Goal: Task Accomplishment & Management: Use online tool/utility

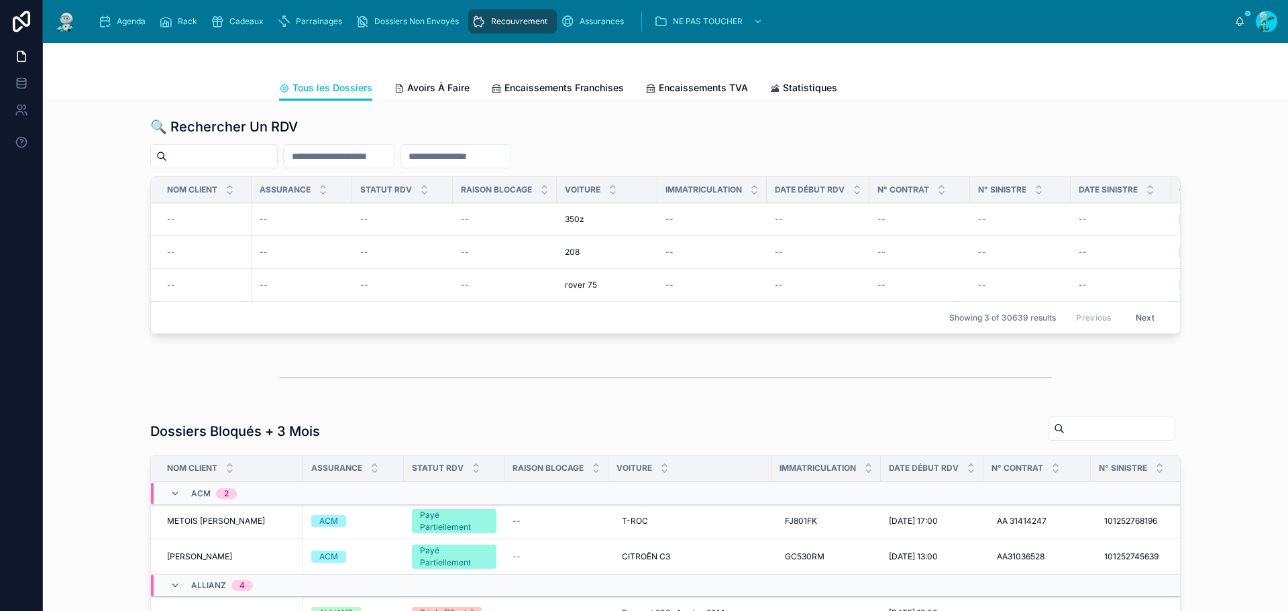
click at [137, 13] on div "Agenda" at bounding box center [124, 21] width 53 height 21
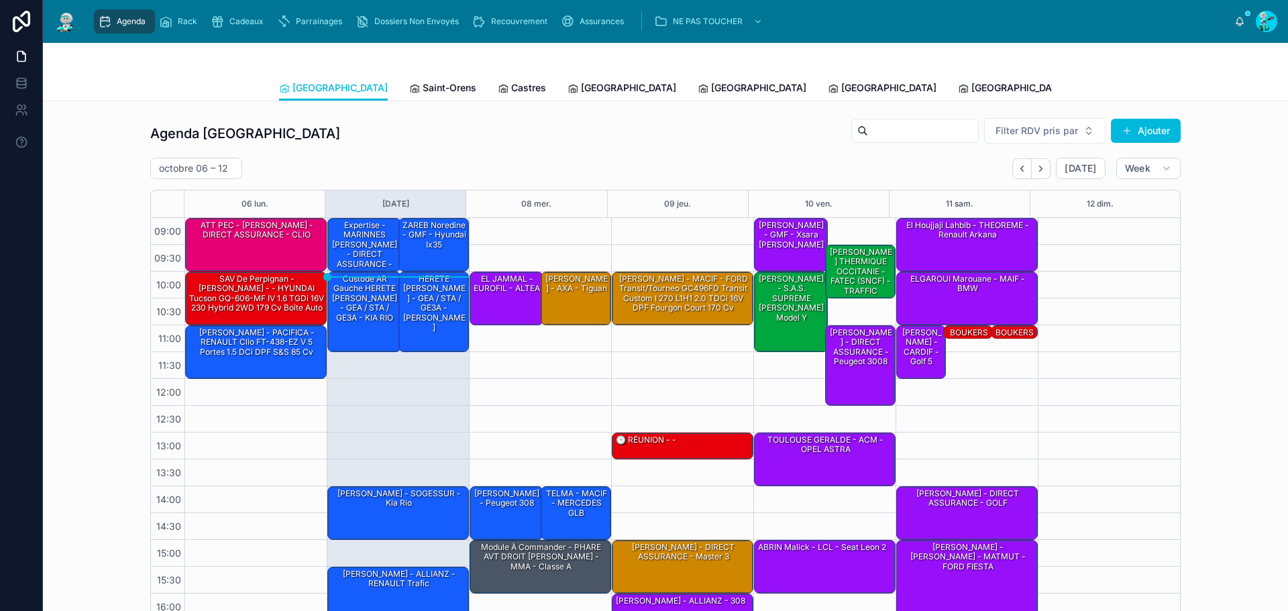
click at [1017, 168] on icon "Back" at bounding box center [1022, 169] width 10 height 10
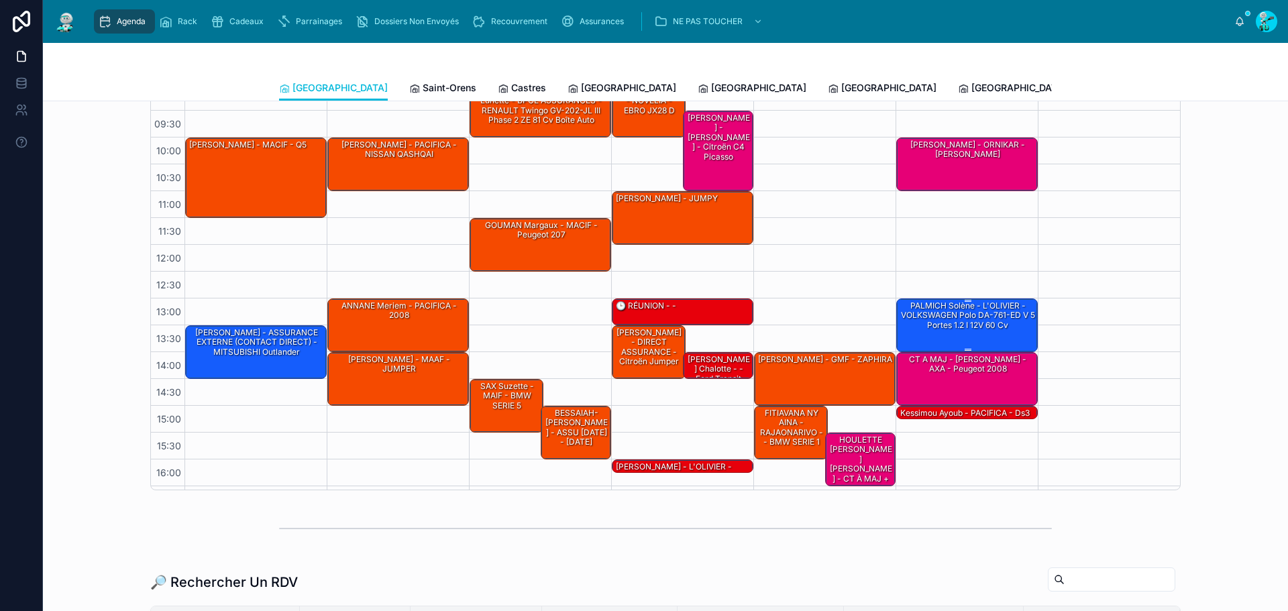
drag, startPoint x: 954, startPoint y: 319, endPoint x: 936, endPoint y: 306, distance: 22.1
click at [954, 320] on div "PALMICH Solène - L'OLIVIER - VOLKSWAGEN Polo DA-761-ED V 5 portes 1.2 i 12V 60 …" at bounding box center [967, 316] width 137 height 32
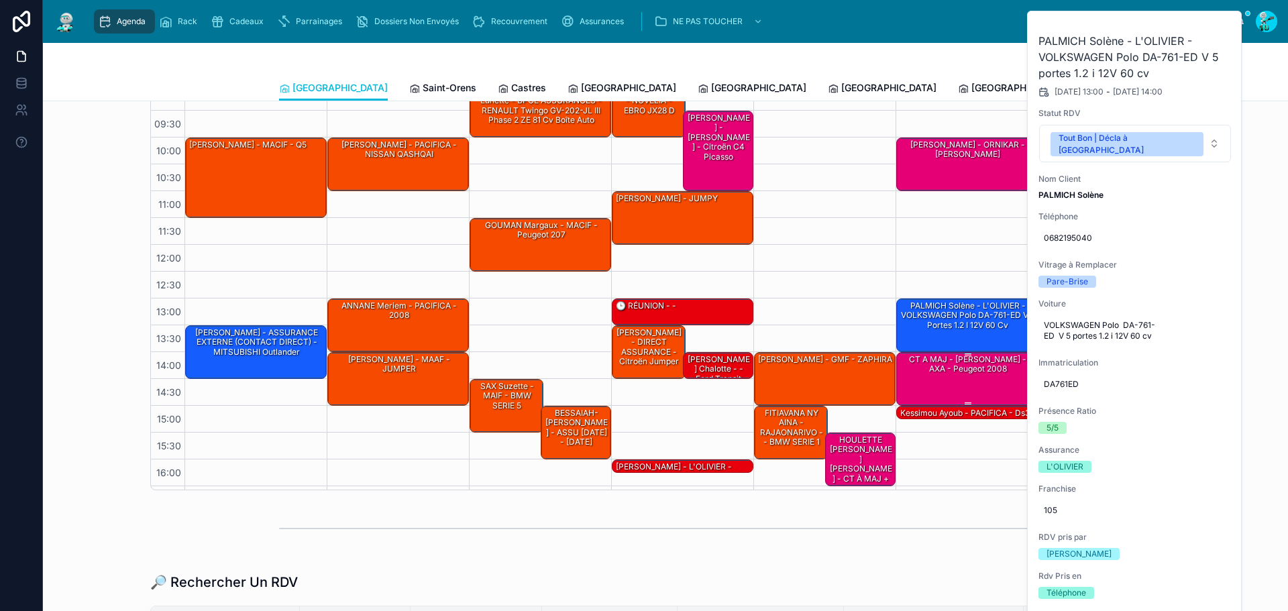
drag, startPoint x: 948, startPoint y: 545, endPoint x: 949, endPoint y: 386, distance: 159.6
click at [946, 545] on div at bounding box center [665, 529] width 773 height 34
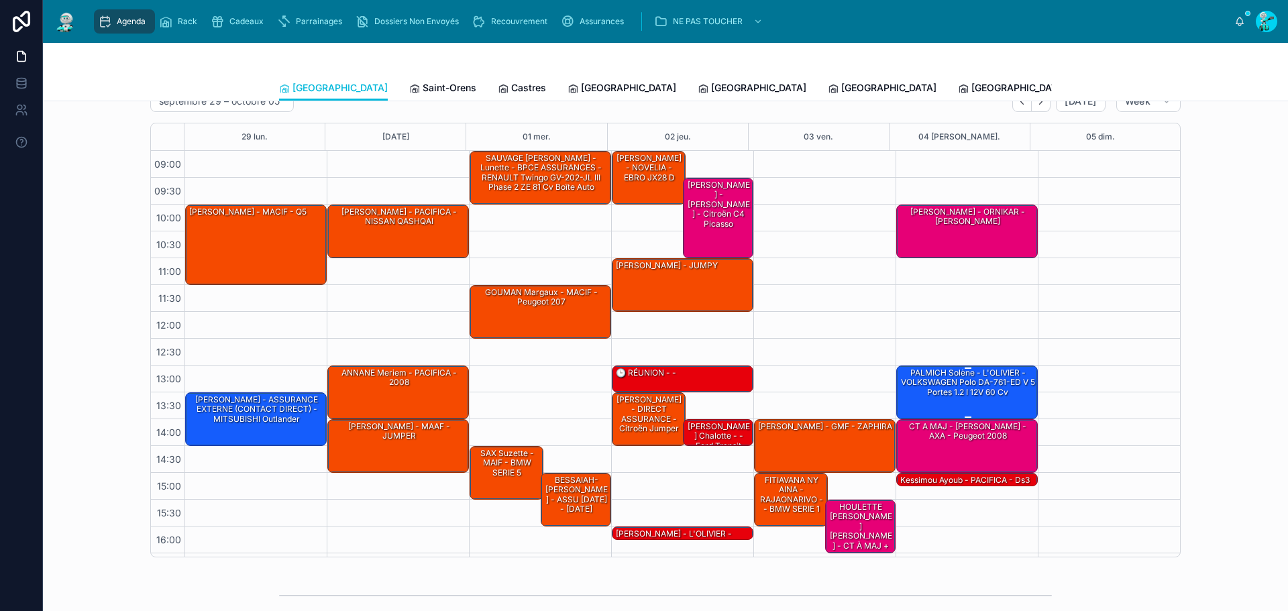
click at [969, 387] on div "PALMICH Solène - L'OLIVIER - VOLKSWAGEN Polo DA-761-ED V 5 portes 1.2 i 12V 60 …" at bounding box center [967, 383] width 137 height 32
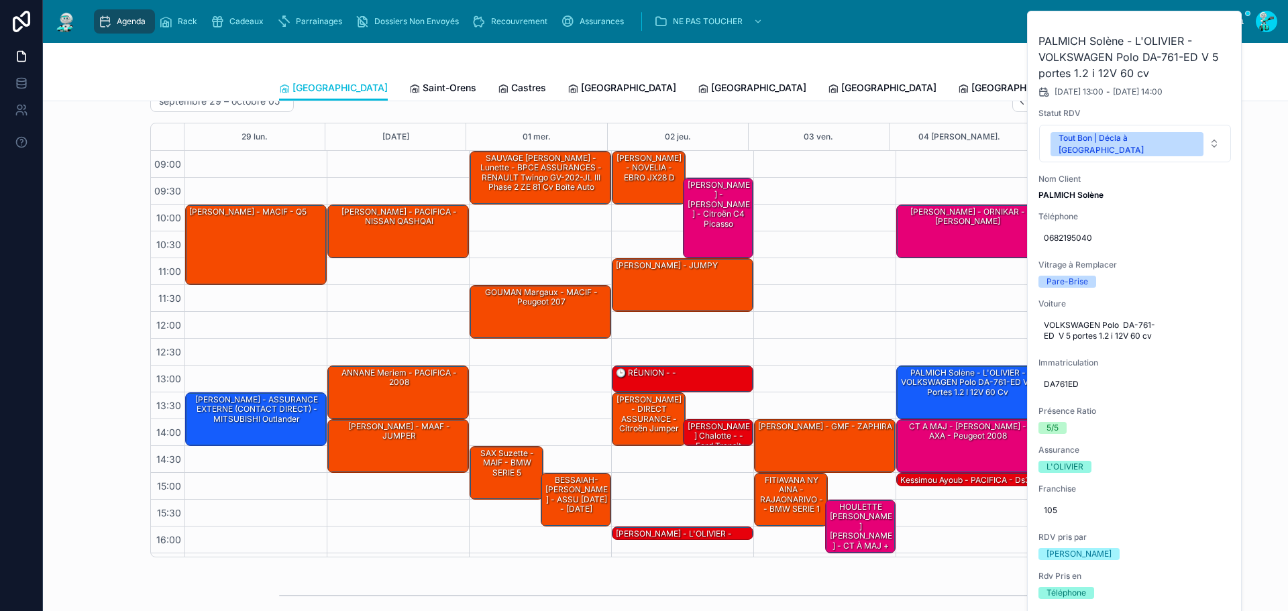
drag, startPoint x: 783, startPoint y: 110, endPoint x: 995, endPoint y: 193, distance: 227.7
click at [783, 109] on div "[DATE] – [DATE] [DATE] Week" at bounding box center [665, 101] width 1030 height 21
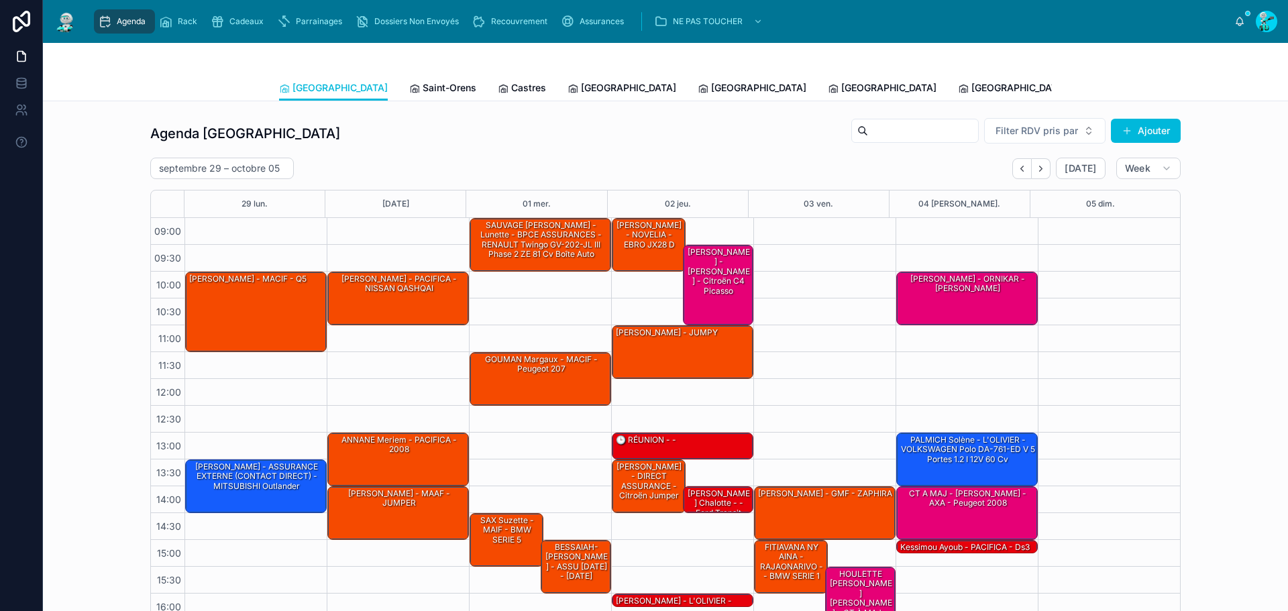
click at [1072, 147] on div "Agenda Toulouse Filter RDV pris par [PERSON_NAME]" at bounding box center [665, 133] width 1030 height 32
click at [1067, 165] on span "[DATE]" at bounding box center [1080, 168] width 32 height 12
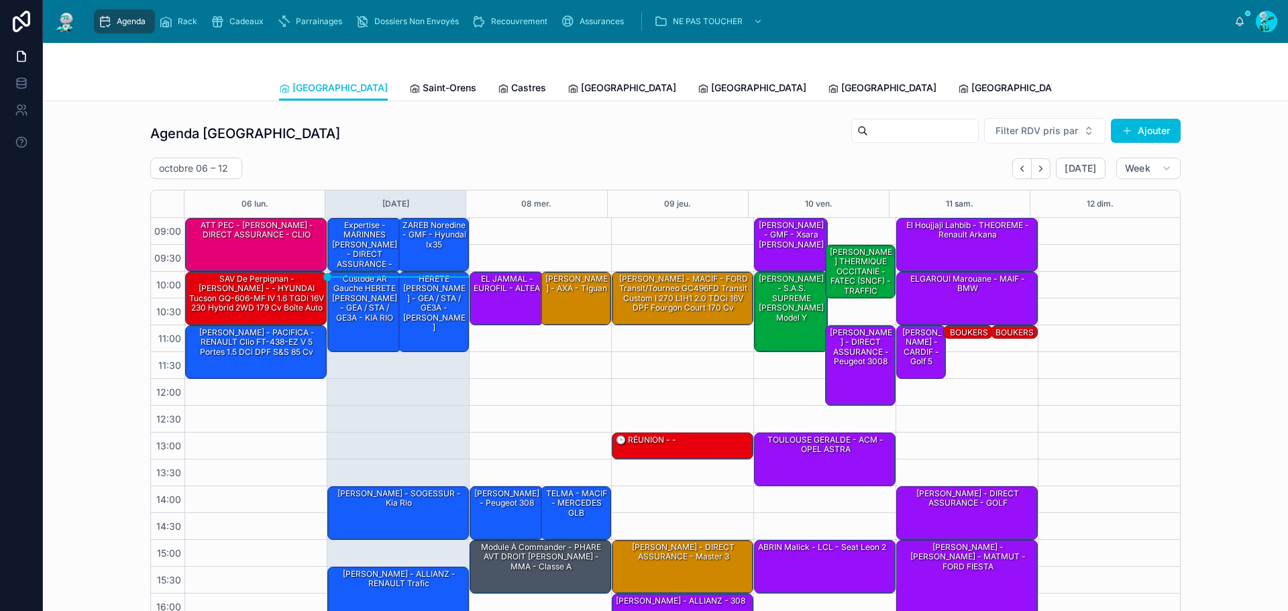
click at [1016, 176] on button "Back" at bounding box center [1021, 168] width 19 height 21
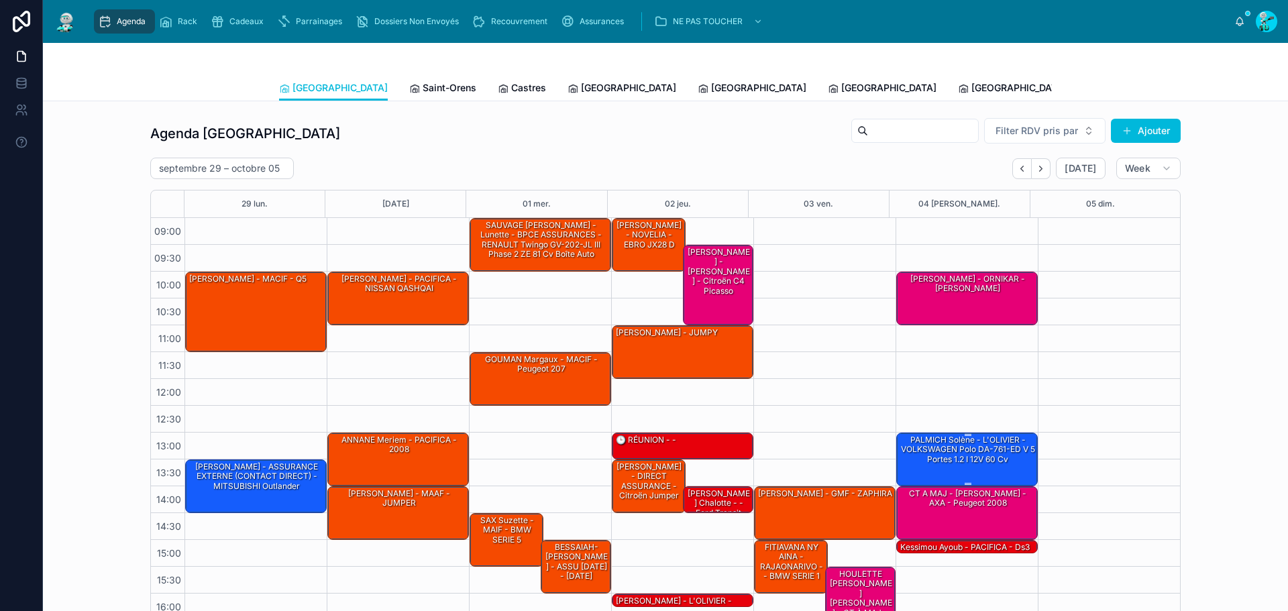
click at [993, 457] on div "PALMICH Solène - L'OLIVIER - VOLKSWAGEN Polo DA-761-ED V 5 portes 1.2 i 12V 60 …" at bounding box center [967, 450] width 137 height 32
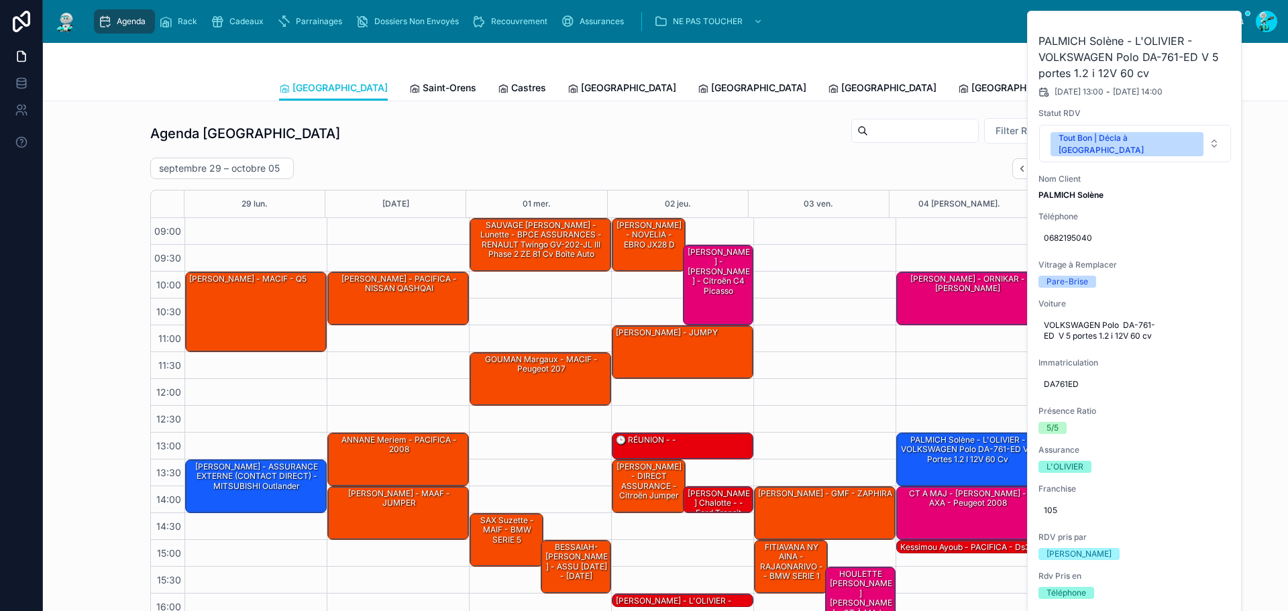
click at [0, 0] on icon at bounding box center [0, 0] width 0 height 0
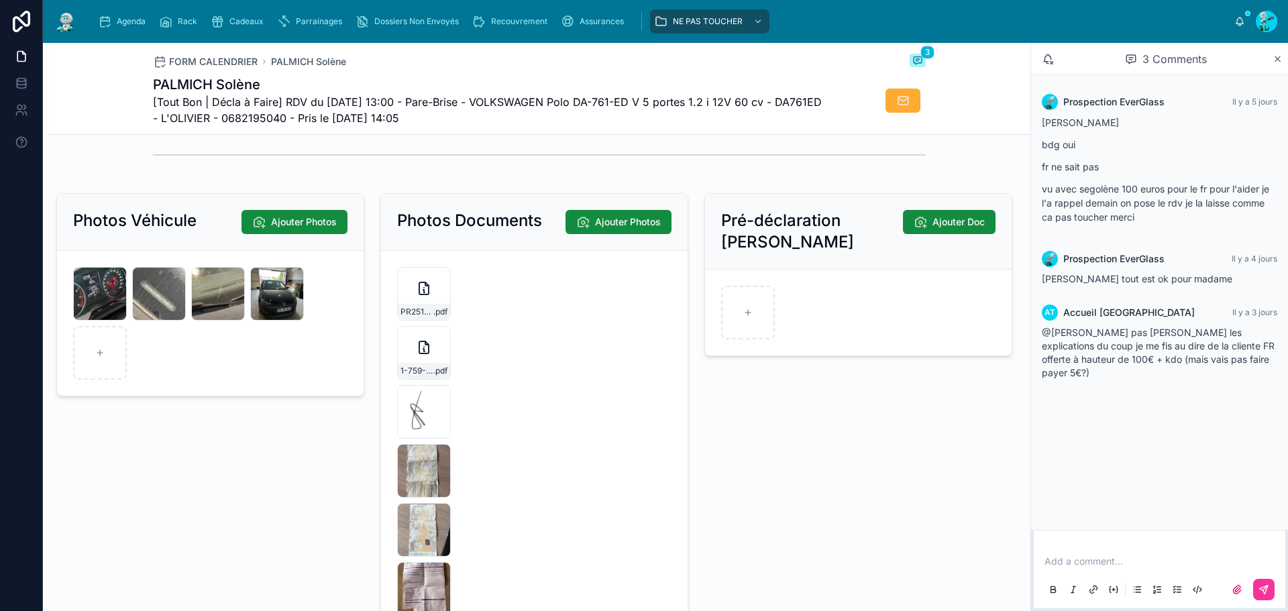
scroll to position [2012, 0]
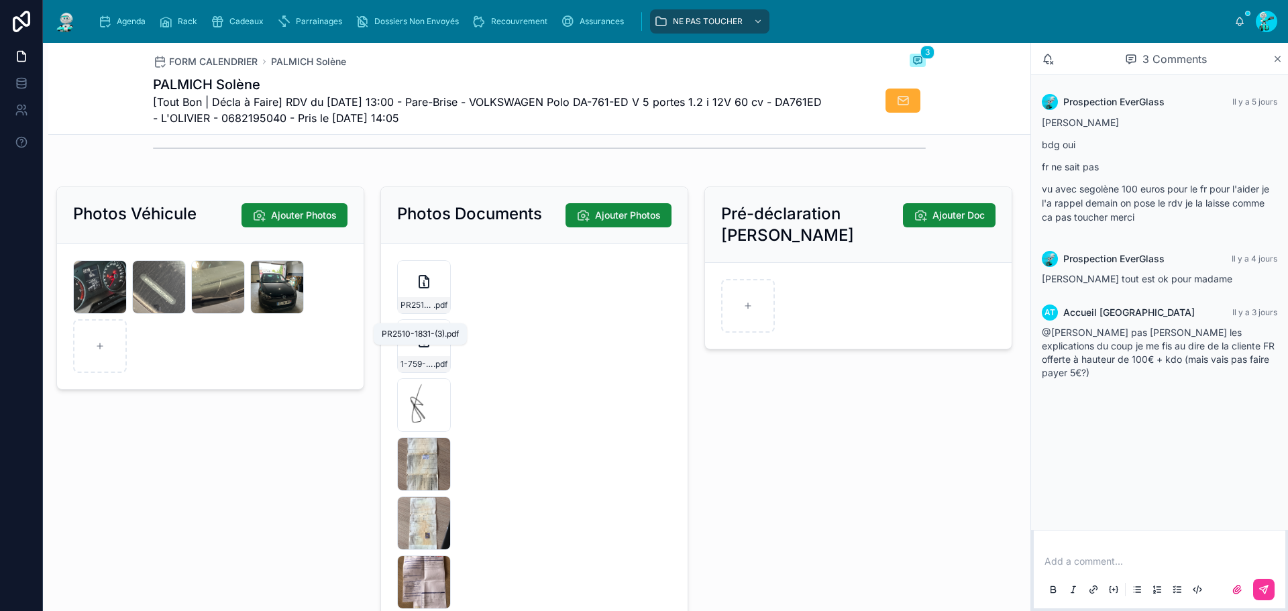
click at [420, 311] on span "PR2510-1831-(3)" at bounding box center [416, 305] width 33 height 11
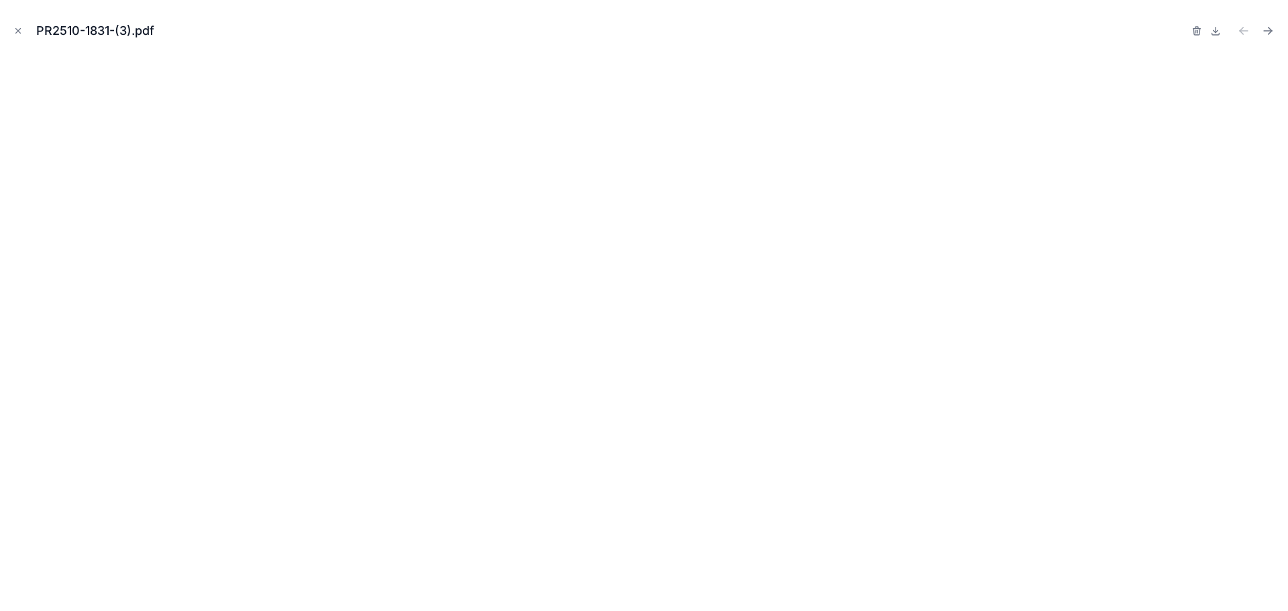
click at [7, 19] on div "PR2510-1831-(3).pdf" at bounding box center [644, 305] width 1288 height 611
click at [19, 30] on icon "Close modal" at bounding box center [17, 30] width 9 height 9
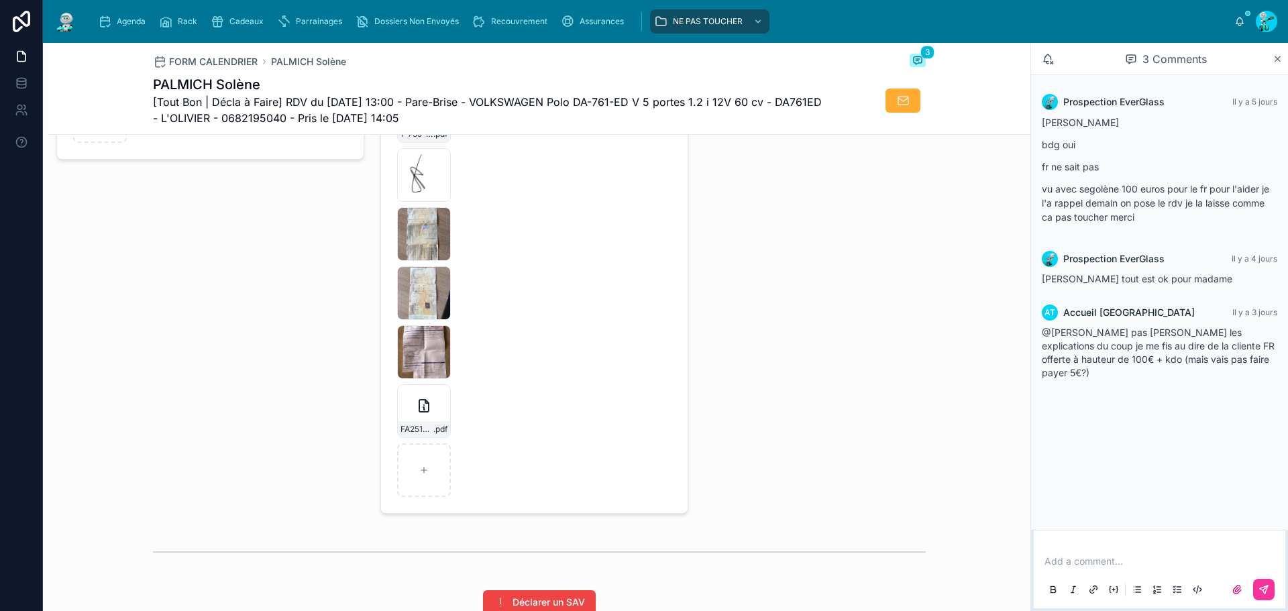
scroll to position [2280, 0]
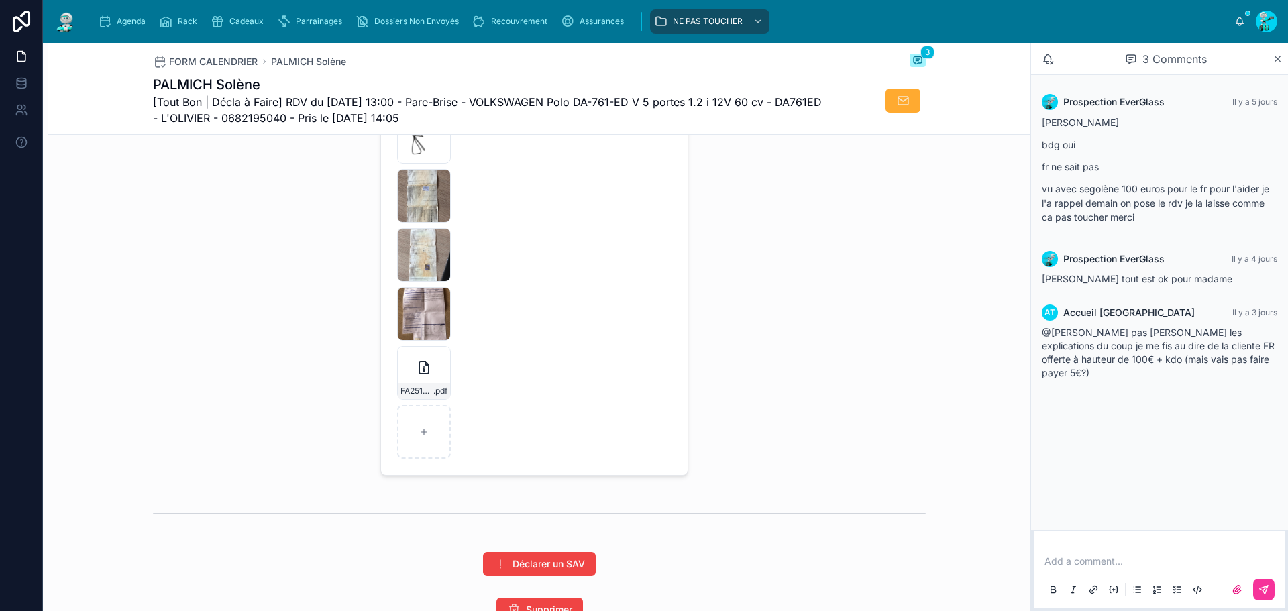
click at [0, 0] on icon at bounding box center [0, 0] width 0 height 0
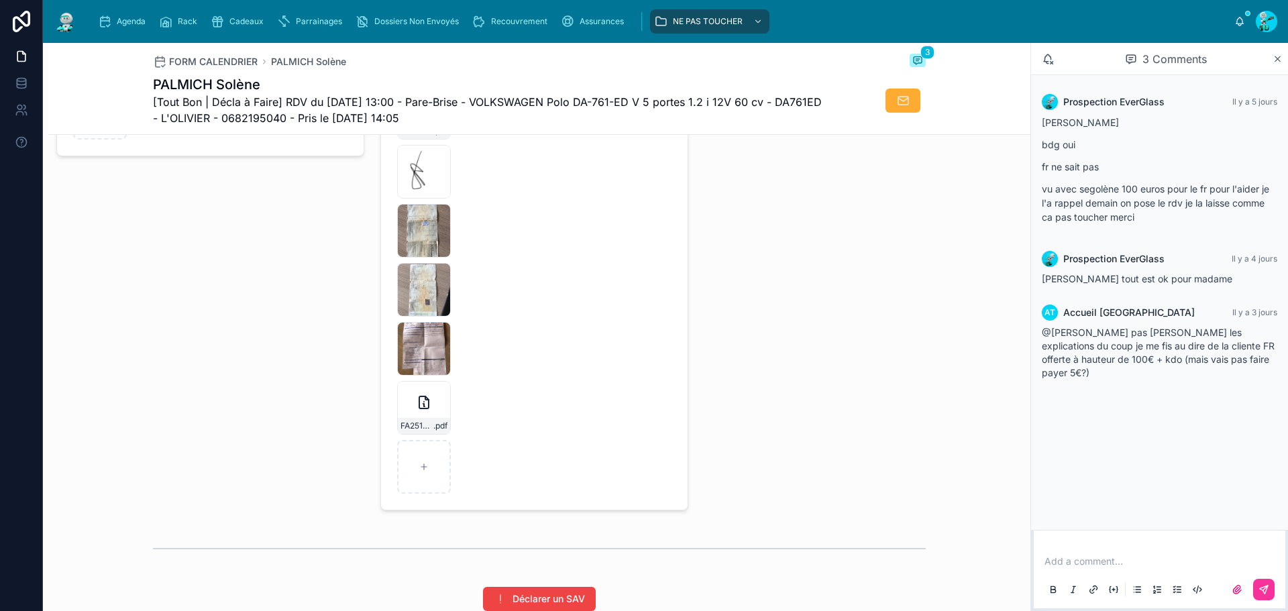
scroll to position [2146, 0]
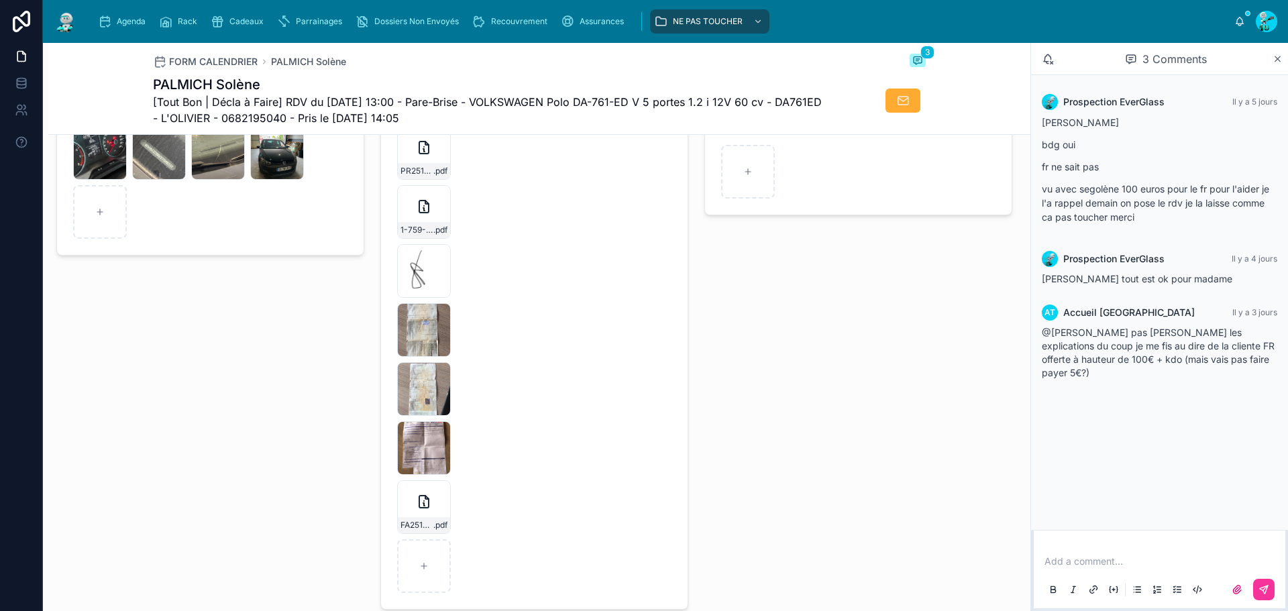
click at [0, 0] on icon at bounding box center [0, 0] width 0 height 0
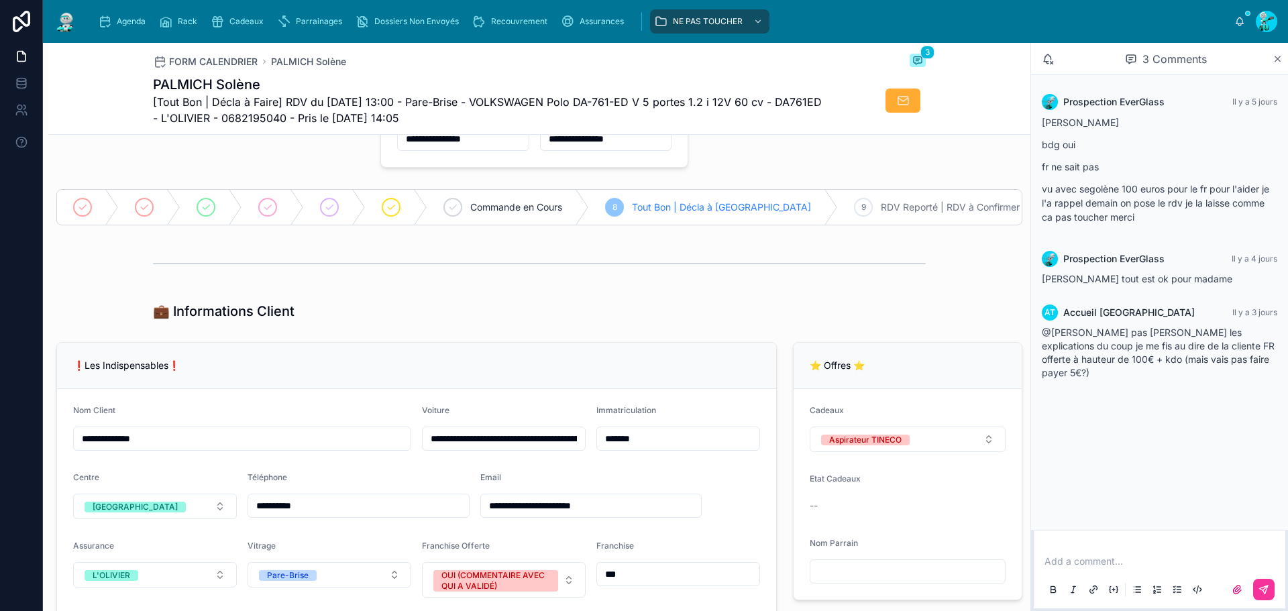
scroll to position [67, 0]
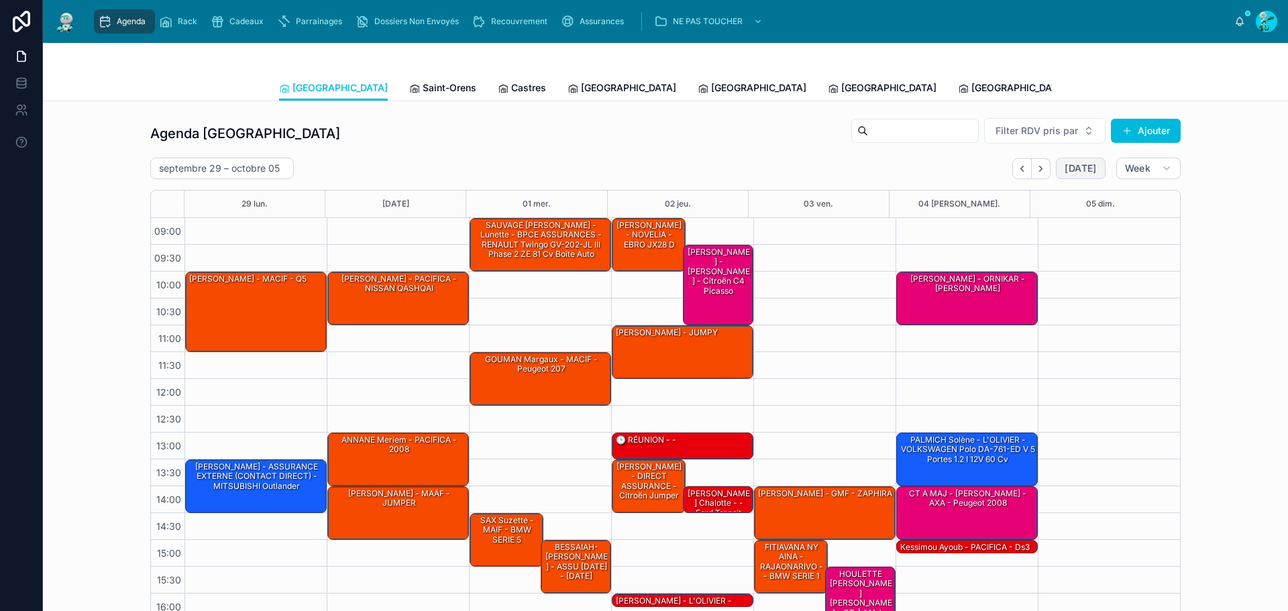
click at [1085, 172] on span "[DATE]" at bounding box center [1080, 168] width 32 height 12
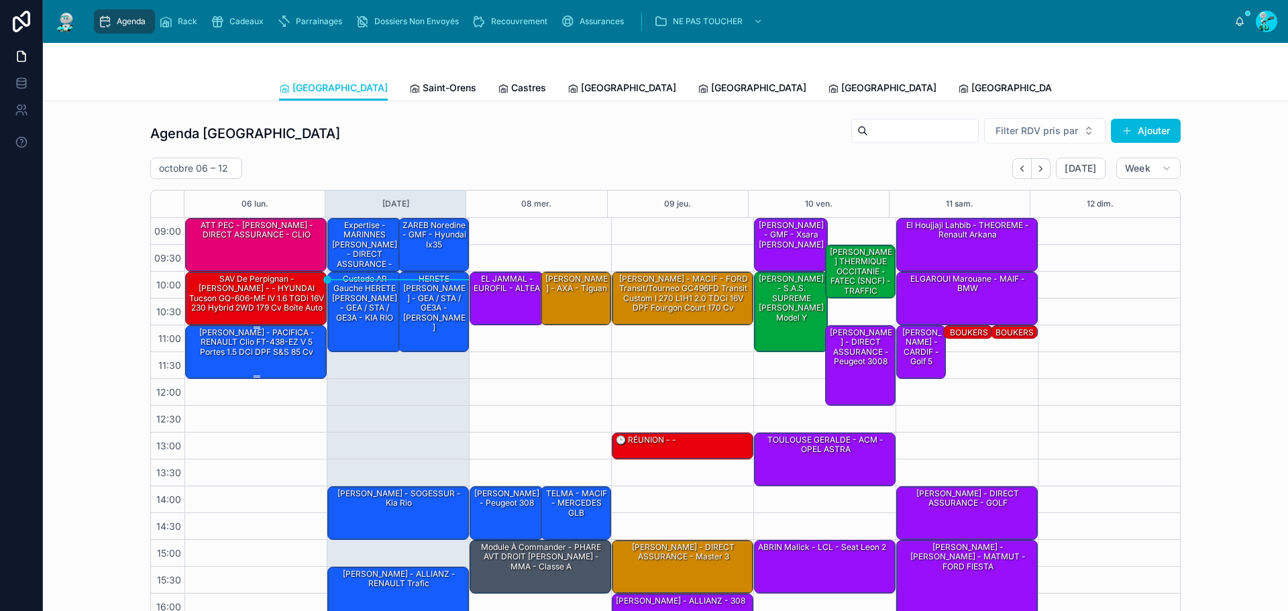
click at [263, 345] on div "[PERSON_NAME] - PACIFICA - RENAULT Clio FT-438-EZ V 5 Portes 1.5 dCi DPF S&S 85…" at bounding box center [256, 343] width 137 height 32
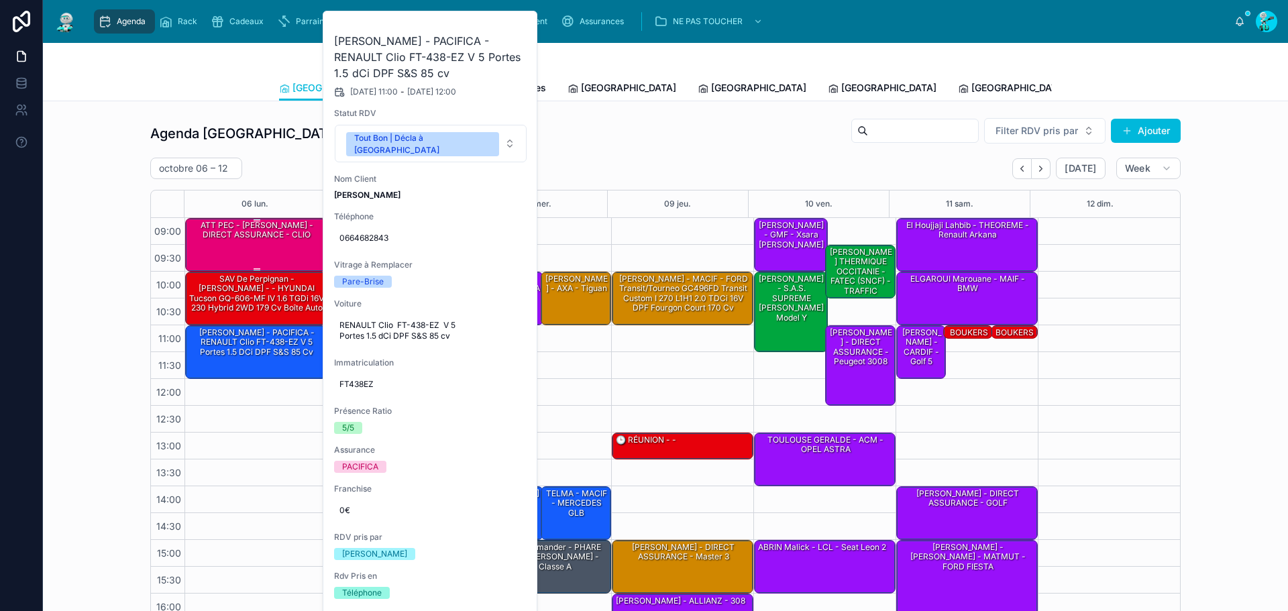
click at [237, 225] on div "ATT PEC - [PERSON_NAME] - DIRECT ASSURANCE - CLIO" at bounding box center [256, 230] width 137 height 22
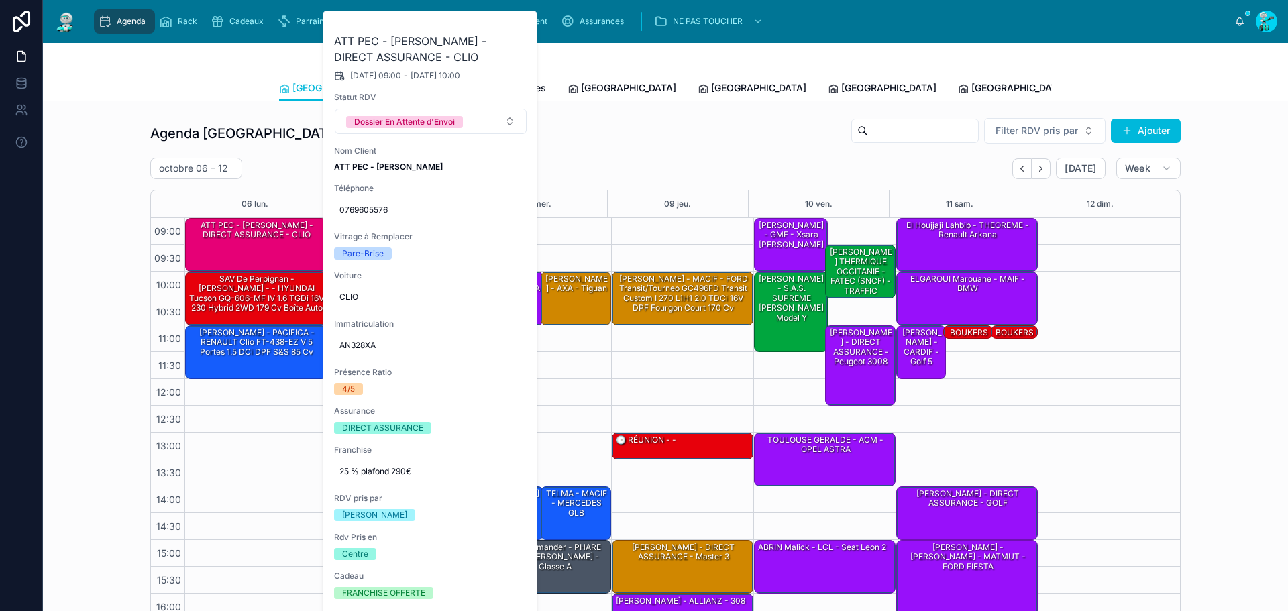
click at [0, 0] on icon at bounding box center [0, 0] width 0 height 0
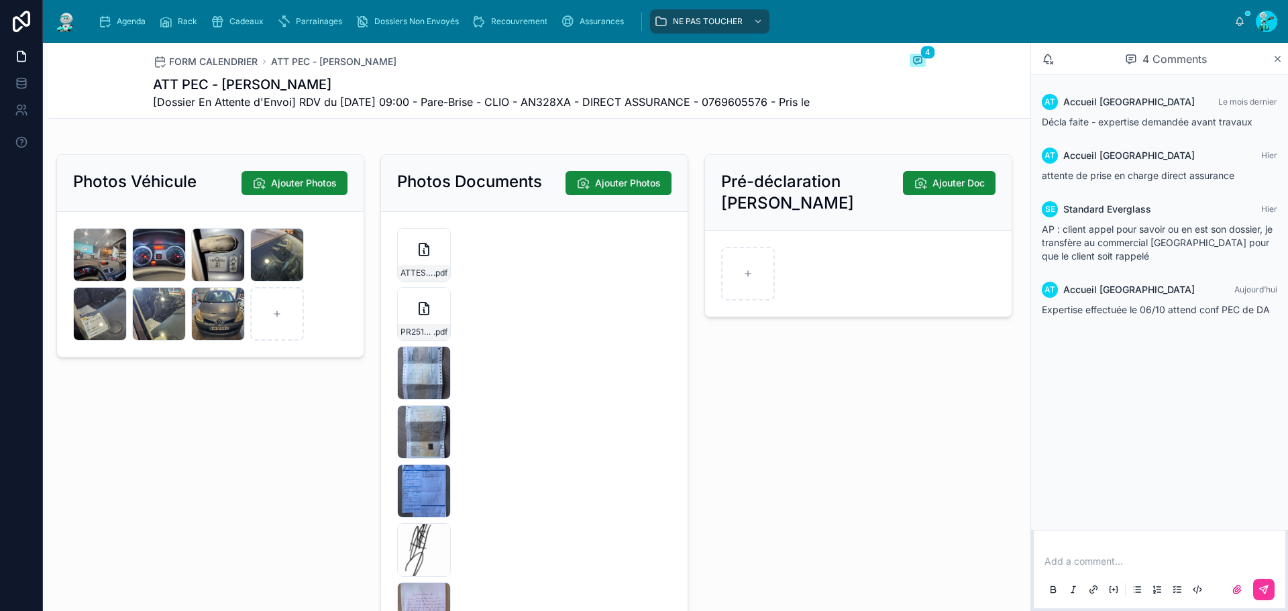
scroll to position [2079, 0]
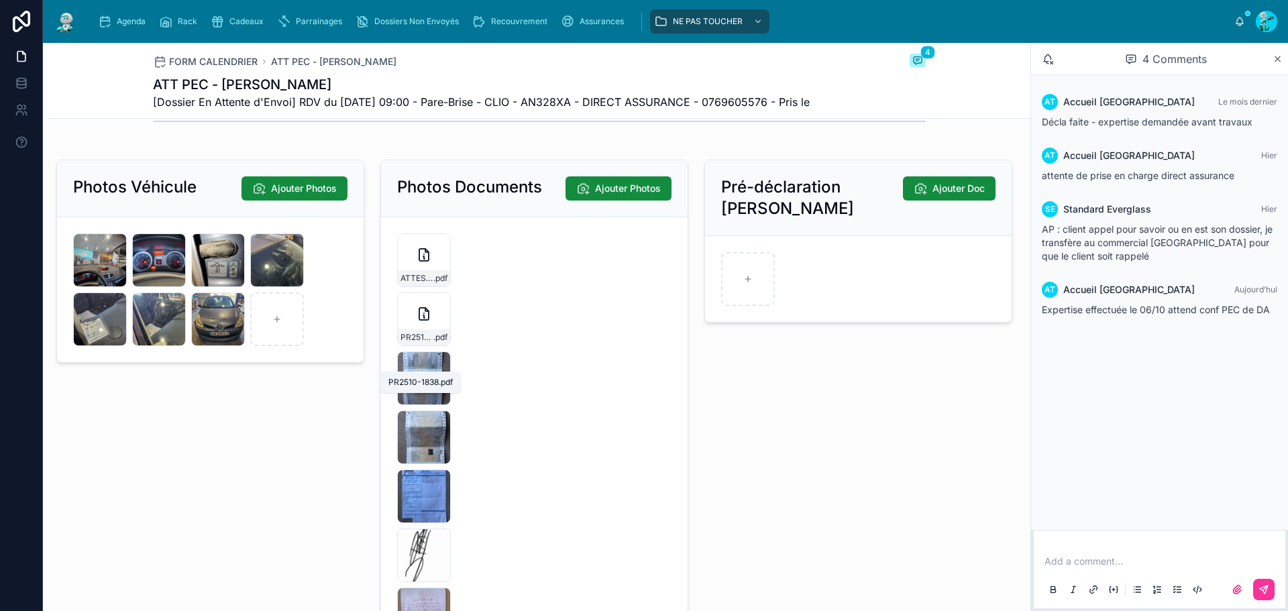
click at [405, 343] on span "PR2510-1838" at bounding box center [416, 337] width 33 height 11
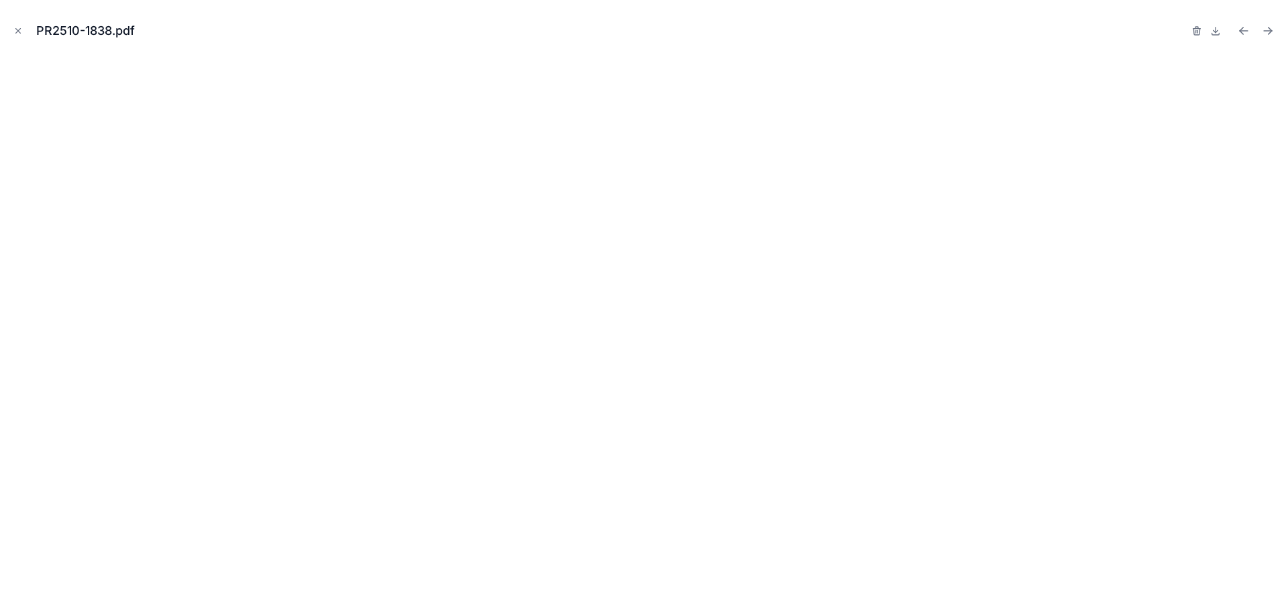
click at [17, 21] on div "PR2510-1838.pdf" at bounding box center [644, 31] width 1266 height 40
click at [17, 26] on icon "Close modal" at bounding box center [17, 30] width 9 height 9
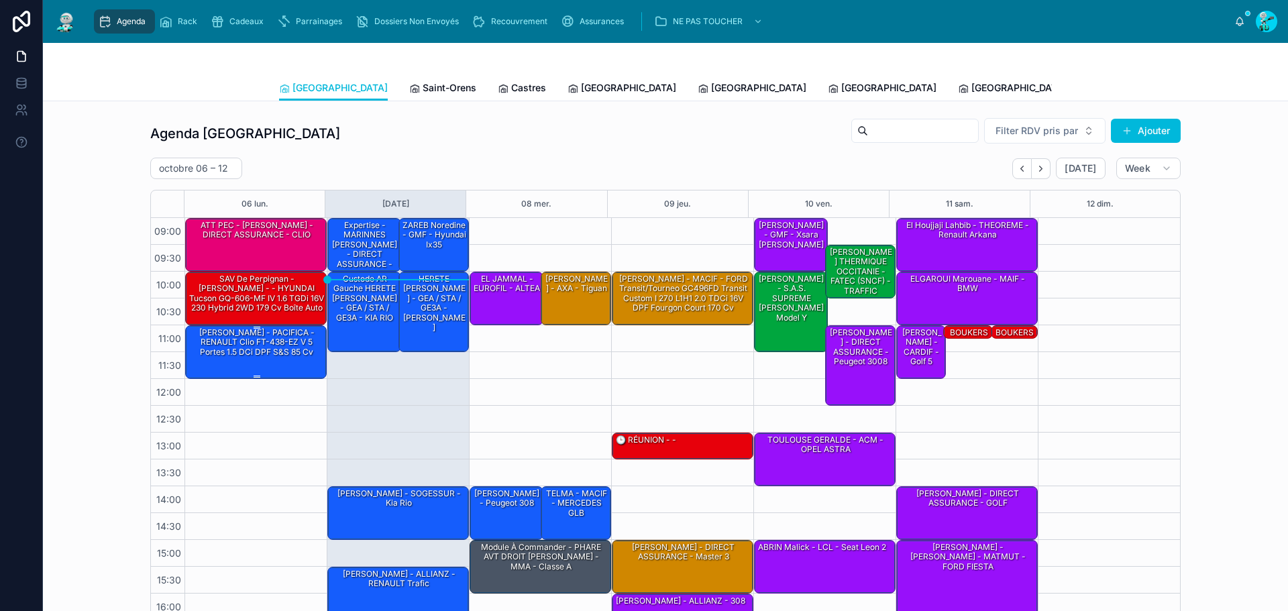
click at [264, 354] on div "[PERSON_NAME] - PACIFICA - RENAULT Clio FT-438-EZ V 5 Portes 1.5 dCi DPF S&S 85…" at bounding box center [256, 343] width 137 height 32
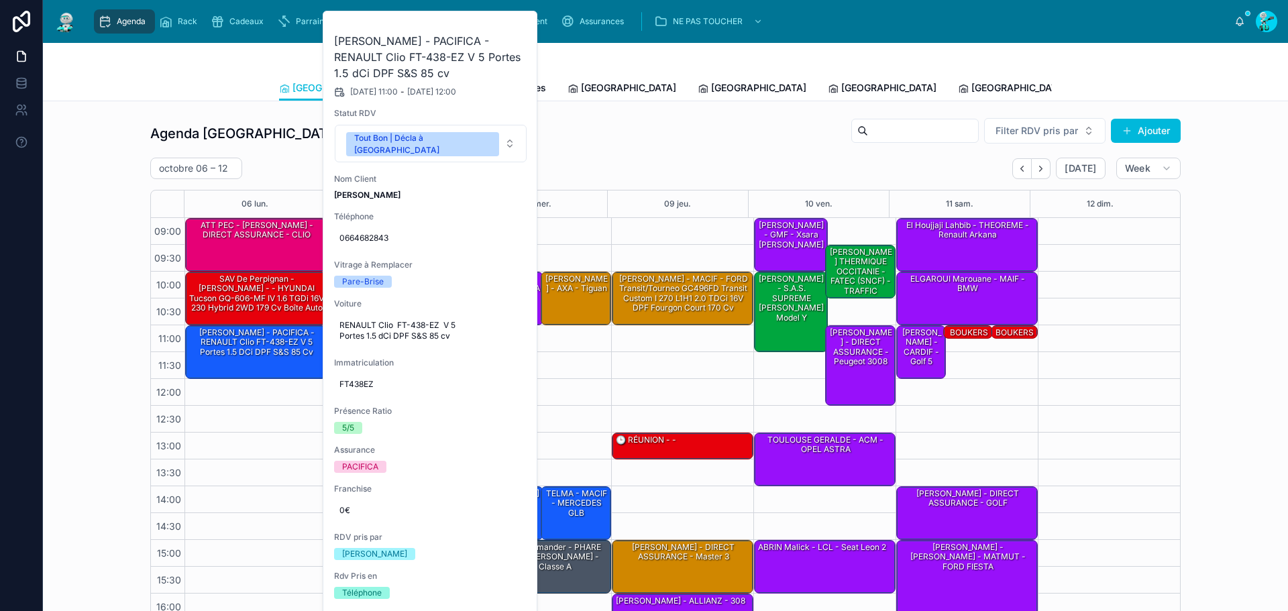
click at [0, 0] on button at bounding box center [0, 0] width 0 height 0
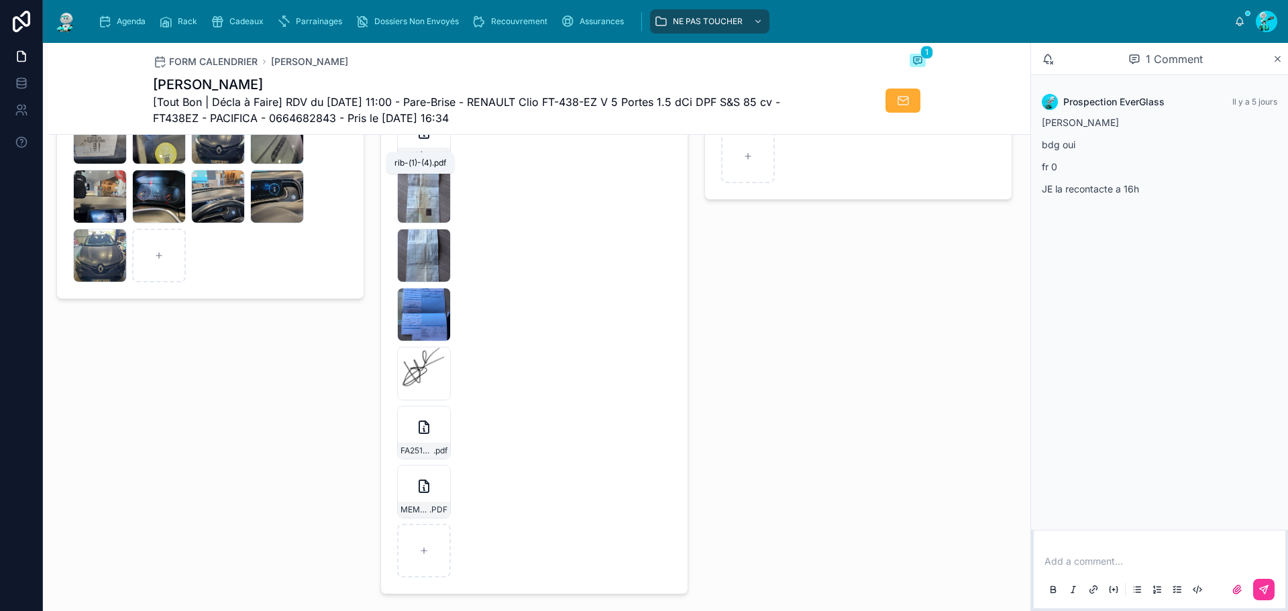
scroll to position [2146, 0]
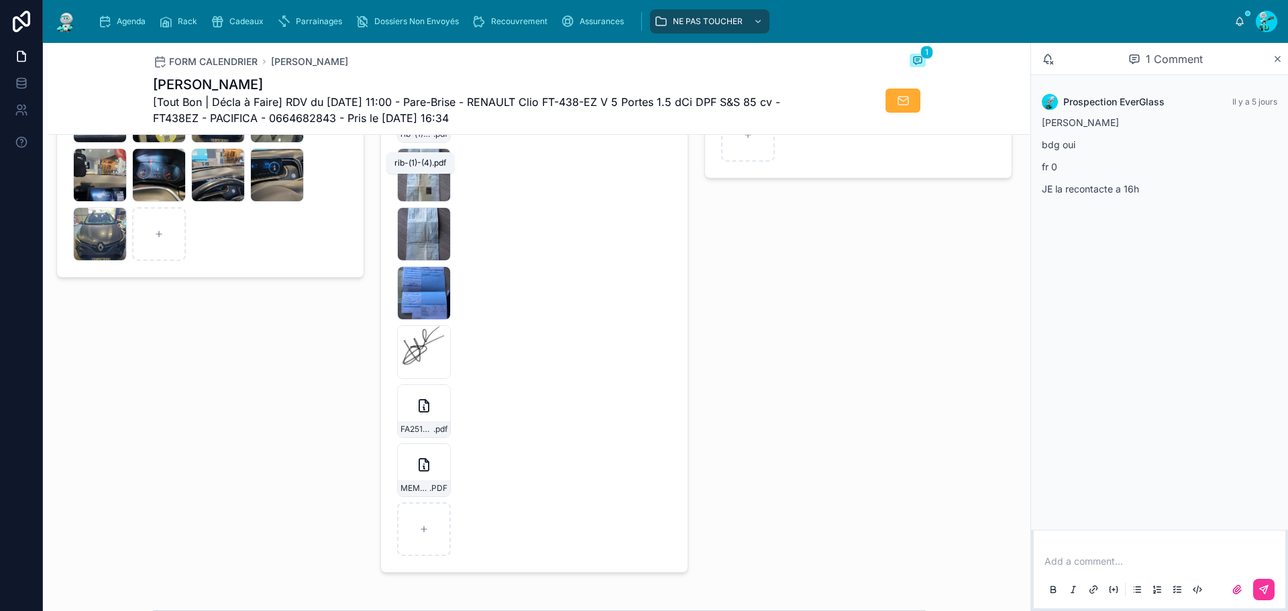
click at [0, 0] on icon at bounding box center [0, 0] width 0 height 0
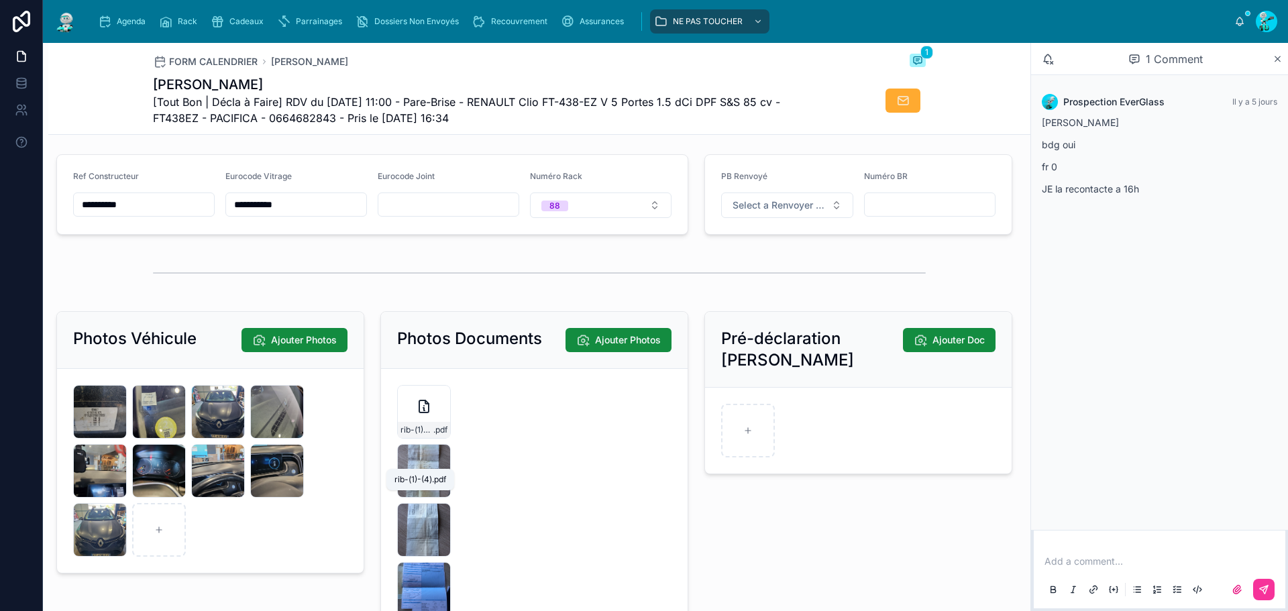
scroll to position [1811, 0]
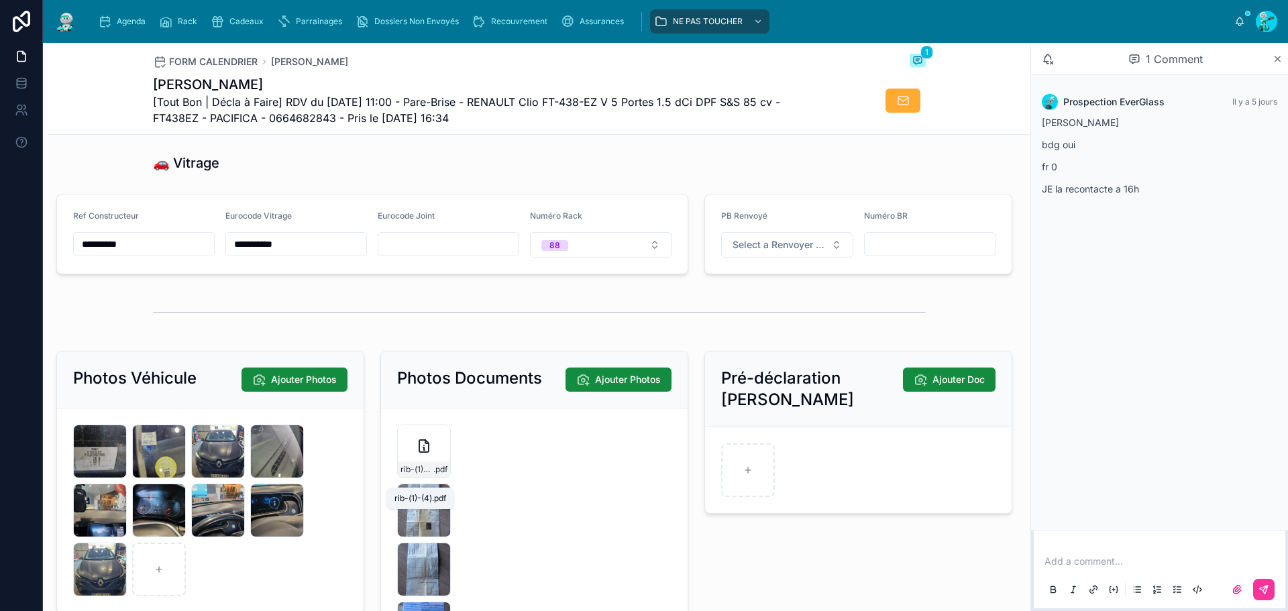
click at [160, 239] on div "**********" at bounding box center [144, 234] width 142 height 47
click at [160, 249] on input "**********" at bounding box center [144, 244] width 140 height 19
click at [327, 254] on input "**********" at bounding box center [296, 244] width 140 height 19
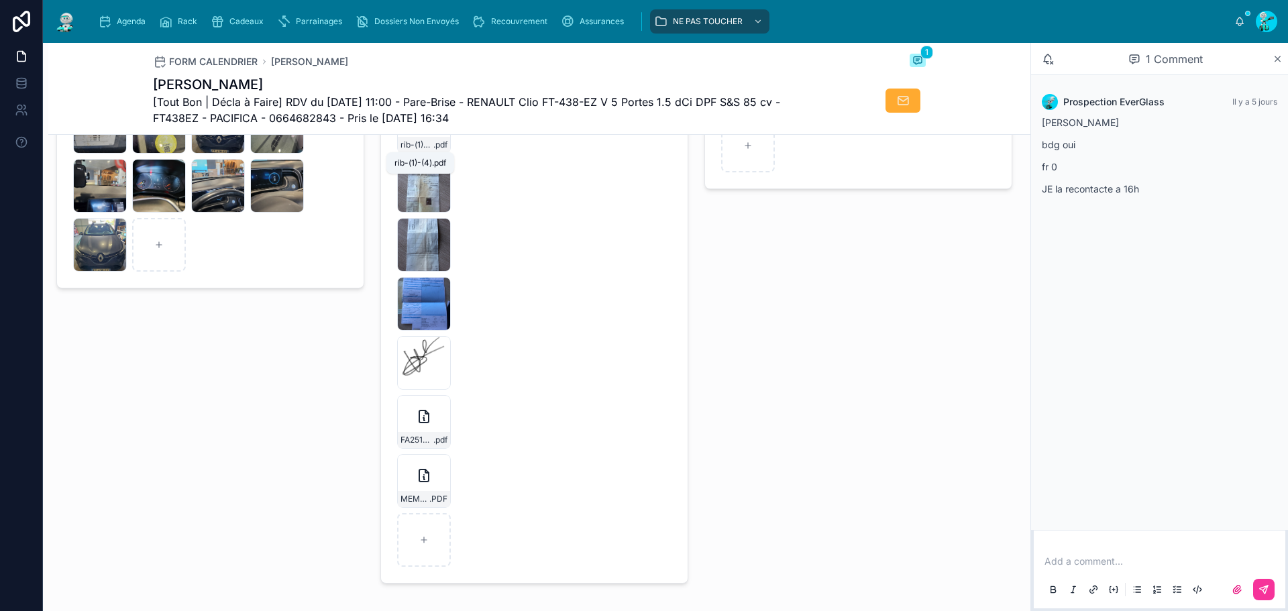
scroll to position [2146, 0]
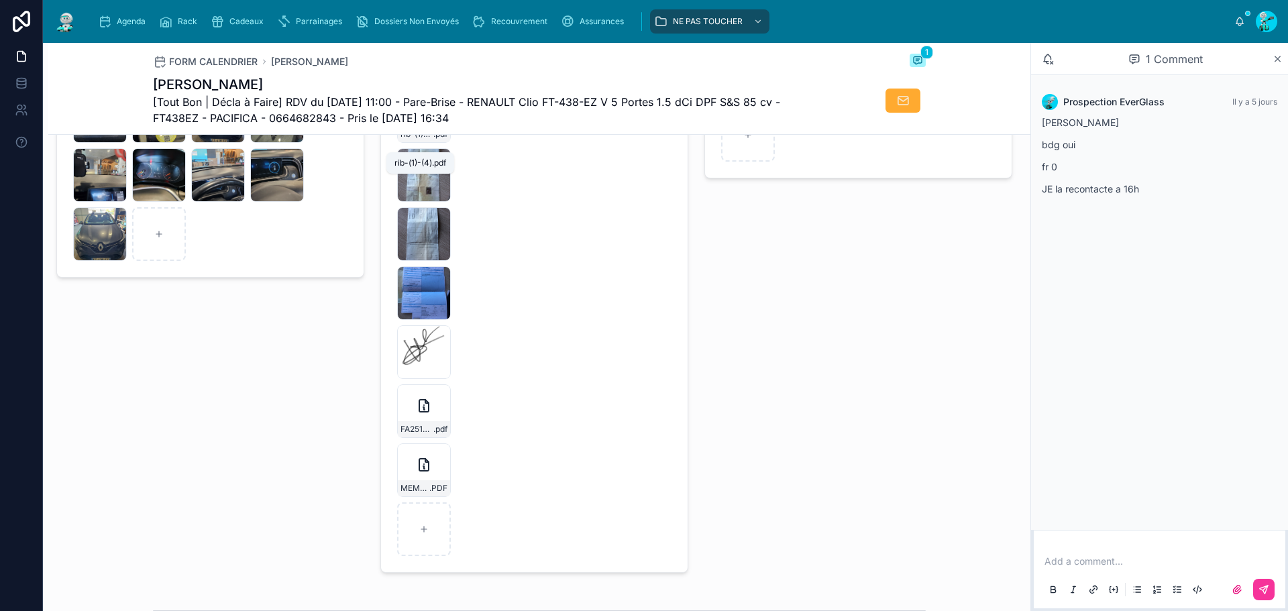
click at [0, 0] on icon "button" at bounding box center [0, 0] width 0 height 0
click at [451, 382] on icon "button" at bounding box center [450, 381] width 11 height 11
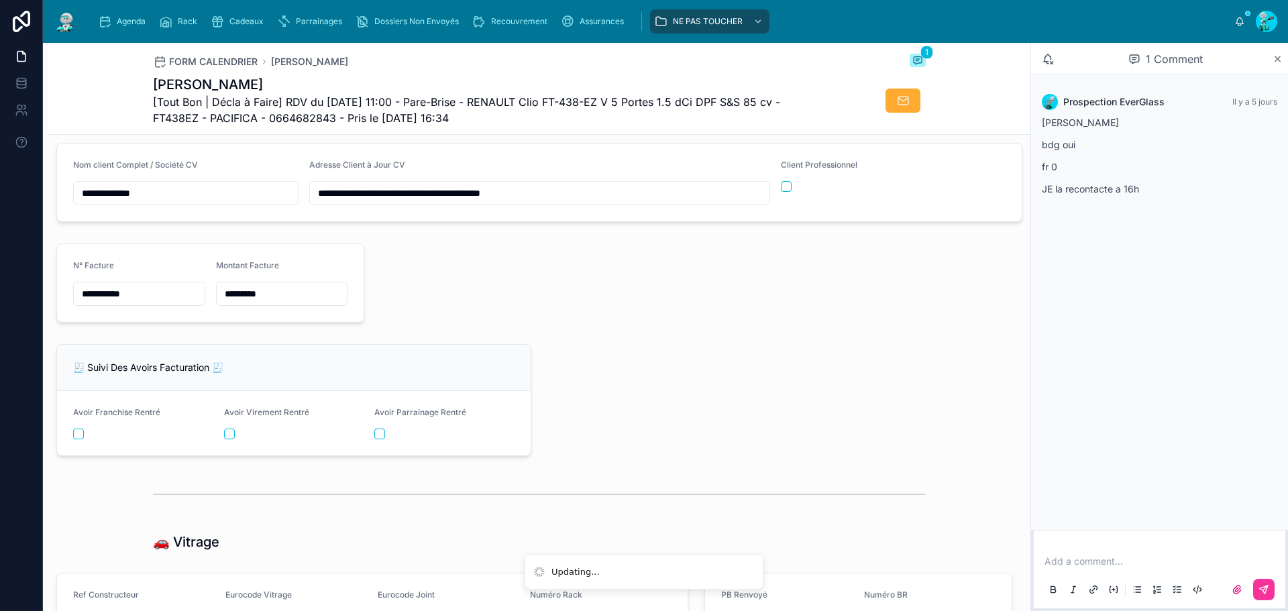
scroll to position [1408, 0]
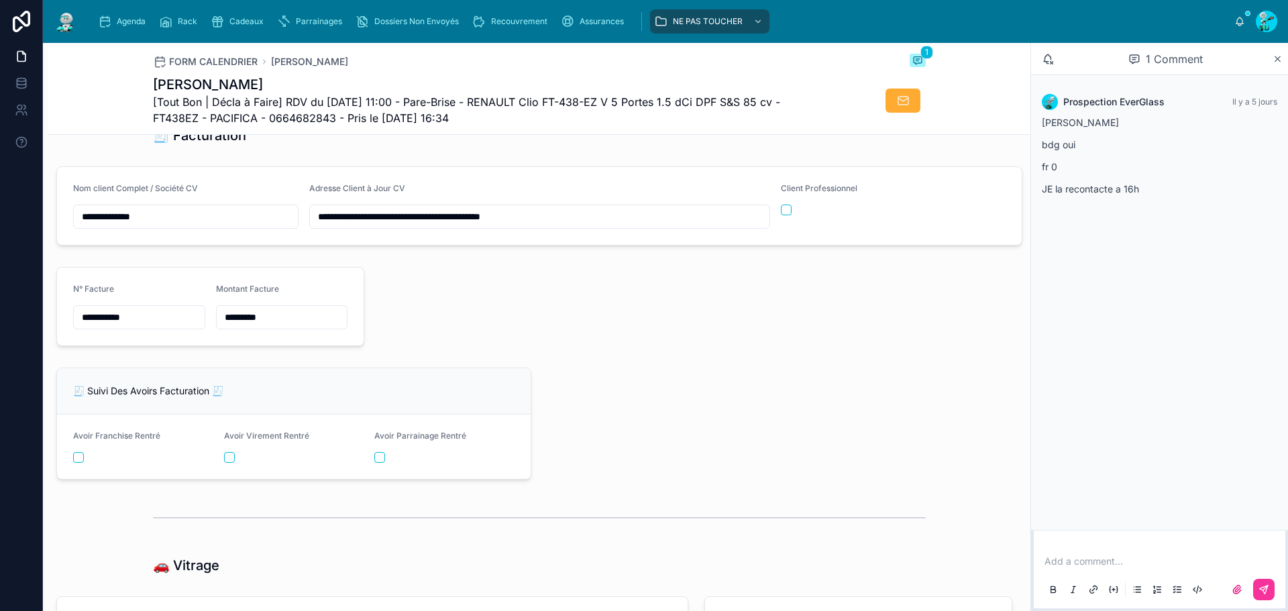
click at [249, 324] on input "*********" at bounding box center [282, 317] width 131 height 19
paste input "text"
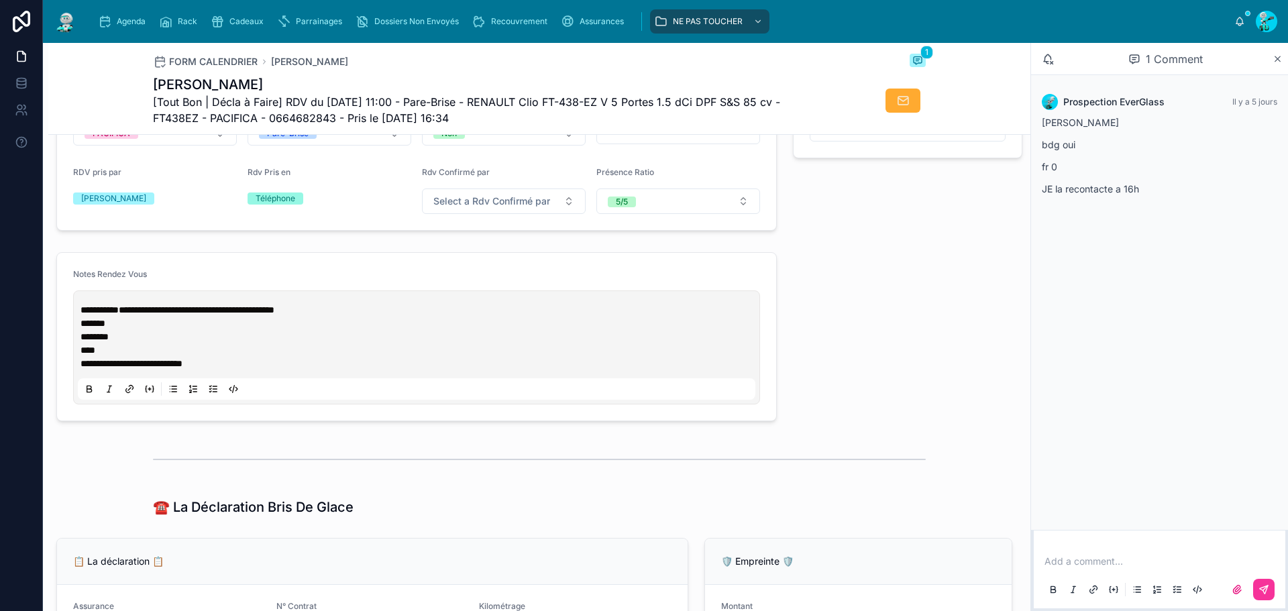
scroll to position [335, 0]
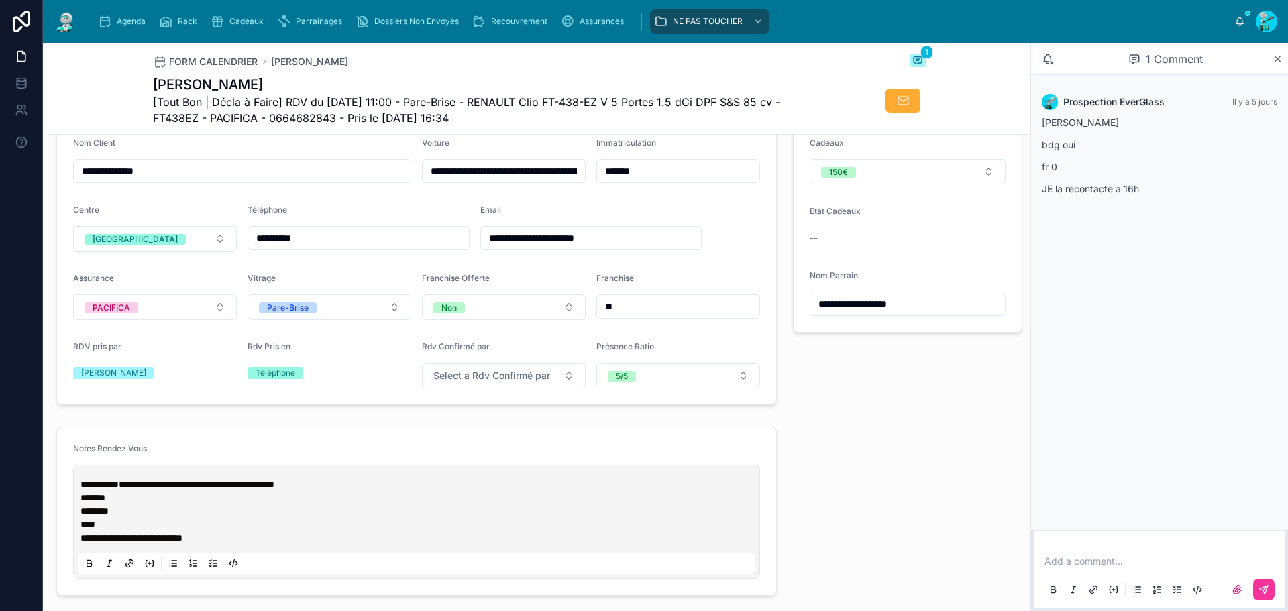
type input "*********"
click at [204, 489] on span "**********" at bounding box center [197, 484] width 156 height 9
drag, startPoint x: 168, startPoint y: 498, endPoint x: 168, endPoint y: 514, distance: 15.4
click at [168, 491] on p "**********" at bounding box center [418, 484] width 677 height 13
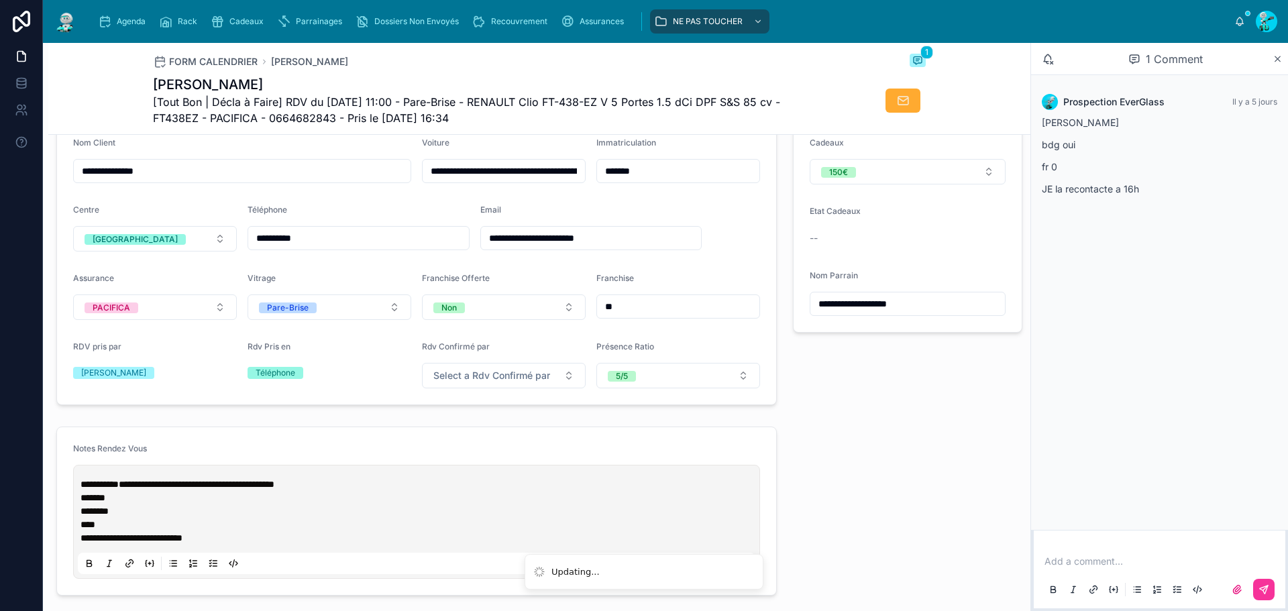
click at [176, 489] on span "**********" at bounding box center [197, 484] width 156 height 9
click at [172, 489] on span "**********" at bounding box center [197, 484] width 156 height 9
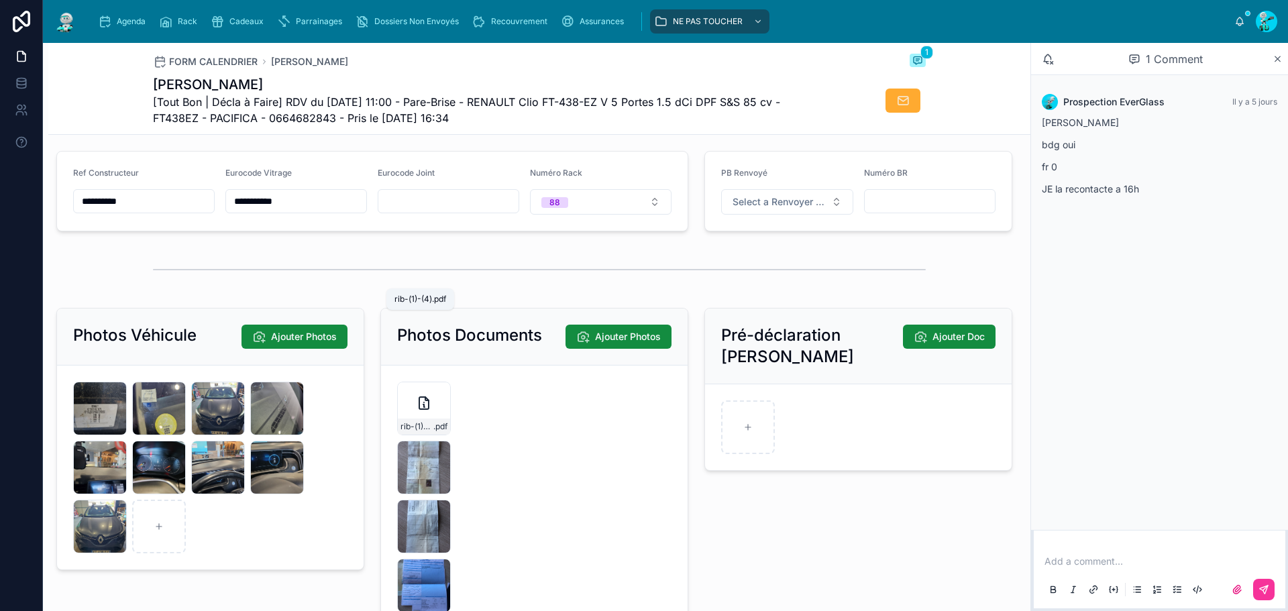
scroll to position [2213, 0]
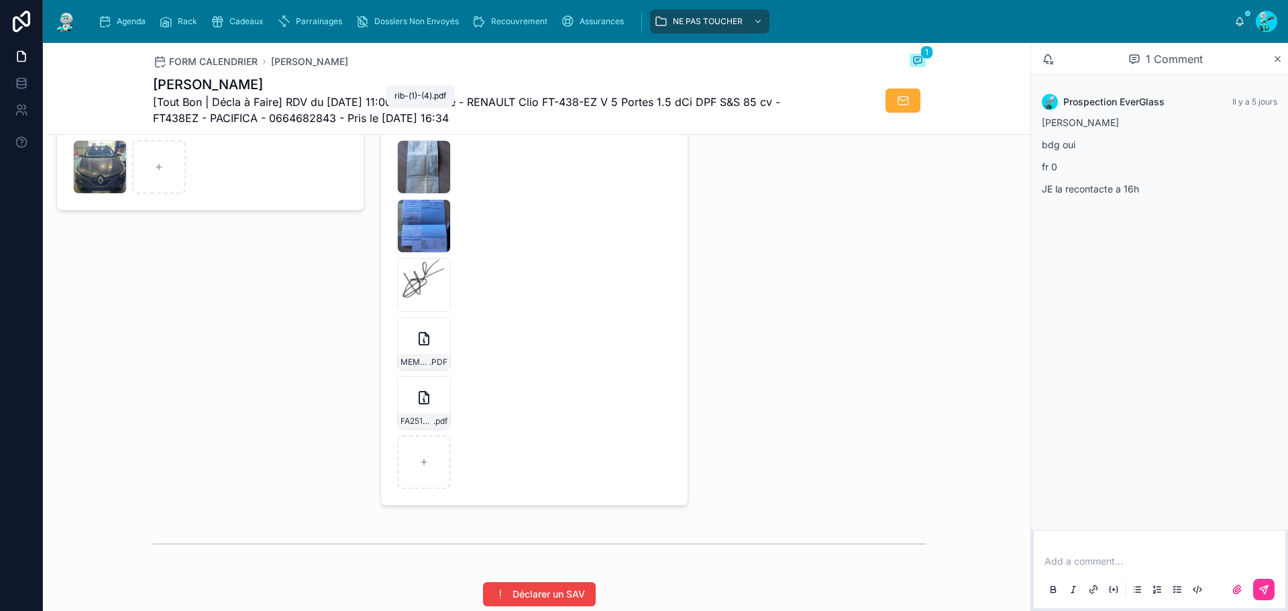
click at [423, 406] on icon at bounding box center [424, 398] width 16 height 16
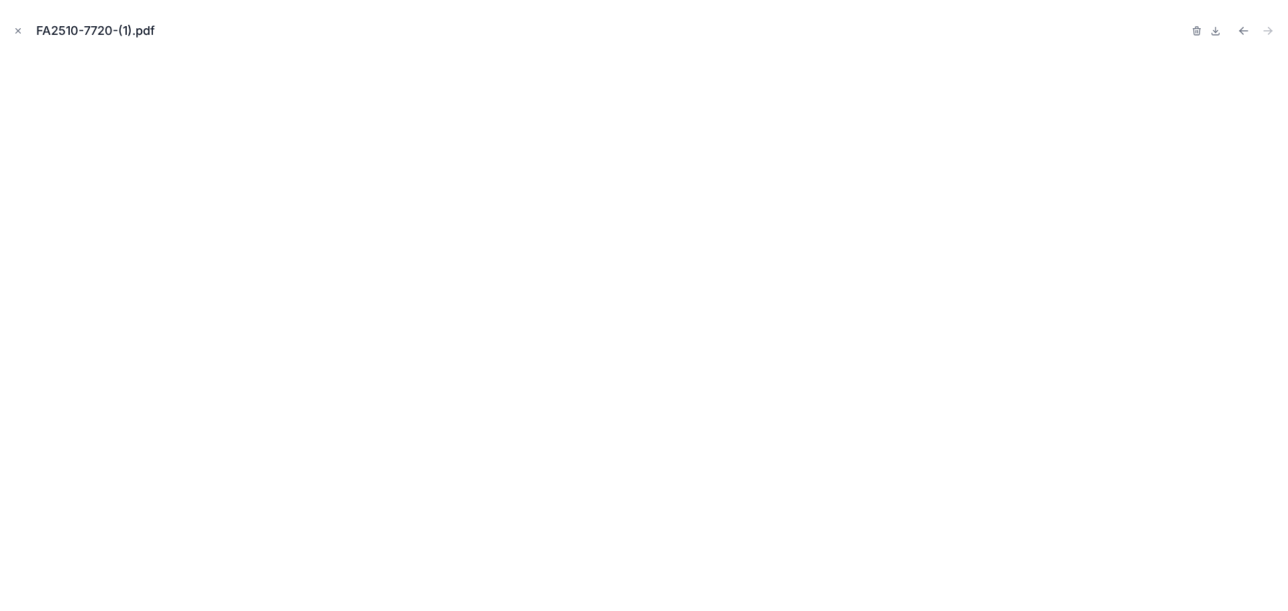
click at [19, 27] on icon "Close modal" at bounding box center [17, 30] width 9 height 9
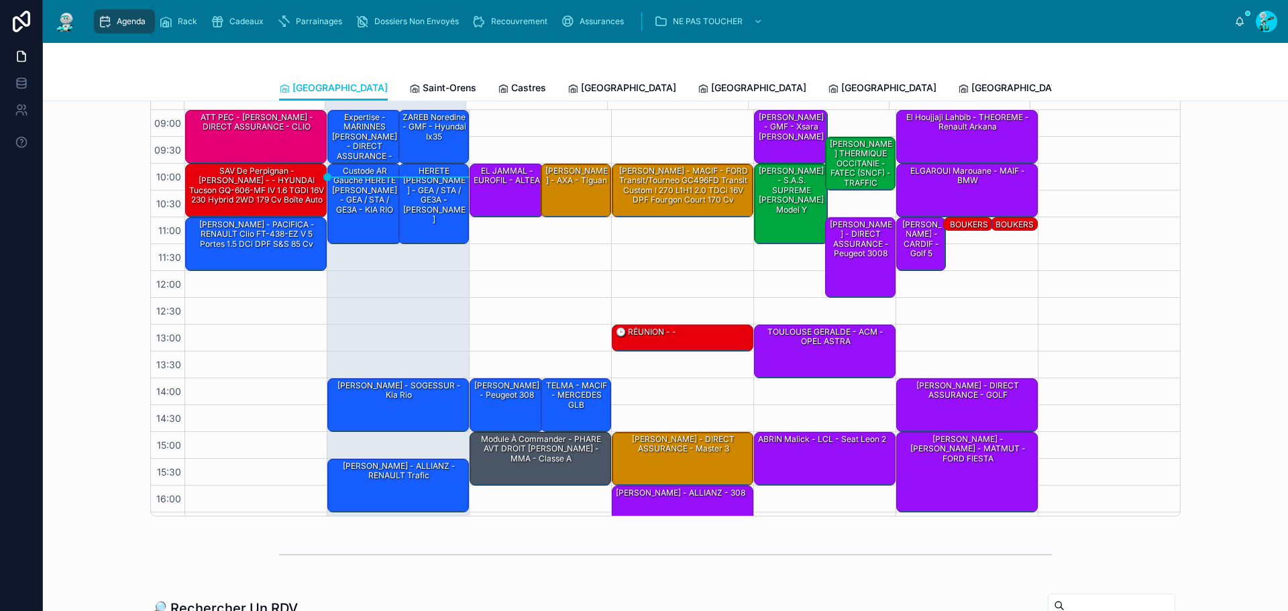
click at [423, 90] on span "Saint-Orens" at bounding box center [450, 87] width 54 height 13
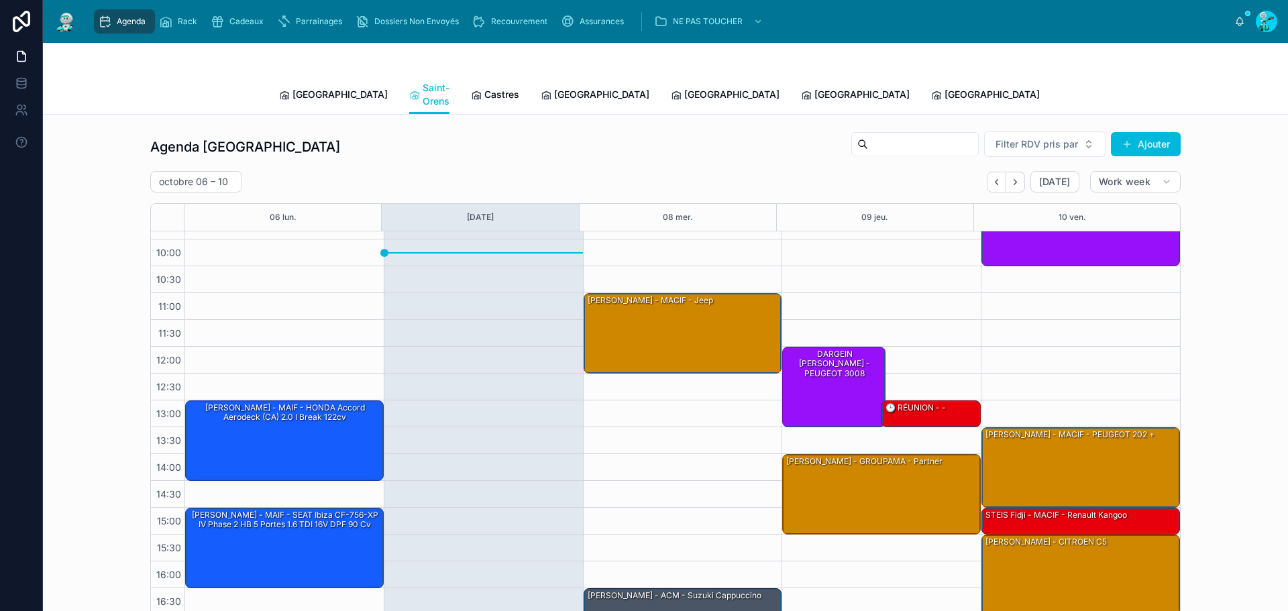
scroll to position [77, 0]
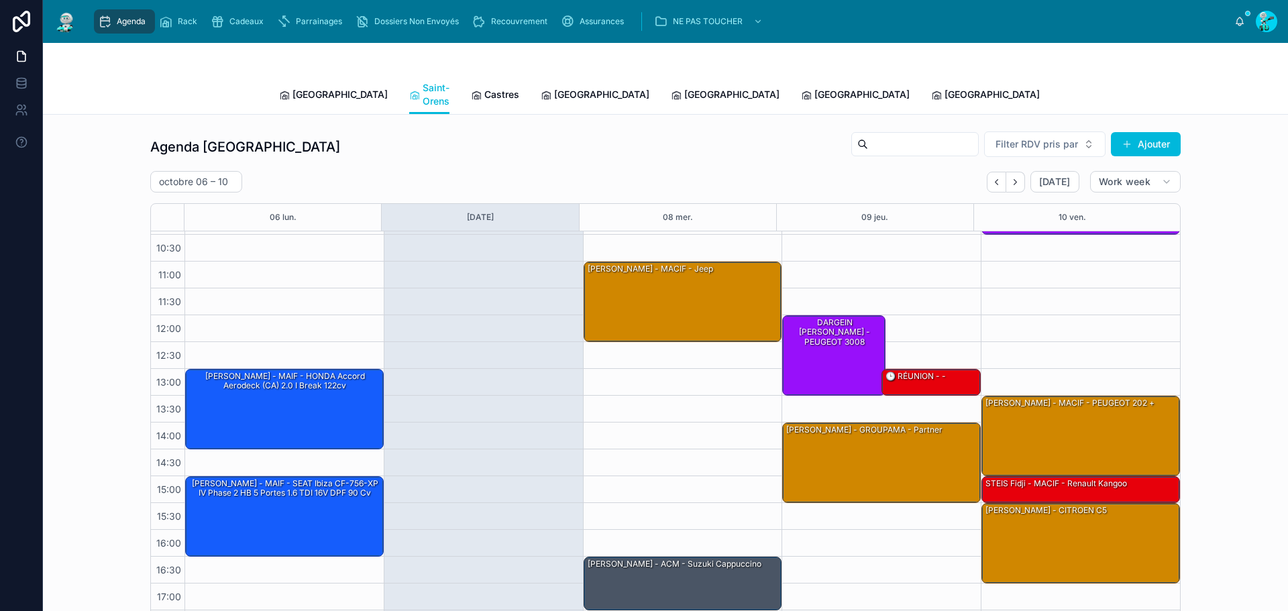
click at [484, 92] on span "Castres" at bounding box center [501, 94] width 35 height 13
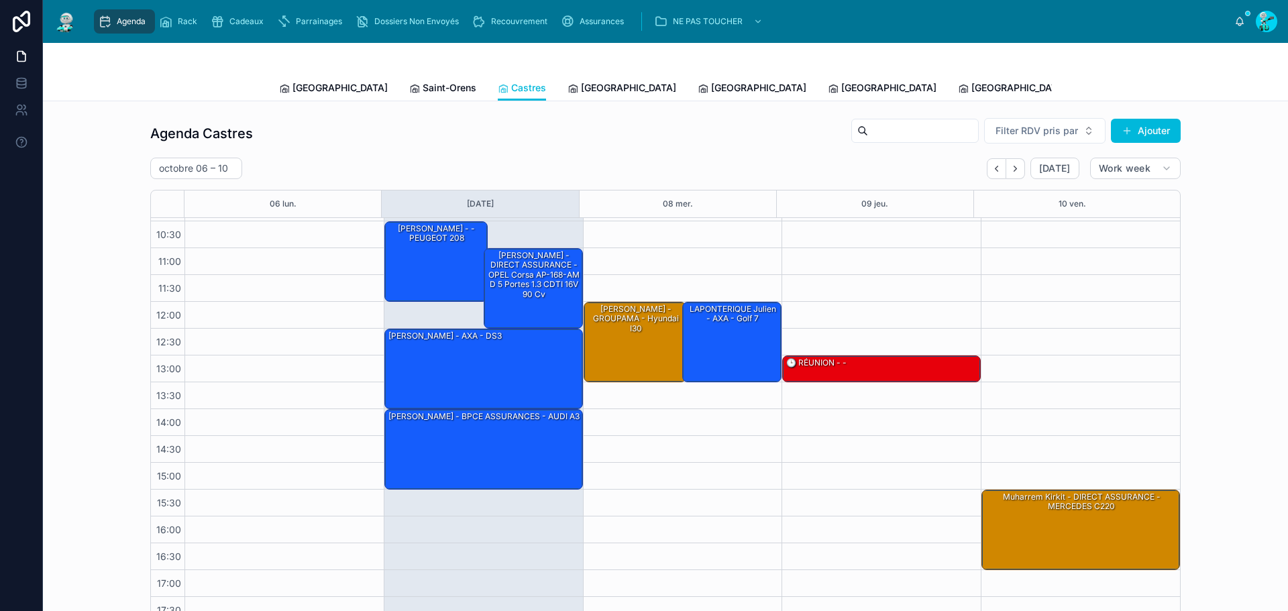
click at [581, 89] on span "[GEOGRAPHIC_DATA]" at bounding box center [628, 87] width 95 height 13
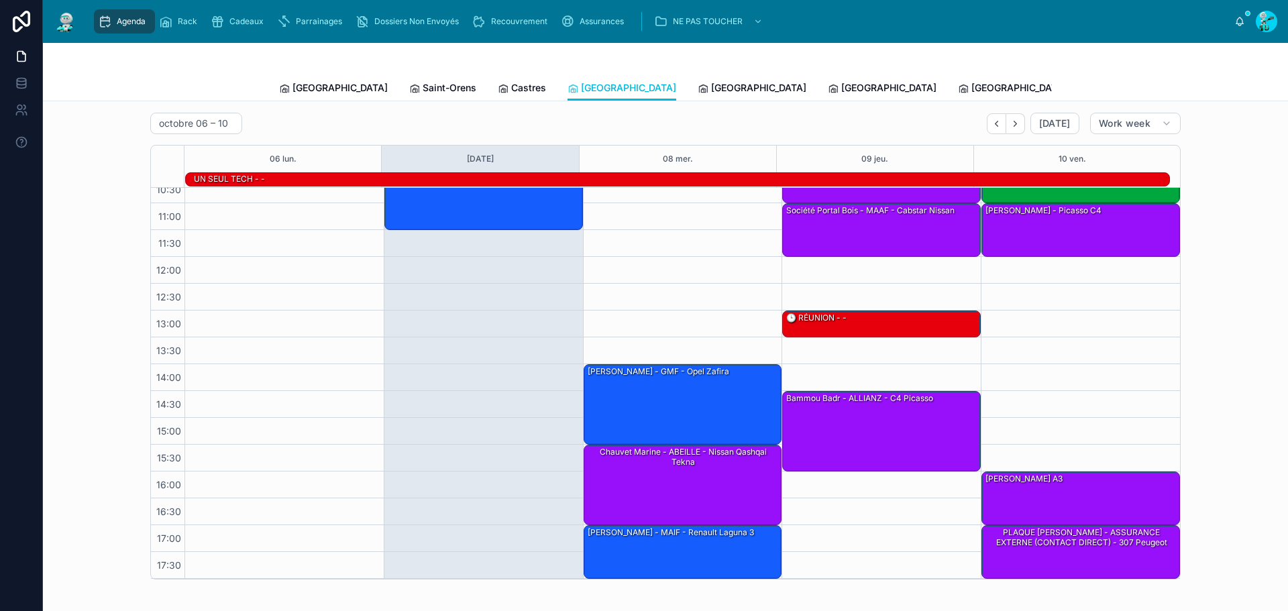
scroll to position [67, 0]
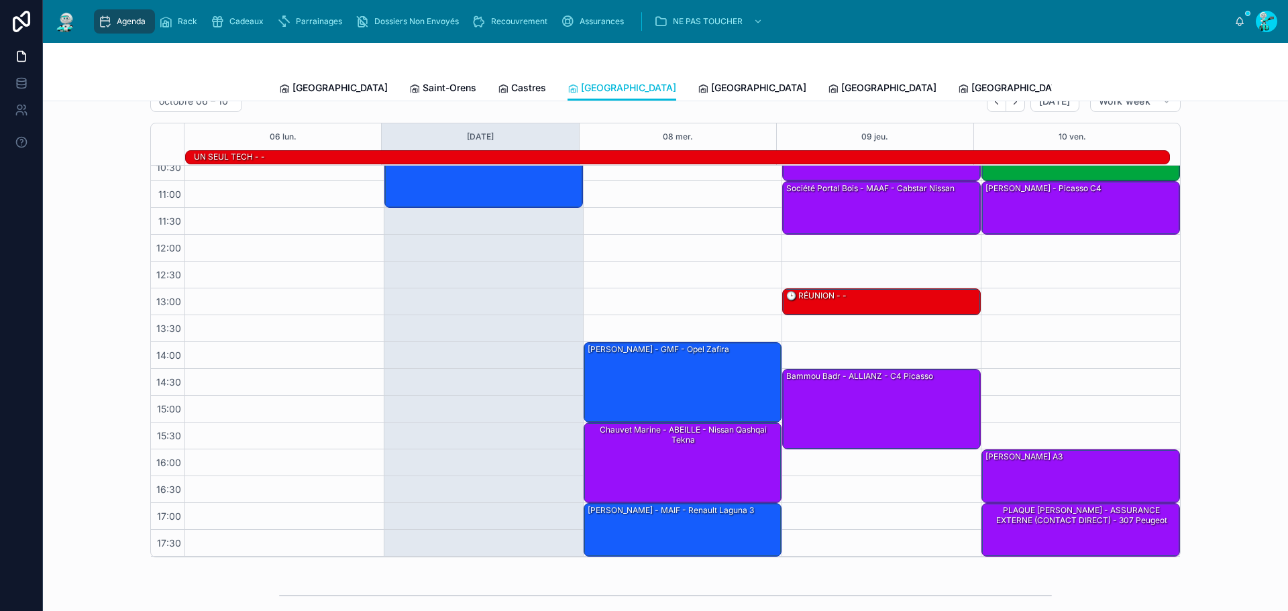
click at [711, 89] on span "[GEOGRAPHIC_DATA]" at bounding box center [758, 87] width 95 height 13
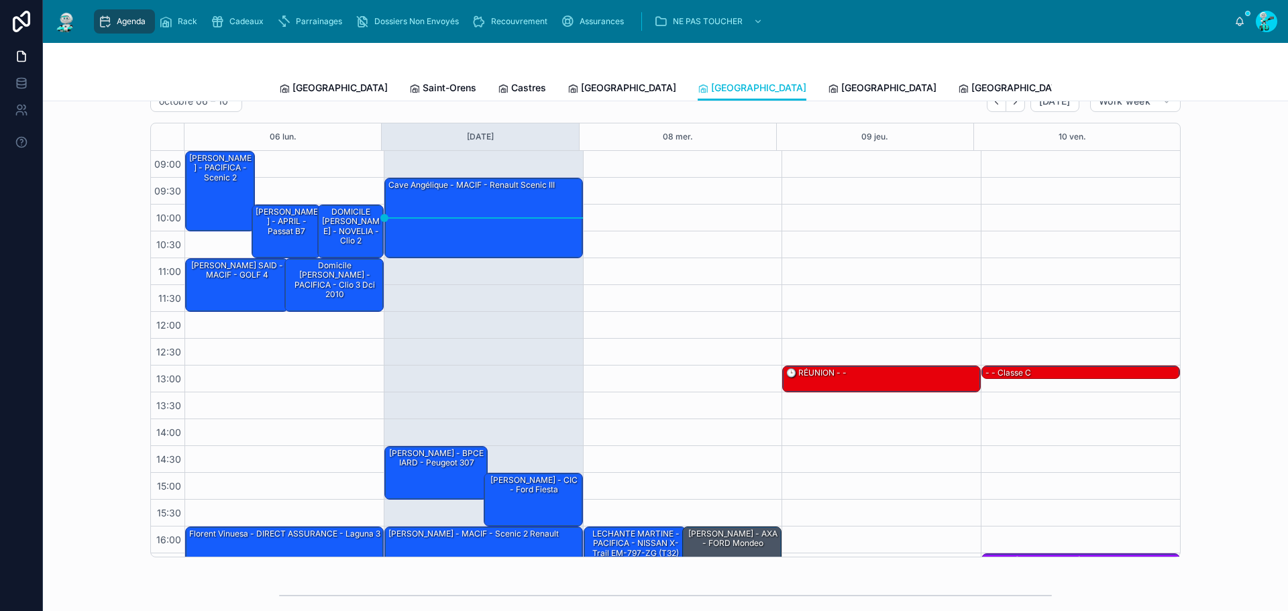
click at [828, 79] on link "[GEOGRAPHIC_DATA]" at bounding box center [882, 89] width 109 height 27
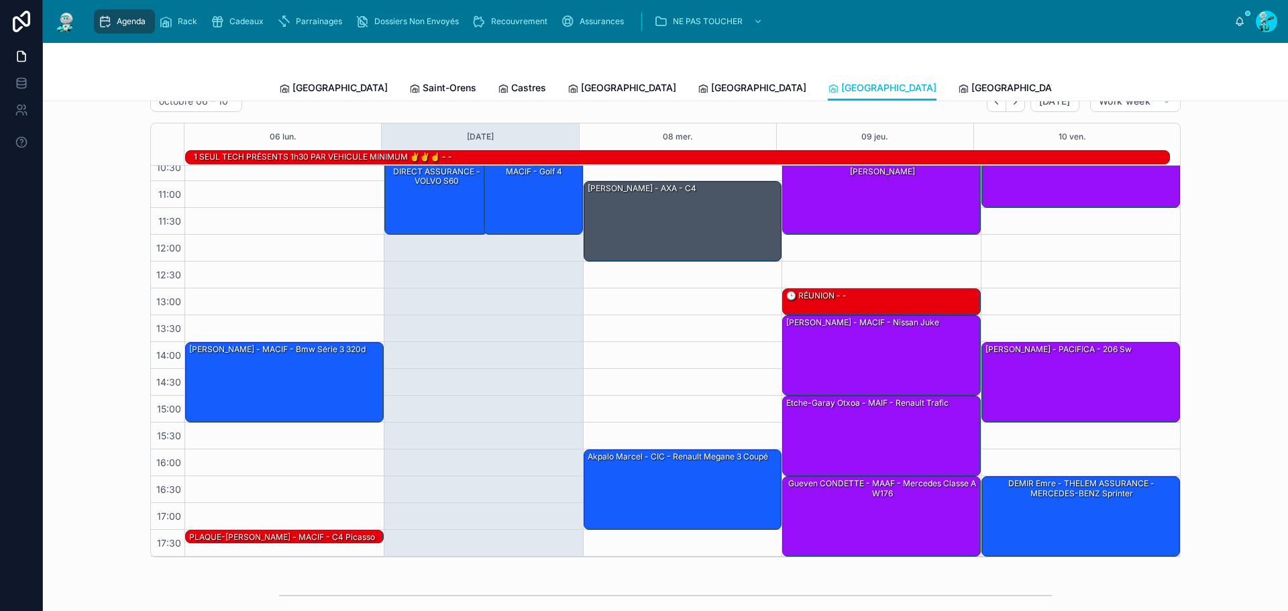
click at [971, 87] on span "[GEOGRAPHIC_DATA]" at bounding box center [1018, 87] width 95 height 13
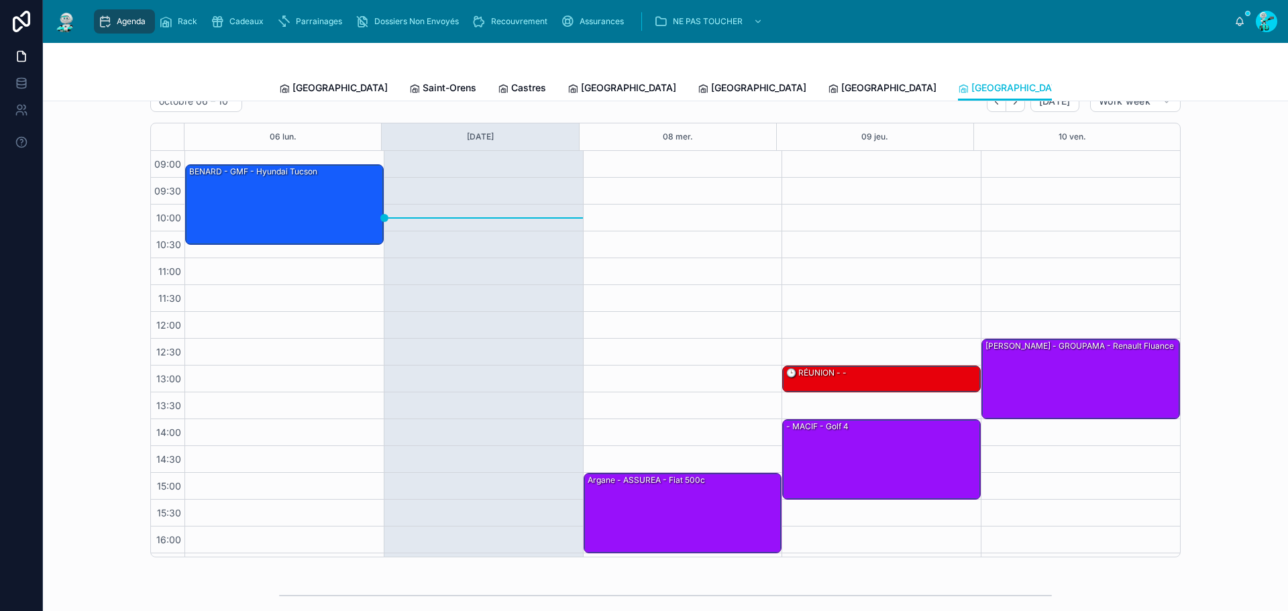
click at [711, 87] on span "[GEOGRAPHIC_DATA]" at bounding box center [758, 87] width 95 height 13
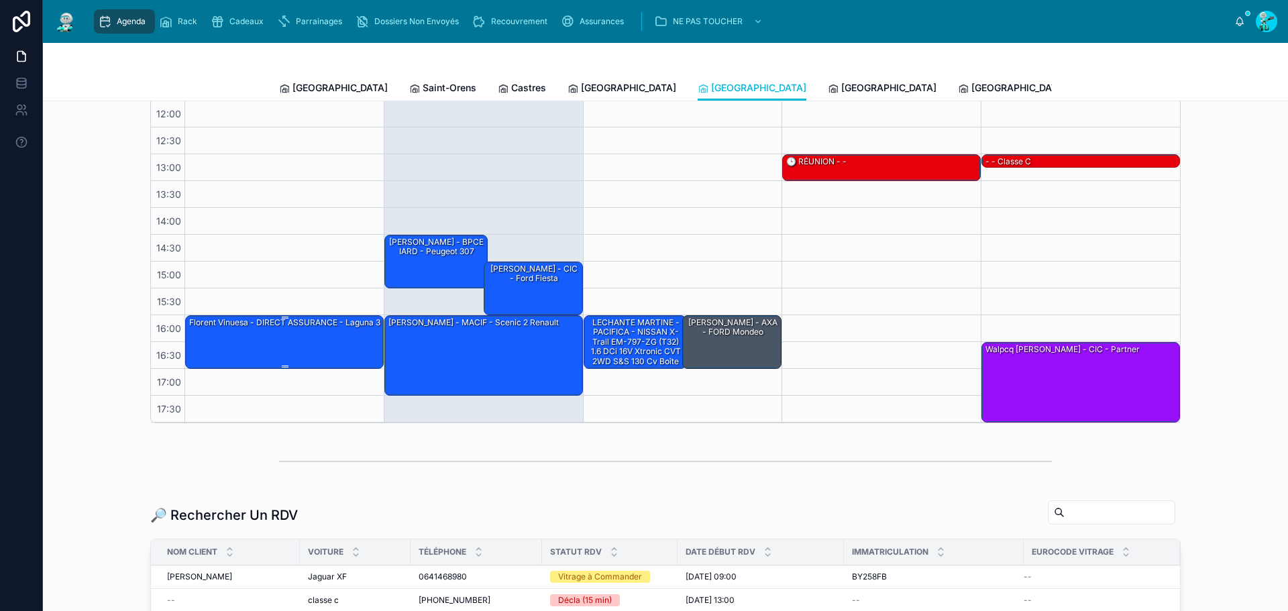
click at [286, 353] on div "Florent Vinuesa - DIRECT ASSURANCE - laguna 3" at bounding box center [285, 341] width 194 height 51
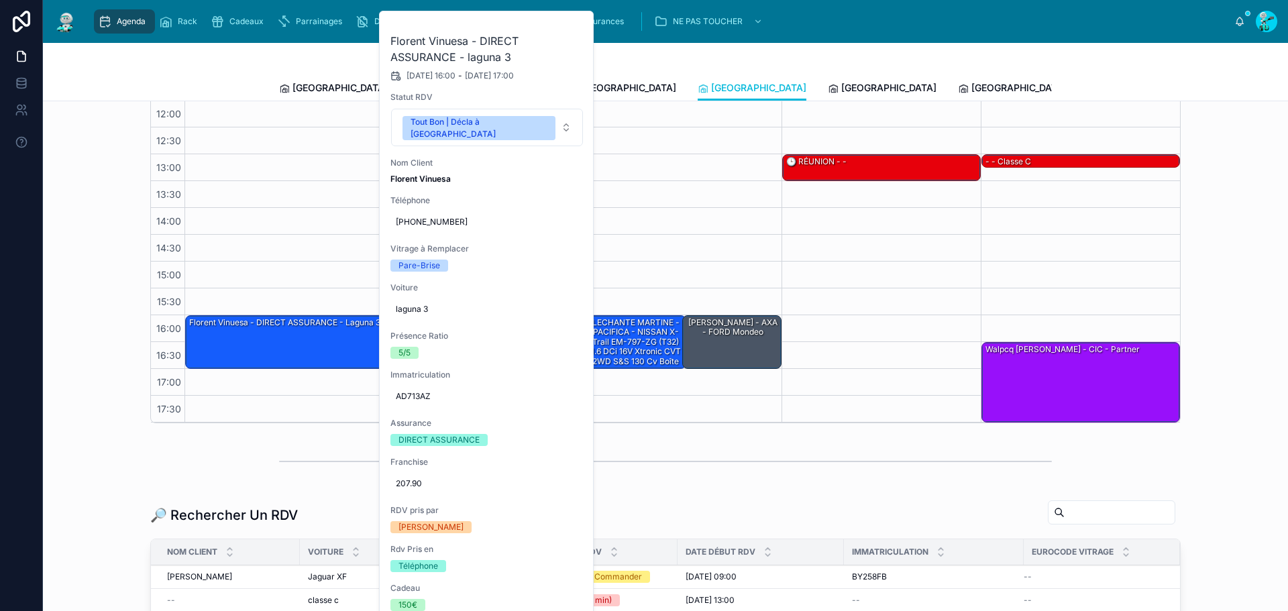
click at [0, 0] on div at bounding box center [0, 0] width 0 height 0
click at [0, 0] on icon at bounding box center [0, 0] width 0 height 0
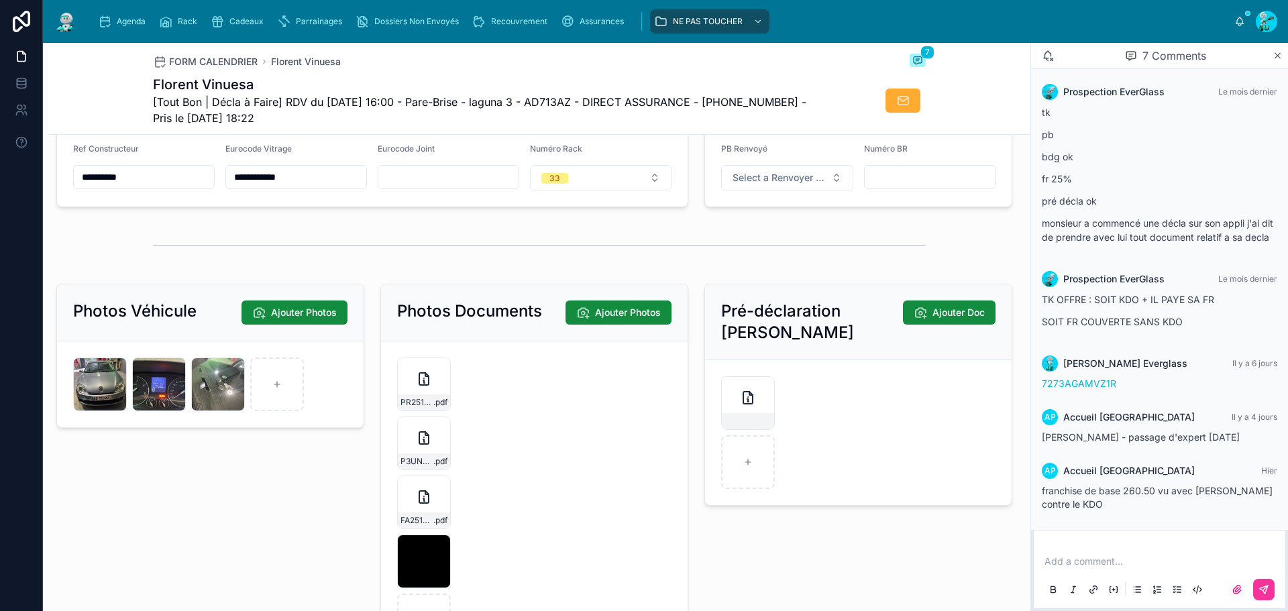
click at [445, 528] on div "FA2510-7729 .pdf" at bounding box center [424, 520] width 52 height 16
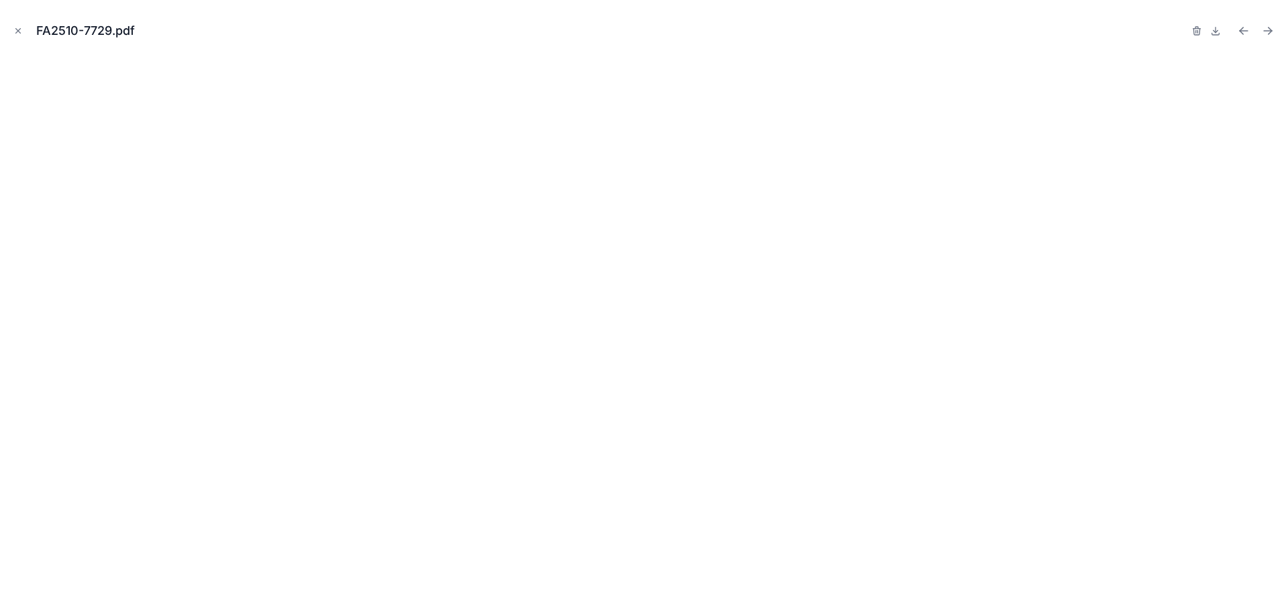
click at [21, 32] on icon "Close modal" at bounding box center [17, 30] width 9 height 9
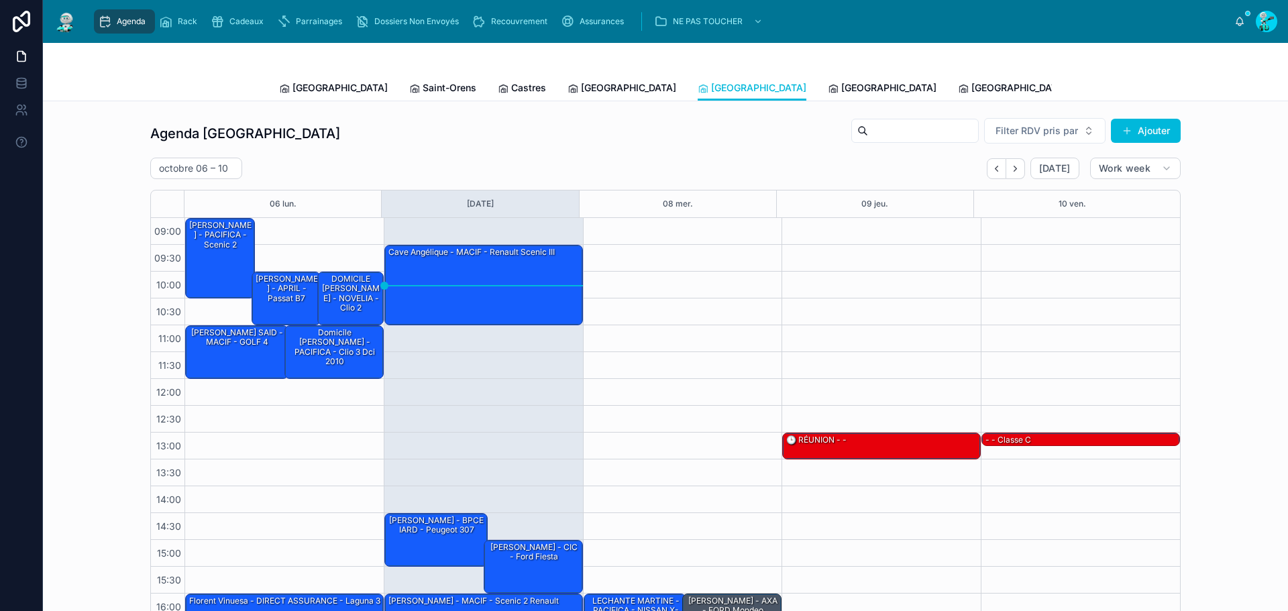
click at [409, 98] on link "Saint-Orens" at bounding box center [442, 89] width 67 height 27
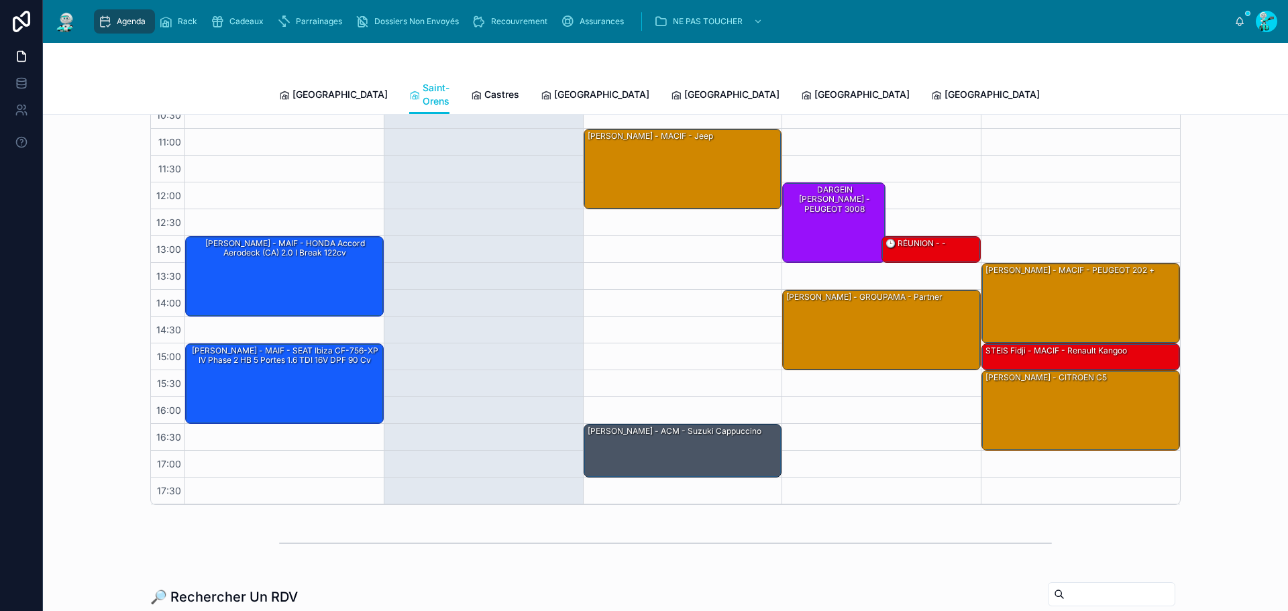
scroll to position [134, 0]
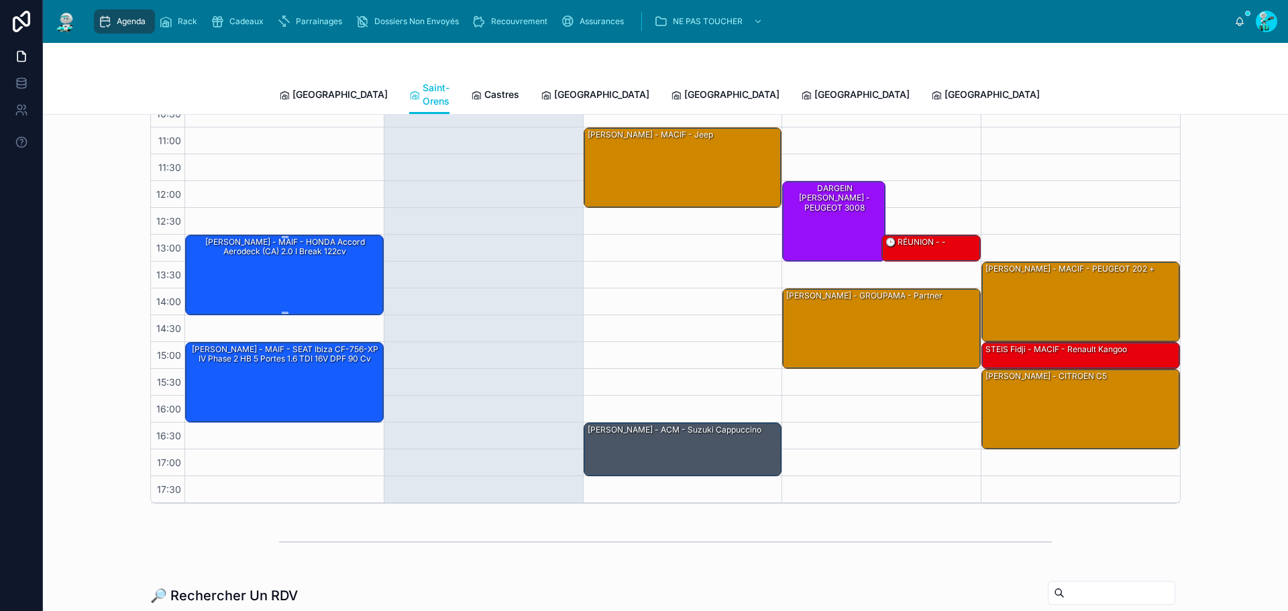
click at [278, 276] on div "[PERSON_NAME] - MAIF - HONDA Accord Aerodeck (CA) 2.0 i Break 122cv" at bounding box center [285, 274] width 194 height 78
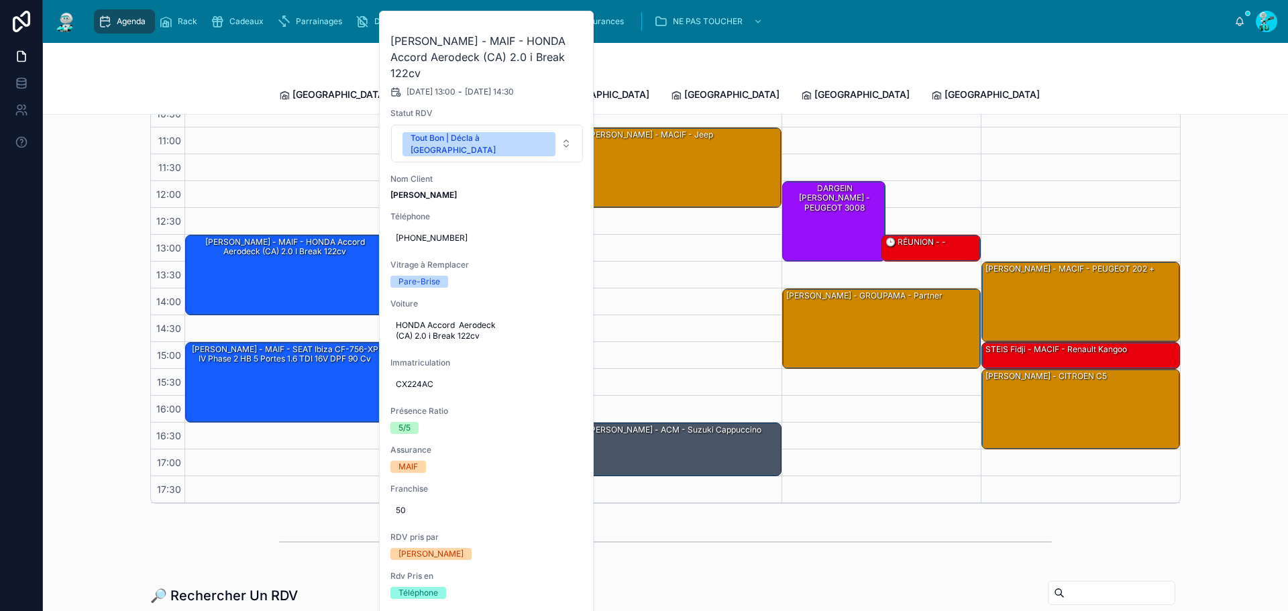
click at [0, 0] on button at bounding box center [0, 0] width 0 height 0
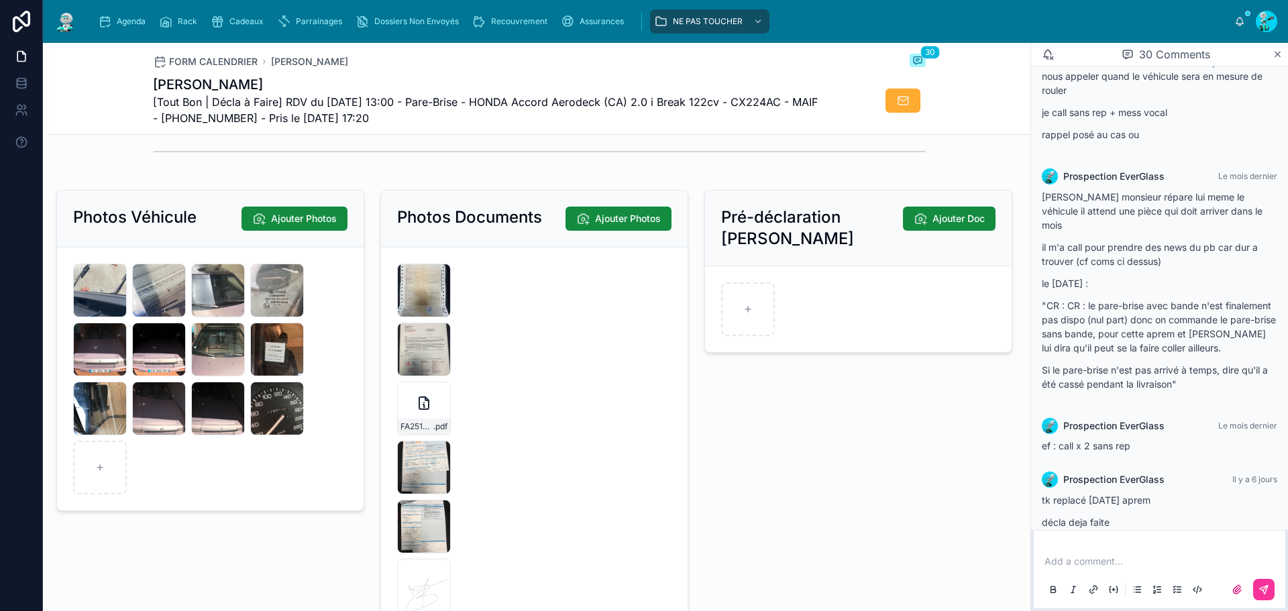
scroll to position [2146, 0]
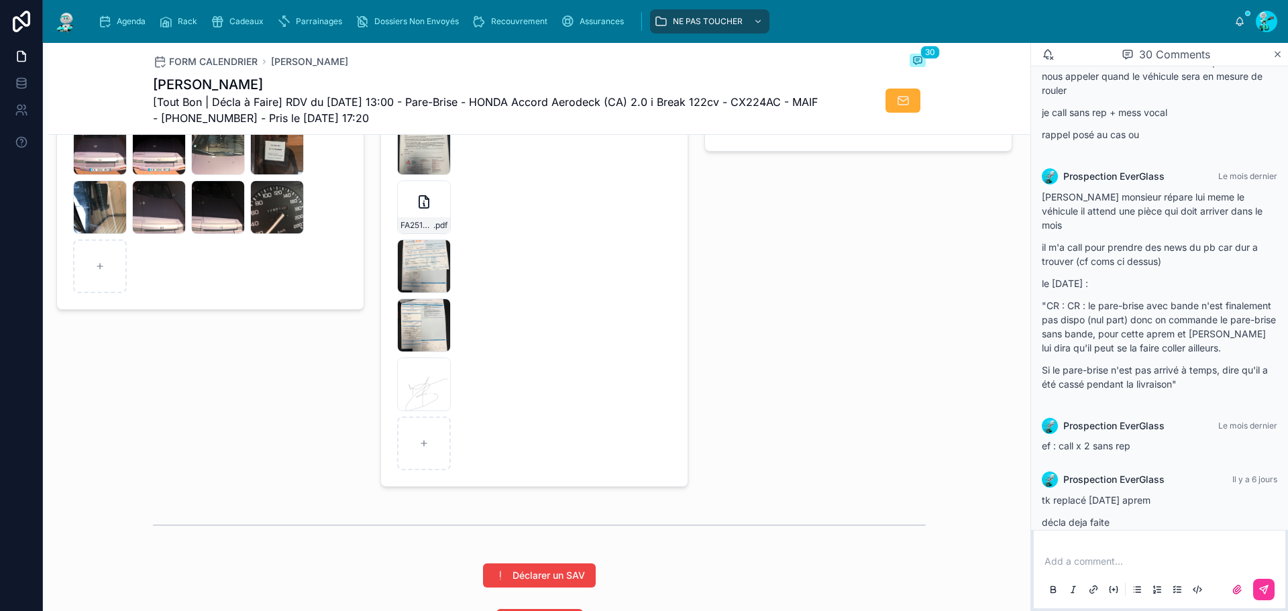
click at [0, 0] on icon at bounding box center [0, 0] width 0 height 0
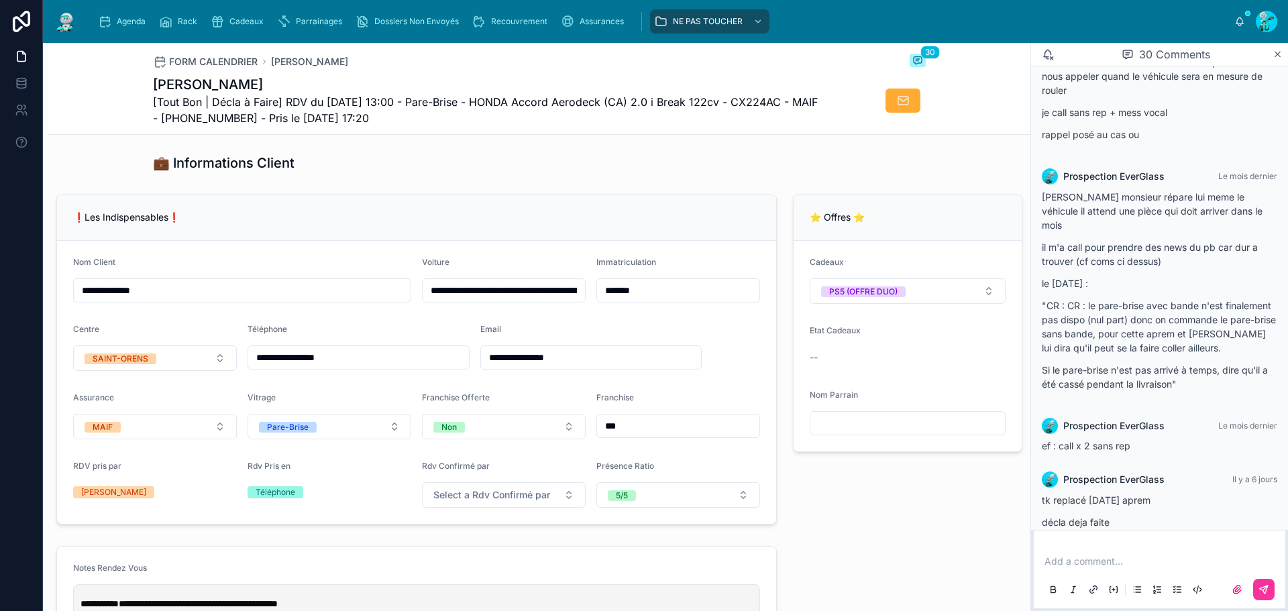
scroll to position [201, 0]
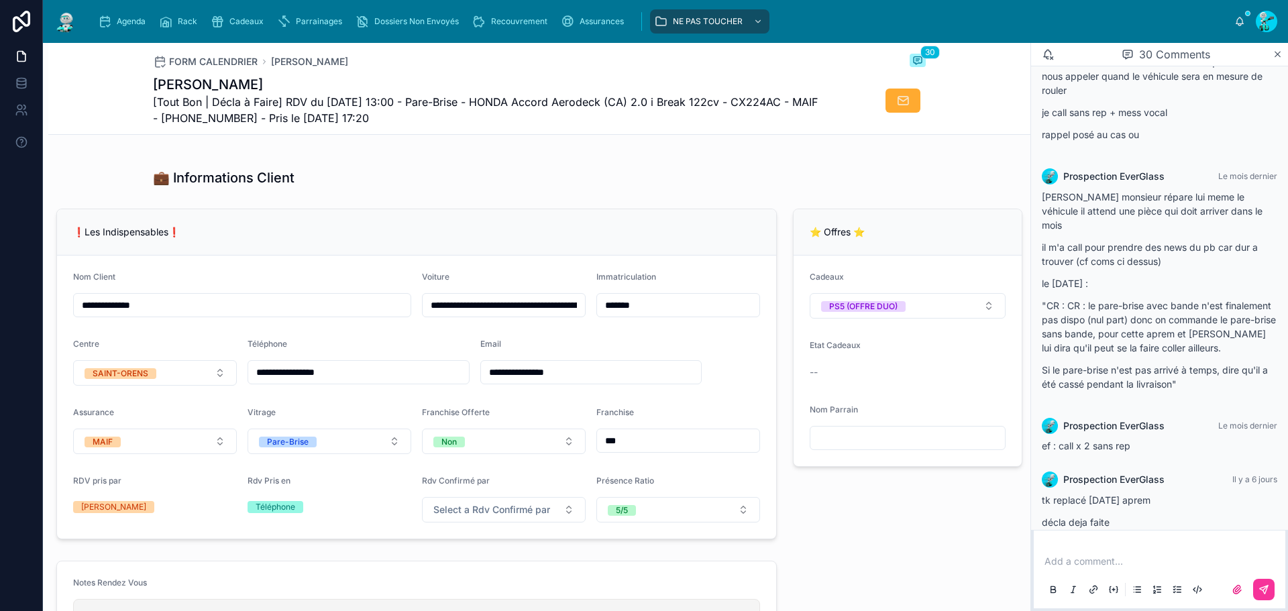
click at [668, 315] on input "*******" at bounding box center [678, 305] width 162 height 19
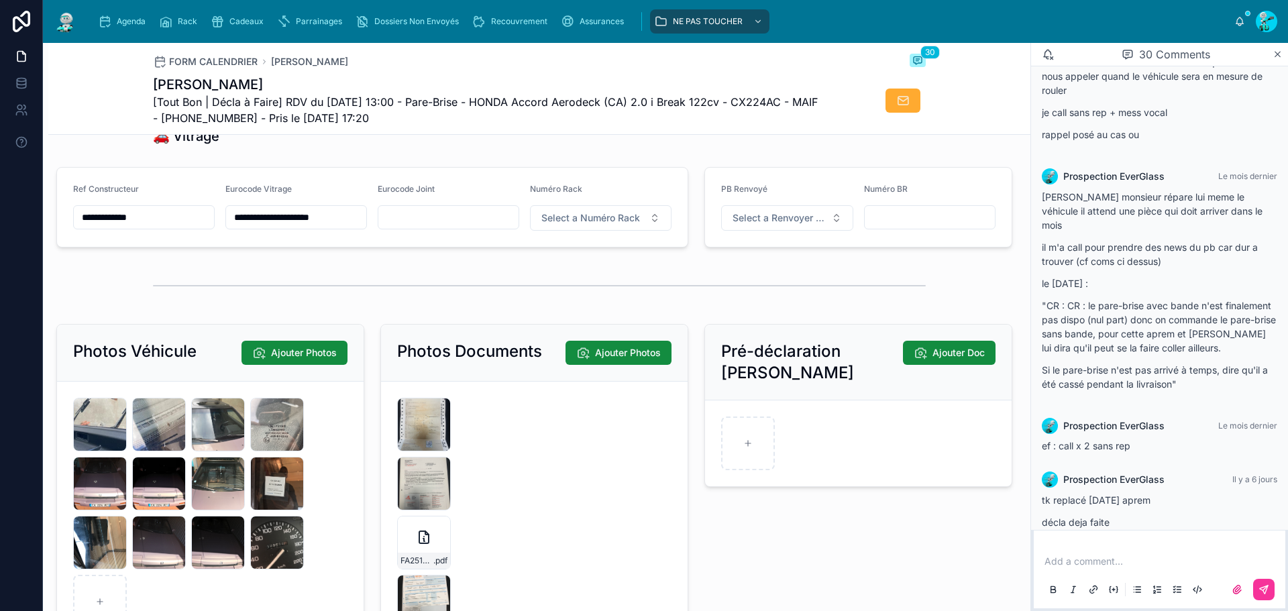
scroll to position [1878, 0]
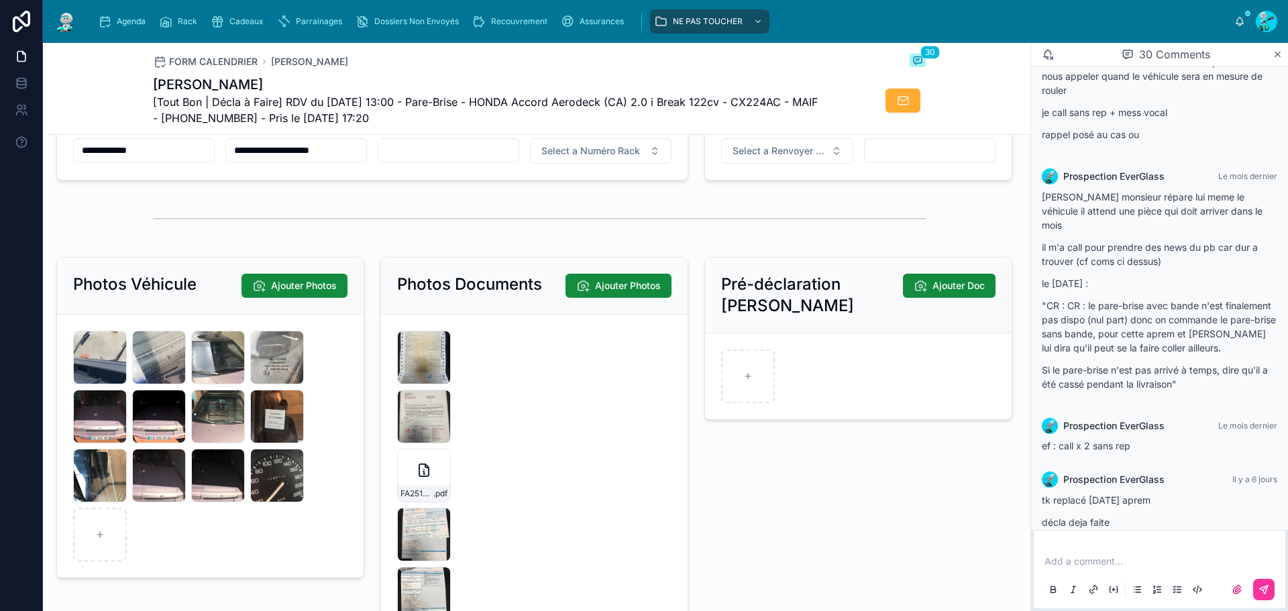
click at [169, 153] on input "**********" at bounding box center [144, 150] width 140 height 19
click at [278, 160] on input "**********" at bounding box center [296, 150] width 140 height 19
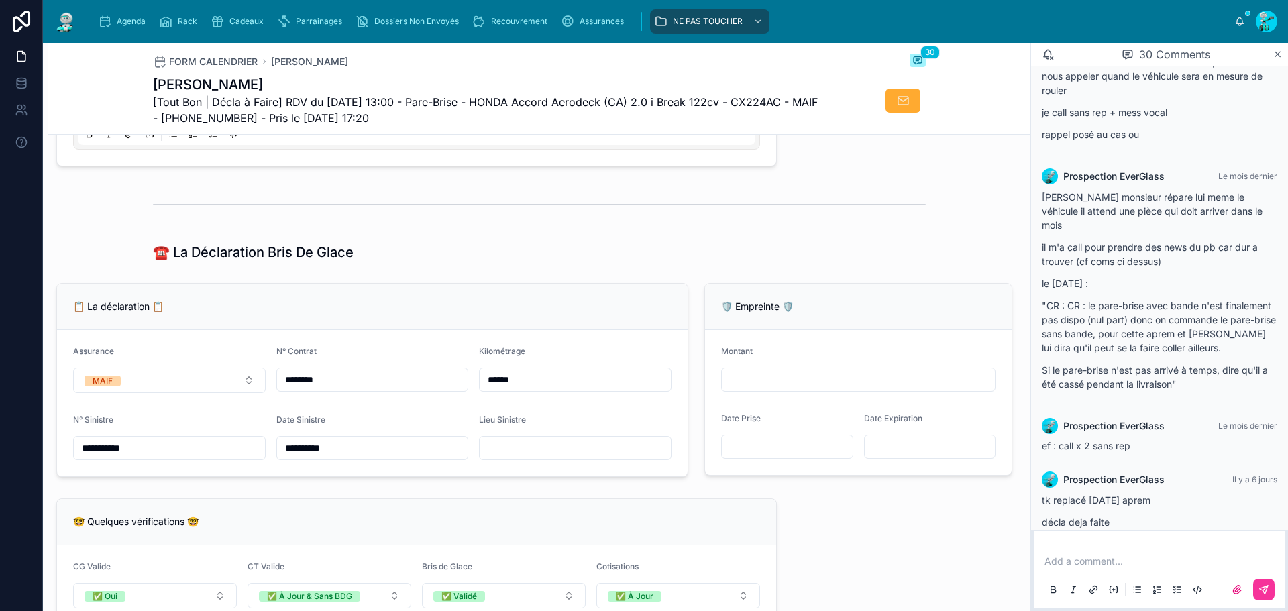
scroll to position [939, 0]
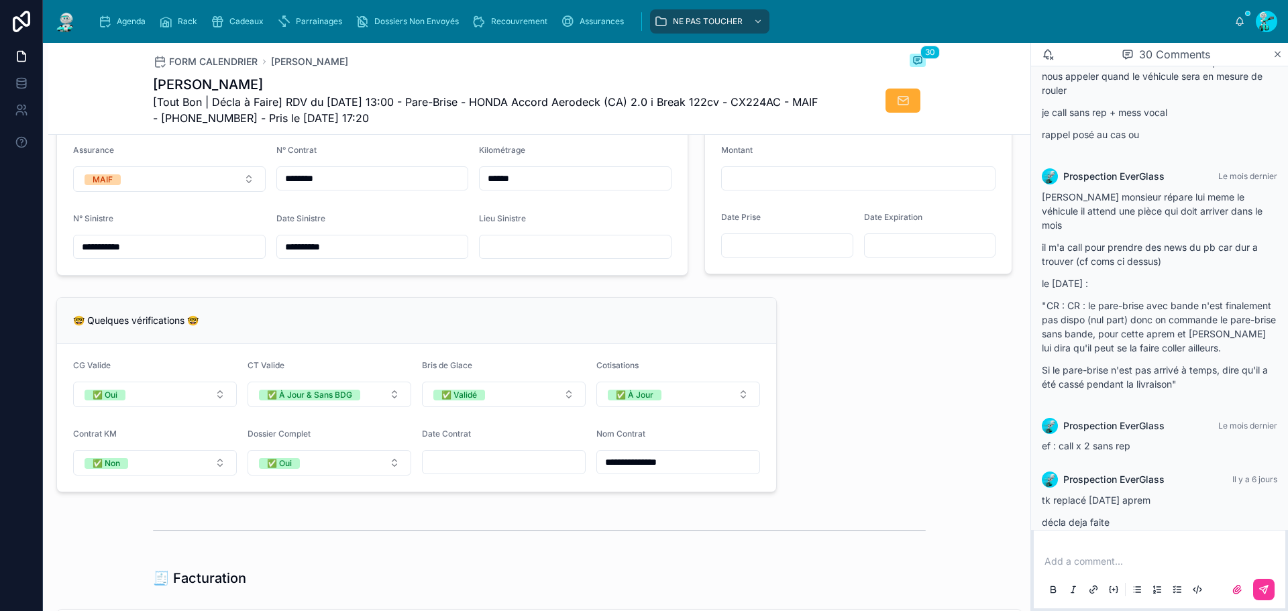
click at [537, 188] on input "******" at bounding box center [575, 178] width 191 height 19
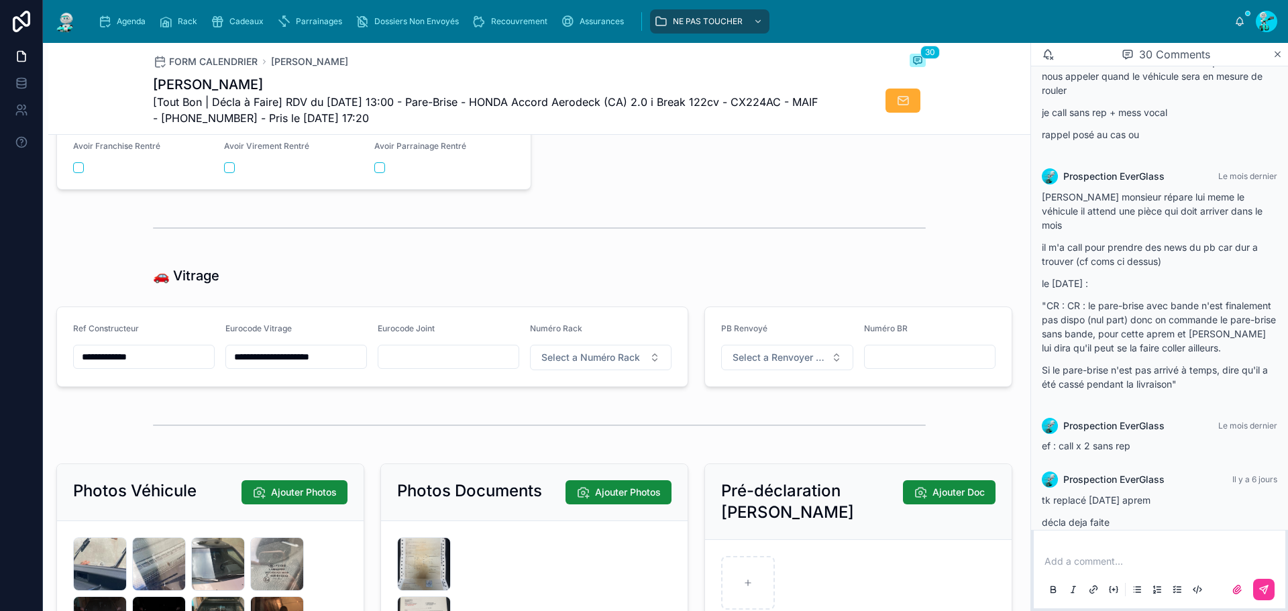
scroll to position [1945, 0]
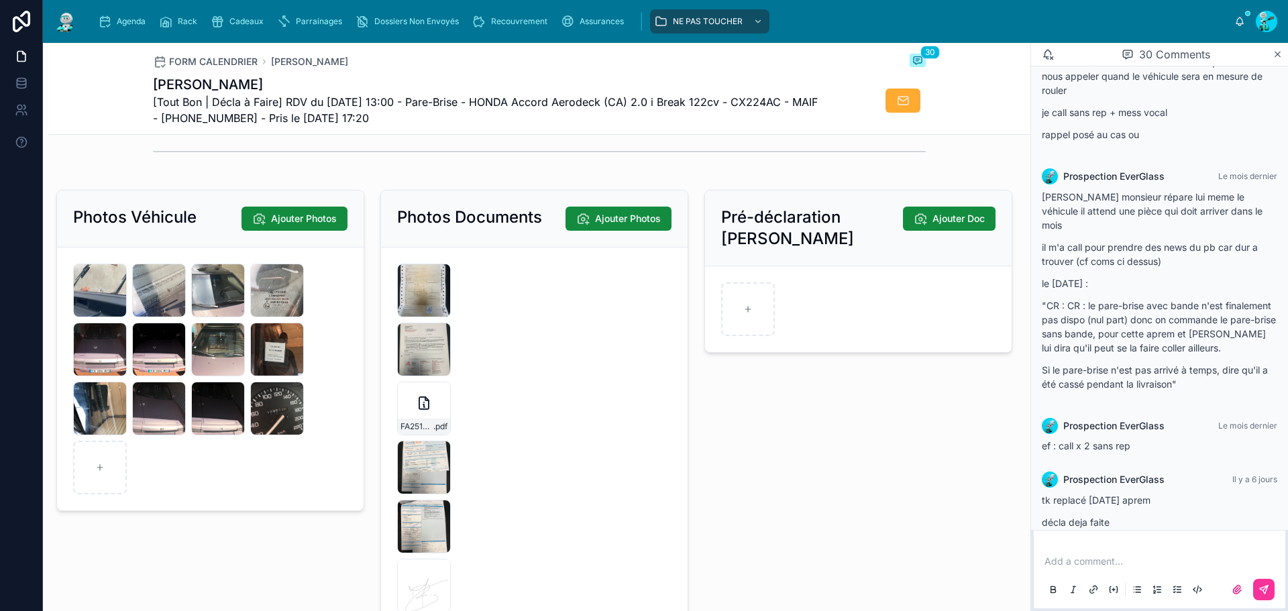
click at [274, 420] on div "F24F2CA2-6482-49F0-BF3C-68778AF0F794 .jpeg" at bounding box center [277, 409] width 54 height 54
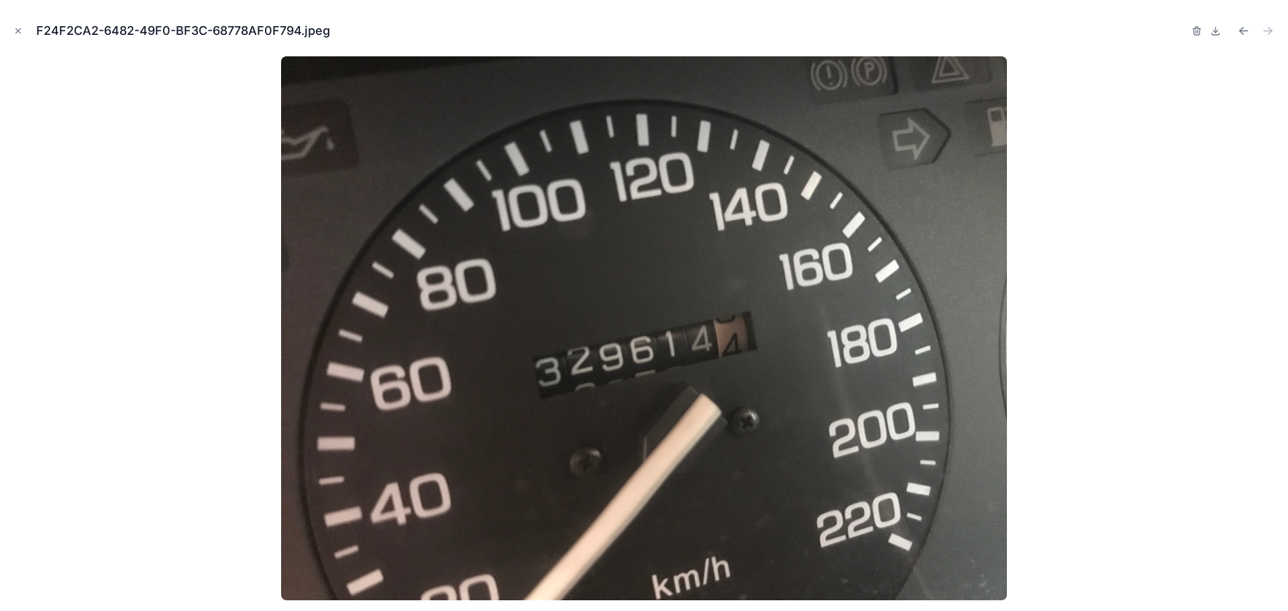
drag, startPoint x: 23, startPoint y: 26, endPoint x: 5, endPoint y: 34, distance: 19.6
click at [23, 26] on button "Close modal" at bounding box center [18, 30] width 15 height 15
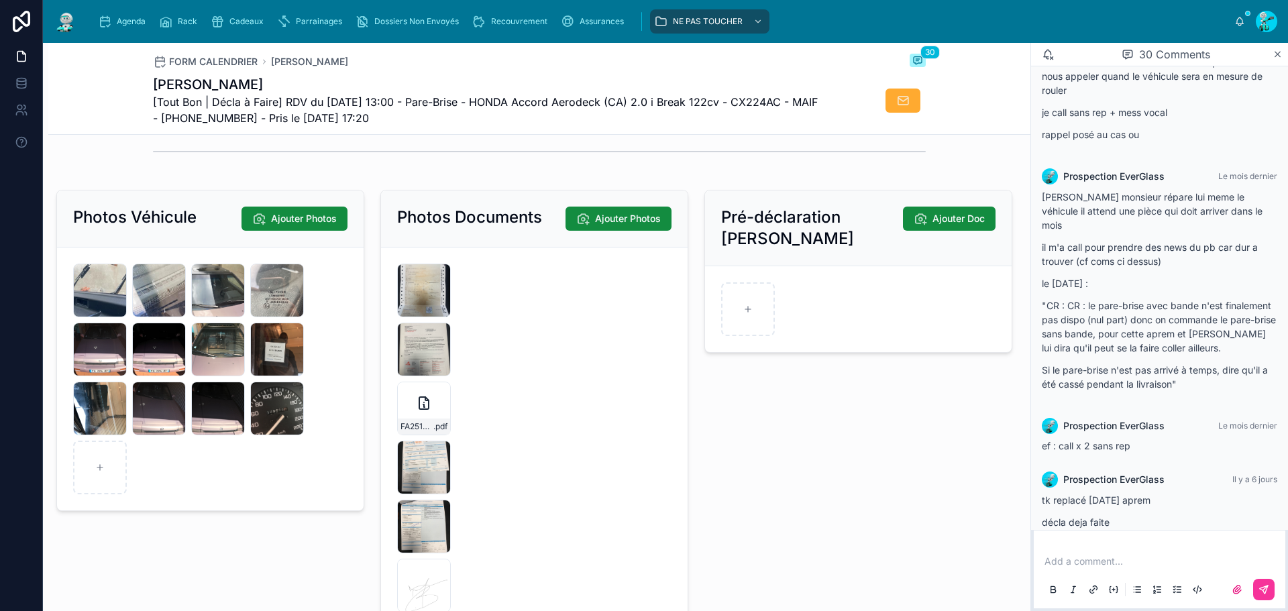
click at [0, 0] on icon "button" at bounding box center [0, 0] width 0 height 0
click at [451, 376] on icon "button" at bounding box center [450, 379] width 11 height 11
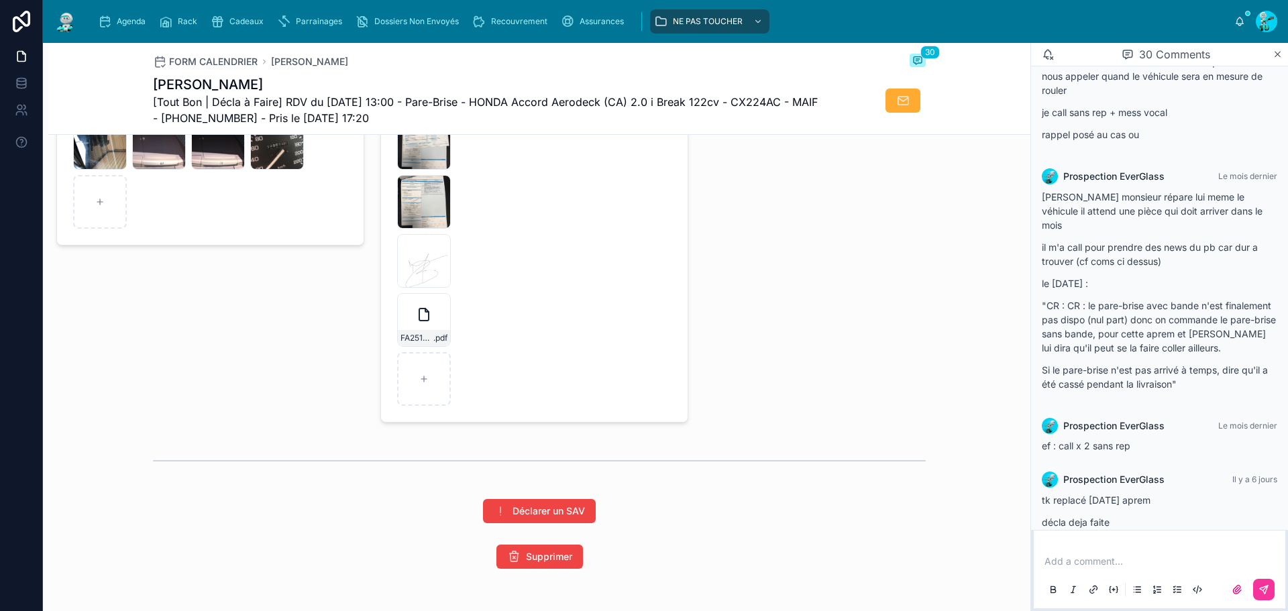
click at [433, 333] on div "FA2510-7721 .pdf" at bounding box center [424, 320] width 54 height 54
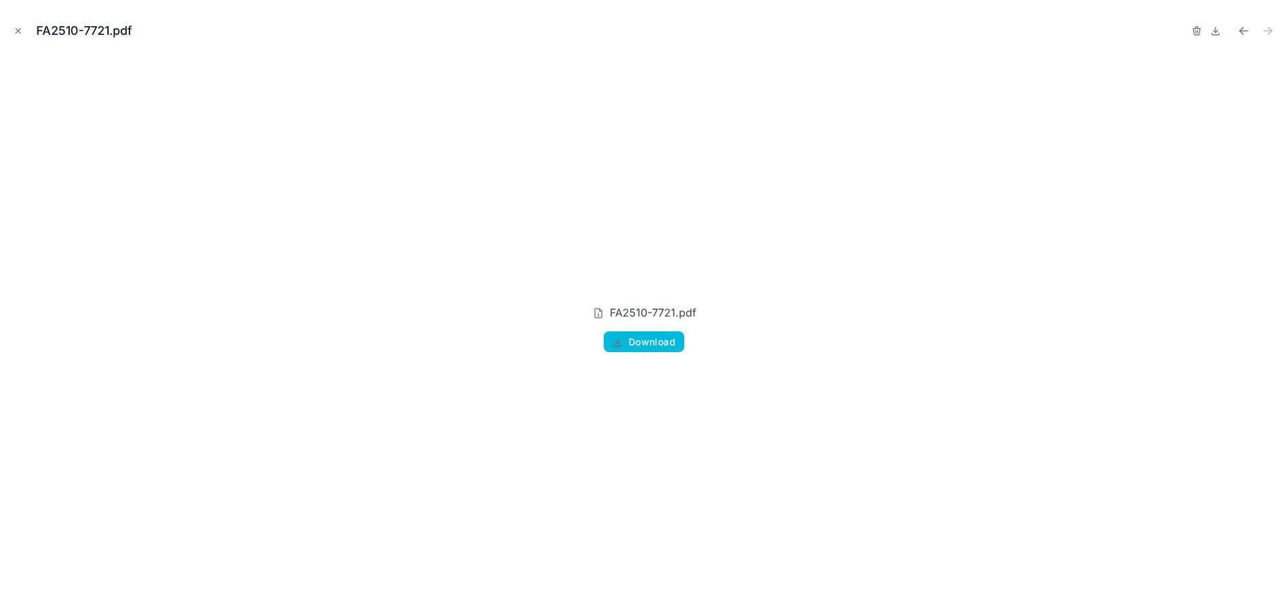
click at [21, 32] on icon "Close modal" at bounding box center [17, 30] width 9 height 9
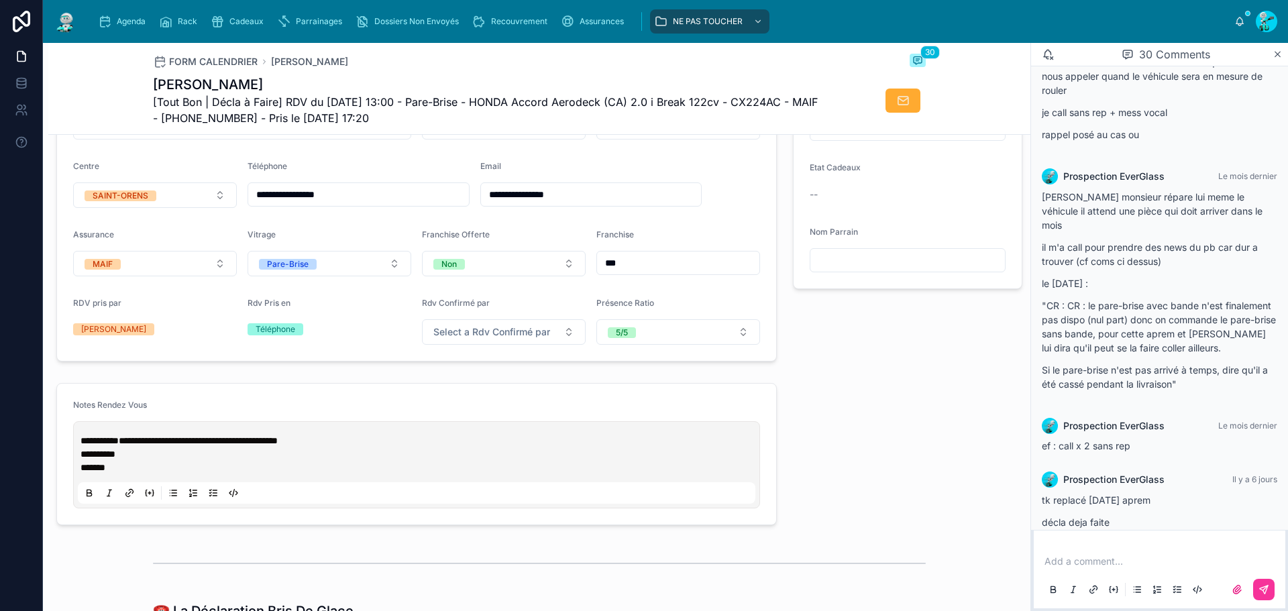
scroll to position [400, 0]
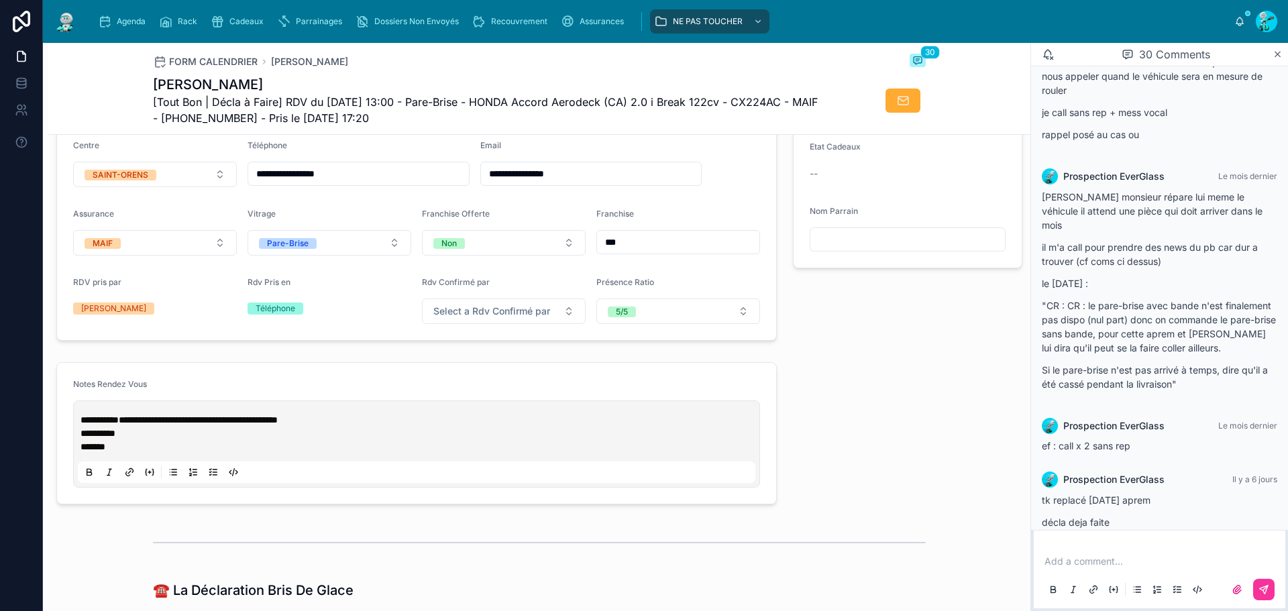
click at [170, 425] on span "**********" at bounding box center [198, 419] width 159 height 9
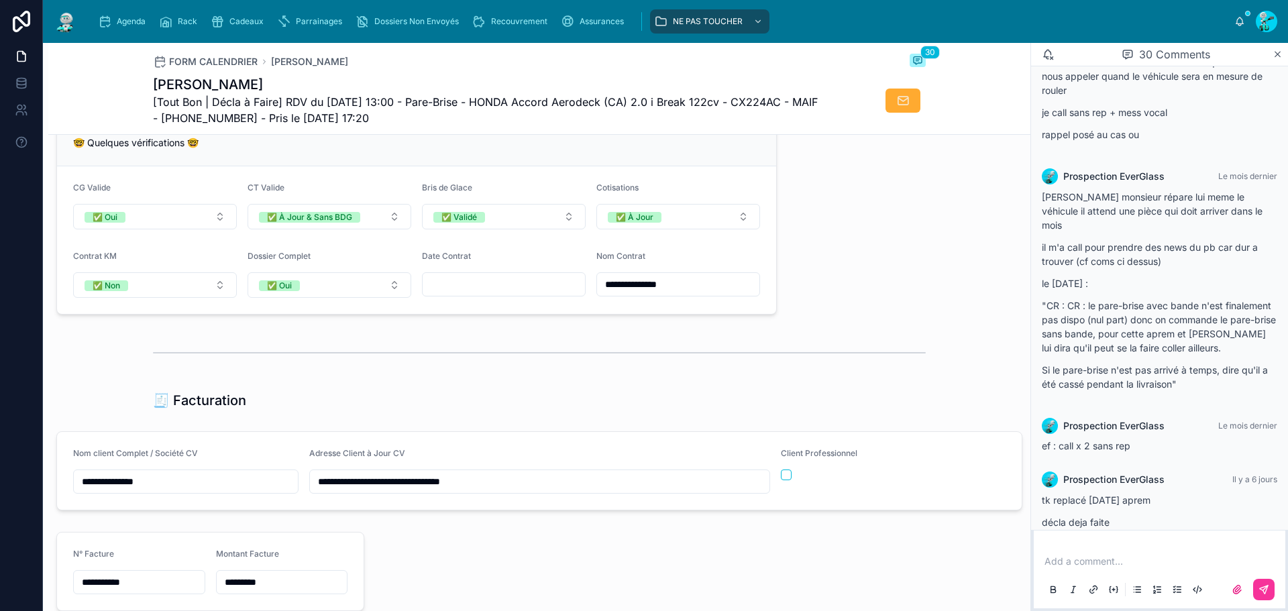
scroll to position [936, 0]
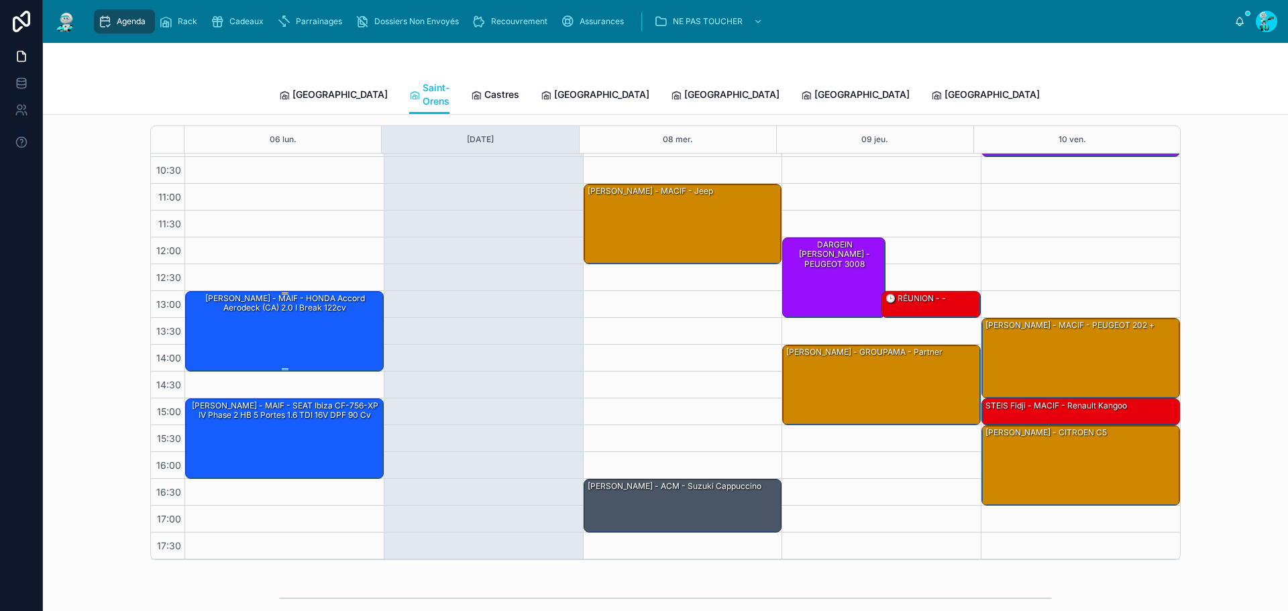
scroll to position [77, 0]
click at [294, 414] on div "[PERSON_NAME] - MAIF - SEAT Ibiza CF-756-XP IV Phase 2 HB 5 Portes 1.6 TDI 16V …" at bounding box center [285, 439] width 194 height 78
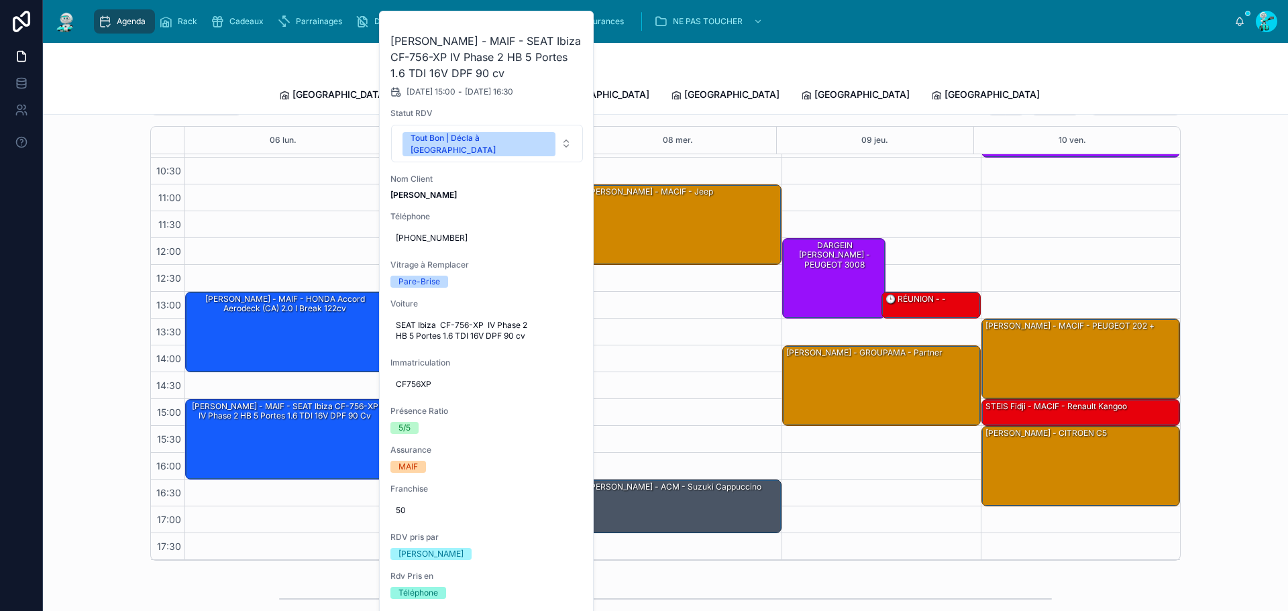
click at [0, 0] on div at bounding box center [0, 0] width 0 height 0
click at [0, 0] on button at bounding box center [0, 0] width 0 height 0
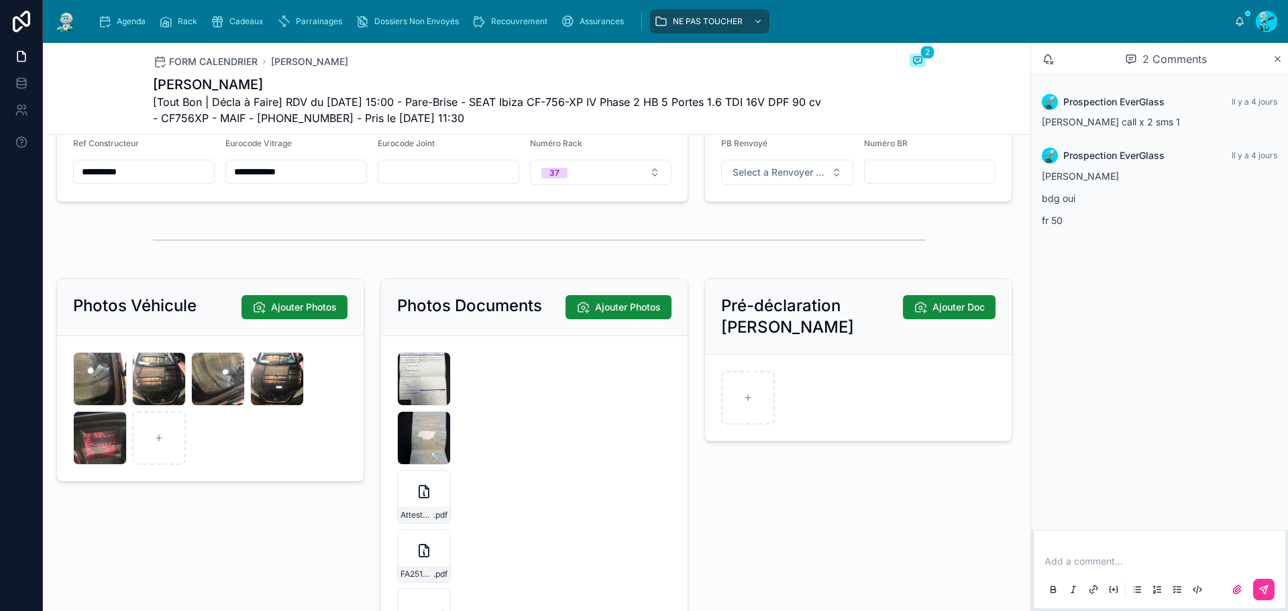
scroll to position [1945, 0]
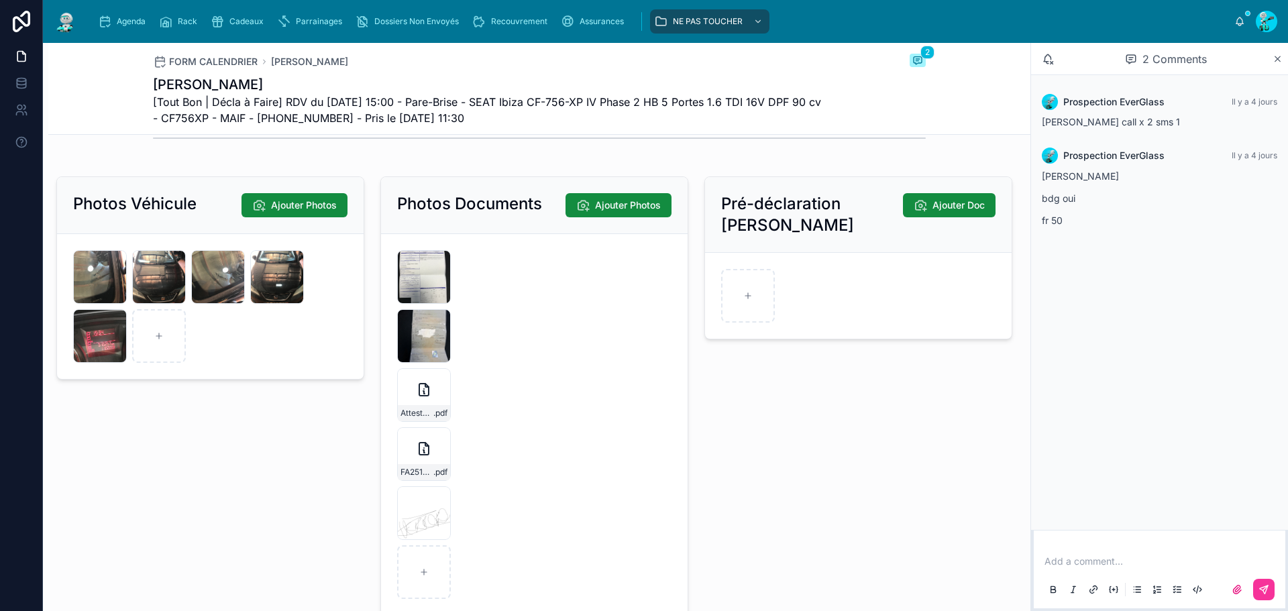
click at [0, 0] on icon at bounding box center [0, 0] width 0 height 0
click at [437, 419] on span ".pdf" at bounding box center [440, 413] width 14 height 11
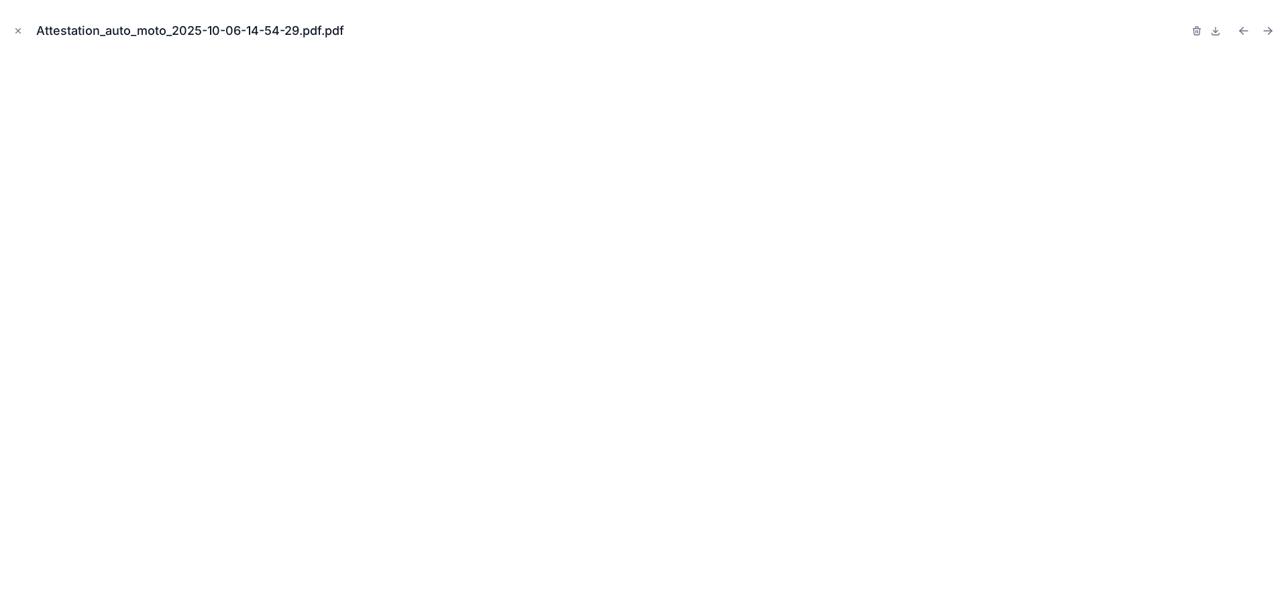
click at [13, 32] on icon "Close modal" at bounding box center [17, 30] width 9 height 9
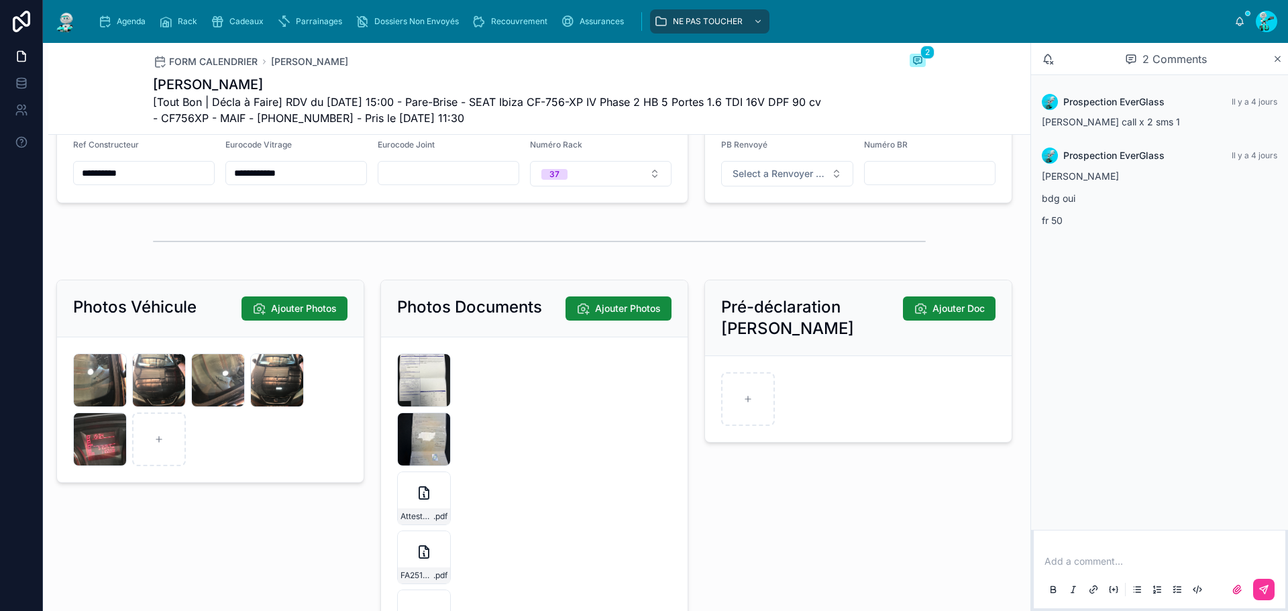
scroll to position [1811, 0]
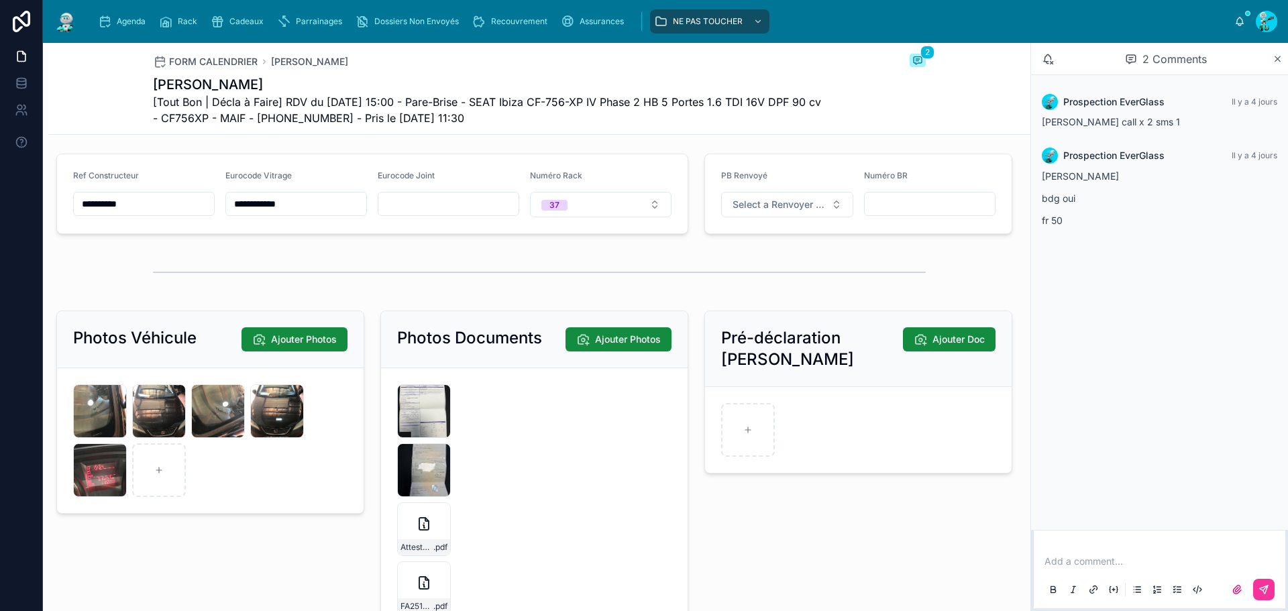
click at [89, 480] on div "F33AF090-254F-4872-B94B-68FF3904B94F .jpeg" at bounding box center [100, 470] width 54 height 54
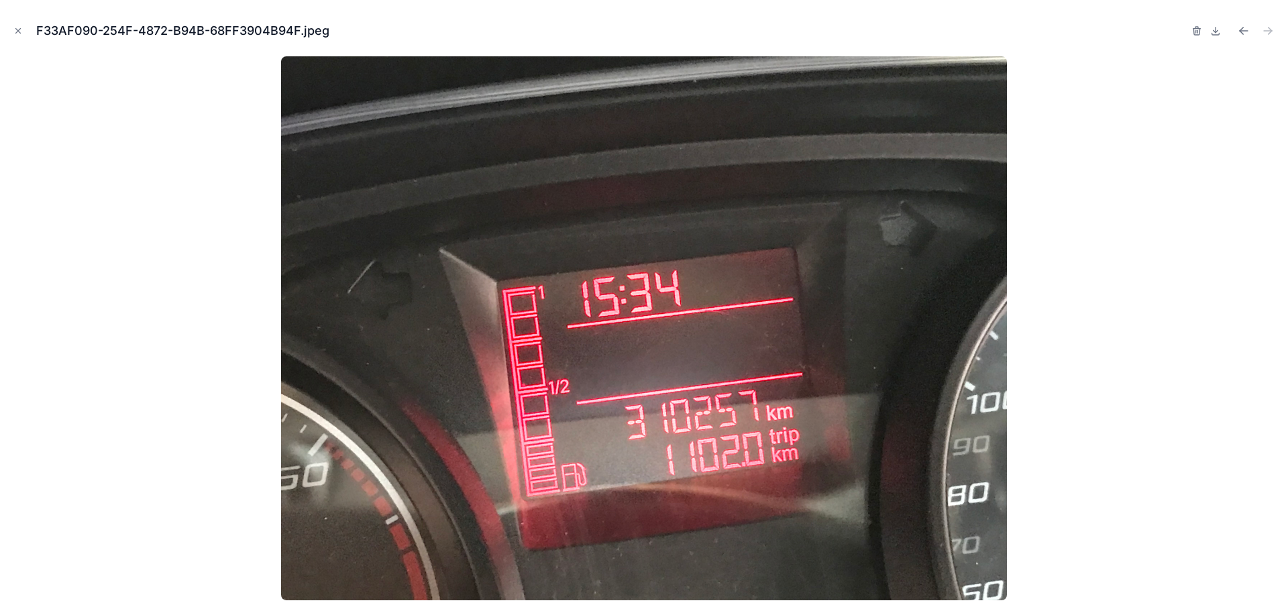
drag, startPoint x: 15, startPoint y: 27, endPoint x: 509, endPoint y: 384, distance: 609.1
click at [16, 27] on icon "Close modal" at bounding box center [17, 30] width 9 height 9
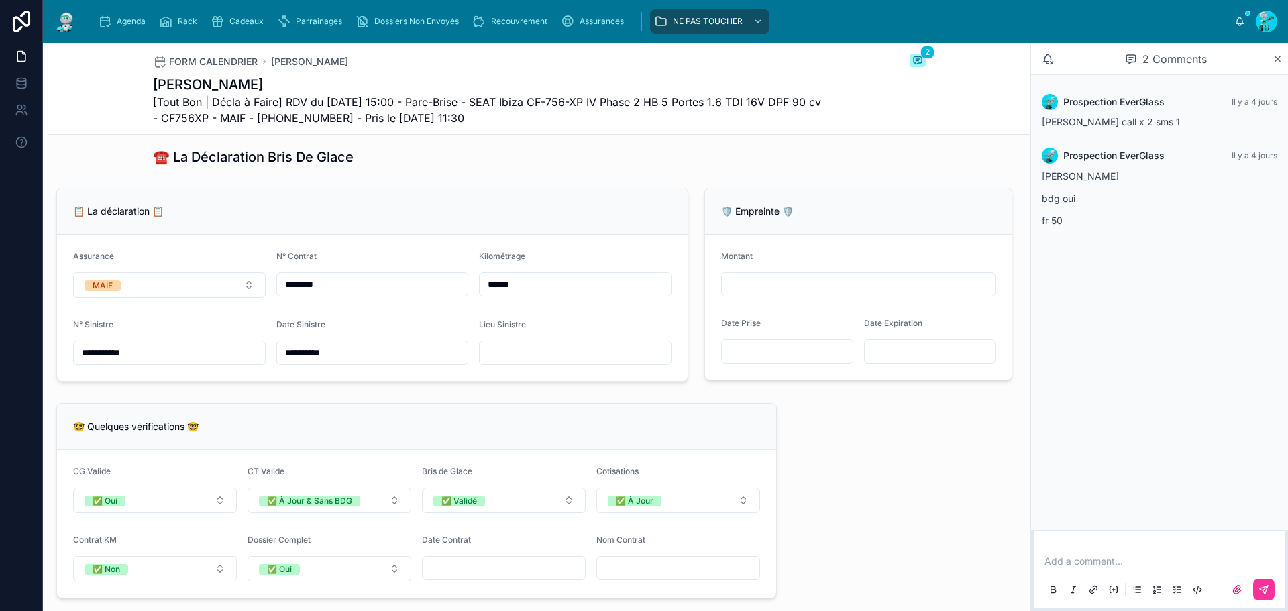
scroll to position [805, 0]
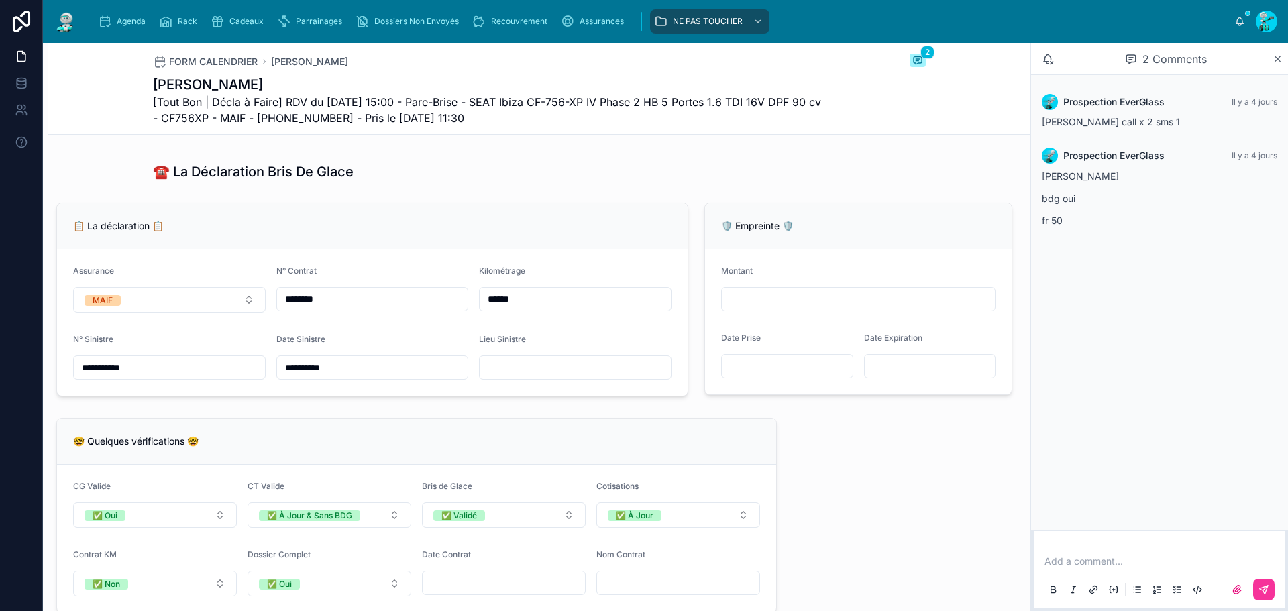
click at [506, 302] on input "******" at bounding box center [575, 299] width 191 height 19
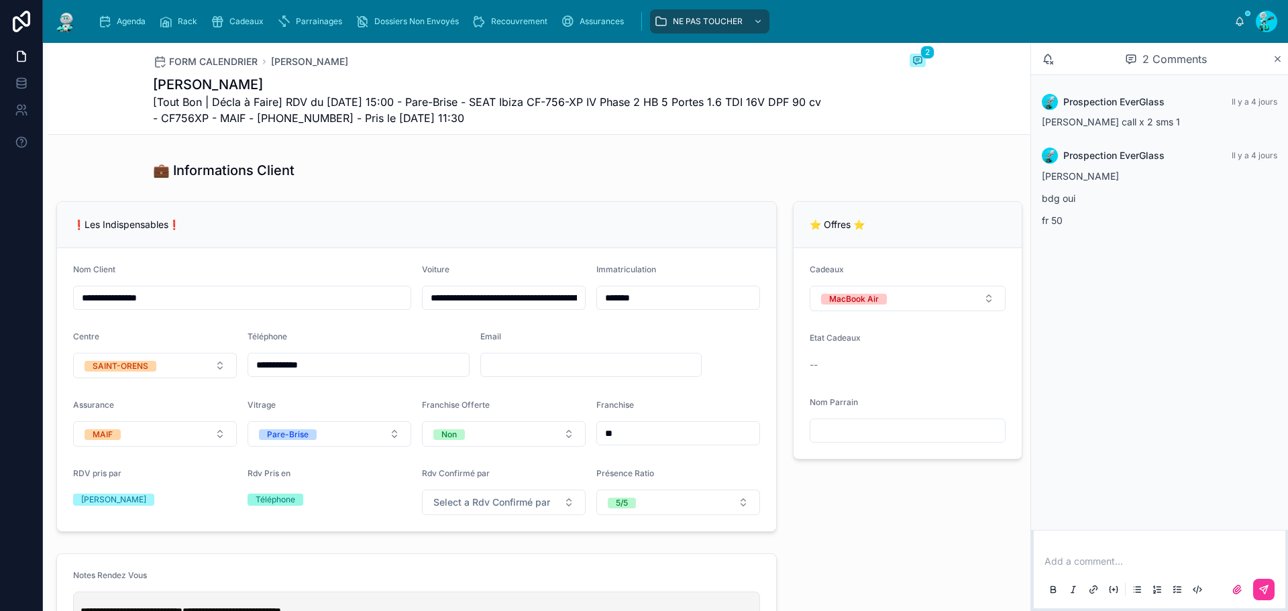
scroll to position [201, 0]
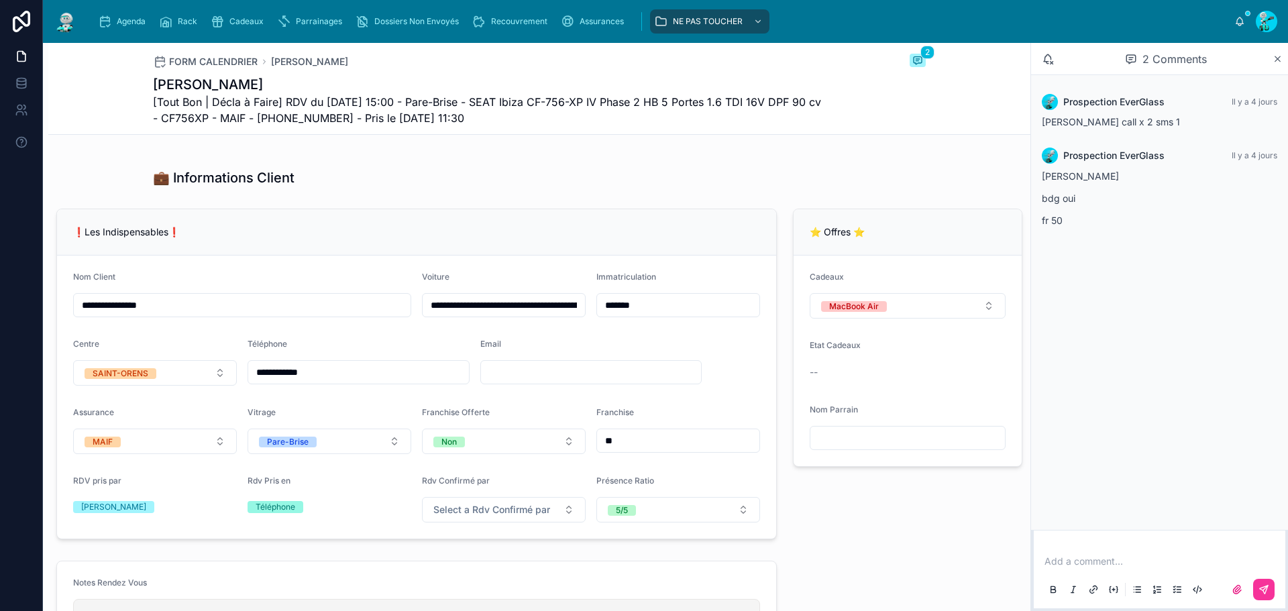
click at [645, 315] on input "*******" at bounding box center [678, 305] width 162 height 19
click at [643, 315] on input "*******" at bounding box center [678, 305] width 162 height 19
click at [638, 315] on input "*******" at bounding box center [678, 305] width 162 height 19
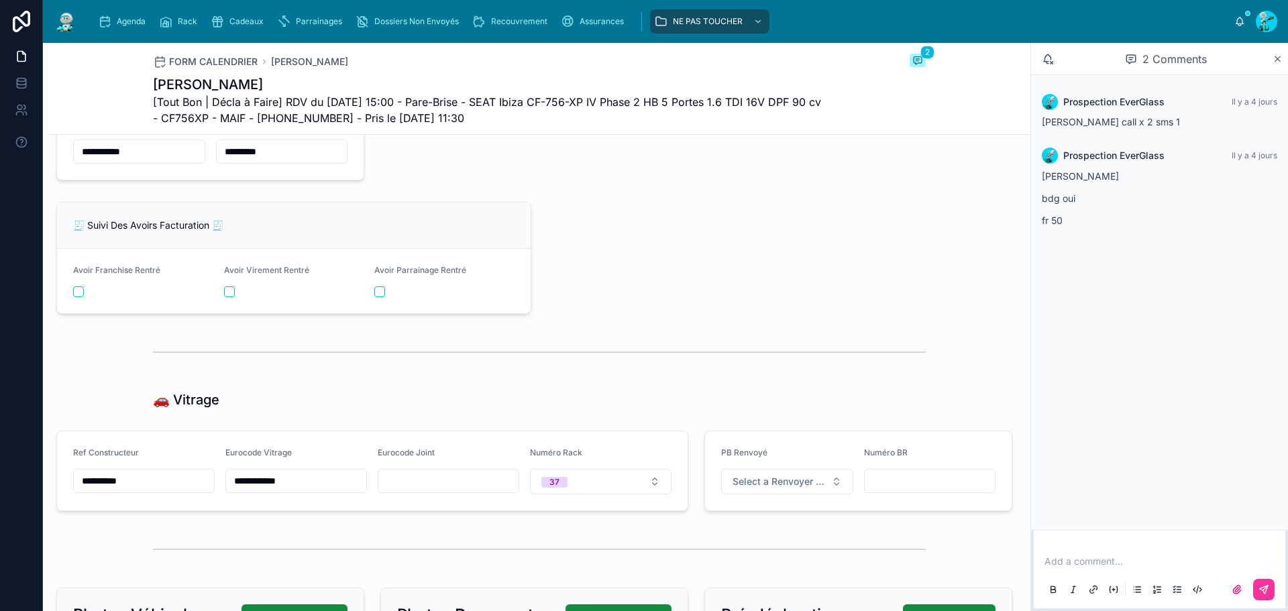
scroll to position [1543, 0]
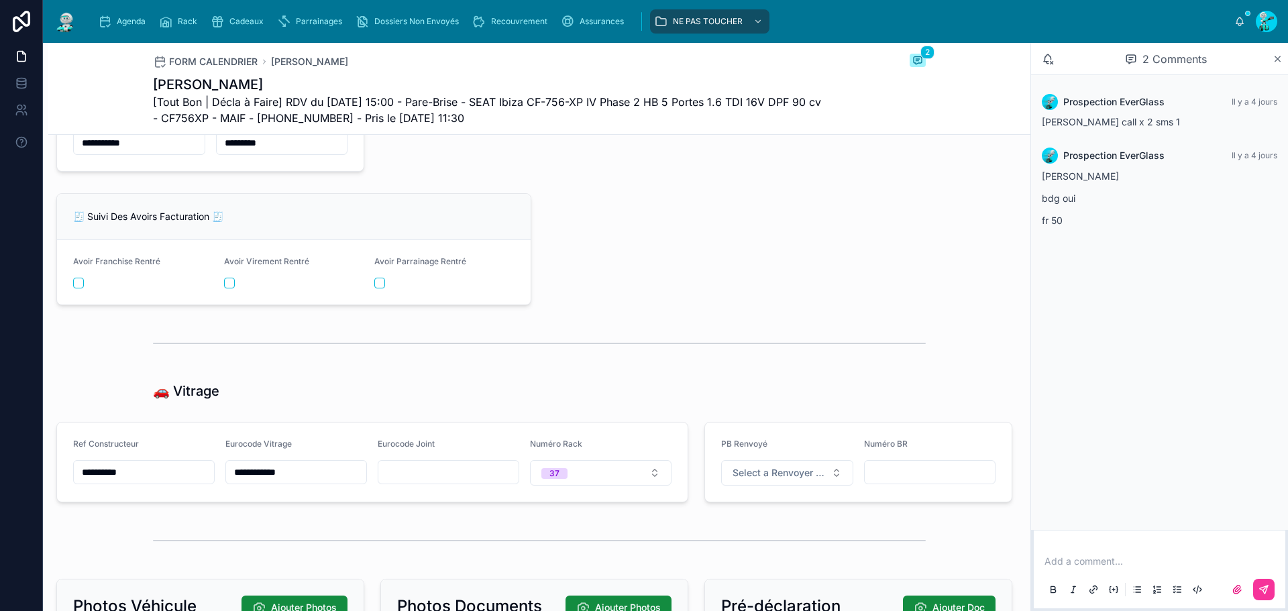
click at [161, 476] on input "**********" at bounding box center [144, 472] width 140 height 19
click at [324, 480] on input "**********" at bounding box center [296, 472] width 140 height 19
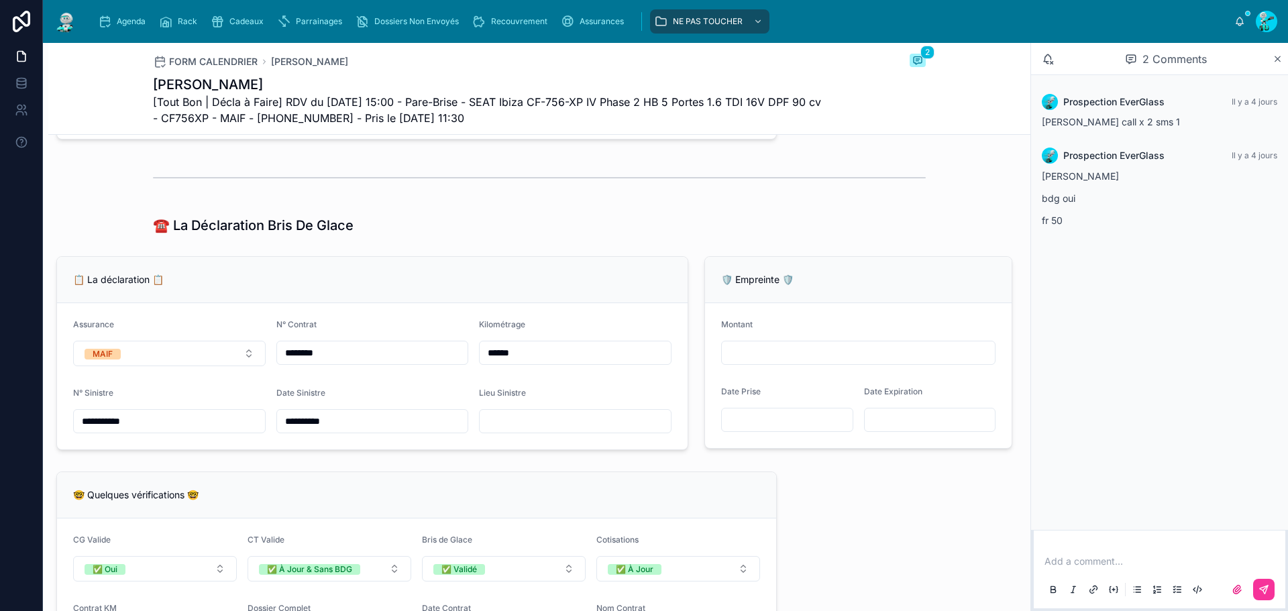
scroll to position [738, 0]
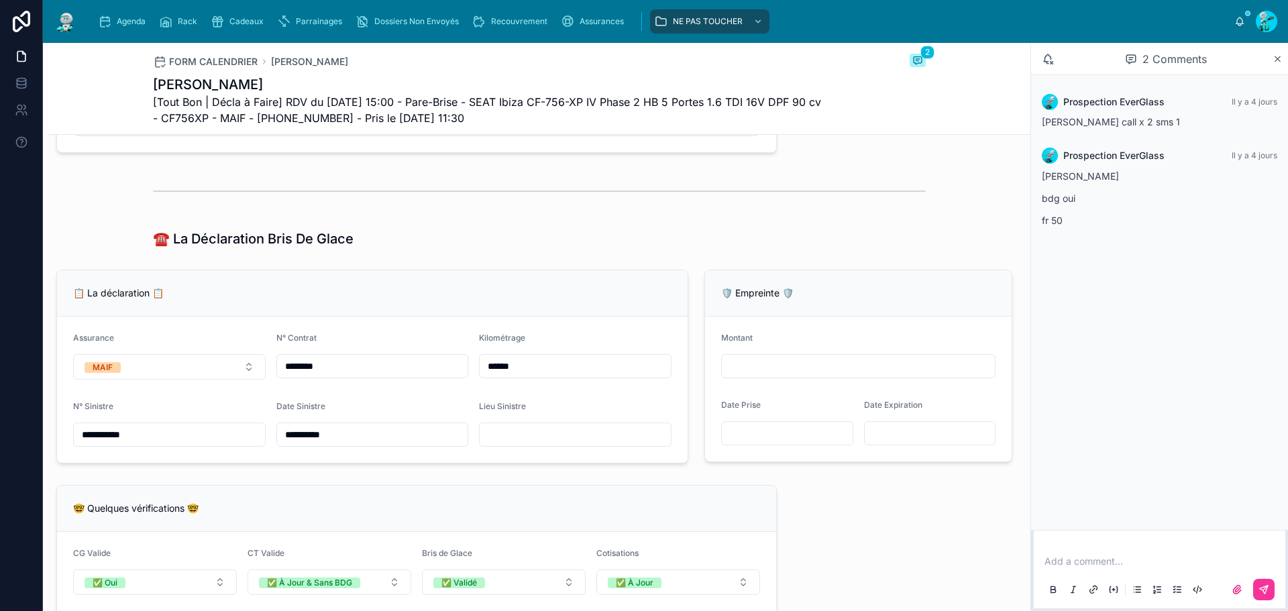
click at [505, 376] on input "******" at bounding box center [575, 366] width 191 height 19
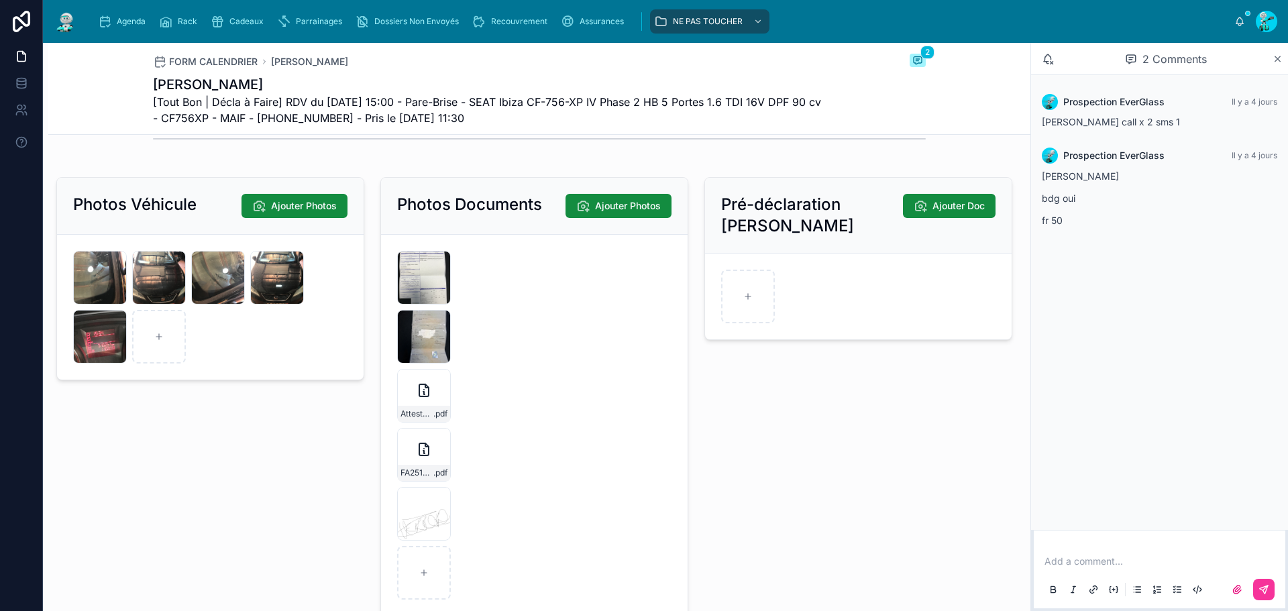
scroll to position [1945, 0]
click at [0, 0] on icon "button" at bounding box center [0, 0] width 0 height 0
click at [447, 421] on icon "button" at bounding box center [450, 424] width 11 height 11
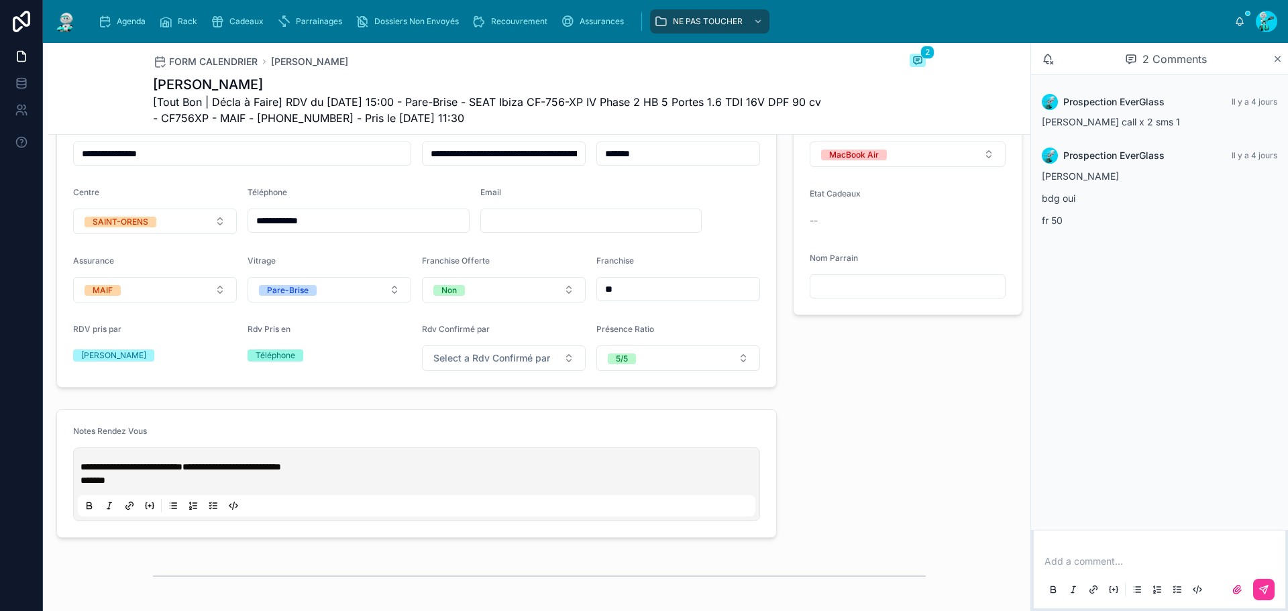
scroll to position [335, 0]
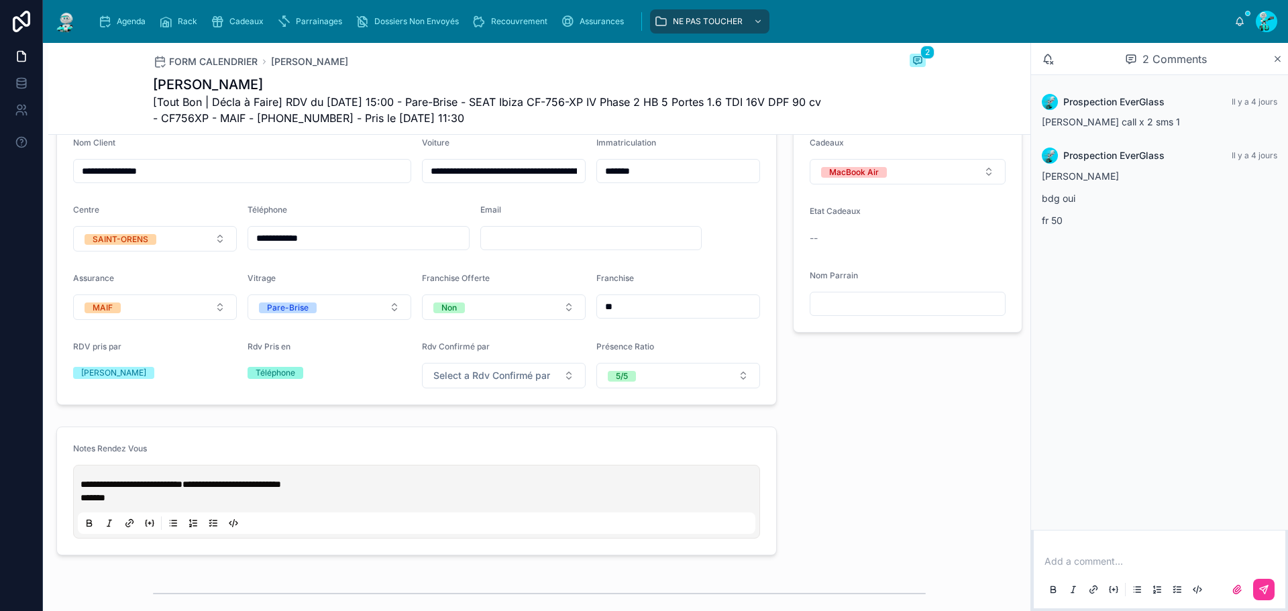
click at [172, 489] on strong "**********" at bounding box center [131, 484] width 102 height 9
click at [91, 529] on icon at bounding box center [89, 523] width 11 height 11
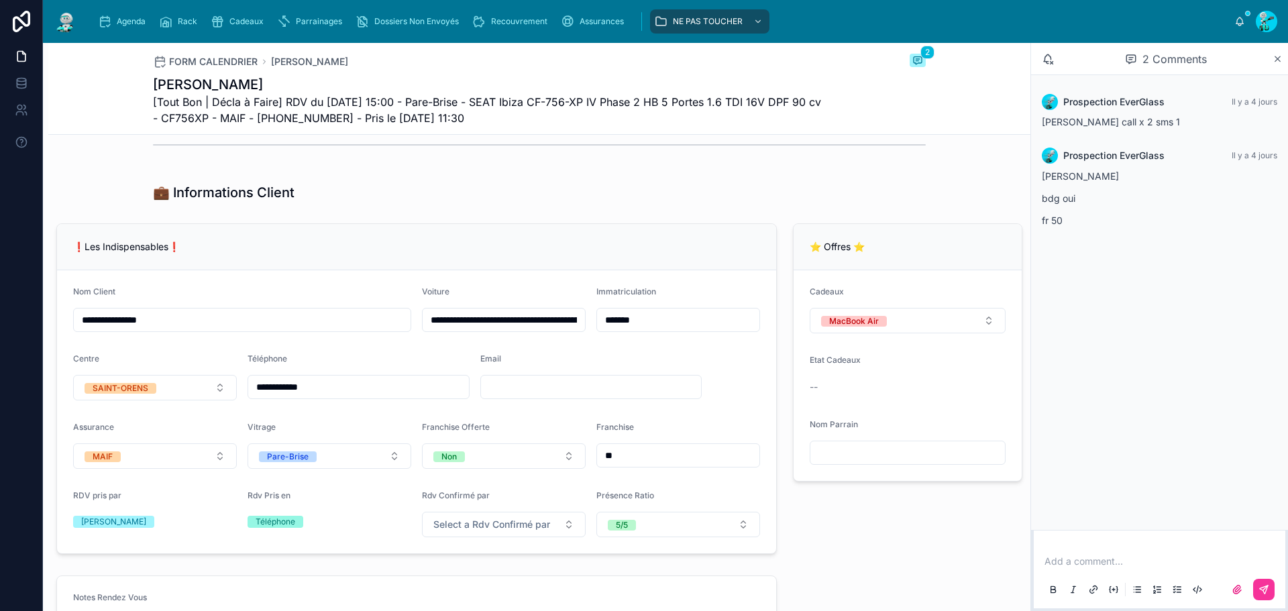
scroll to position [0, 0]
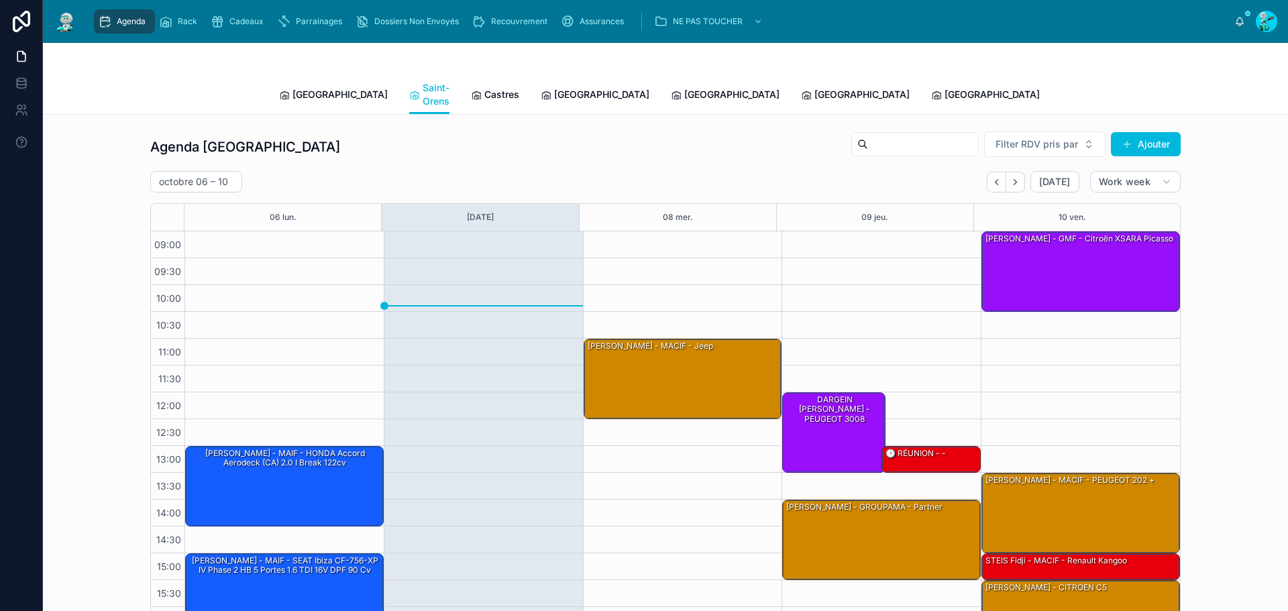
click at [484, 92] on span "Castres" at bounding box center [501, 94] width 35 height 13
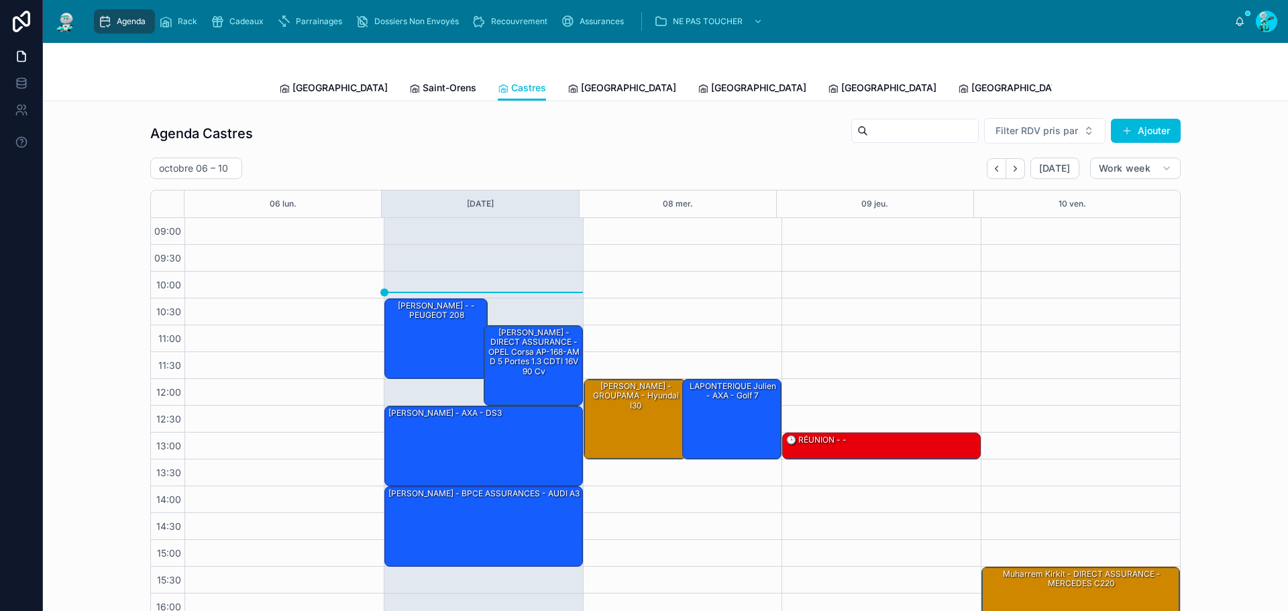
click at [272, 78] on div "Toulouse Saint-Orens Castres [GEOGRAPHIC_DATA] [GEOGRAPHIC_DATA] [GEOGRAPHIC_DA…" at bounding box center [665, 87] width 1229 height 25
click at [285, 84] on div "[GEOGRAPHIC_DATA]" at bounding box center [333, 87] width 109 height 13
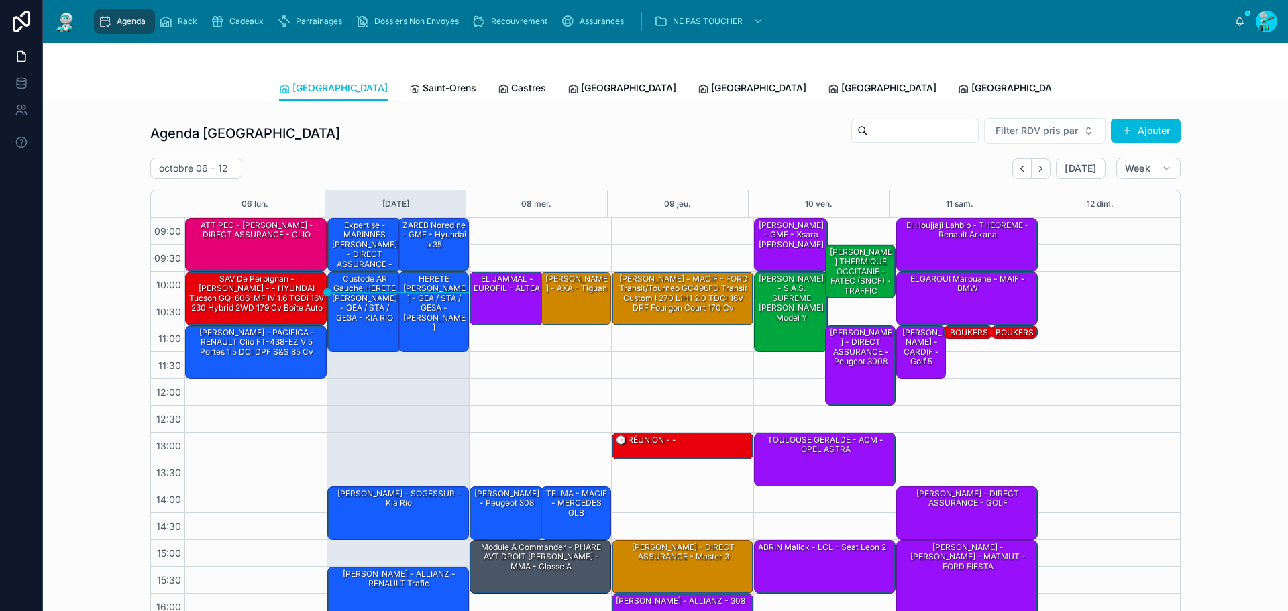
click at [423, 88] on span "Saint-Orens" at bounding box center [450, 87] width 54 height 13
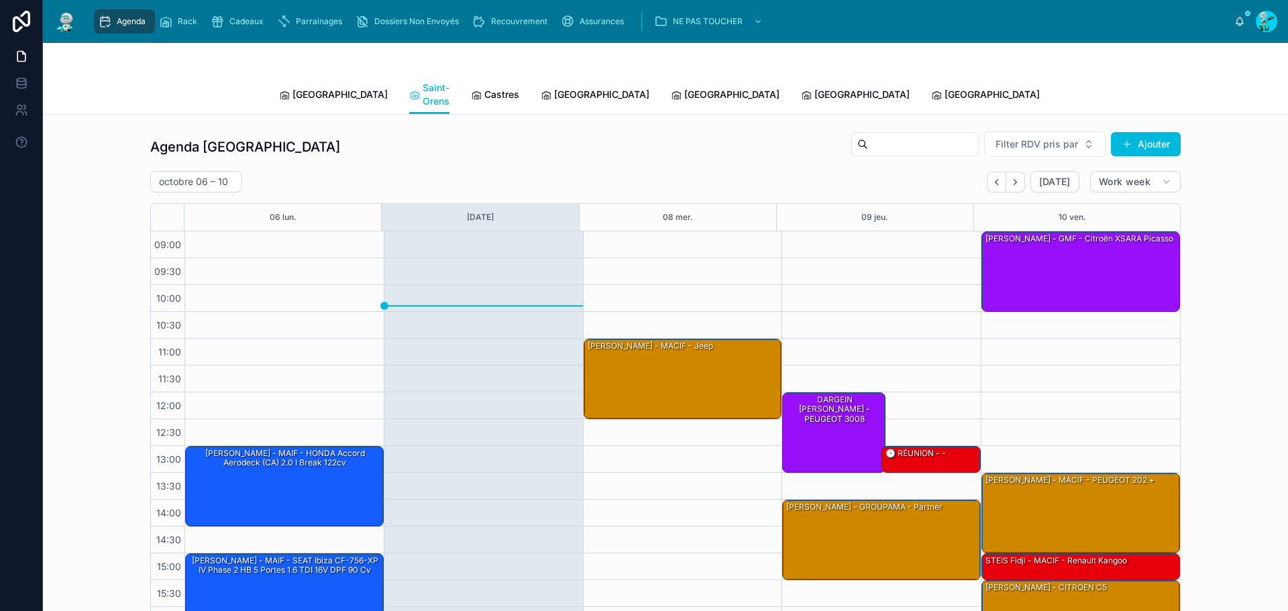
click at [484, 88] on span "Castres" at bounding box center [501, 94] width 35 height 13
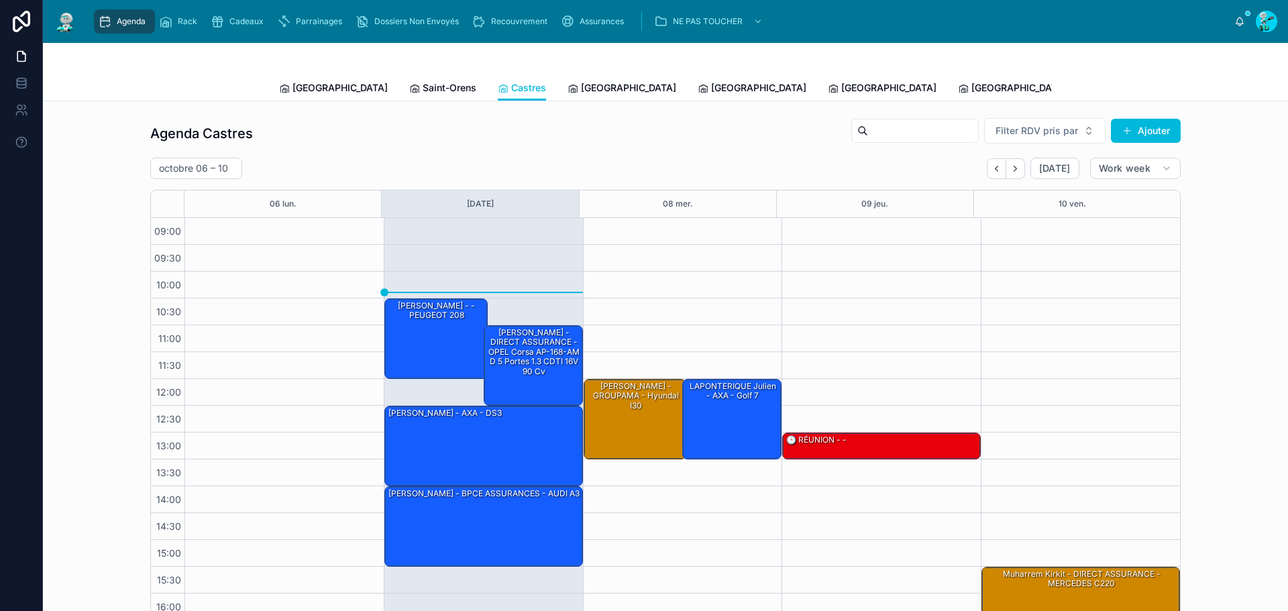
scroll to position [77, 0]
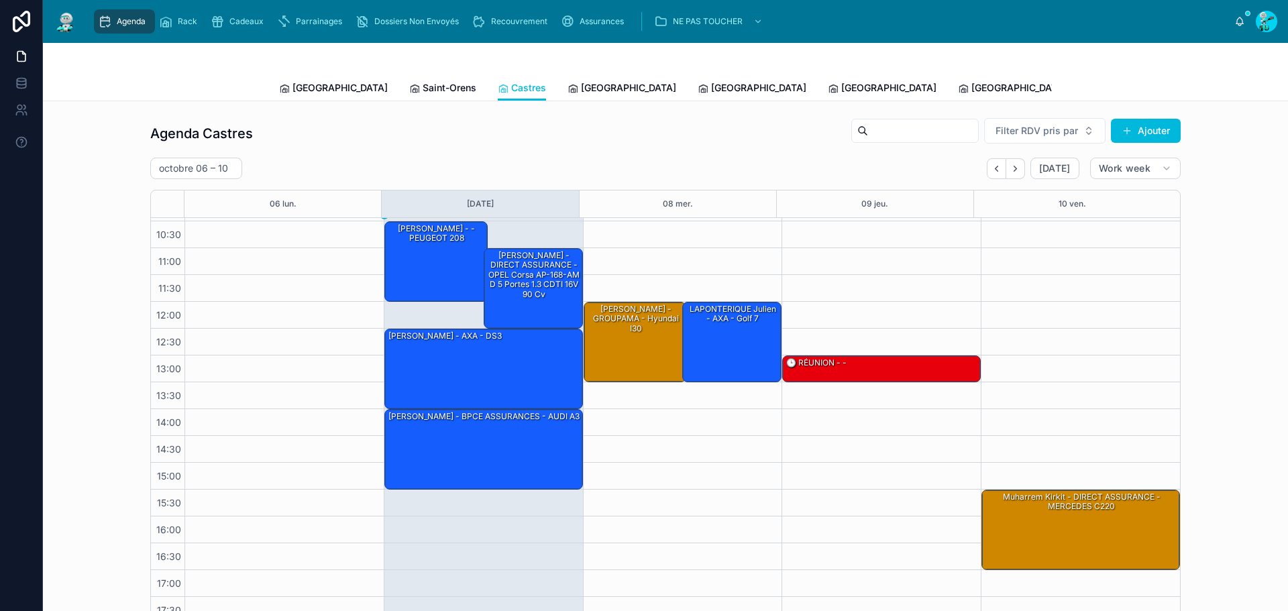
click at [581, 88] on span "[GEOGRAPHIC_DATA]" at bounding box center [628, 87] width 95 height 13
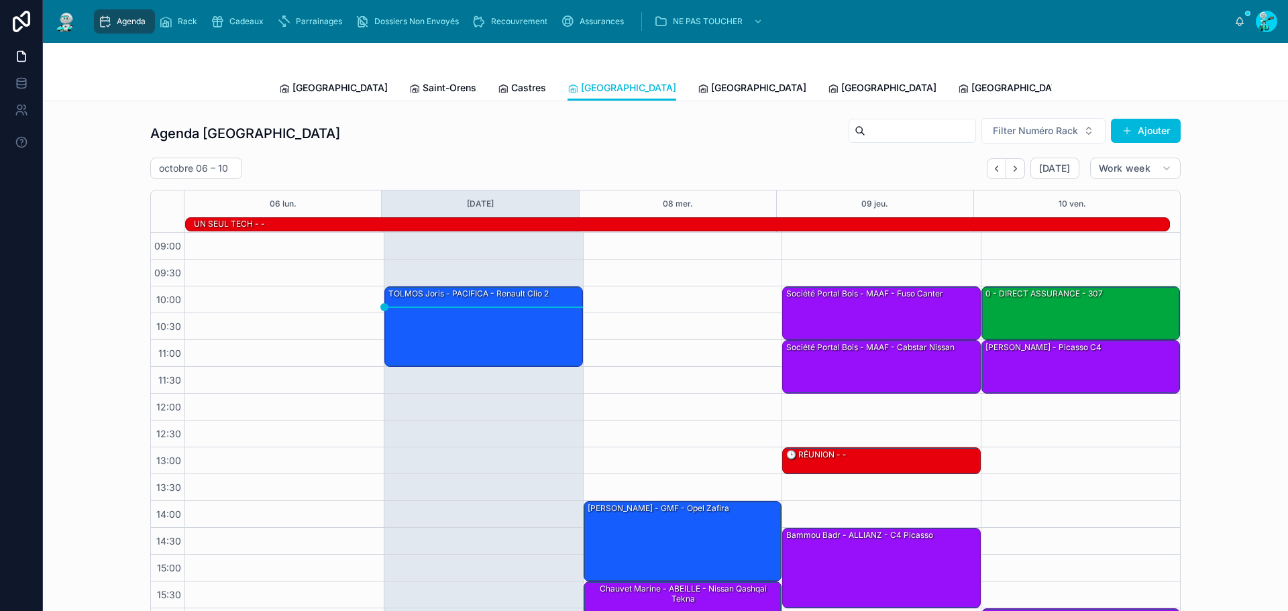
click at [511, 86] on span "Castres" at bounding box center [528, 87] width 35 height 13
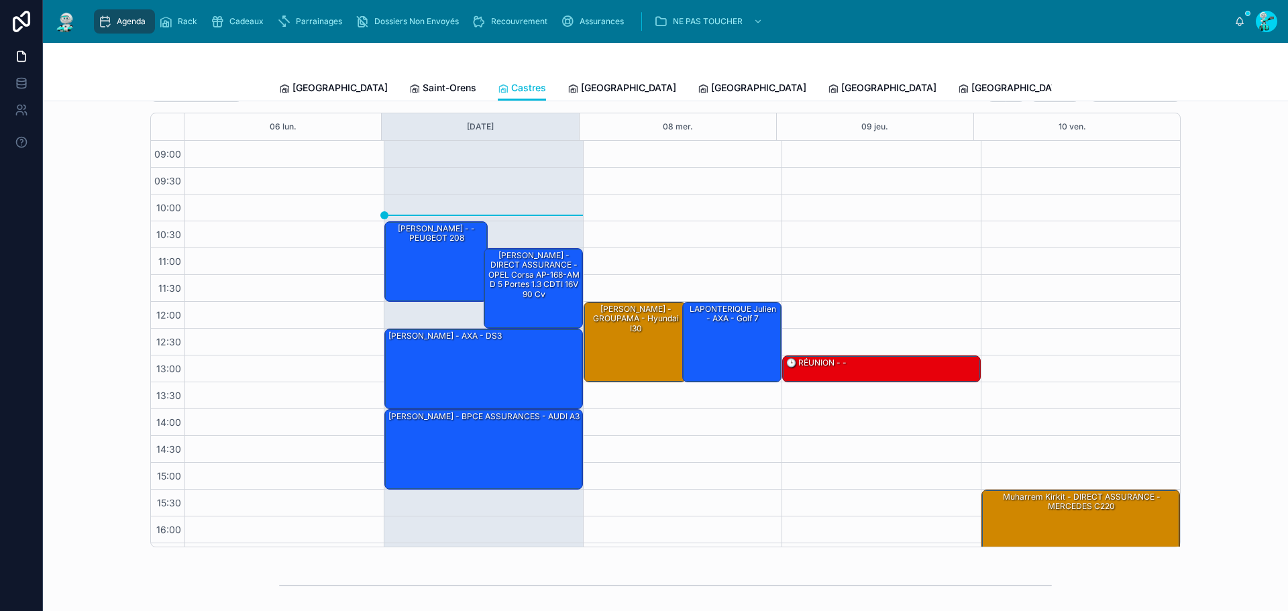
click at [581, 93] on span "[GEOGRAPHIC_DATA]" at bounding box center [628, 87] width 95 height 13
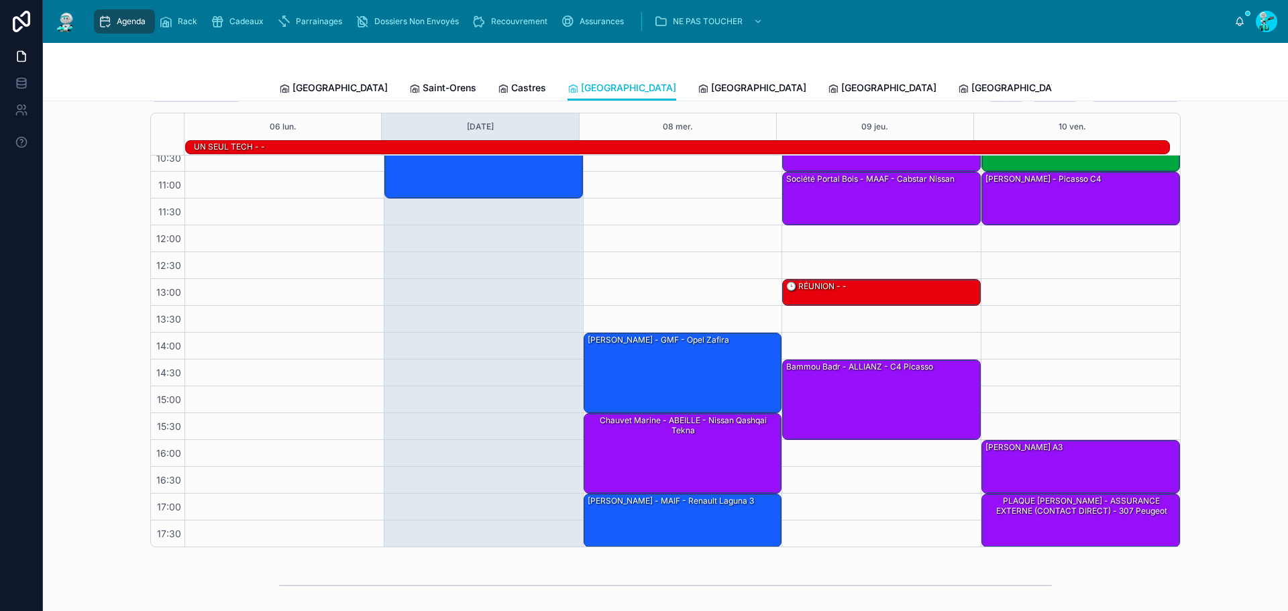
scroll to position [92, 0]
click at [711, 81] on span "[GEOGRAPHIC_DATA]" at bounding box center [758, 87] width 95 height 13
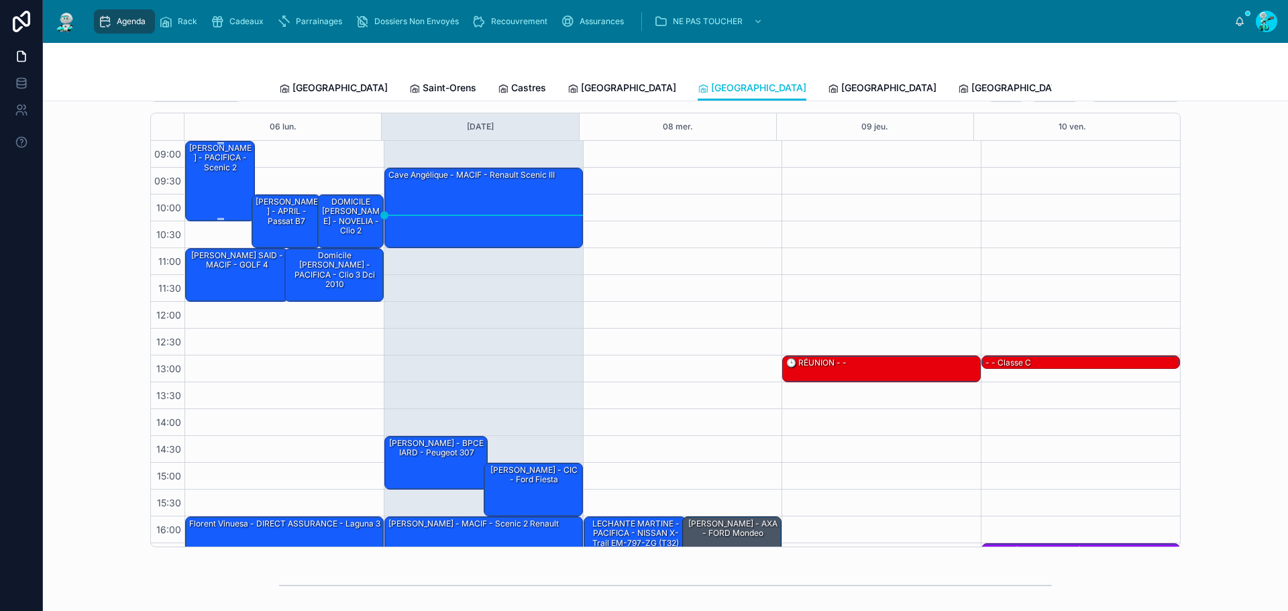
click at [204, 186] on div "[PERSON_NAME] - PACIFICA - scenic 2" at bounding box center [221, 181] width 66 height 78
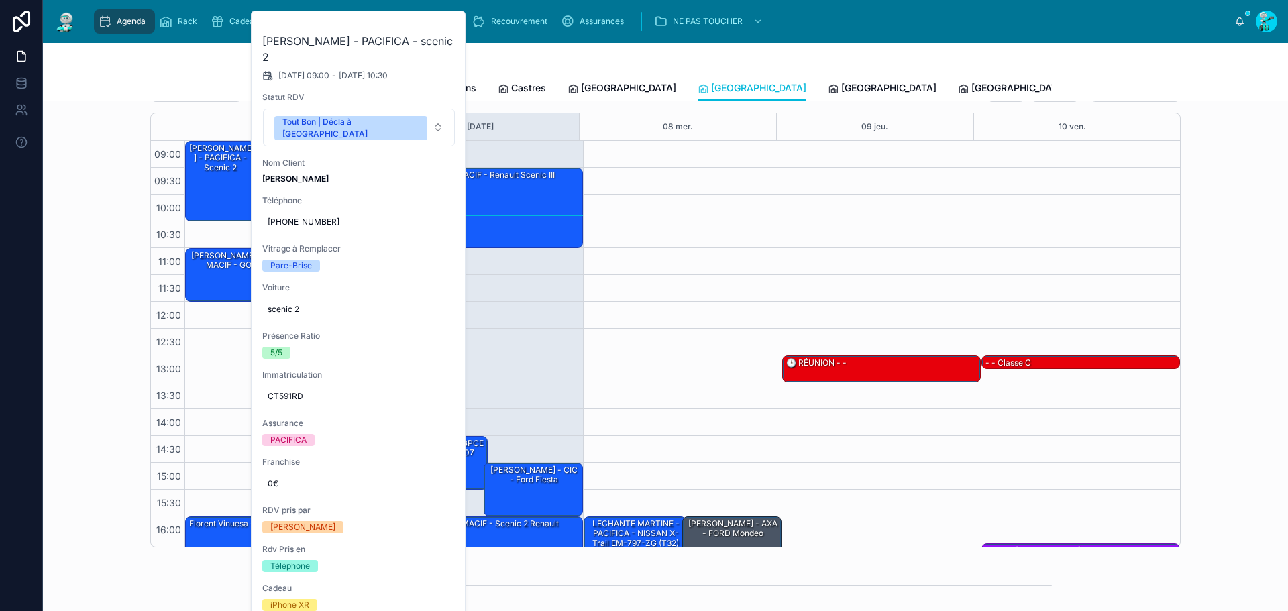
click at [0, 0] on icon at bounding box center [0, 0] width 0 height 0
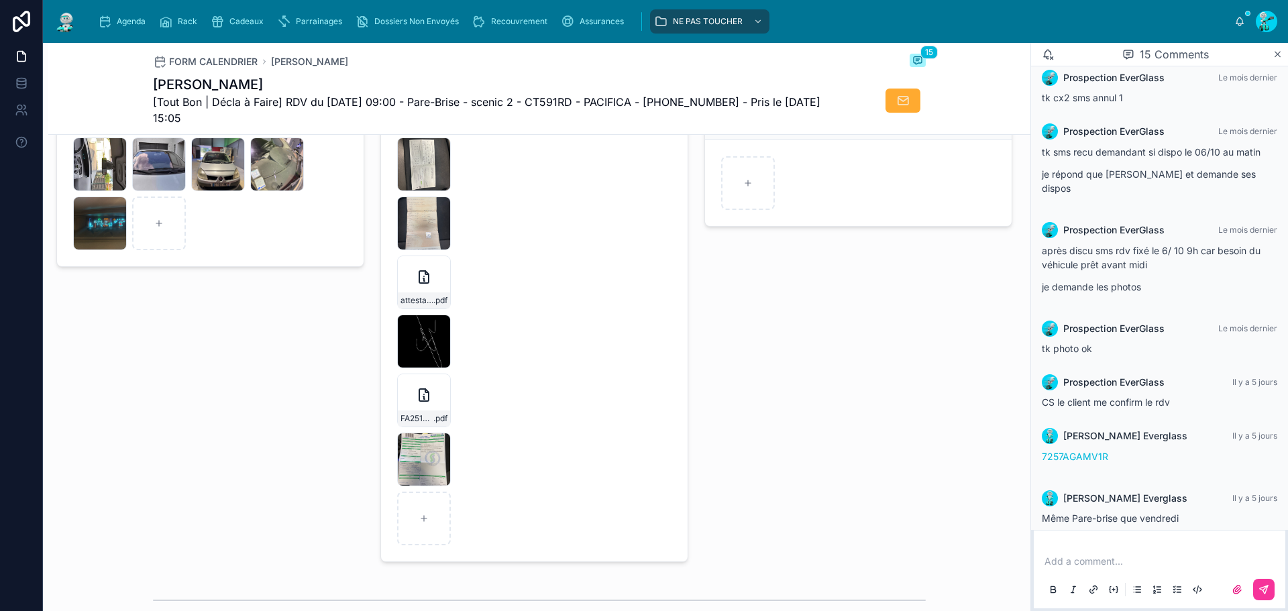
scroll to position [2079, 0]
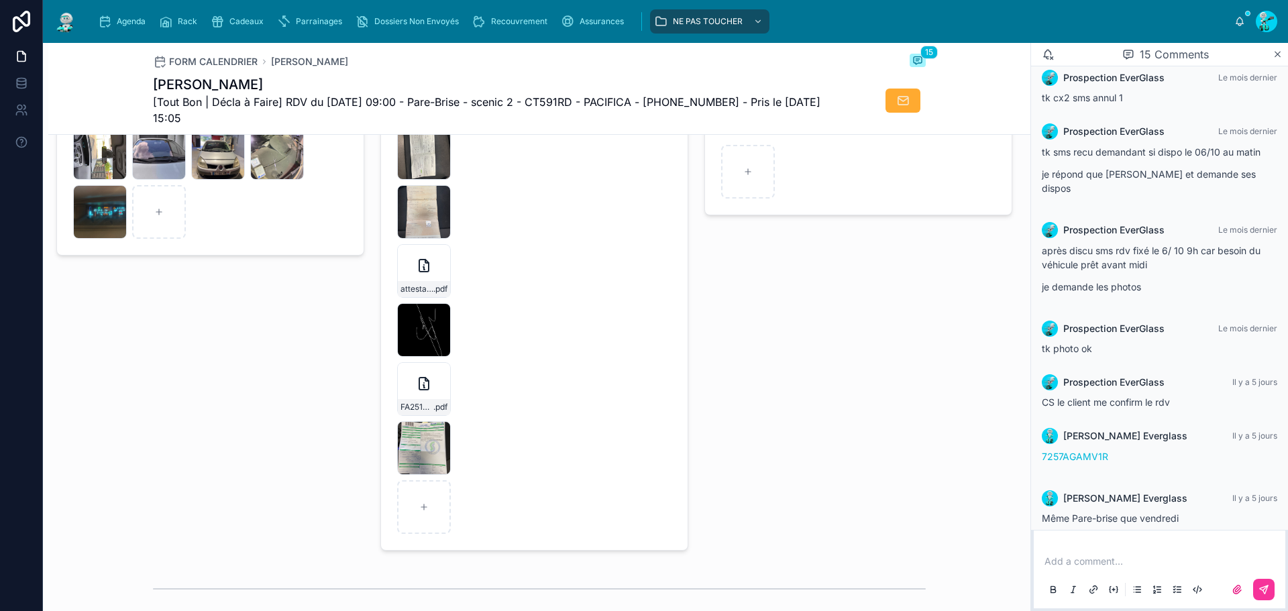
click at [0, 0] on icon at bounding box center [0, 0] width 0 height 0
click at [423, 284] on div "attestation_PCID-(23) .pdf" at bounding box center [424, 271] width 54 height 54
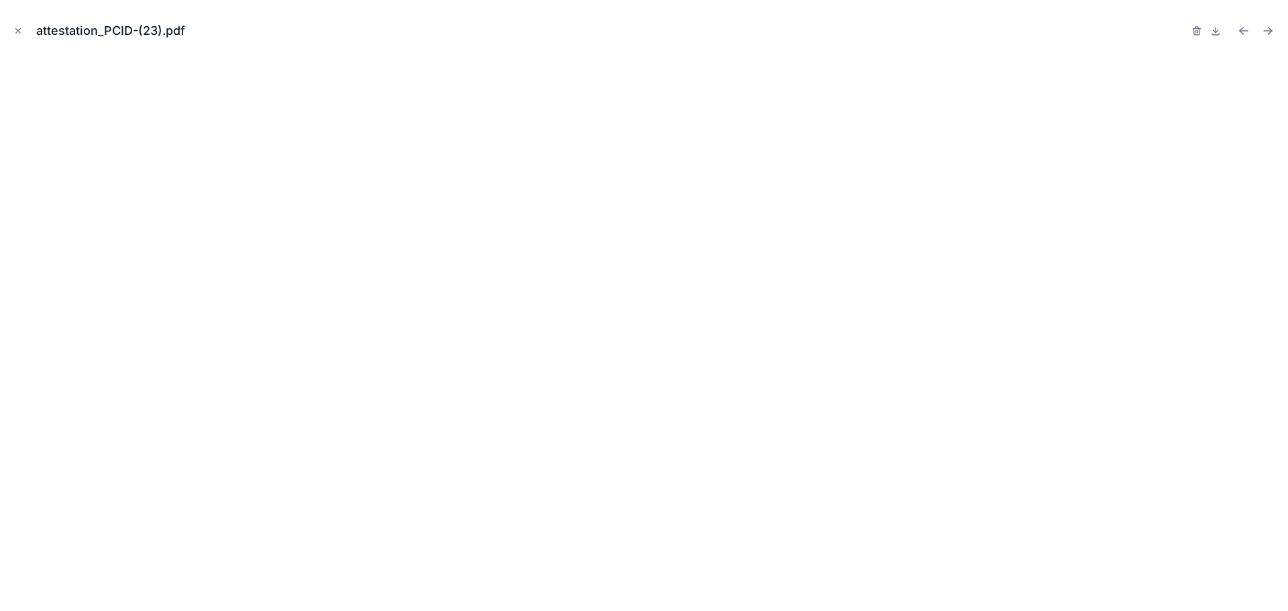
click at [15, 27] on icon "Close modal" at bounding box center [17, 30] width 9 height 9
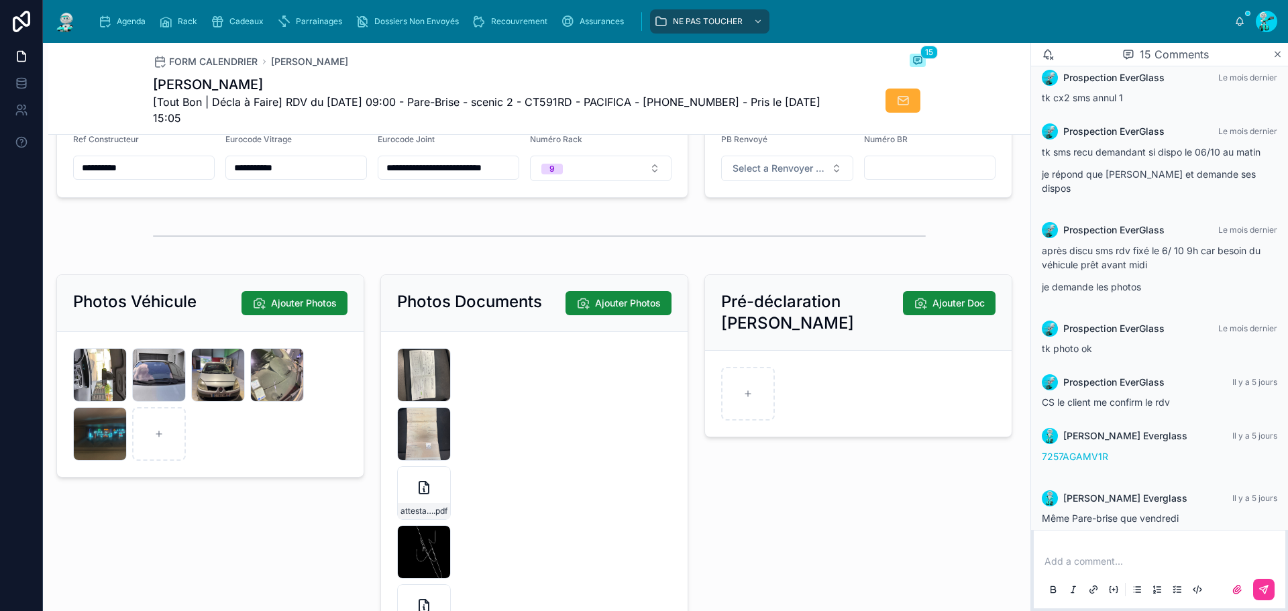
scroll to position [1945, 0]
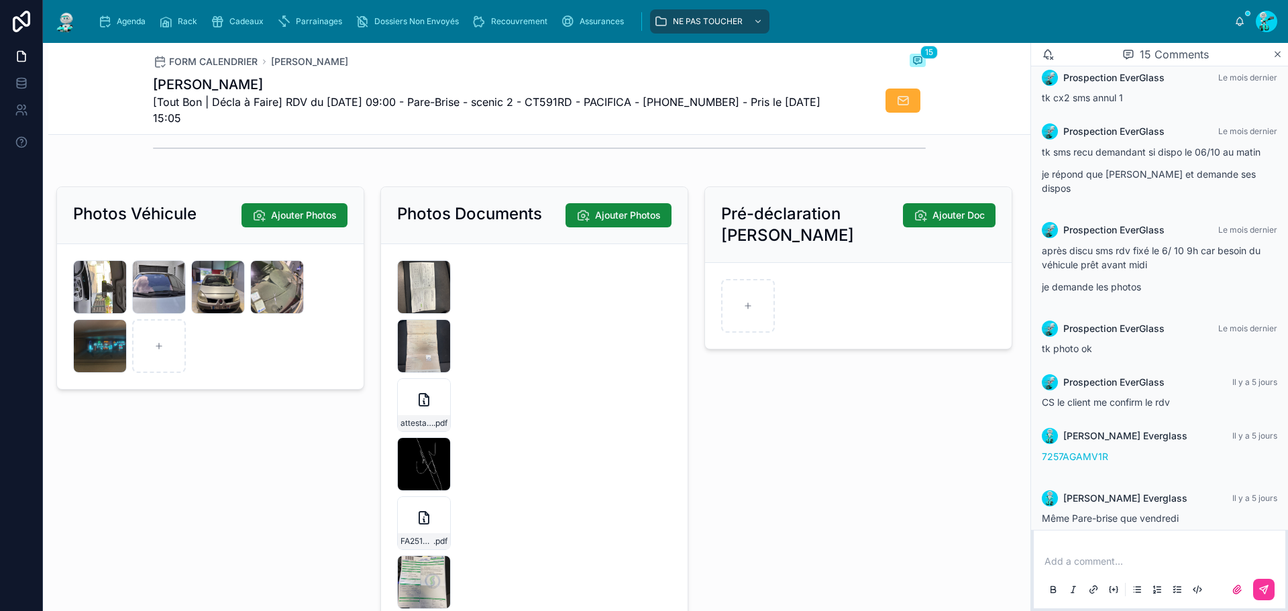
click at [425, 305] on div "IMG_5688 .jpeg" at bounding box center [424, 287] width 54 height 54
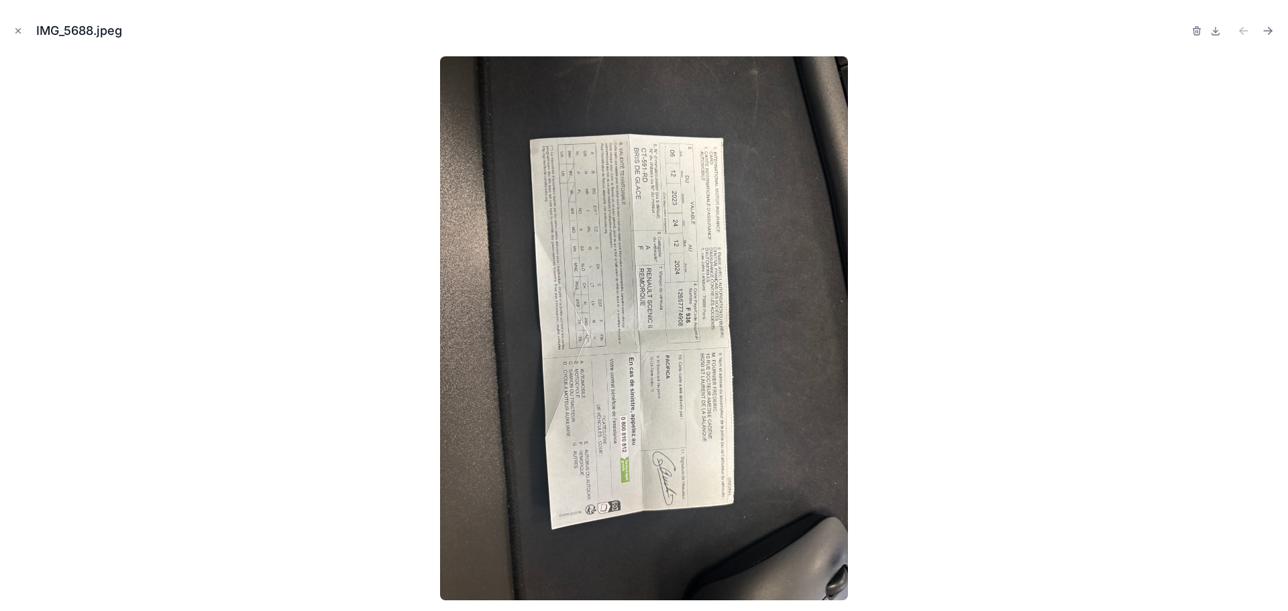
click at [15, 27] on icon "Close modal" at bounding box center [17, 30] width 9 height 9
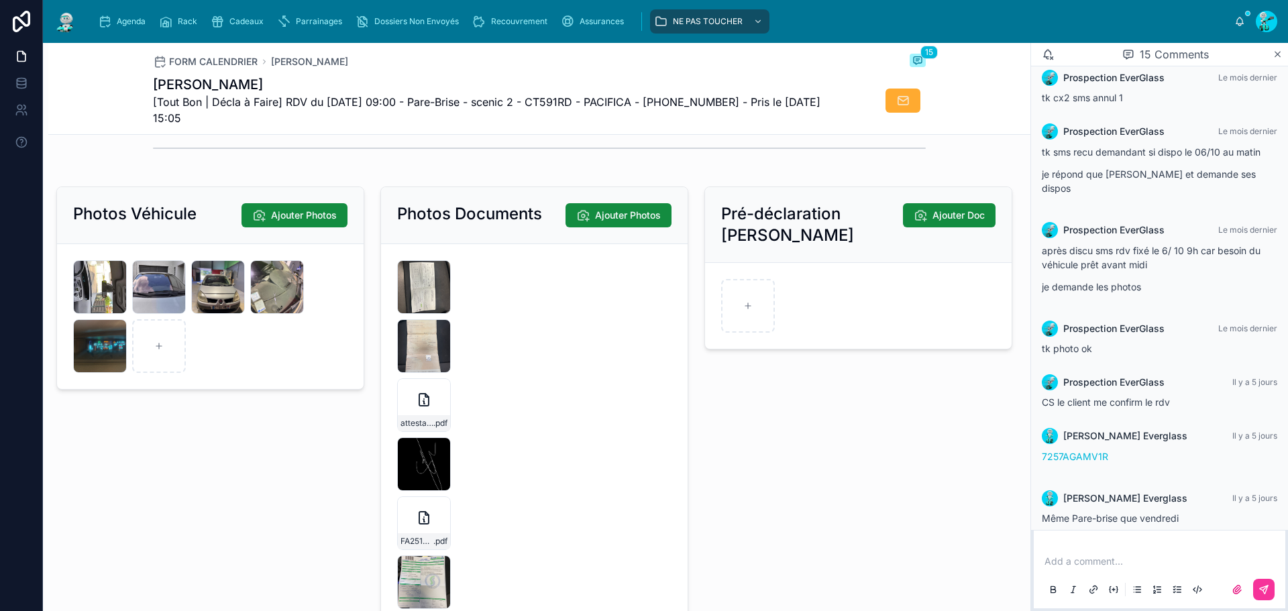
scroll to position [2079, 0]
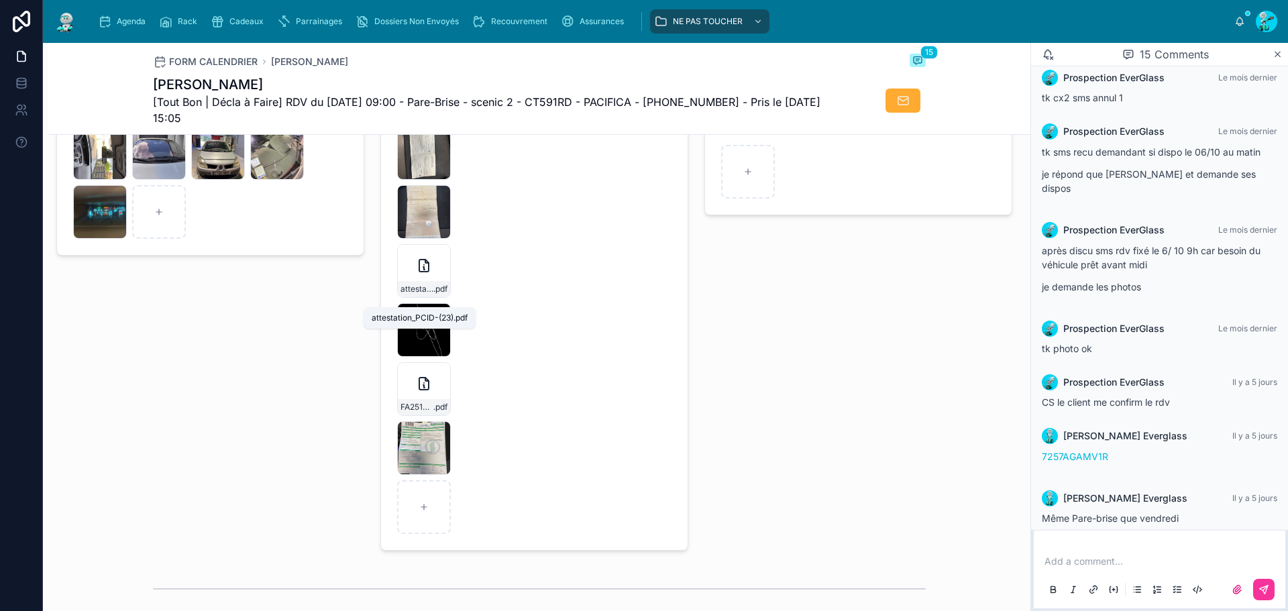
click at [425, 294] on span "attestation_PCID-(23)" at bounding box center [416, 289] width 33 height 11
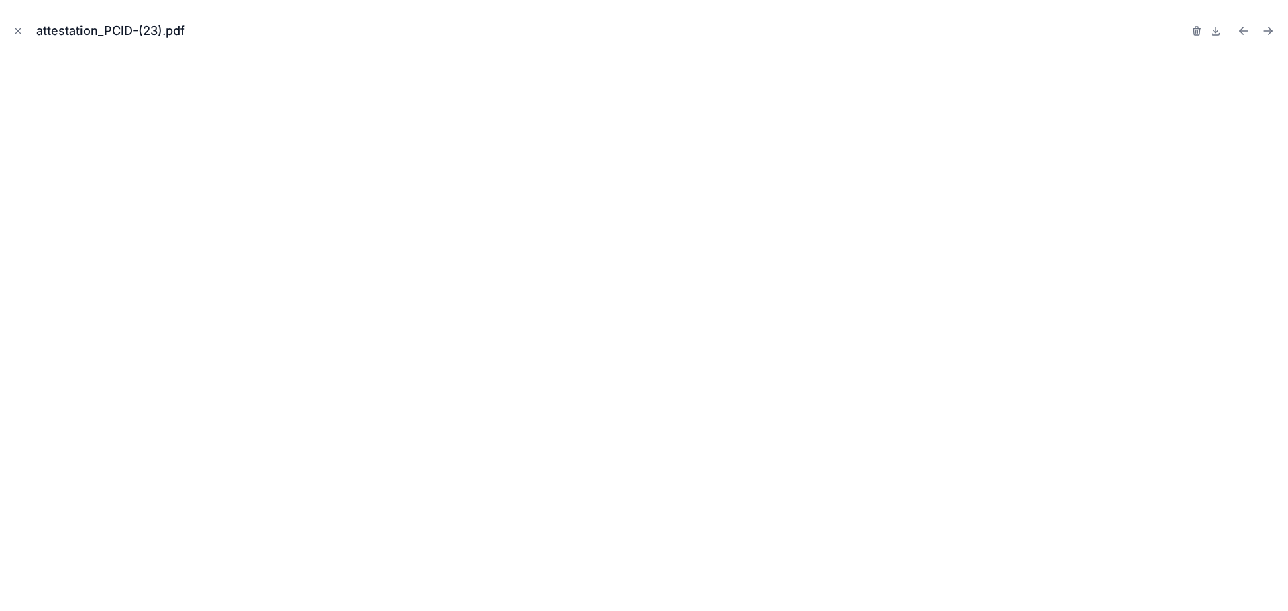
click at [23, 32] on button "Close modal" at bounding box center [18, 30] width 15 height 15
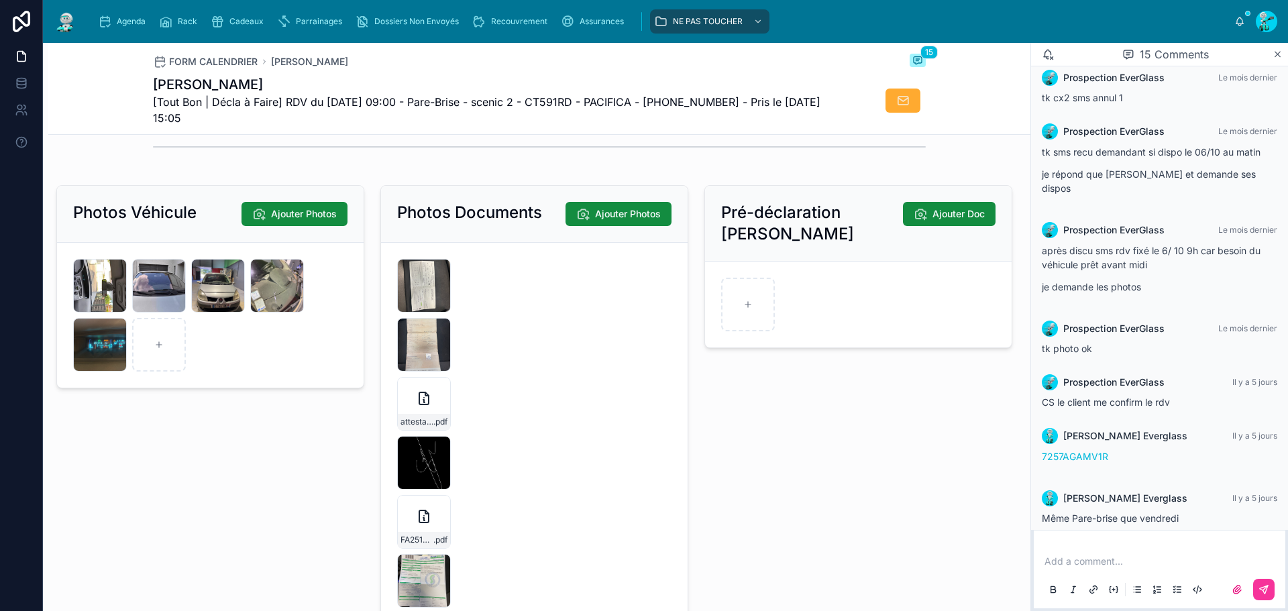
scroll to position [1945, 0]
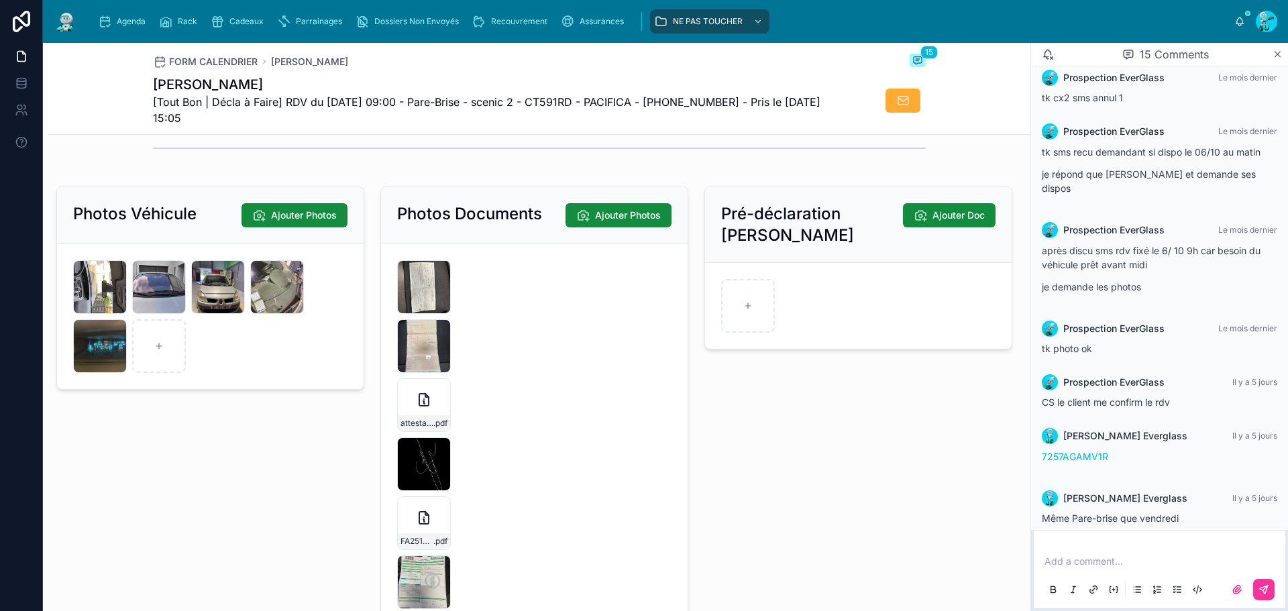
click at [419, 359] on div "IMG_5687 .jpeg" at bounding box center [424, 346] width 54 height 54
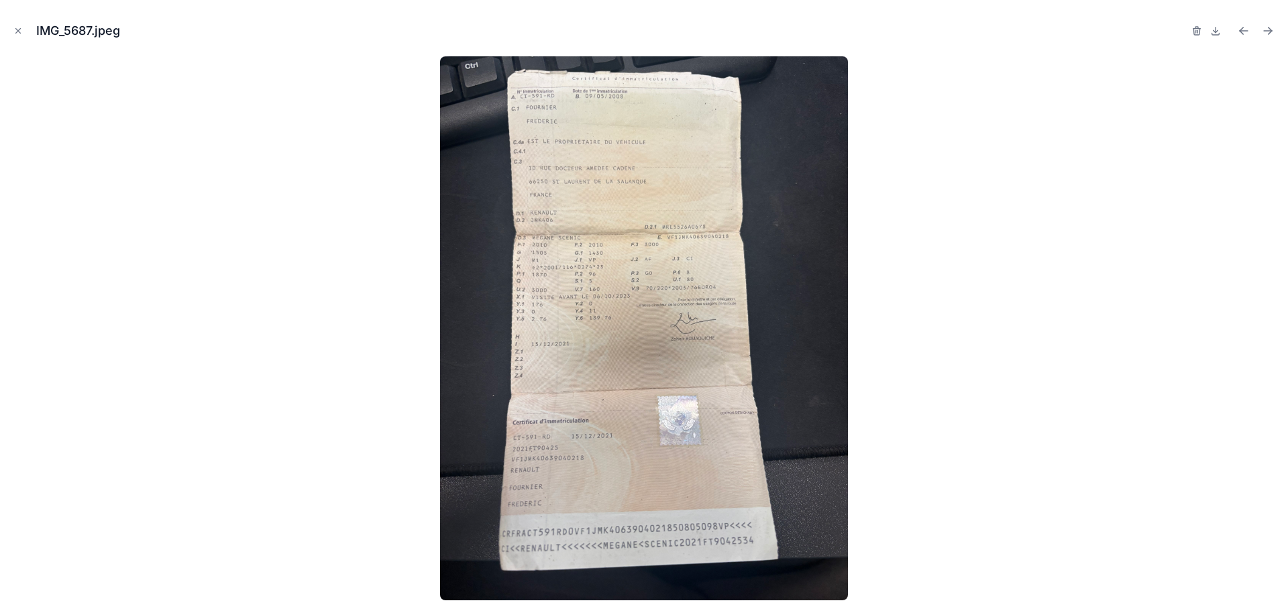
click at [7, 30] on div "IMG_5687.jpeg" at bounding box center [644, 305] width 1288 height 611
click at [15, 30] on icon "Close modal" at bounding box center [17, 30] width 9 height 9
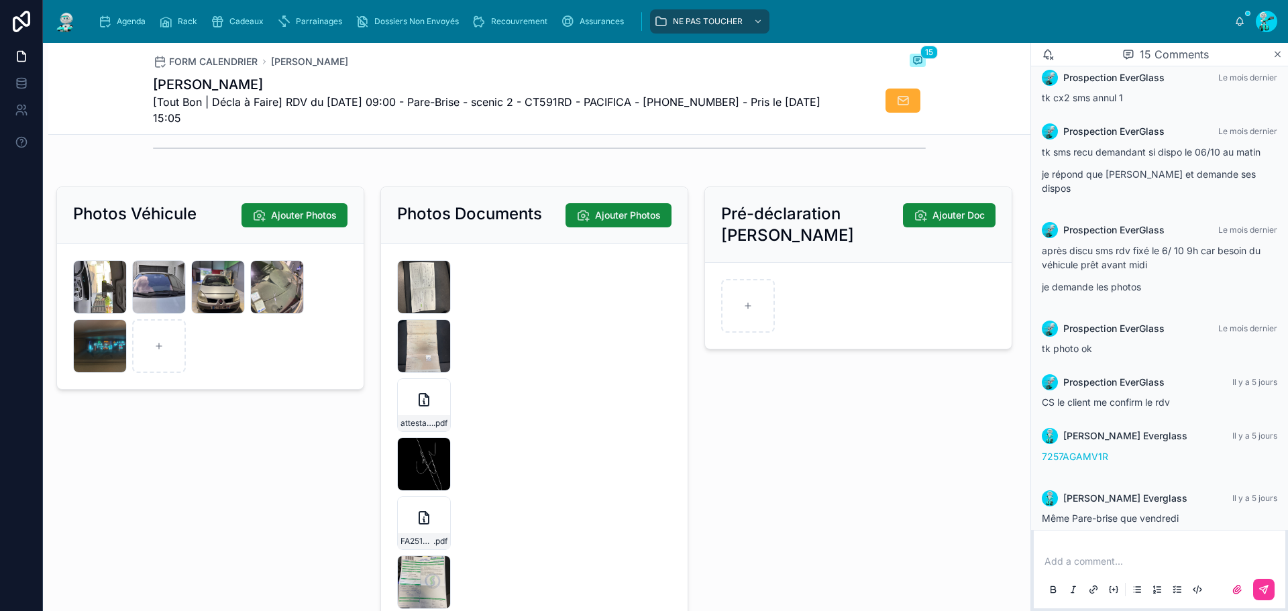
scroll to position [1610, 0]
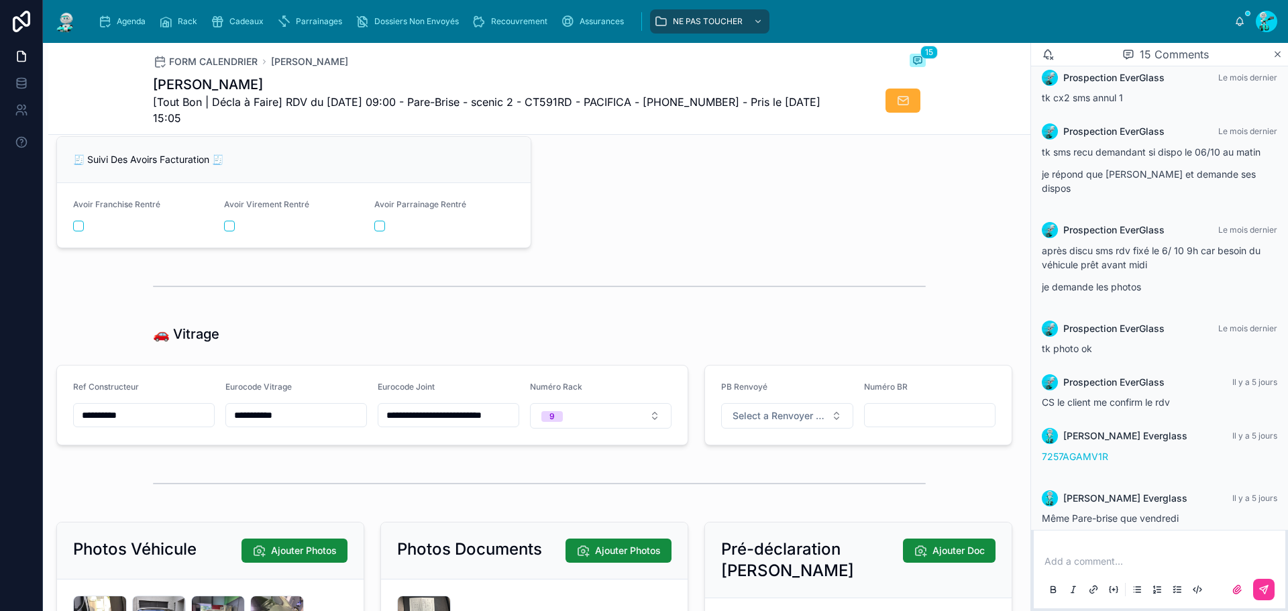
click at [177, 421] on input "**********" at bounding box center [144, 415] width 140 height 19
click at [279, 415] on div "**********" at bounding box center [296, 415] width 142 height 24
drag, startPoint x: 279, startPoint y: 415, endPoint x: 268, endPoint y: 431, distance: 19.3
click at [278, 419] on div "**********" at bounding box center [296, 415] width 142 height 24
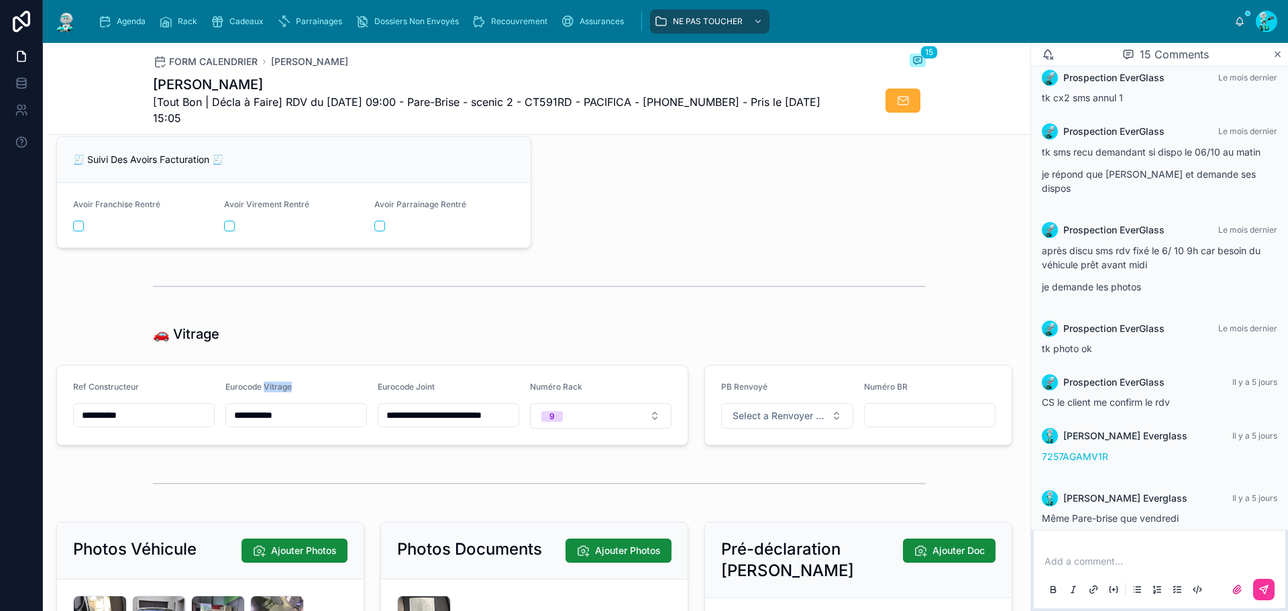
click at [267, 425] on input "**********" at bounding box center [296, 415] width 140 height 19
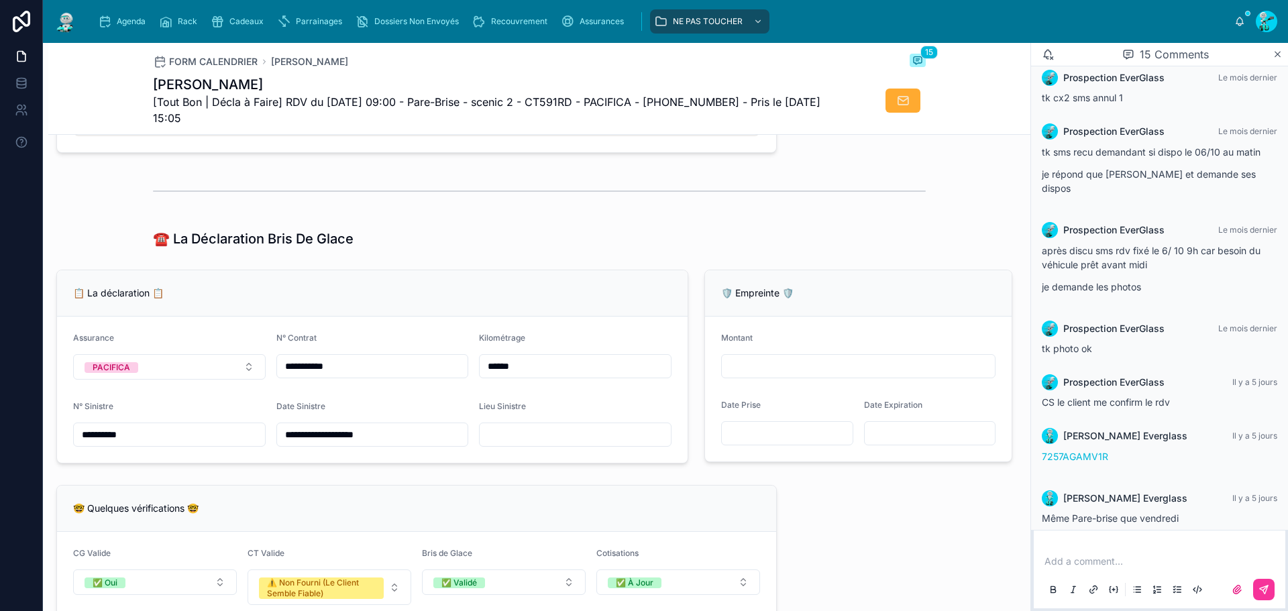
scroll to position [335, 0]
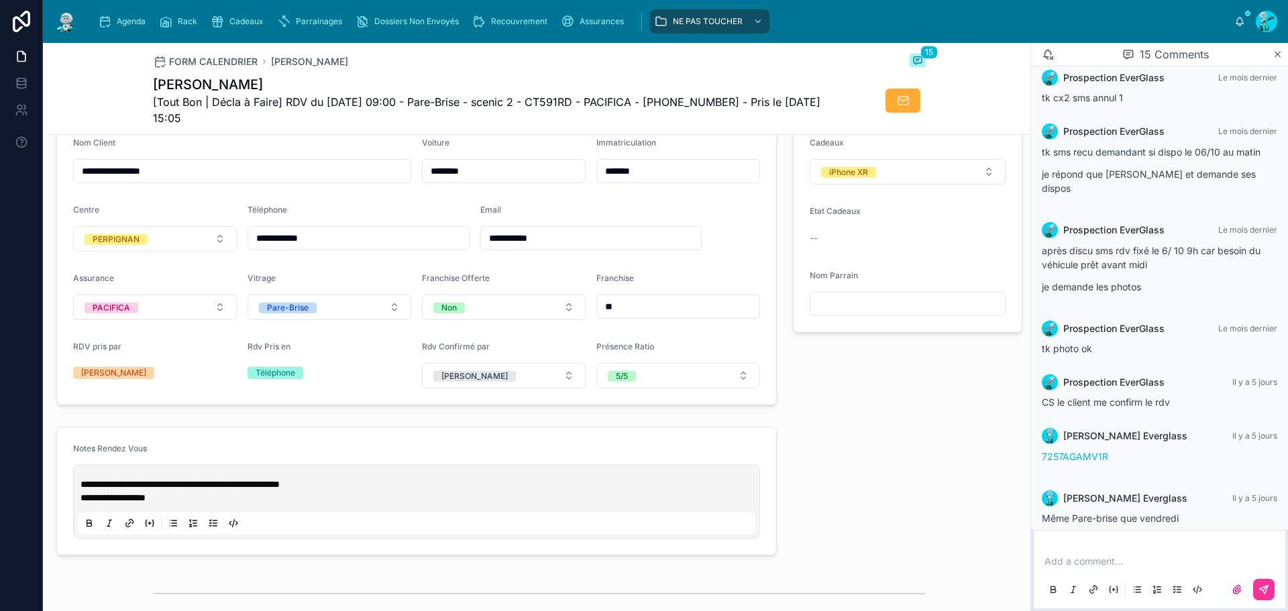
click at [686, 180] on input "*******" at bounding box center [678, 171] width 162 height 19
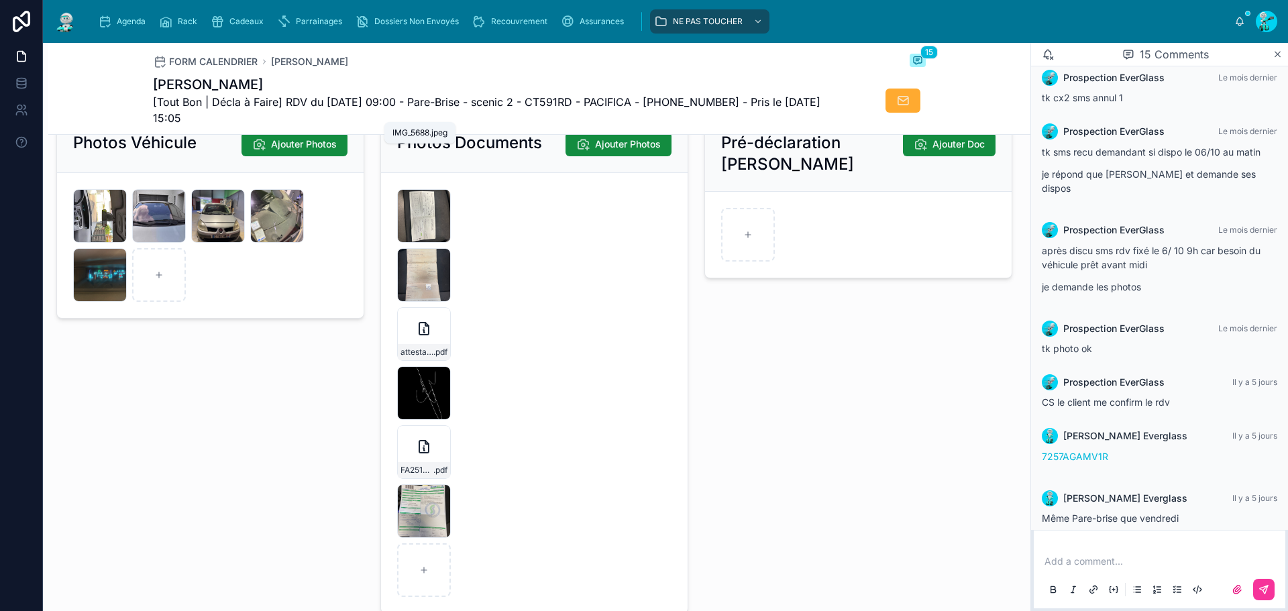
scroll to position [2146, 0]
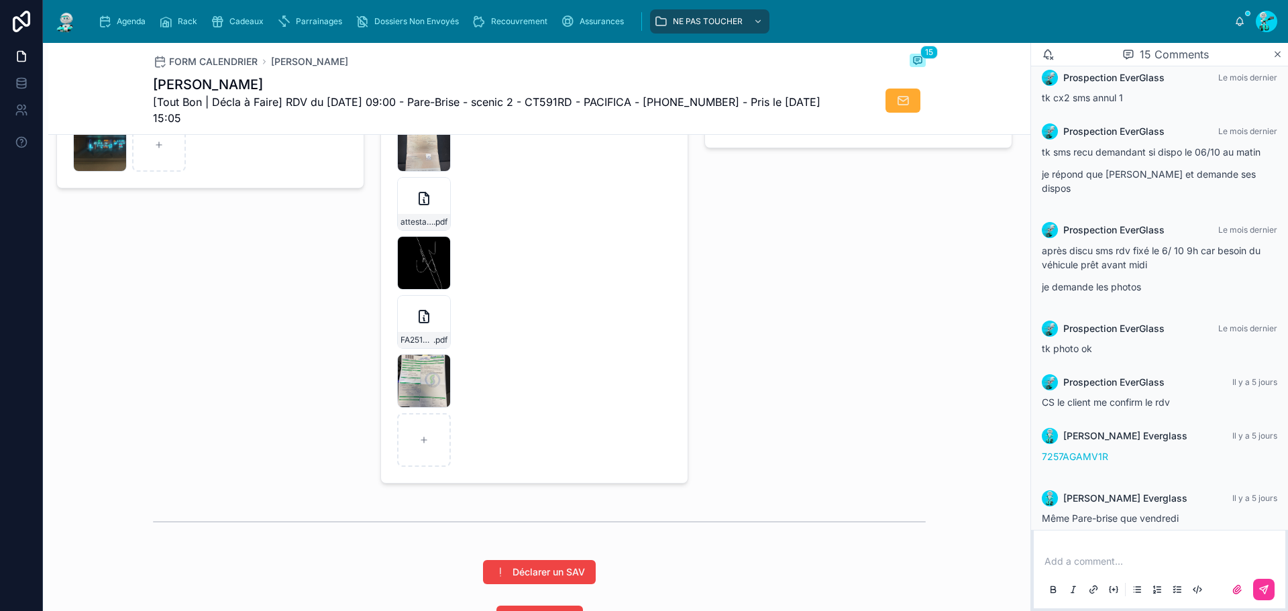
click at [0, 0] on icon "button" at bounding box center [0, 0] width 0 height 0
click at [450, 290] on icon "button" at bounding box center [450, 290] width 7 height 0
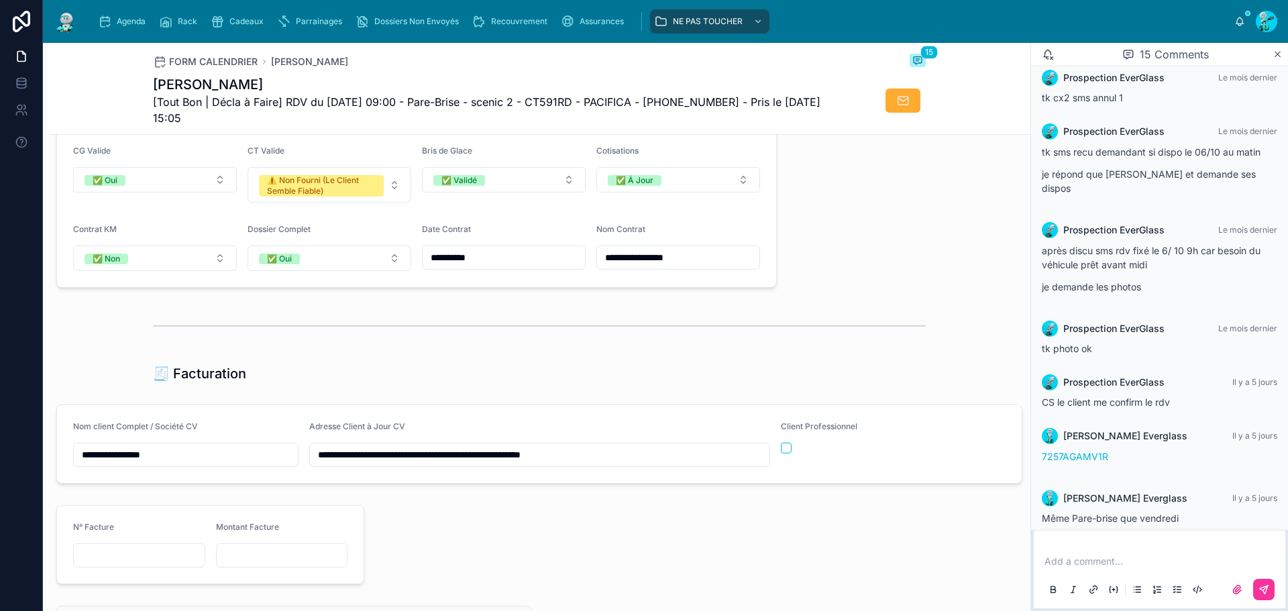
scroll to position [1341, 0]
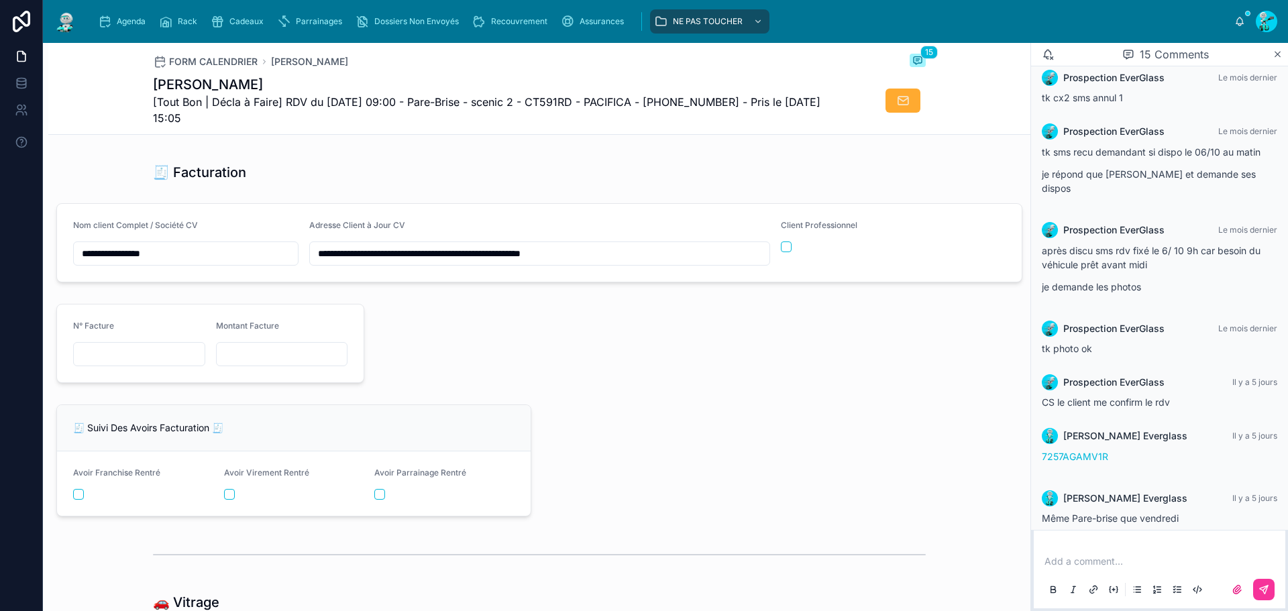
click at [123, 357] on input "text" at bounding box center [139, 354] width 131 height 19
click at [135, 349] on div "N° Facture" at bounding box center [139, 344] width 132 height 46
click at [130, 364] on input "text" at bounding box center [139, 354] width 131 height 19
paste input "**********"
type input "**********"
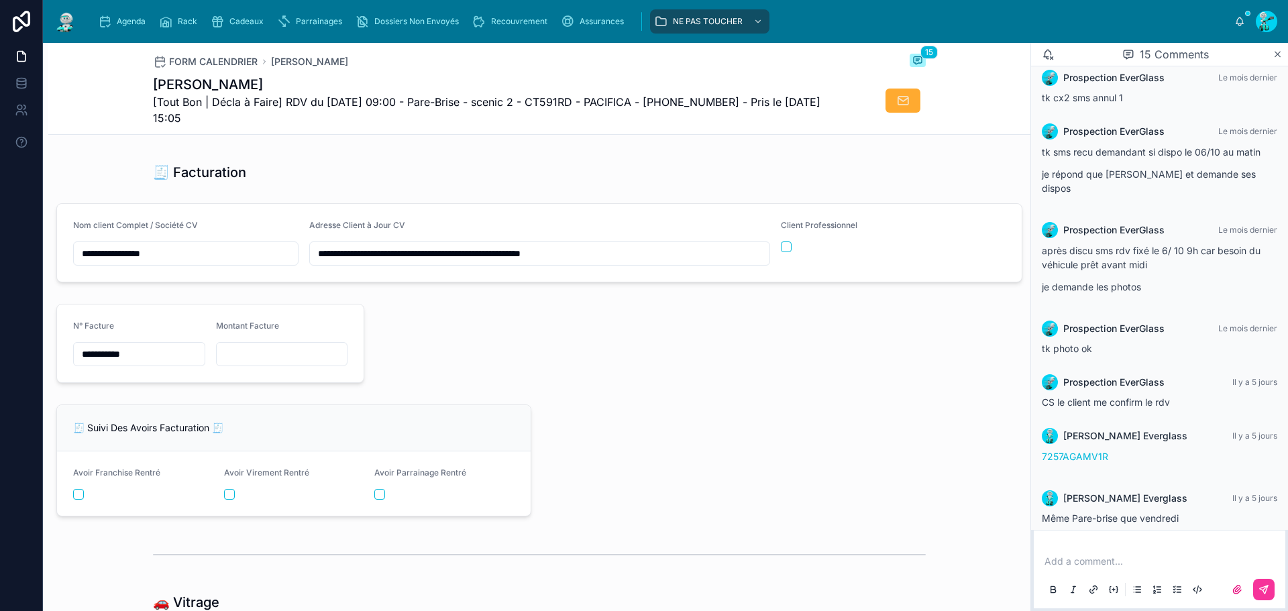
click at [296, 357] on input "text" at bounding box center [282, 354] width 131 height 19
paste input "*********"
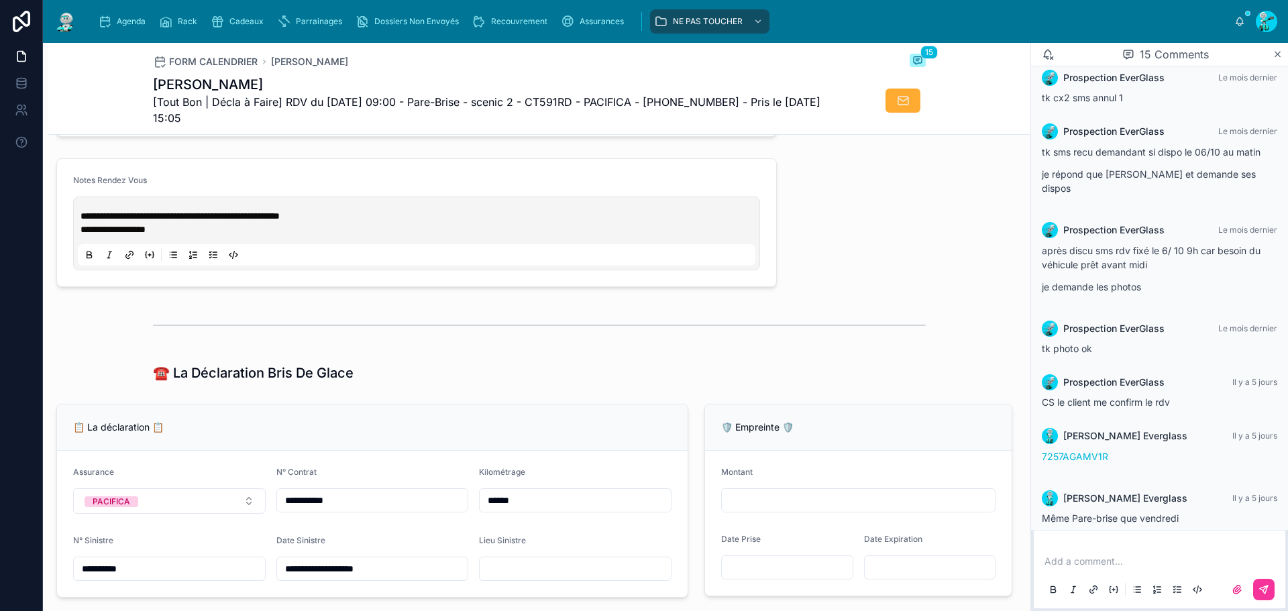
scroll to position [469, 0]
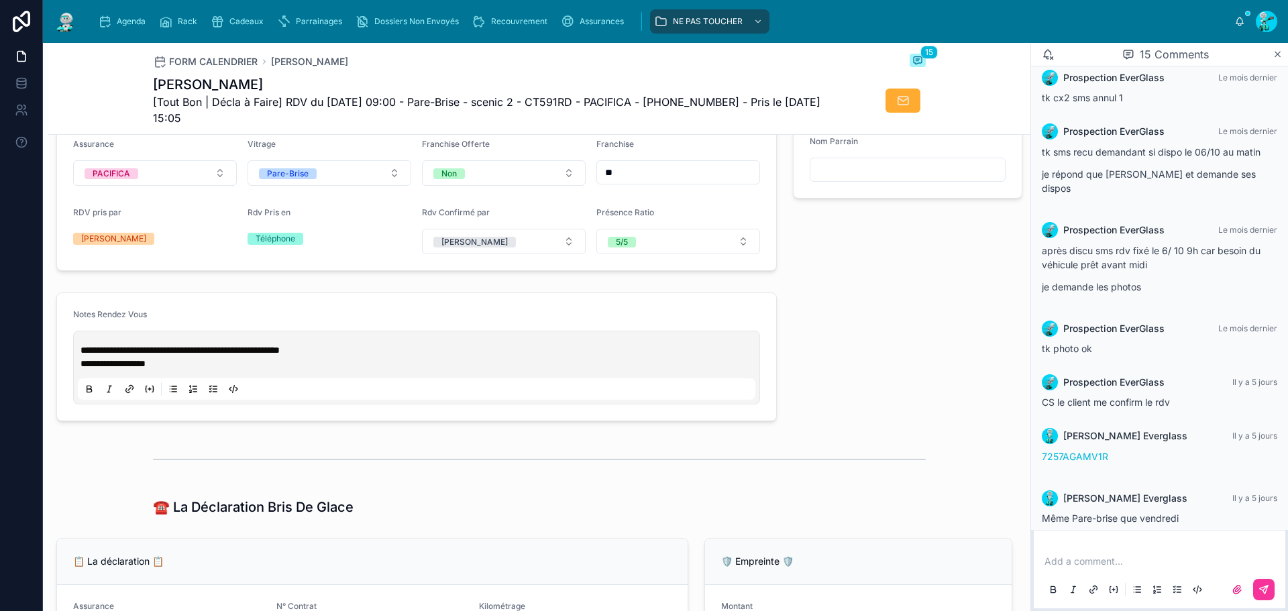
type input "*********"
click at [173, 355] on span "**********" at bounding box center [179, 349] width 199 height 9
click at [176, 355] on span "**********" at bounding box center [179, 349] width 199 height 9
drag, startPoint x: 203, startPoint y: 361, endPoint x: 239, endPoint y: 367, distance: 36.7
click at [239, 367] on div "**********" at bounding box center [418, 356] width 677 height 27
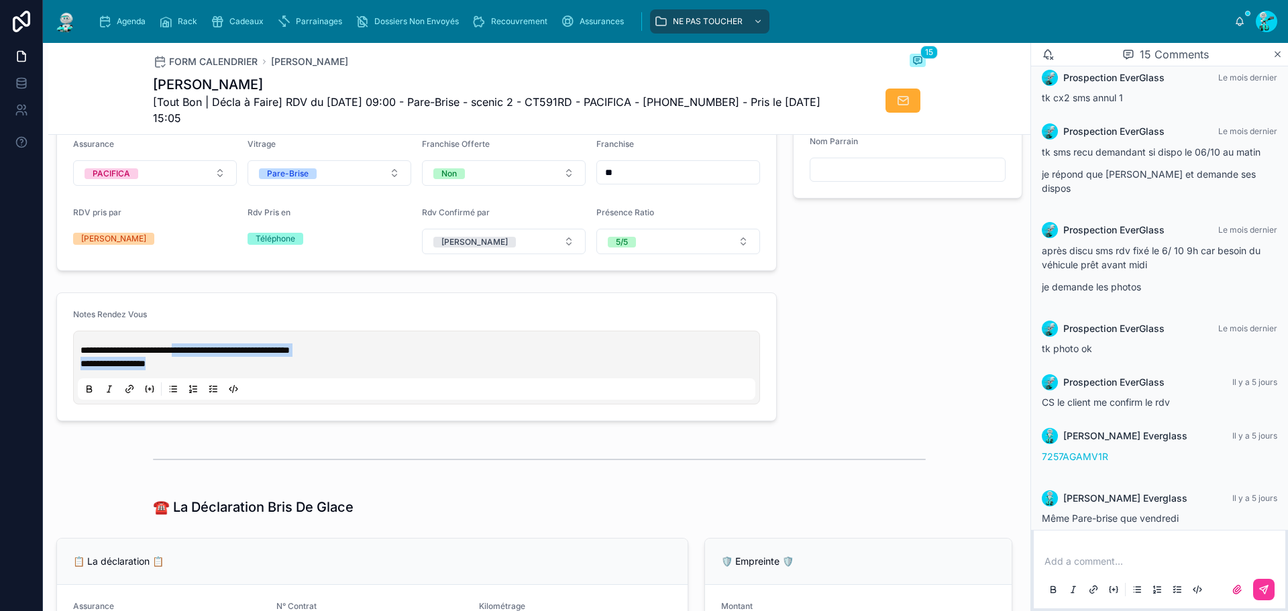
click at [221, 355] on span "**********" at bounding box center [184, 349] width 209 height 9
click at [201, 355] on span "**********" at bounding box center [184, 349] width 209 height 9
click at [200, 355] on span "**********" at bounding box center [184, 349] width 209 height 9
drag, startPoint x: 202, startPoint y: 361, endPoint x: 240, endPoint y: 360, distance: 38.2
click at [240, 355] on span "**********" at bounding box center [184, 349] width 209 height 9
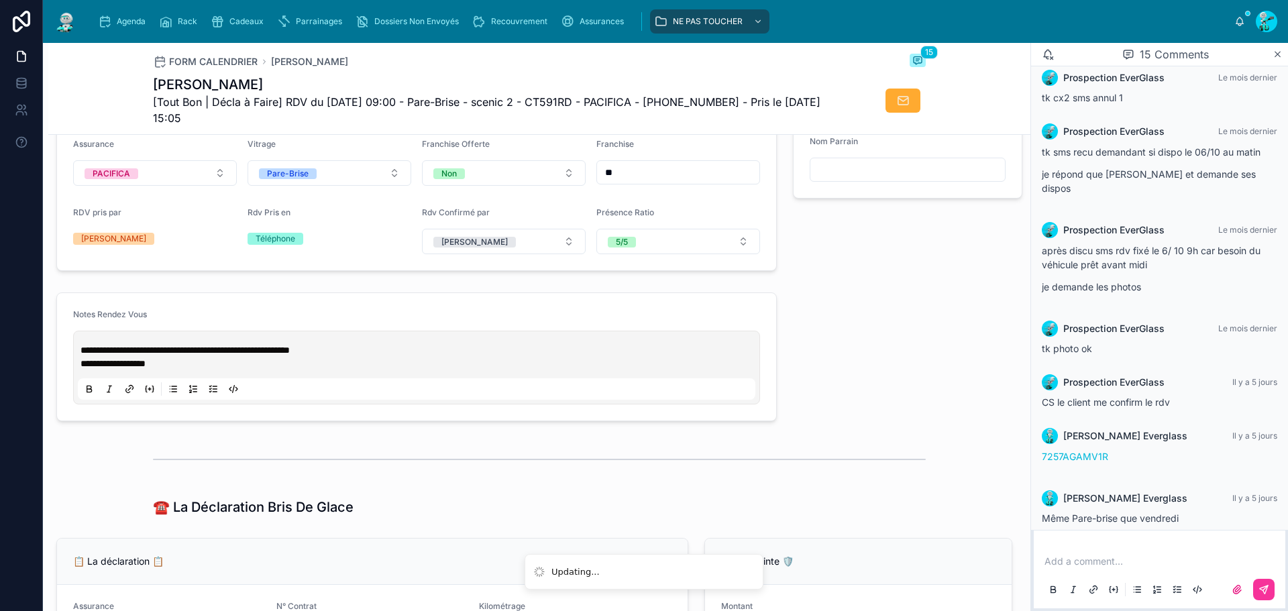
click at [217, 355] on span "**********" at bounding box center [184, 349] width 209 height 9
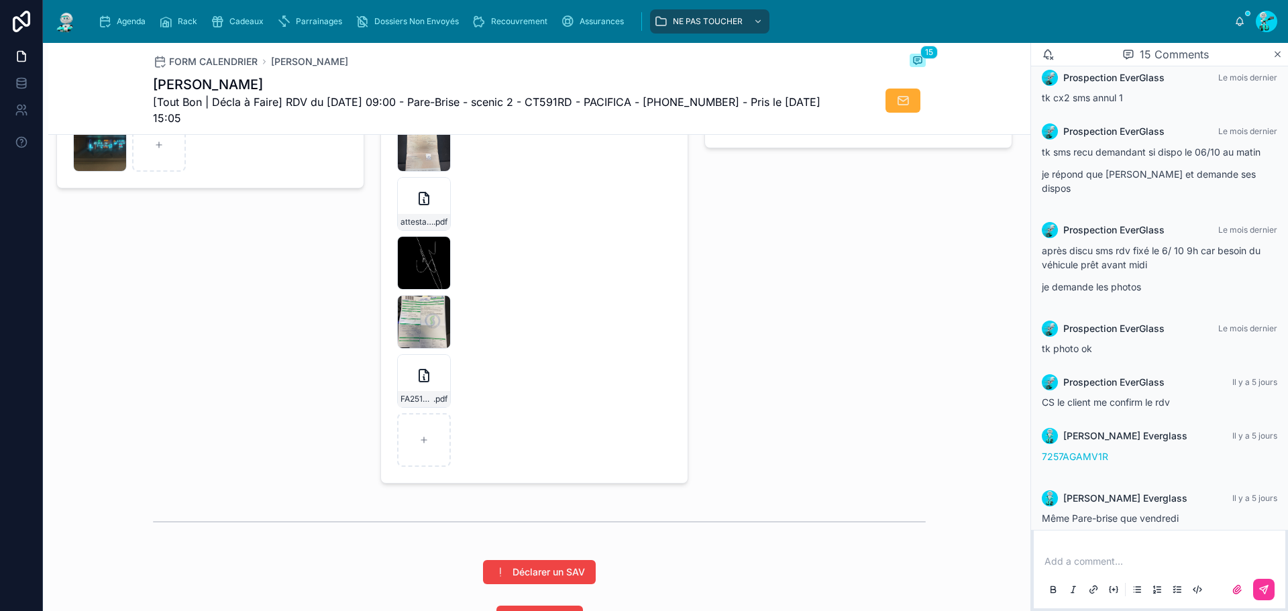
scroll to position [1610, 0]
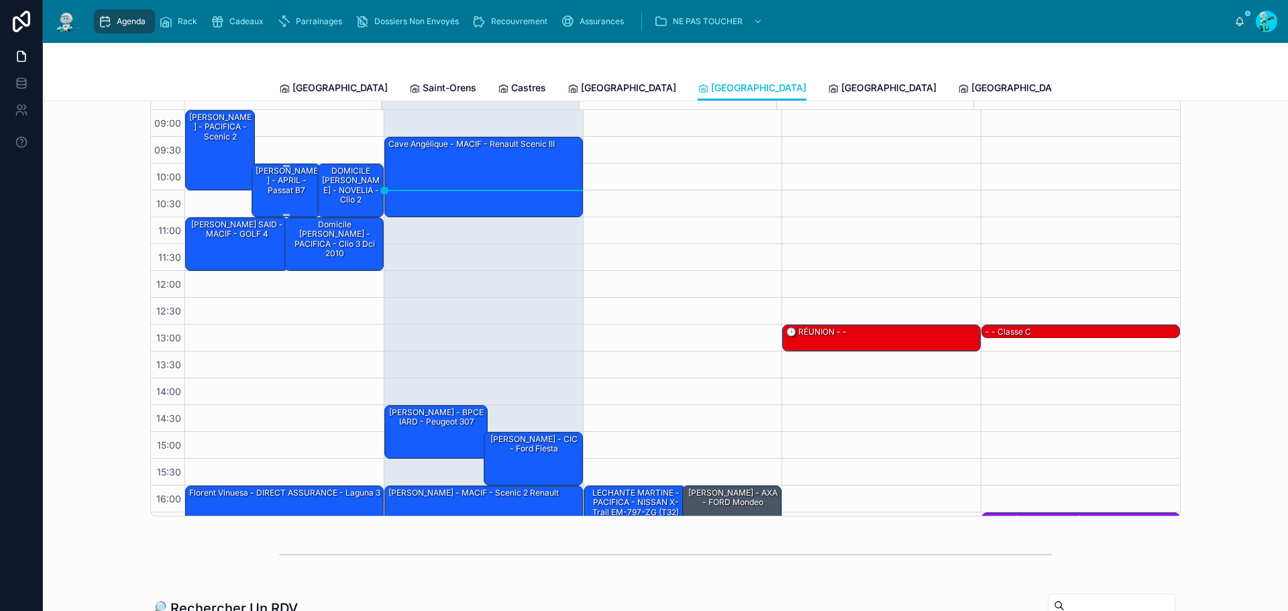
drag, startPoint x: 268, startPoint y: 201, endPoint x: 276, endPoint y: 192, distance: 11.4
click at [268, 197] on div "[PERSON_NAME] - APRIL - passat B7" at bounding box center [287, 181] width 66 height 32
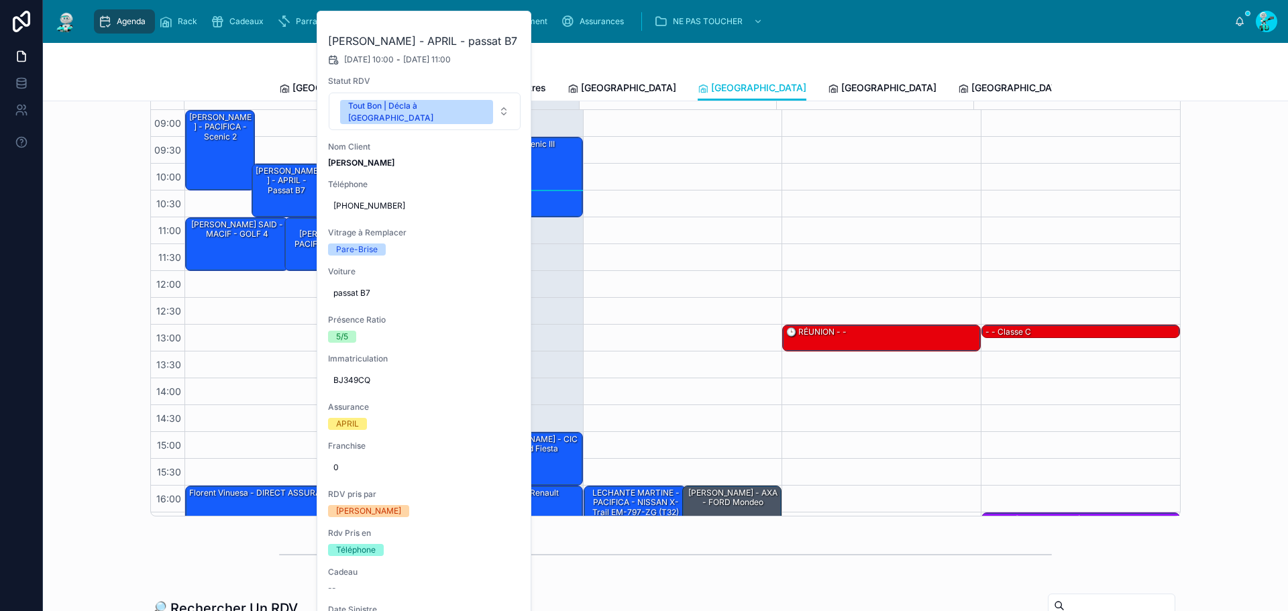
click at [0, 0] on icon at bounding box center [0, 0] width 0 height 0
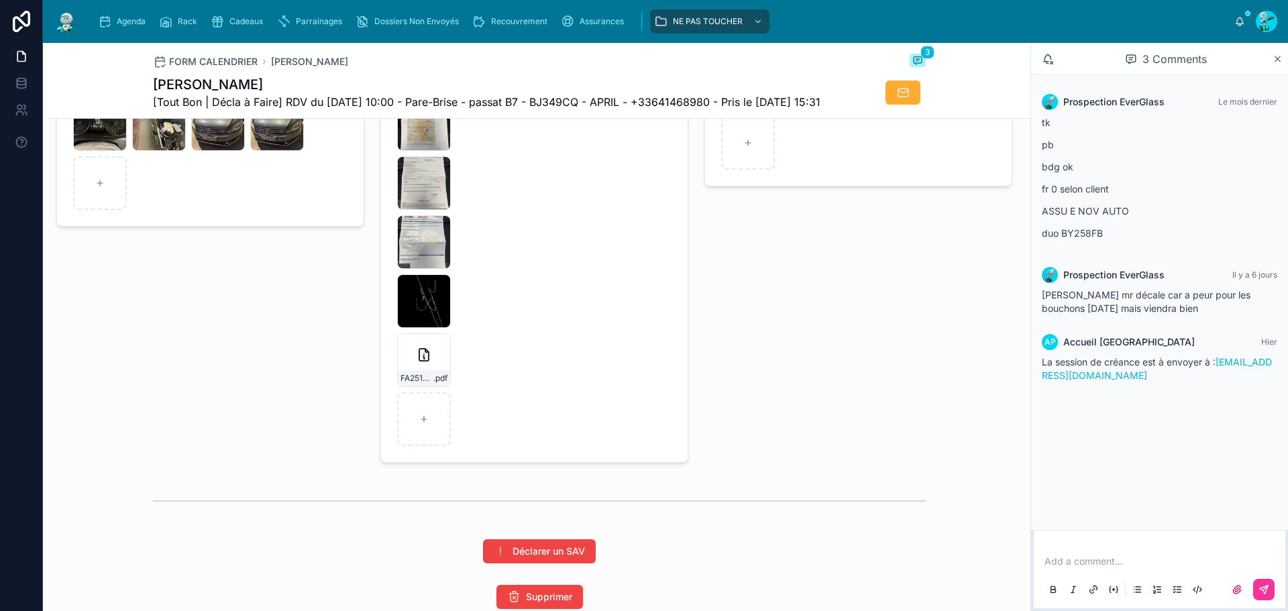
scroll to position [2146, 0]
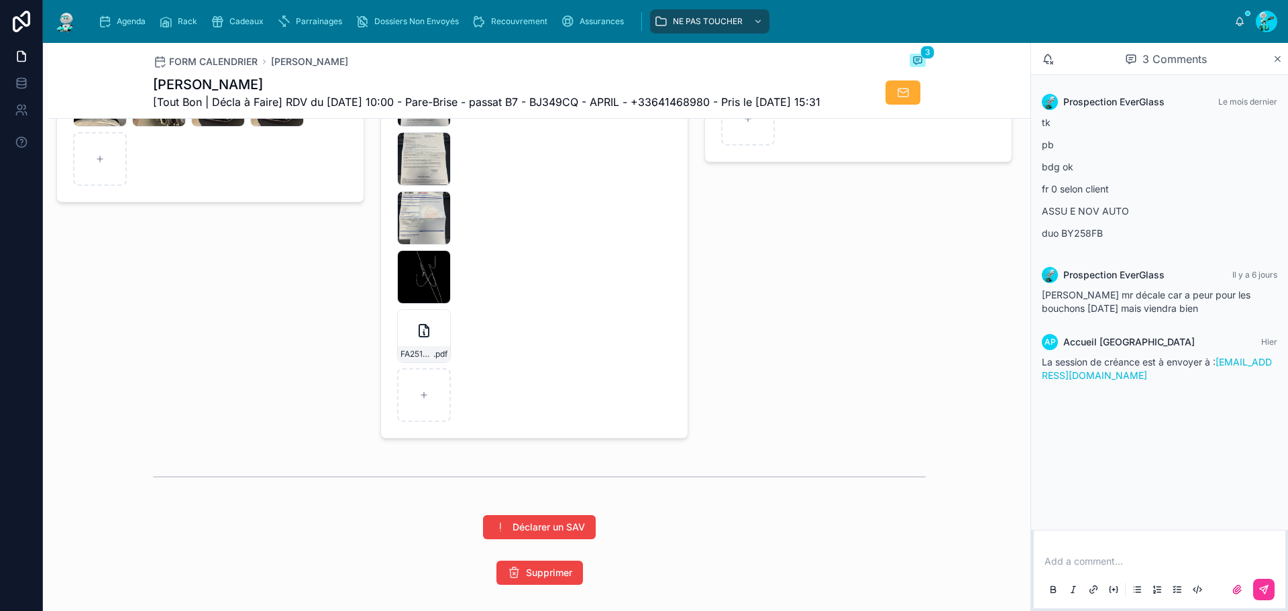
click at [0, 0] on icon at bounding box center [0, 0] width 0 height 0
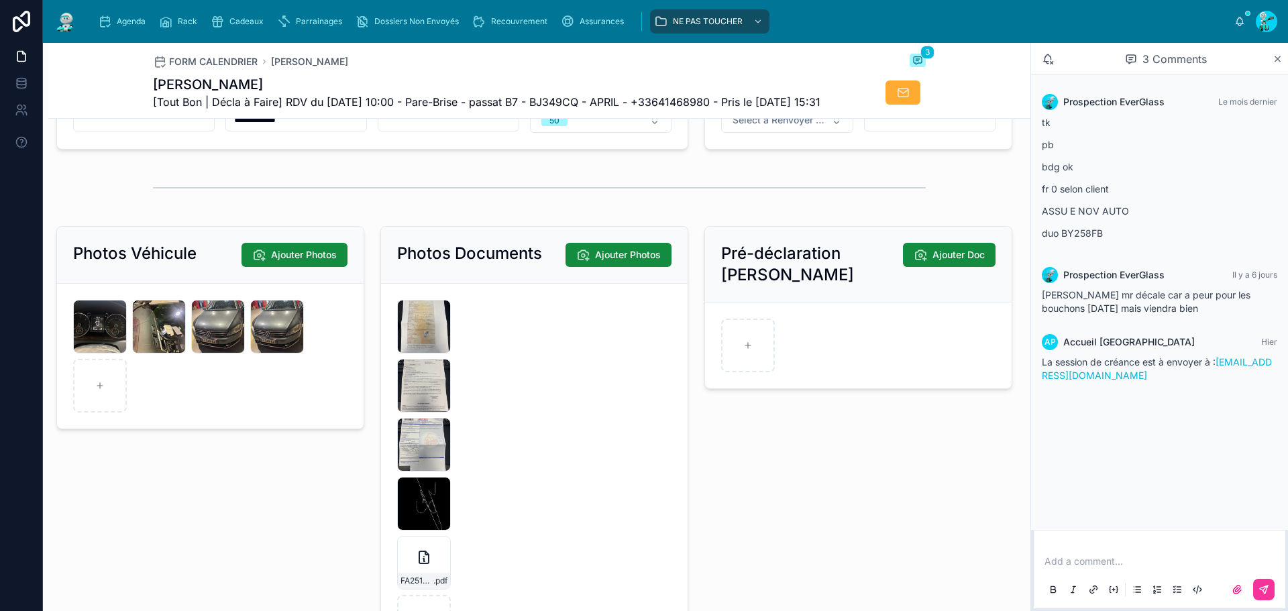
scroll to position [1744, 0]
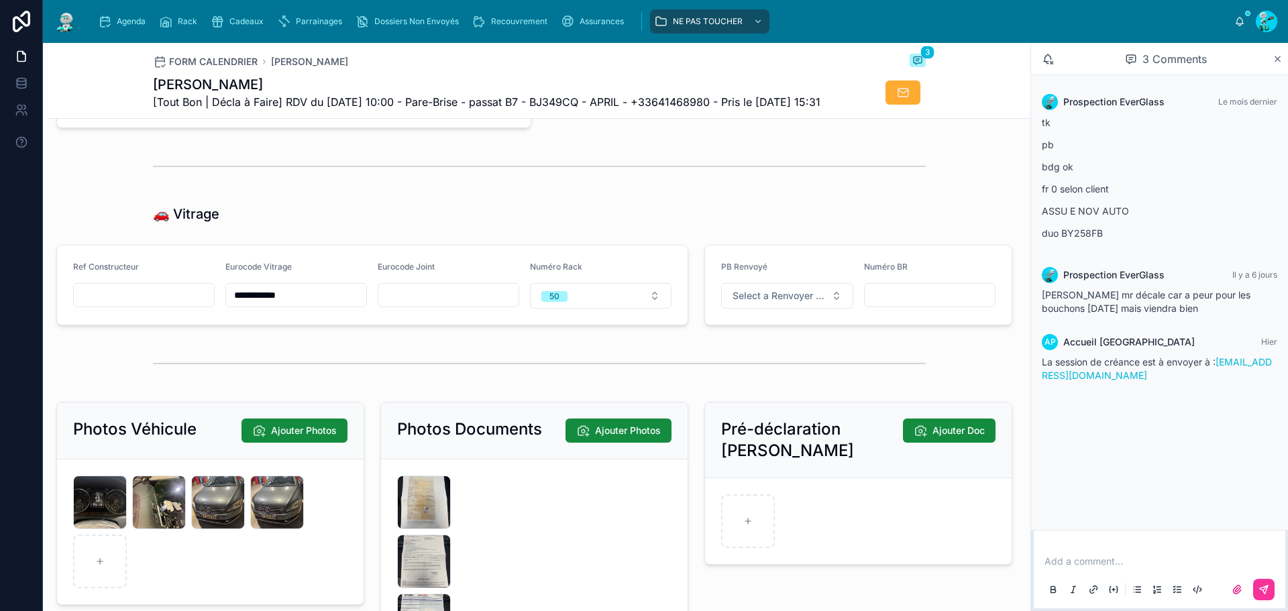
click at [164, 304] on input "text" at bounding box center [144, 295] width 140 height 19
click at [280, 304] on input "**********" at bounding box center [296, 295] width 140 height 19
drag, startPoint x: 280, startPoint y: 317, endPoint x: 298, endPoint y: 272, distance: 48.7
click at [280, 304] on input "**********" at bounding box center [296, 295] width 140 height 19
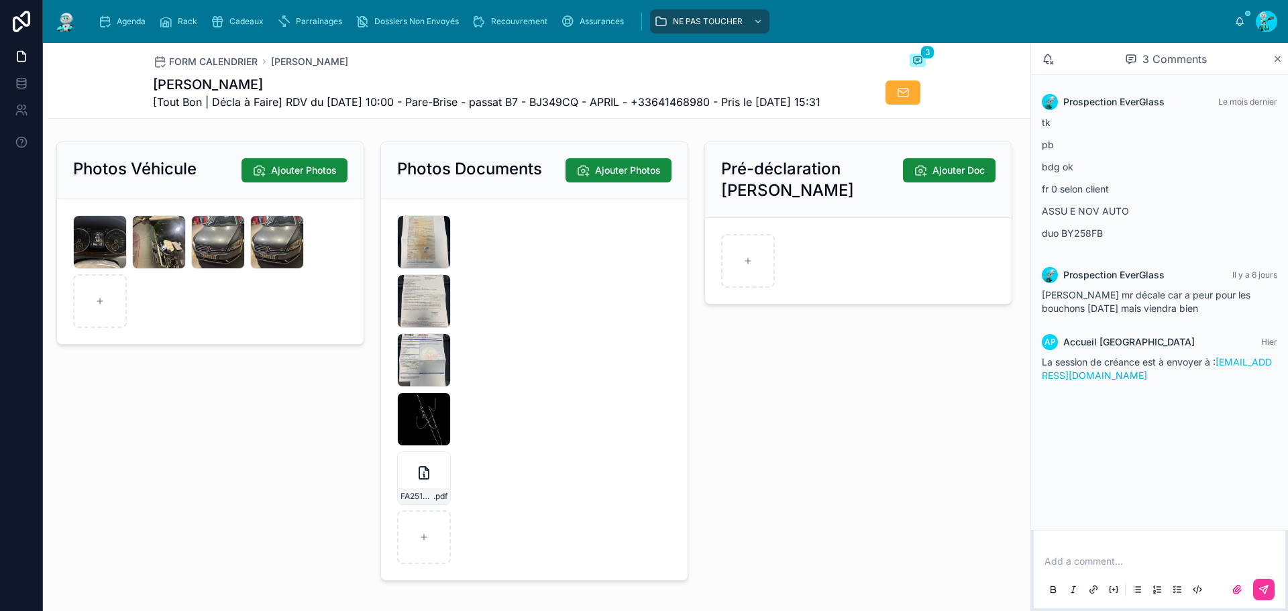
scroll to position [2012, 0]
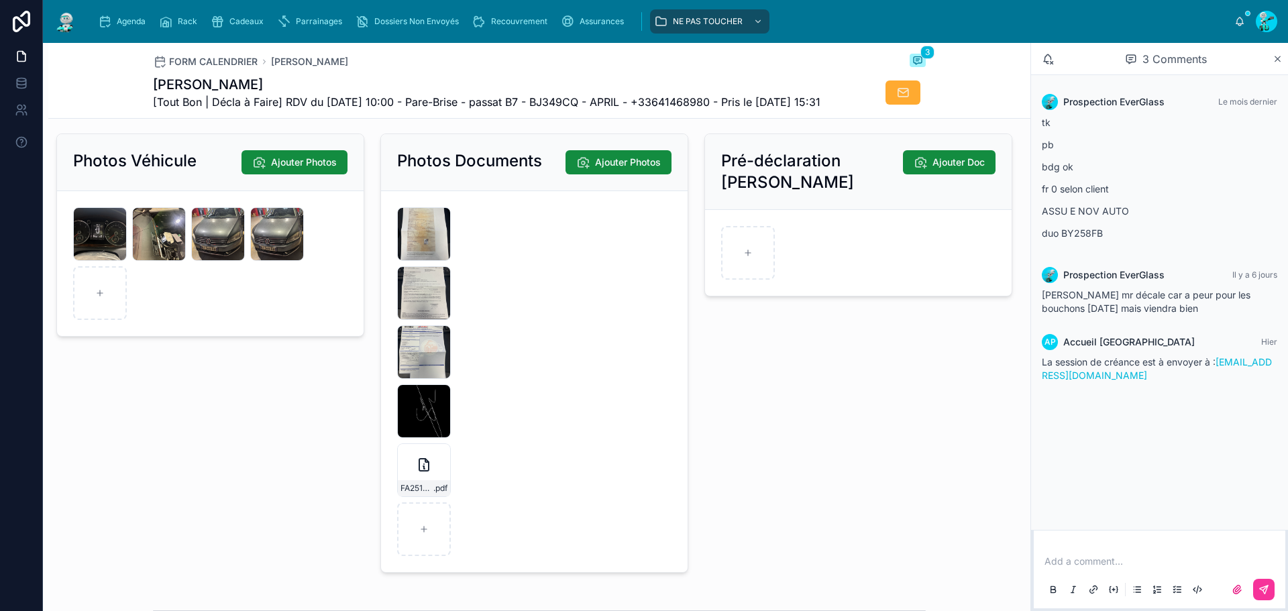
click at [0, 0] on icon at bounding box center [0, 0] width 0 height 0
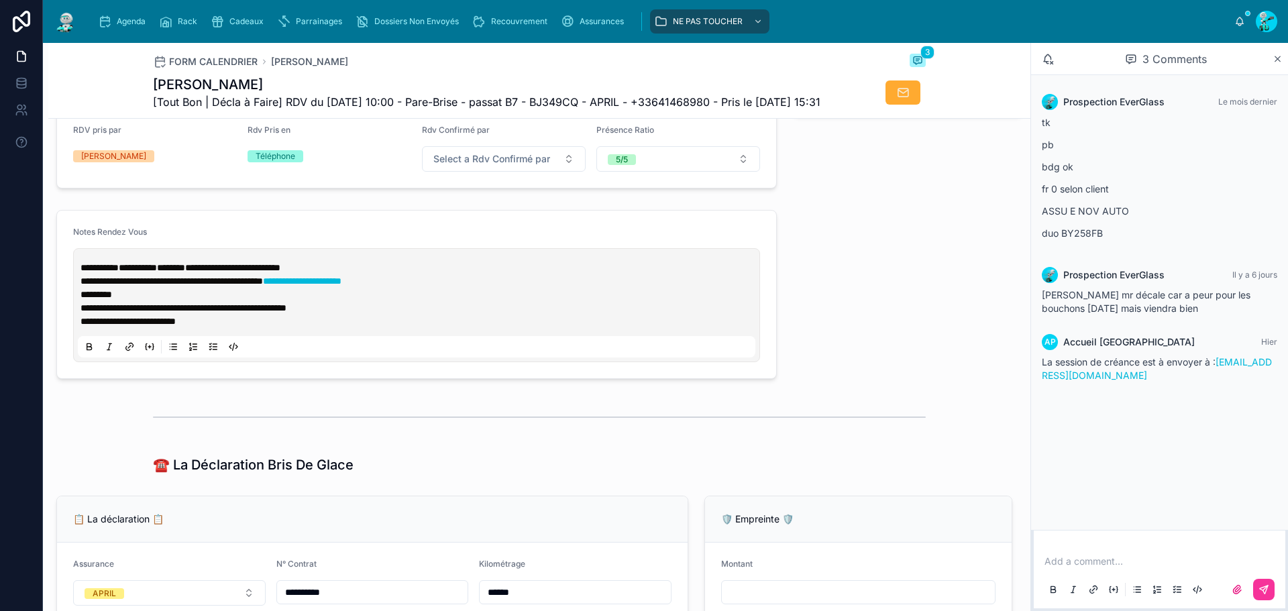
scroll to position [537, 0]
click at [375, 274] on p "**********" at bounding box center [418, 266] width 677 height 13
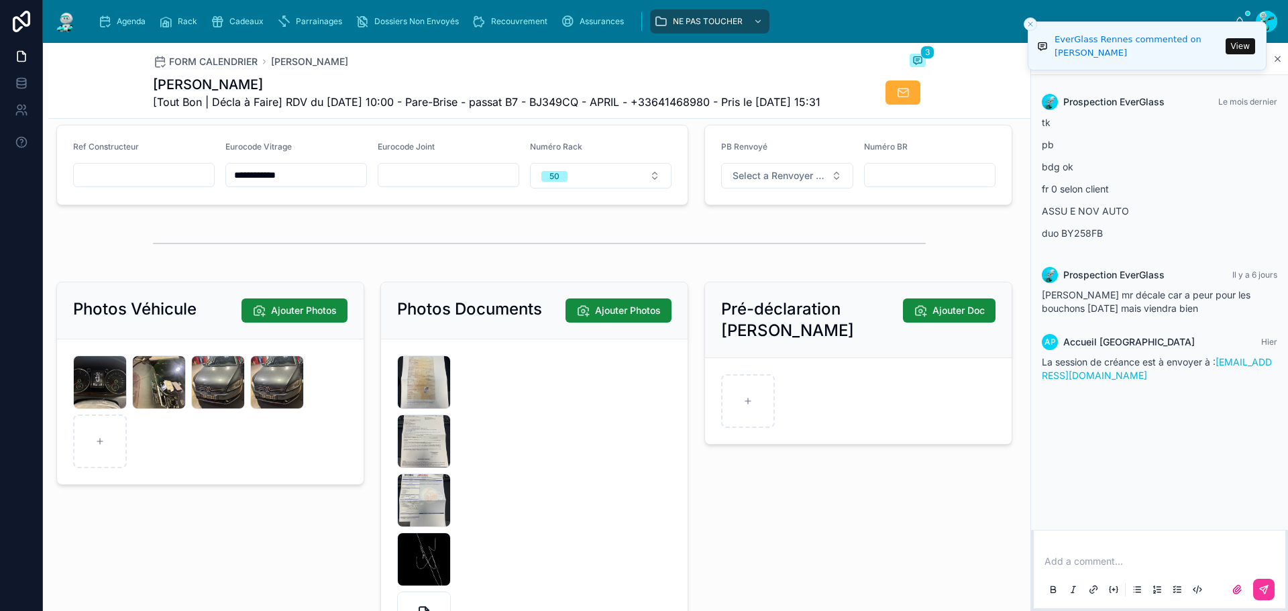
scroll to position [2146, 0]
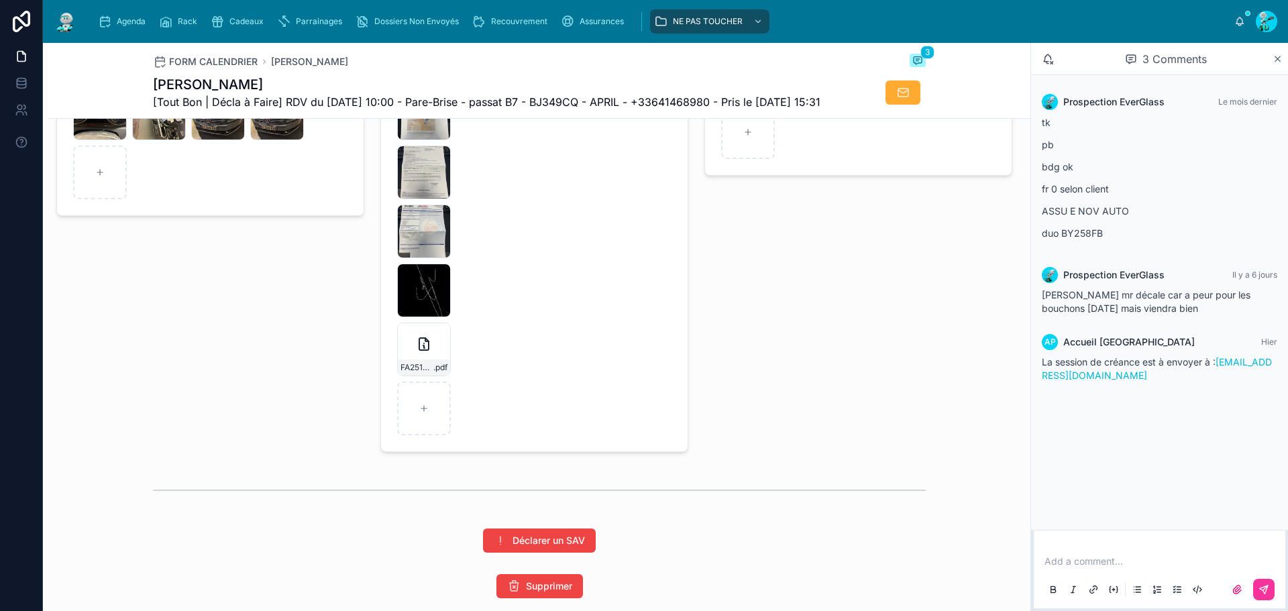
click at [0, 0] on icon "button" at bounding box center [0, 0] width 0 height 0
click at [445, 337] on icon "button" at bounding box center [450, 336] width 11 height 11
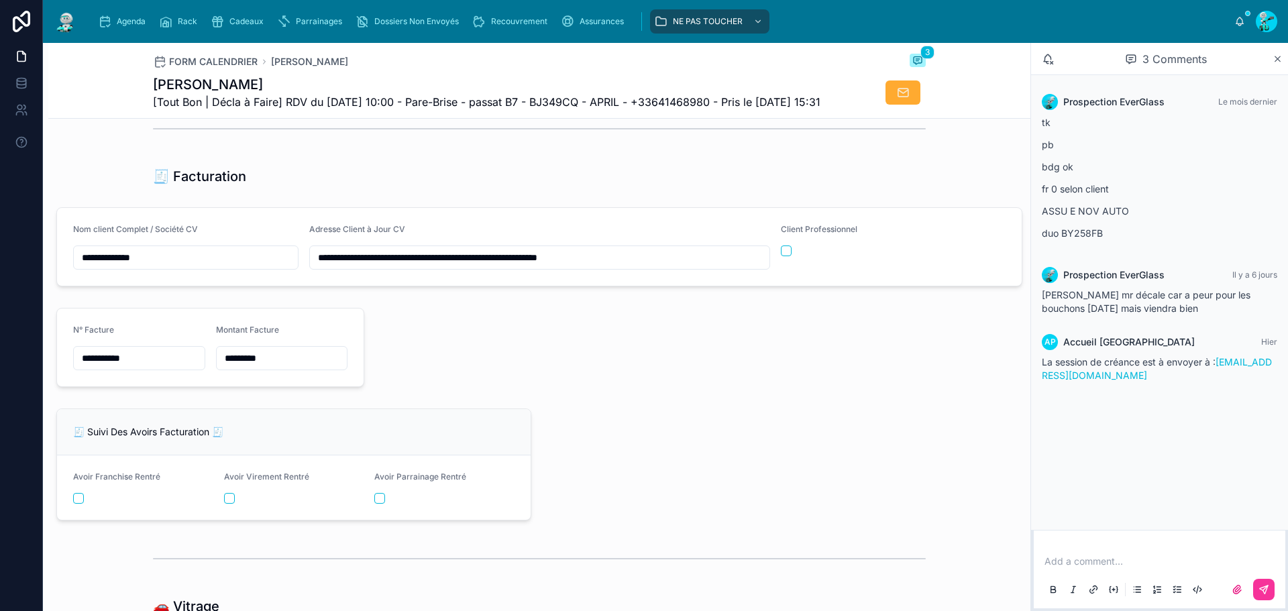
scroll to position [1341, 0]
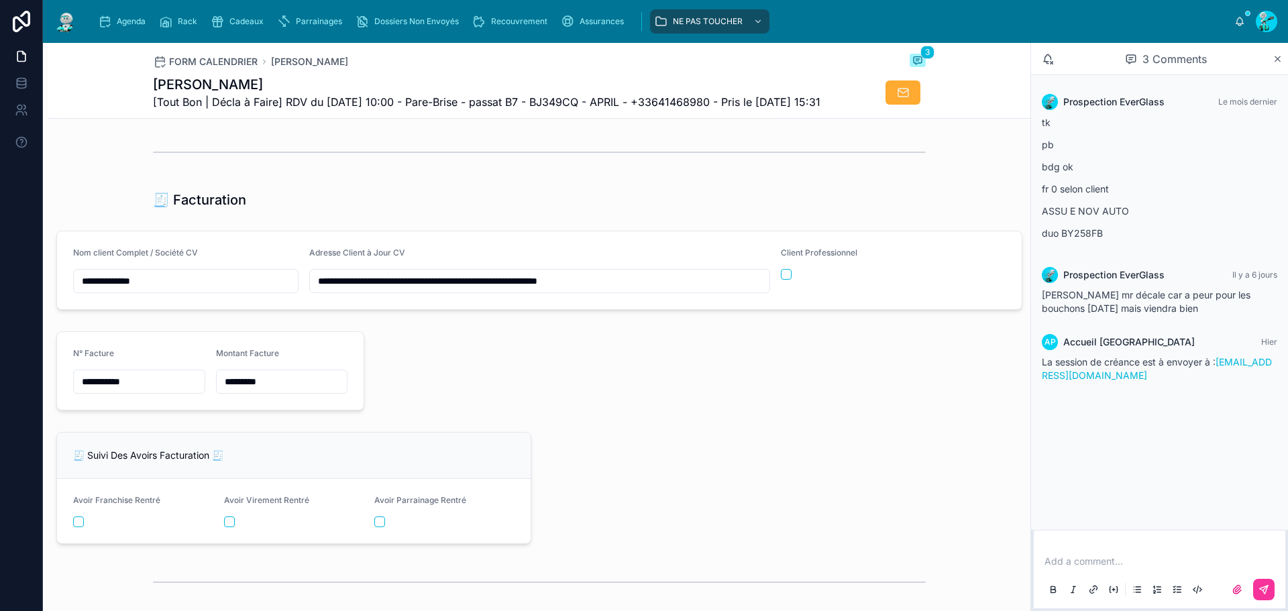
click at [246, 391] on input "*********" at bounding box center [282, 381] width 131 height 19
paste input "text"
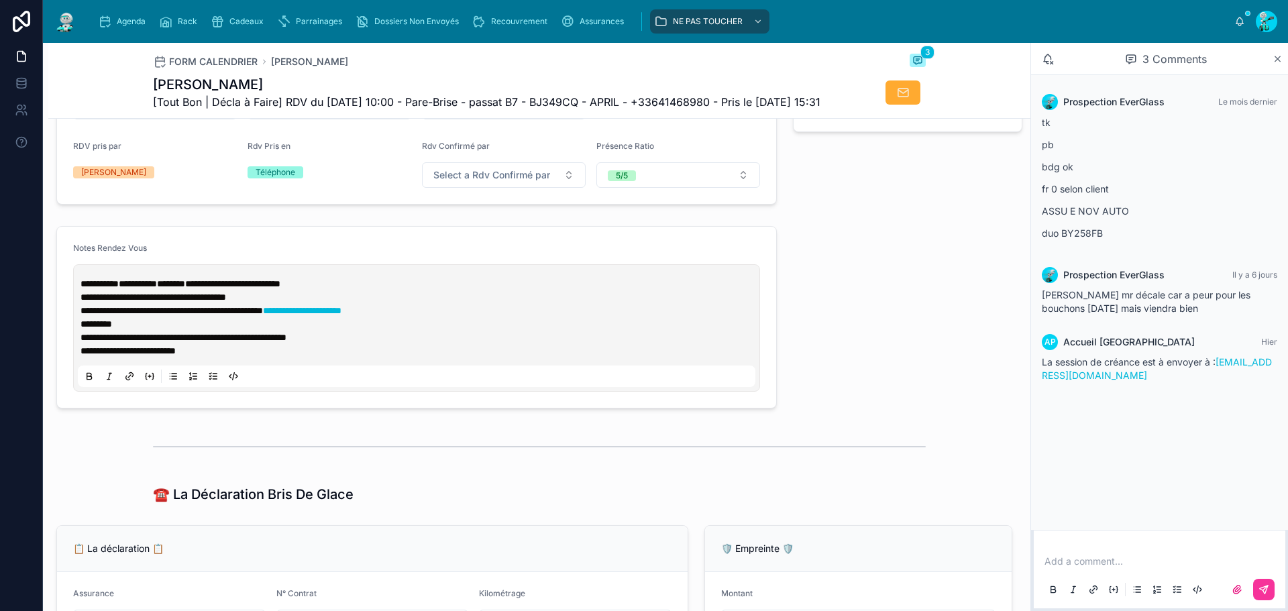
scroll to position [469, 0]
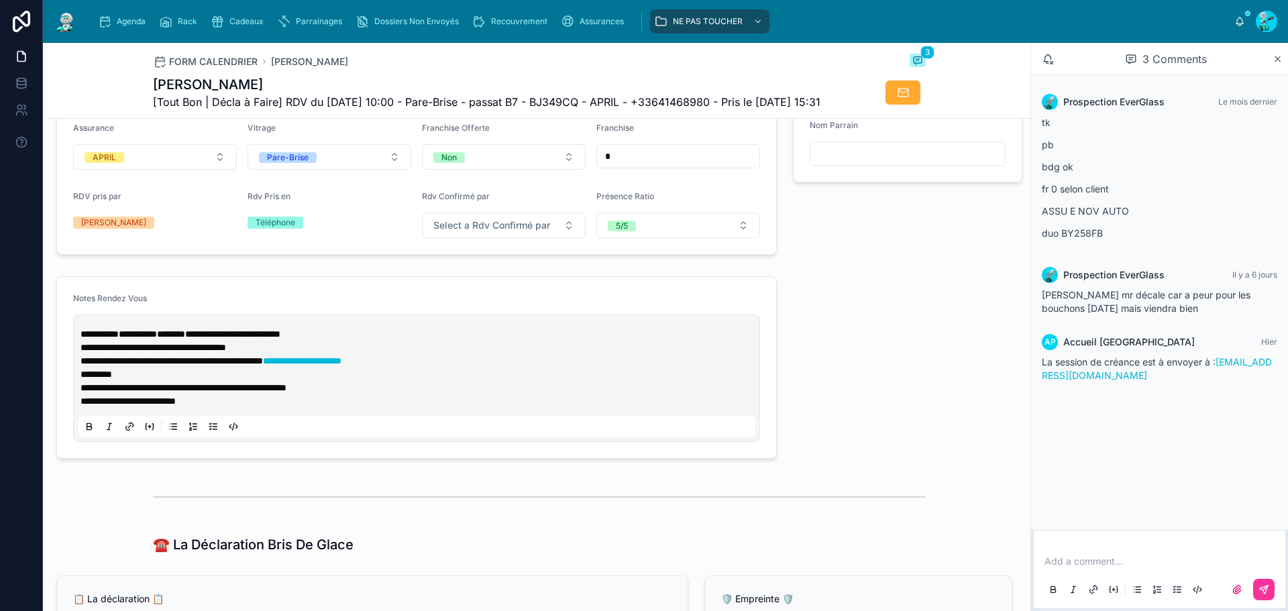
type input "*********"
click at [185, 339] on strong "********" at bounding box center [171, 333] width 28 height 9
click at [174, 339] on span "**********" at bounding box center [151, 333] width 65 height 9
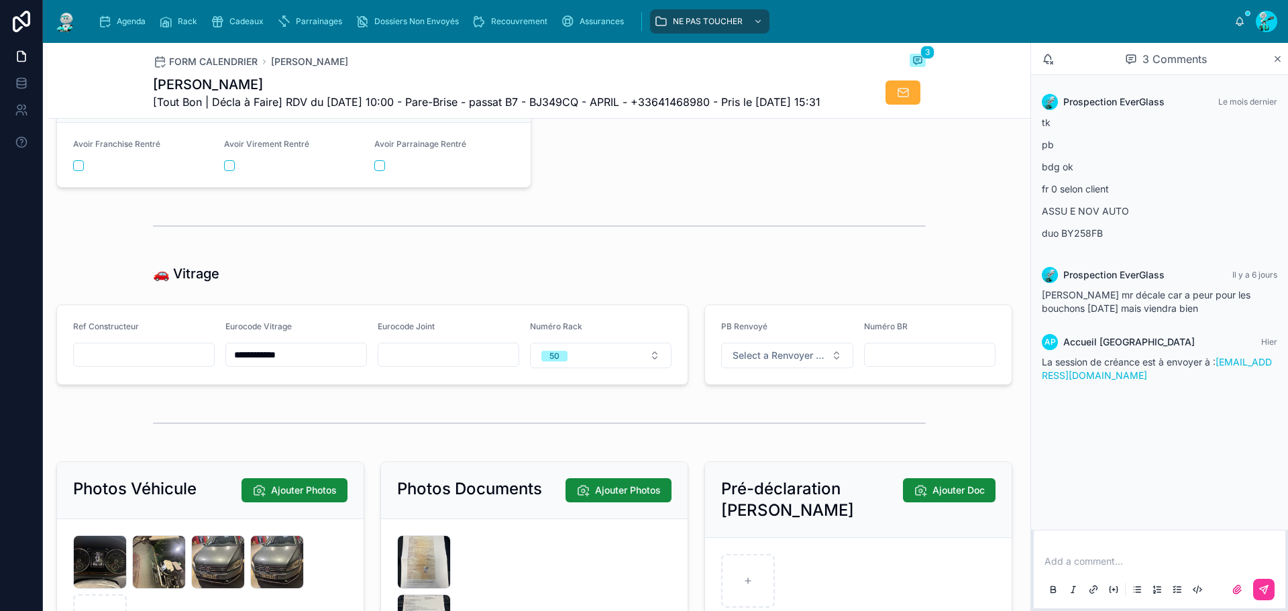
scroll to position [2146, 0]
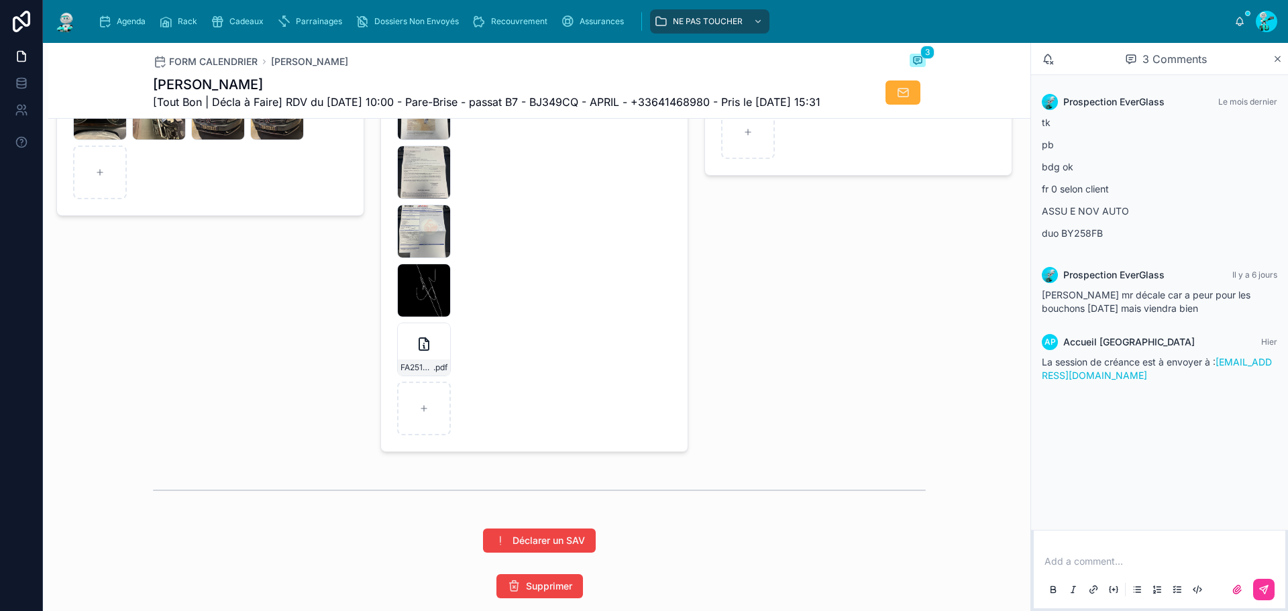
click at [414, 194] on div "IMG_5691 .jpeg" at bounding box center [424, 173] width 54 height 54
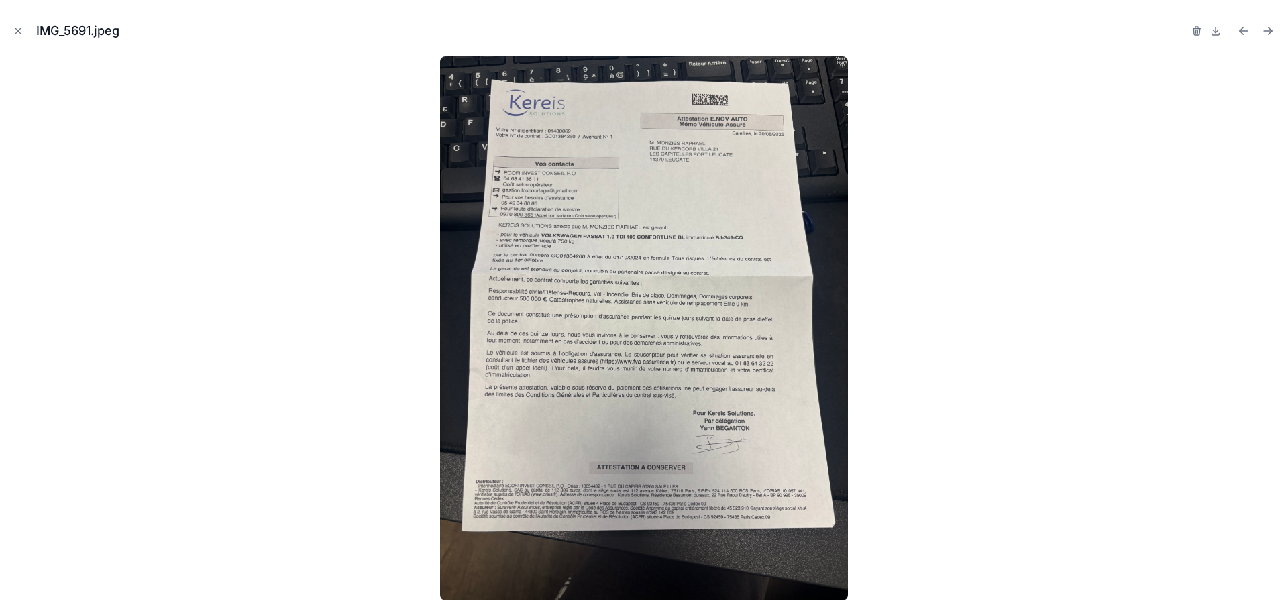
click at [21, 35] on icon "Close modal" at bounding box center [17, 30] width 9 height 9
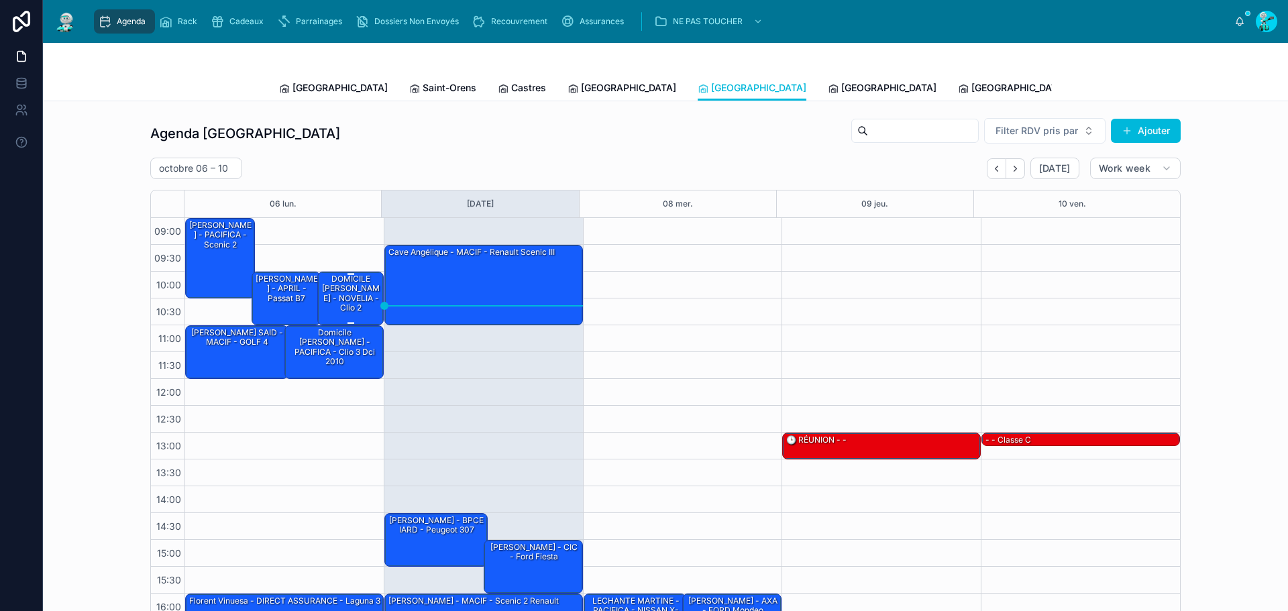
click at [350, 304] on div "DOMICILE [PERSON_NAME] - NOVELIA - Clio 2" at bounding box center [351, 294] width 62 height 42
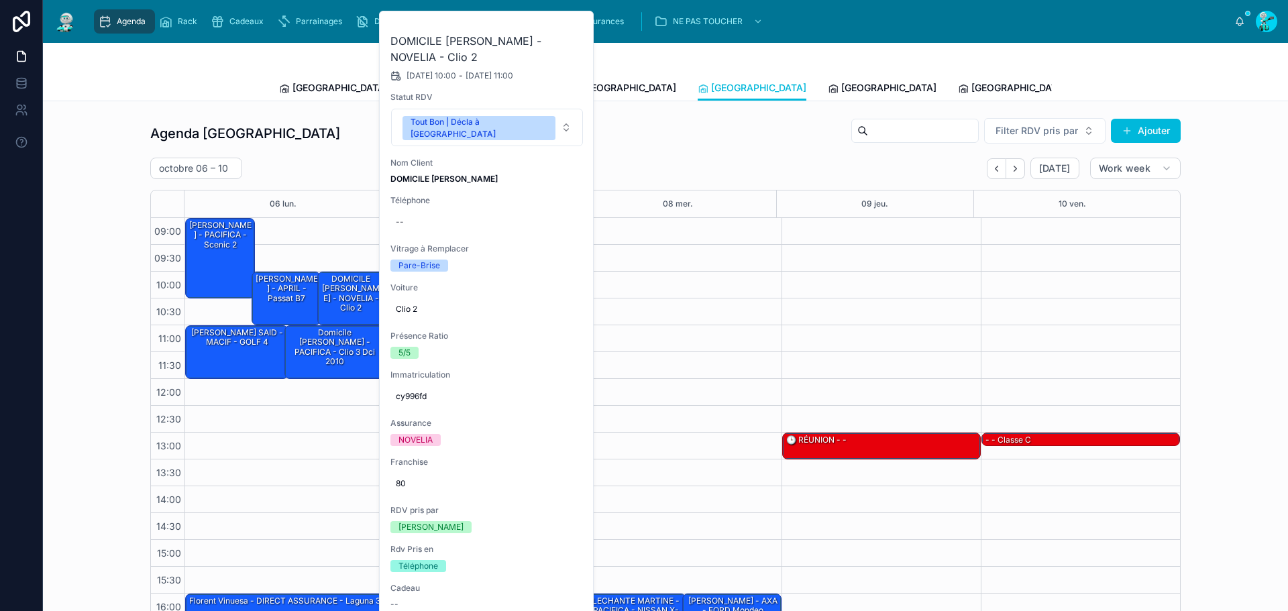
click at [0, 0] on button at bounding box center [0, 0] width 0 height 0
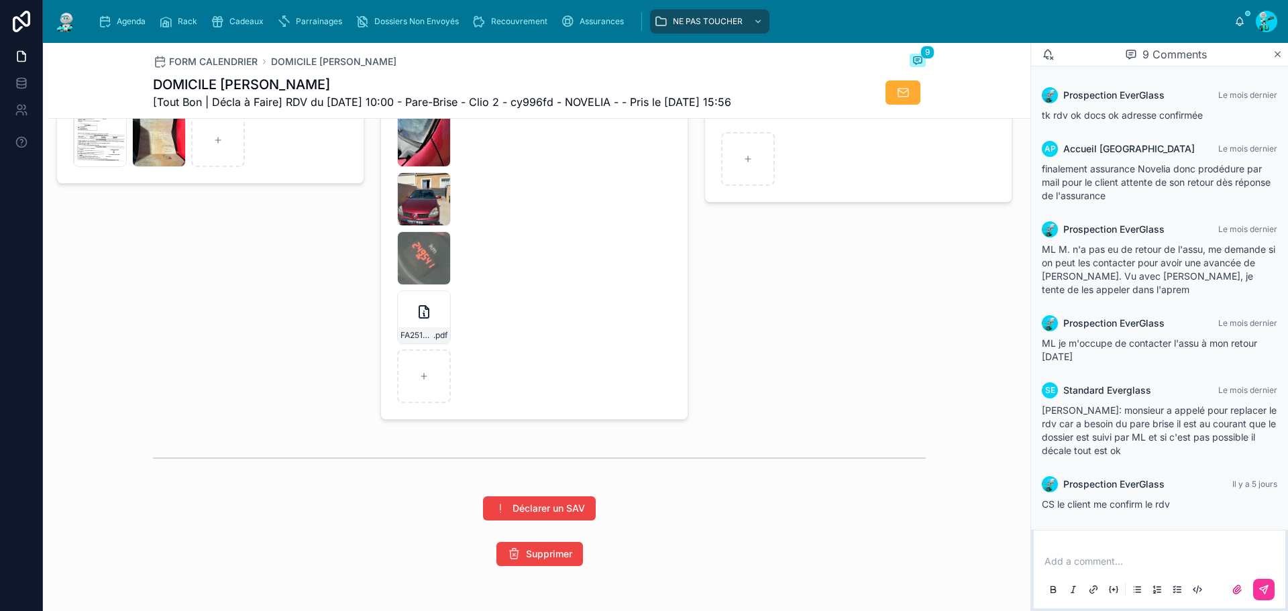
scroll to position [1945, 0]
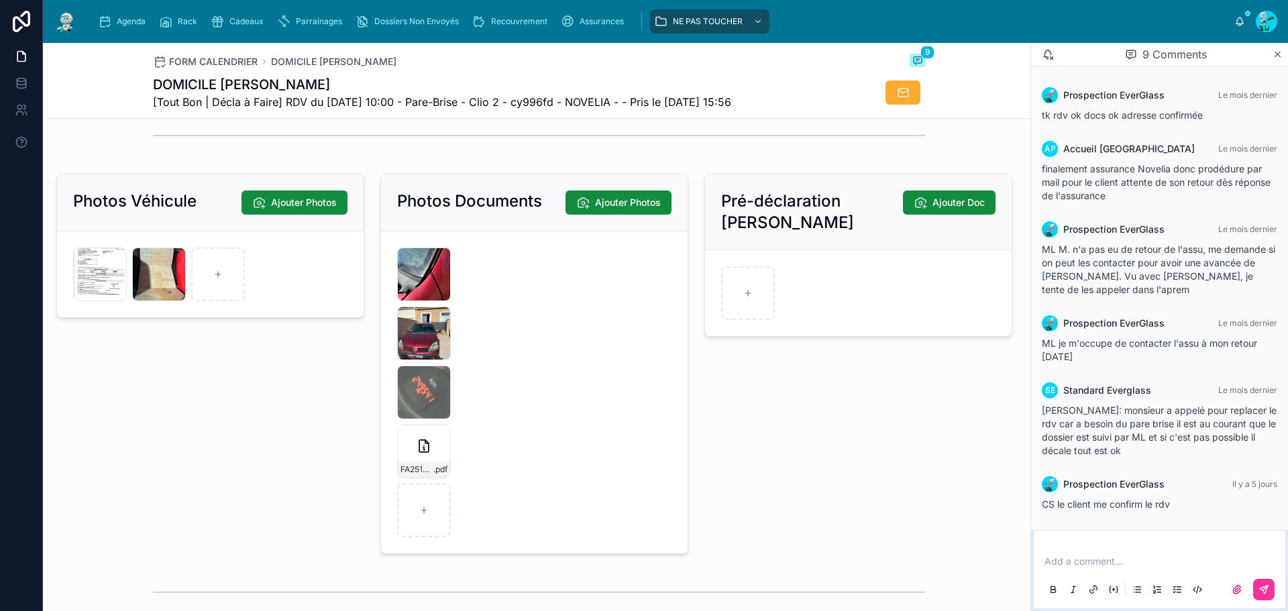
click at [100, 282] on div "294960781225631752 .jpeg" at bounding box center [100, 274] width 54 height 54
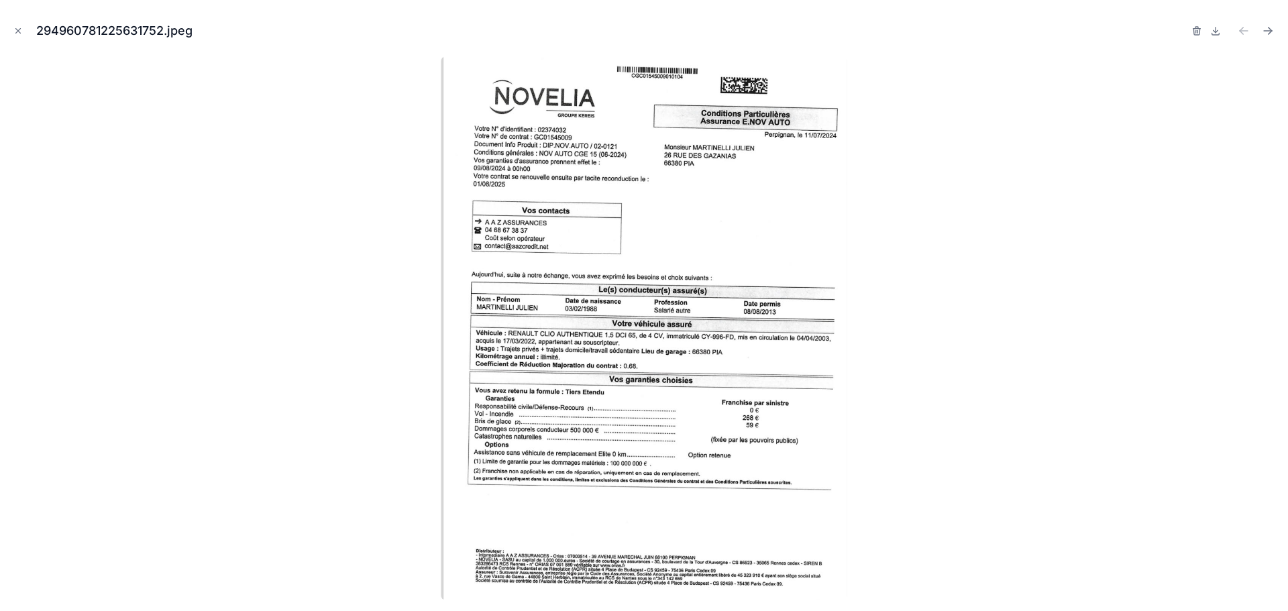
click at [1215, 32] on icon at bounding box center [1215, 29] width 0 height 5
click at [17, 33] on icon "Close modal" at bounding box center [17, 30] width 9 height 9
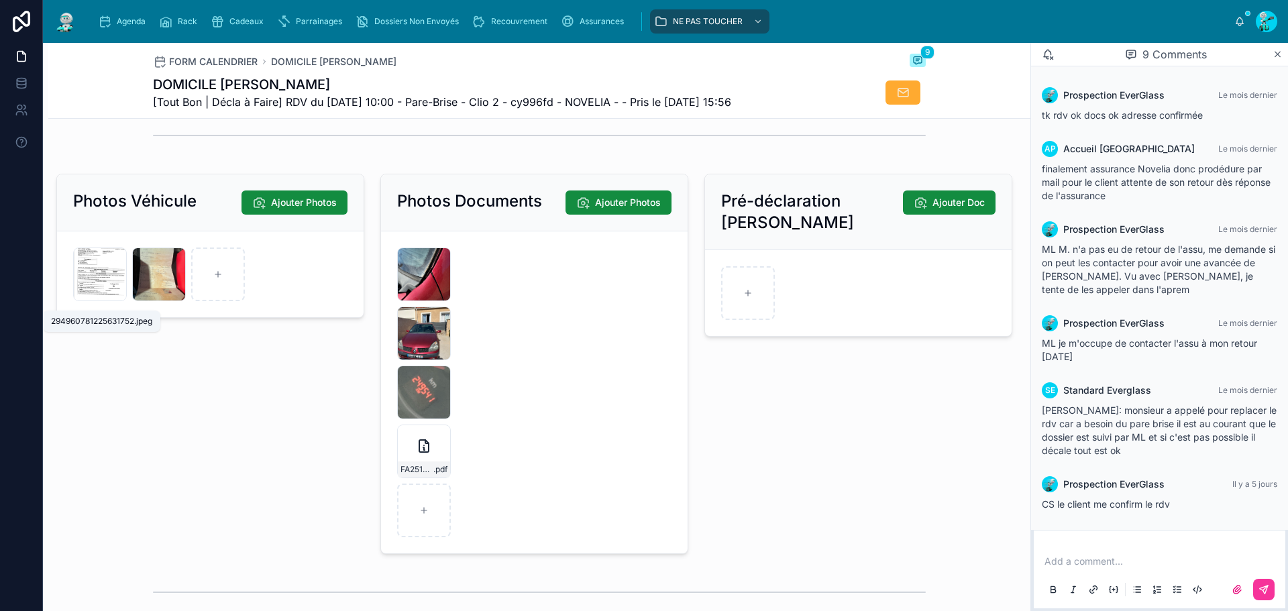
click at [0, 0] on span "294960781225631752" at bounding box center [0, 0] width 0 height 0
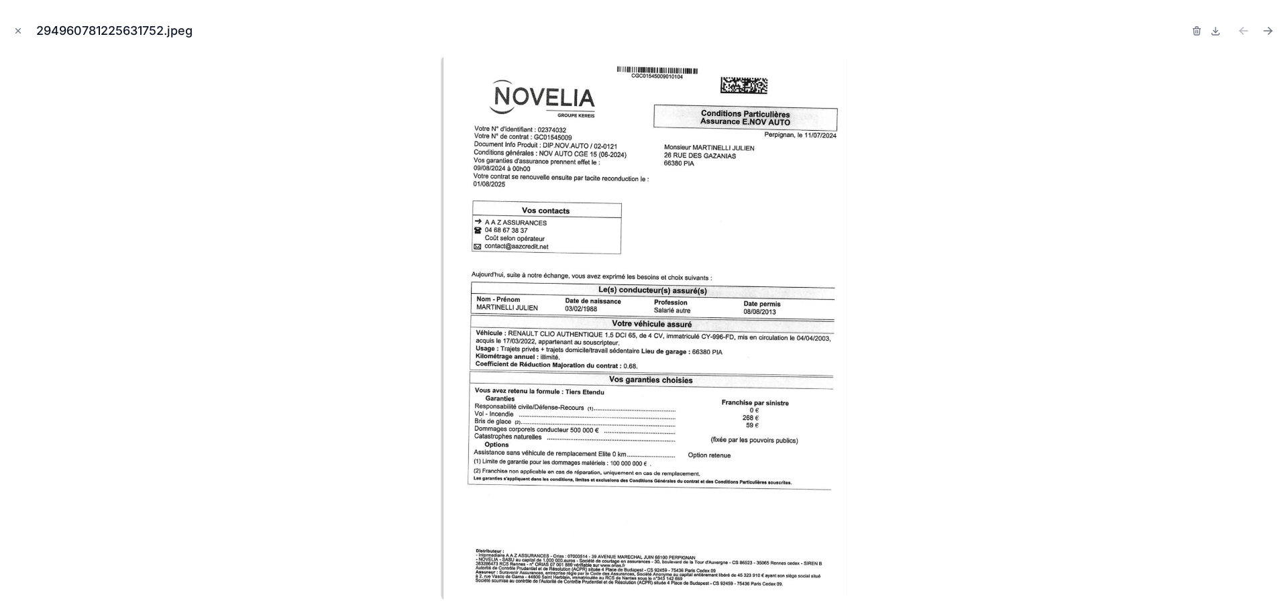
drag, startPoint x: 19, startPoint y: 30, endPoint x: 305, endPoint y: 257, distance: 365.2
click at [19, 30] on icon "Close modal" at bounding box center [17, 30] width 9 height 9
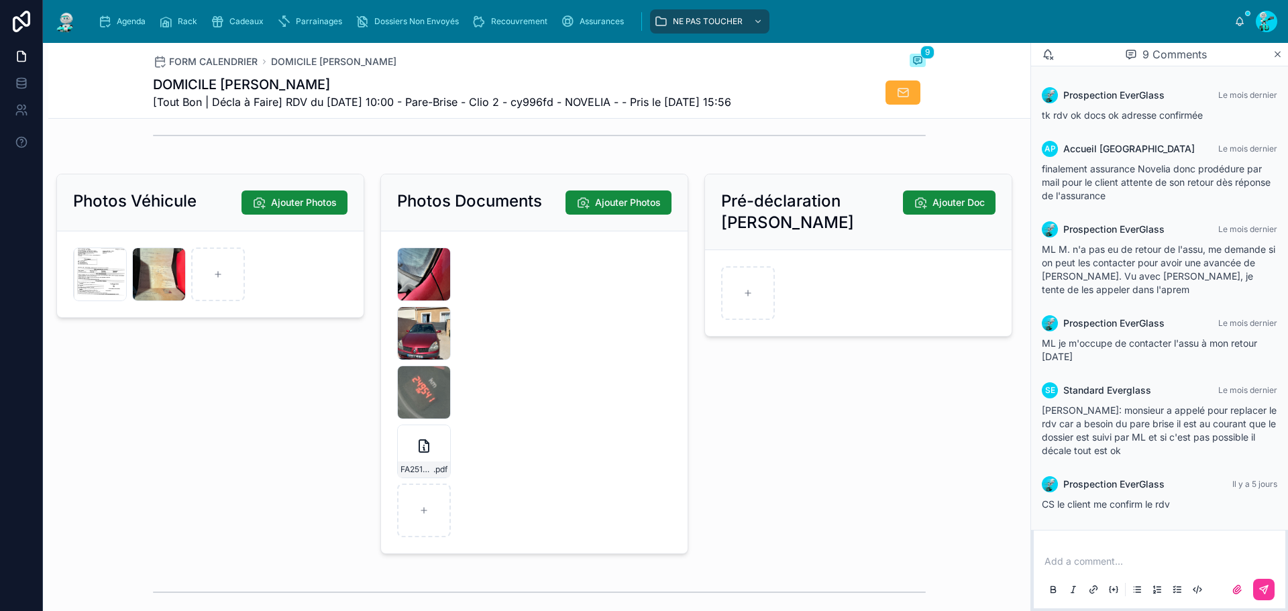
click at [0, 0] on icon at bounding box center [0, 0] width 0 height 0
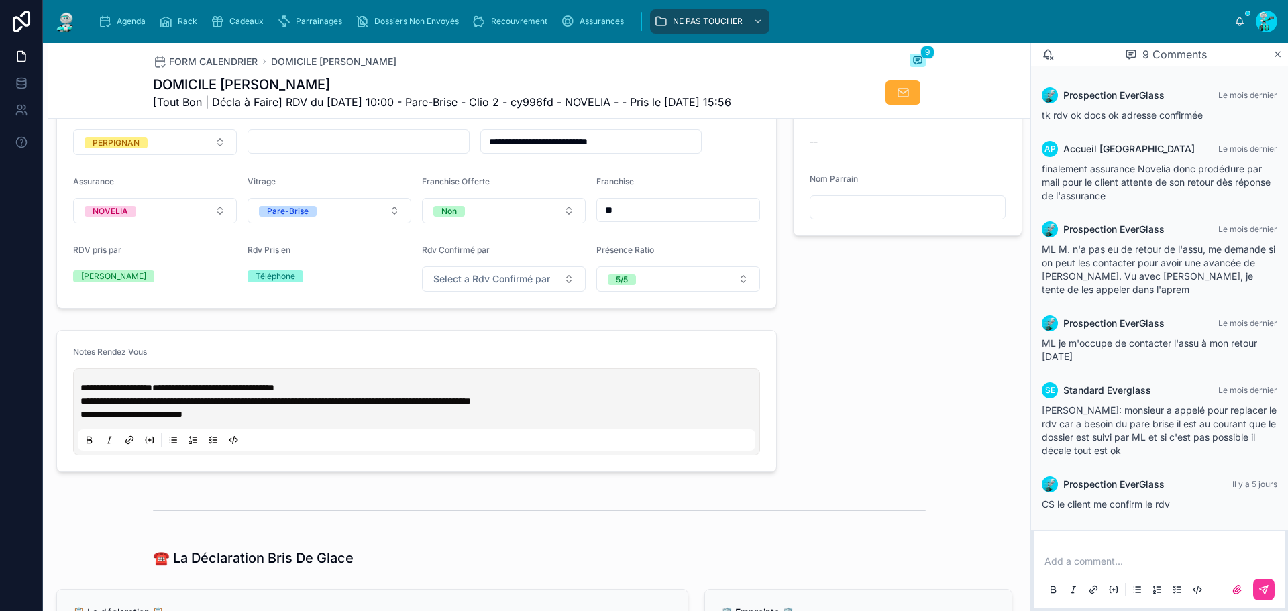
scroll to position [402, 0]
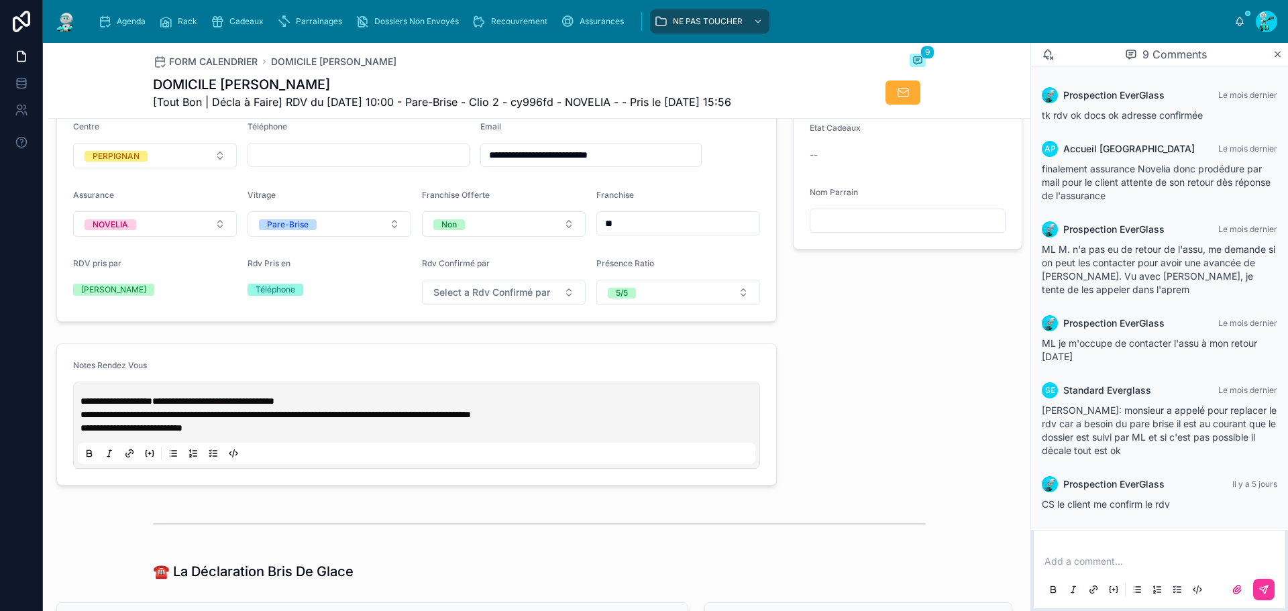
click at [548, 104] on span "[Tout Bon | Décla à Faire] RDV du [DATE] 10:00 - Pare-Brise - Clio 2 - cy996fd …" at bounding box center [442, 102] width 578 height 16
copy span "cy996fd"
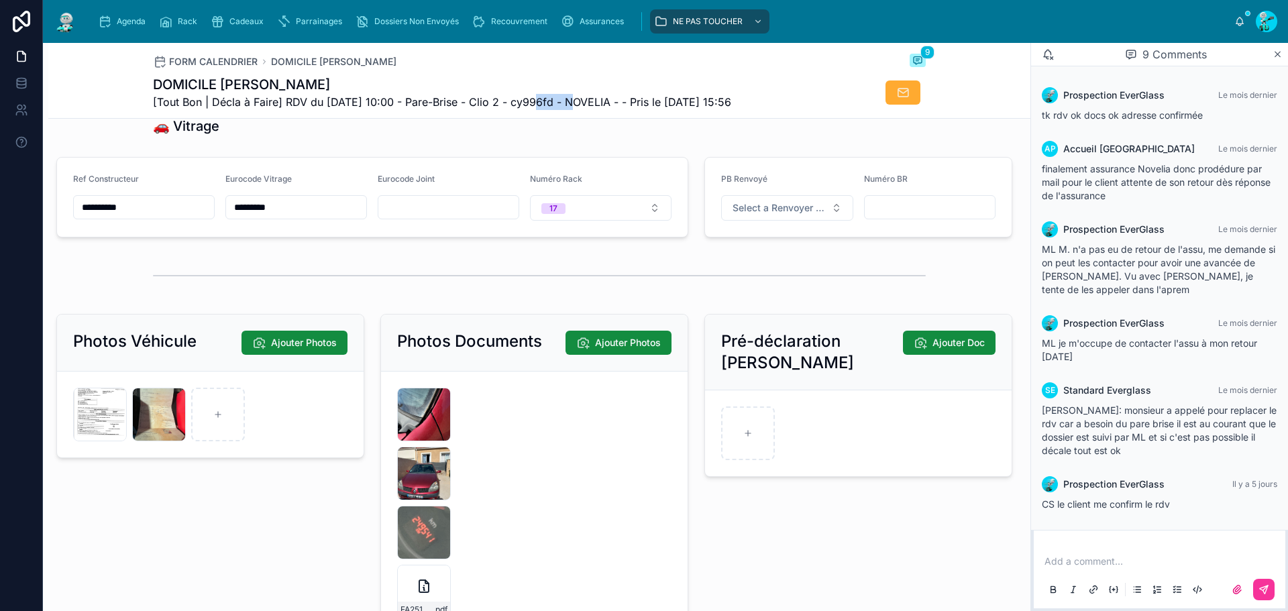
scroll to position [1811, 0]
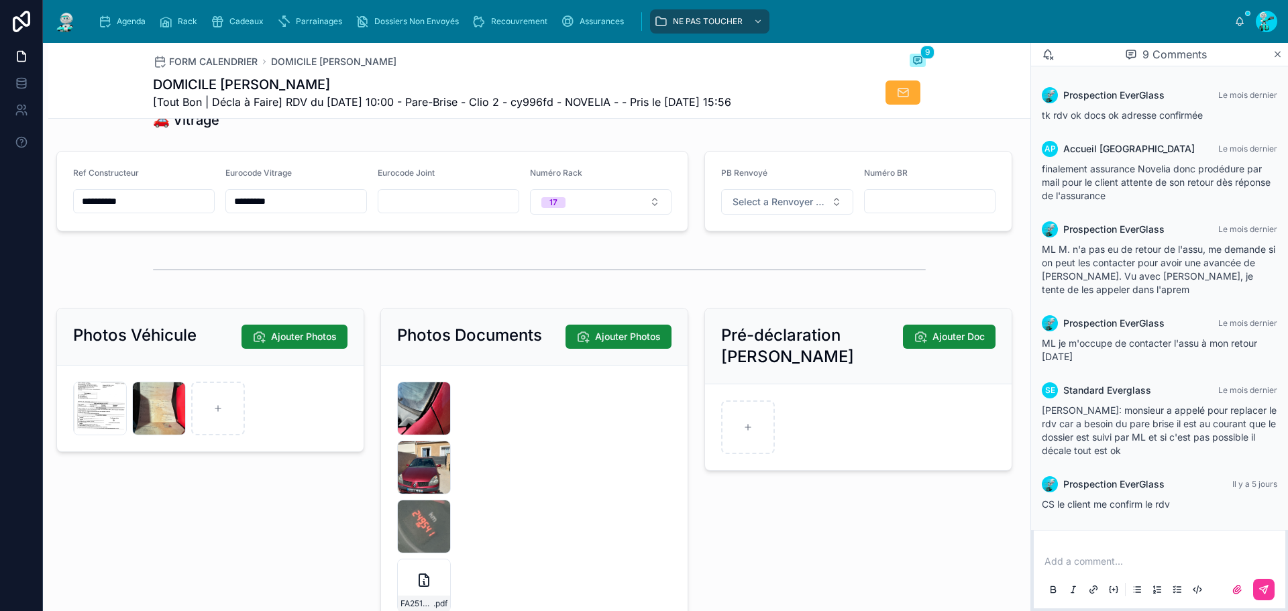
click at [152, 203] on input "**********" at bounding box center [144, 201] width 140 height 19
click at [291, 207] on input "*********" at bounding box center [296, 201] width 140 height 19
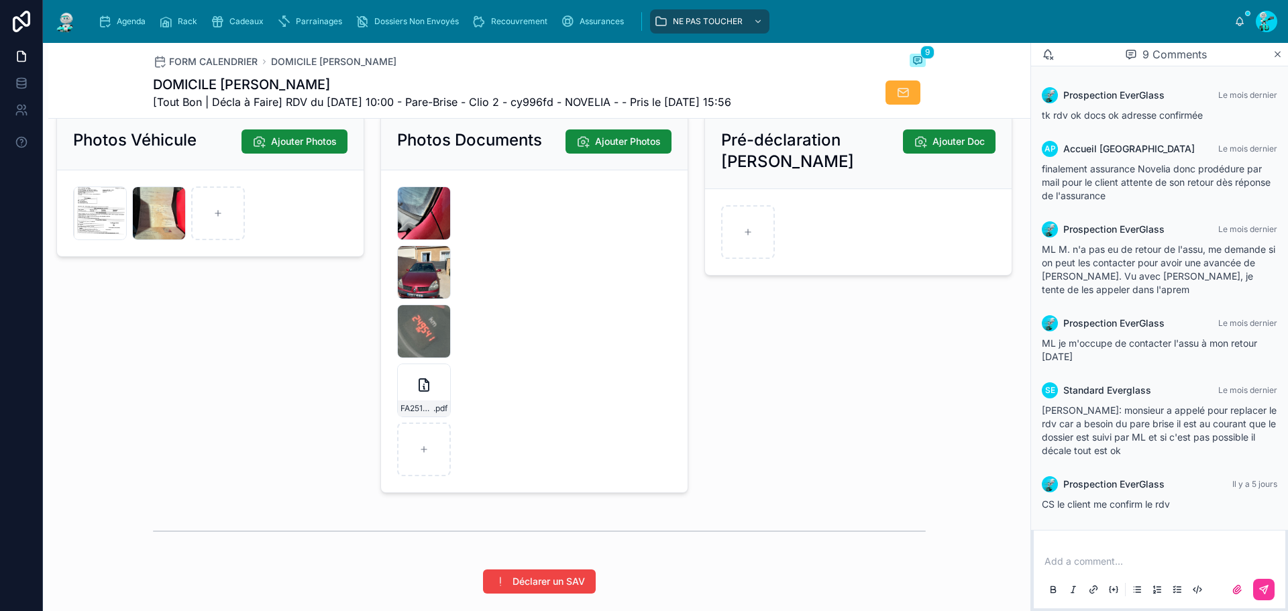
scroll to position [2012, 0]
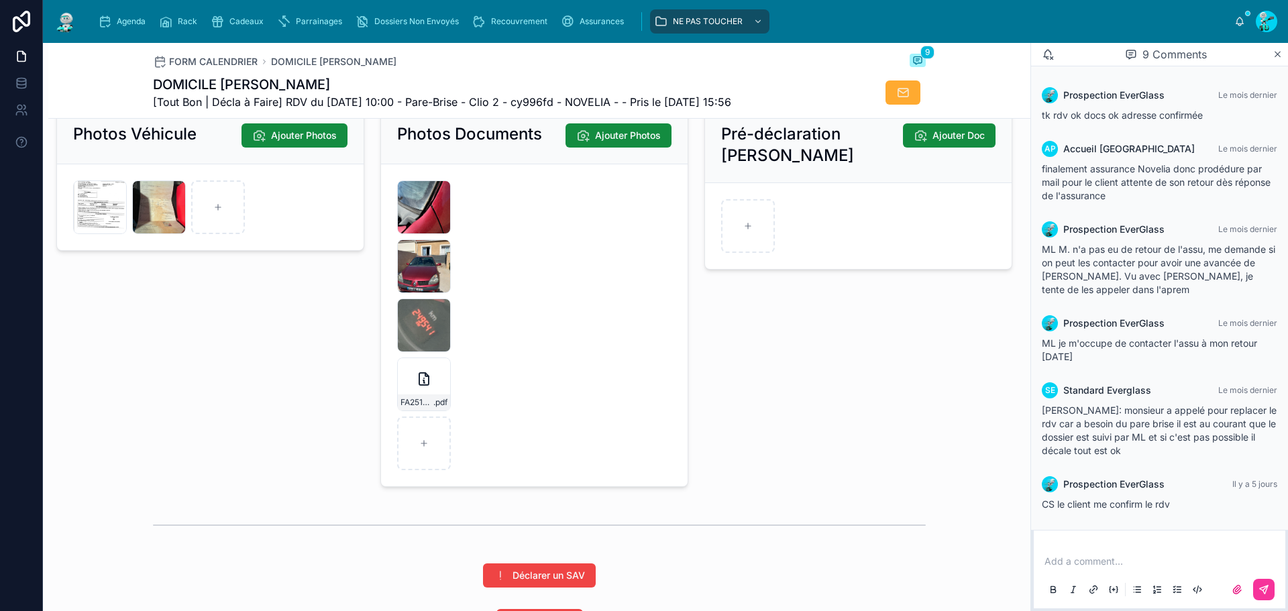
click at [0, 0] on icon "button" at bounding box center [0, 0] width 0 height 0
click at [453, 353] on icon "button" at bounding box center [450, 354] width 11 height 11
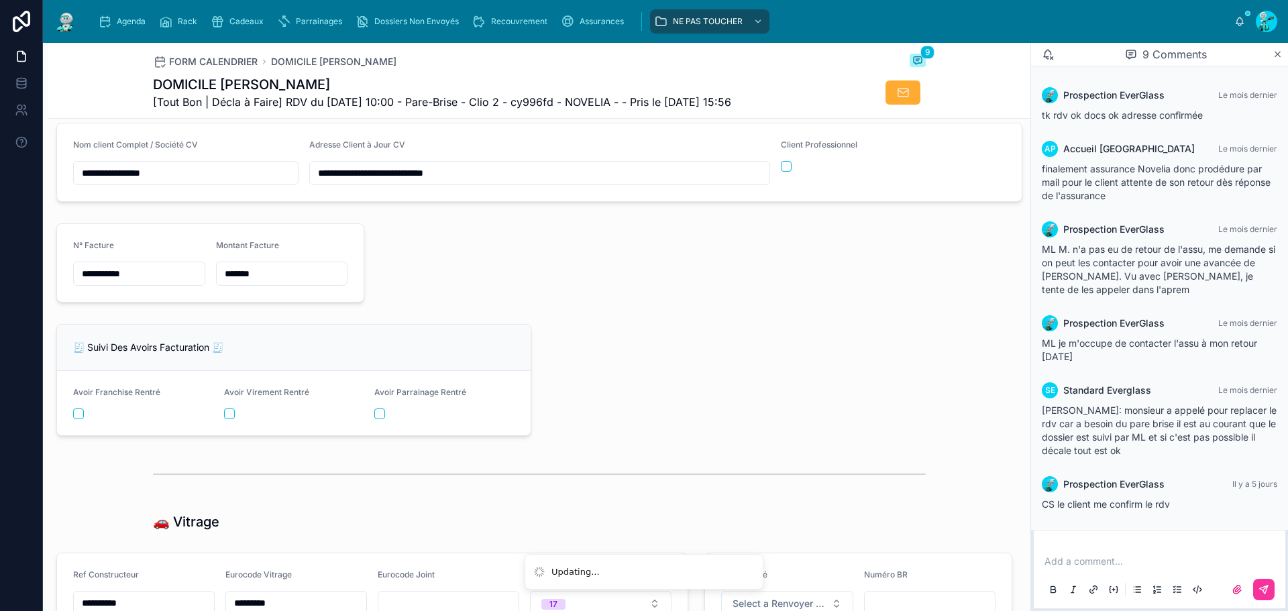
scroll to position [1408, 0]
click at [242, 283] on input "*******" at bounding box center [282, 274] width 131 height 19
paste input "text"
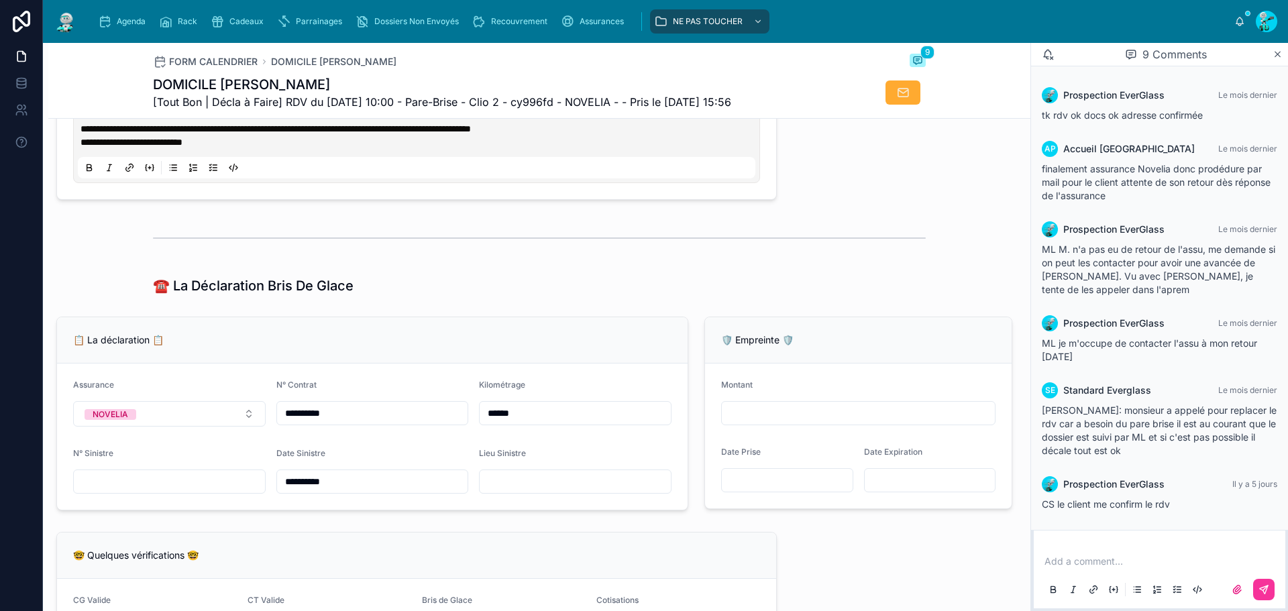
scroll to position [537, 0]
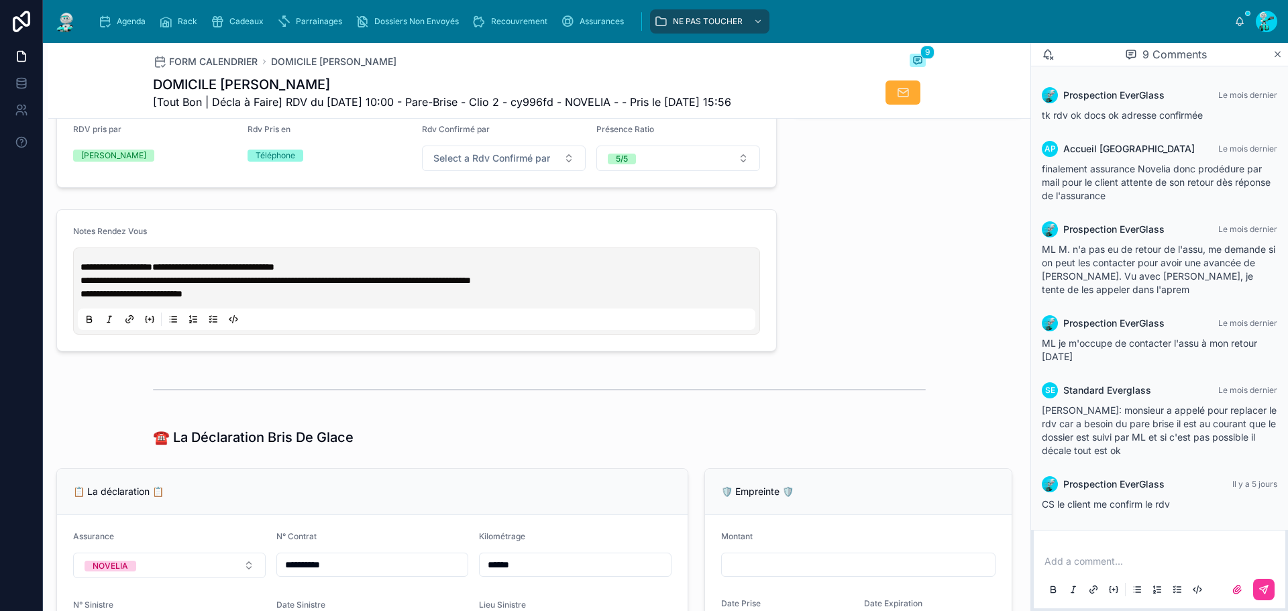
type input "*******"
drag, startPoint x: 184, startPoint y: 274, endPoint x: 215, endPoint y: 273, distance: 30.2
click at [215, 272] on span "**********" at bounding box center [213, 266] width 122 height 9
paste div
click at [152, 272] on strong "**********" at bounding box center [116, 266] width 72 height 9
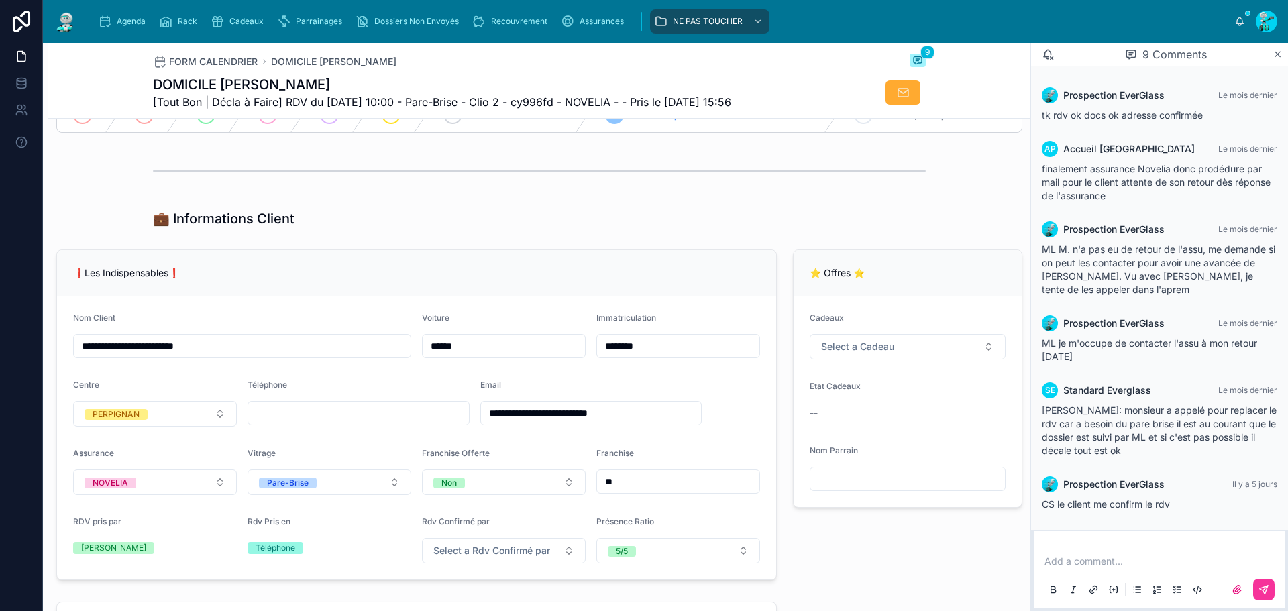
scroll to position [0, 0]
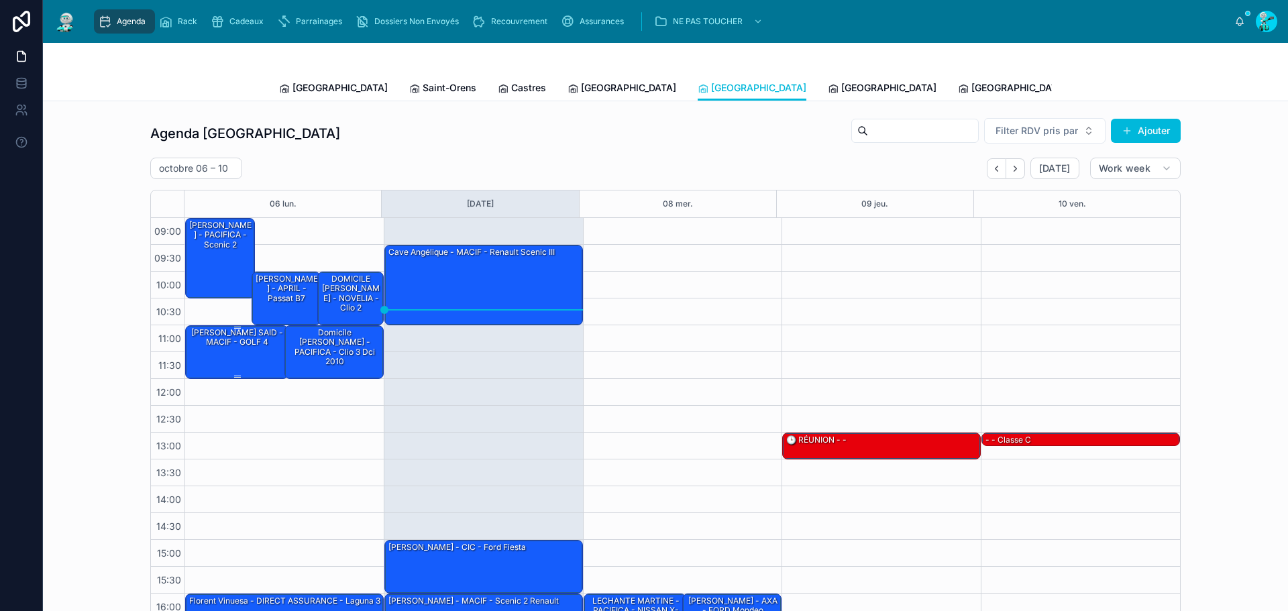
click at [214, 346] on div "[PERSON_NAME] SAID - MACIF - GOLF 4" at bounding box center [237, 338] width 99 height 22
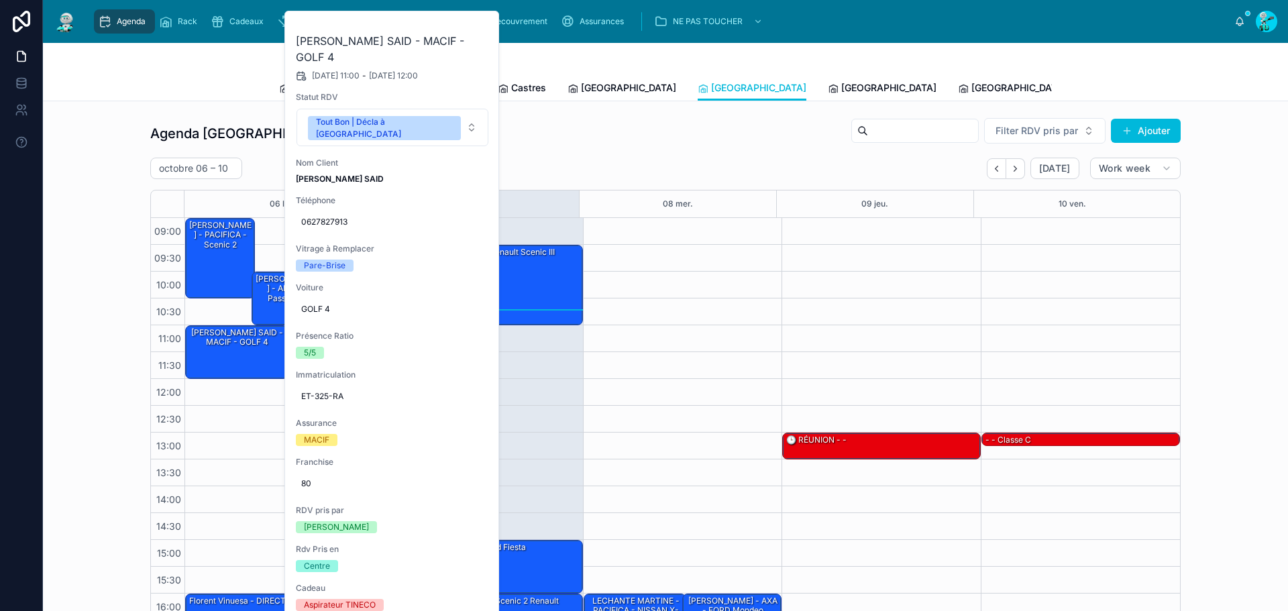
click at [0, 0] on icon at bounding box center [0, 0] width 0 height 0
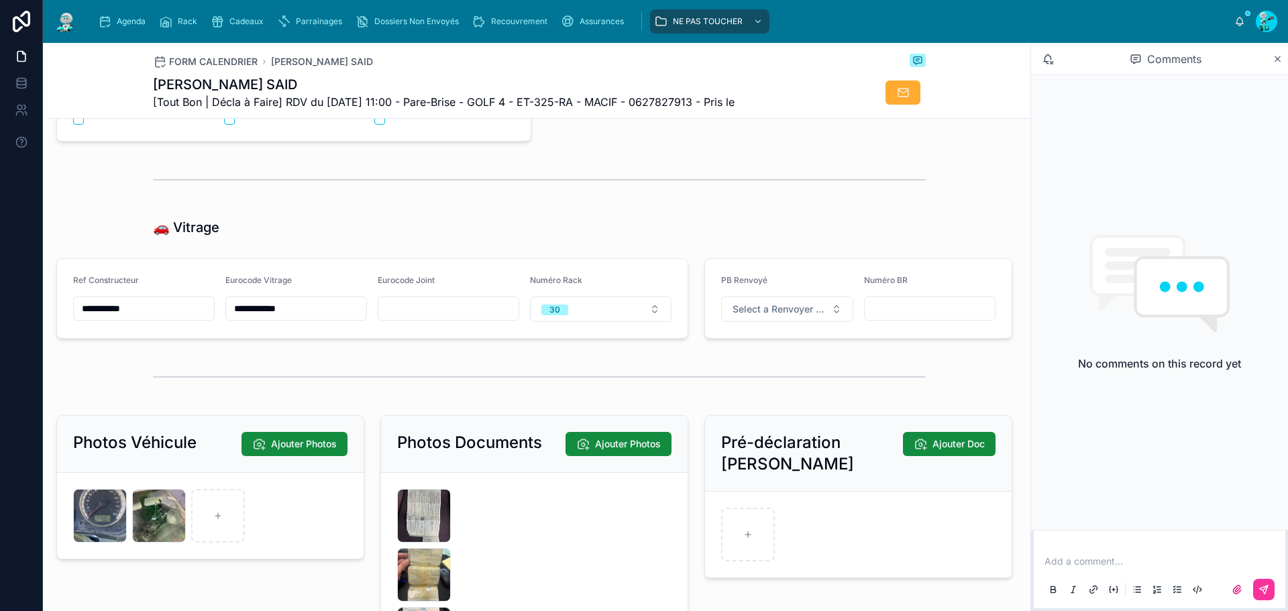
scroll to position [1878, 0]
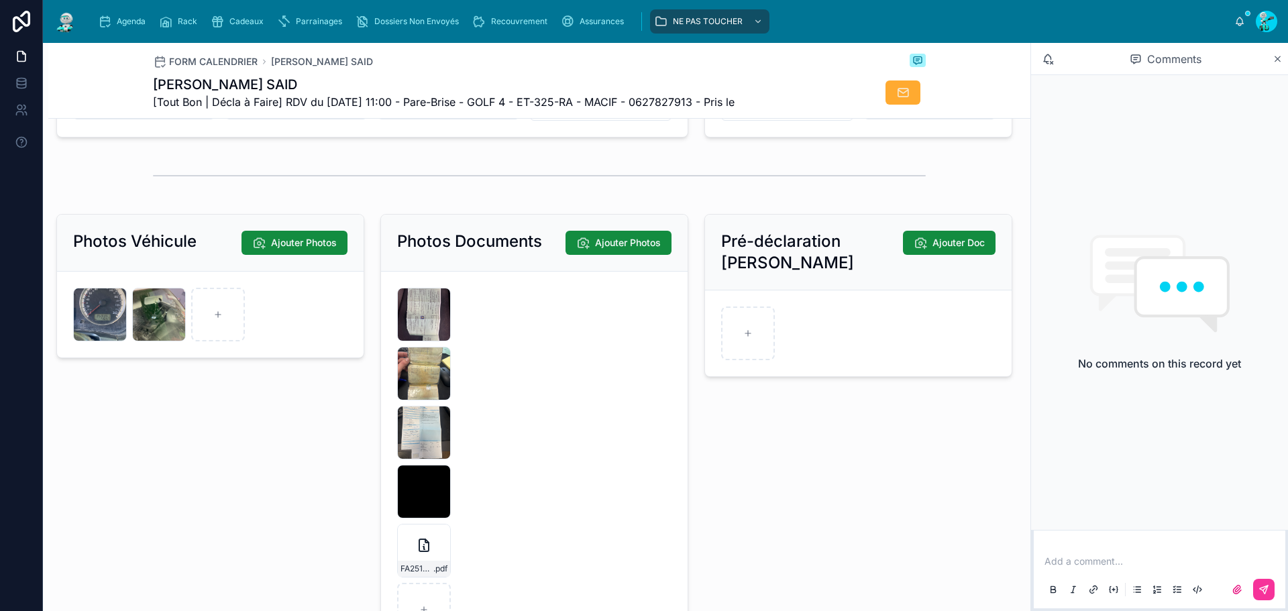
click at [0, 0] on icon at bounding box center [0, 0] width 0 height 0
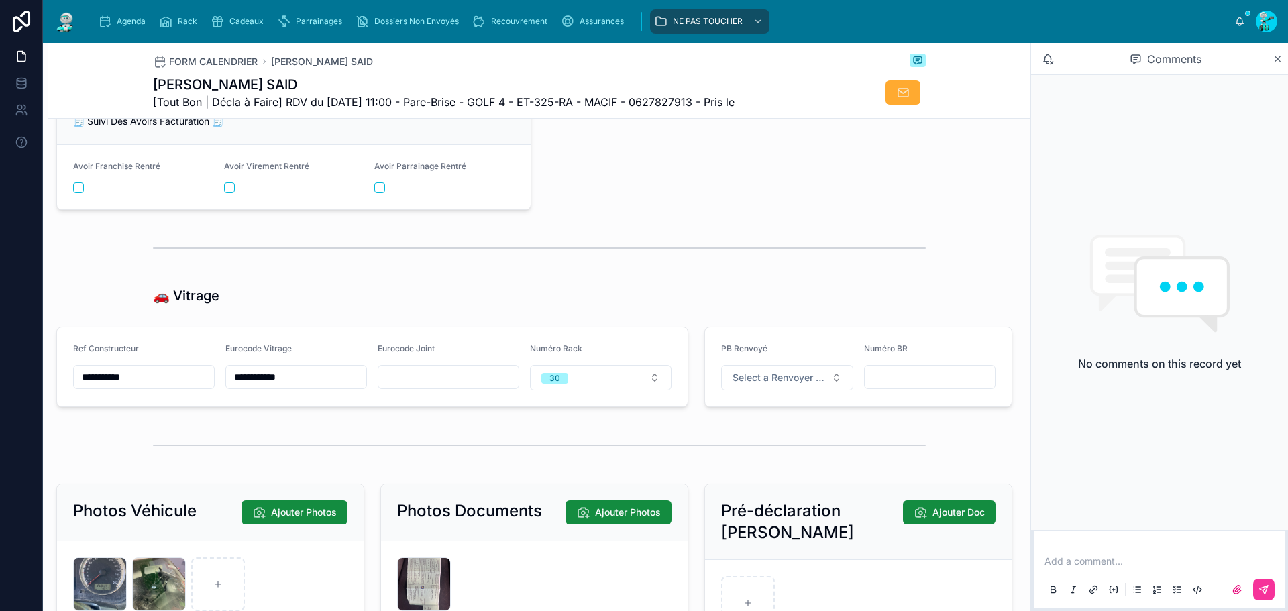
scroll to position [1476, 0]
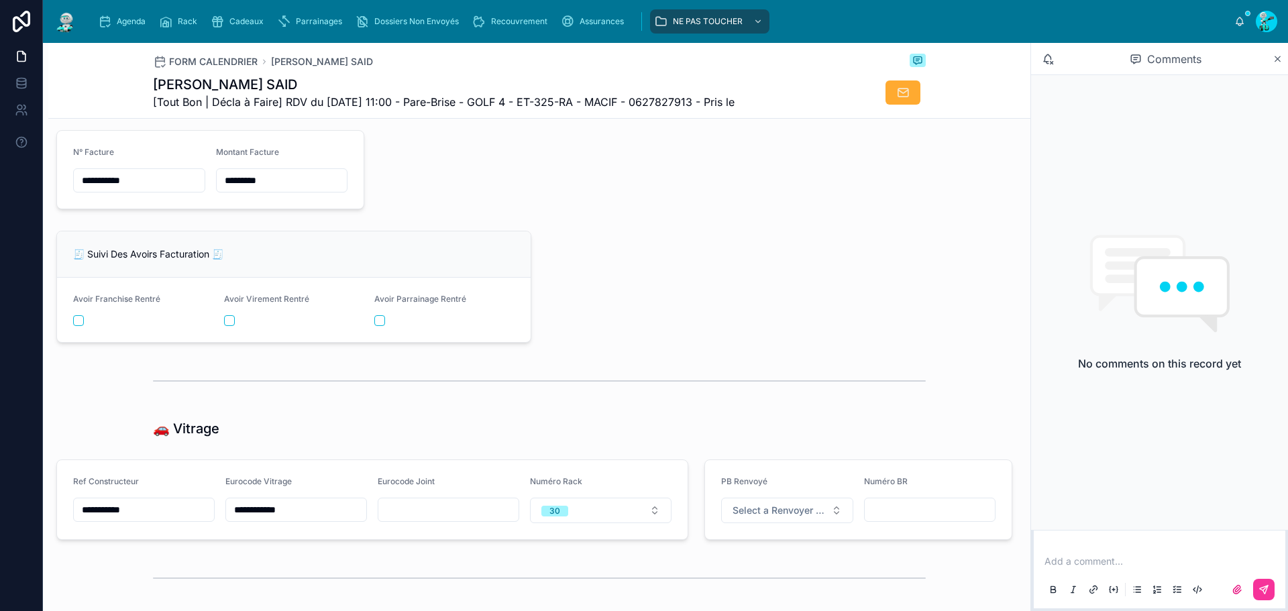
click at [154, 188] on input "**********" at bounding box center [139, 180] width 131 height 19
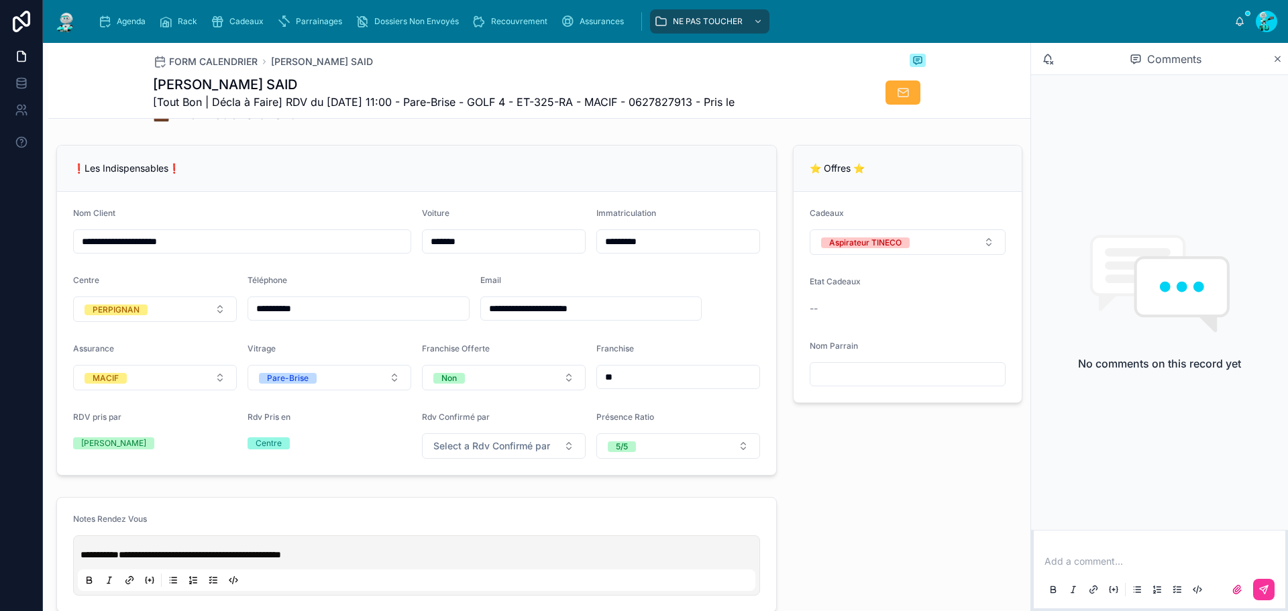
scroll to position [0, 0]
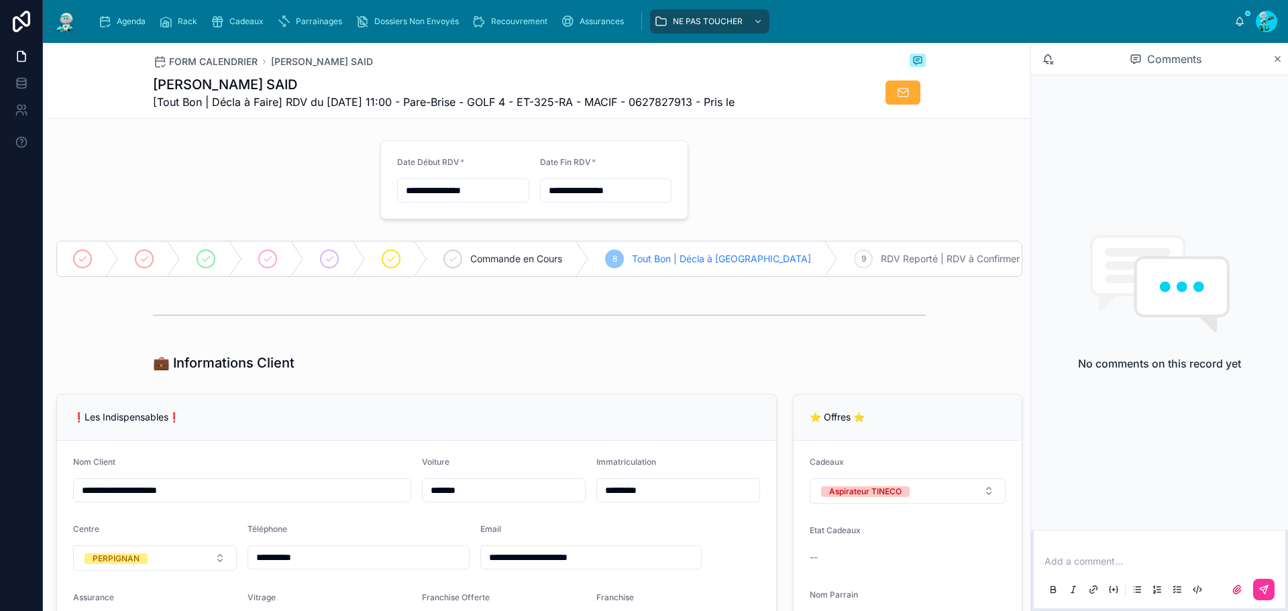
drag, startPoint x: 616, startPoint y: 499, endPoint x: 604, endPoint y: 522, distance: 26.7
click at [616, 500] on input "*********" at bounding box center [678, 490] width 162 height 19
click at [631, 499] on input "********" at bounding box center [678, 490] width 162 height 19
click at [631, 499] on input "*******" at bounding box center [678, 490] width 162 height 19
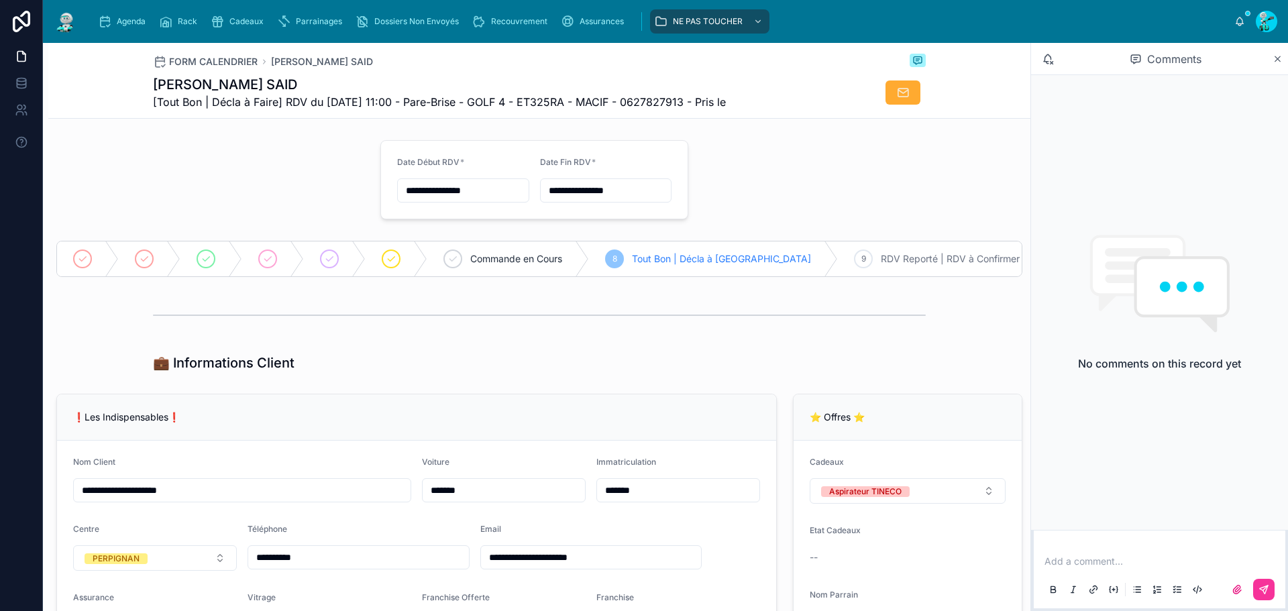
type input "*******"
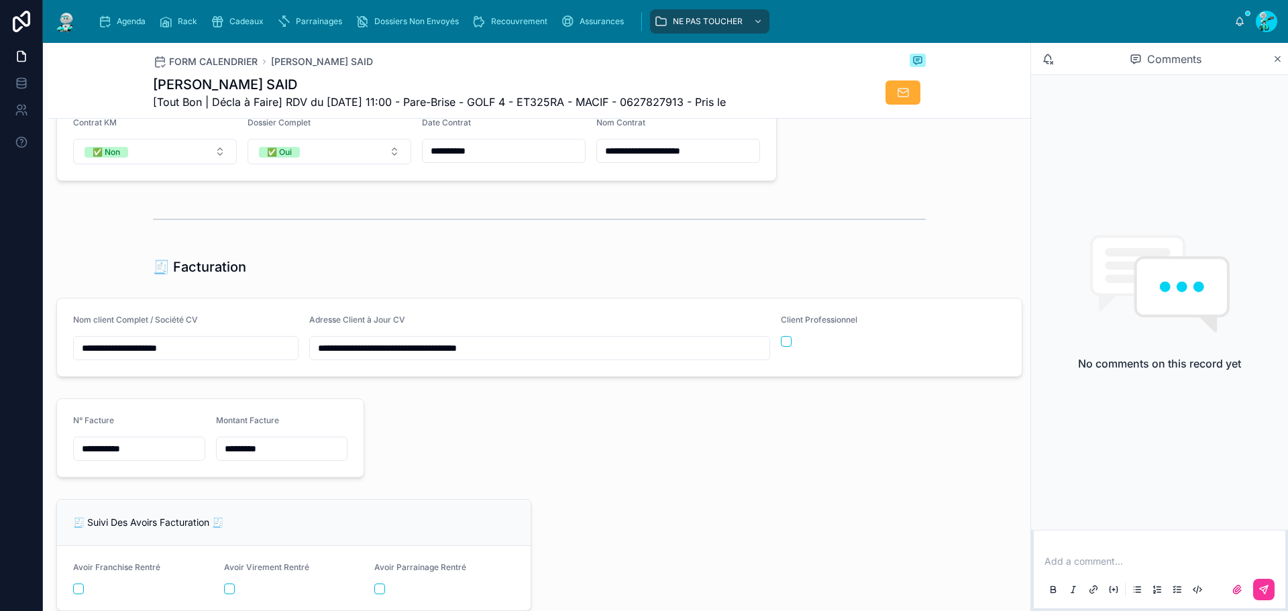
scroll to position [1610, 0]
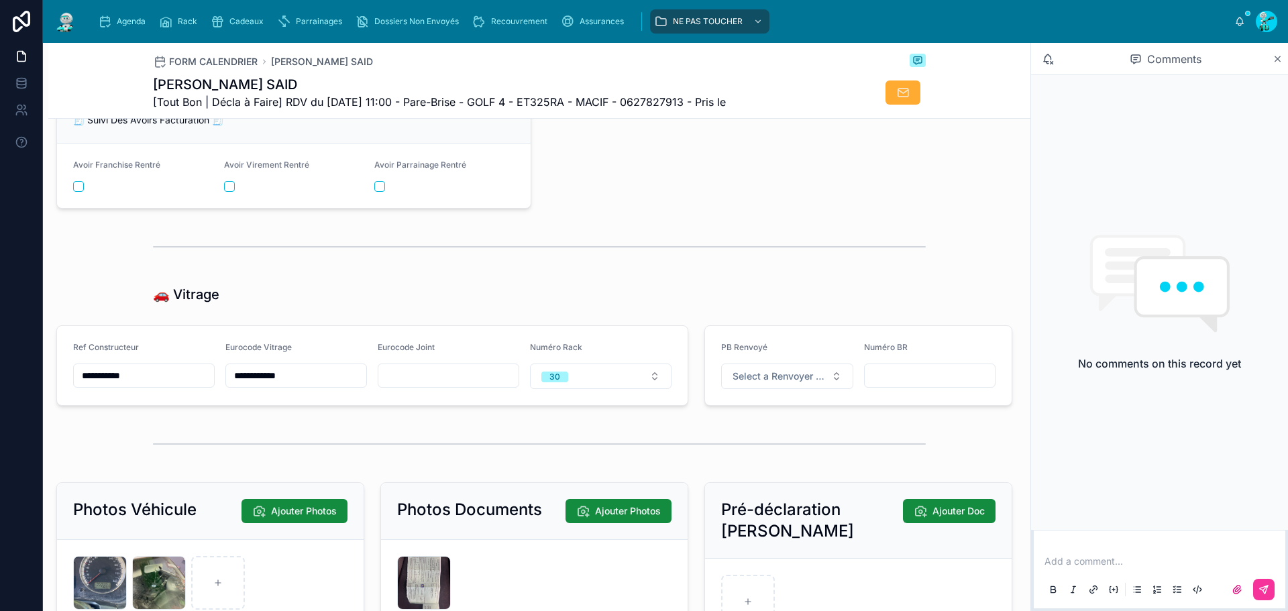
click at [163, 384] on input "**********" at bounding box center [144, 375] width 140 height 19
click at [322, 385] on input "**********" at bounding box center [296, 375] width 140 height 19
click at [465, 388] on div at bounding box center [449, 376] width 142 height 24
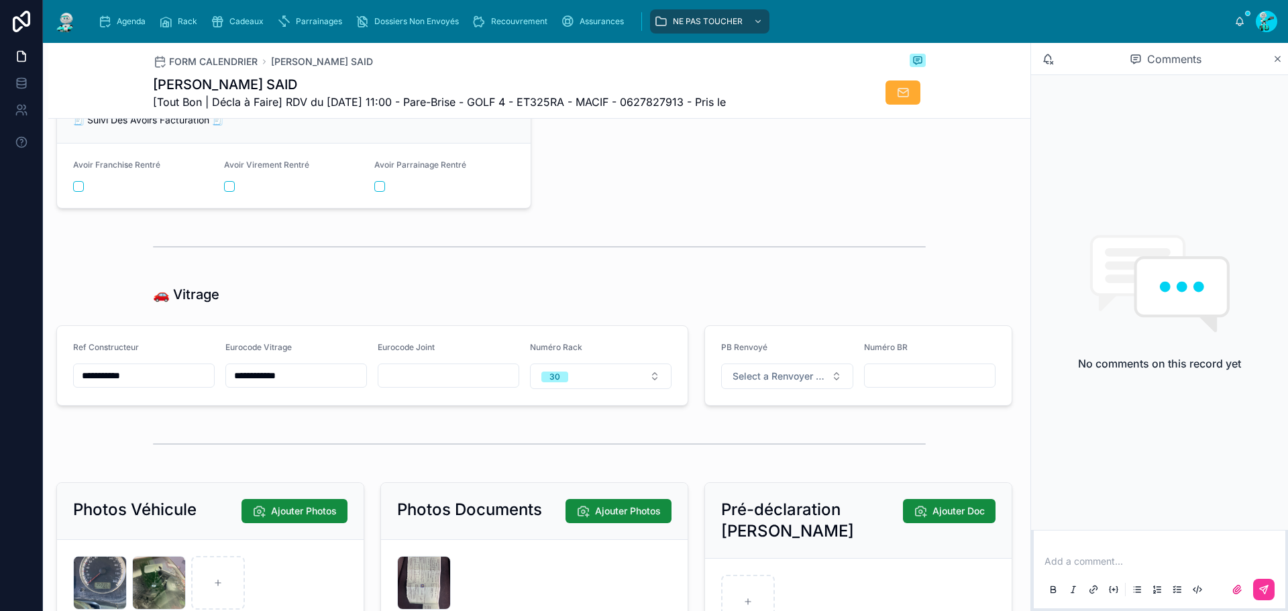
click at [465, 385] on input "text" at bounding box center [448, 375] width 140 height 19
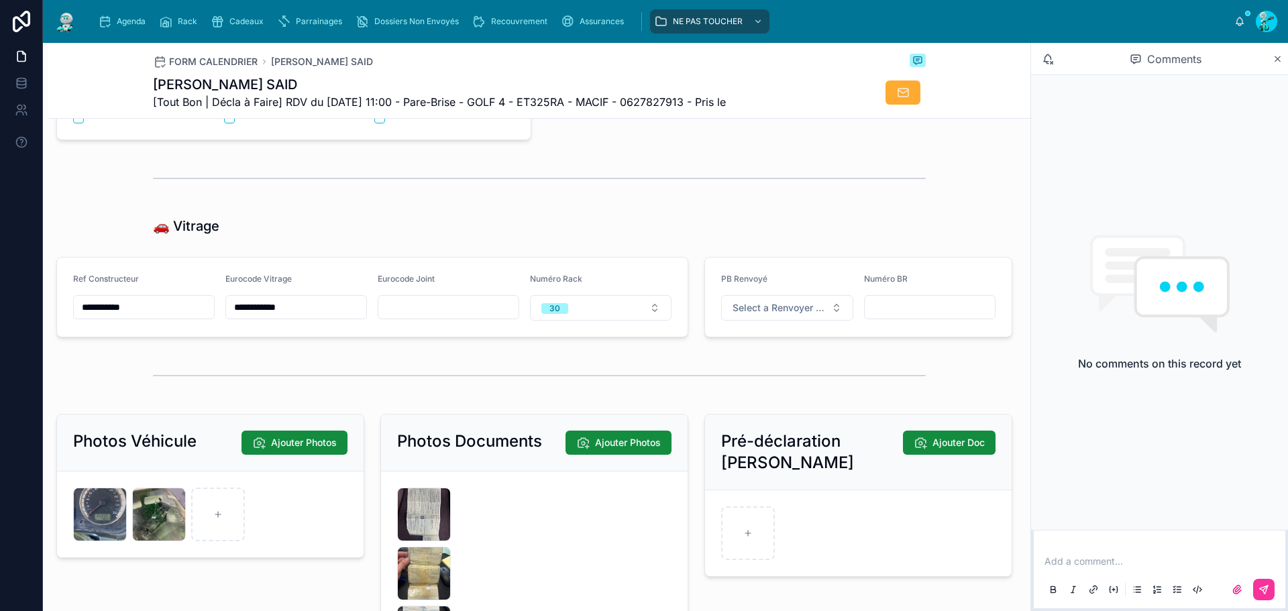
scroll to position [1945, 0]
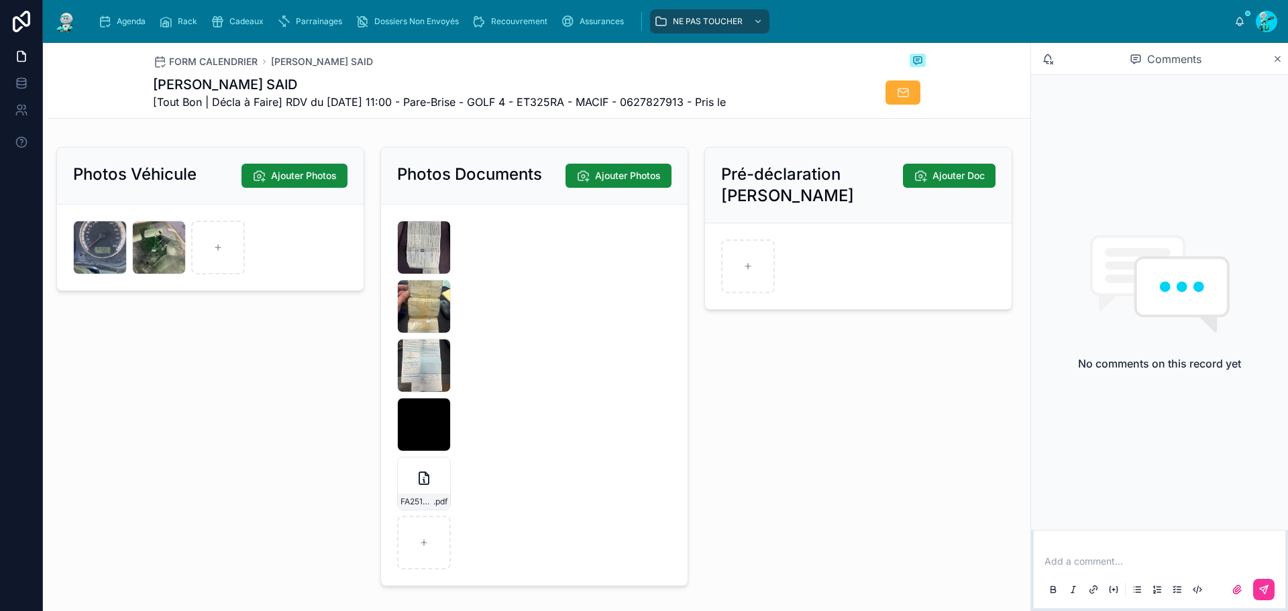
drag, startPoint x: 433, startPoint y: 241, endPoint x: 427, endPoint y: 237, distance: 7.3
click at [0, 0] on icon at bounding box center [0, 0] width 0 height 0
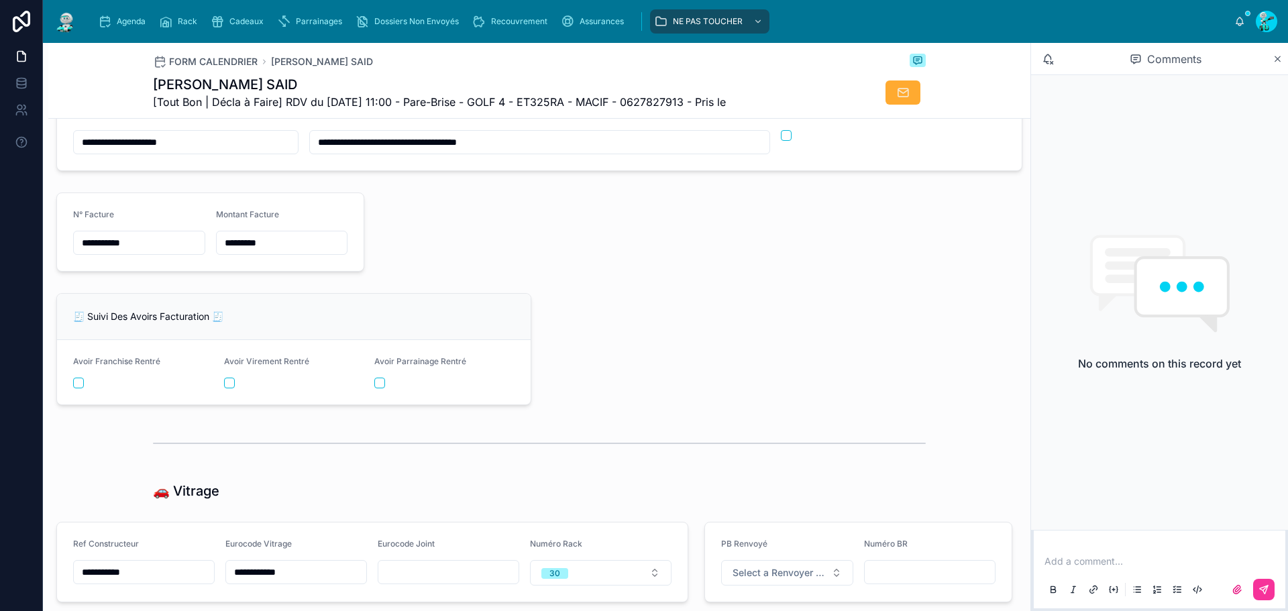
scroll to position [1408, 0]
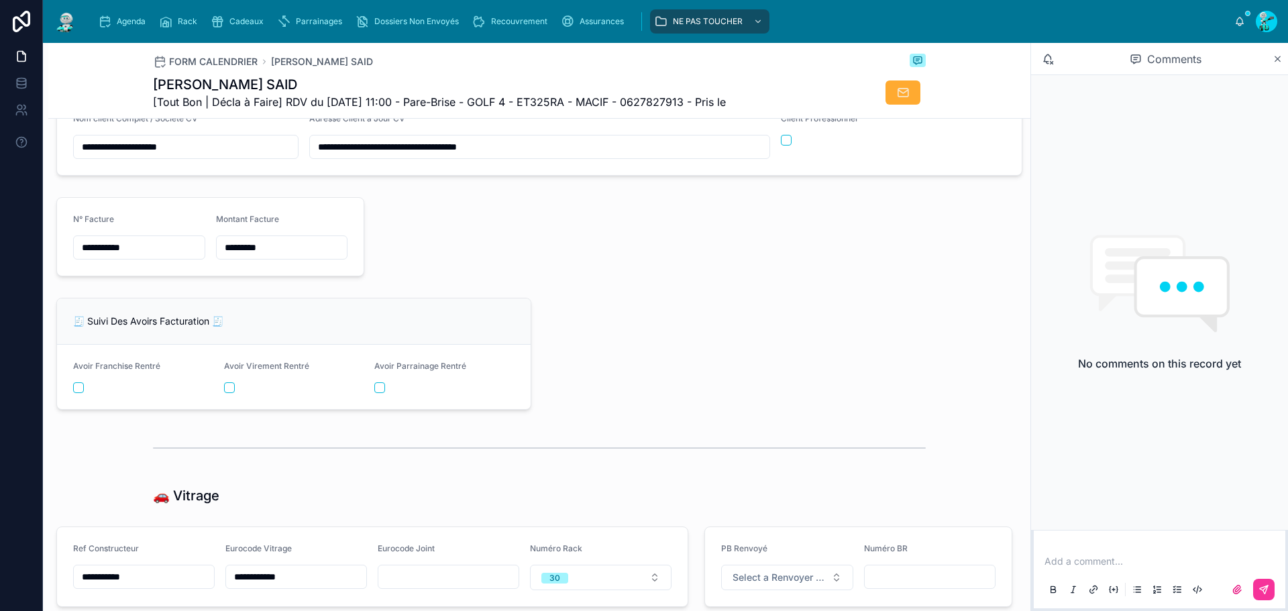
click at [241, 245] on div "*********" at bounding box center [282, 247] width 132 height 24
click at [241, 255] on input "*********" at bounding box center [282, 247] width 131 height 19
paste input "text"
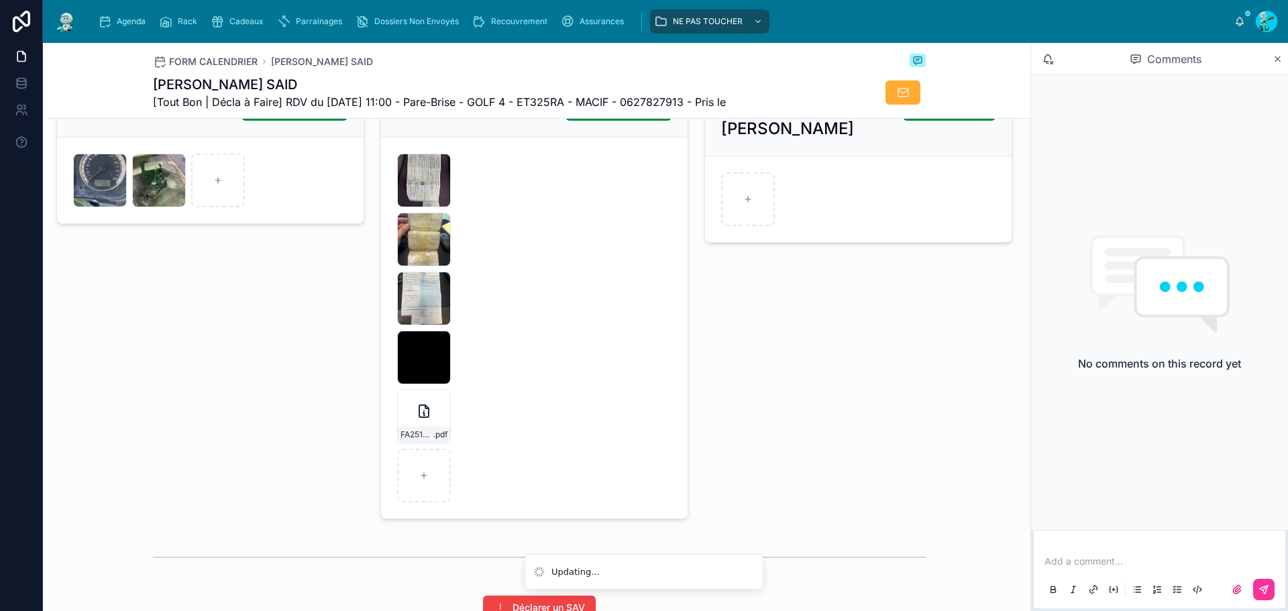
scroll to position [2168, 0]
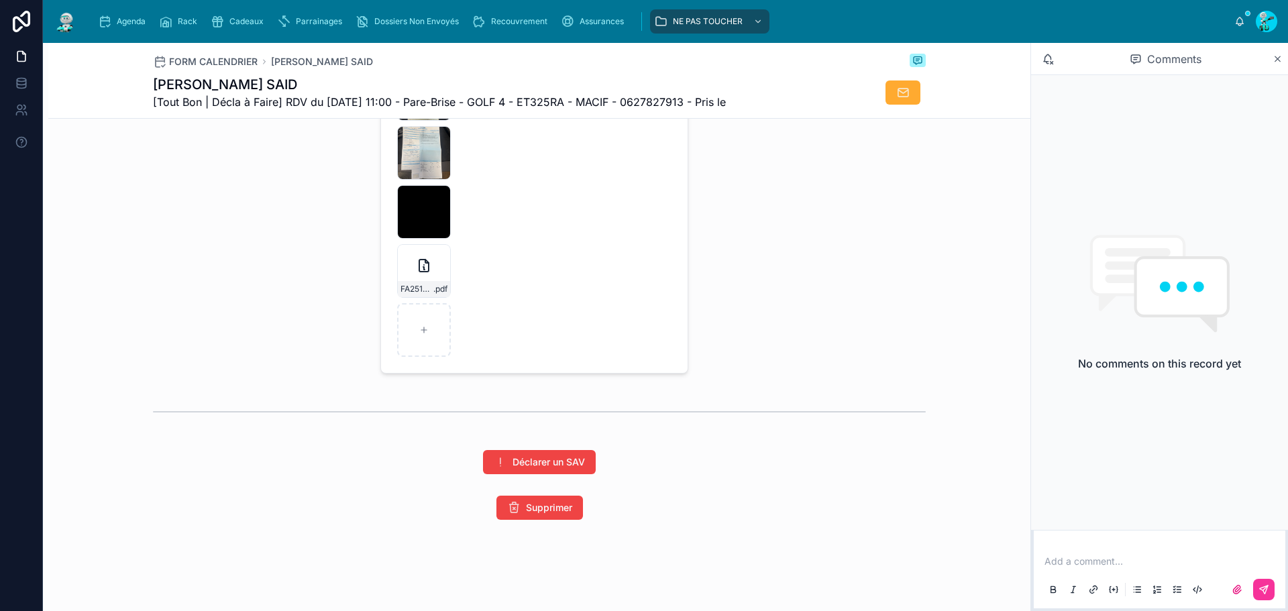
type input "*********"
click at [0, 0] on icon "button" at bounding box center [0, 0] width 0 height 0
click at [452, 227] on icon "button" at bounding box center [450, 228] width 3 height 2
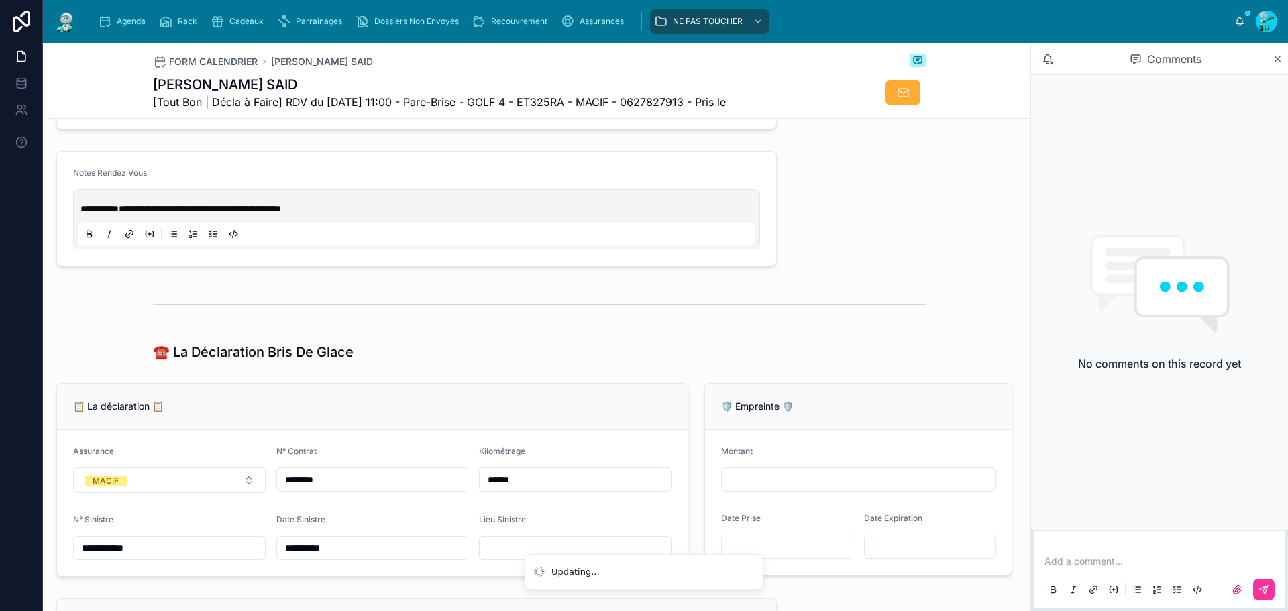
scroll to position [566, 0]
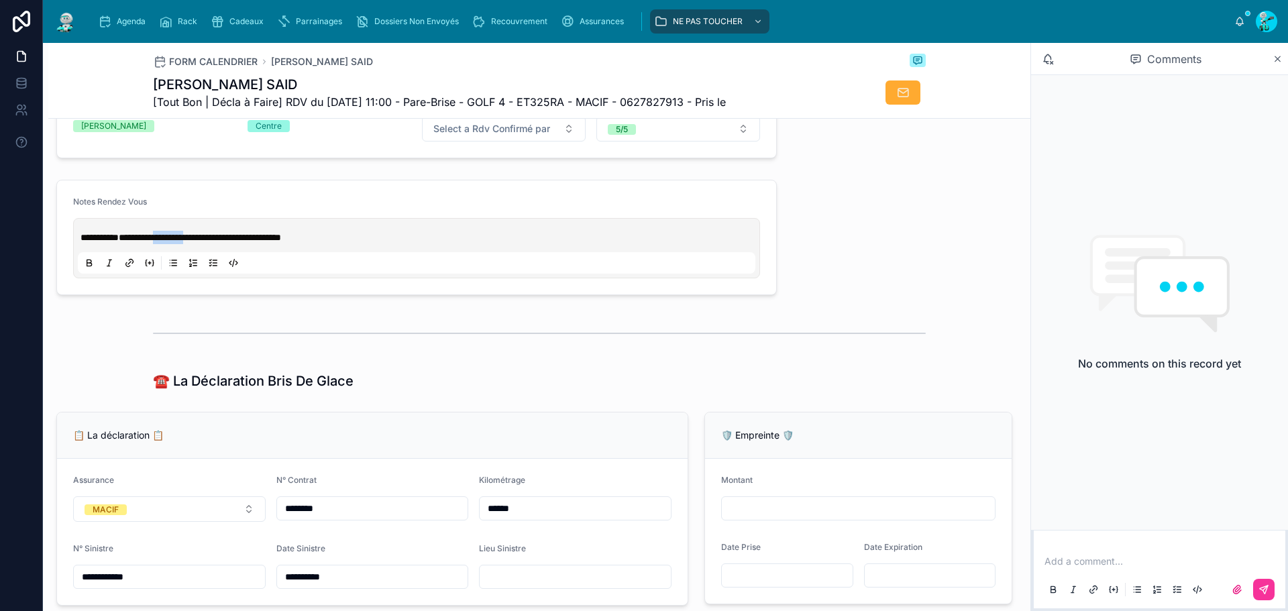
drag, startPoint x: 182, startPoint y: 248, endPoint x: 221, endPoint y: 249, distance: 38.2
click at [221, 242] on span "**********" at bounding box center [200, 237] width 162 height 9
paste div
click at [181, 242] on span "**********" at bounding box center [198, 237] width 159 height 9
click at [172, 242] on span "**********" at bounding box center [200, 237] width 162 height 9
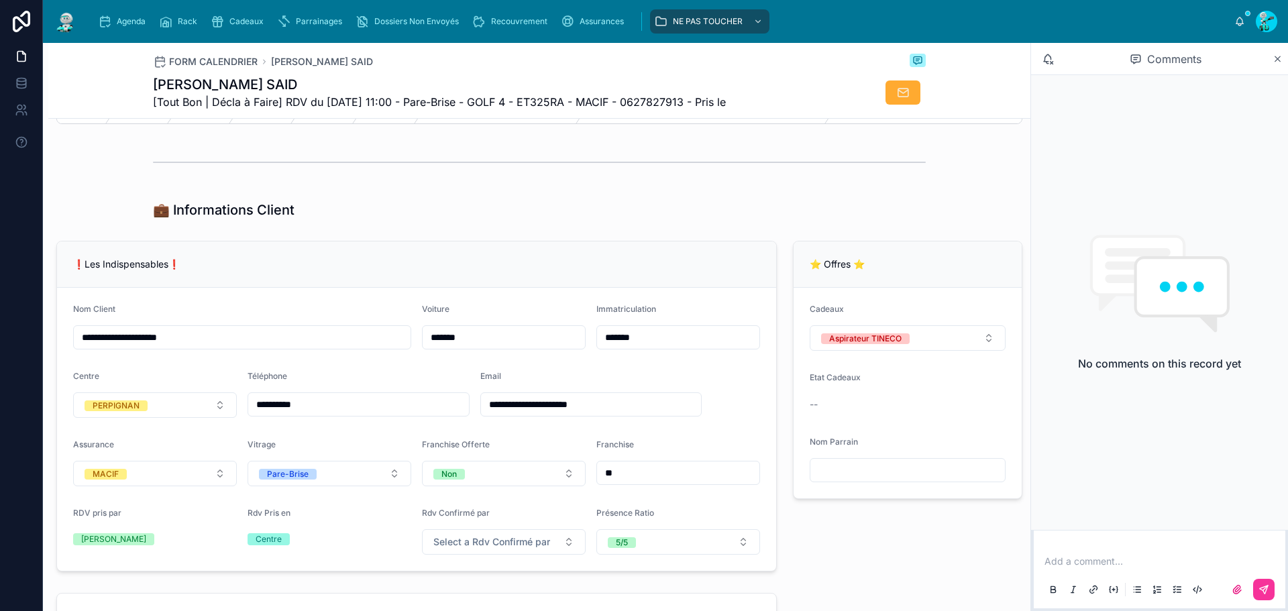
scroll to position [164, 0]
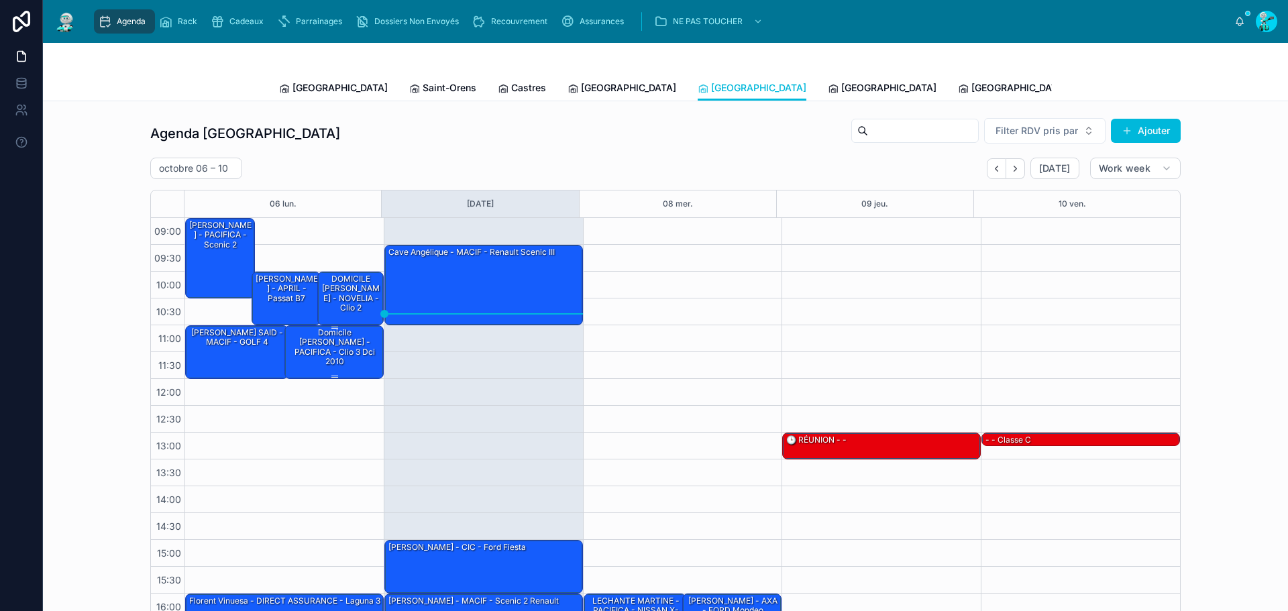
click at [359, 359] on div "Domicile [PERSON_NAME] - PACIFICA - clio 3 dci 2010" at bounding box center [334, 347] width 95 height 43
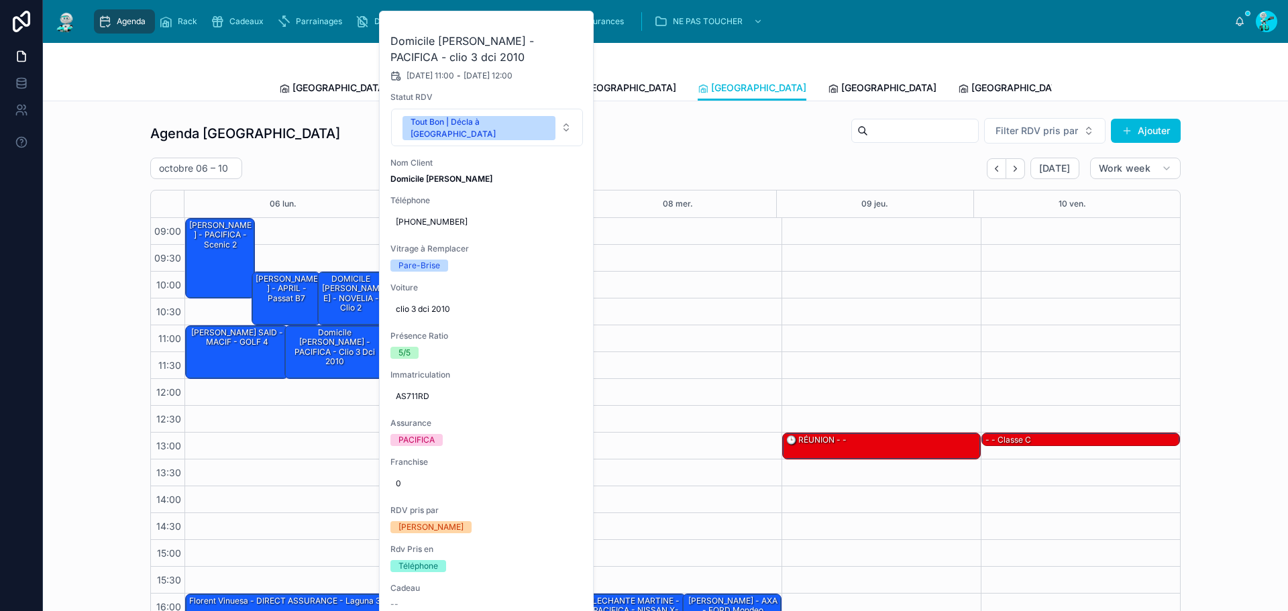
click at [0, 0] on button at bounding box center [0, 0] width 0 height 0
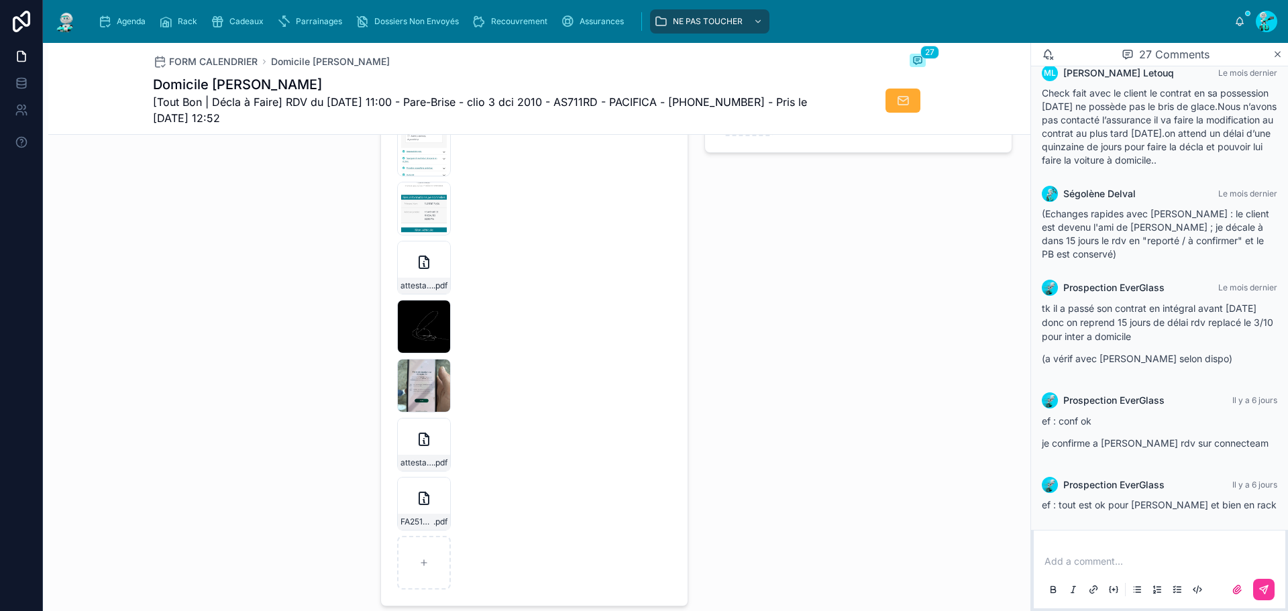
scroll to position [2213, 0]
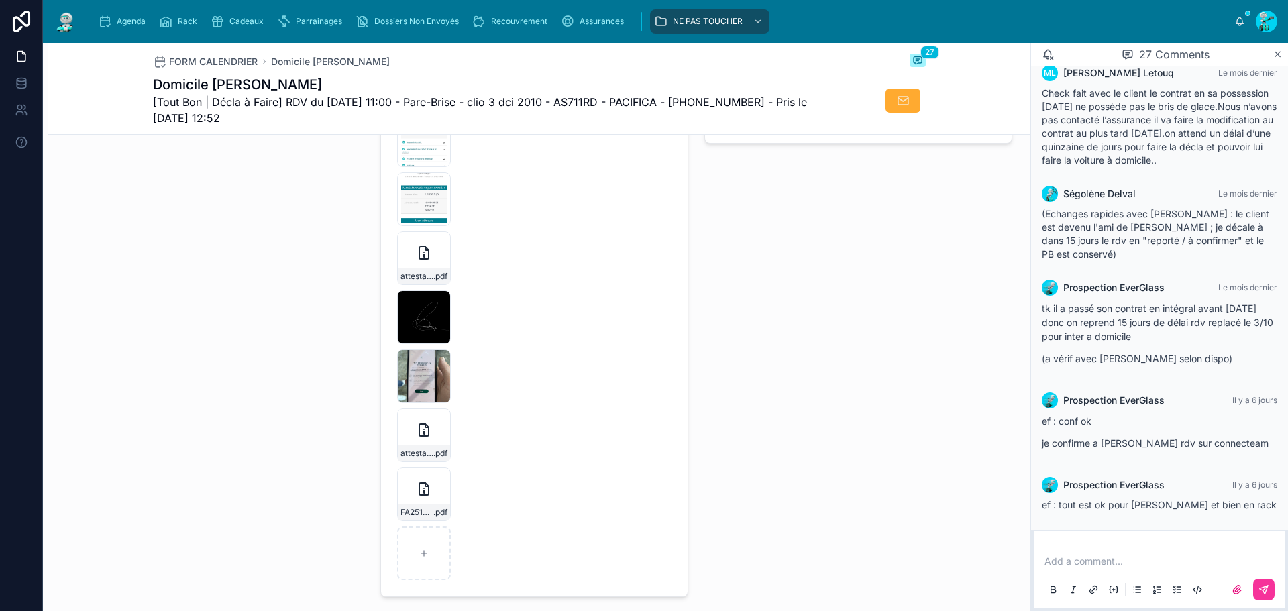
click at [0, 0] on icon at bounding box center [0, 0] width 0 height 0
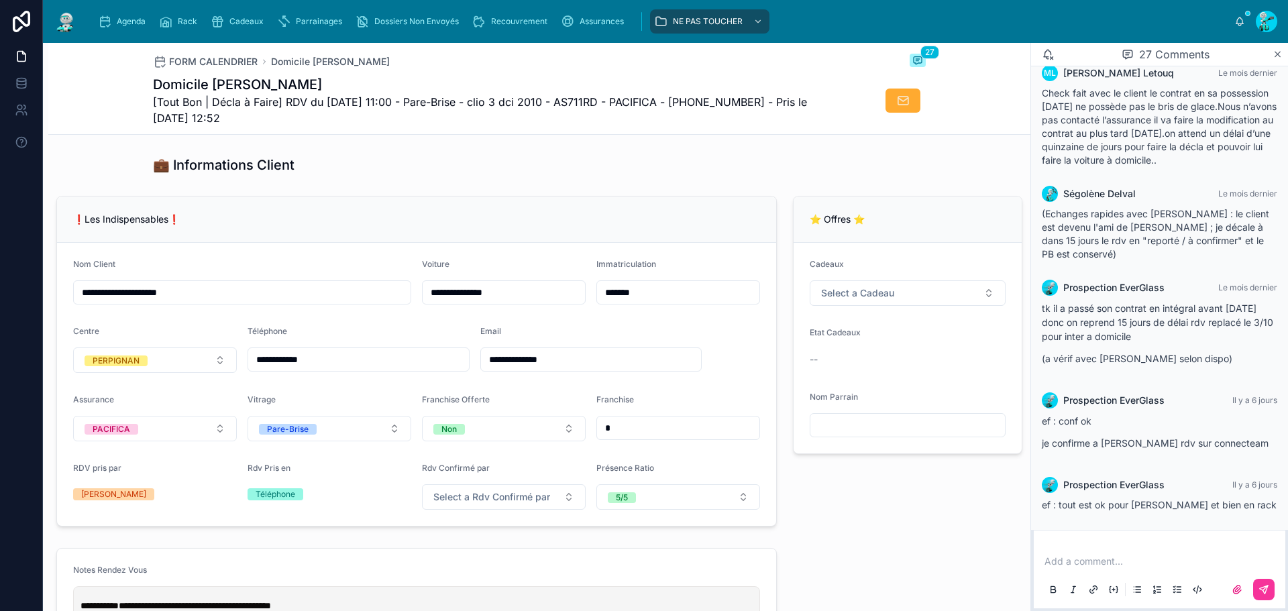
scroll to position [201, 0]
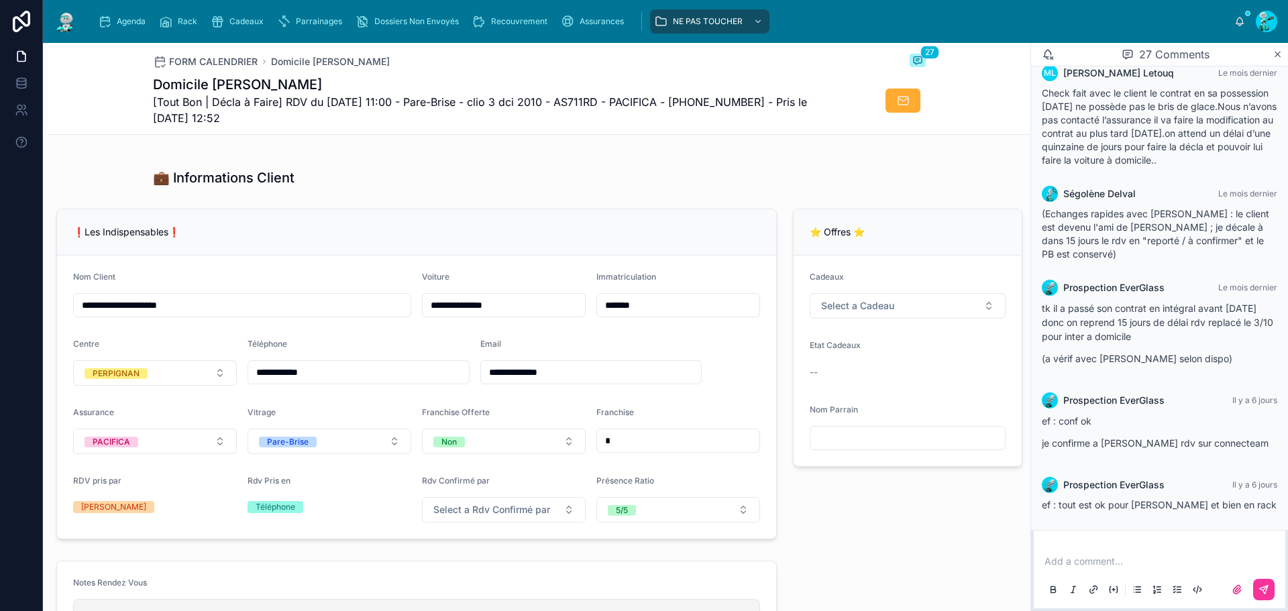
click at [654, 335] on form "**********" at bounding box center [416, 397] width 719 height 283
click at [653, 315] on input "*******" at bounding box center [678, 305] width 162 height 19
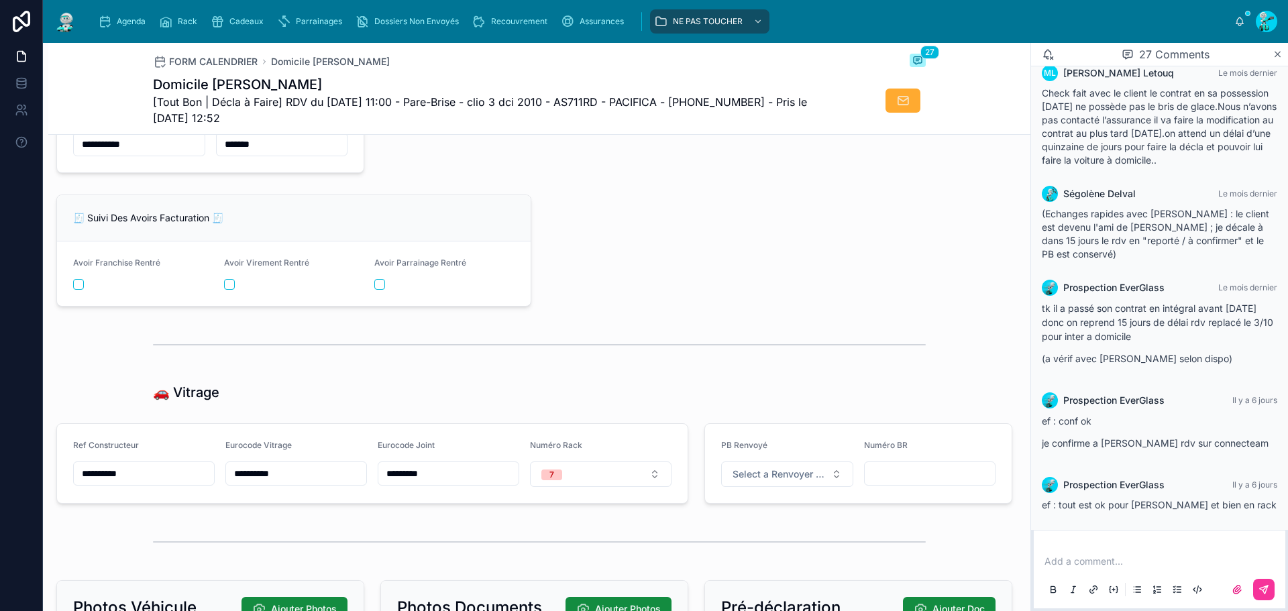
scroll to position [1677, 0]
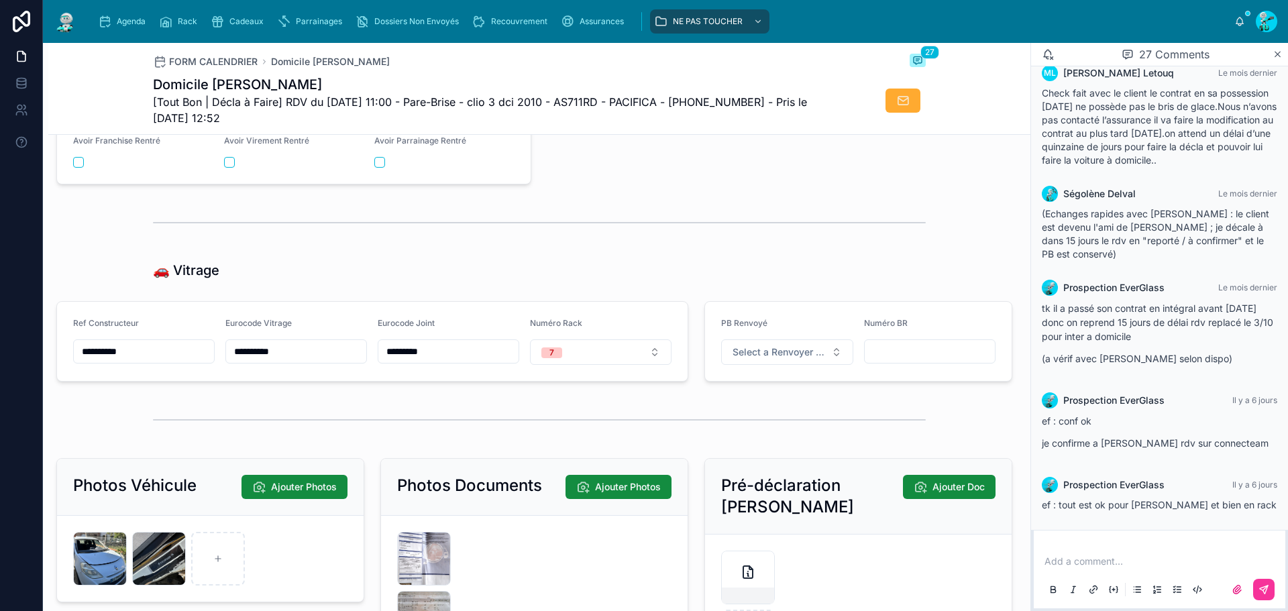
click at [317, 355] on input "**********" at bounding box center [296, 351] width 140 height 19
click at [124, 361] on input "**********" at bounding box center [144, 351] width 140 height 19
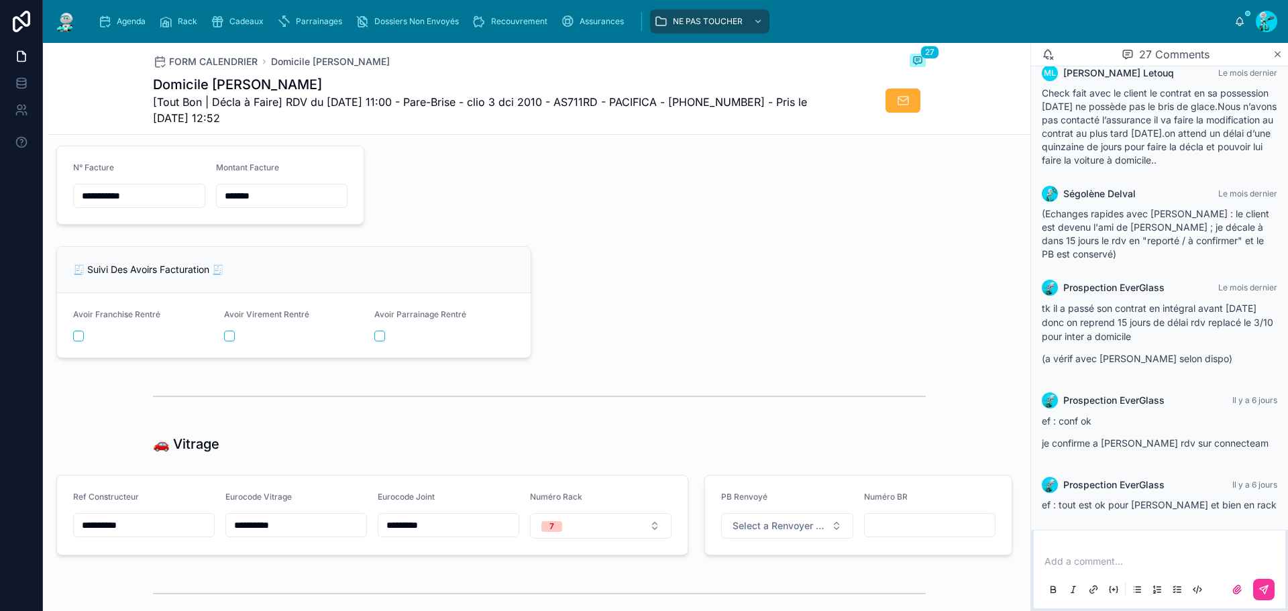
scroll to position [1476, 0]
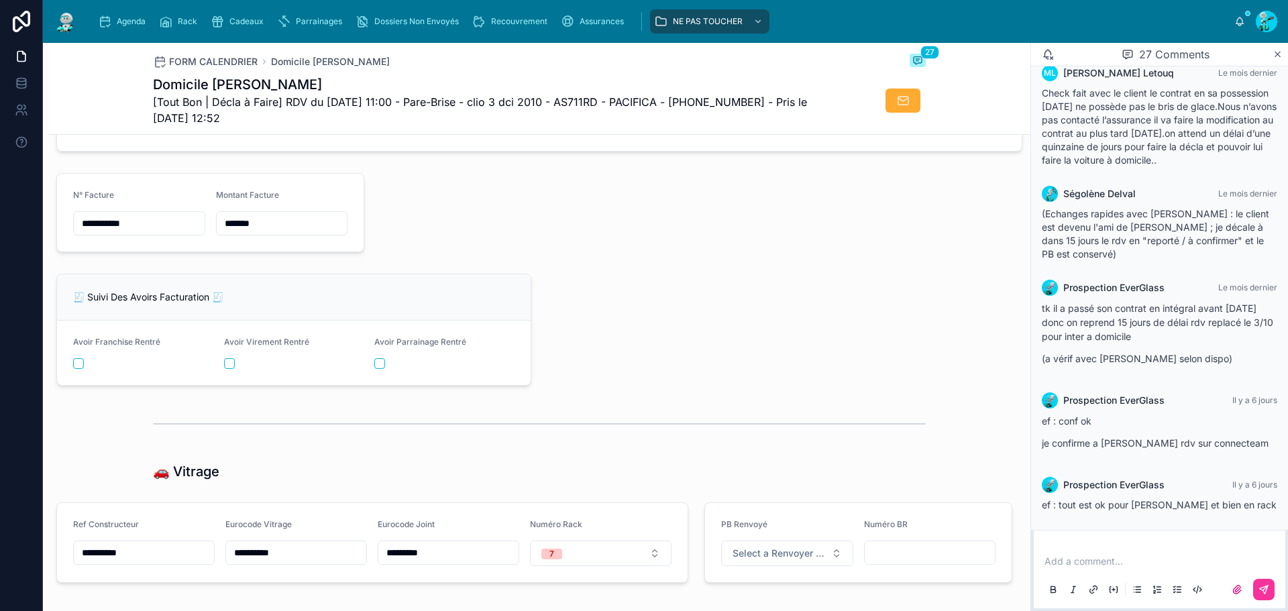
click at [248, 233] on input "*******" at bounding box center [282, 223] width 131 height 19
paste input "text"
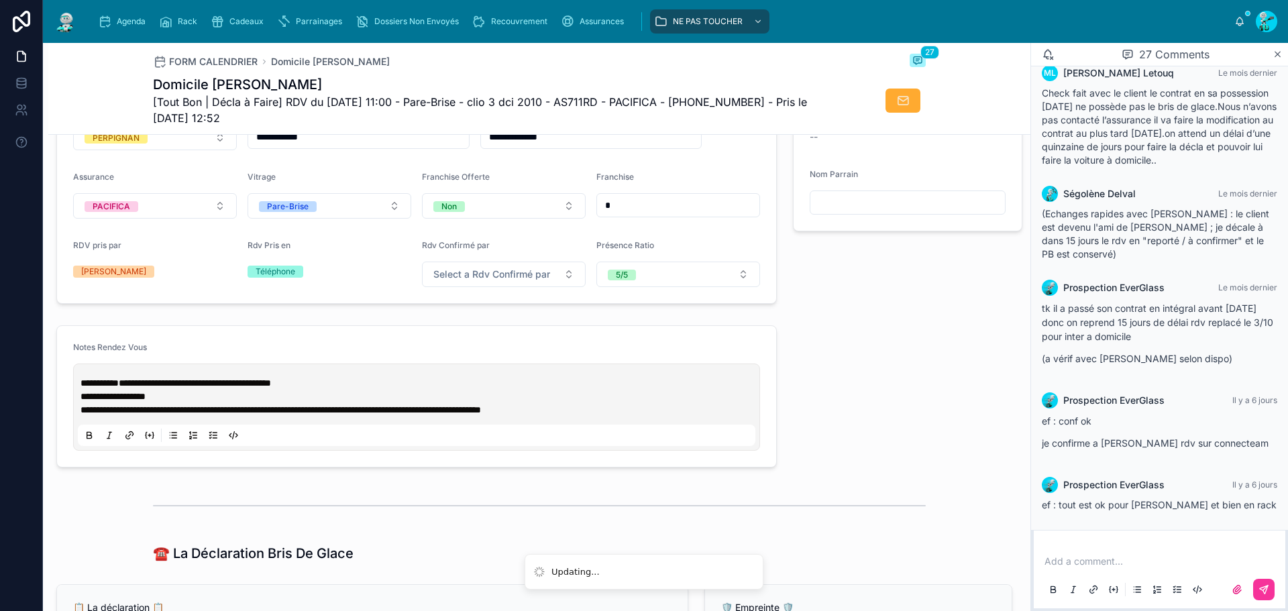
scroll to position [402, 0]
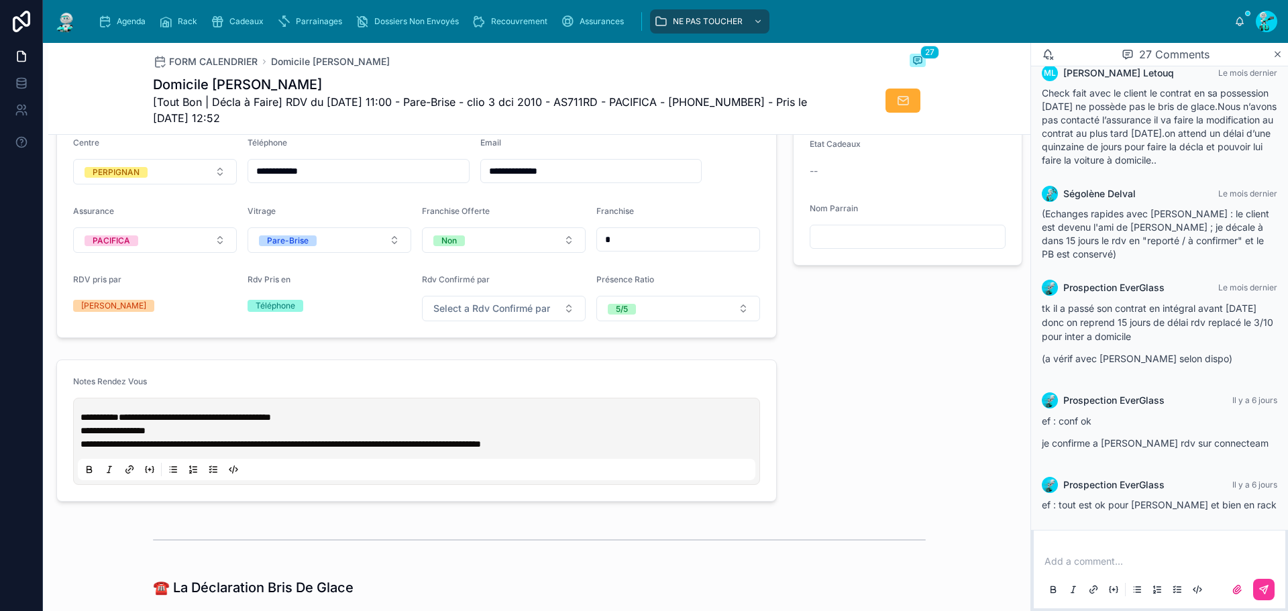
type input "*******"
drag, startPoint x: 185, startPoint y: 422, endPoint x: 213, endPoint y: 429, distance: 28.3
click at [213, 422] on span "**********" at bounding box center [195, 416] width 152 height 9
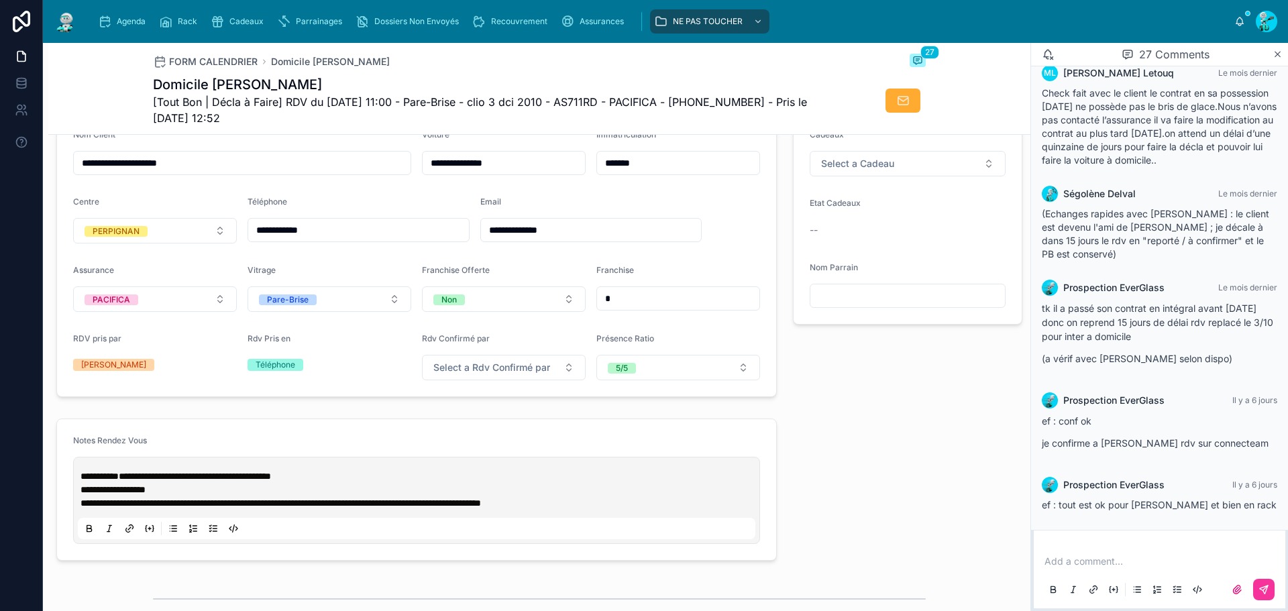
scroll to position [335, 0]
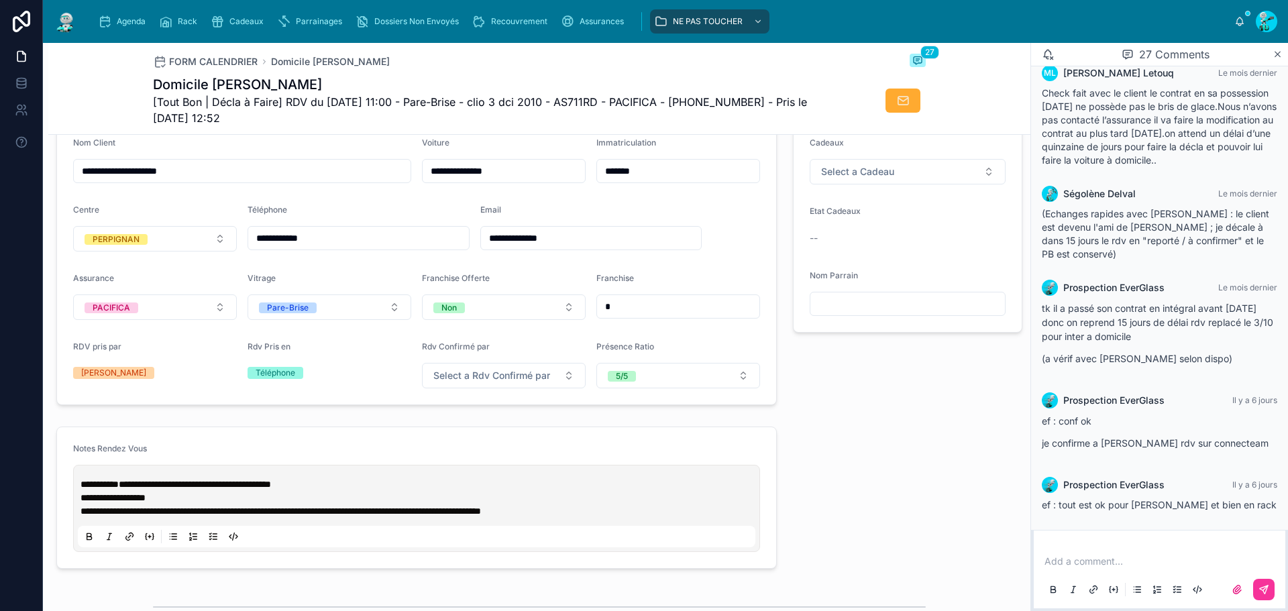
drag, startPoint x: 172, startPoint y: 493, endPoint x: 170, endPoint y: 516, distance: 22.9
click at [172, 489] on span "**********" at bounding box center [195, 484] width 152 height 9
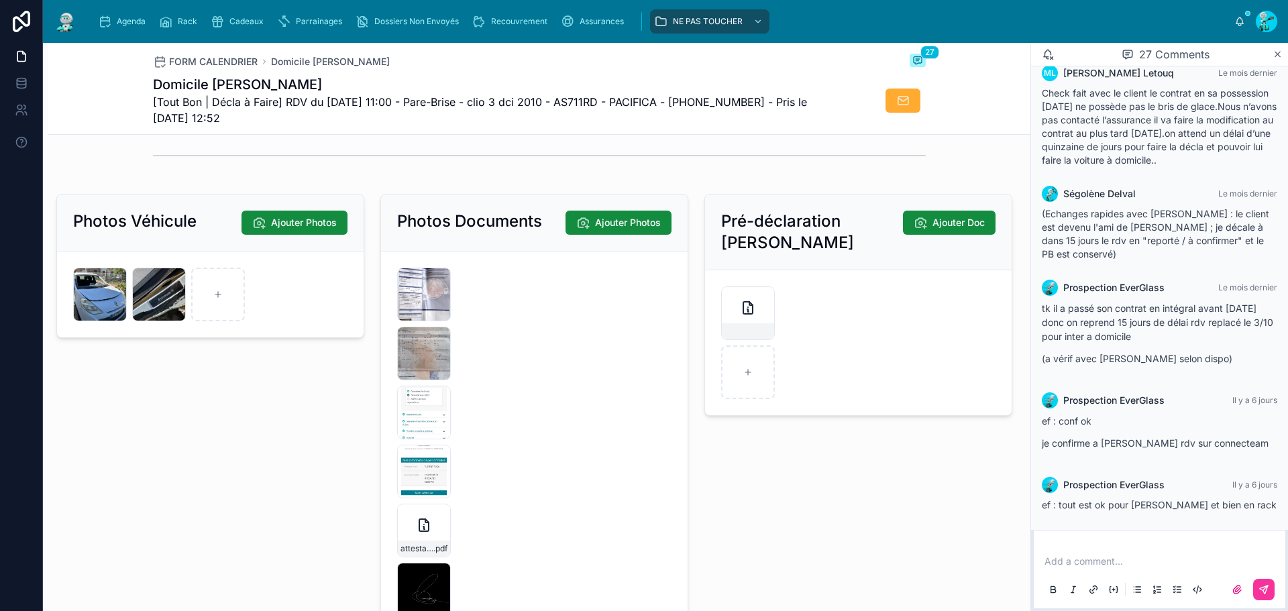
scroll to position [2213, 0]
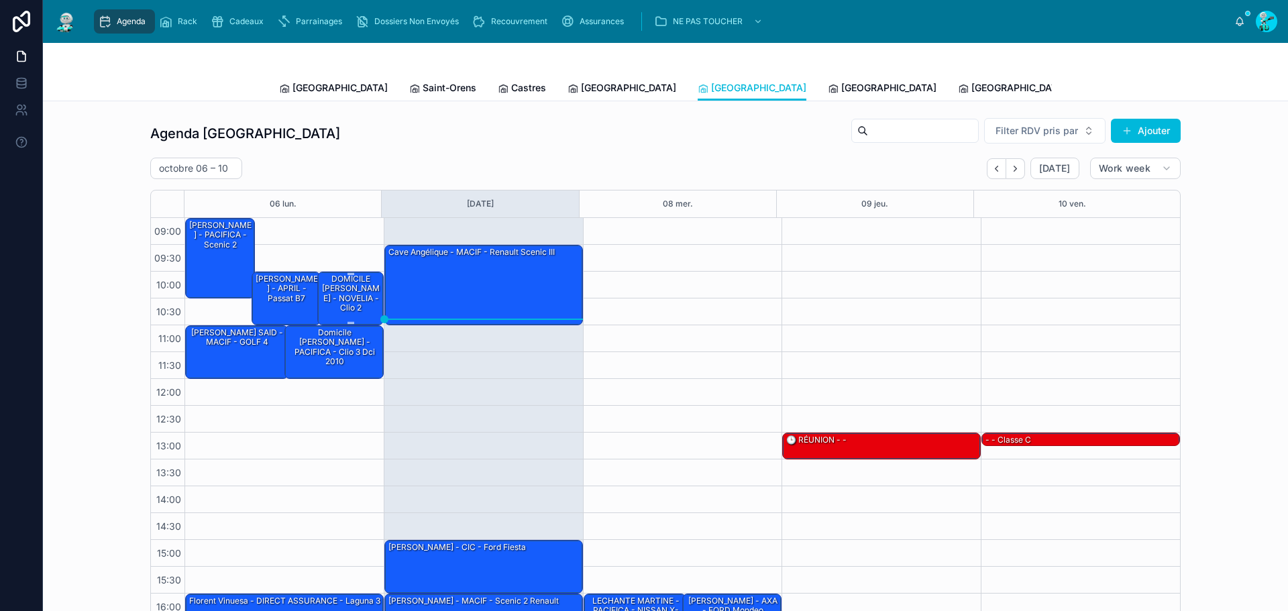
drag, startPoint x: 341, startPoint y: 347, endPoint x: 361, endPoint y: 299, distance: 51.4
click at [341, 347] on div "Domicile [PERSON_NAME] - PACIFICA - clio 3 dci 2010" at bounding box center [334, 348] width 95 height 42
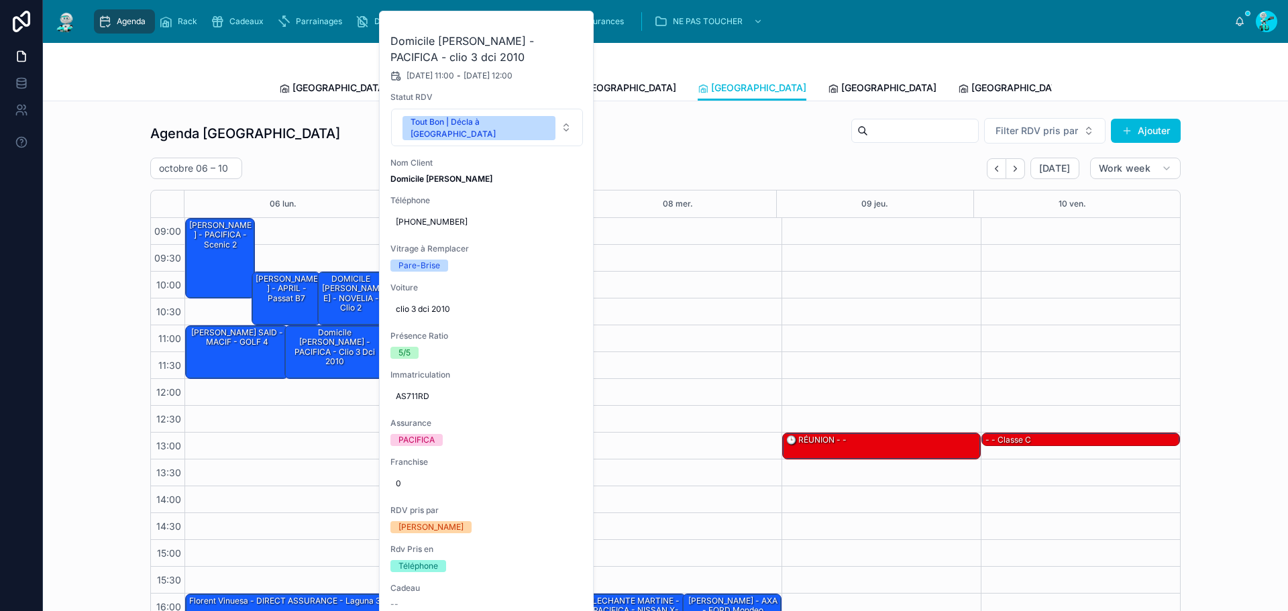
drag, startPoint x: 569, startPoint y: 36, endPoint x: 544, endPoint y: 83, distance: 54.0
click at [0, 0] on button at bounding box center [0, 0] width 0 height 0
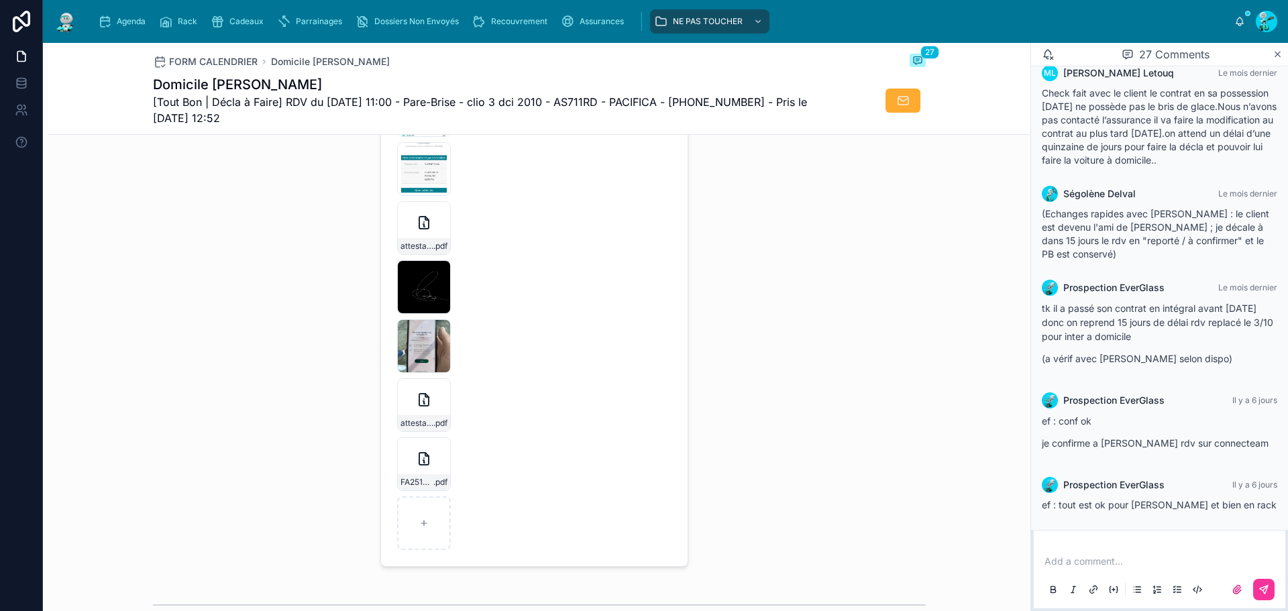
scroll to position [2280, 0]
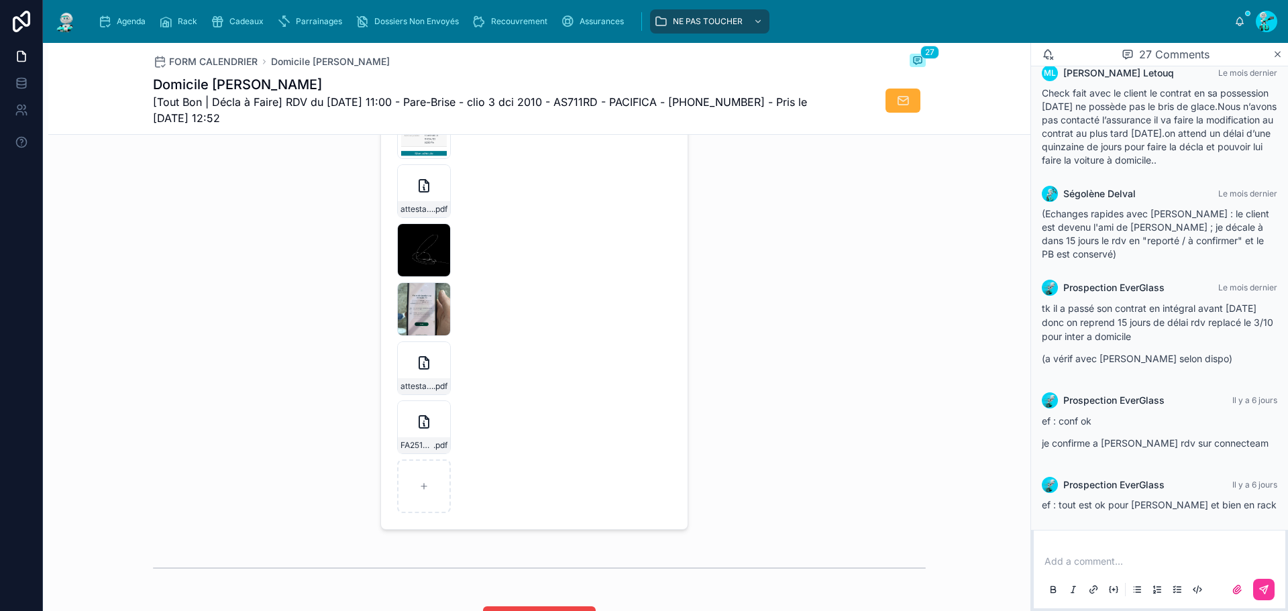
click at [409, 435] on div "FA2510-7726 .pdf" at bounding box center [424, 427] width 54 height 54
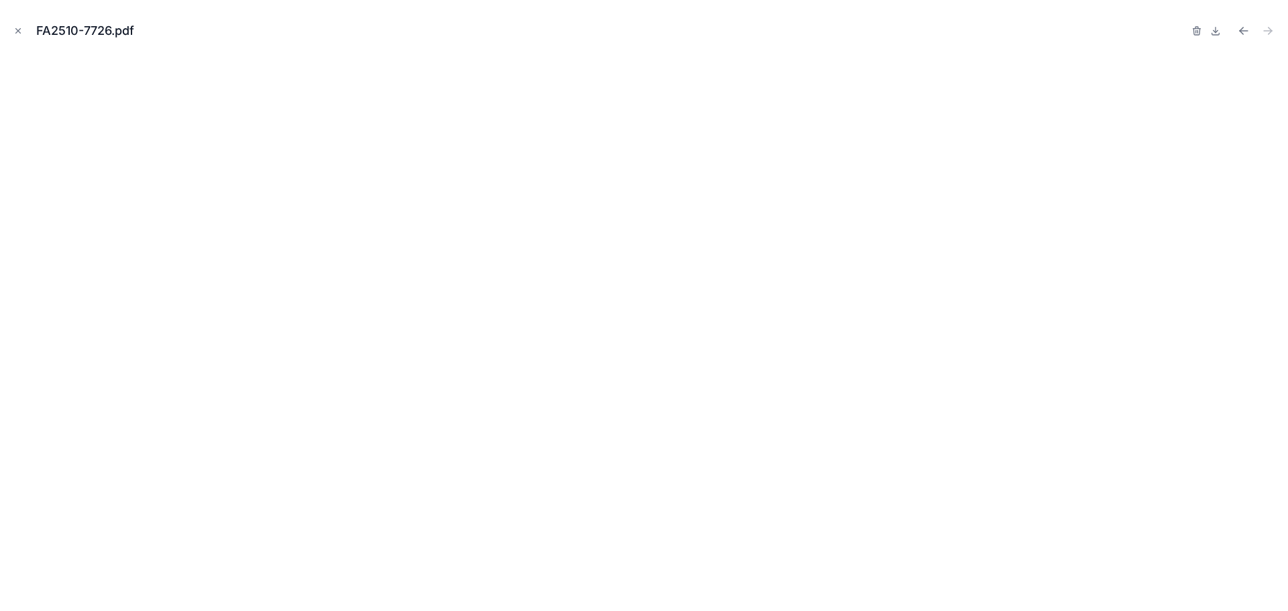
click at [14, 27] on icon "Close modal" at bounding box center [17, 30] width 9 height 9
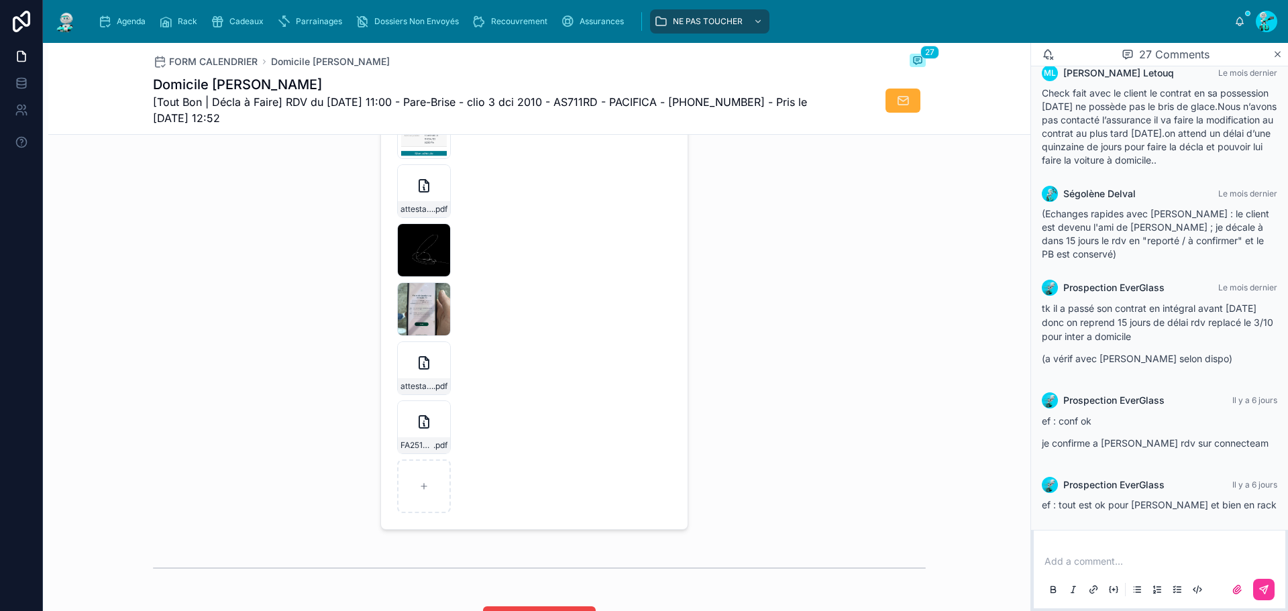
click at [0, 0] on icon "button" at bounding box center [0, 0] width 0 height 0
click at [451, 394] on icon "button" at bounding box center [450, 395] width 3 height 2
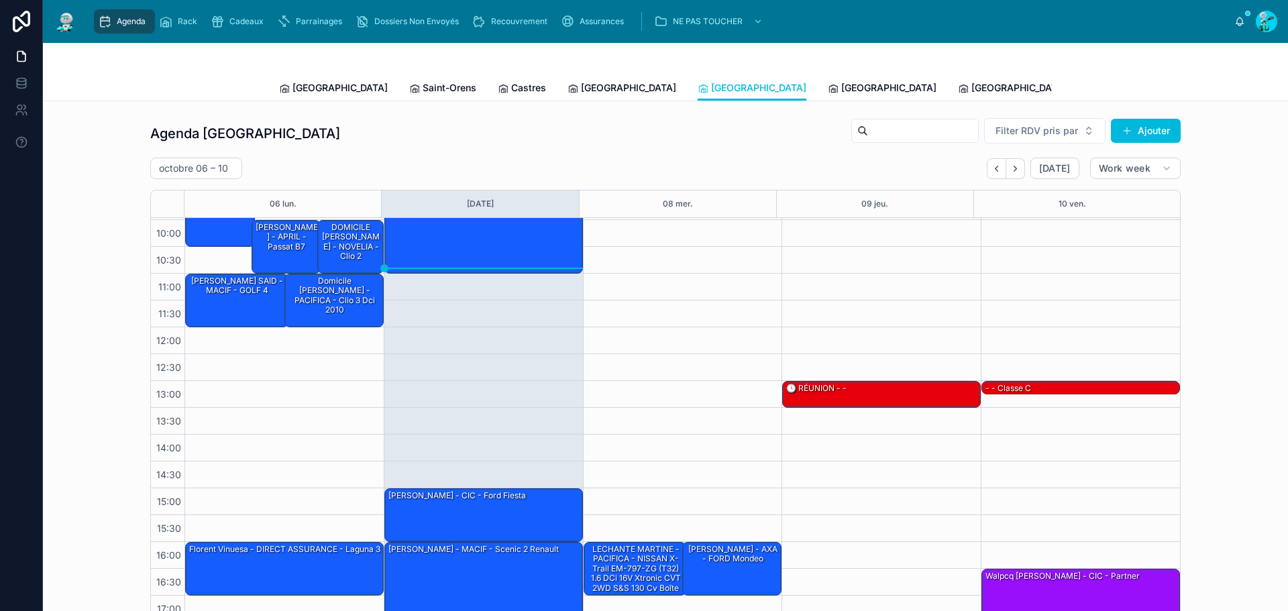
scroll to position [77, 0]
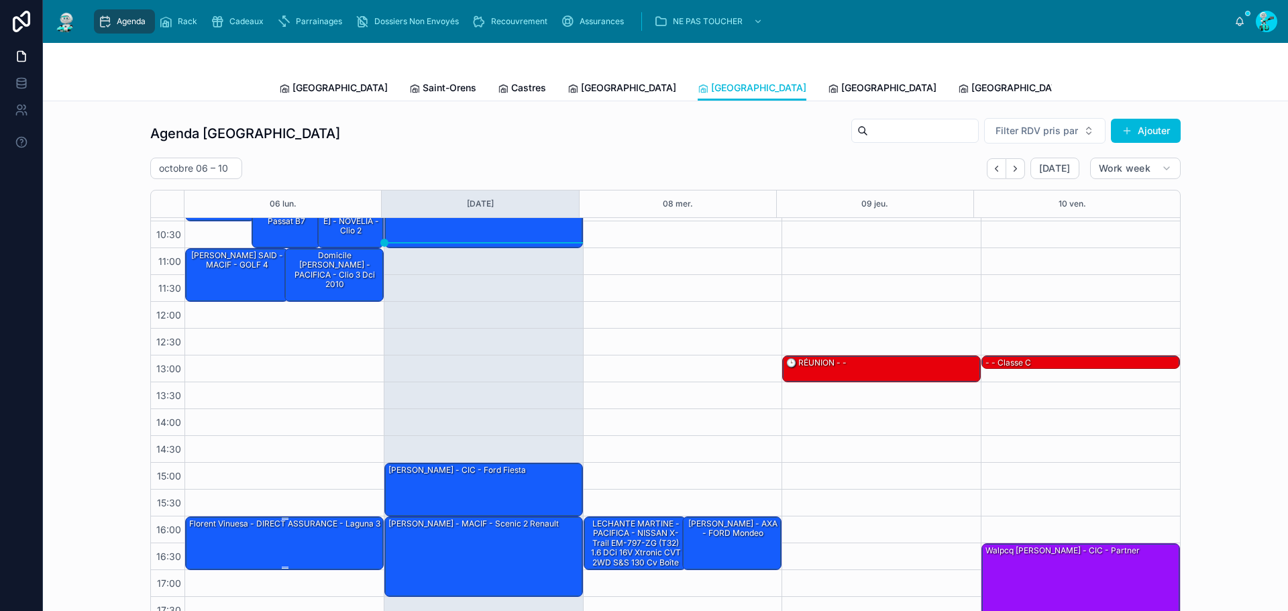
click at [265, 528] on div "Florent Vinuesa - DIRECT ASSURANCE - laguna 3" at bounding box center [285, 524] width 194 height 12
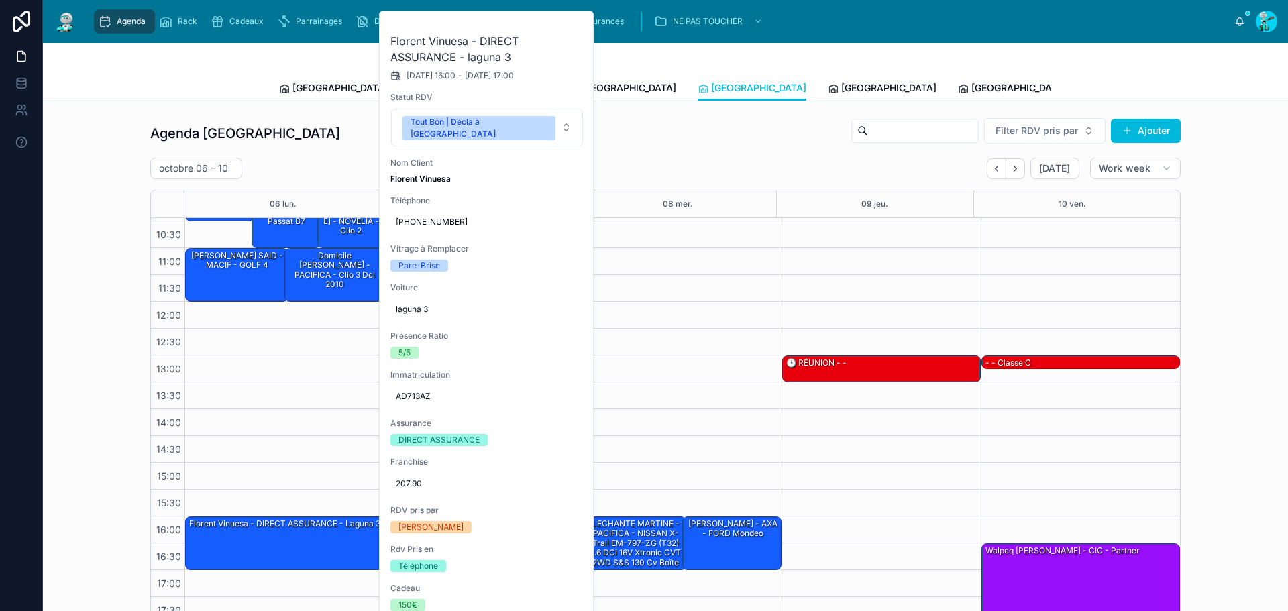
click at [0, 0] on icon at bounding box center [0, 0] width 0 height 0
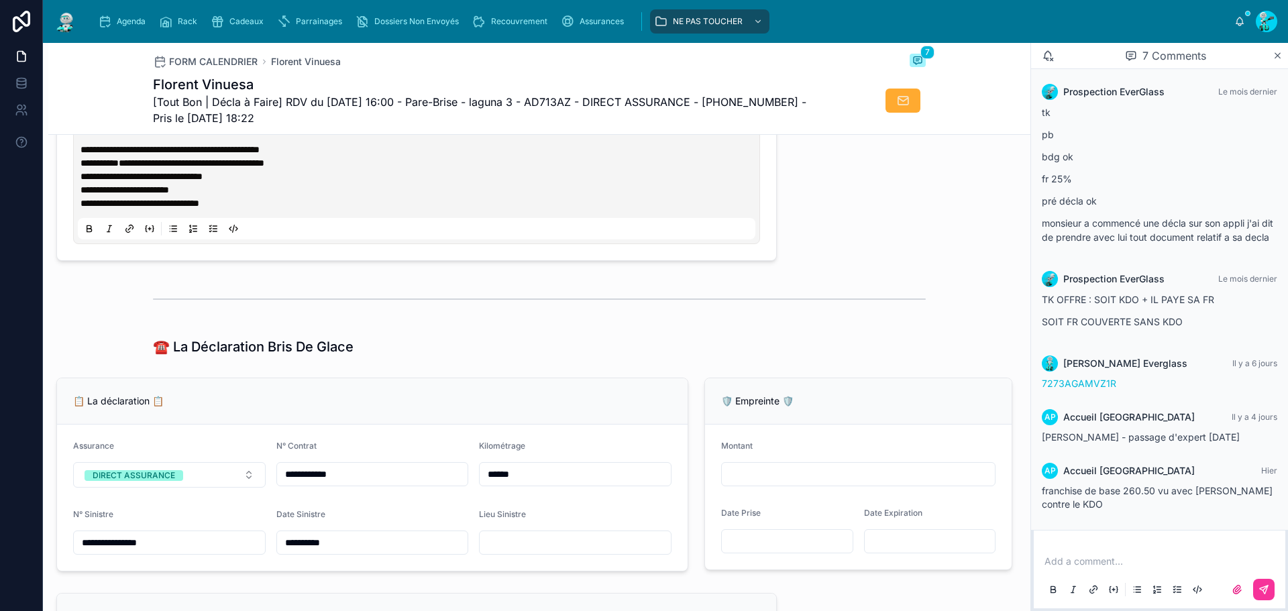
scroll to position [671, 0]
drag, startPoint x: 77, startPoint y: 168, endPoint x: 88, endPoint y: 168, distance: 10.7
click at [88, 168] on div "**********" at bounding box center [416, 186] width 687 height 114
click at [91, 167] on strong "**********" at bounding box center [99, 162] width 38 height 9
click at [300, 182] on p "**********" at bounding box center [418, 175] width 677 height 13
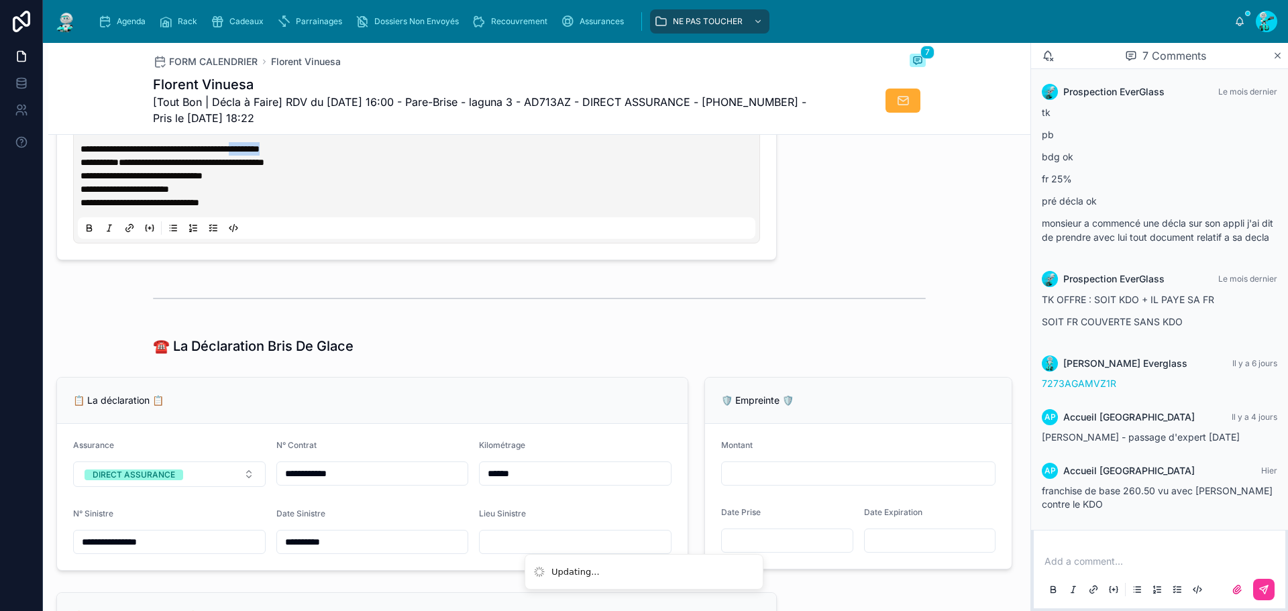
drag, startPoint x: 327, startPoint y: 161, endPoint x: 282, endPoint y: 165, distance: 45.8
click at [282, 156] on p "**********" at bounding box center [418, 148] width 677 height 13
click at [328, 169] on p "**********" at bounding box center [418, 162] width 677 height 13
drag, startPoint x: 324, startPoint y: 176, endPoint x: 64, endPoint y: 168, distance: 260.4
click at [64, 168] on form "**********" at bounding box center [416, 176] width 719 height 168
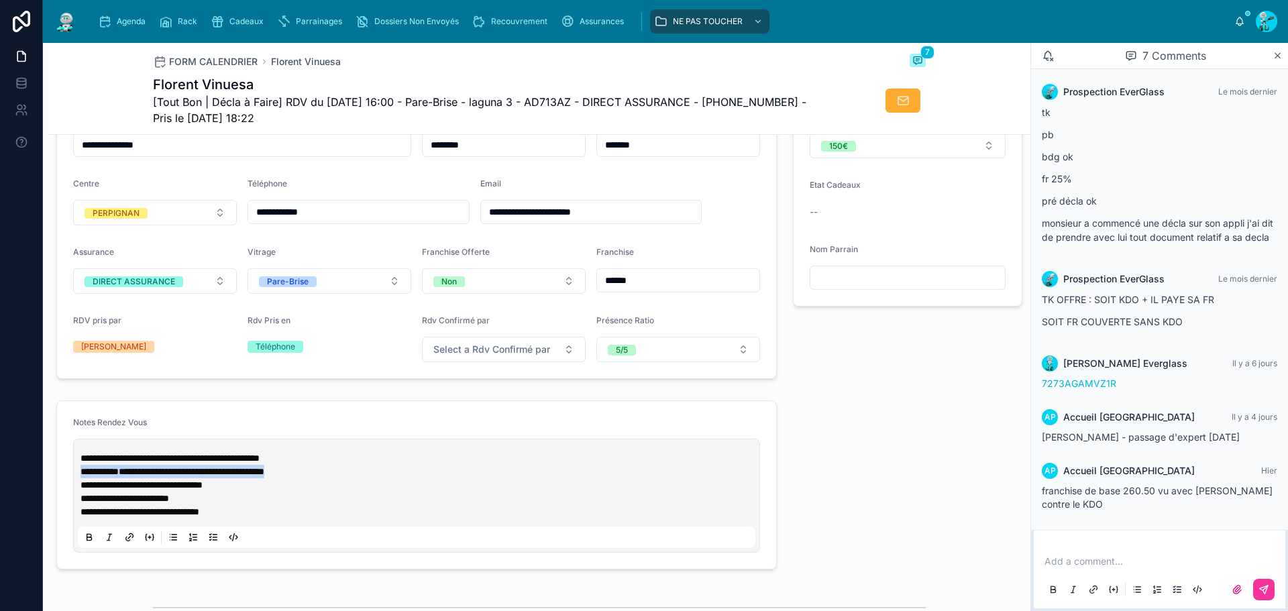
scroll to position [335, 0]
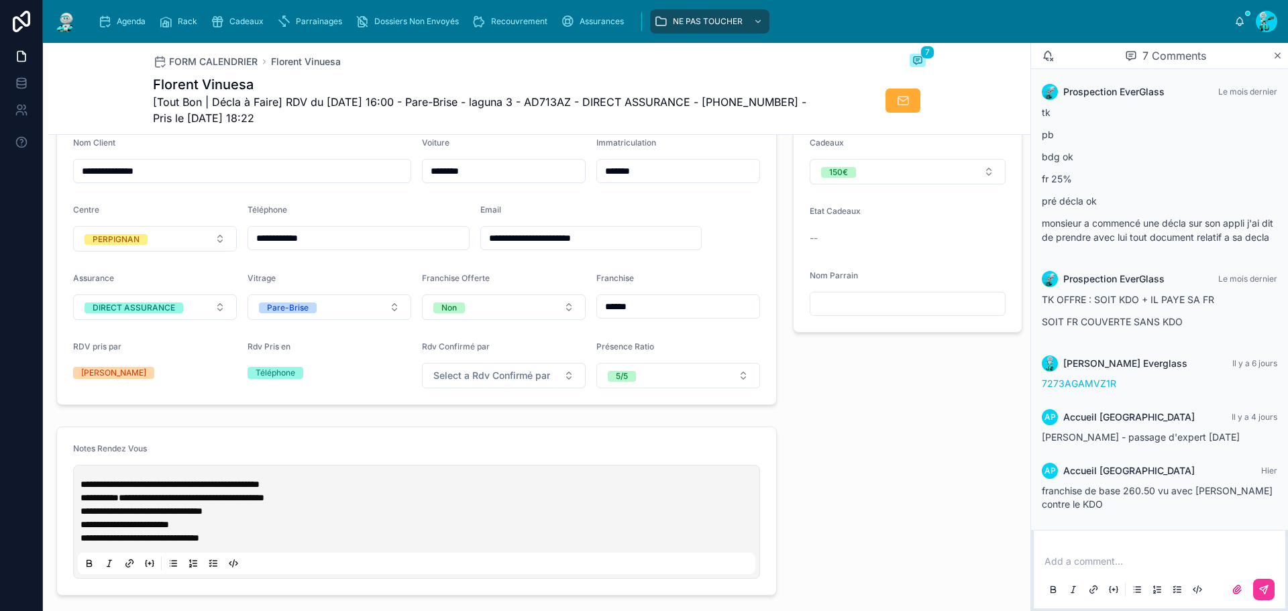
click at [79, 492] on div "**********" at bounding box center [416, 521] width 677 height 105
click at [80, 492] on div "**********" at bounding box center [416, 521] width 677 height 105
click at [80, 489] on span "**********" at bounding box center [169, 484] width 179 height 9
click at [83, 491] on p at bounding box center [418, 484] width 677 height 13
click at [264, 489] on span "**********" at bounding box center [192, 484] width 146 height 9
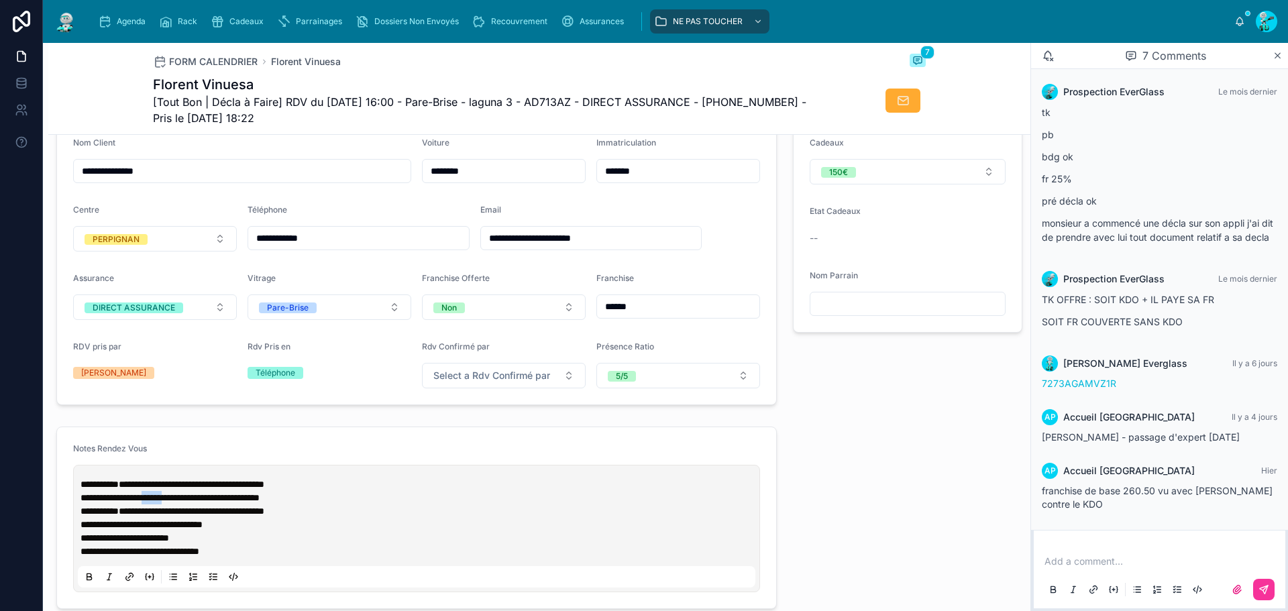
drag, startPoint x: 162, startPoint y: 511, endPoint x: 194, endPoint y: 511, distance: 32.9
click at [194, 502] on span "**********" at bounding box center [169, 497] width 179 height 9
copy span "******"
click at [264, 489] on span "**********" at bounding box center [192, 484] width 146 height 9
paste div
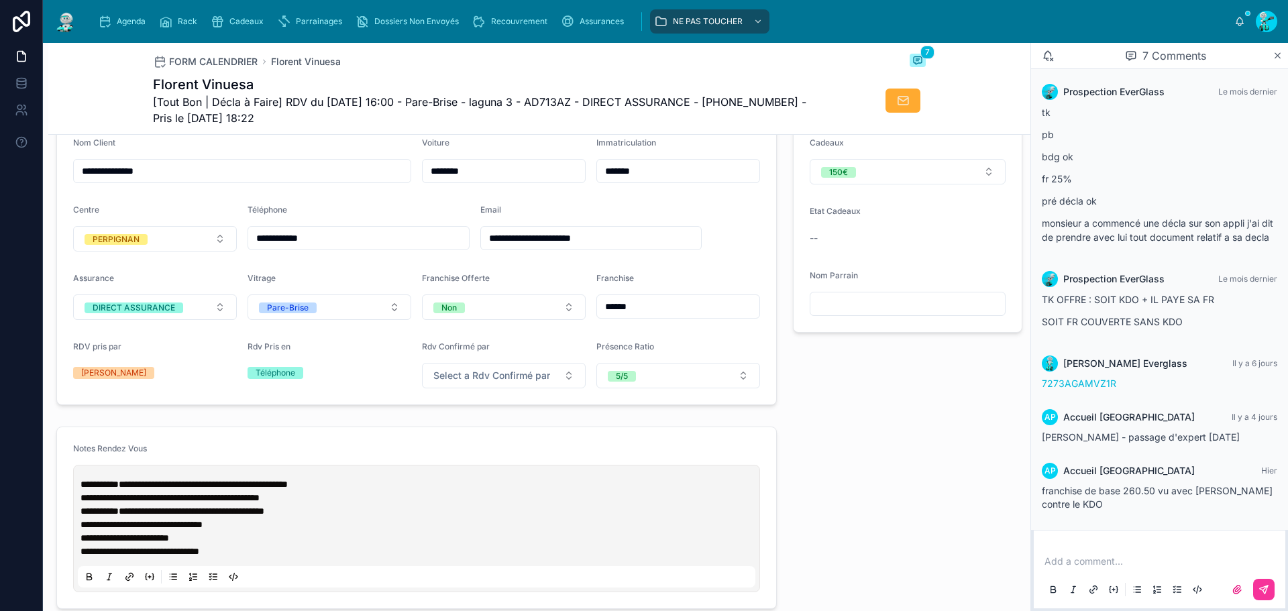
click at [171, 489] on span "**********" at bounding box center [203, 484] width 169 height 9
click at [174, 489] on span "**********" at bounding box center [203, 484] width 169 height 9
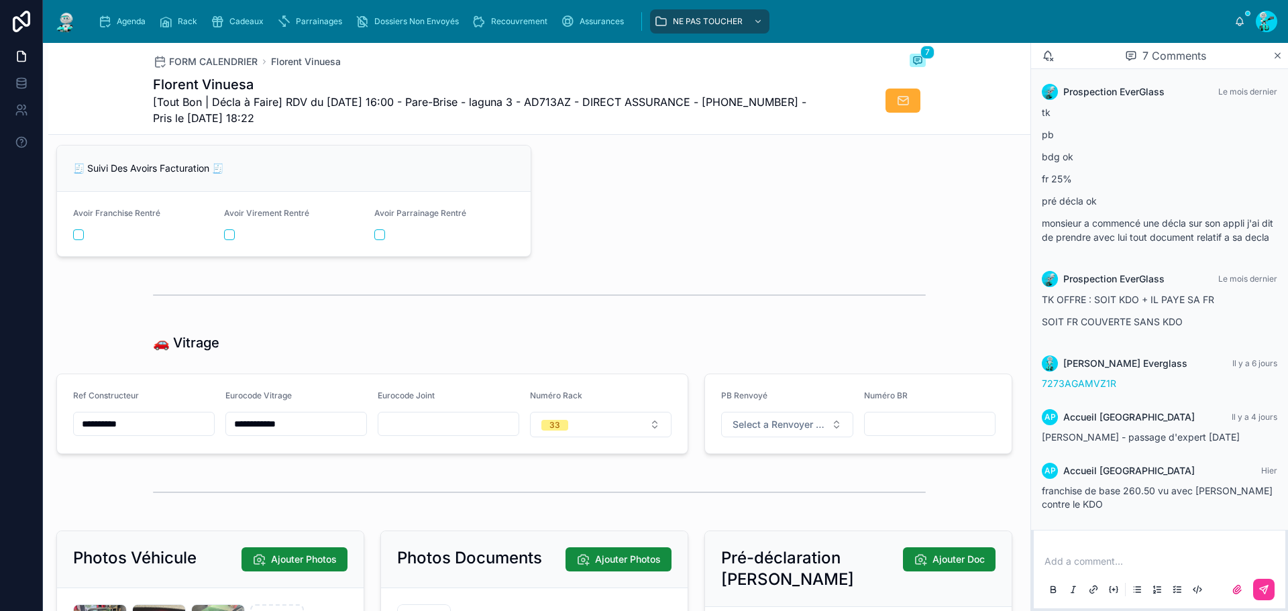
scroll to position [2079, 0]
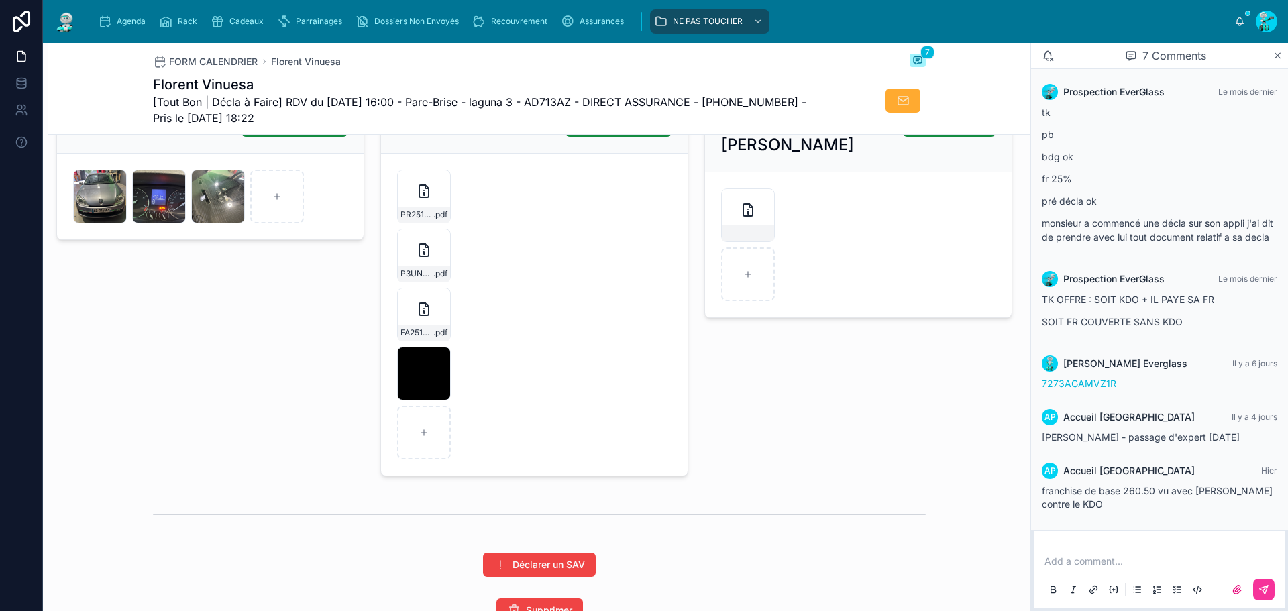
click at [0, 0] on icon at bounding box center [0, 0] width 0 height 0
click at [365, 435] on div "Photos Véhicule Ajouter Photos IMG_5701 .jpeg IMG_5703 .jpeg IMG_5702 .jpeg" at bounding box center [210, 286] width 324 height 391
click at [0, 0] on icon at bounding box center [0, 0] width 0 height 0
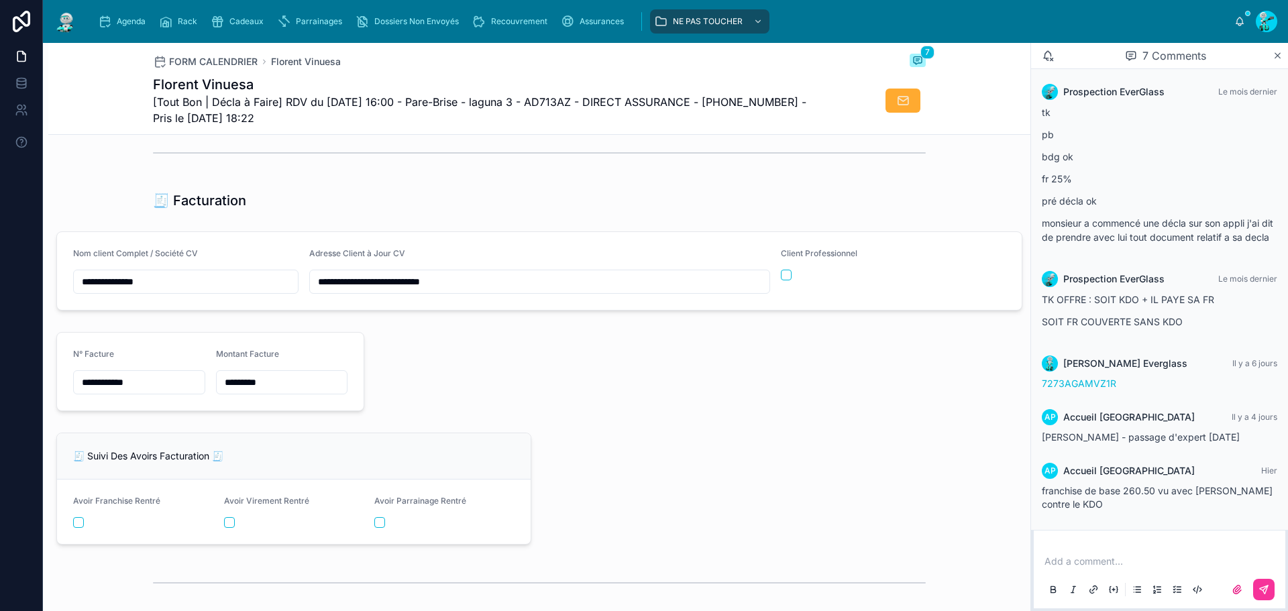
scroll to position [1341, 0]
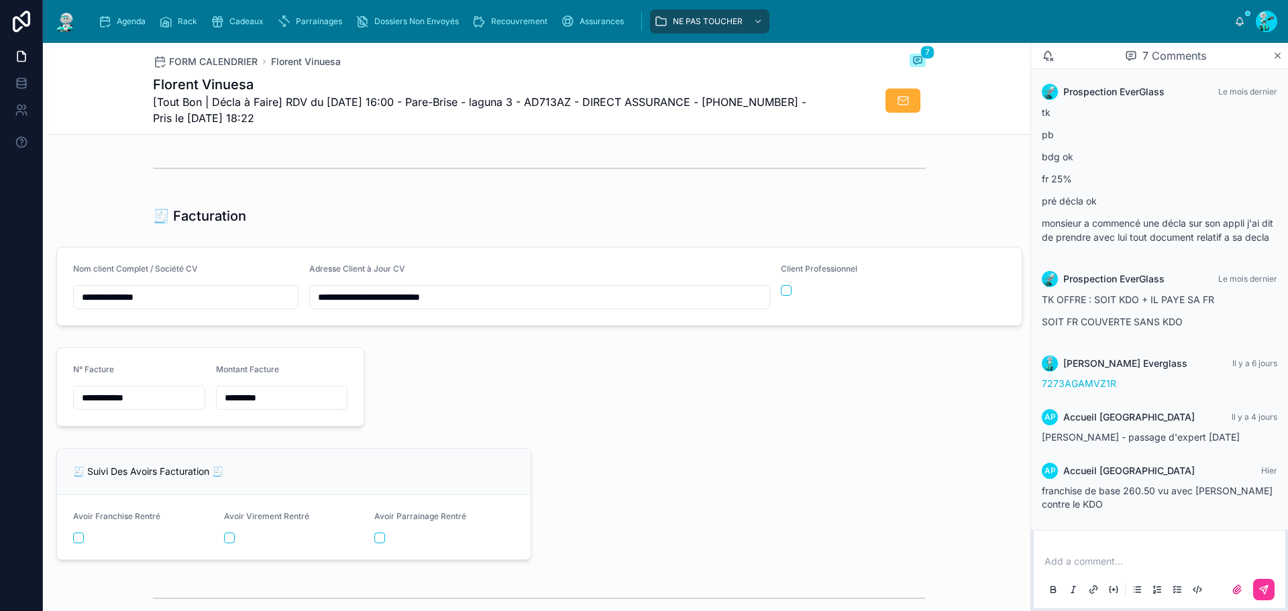
click at [170, 407] on input "**********" at bounding box center [139, 397] width 131 height 19
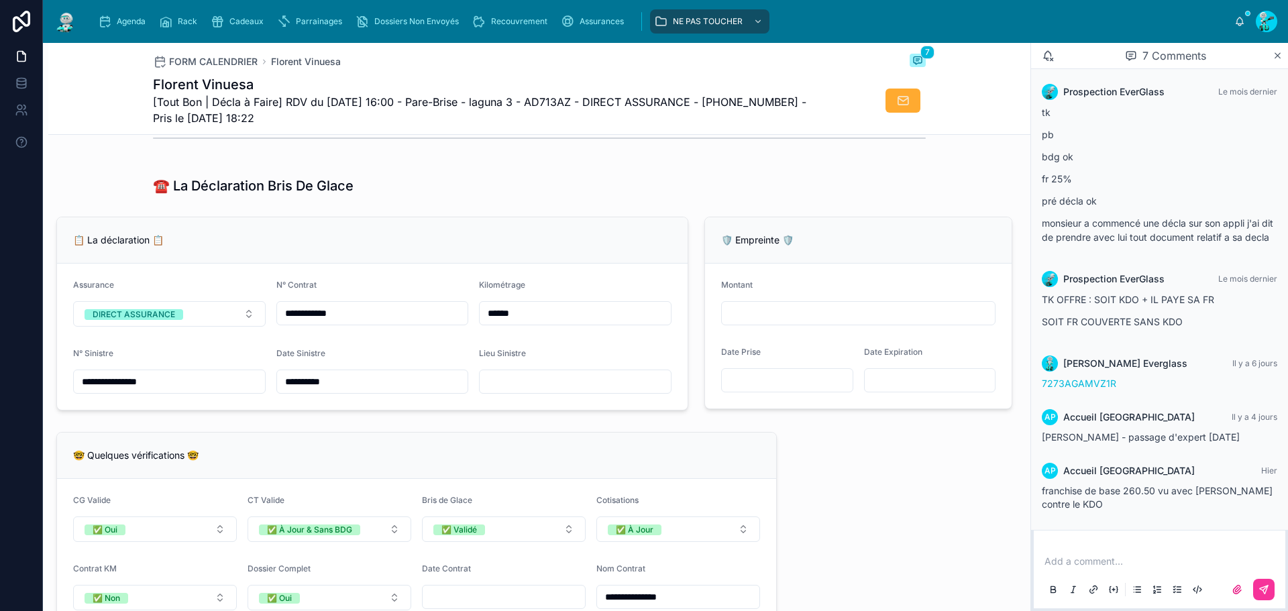
scroll to position [805, 0]
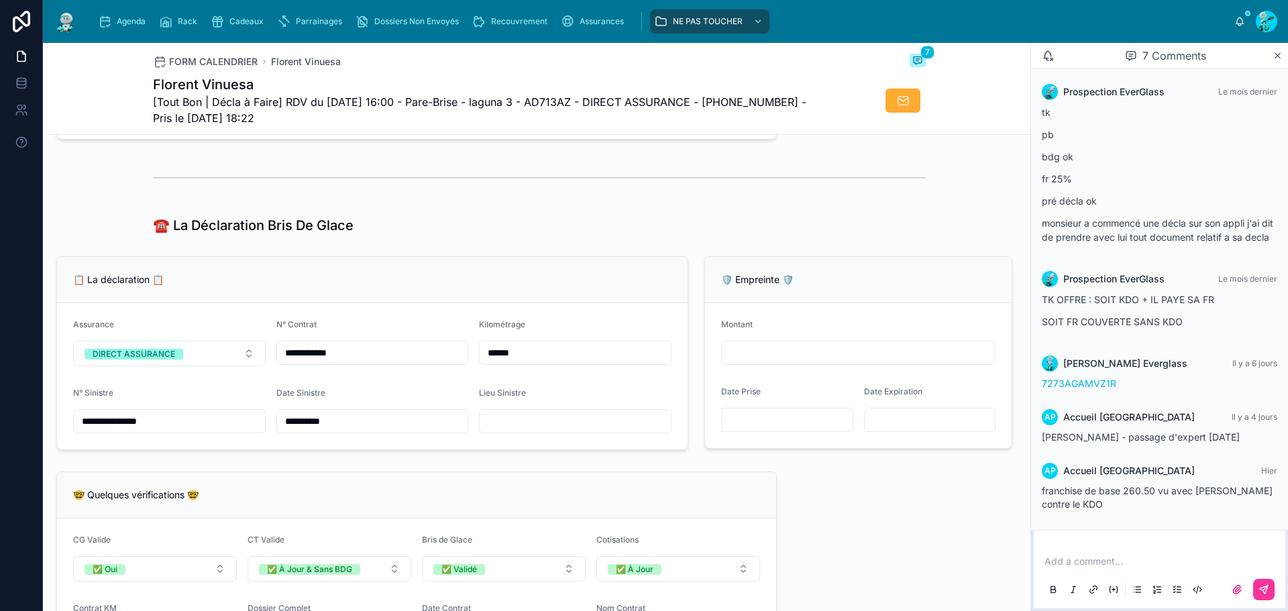
click at [529, 357] on input "******" at bounding box center [575, 352] width 191 height 19
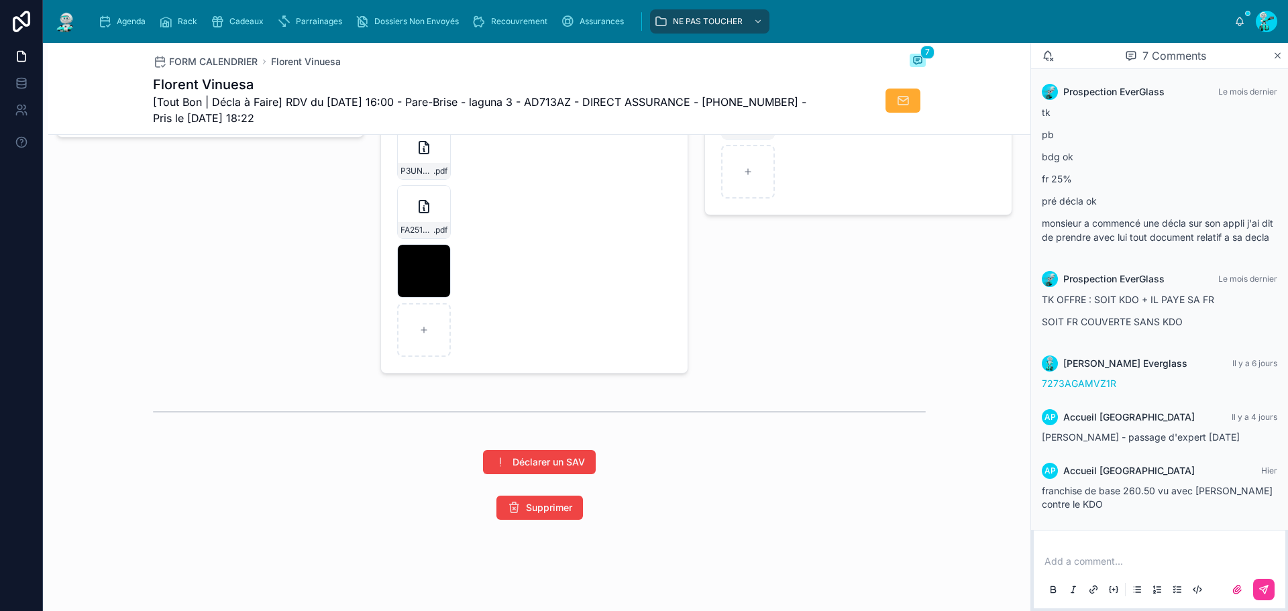
scroll to position [2192, 0]
click at [0, 0] on icon "button" at bounding box center [0, 0] width 0 height 0
click at [451, 169] on icon "button" at bounding box center [450, 172] width 11 height 11
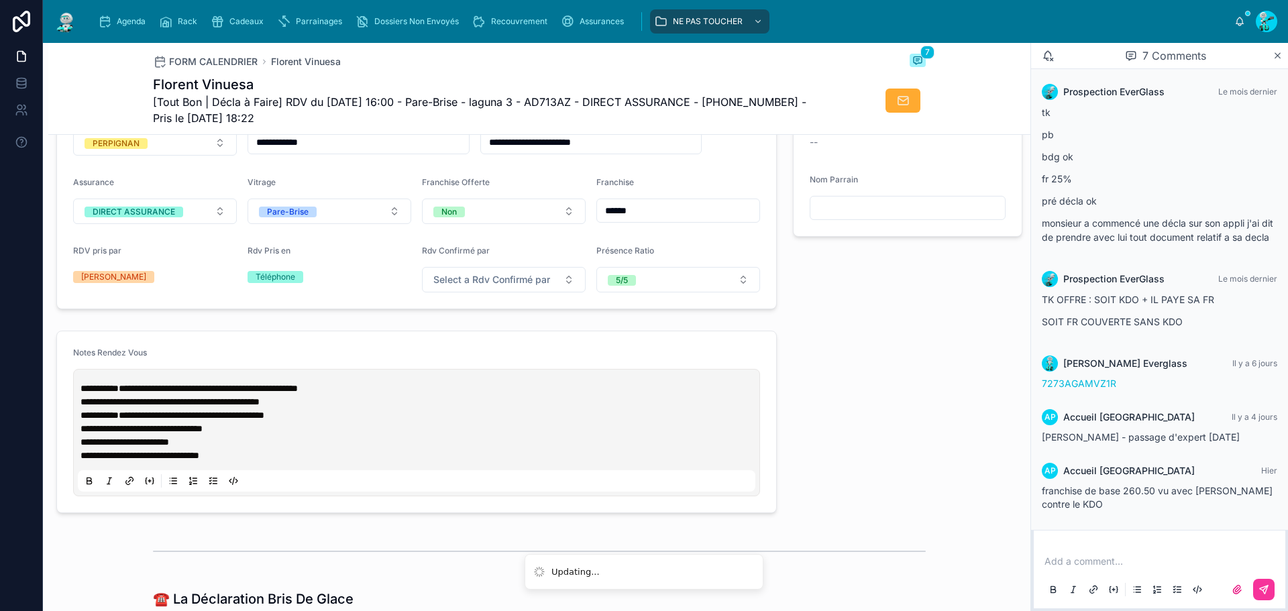
scroll to position [0, 0]
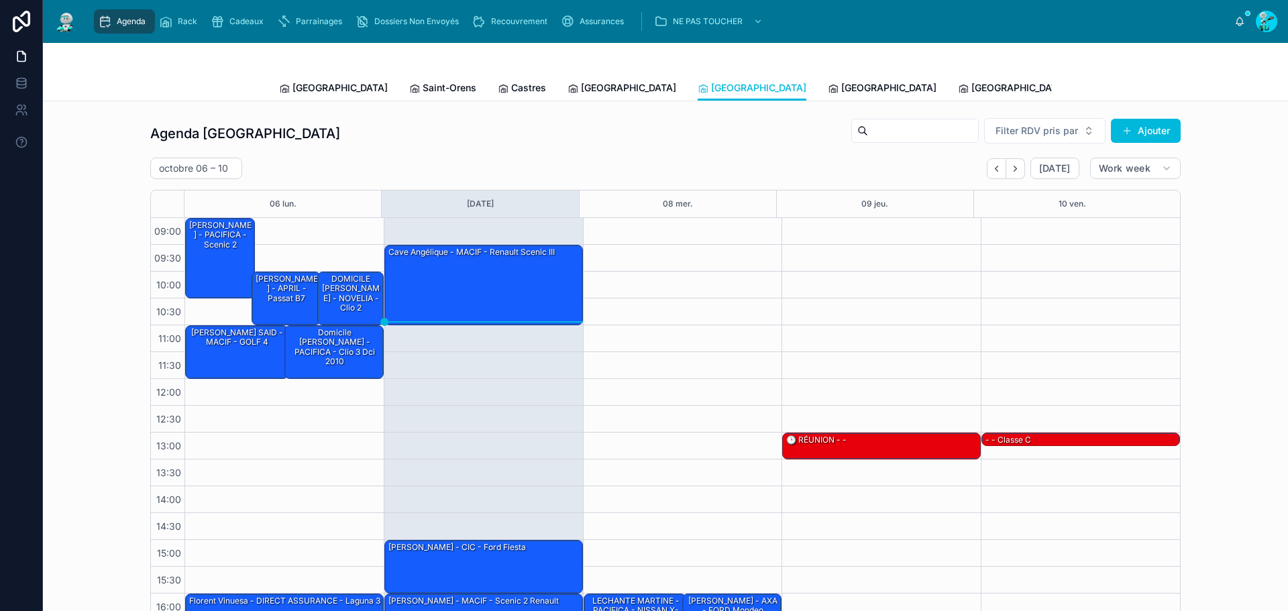
click at [828, 99] on link "[GEOGRAPHIC_DATA]" at bounding box center [882, 89] width 109 height 27
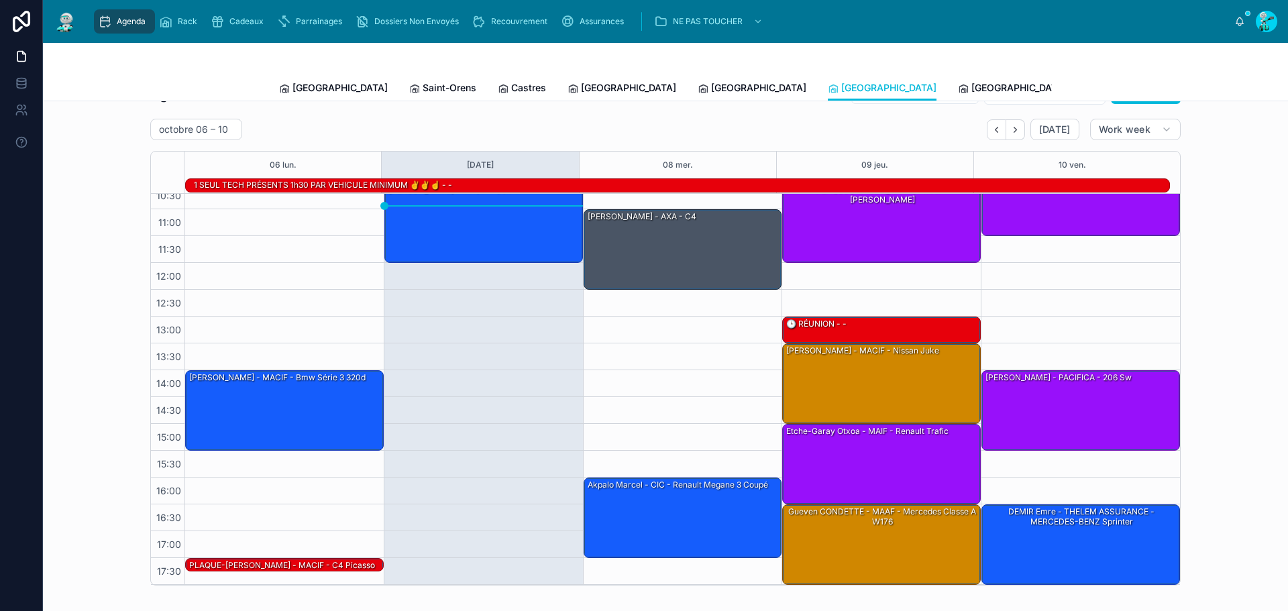
scroll to position [67, 0]
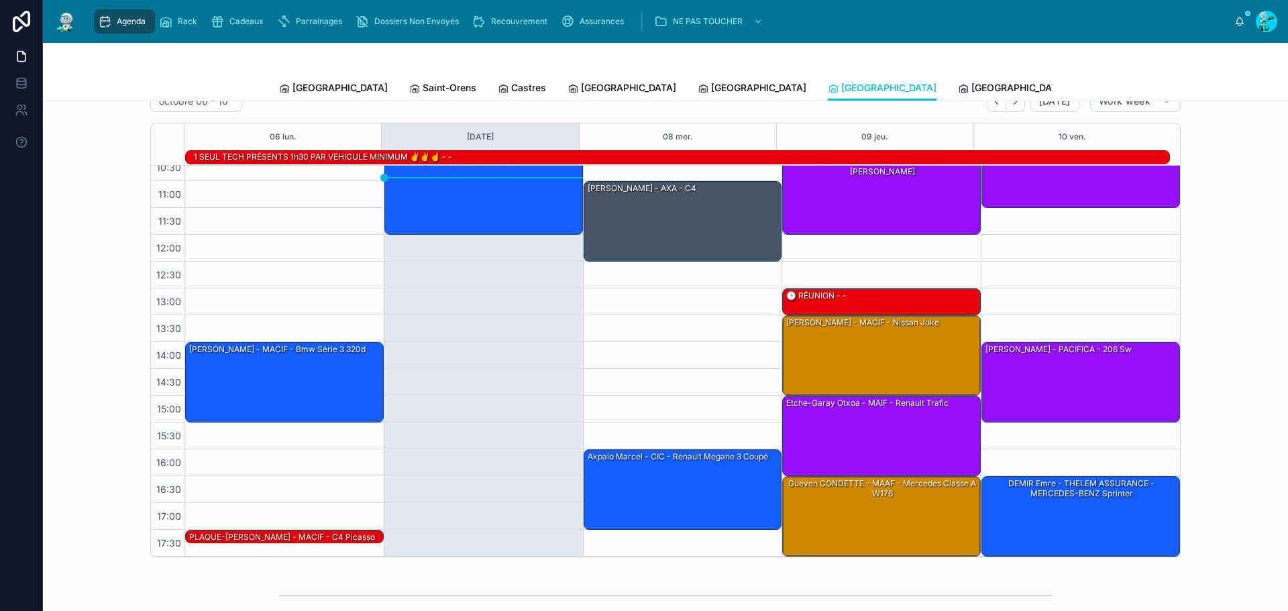
click at [971, 92] on span "[GEOGRAPHIC_DATA]" at bounding box center [1018, 87] width 95 height 13
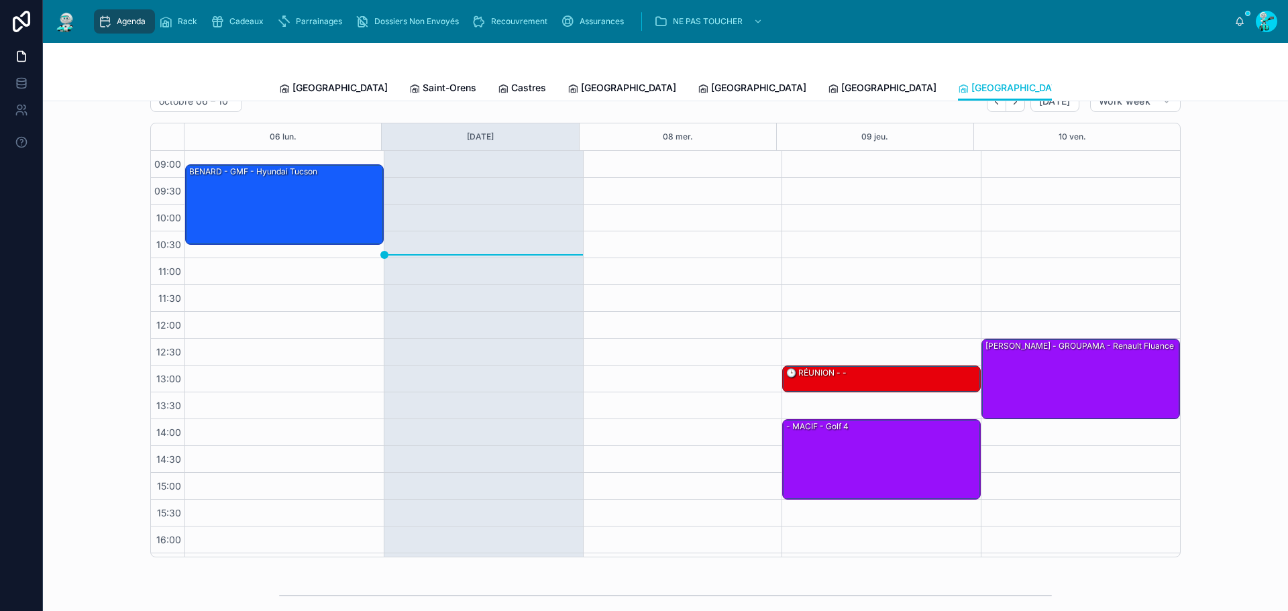
click at [841, 87] on span "[GEOGRAPHIC_DATA]" at bounding box center [888, 87] width 95 height 13
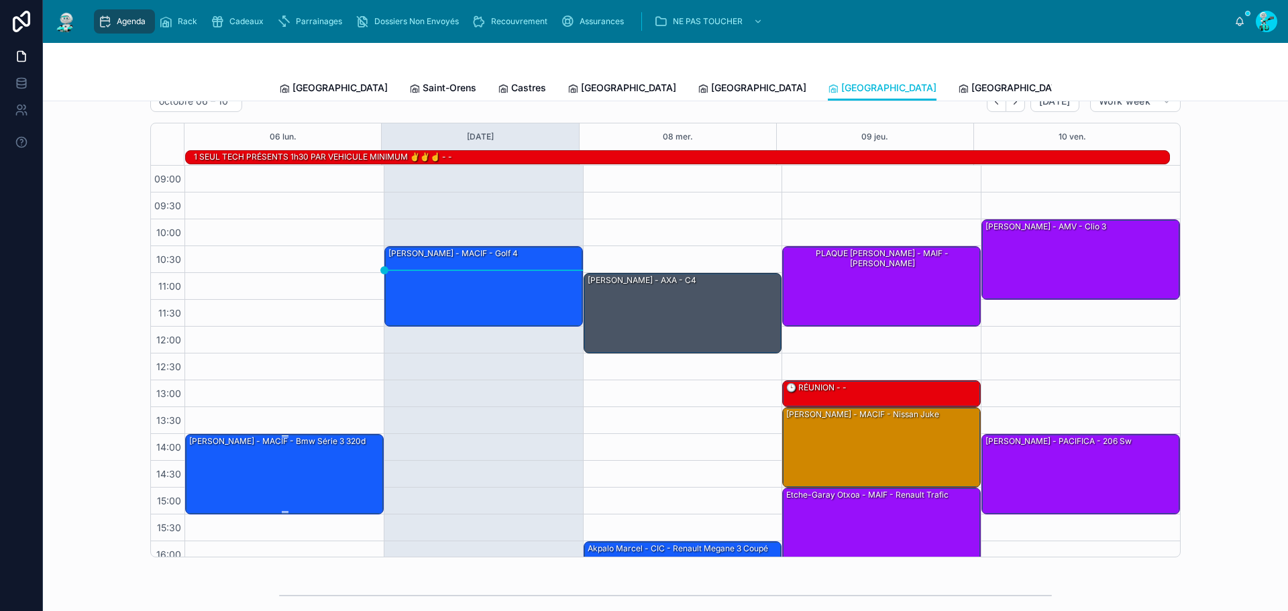
click at [243, 476] on div "[PERSON_NAME] - MACIF - Bmw série 3 320d" at bounding box center [285, 474] width 194 height 78
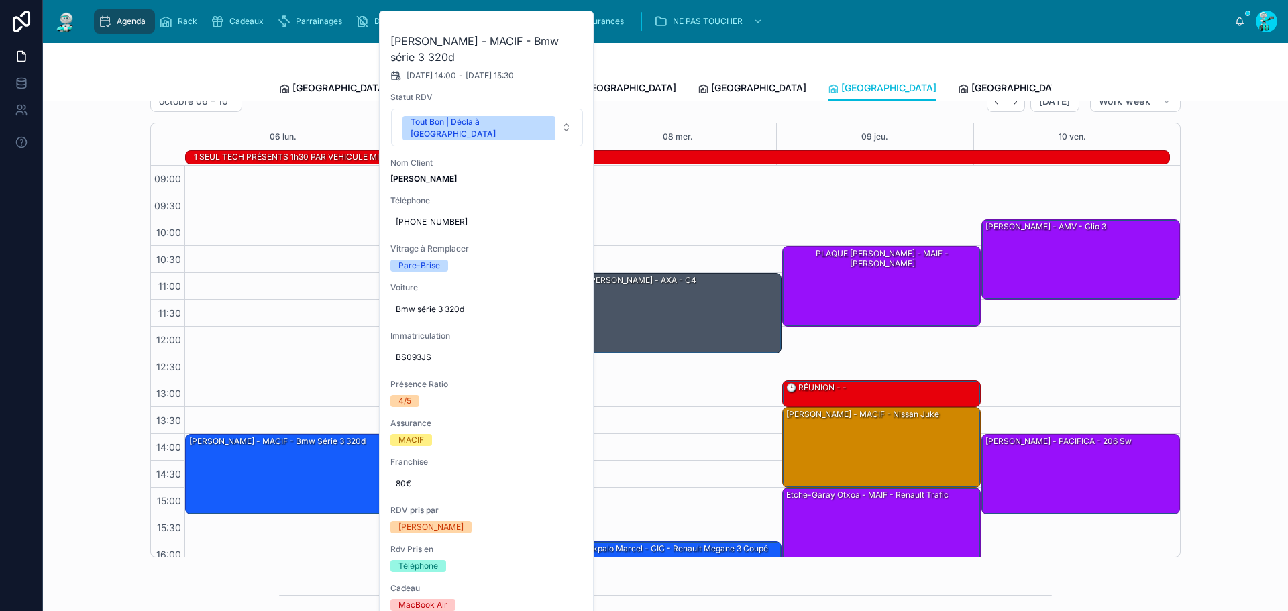
click at [0, 0] on button at bounding box center [0, 0] width 0 height 0
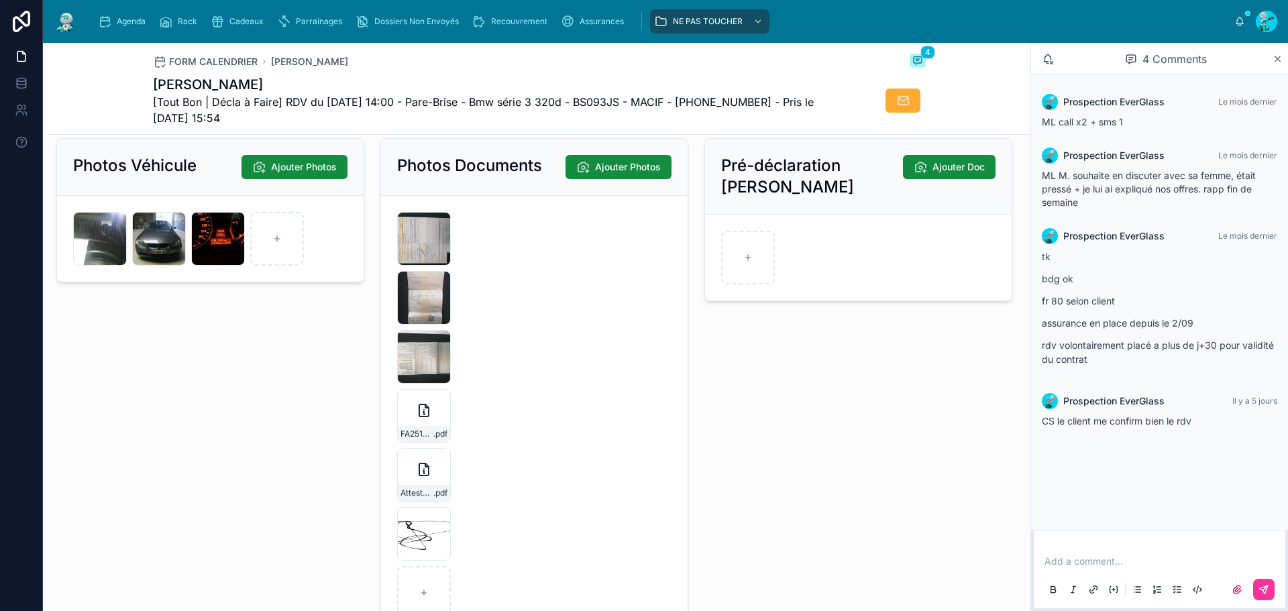
scroll to position [2012, 0]
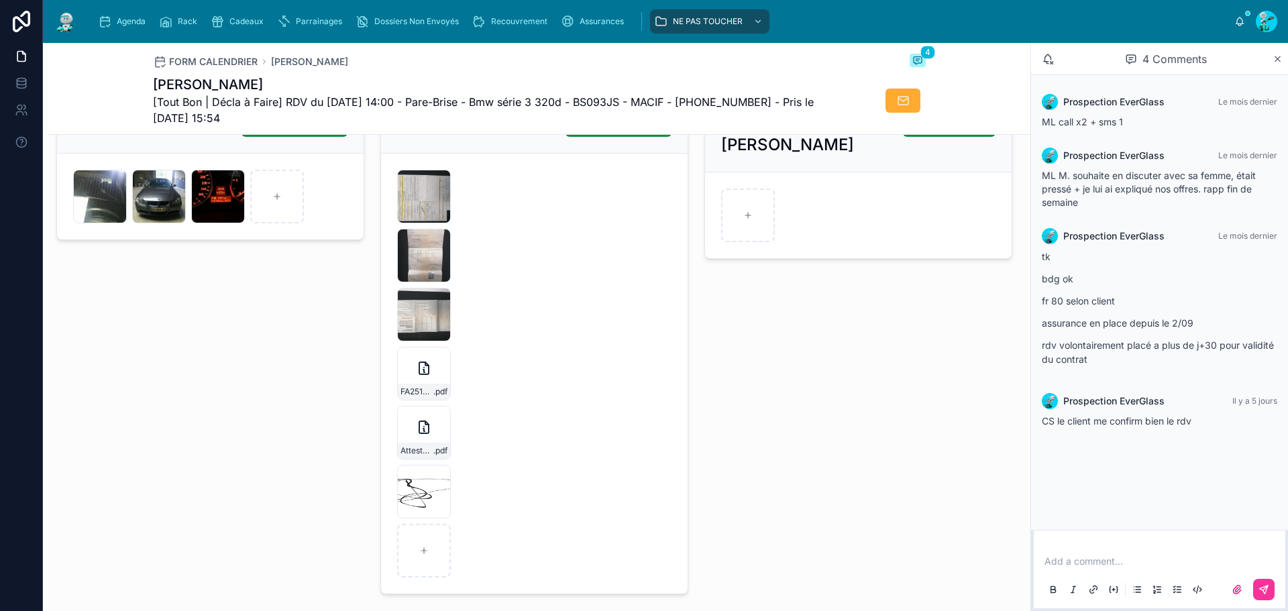
click at [0, 0] on icon at bounding box center [0, 0] width 0 height 0
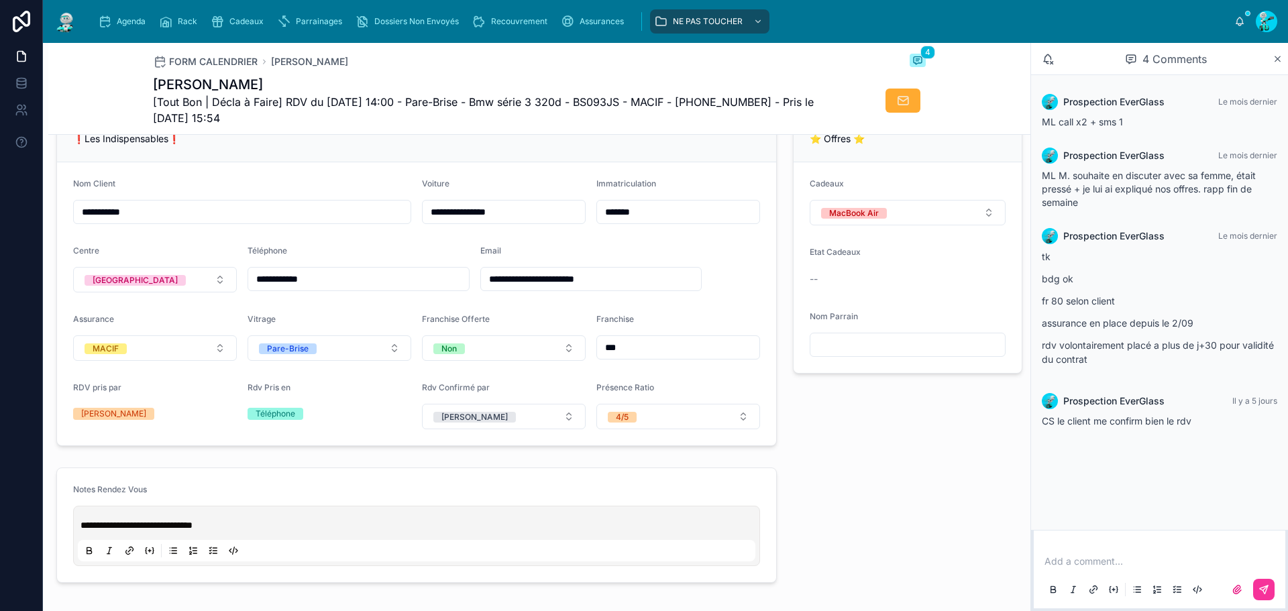
scroll to position [134, 0]
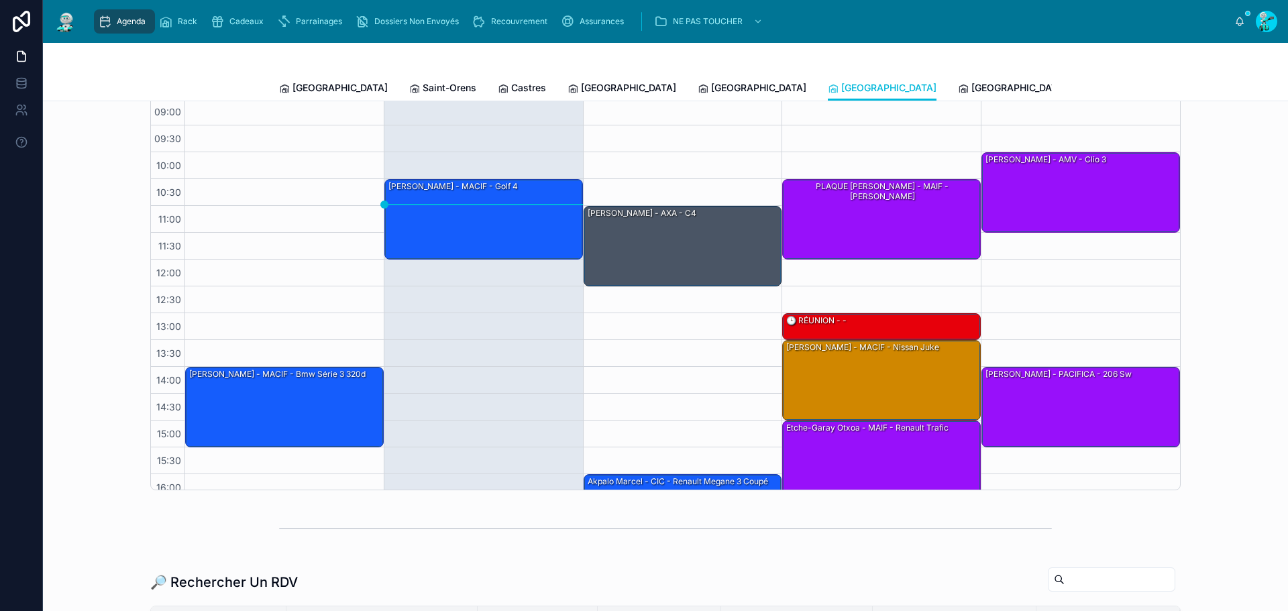
click at [971, 85] on span "[GEOGRAPHIC_DATA]" at bounding box center [1018, 87] width 95 height 13
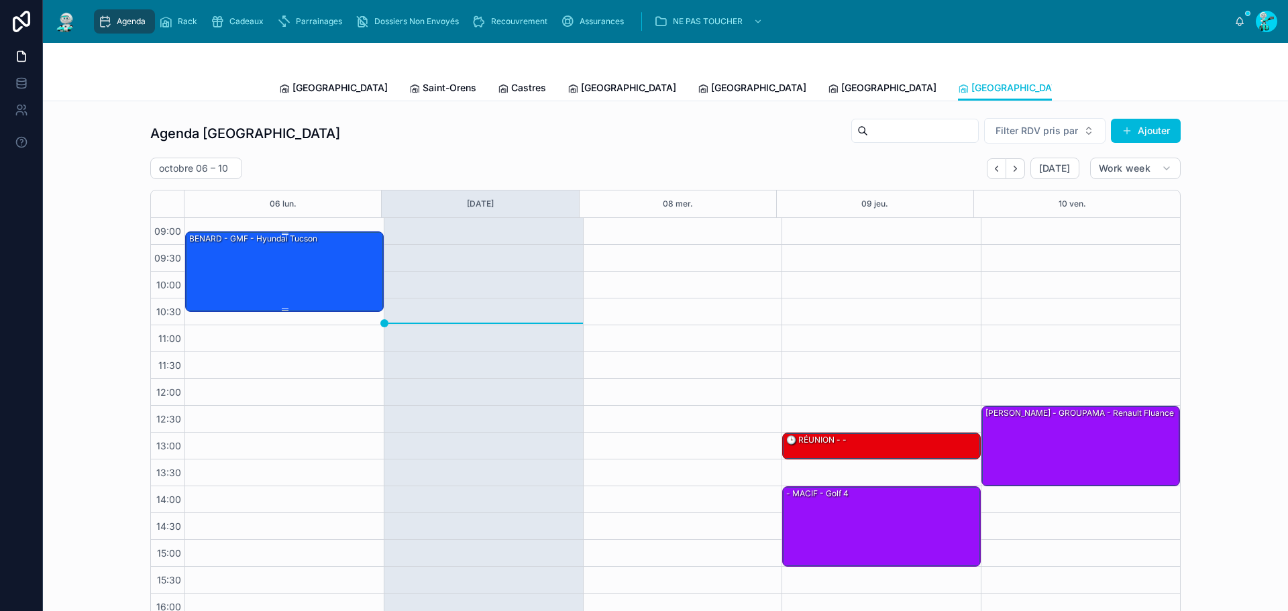
click at [289, 292] on div "BENARD - GMF - hyundai tucson" at bounding box center [285, 271] width 194 height 78
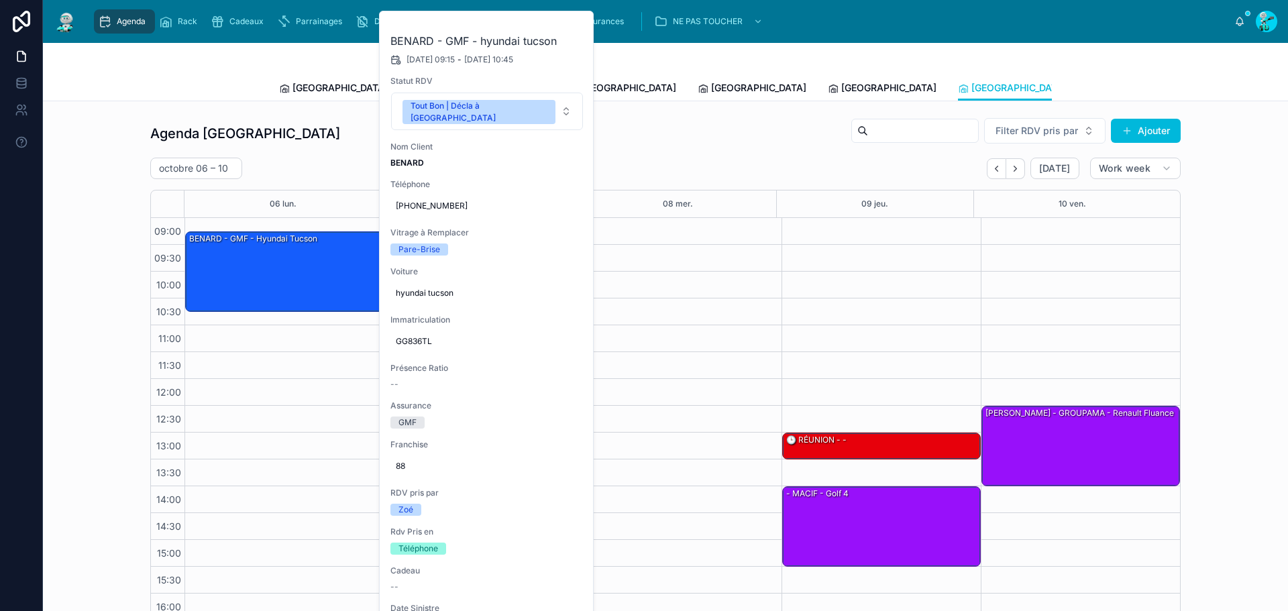
click at [0, 0] on icon at bounding box center [0, 0] width 0 height 0
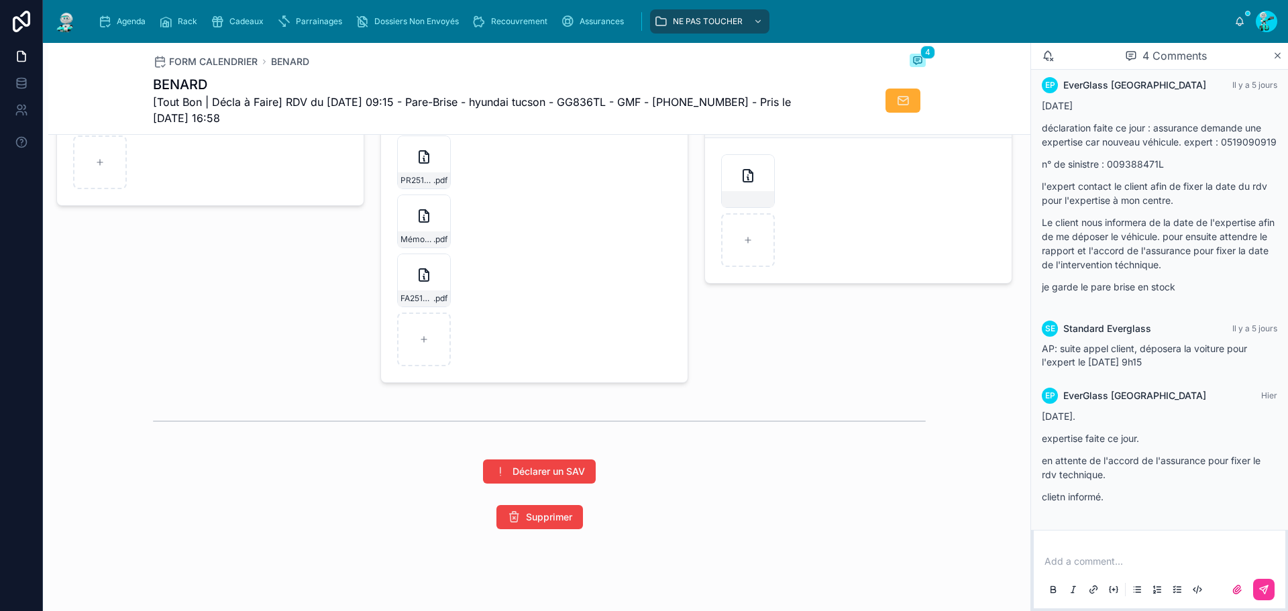
scroll to position [2213, 0]
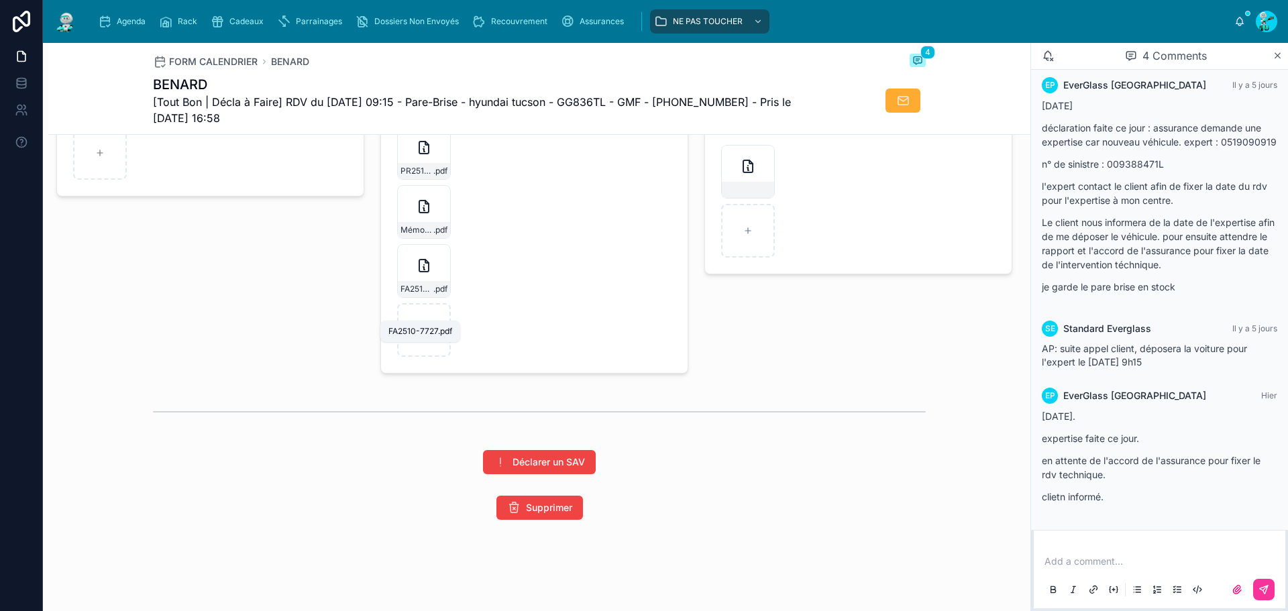
click at [433, 294] on span ".pdf" at bounding box center [440, 289] width 14 height 11
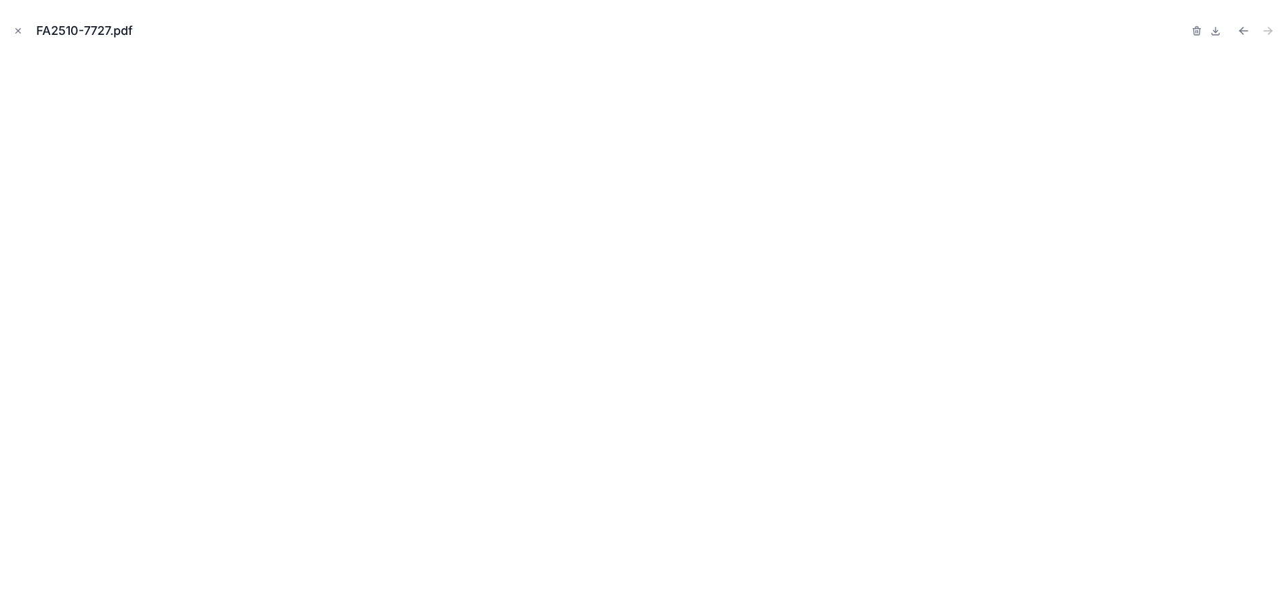
click at [16, 25] on button "Close modal" at bounding box center [18, 30] width 15 height 15
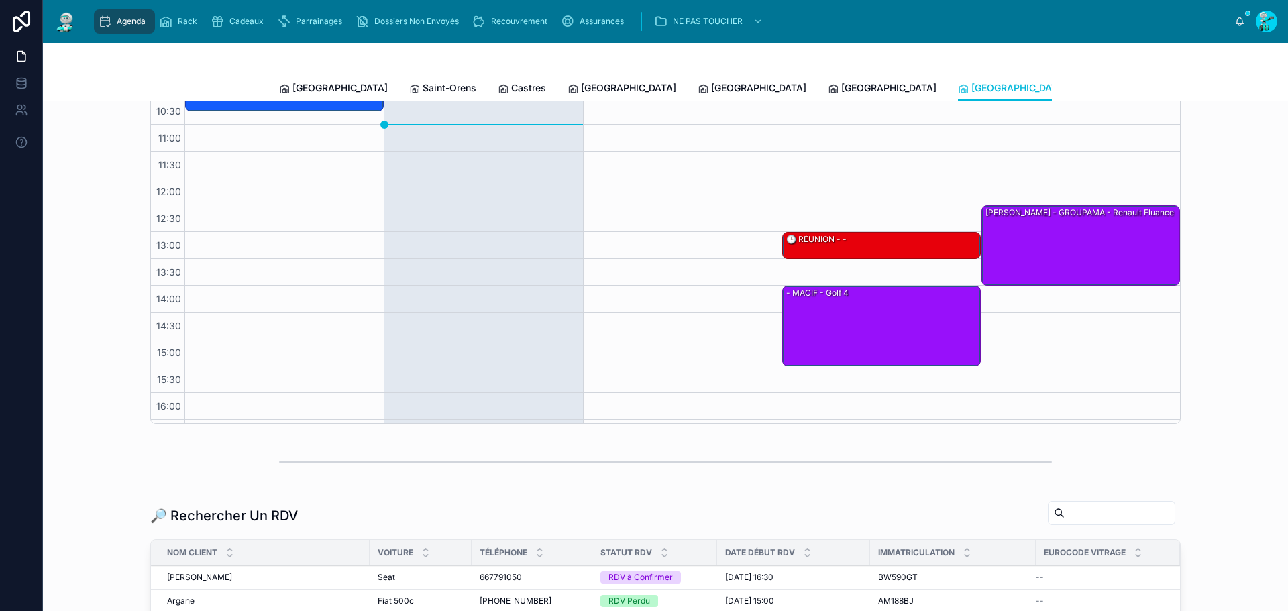
scroll to position [175, 0]
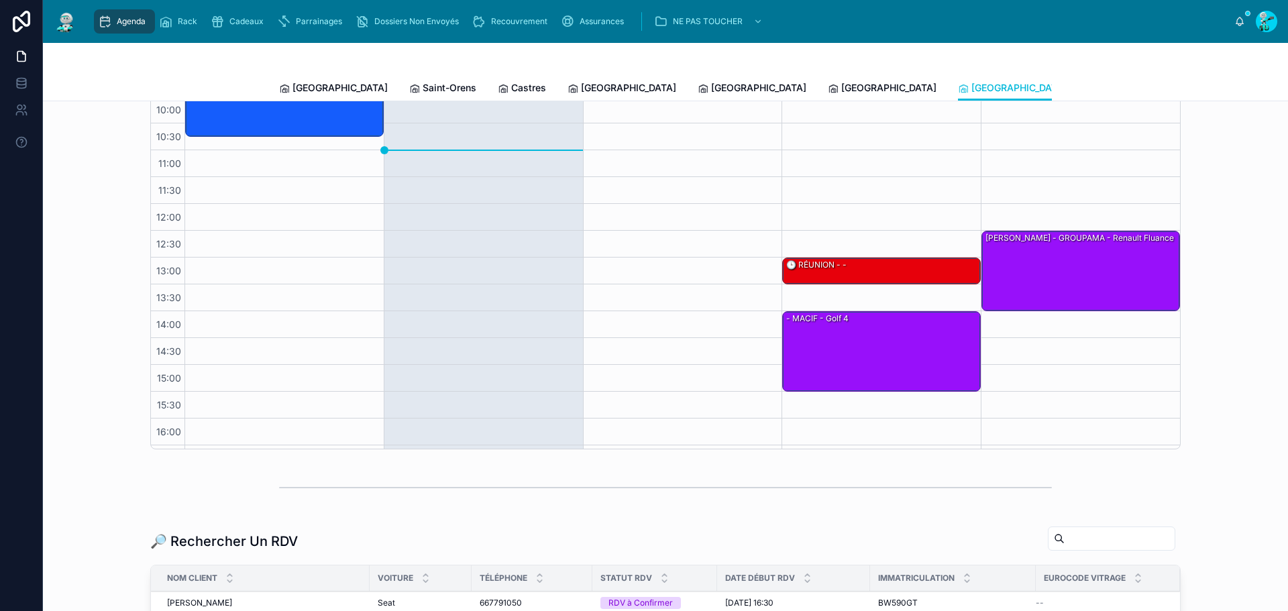
click at [841, 91] on span "[GEOGRAPHIC_DATA]" at bounding box center [888, 87] width 95 height 13
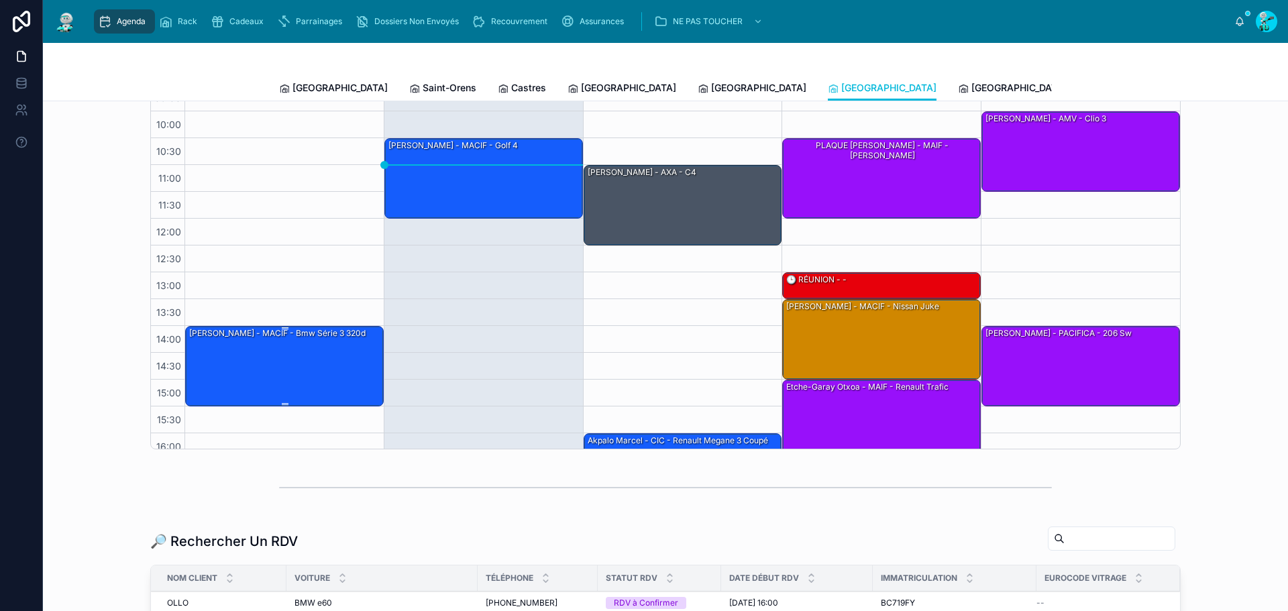
click at [317, 354] on div "[PERSON_NAME] - MACIF - Bmw série 3 320d" at bounding box center [285, 366] width 194 height 78
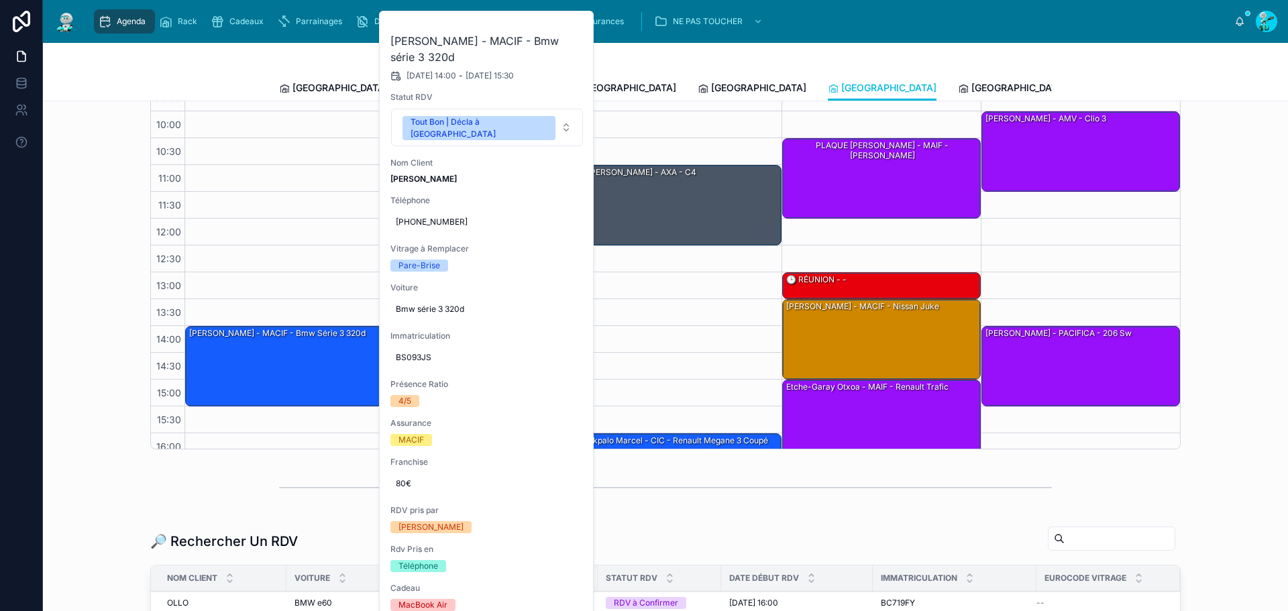
click at [0, 0] on icon at bounding box center [0, 0] width 0 height 0
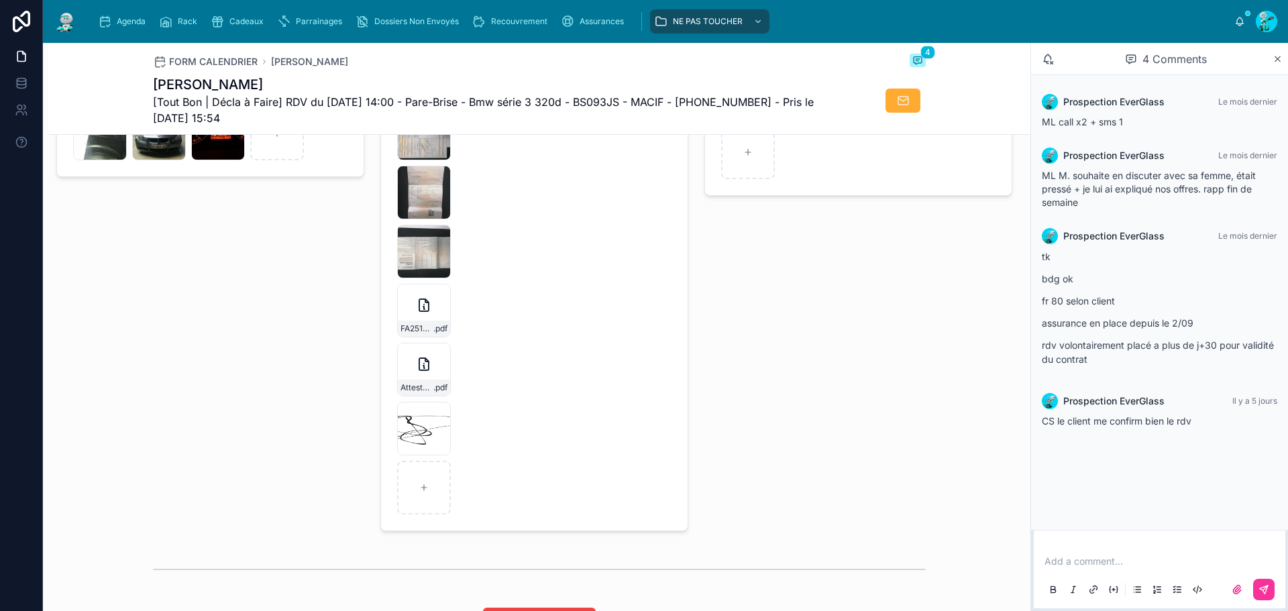
scroll to position [2120, 0]
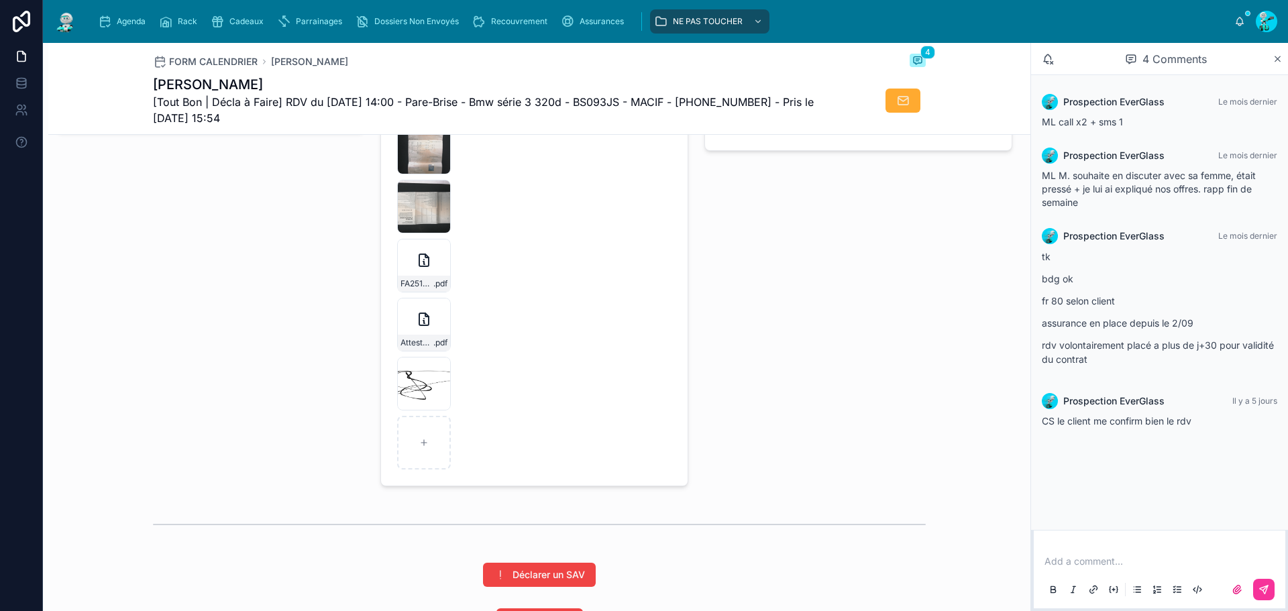
click at [0, 0] on icon at bounding box center [0, 0] width 0 height 0
click at [410, 336] on div "Attestation_vehicule_BMW_320_BS-093-JS .pdf" at bounding box center [424, 325] width 54 height 54
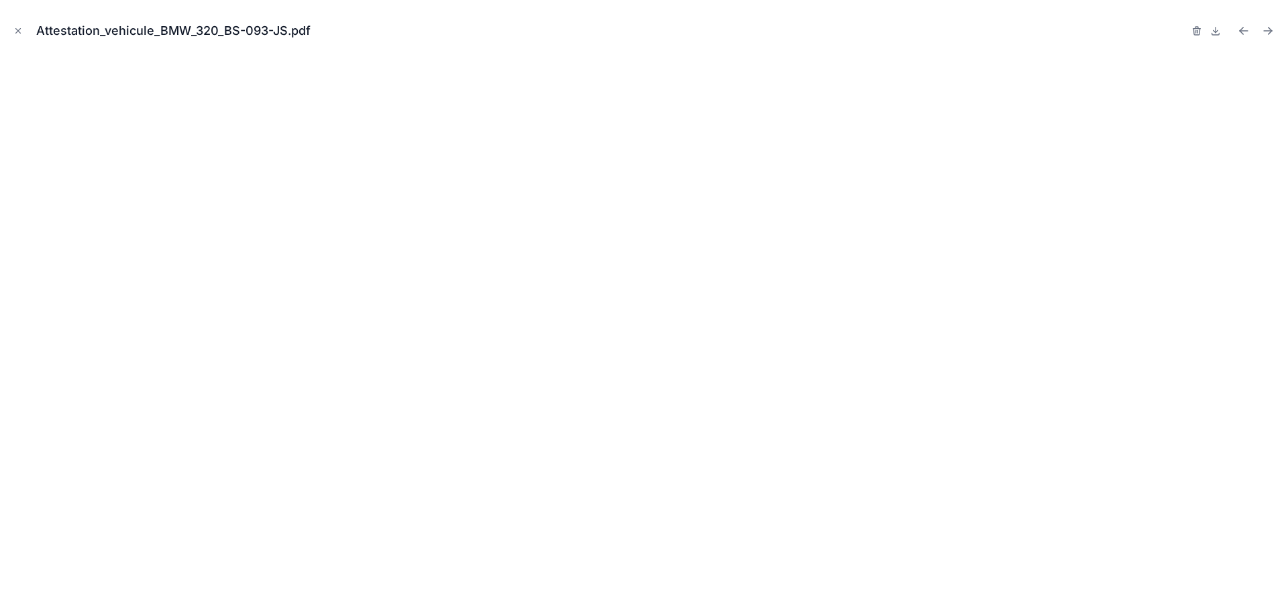
click at [27, 32] on div "Attestation_vehicule_BMW_320_BS-093-JS.pdf" at bounding box center [644, 31] width 1266 height 40
click at [20, 27] on icon "Close modal" at bounding box center [17, 30] width 9 height 9
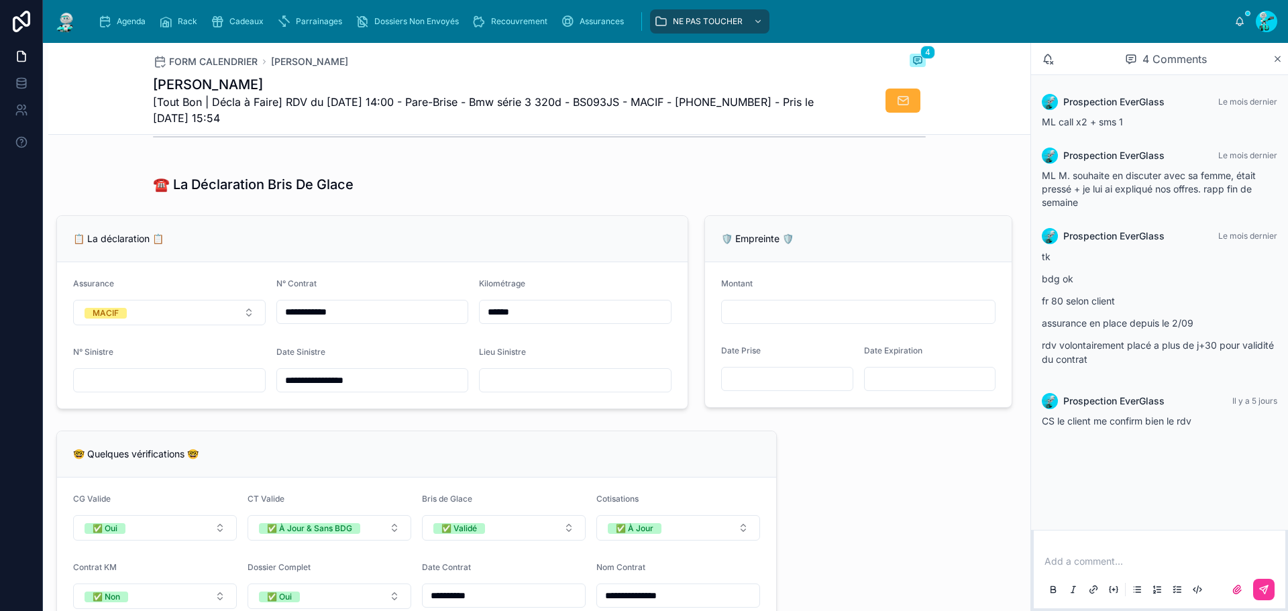
scroll to position [376, 0]
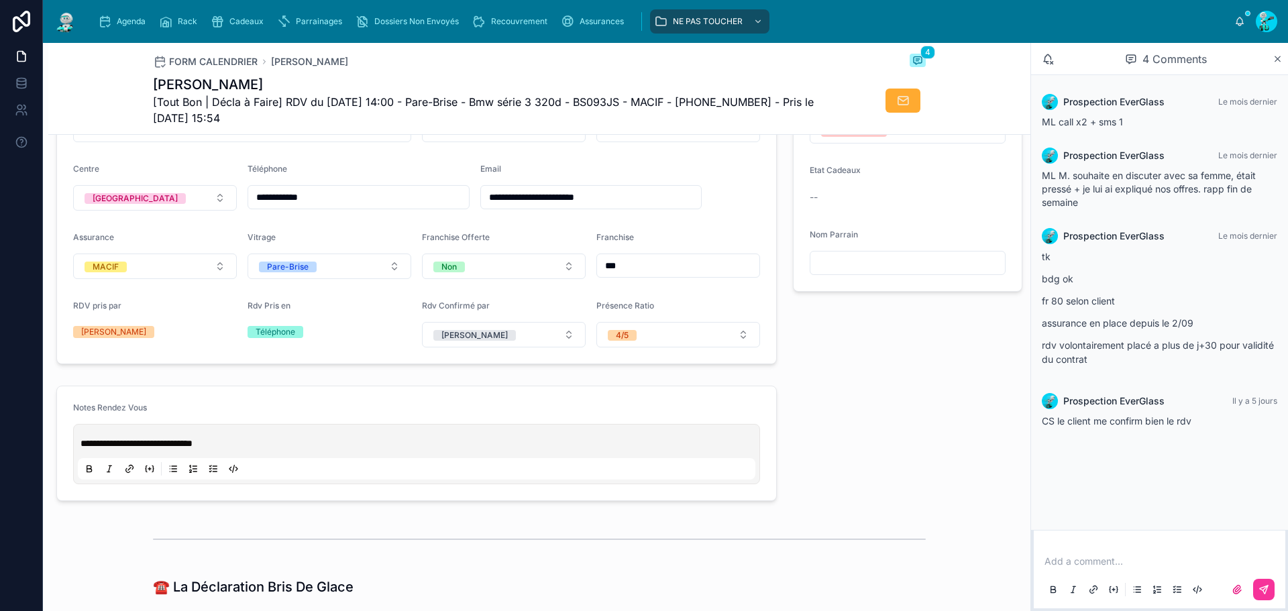
click at [662, 140] on input "*******" at bounding box center [678, 130] width 162 height 19
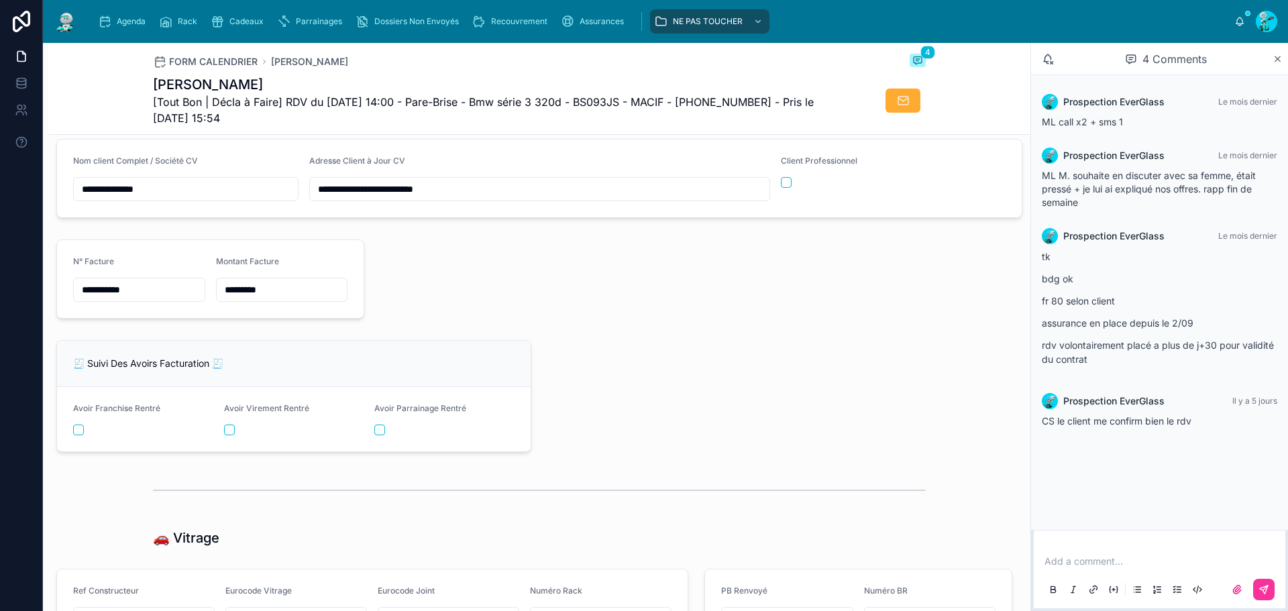
scroll to position [1718, 0]
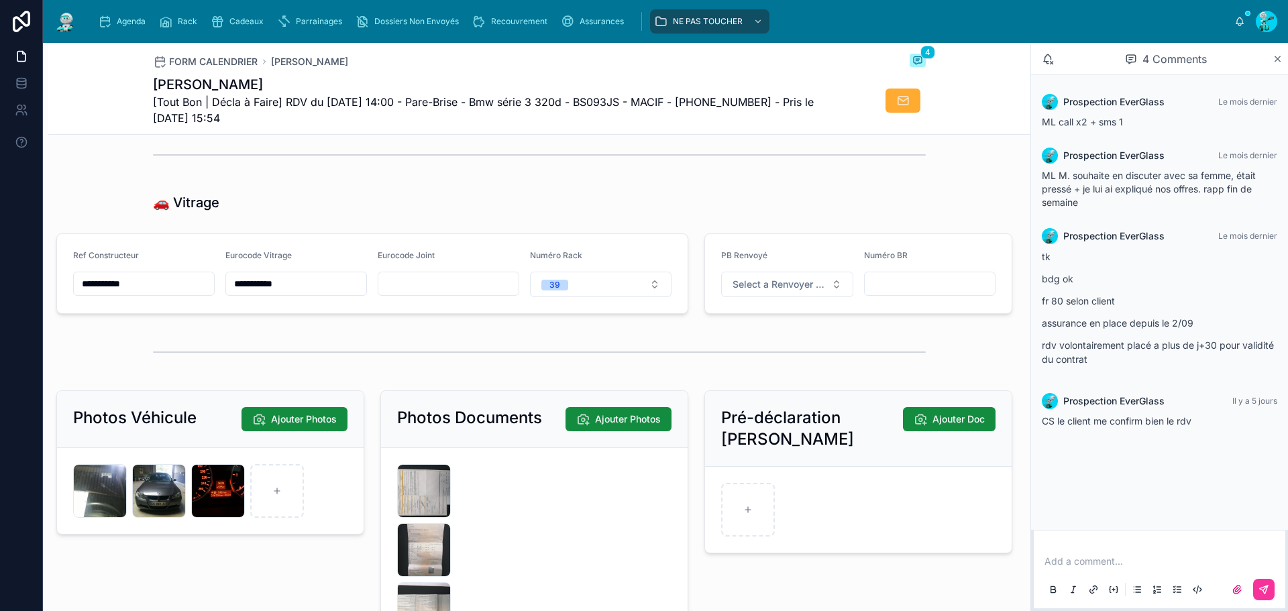
click at [178, 284] on input "**********" at bounding box center [144, 283] width 140 height 19
click at [285, 292] on input "**********" at bounding box center [296, 283] width 140 height 19
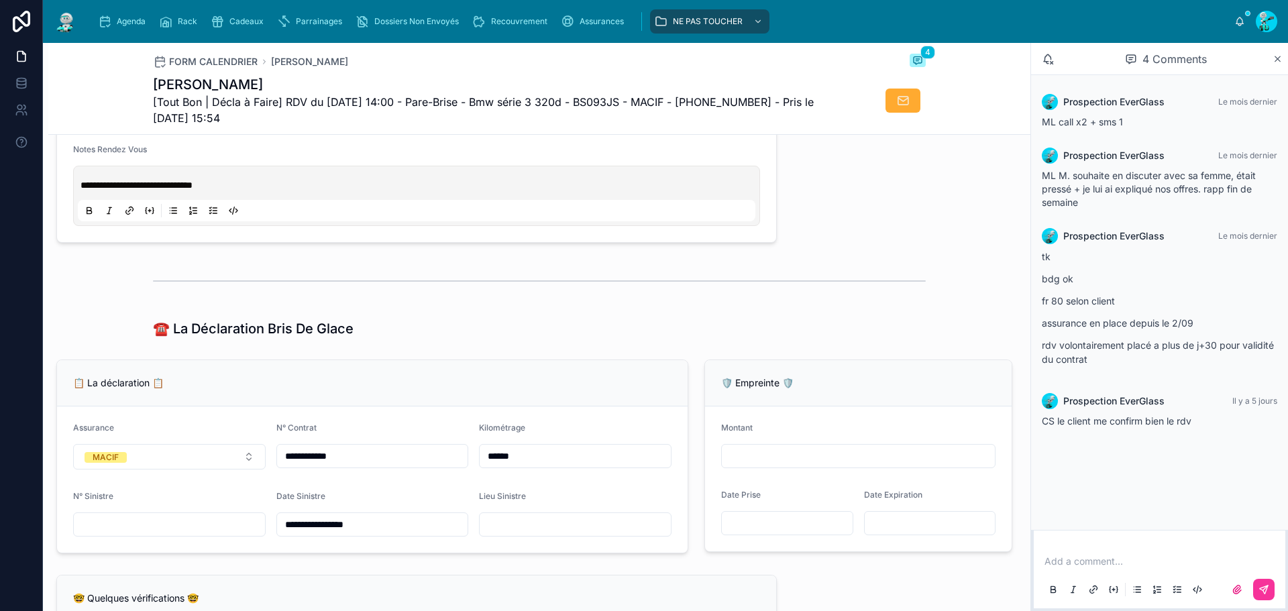
scroll to position [309, 0]
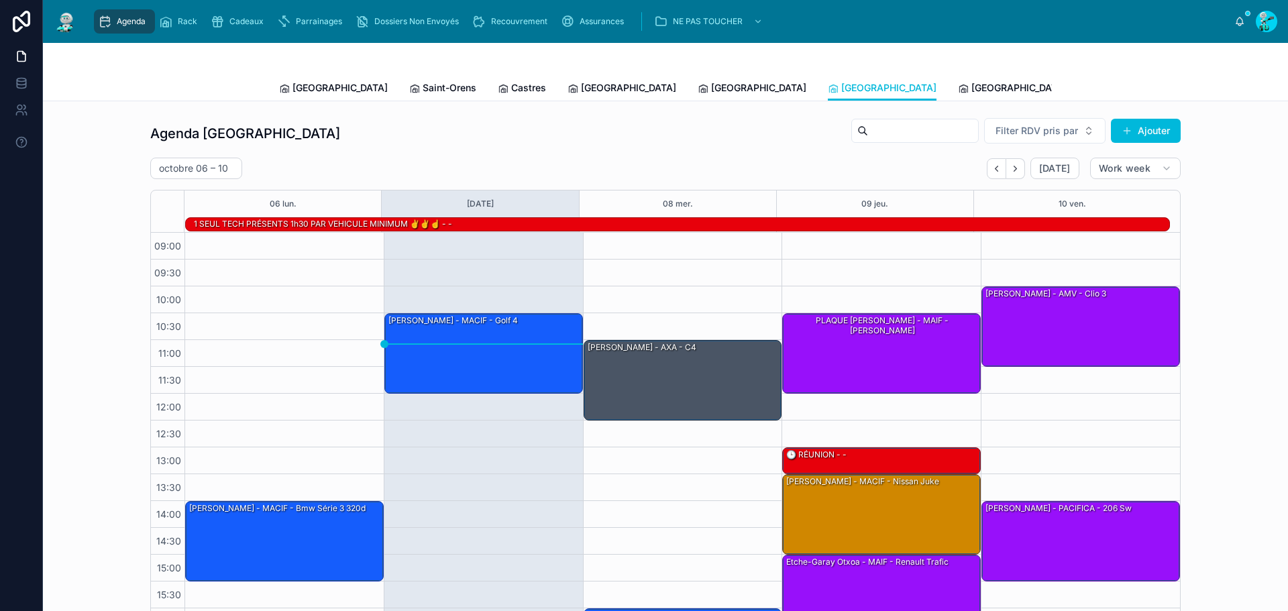
click at [798, 83] on div "Toulouse Saint-Orens Castres [GEOGRAPHIC_DATA] [GEOGRAPHIC_DATA] [GEOGRAPHIC_DA…" at bounding box center [665, 87] width 773 height 25
click at [971, 87] on span "[GEOGRAPHIC_DATA]" at bounding box center [1018, 87] width 95 height 13
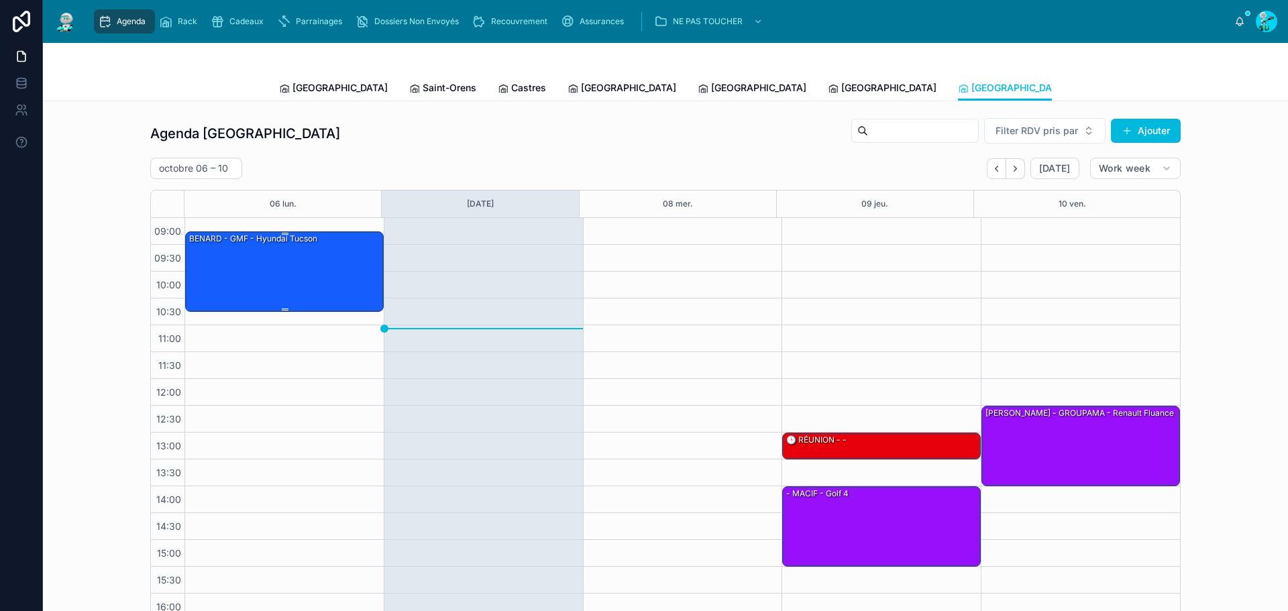
click at [298, 292] on div "BENARD - GMF - hyundai tucson" at bounding box center [285, 271] width 194 height 78
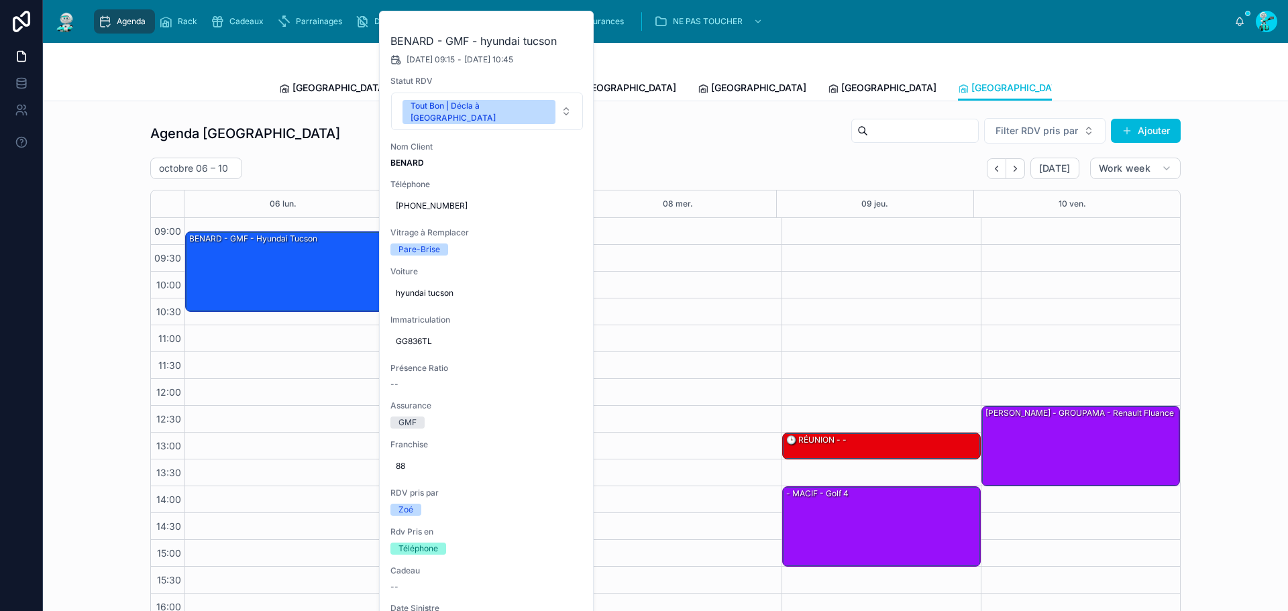
click at [0, 0] on button at bounding box center [0, 0] width 0 height 0
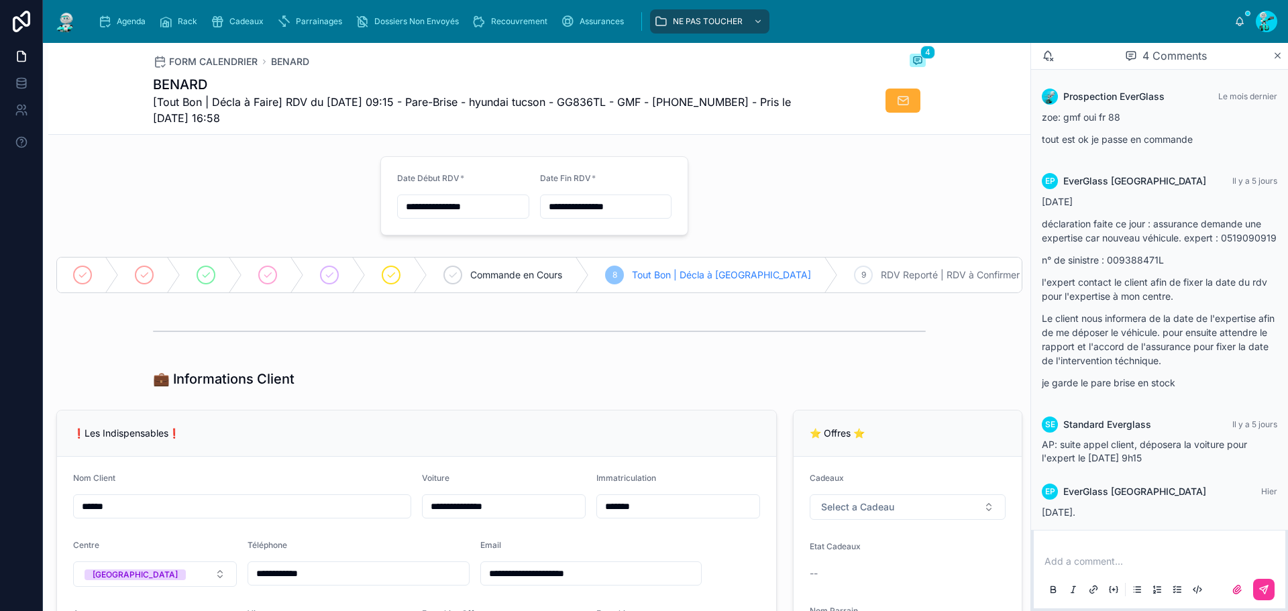
scroll to position [110, 0]
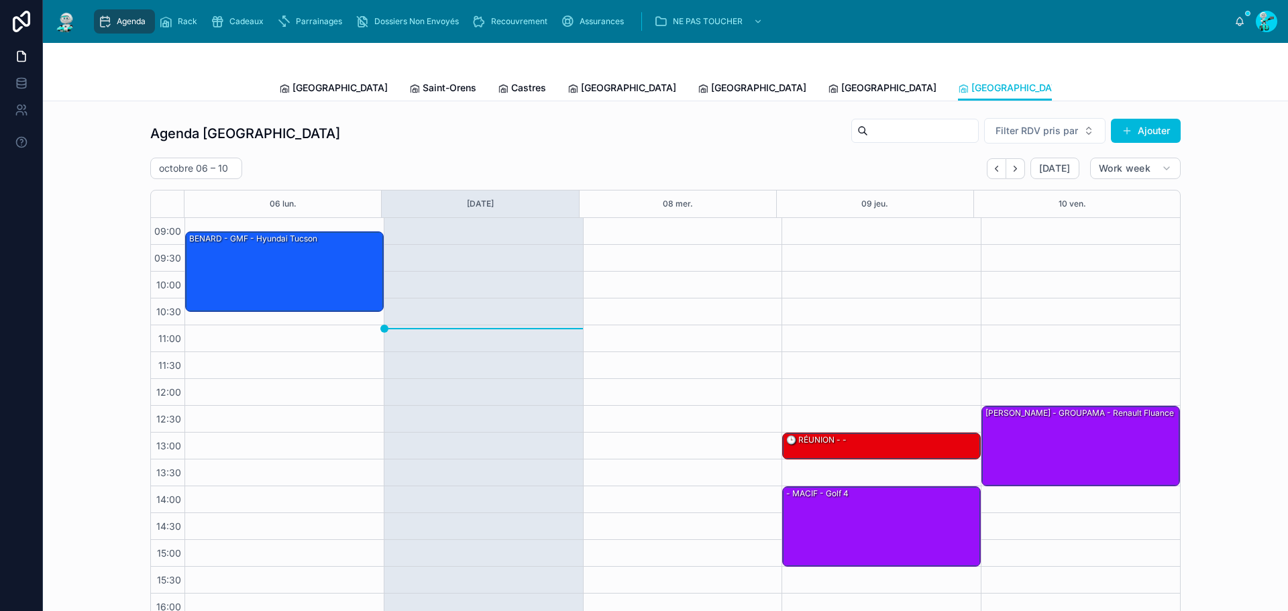
click at [841, 81] on span "[GEOGRAPHIC_DATA]" at bounding box center [888, 87] width 95 height 13
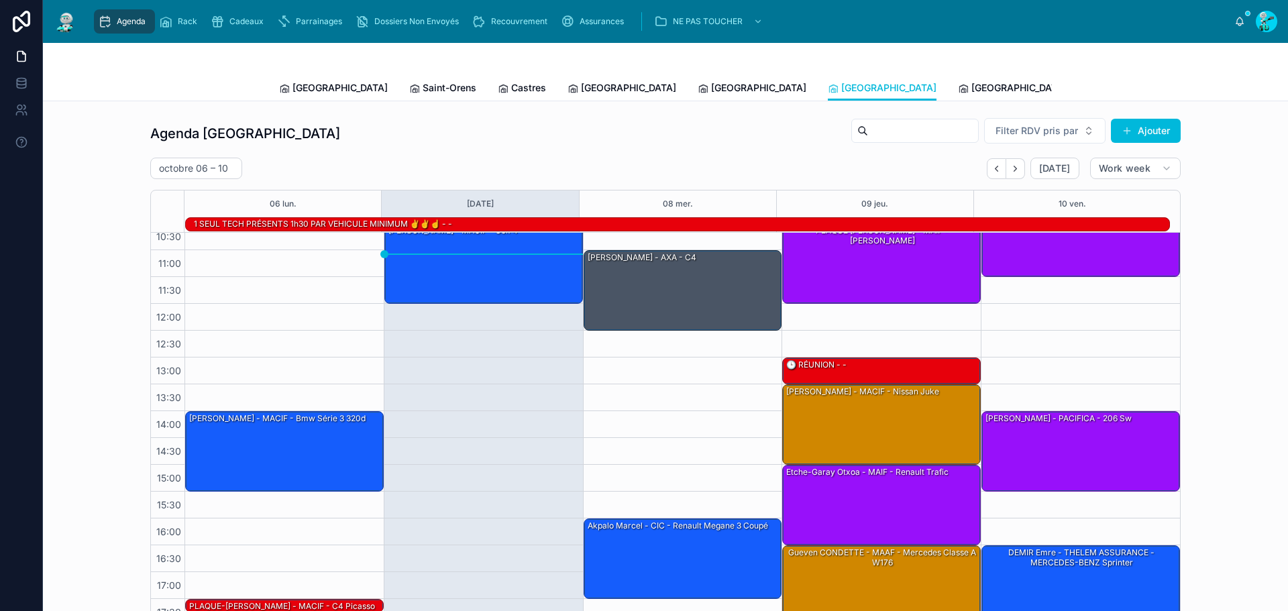
scroll to position [92, 0]
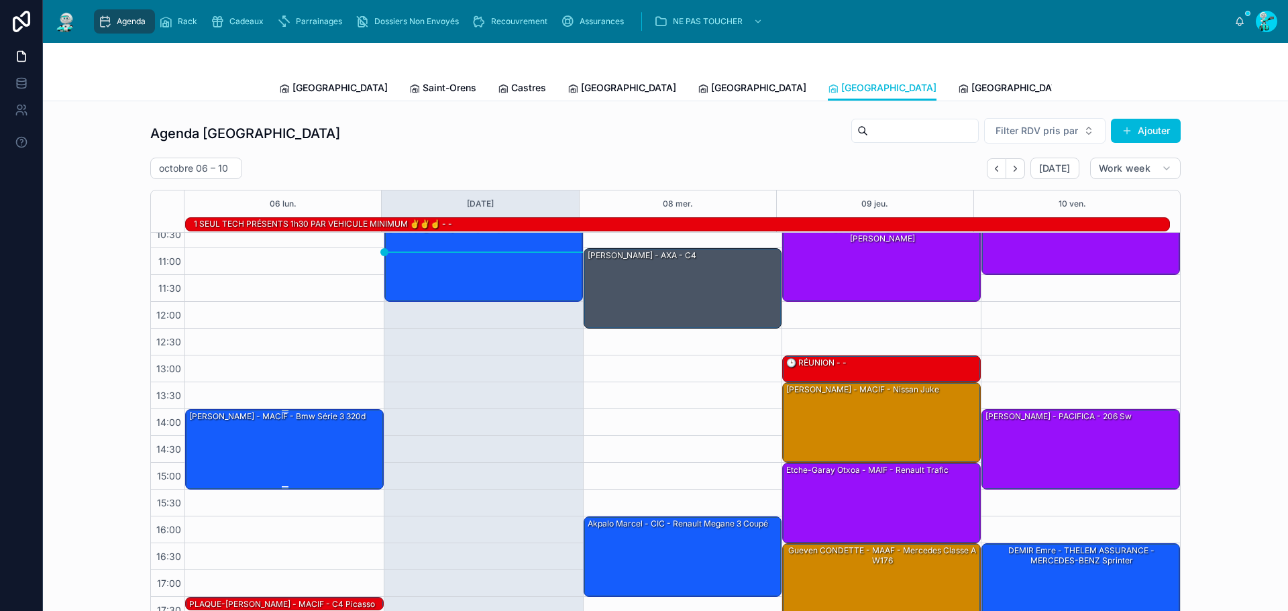
click at [300, 447] on div "[PERSON_NAME] - MACIF - Bmw série 3 320d" at bounding box center [285, 449] width 194 height 78
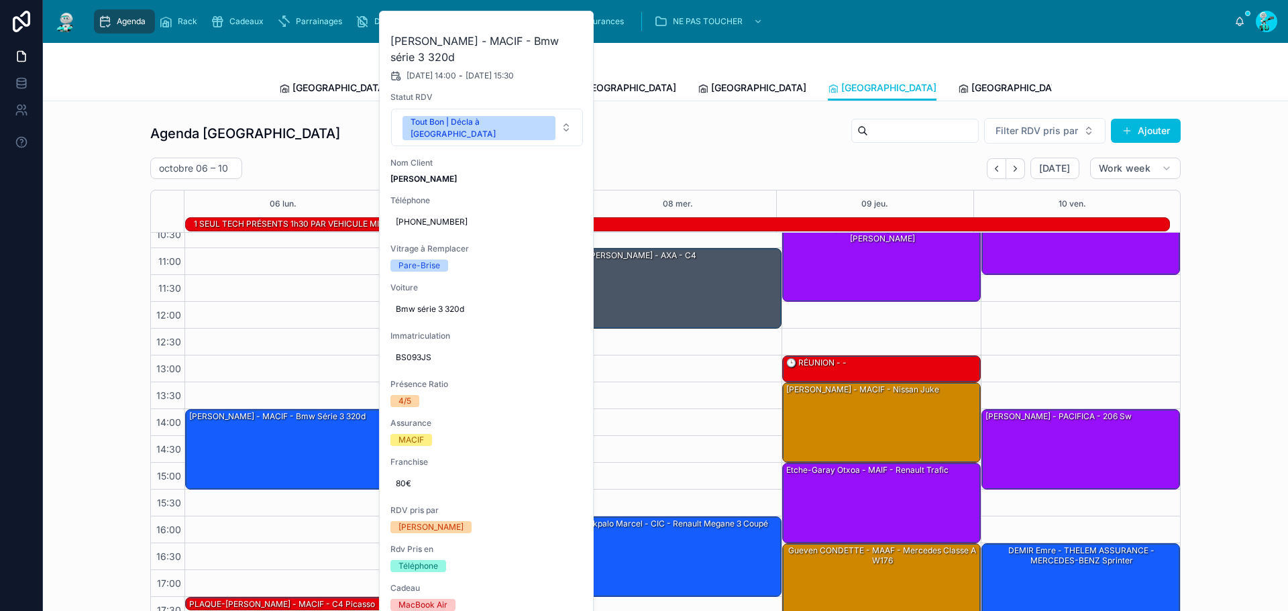
drag, startPoint x: 312, startPoint y: 156, endPoint x: 347, endPoint y: 146, distance: 36.3
click at [314, 154] on div "Agenda Rennes Filter RDV pris par Ajouter [DATE] – [DATE] [DATE] Work week 06 […" at bounding box center [665, 370] width 1030 height 507
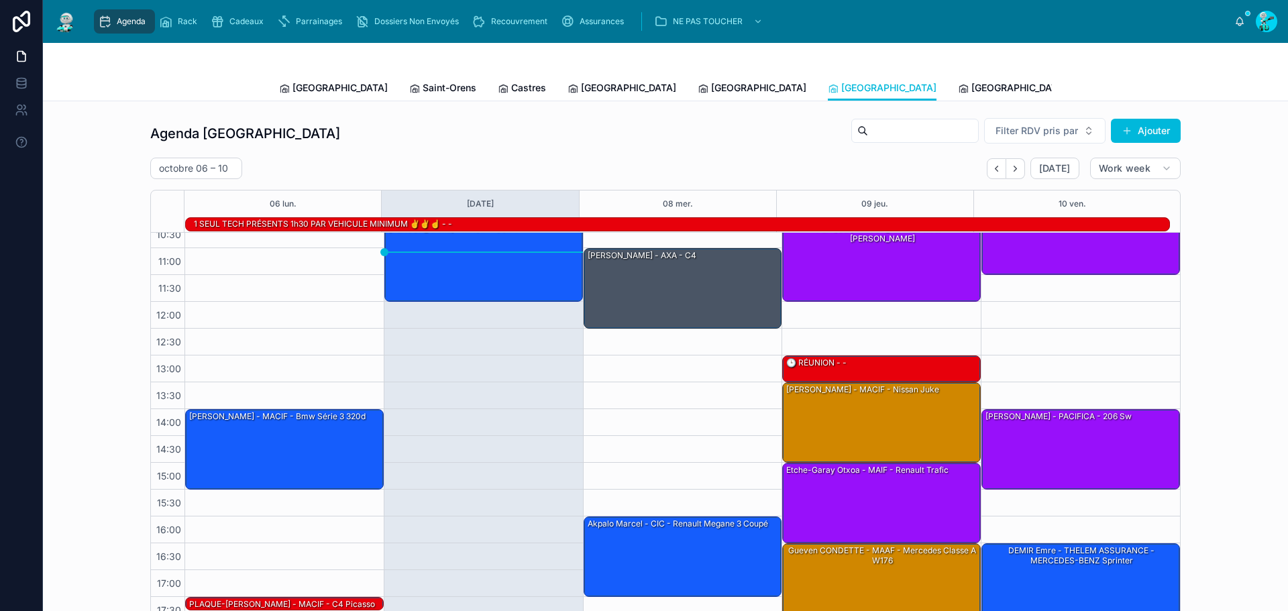
click at [711, 87] on span "[GEOGRAPHIC_DATA]" at bounding box center [758, 87] width 95 height 13
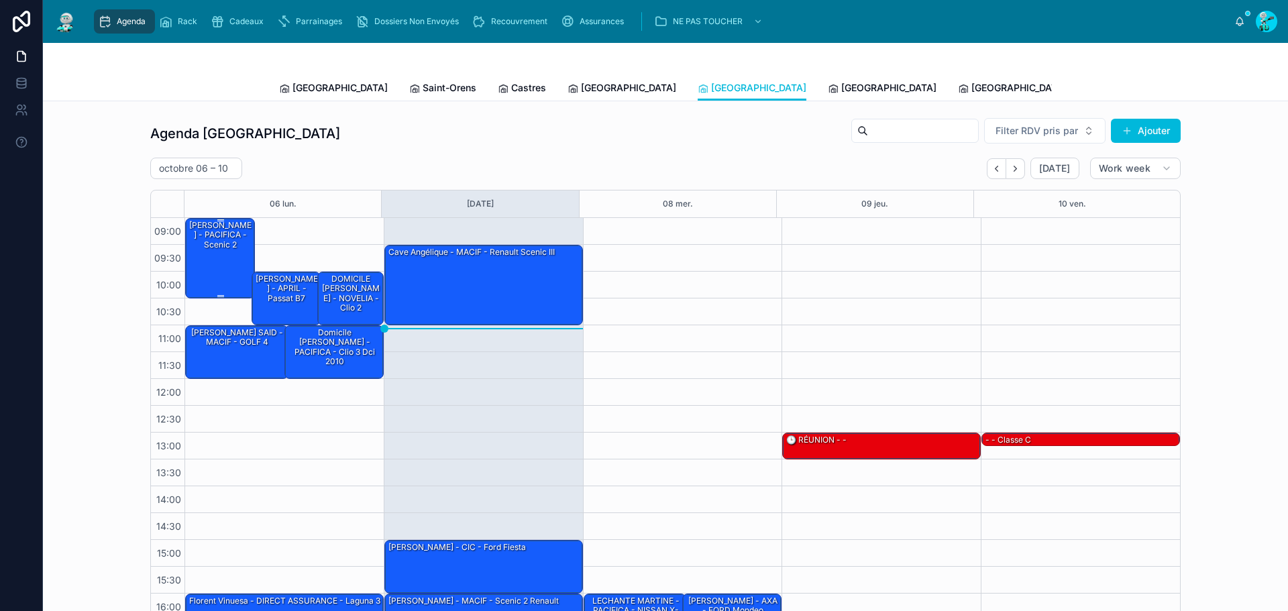
click at [209, 263] on div "[PERSON_NAME] - PACIFICA - scenic 2" at bounding box center [221, 258] width 66 height 78
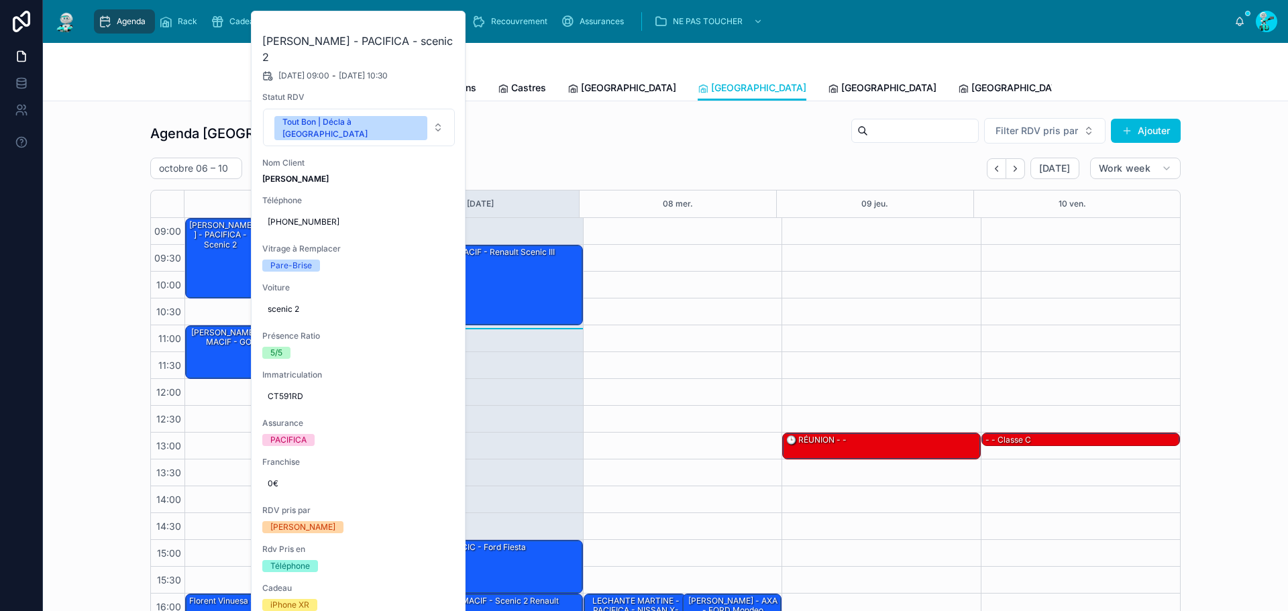
click at [115, 272] on div "Agenda Perpignan Filter RDV pris par Ajouter [DATE] – [DATE] [DATE] Work week 0…" at bounding box center [665, 371] width 1223 height 518
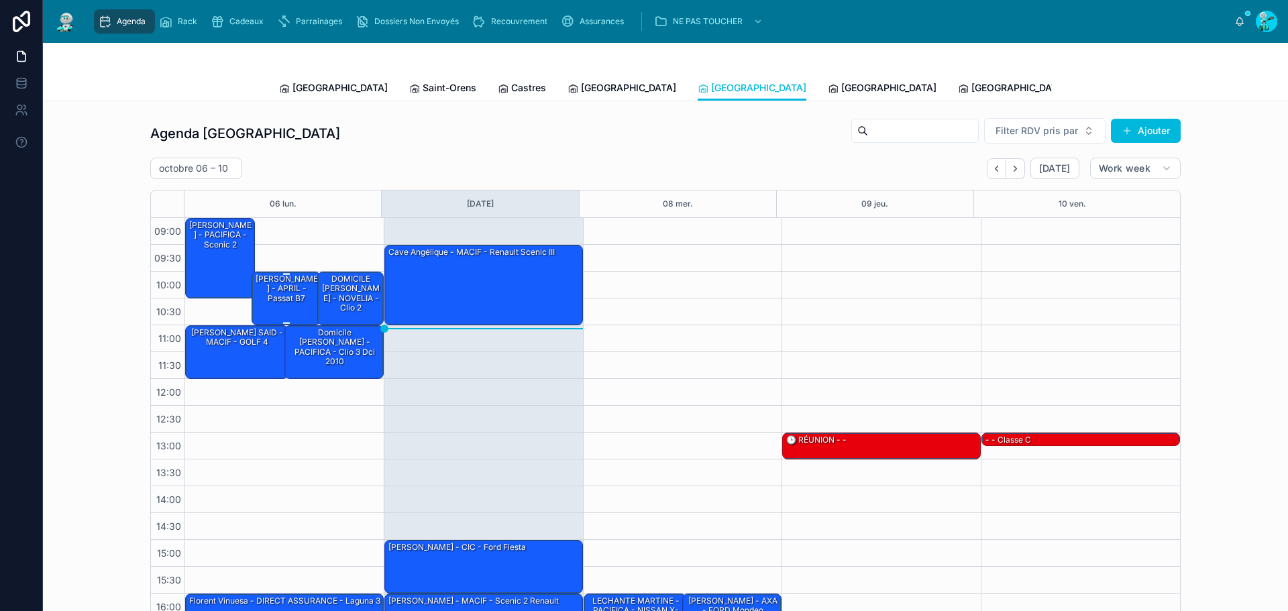
click at [256, 299] on div "[PERSON_NAME] - APRIL - passat B7" at bounding box center [287, 289] width 66 height 32
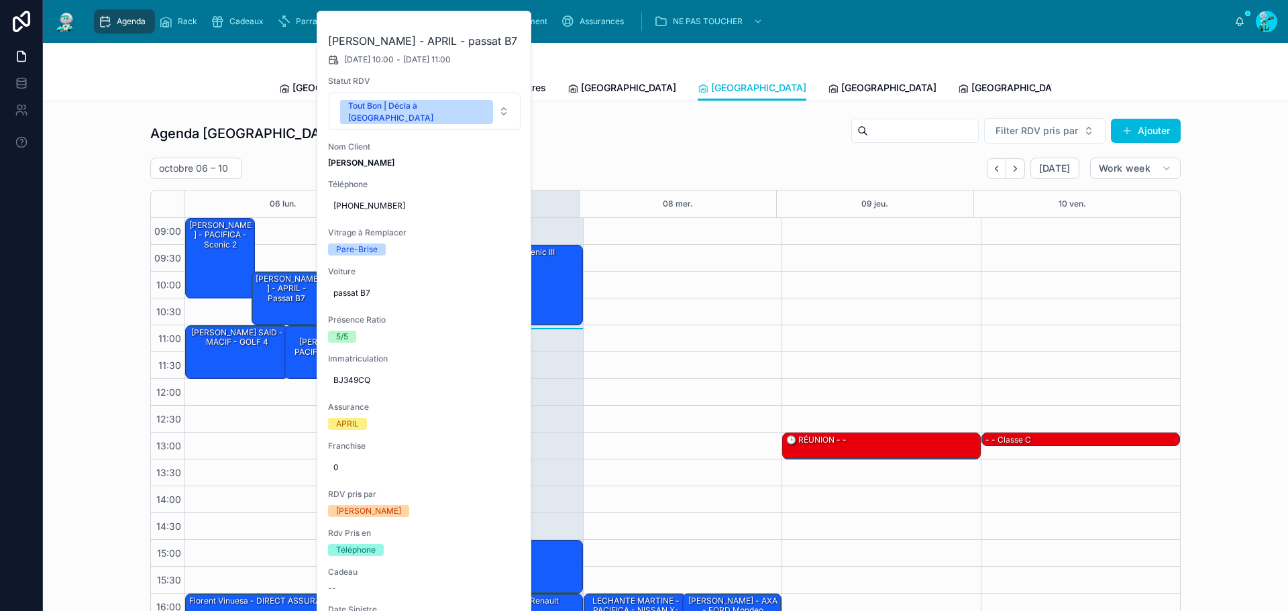
click at [115, 275] on div "Agenda Perpignan Filter RDV pris par Ajouter [DATE] – [DATE] [DATE] Work week 0…" at bounding box center [665, 371] width 1223 height 518
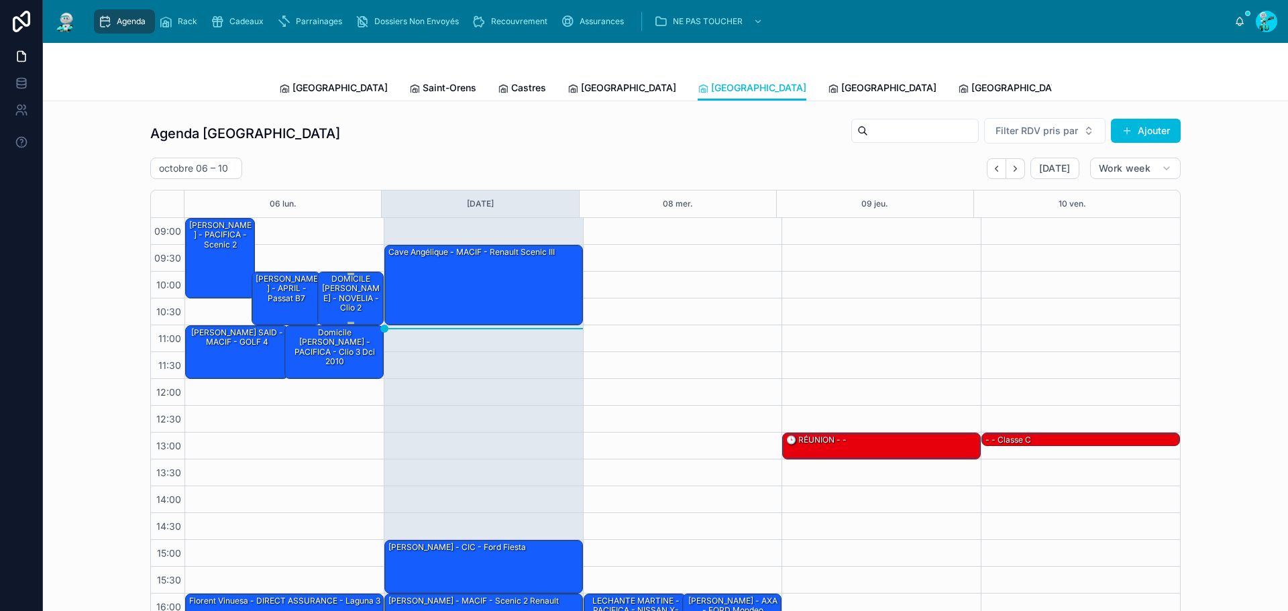
click at [320, 283] on div "DOMICILE [PERSON_NAME] - NOVELIA - Clio 2" at bounding box center [351, 294] width 62 height 42
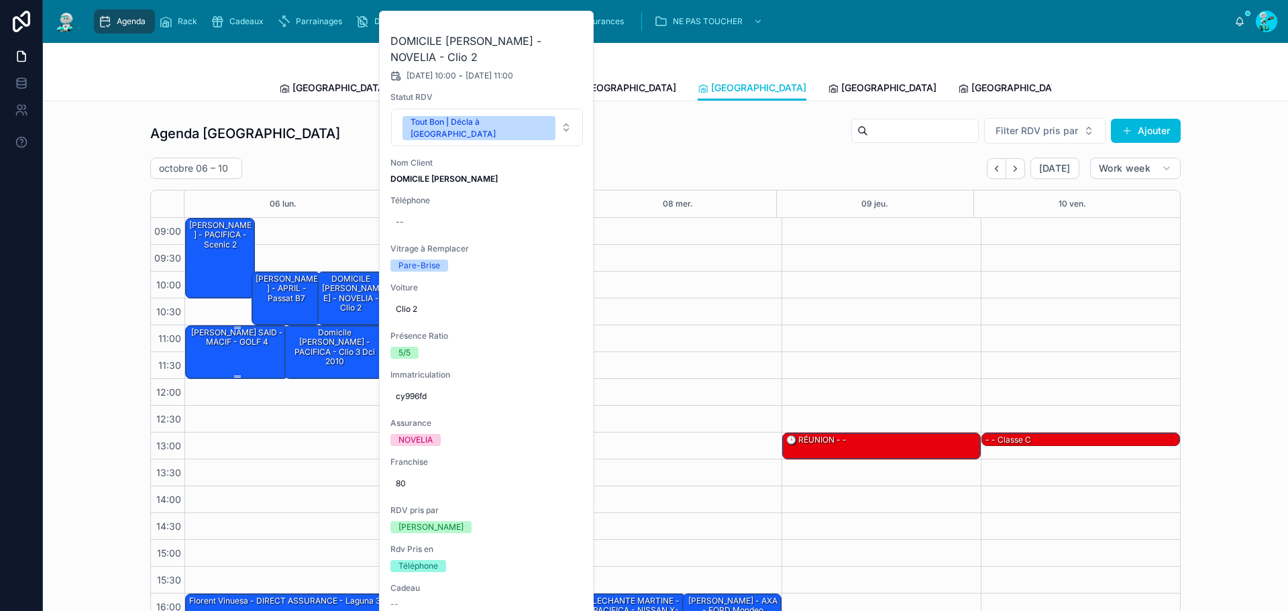
click at [239, 365] on div "[PERSON_NAME] SAID - MACIF - GOLF 4" at bounding box center [237, 351] width 99 height 51
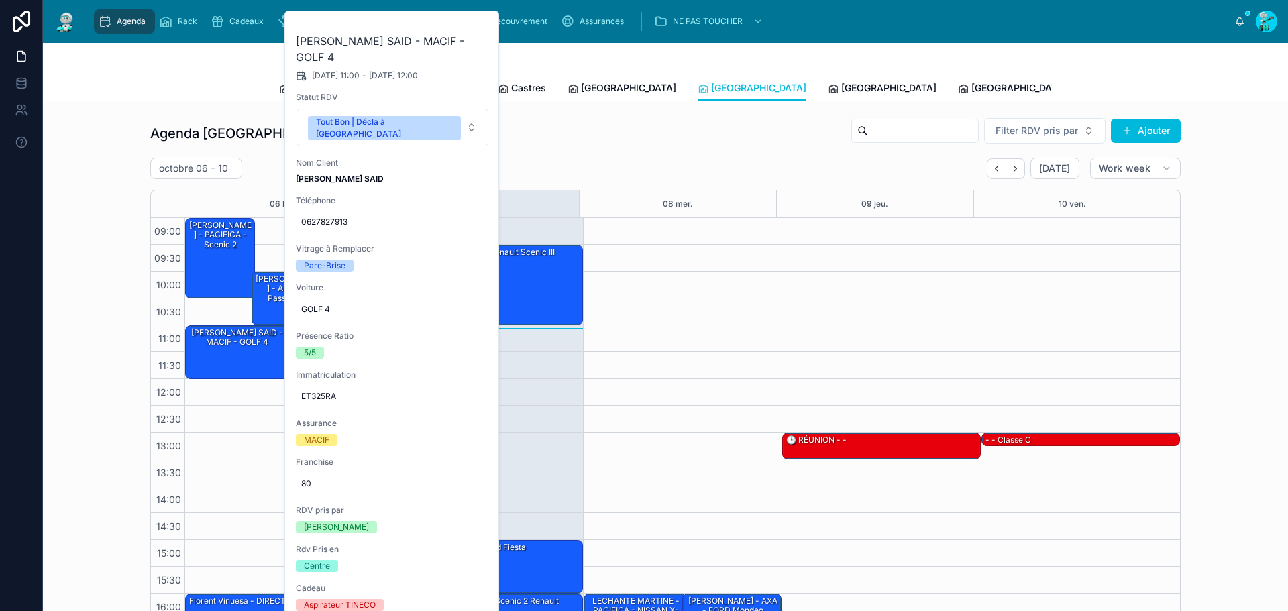
click at [133, 278] on div "Agenda Perpignan Filter RDV pris par Ajouter [DATE] – [DATE] [DATE] Work week 0…" at bounding box center [665, 371] width 1223 height 518
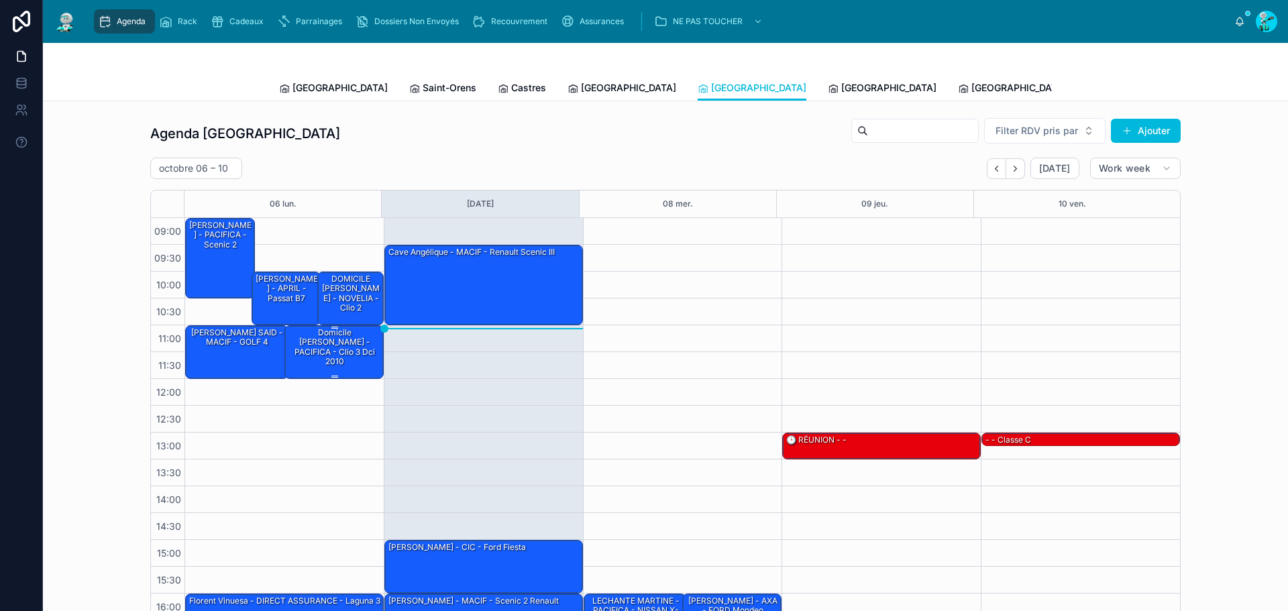
click at [328, 355] on div "Domicile [PERSON_NAME] - PACIFICA - clio 3 dci 2010" at bounding box center [334, 348] width 95 height 42
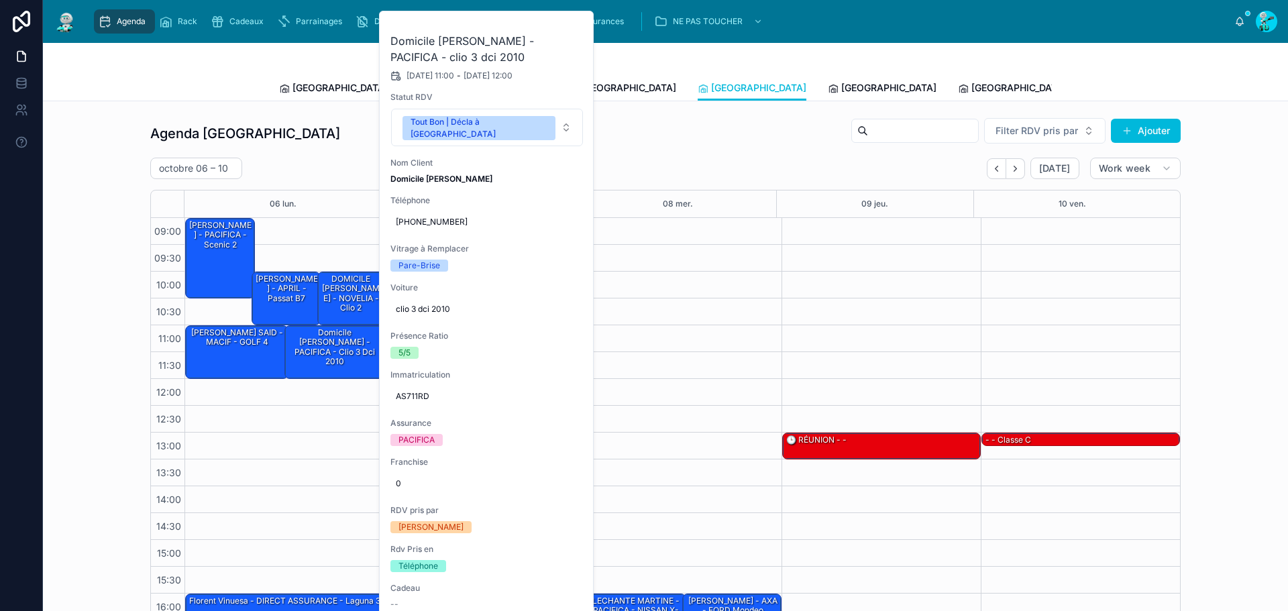
click at [55, 261] on div "Agenda Perpignan Filter RDV pris par Ajouter [DATE] – [DATE] [DATE] Work week 0…" at bounding box center [665, 371] width 1223 height 518
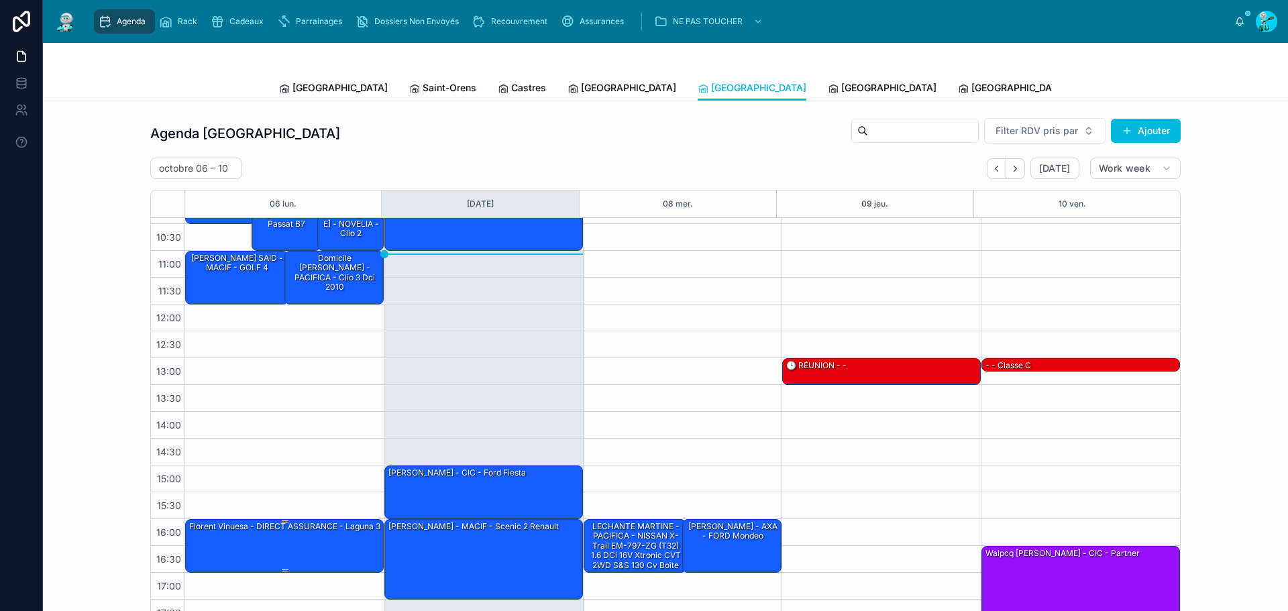
scroll to position [77, 0]
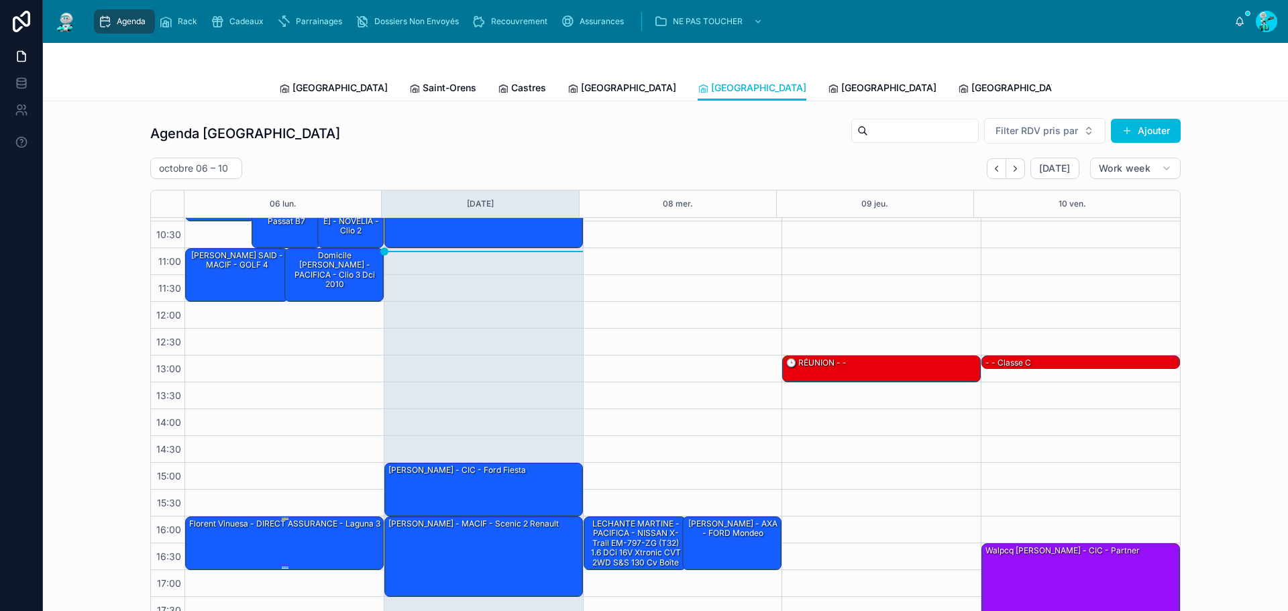
click at [297, 547] on div "Florent Vinuesa - DIRECT ASSURANCE - laguna 3" at bounding box center [285, 542] width 194 height 51
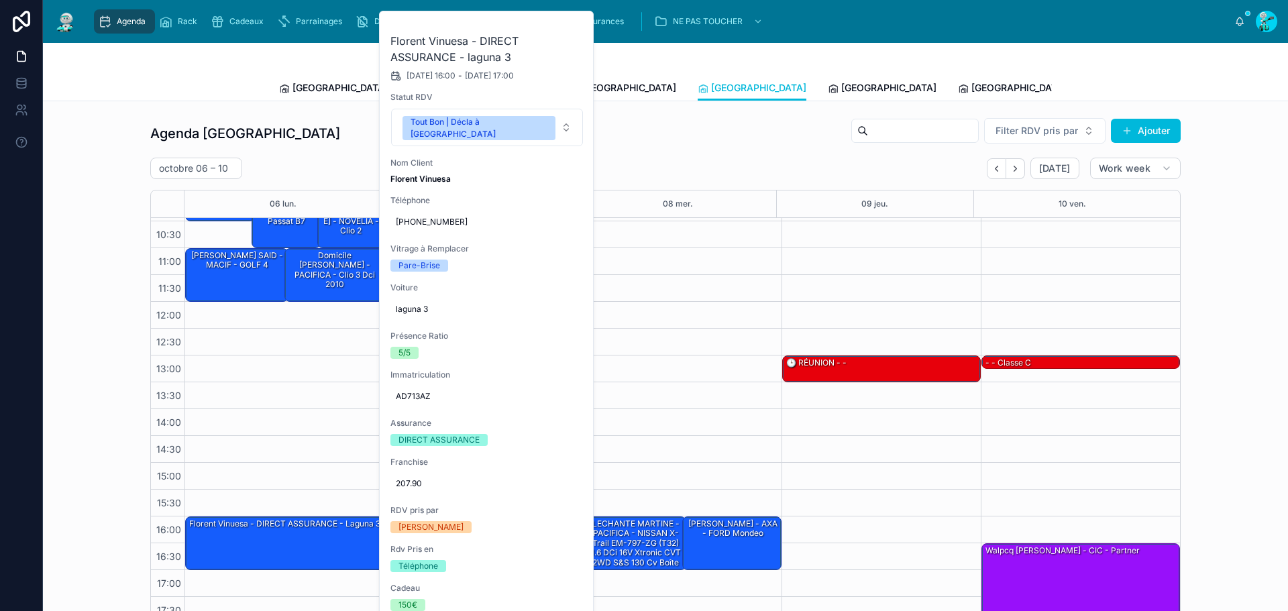
click at [279, 132] on div "Agenda Perpignan Filter RDV pris par [PERSON_NAME]" at bounding box center [665, 133] width 1030 height 32
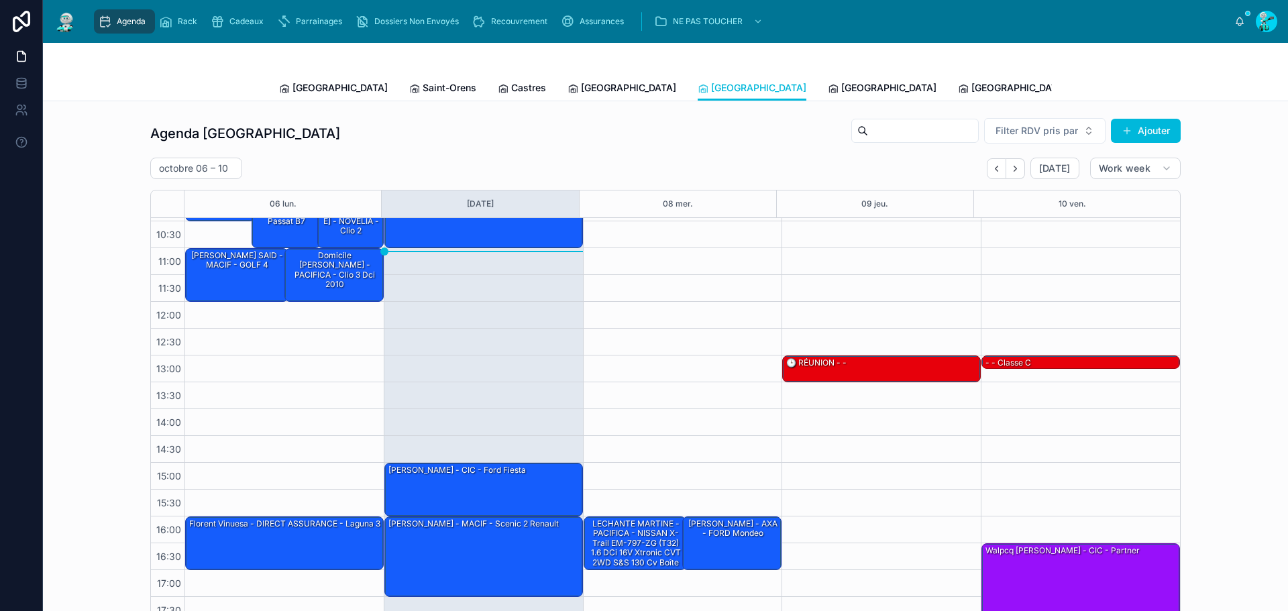
click at [581, 81] on span "[GEOGRAPHIC_DATA]" at bounding box center [628, 87] width 95 height 13
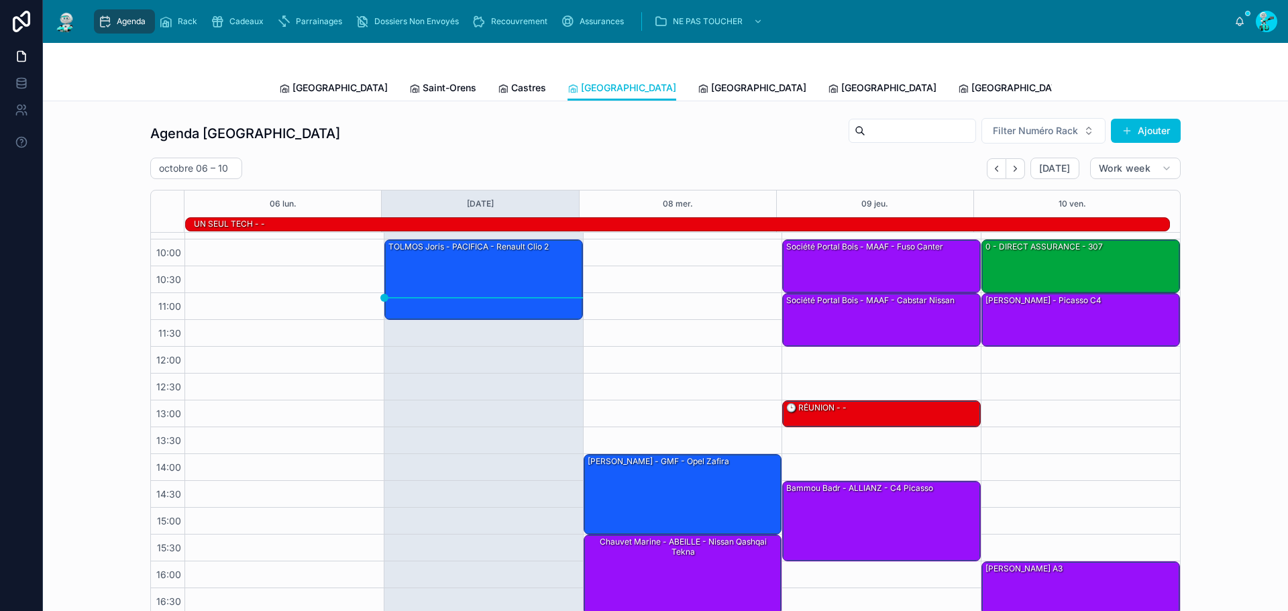
scroll to position [92, 0]
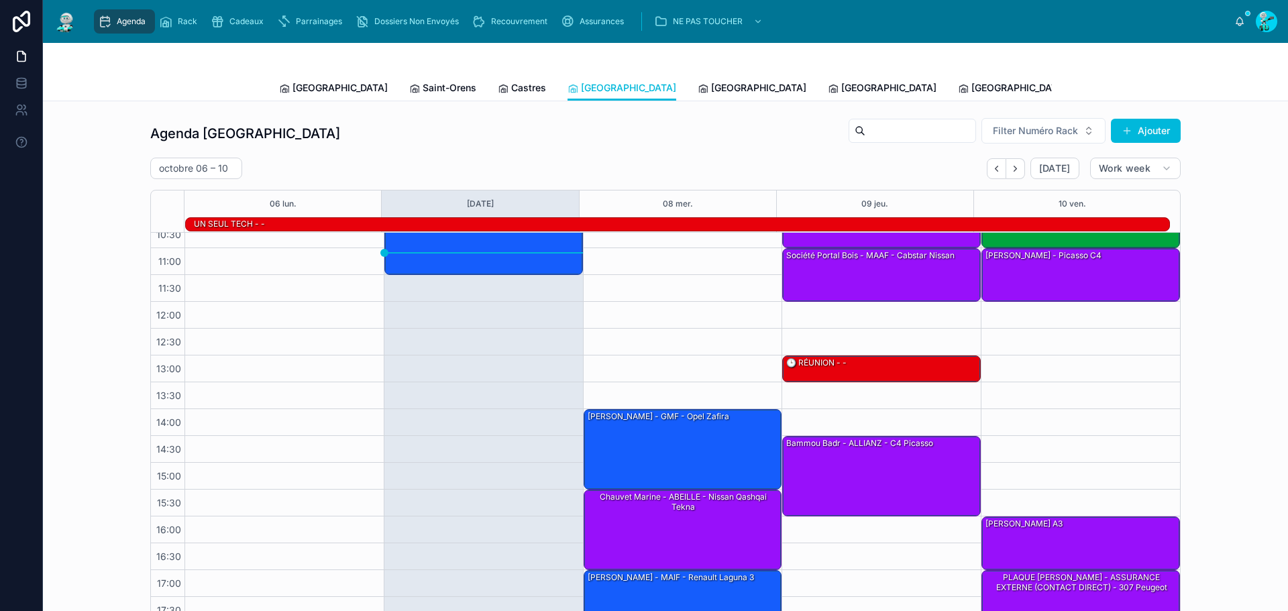
click at [423, 86] on span "Saint-Orens" at bounding box center [450, 87] width 54 height 13
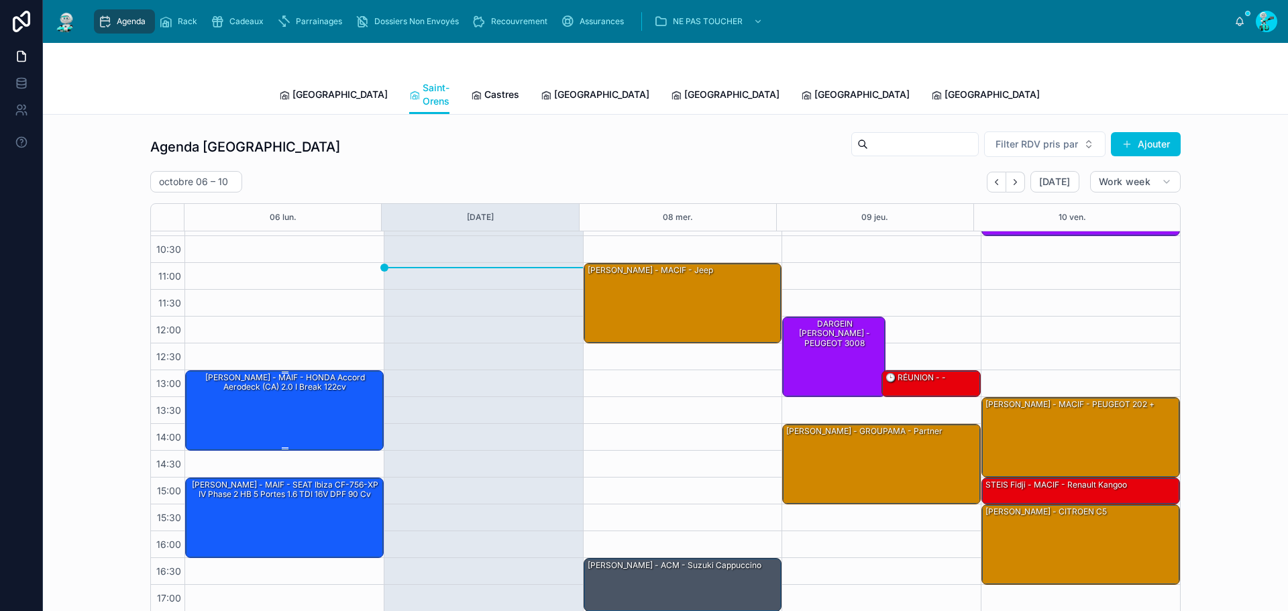
scroll to position [77, 0]
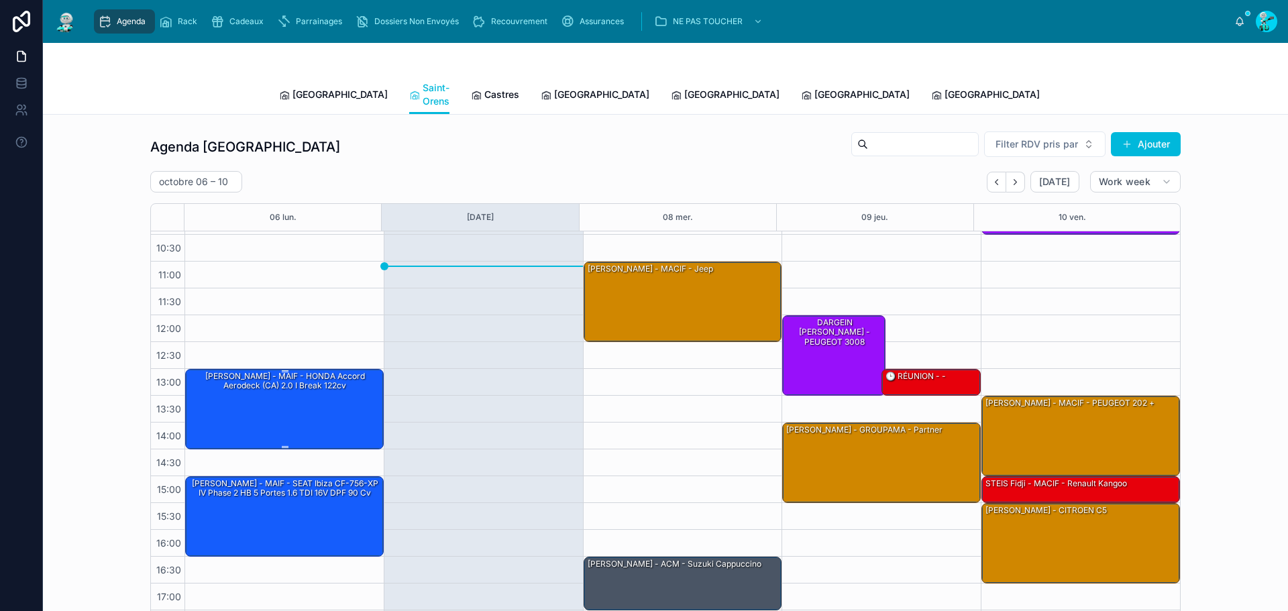
click at [276, 370] on div "[PERSON_NAME] - MAIF - HONDA Accord Aerodeck (CA) 2.0 i Break 122cv" at bounding box center [285, 381] width 194 height 22
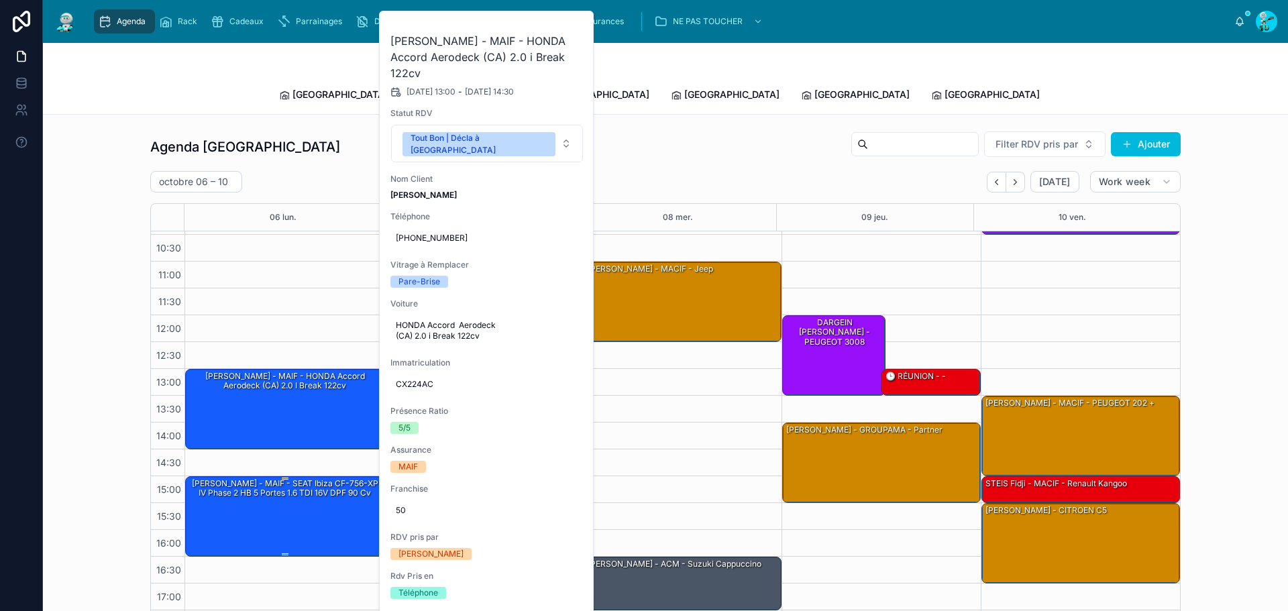
click at [242, 492] on div "[PERSON_NAME] - MAIF - SEAT Ibiza CF-756-XP IV Phase 2 HB 5 Portes 1.6 TDI 16V …" at bounding box center [285, 516] width 194 height 78
click at [314, 88] on span "[GEOGRAPHIC_DATA]" at bounding box center [339, 94] width 95 height 13
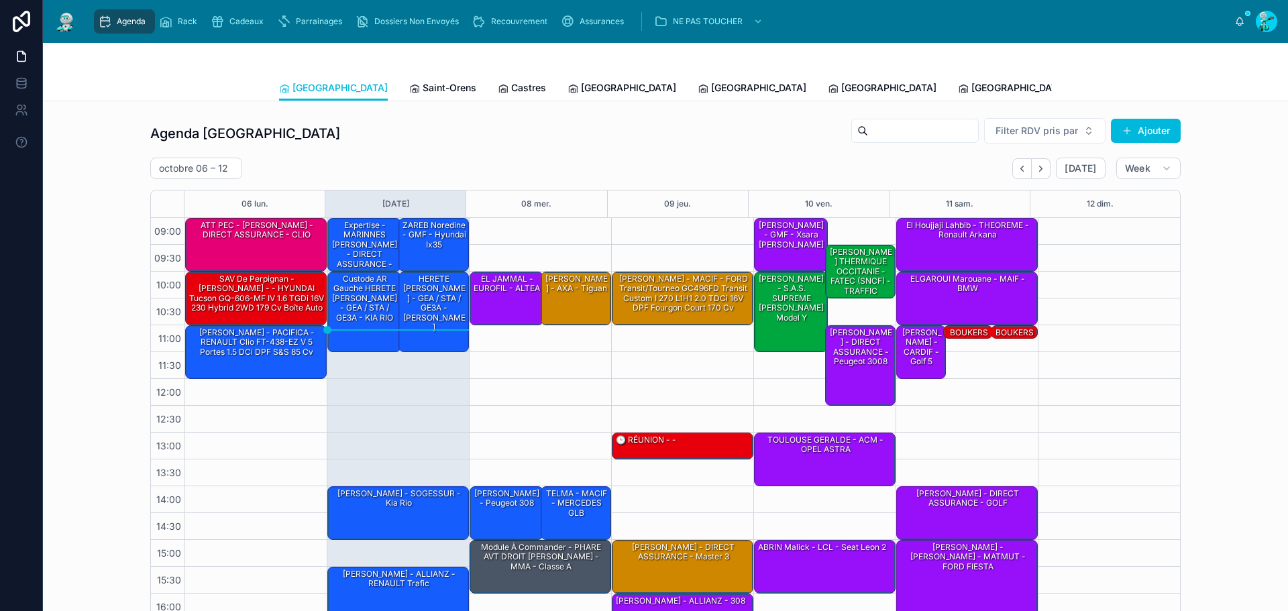
scroll to position [77, 0]
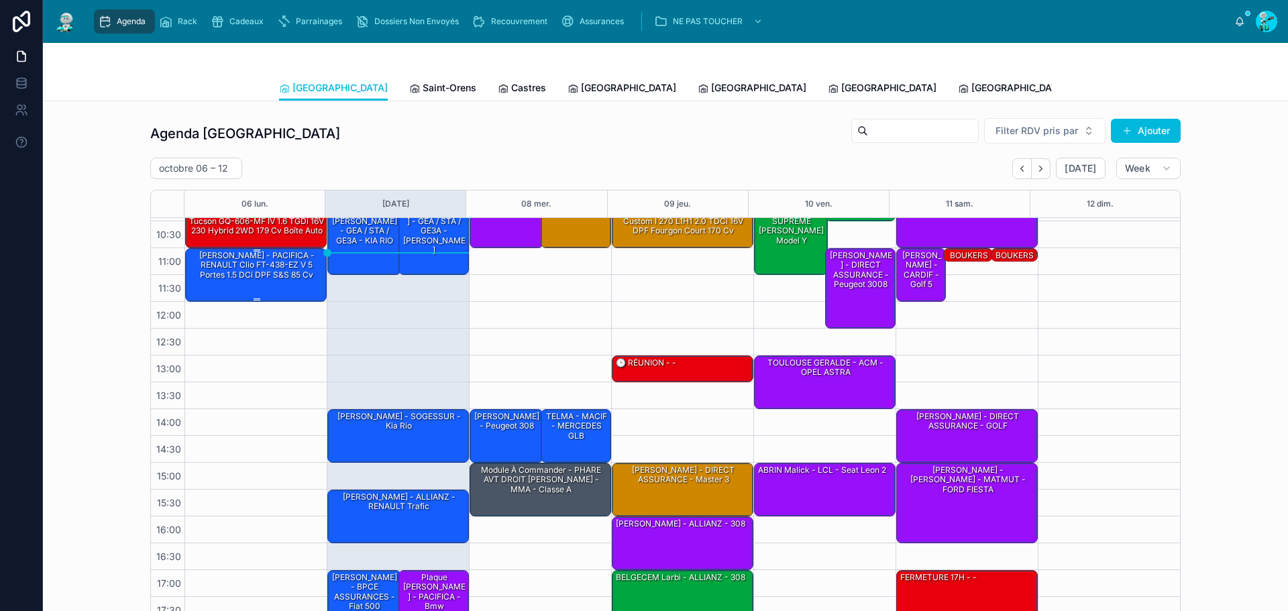
click at [273, 279] on div "[PERSON_NAME] - PACIFICA - RENAULT Clio FT-438-EZ V 5 Portes 1.5 dCi DPF S&S 85…" at bounding box center [256, 265] width 137 height 32
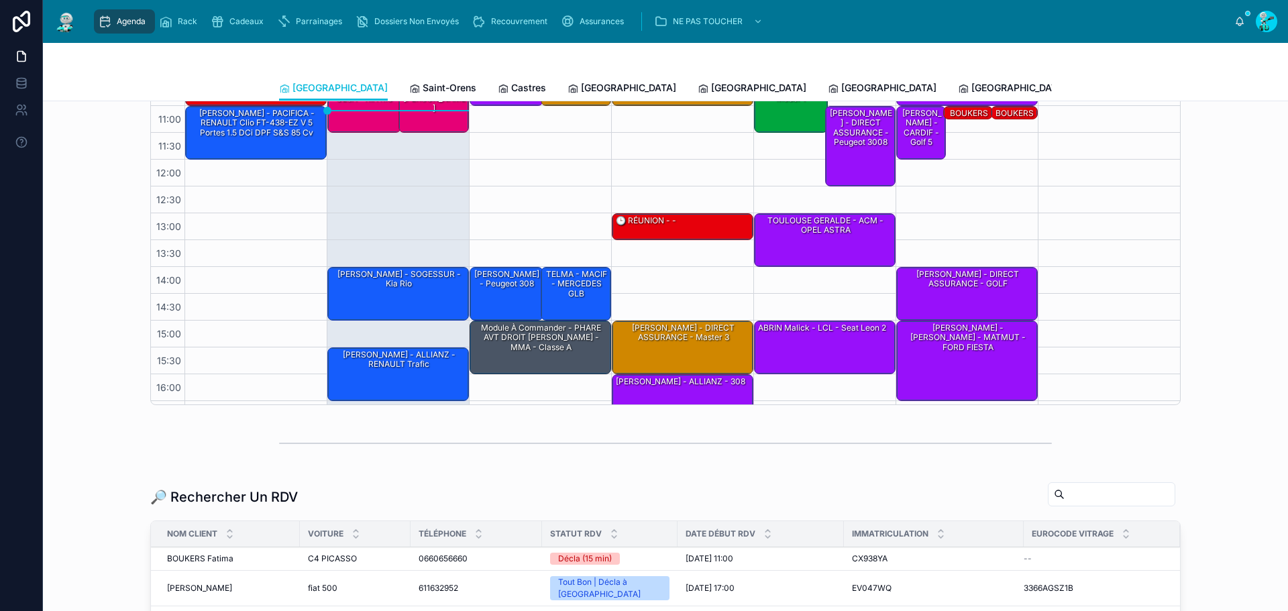
scroll to position [0, 0]
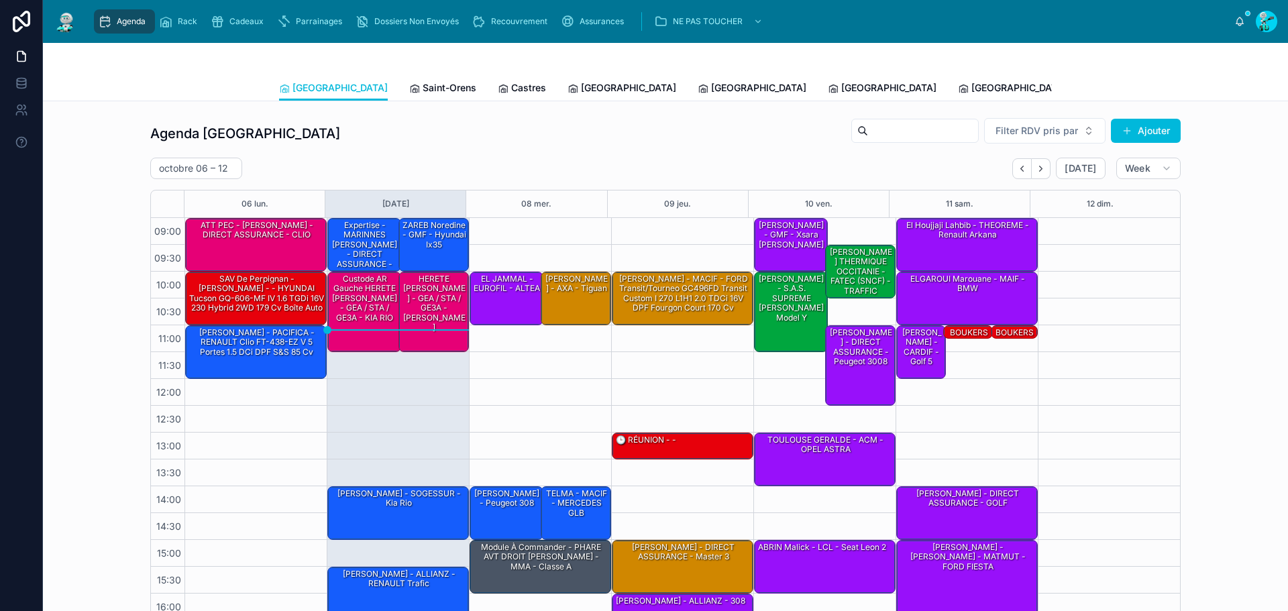
click at [841, 85] on span "[GEOGRAPHIC_DATA]" at bounding box center [888, 87] width 95 height 13
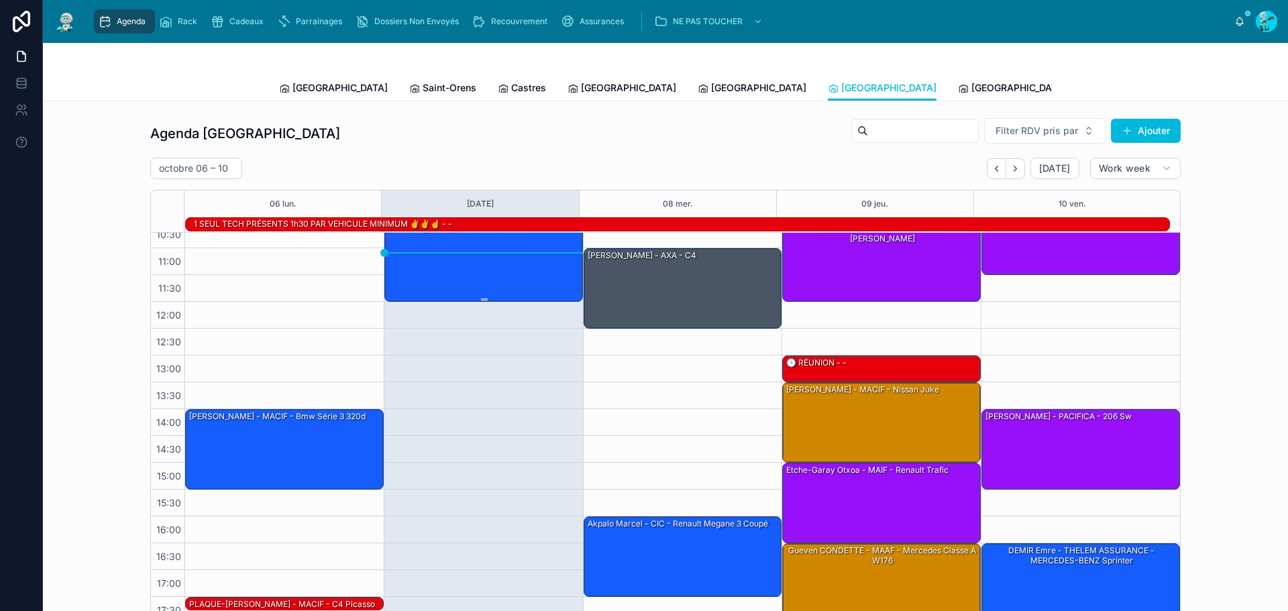
scroll to position [28, 0]
click at [711, 89] on span "[GEOGRAPHIC_DATA]" at bounding box center [758, 87] width 95 height 13
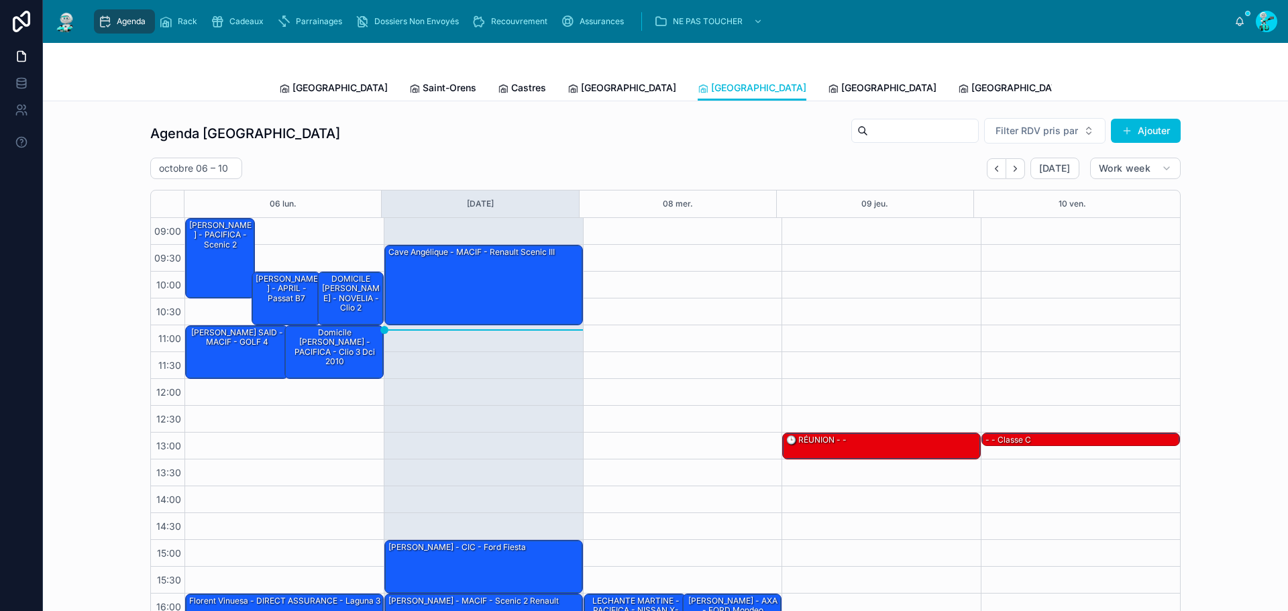
click at [841, 94] on span "[GEOGRAPHIC_DATA]" at bounding box center [888, 87] width 95 height 13
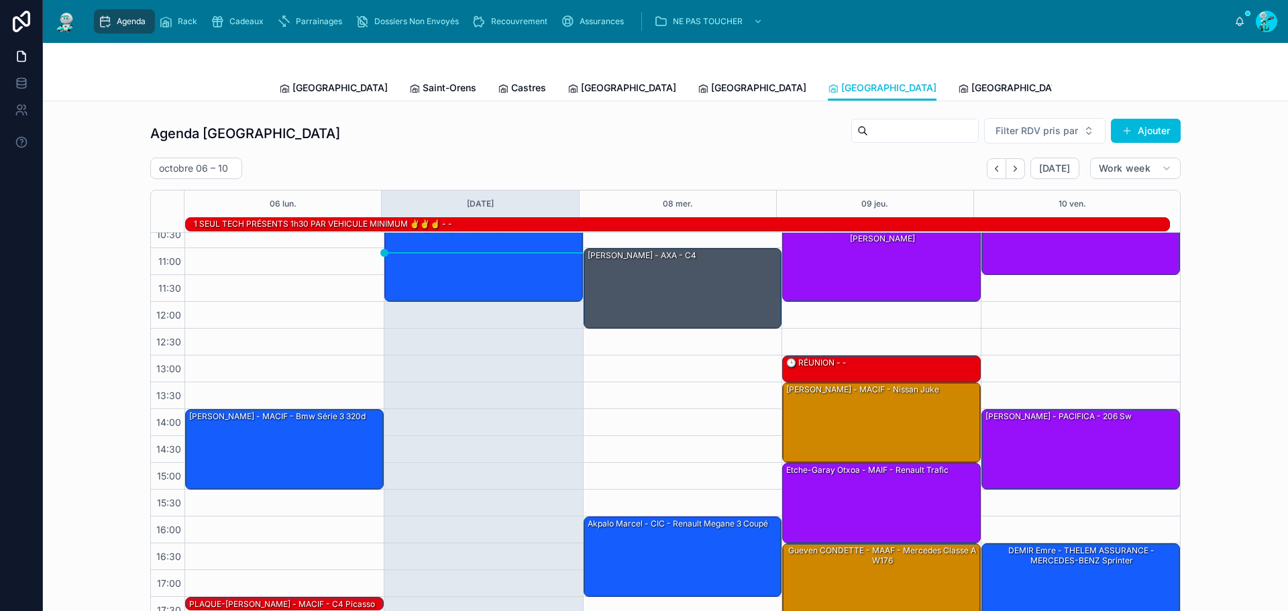
click at [958, 96] on link "[GEOGRAPHIC_DATA]" at bounding box center [1012, 89] width 109 height 27
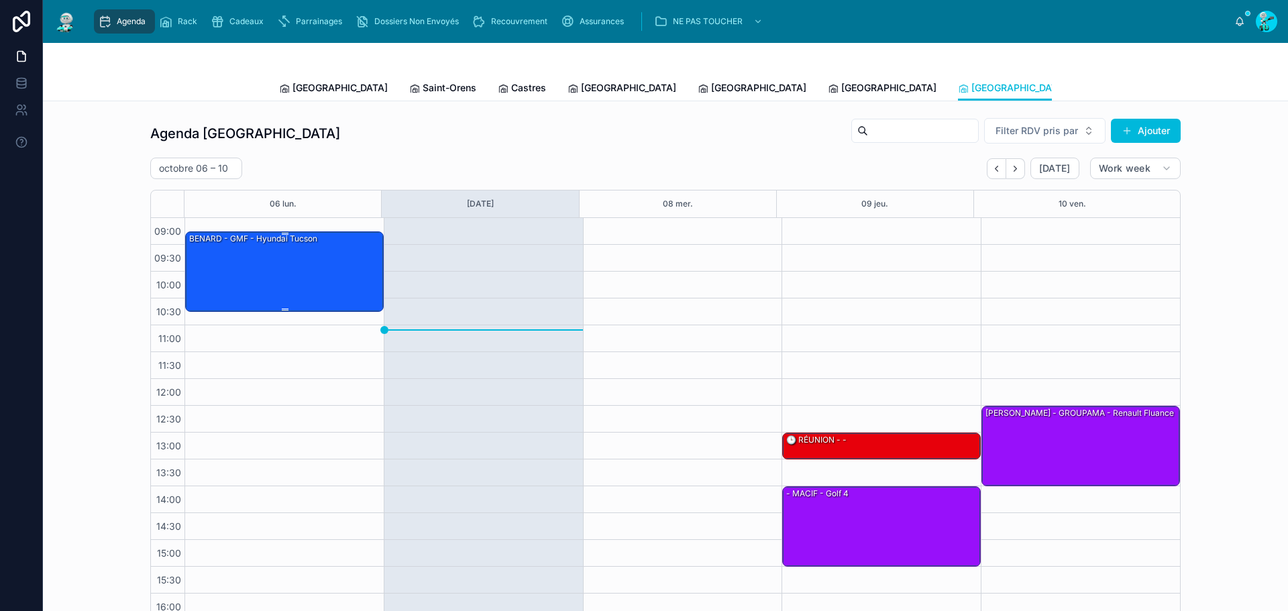
click at [329, 295] on div "BENARD - GMF - hyundai tucson" at bounding box center [285, 271] width 194 height 78
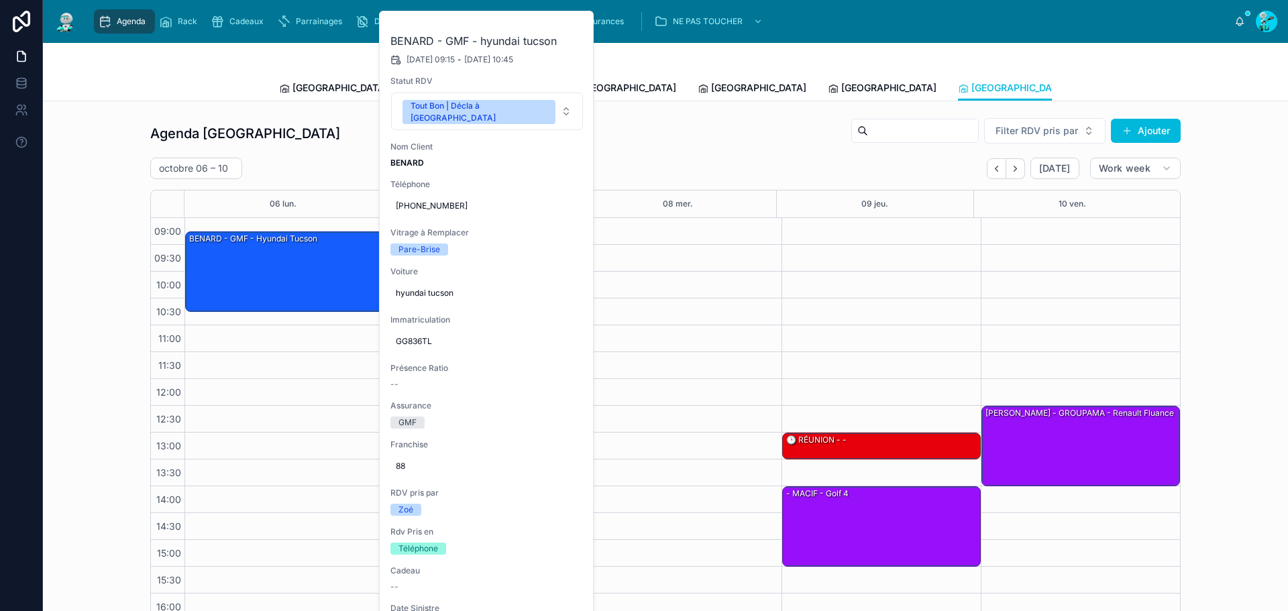
click at [0, 0] on button at bounding box center [0, 0] width 0 height 0
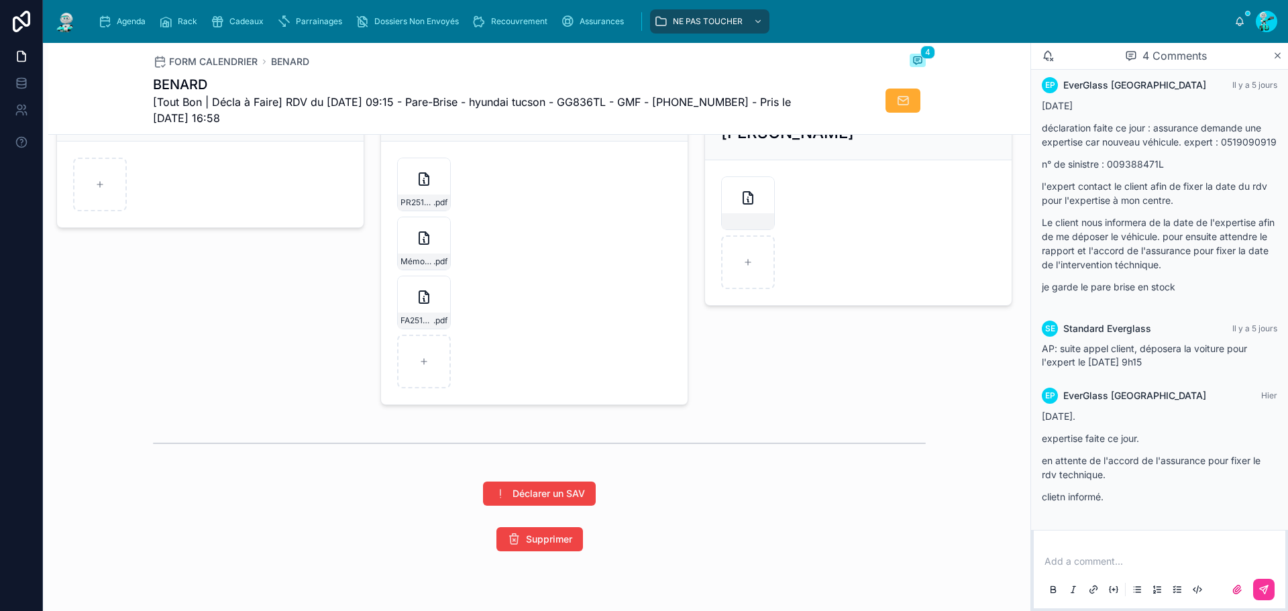
scroll to position [2237, 0]
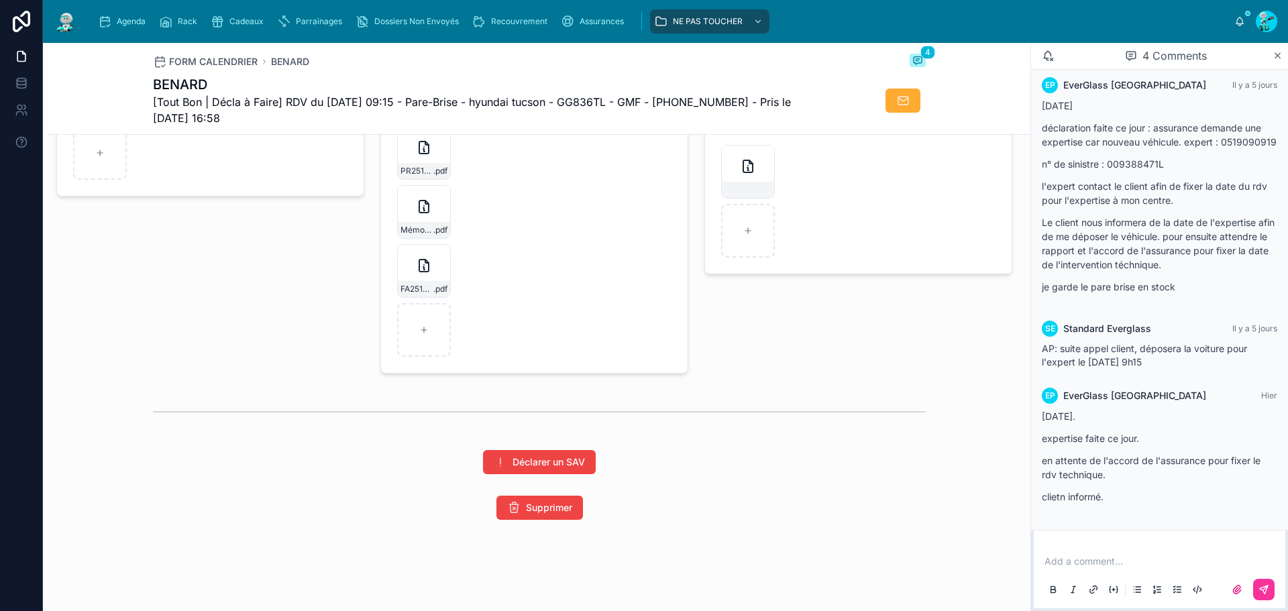
click at [0, 0] on icon at bounding box center [0, 0] width 0 height 0
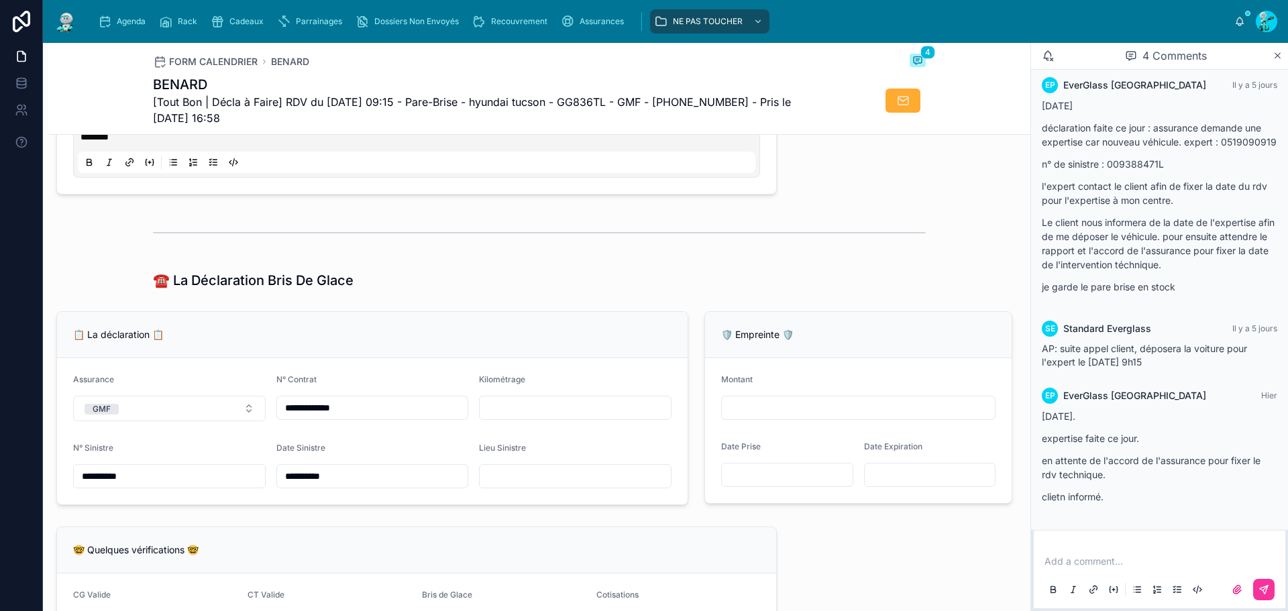
scroll to position [828, 0]
click at [608, 116] on span "[Tout Bon | Décla à Faire] RDV du [DATE] 09:15 - Pare-Brise - hyundai tucson - …" at bounding box center [489, 110] width 672 height 32
click at [606, 102] on span "[Tout Bon | Décla à Faire] RDV du [DATE] 09:15 - Pare-Brise - hyundai tucson - …" at bounding box center [489, 110] width 672 height 32
copy span "GG836TL"
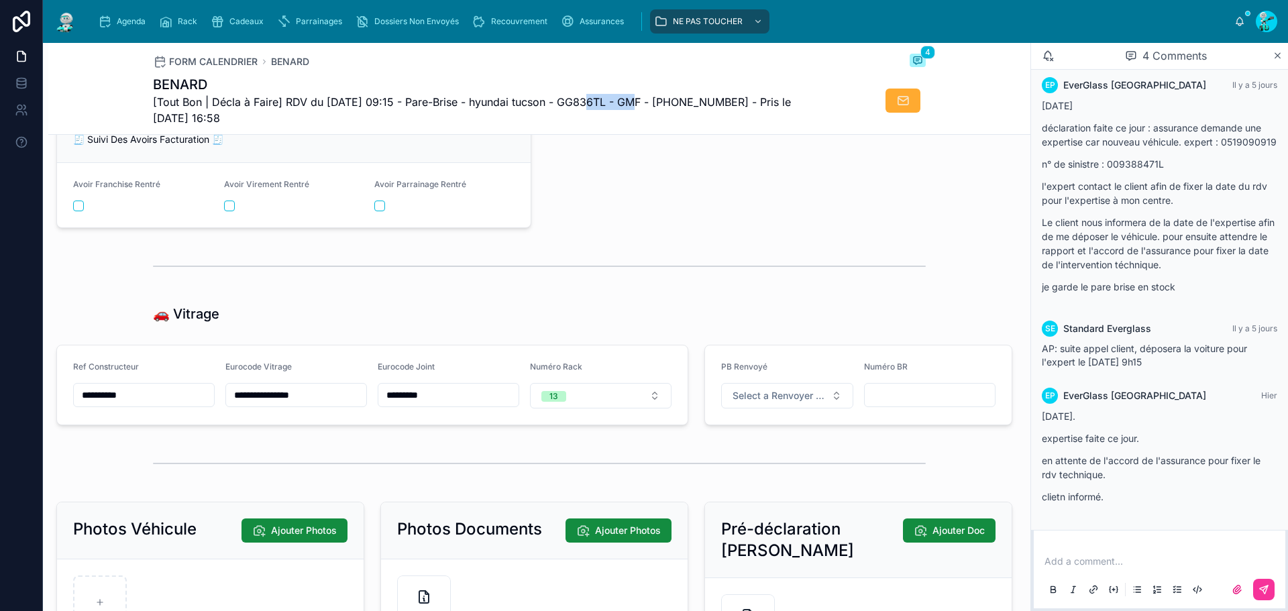
scroll to position [1767, 0]
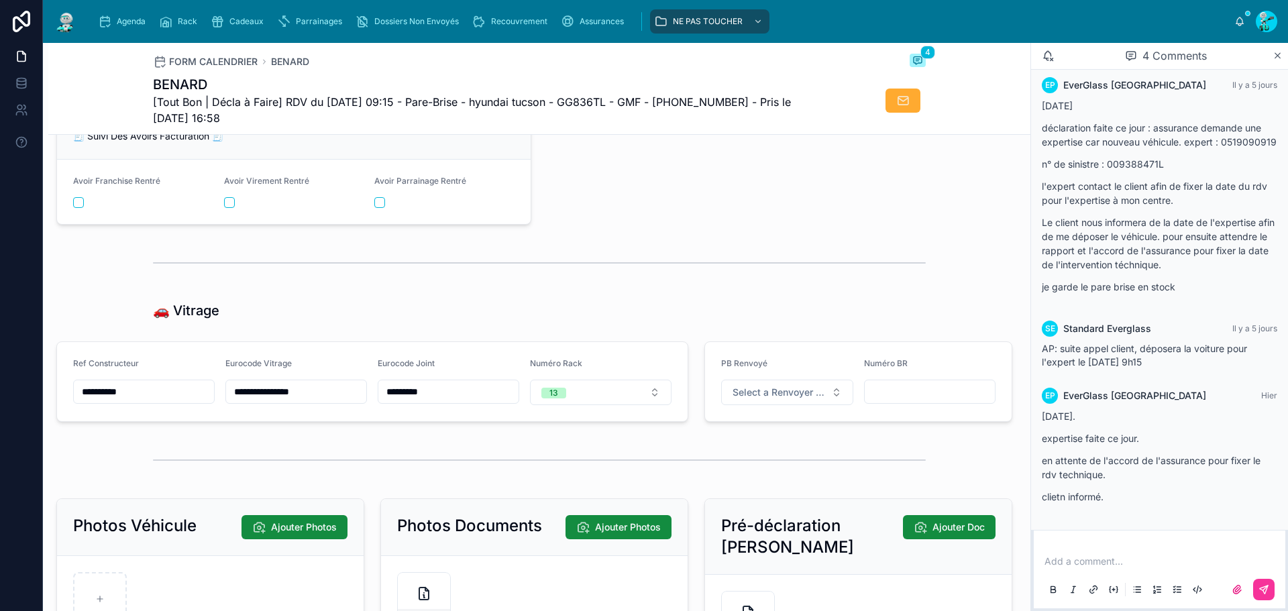
click at [144, 401] on input "**********" at bounding box center [144, 391] width 140 height 19
click at [269, 401] on input "**********" at bounding box center [296, 391] width 140 height 19
click at [412, 401] on input "*********" at bounding box center [448, 391] width 140 height 19
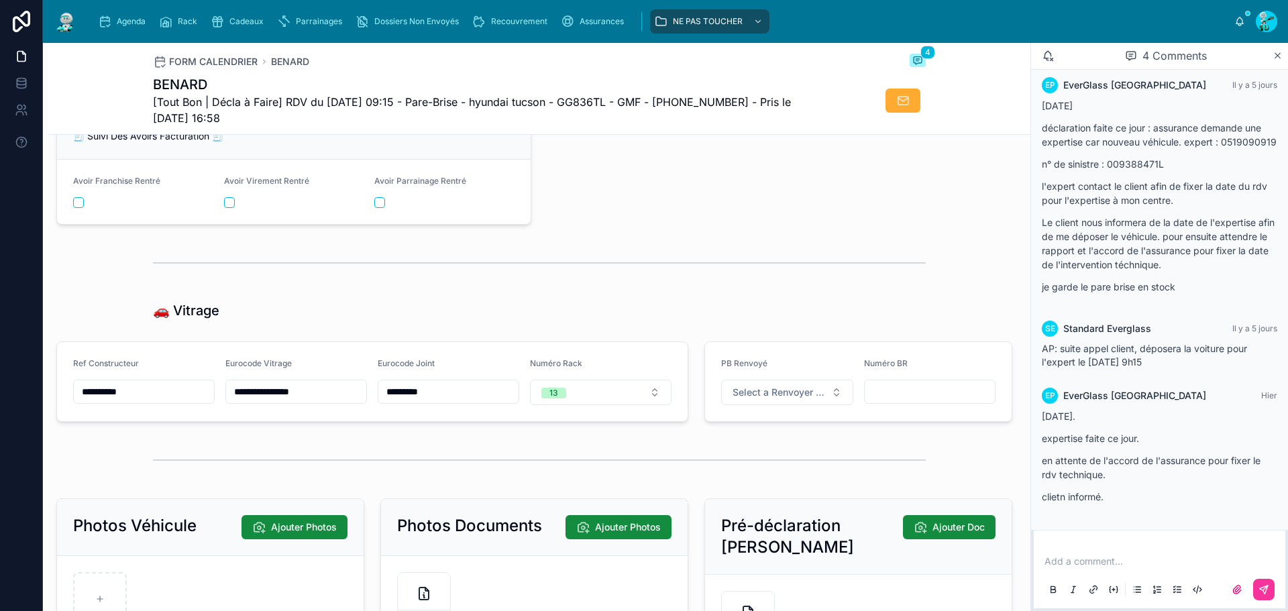
click at [412, 401] on input "*********" at bounding box center [448, 391] width 140 height 19
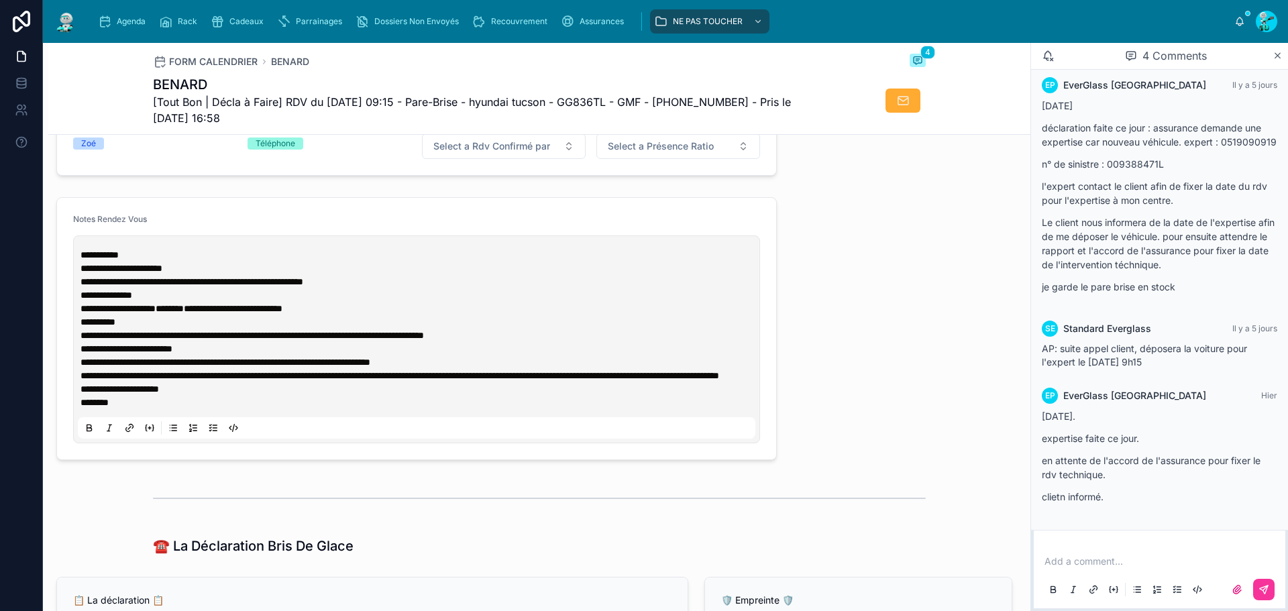
scroll to position [560, 0]
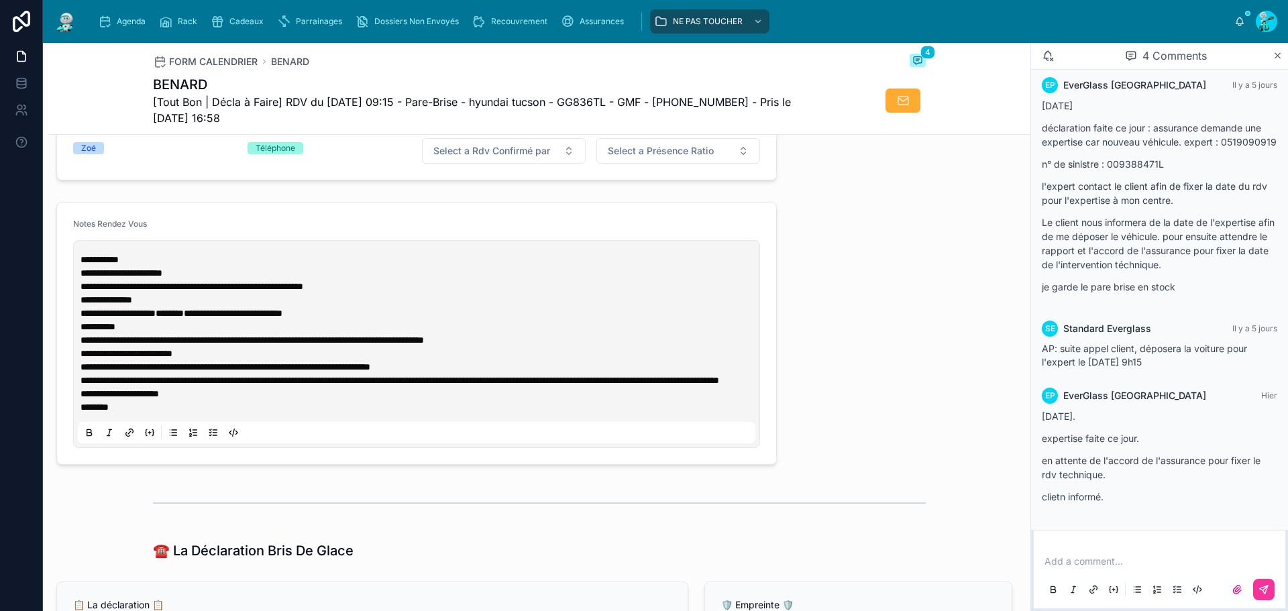
drag, startPoint x: 104, startPoint y: 17, endPoint x: 128, endPoint y: 38, distance: 31.4
click at [104, 17] on icon "scrollable content" at bounding box center [104, 21] width 13 height 13
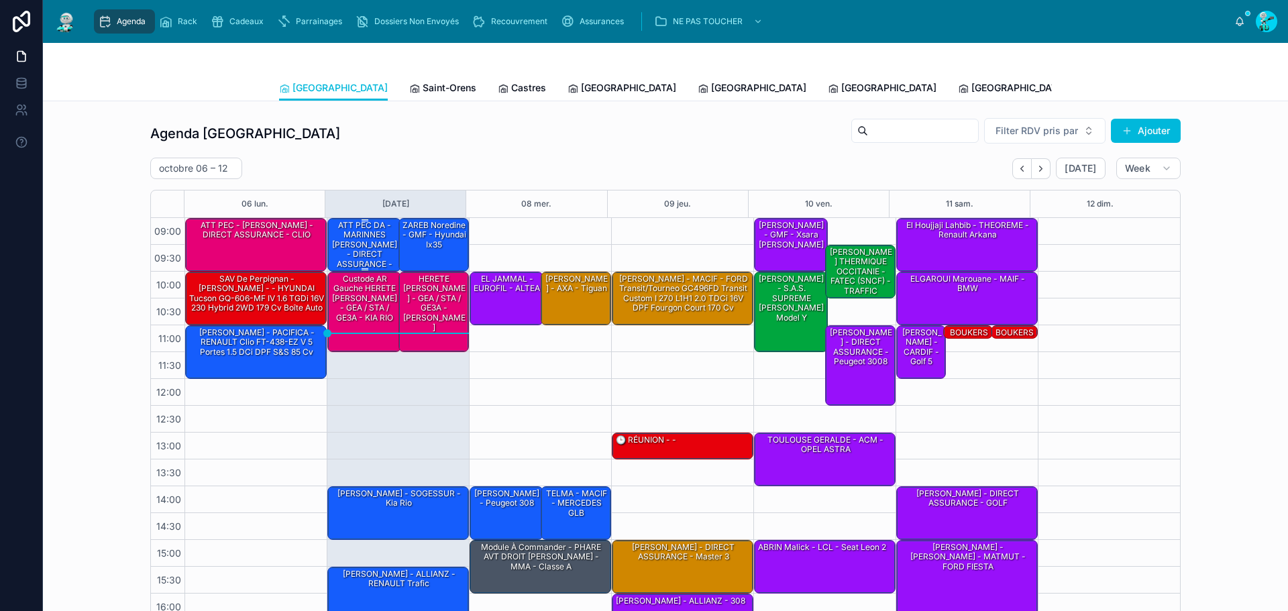
click at [359, 231] on div "ATT PEC DA - MARINNES [PERSON_NAME] - DIRECT ASSURANCE - OPEL tigra" at bounding box center [365, 249] width 70 height 60
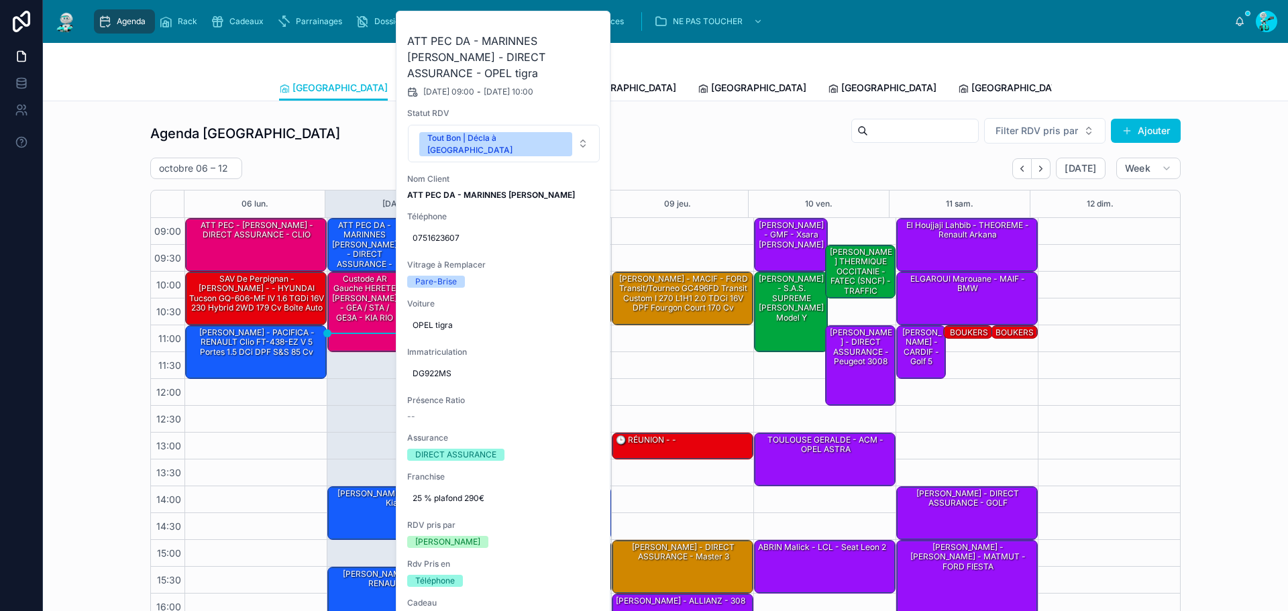
click at [0, 0] on button at bounding box center [0, 0] width 0 height 0
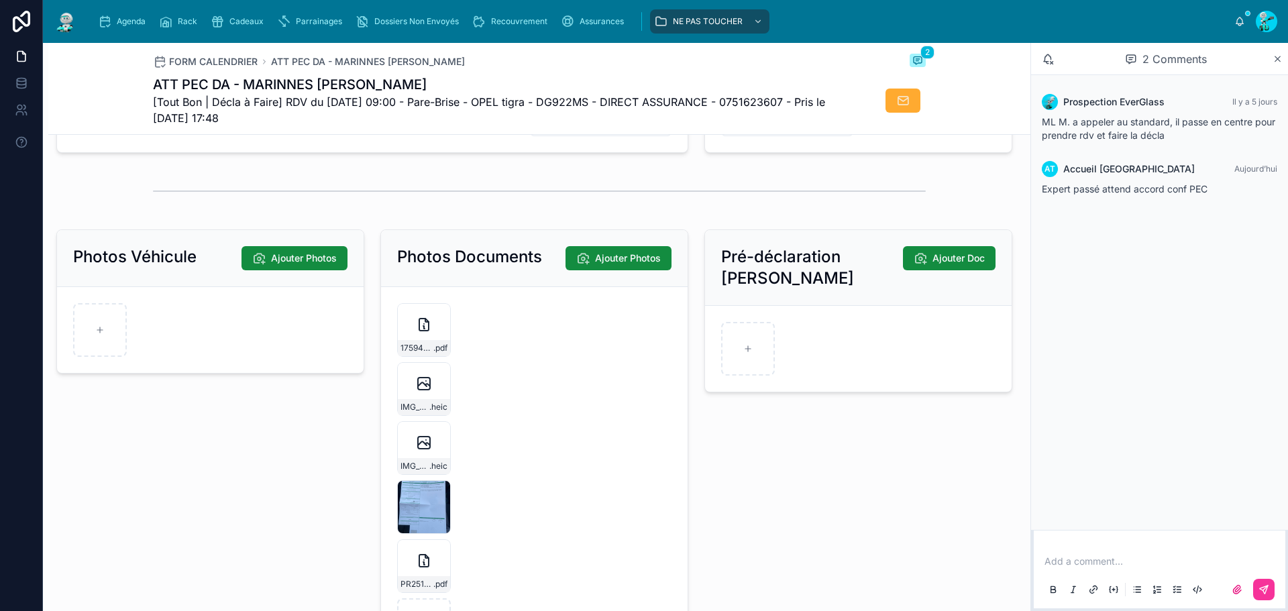
scroll to position [2012, 0]
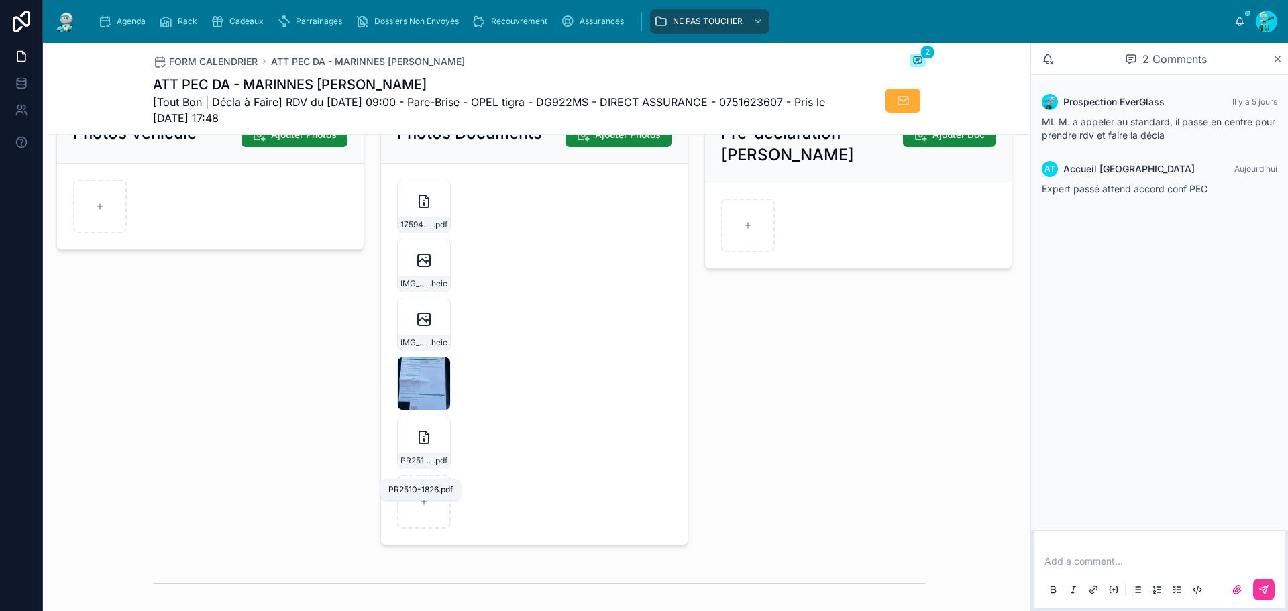
click at [412, 466] on span "PR2510-1826" at bounding box center [416, 460] width 33 height 11
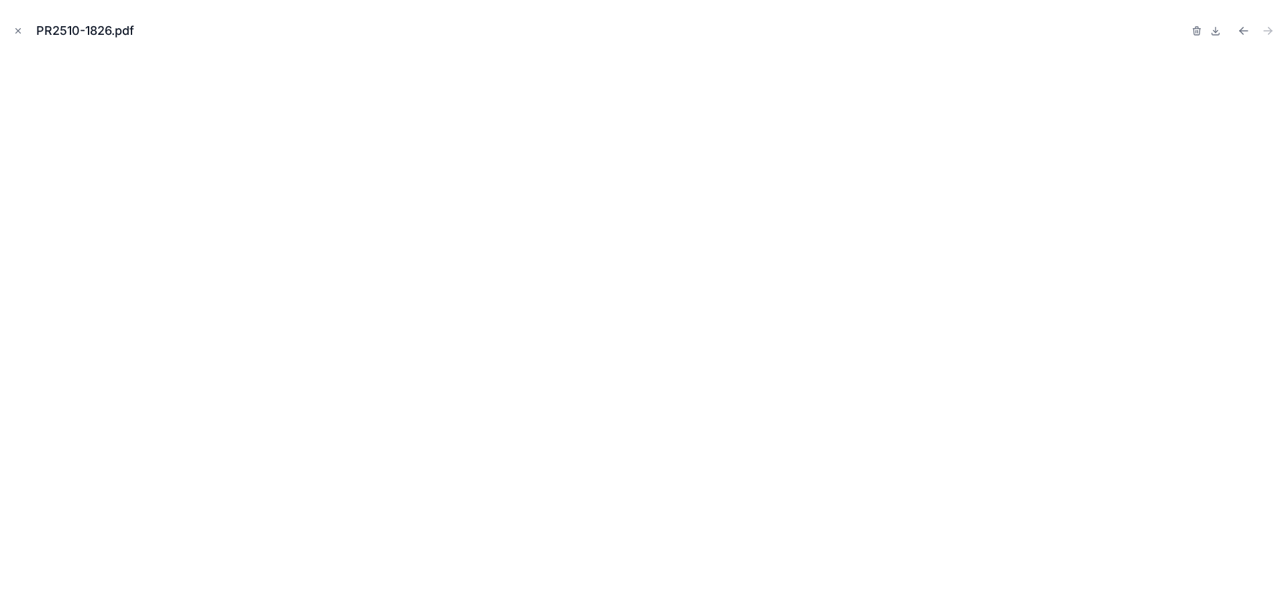
click at [15, 36] on button "Close modal" at bounding box center [18, 30] width 15 height 15
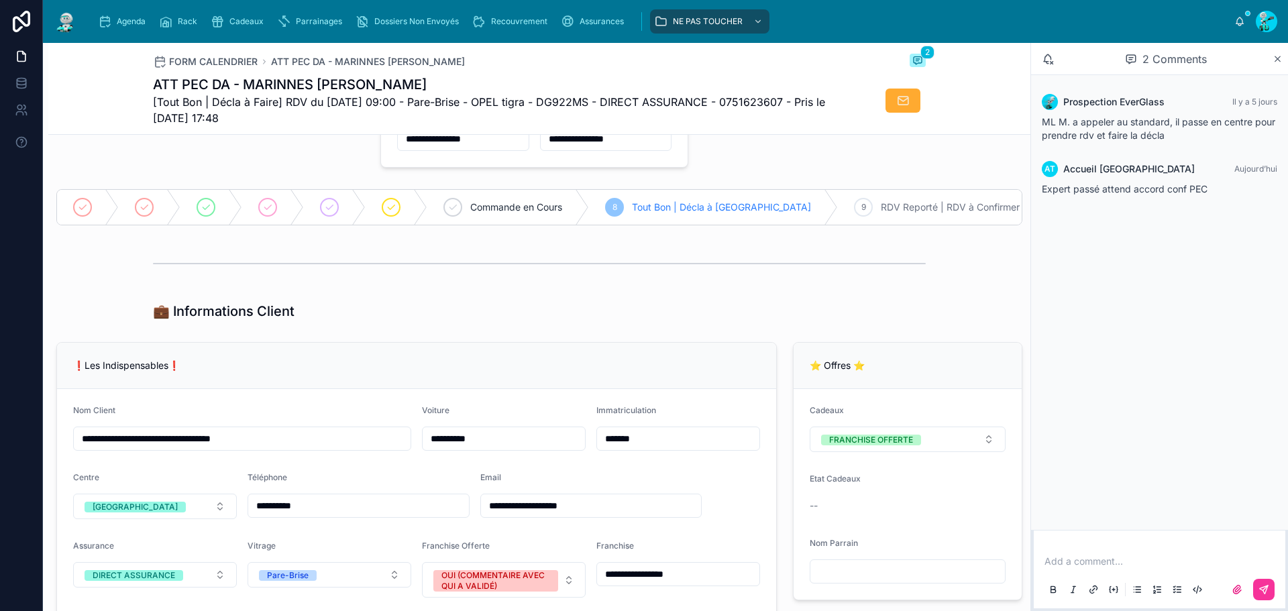
scroll to position [67, 0]
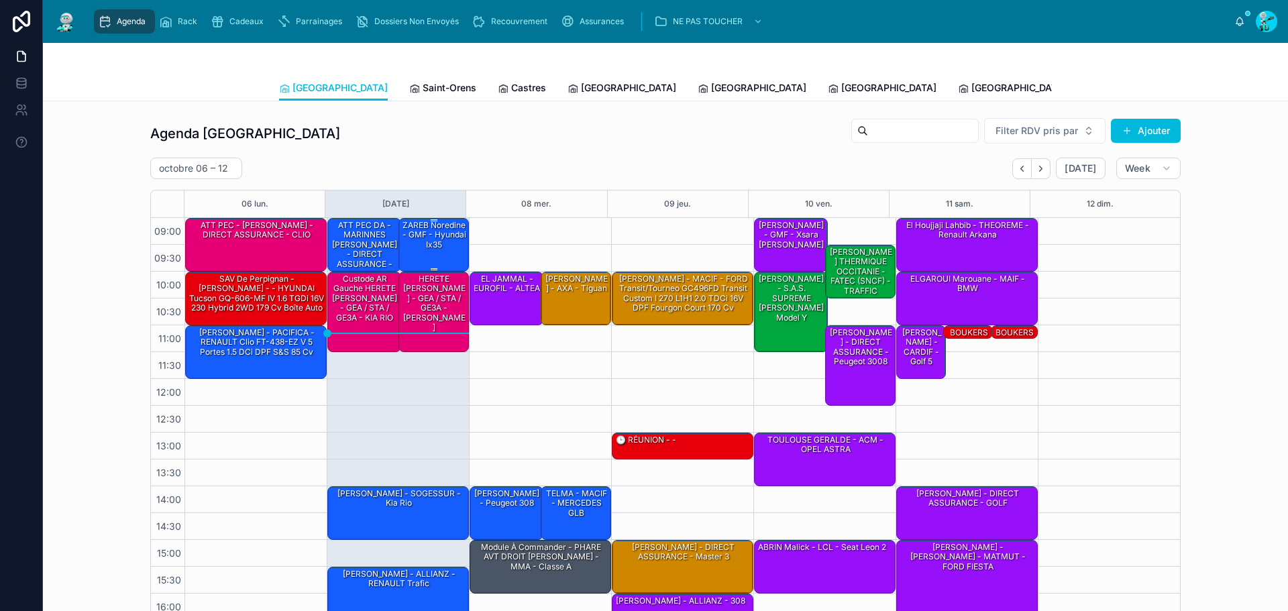
click at [419, 243] on div "ZAREB Noredine - GMF - hyundai ix35" at bounding box center [434, 235] width 67 height 32
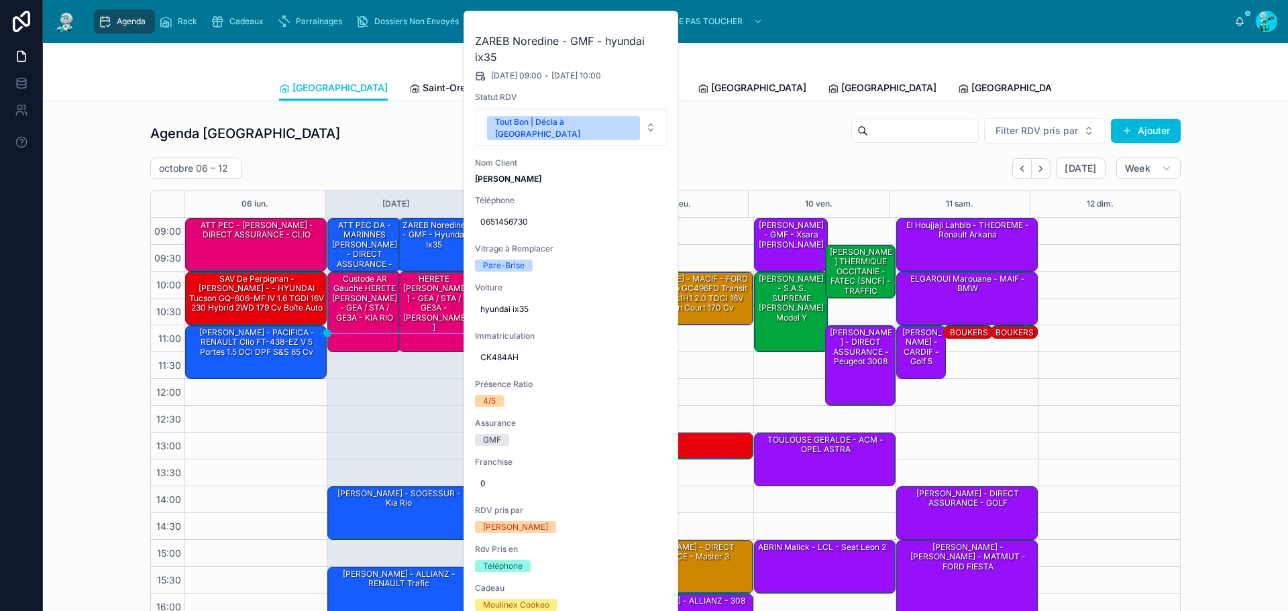
click at [0, 0] on icon at bounding box center [0, 0] width 0 height 0
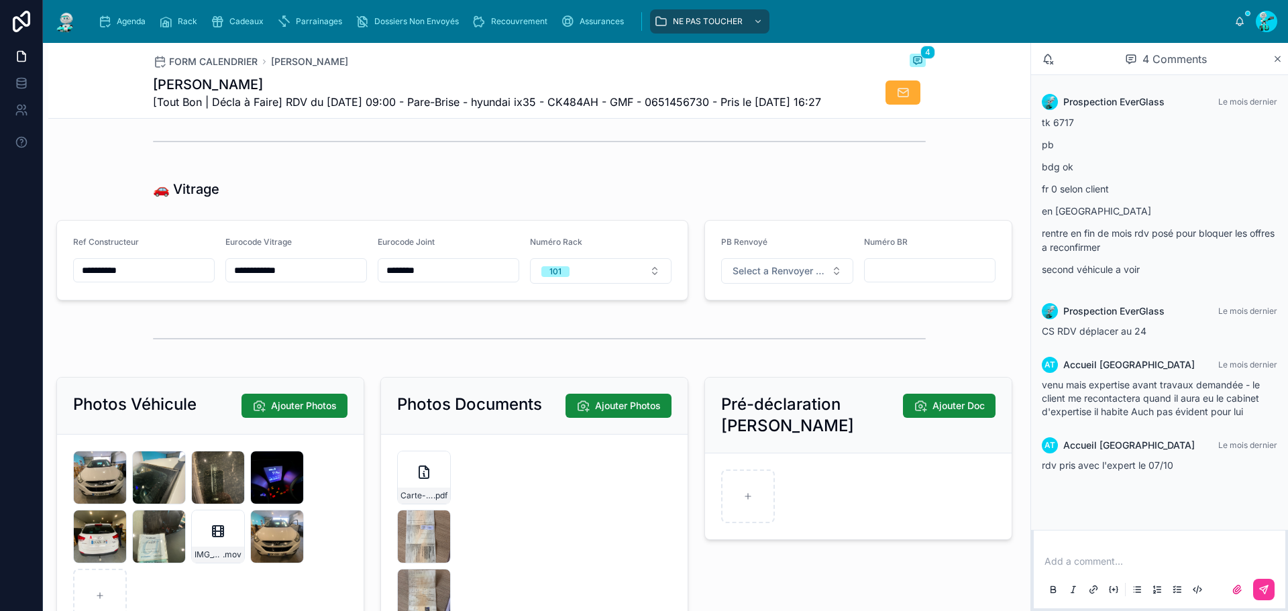
scroll to position [2079, 0]
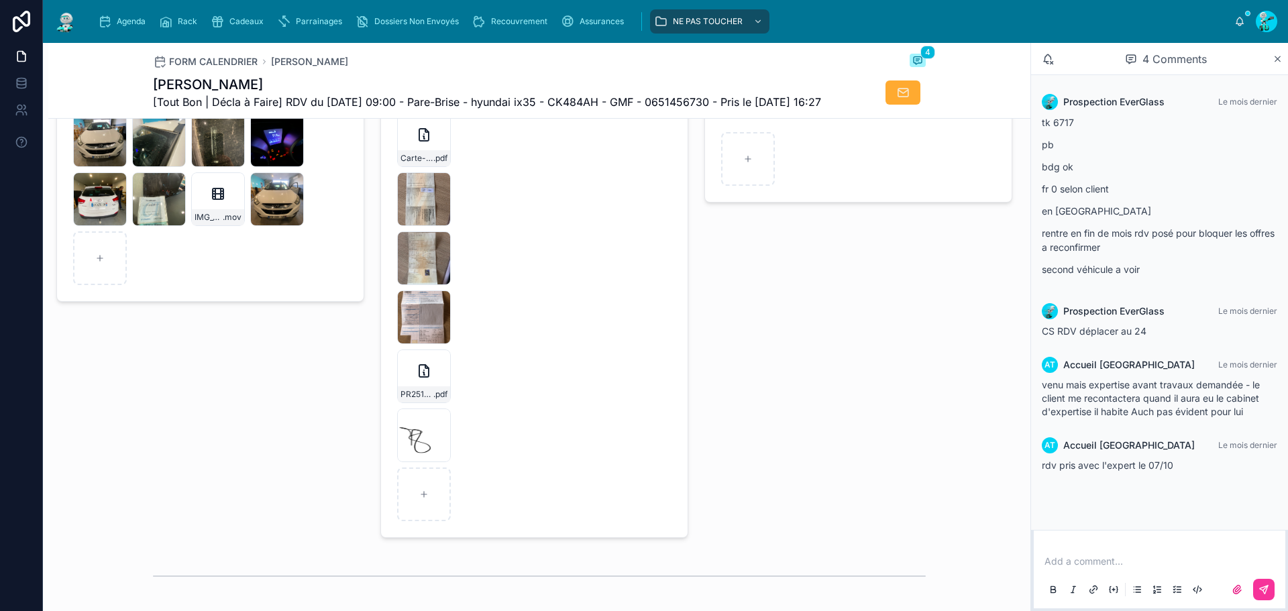
click at [412, 402] on div "PR2510-1839 .pdf" at bounding box center [424, 394] width 52 height 16
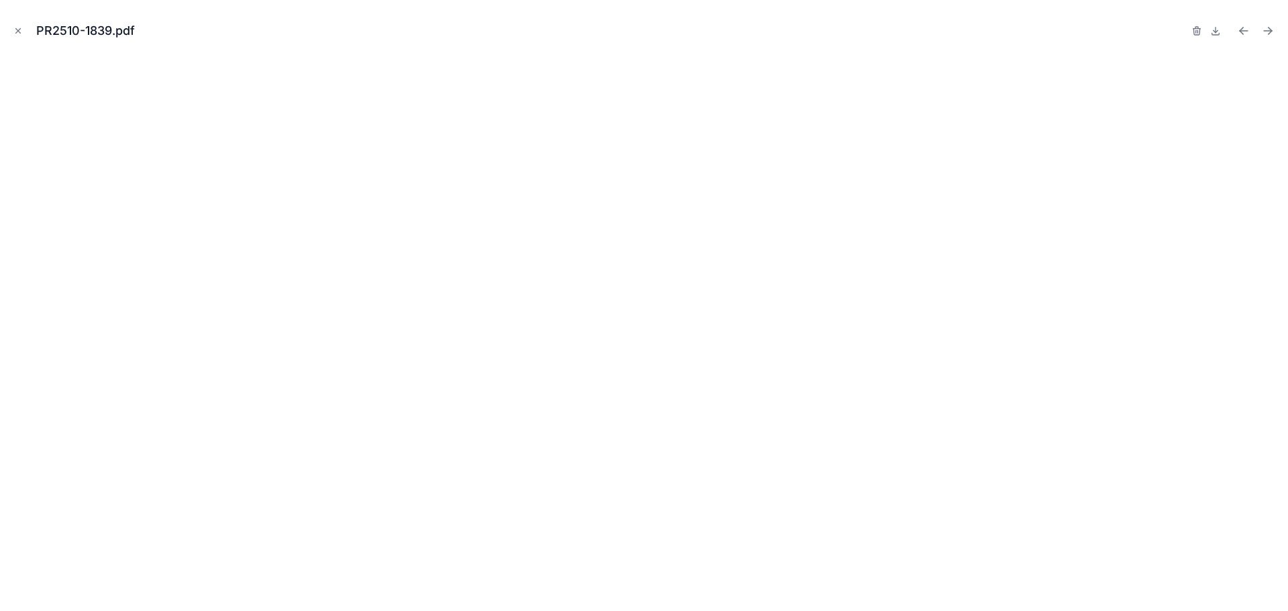
click at [13, 25] on button "Close modal" at bounding box center [18, 30] width 15 height 15
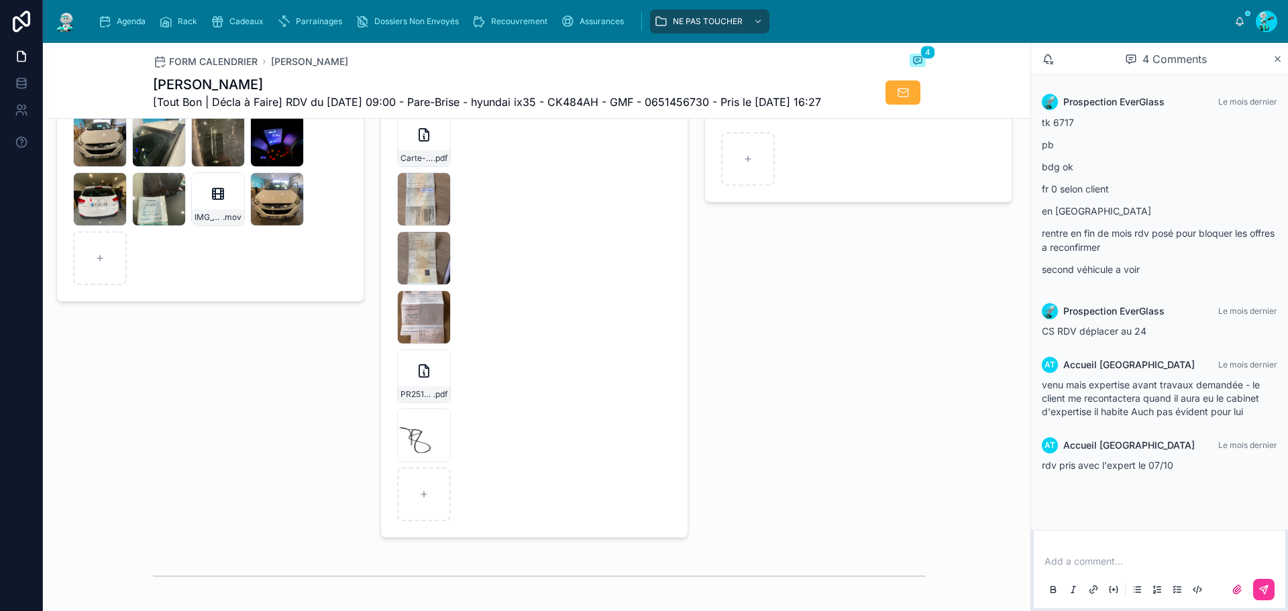
click at [0, 0] on div at bounding box center [0, 0] width 0 height 0
click at [0, 0] on icon at bounding box center [0, 0] width 0 height 0
click at [433, 167] on div "Carte-internationale-d'assurance-automobile-2_100329 .pdf" at bounding box center [424, 140] width 54 height 54
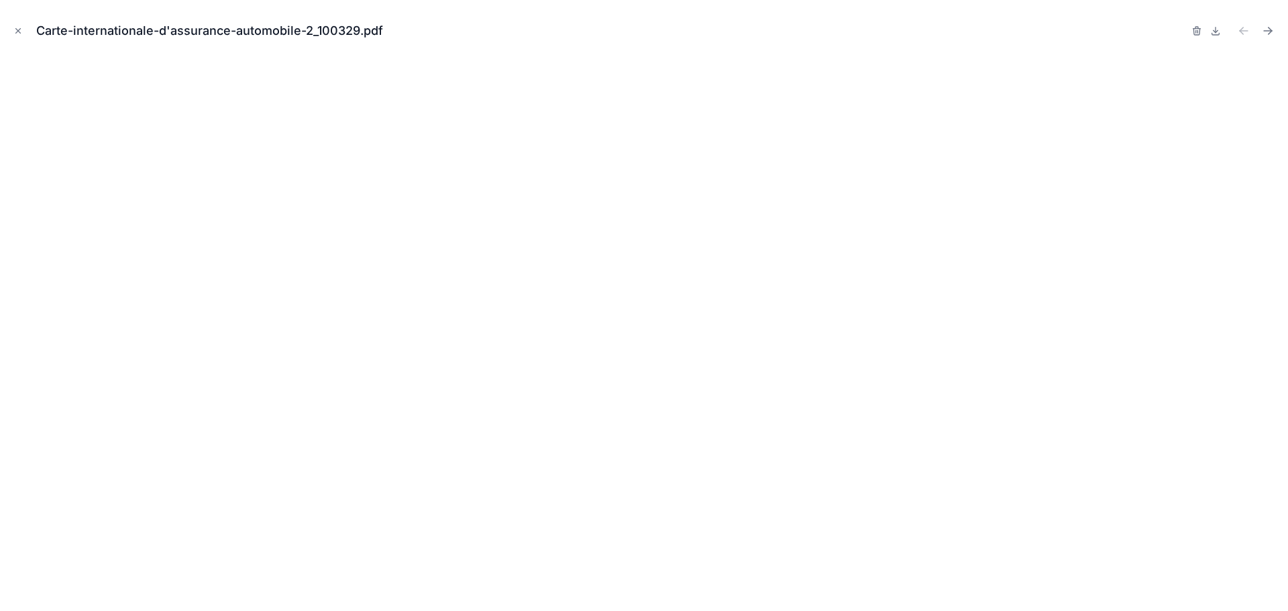
click at [15, 38] on button "Close modal" at bounding box center [18, 30] width 15 height 15
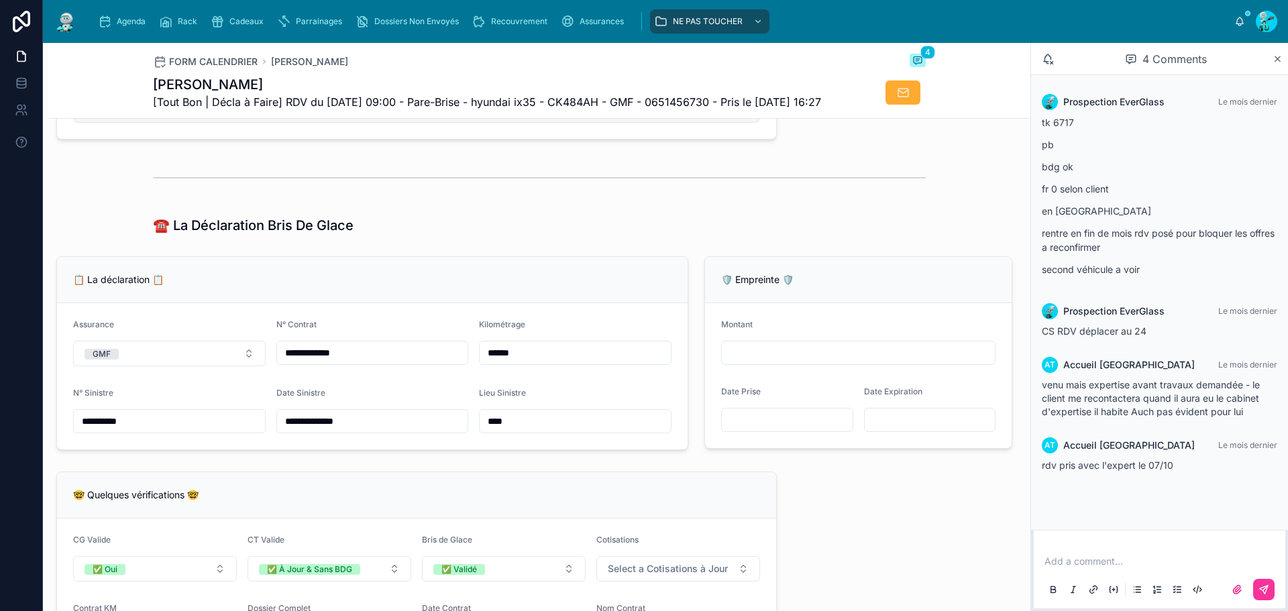
scroll to position [738, 0]
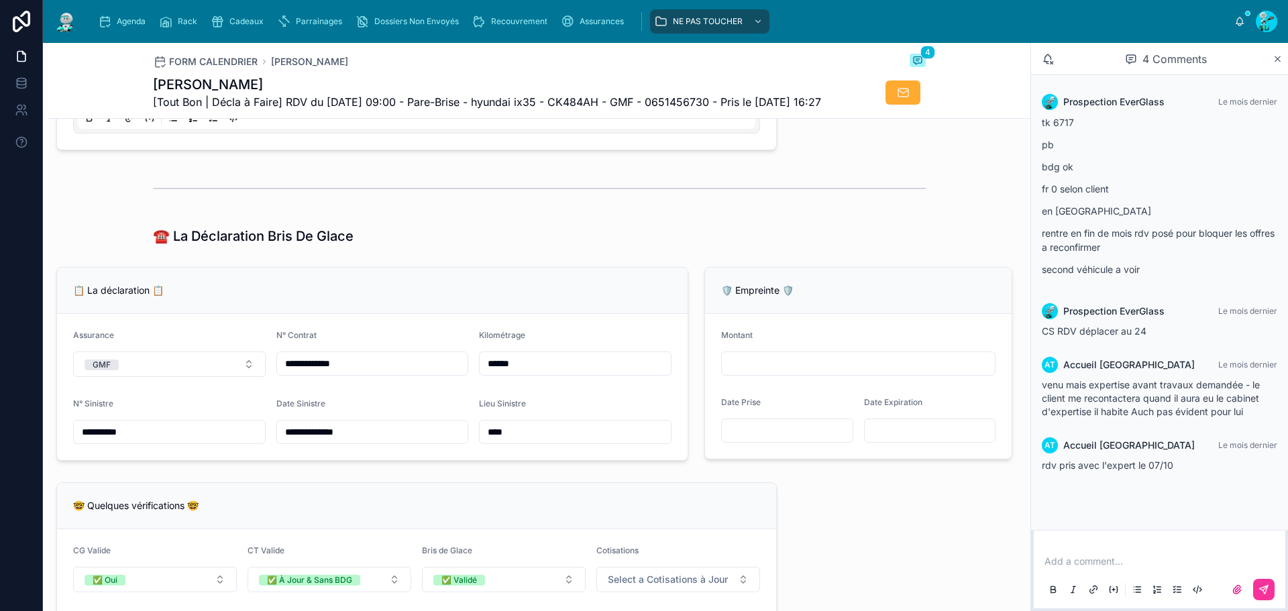
click at [566, 104] on span "[Tout Bon | Décla à Faire] RDV du [DATE] 09:00 - Pare-Brise - hyundai ix35 - CK…" at bounding box center [487, 102] width 668 height 16
copy span "CK484AH"
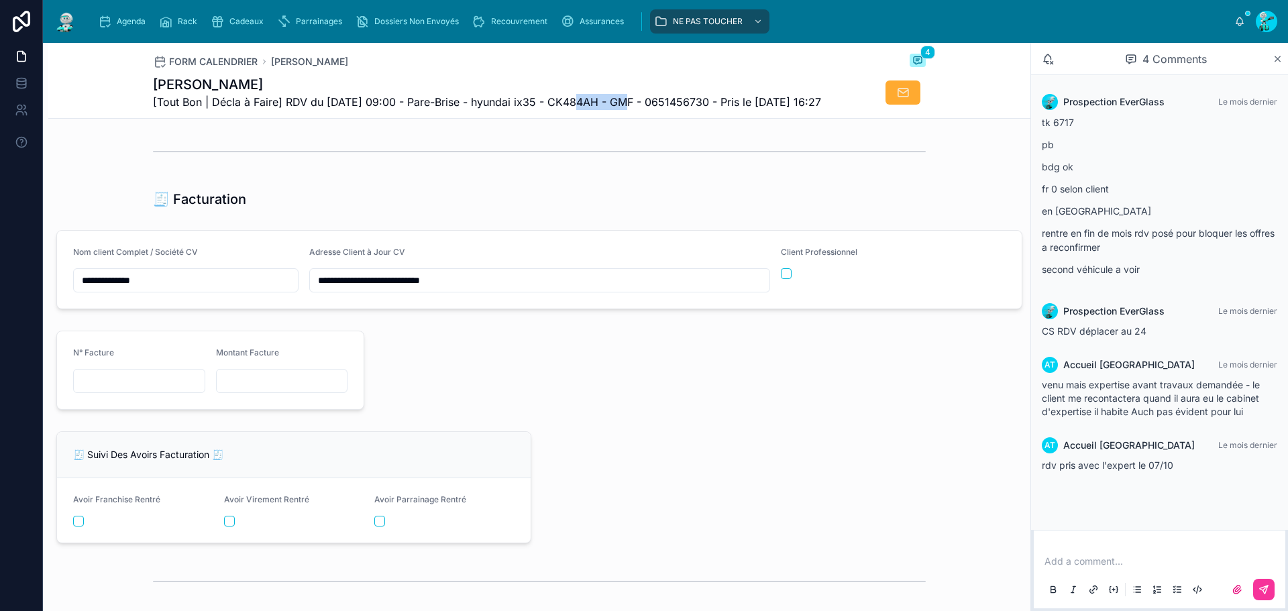
scroll to position [1543, 0]
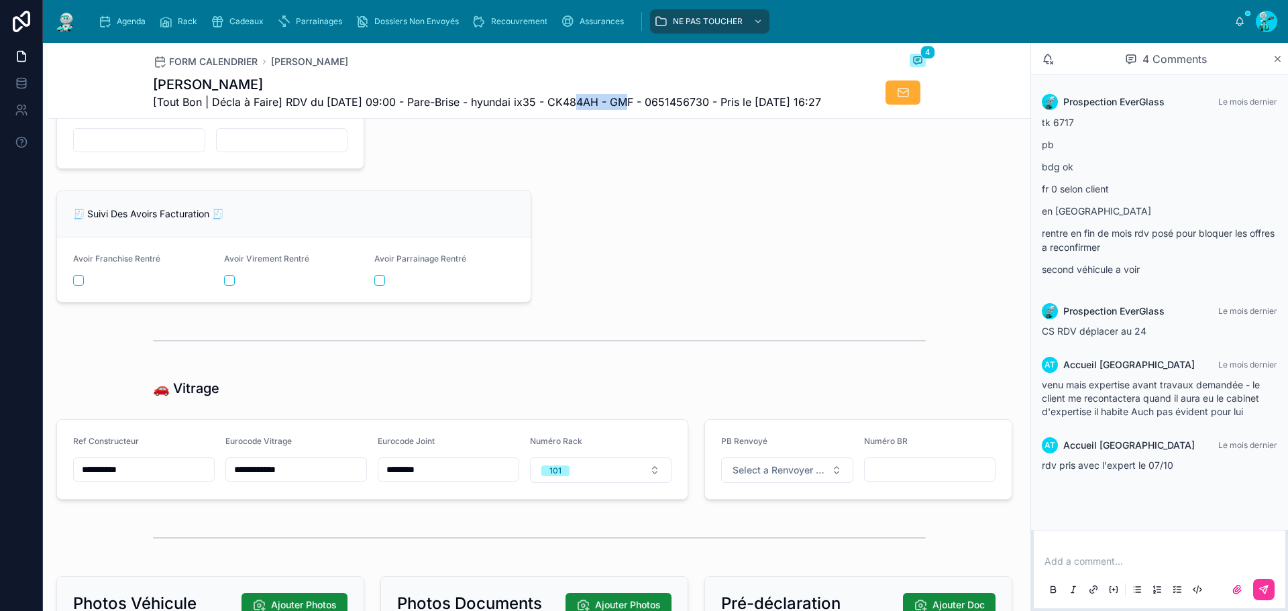
click at [131, 479] on input "**********" at bounding box center [144, 469] width 140 height 19
click at [266, 479] on input "**********" at bounding box center [296, 469] width 140 height 19
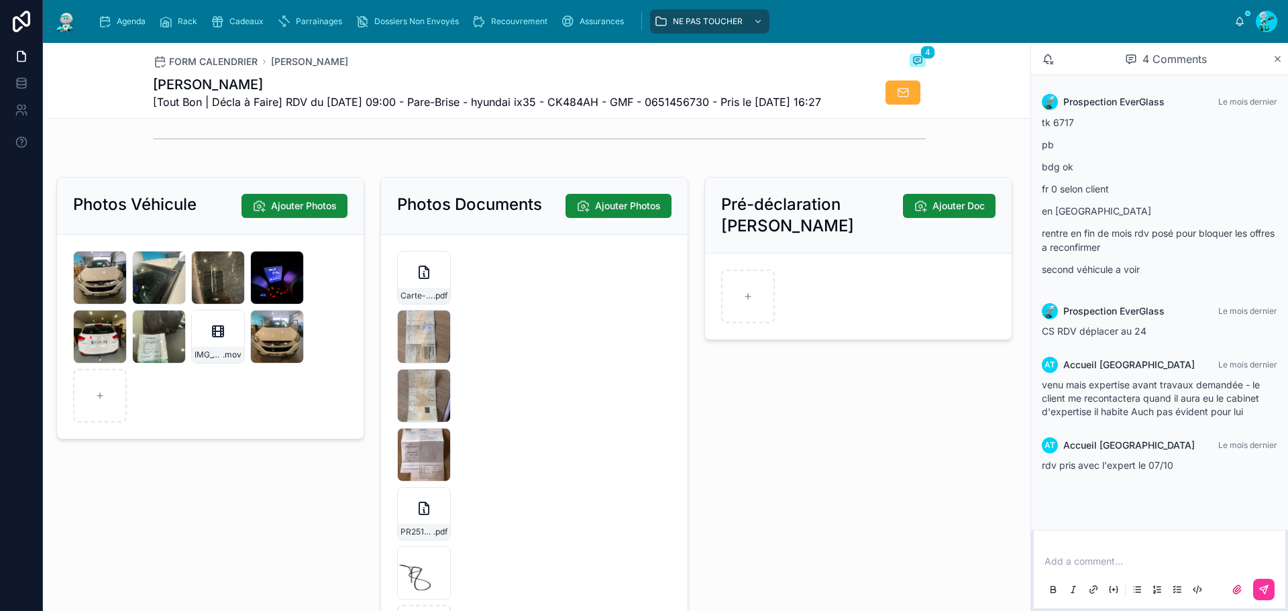
scroll to position [1945, 0]
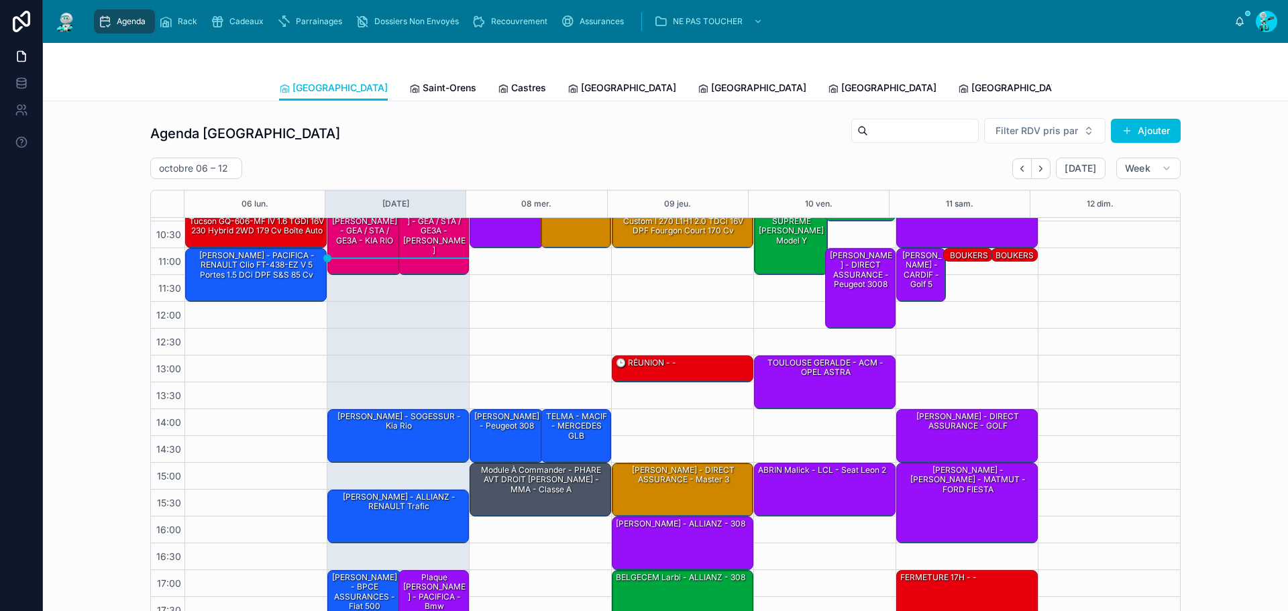
scroll to position [67, 0]
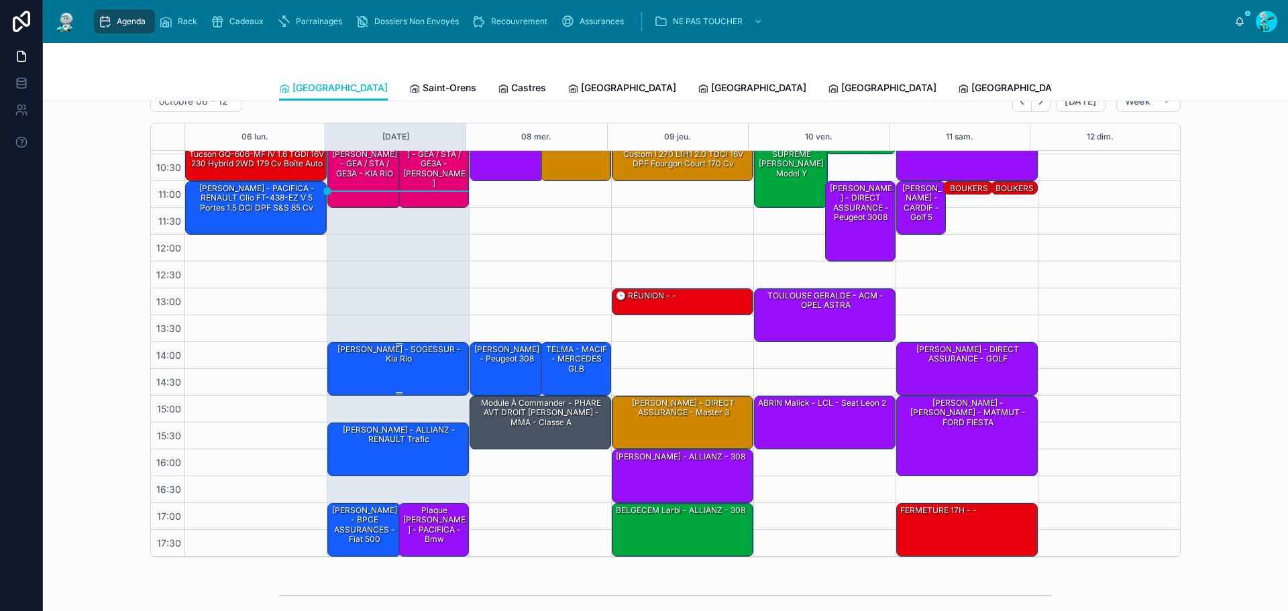
click at [408, 372] on div "[PERSON_NAME] - SOGESSUR - Kia rio" at bounding box center [398, 368] width 137 height 51
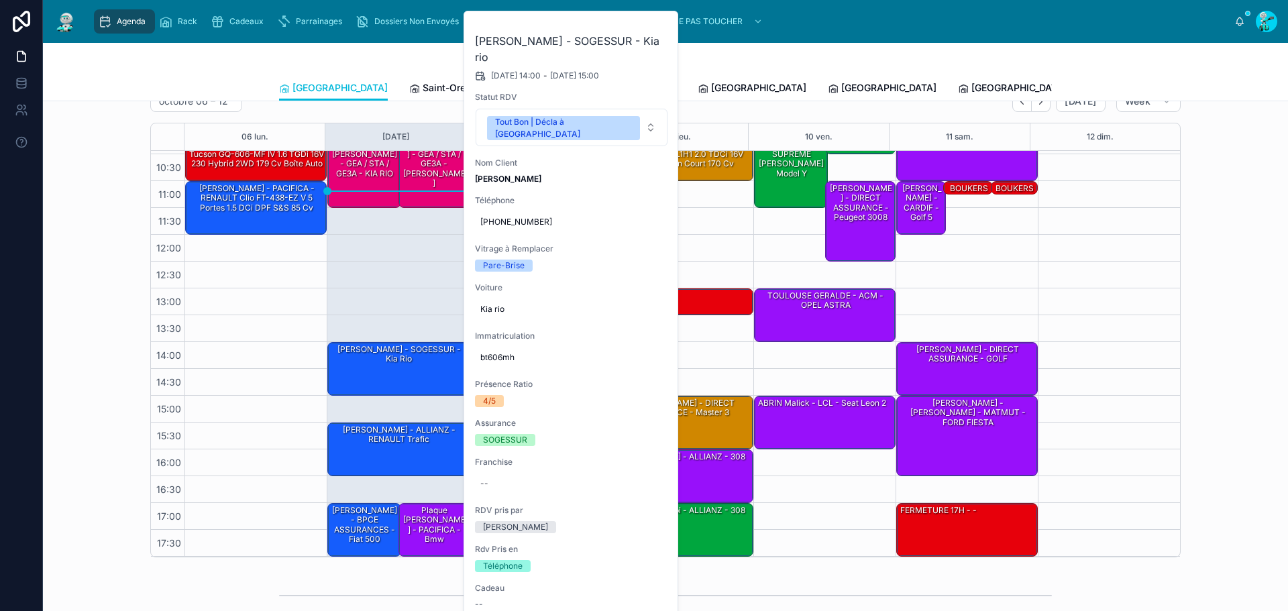
click at [0, 0] on button at bounding box center [0, 0] width 0 height 0
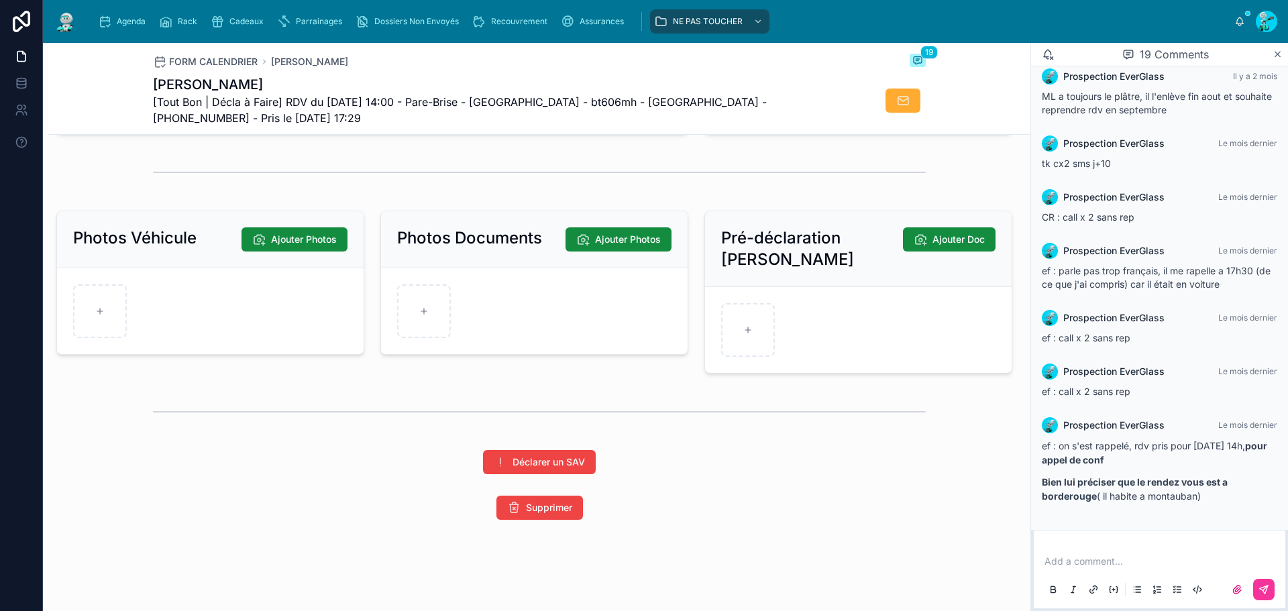
scroll to position [1907, 0]
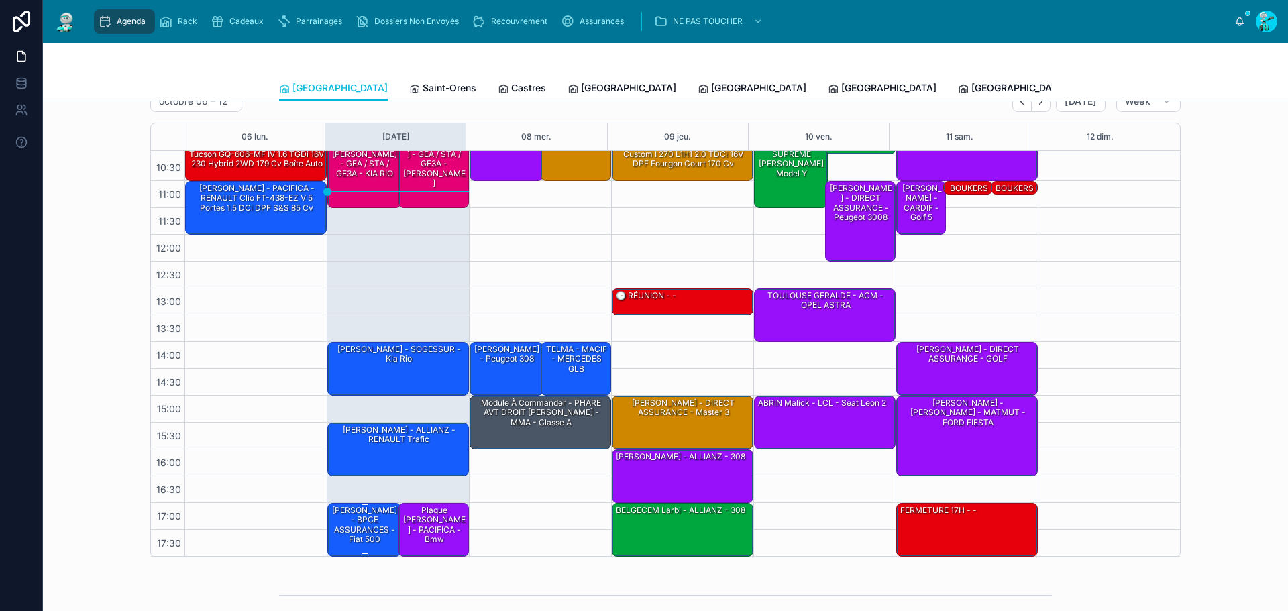
scroll to position [41, 0]
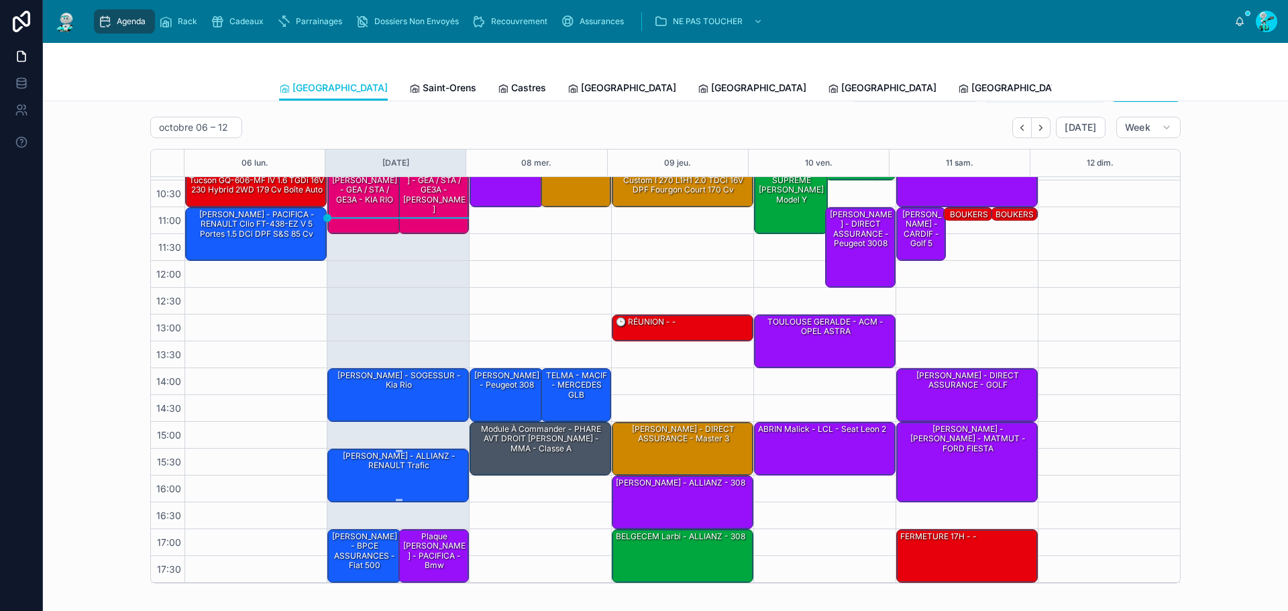
drag, startPoint x: 401, startPoint y: 494, endPoint x: 402, endPoint y: 478, distance: 16.2
click at [401, 494] on div "[PERSON_NAME] - ALLIANZ - RENAULT Trafic" at bounding box center [398, 474] width 137 height 51
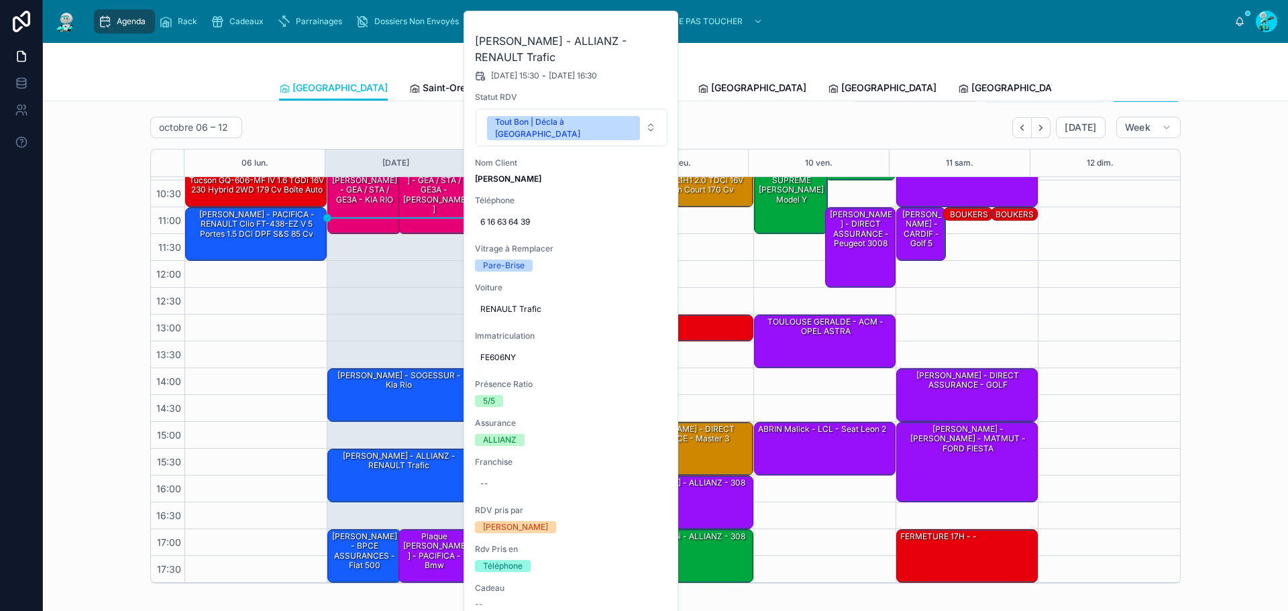
click at [0, 0] on icon at bounding box center [0, 0] width 0 height 0
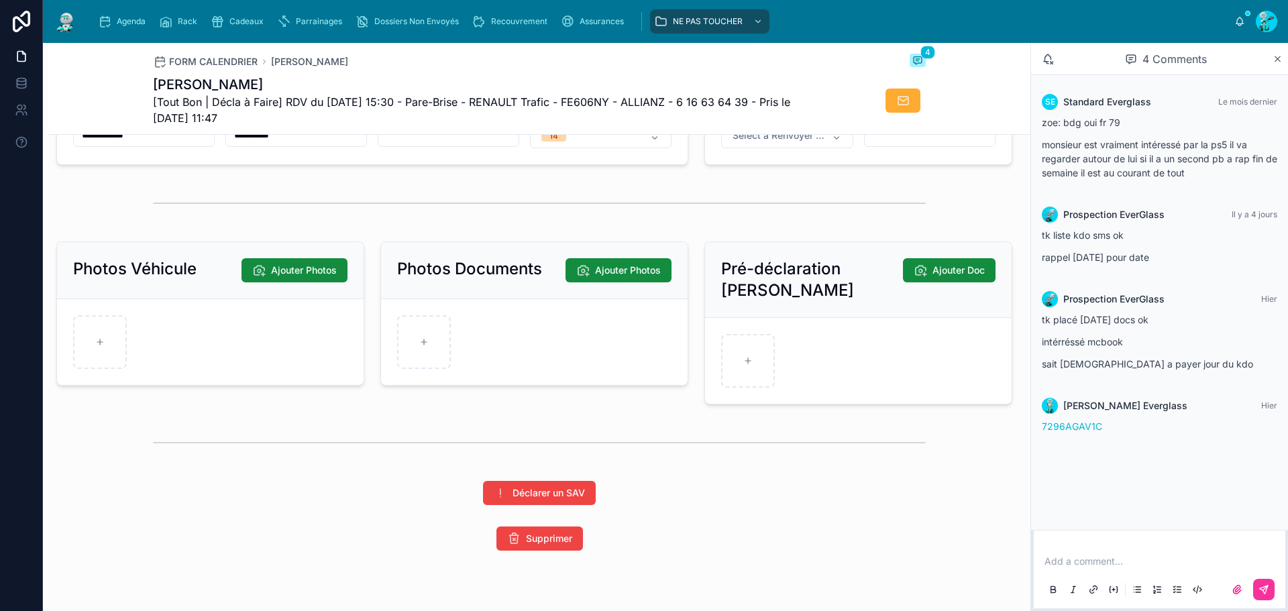
scroll to position [1878, 0]
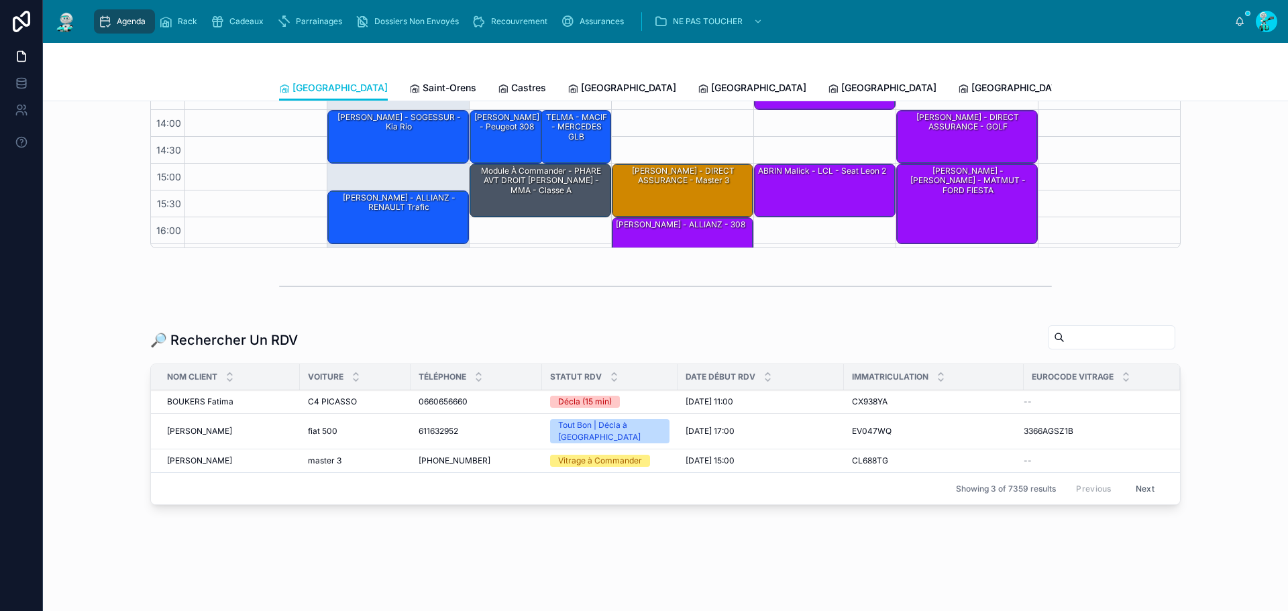
scroll to position [77, 0]
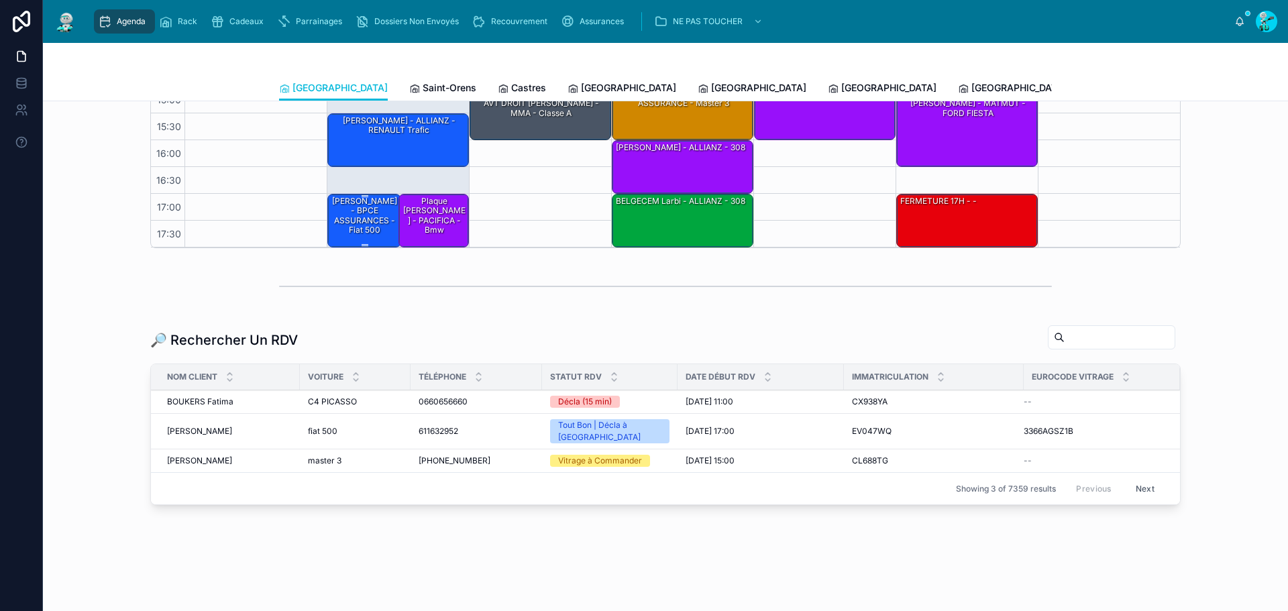
click at [330, 205] on div "[PERSON_NAME] - BPCE ASSURANCES - fiat 500" at bounding box center [365, 216] width 70 height 42
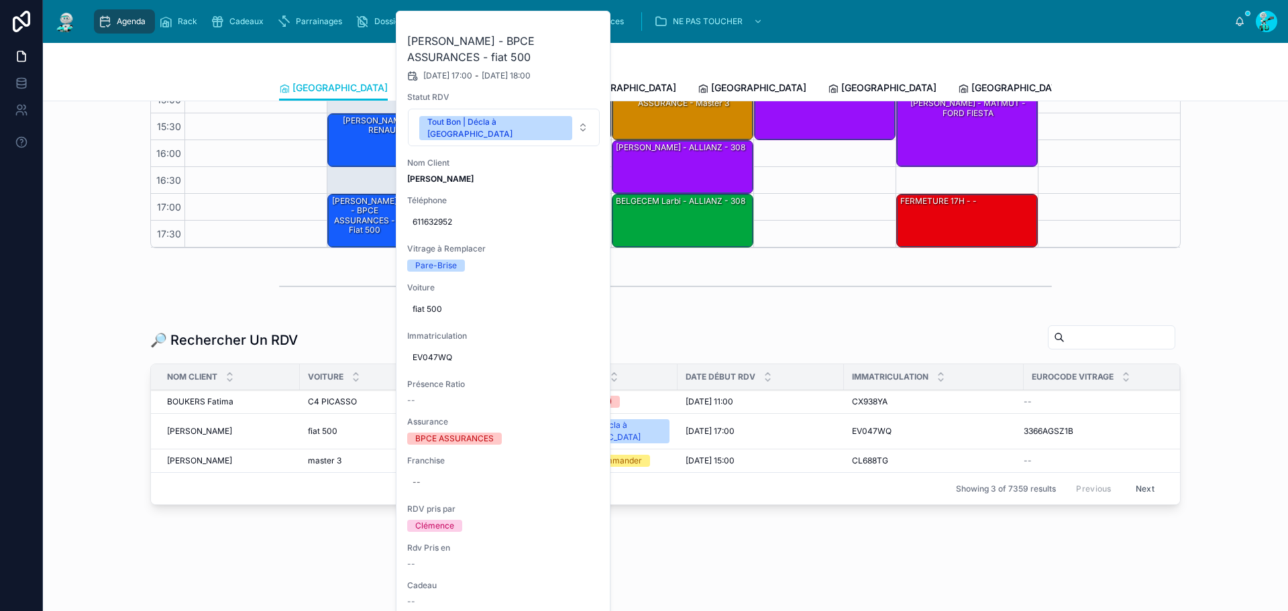
click at [606, 31] on div "[PERSON_NAME] - BPCE ASSURANCES - fiat 500 [DATE] 17:00 - [DATE] 18:00 Statut R…" at bounding box center [503, 573] width 215 height 1125
click at [0, 0] on button at bounding box center [0, 0] width 0 height 0
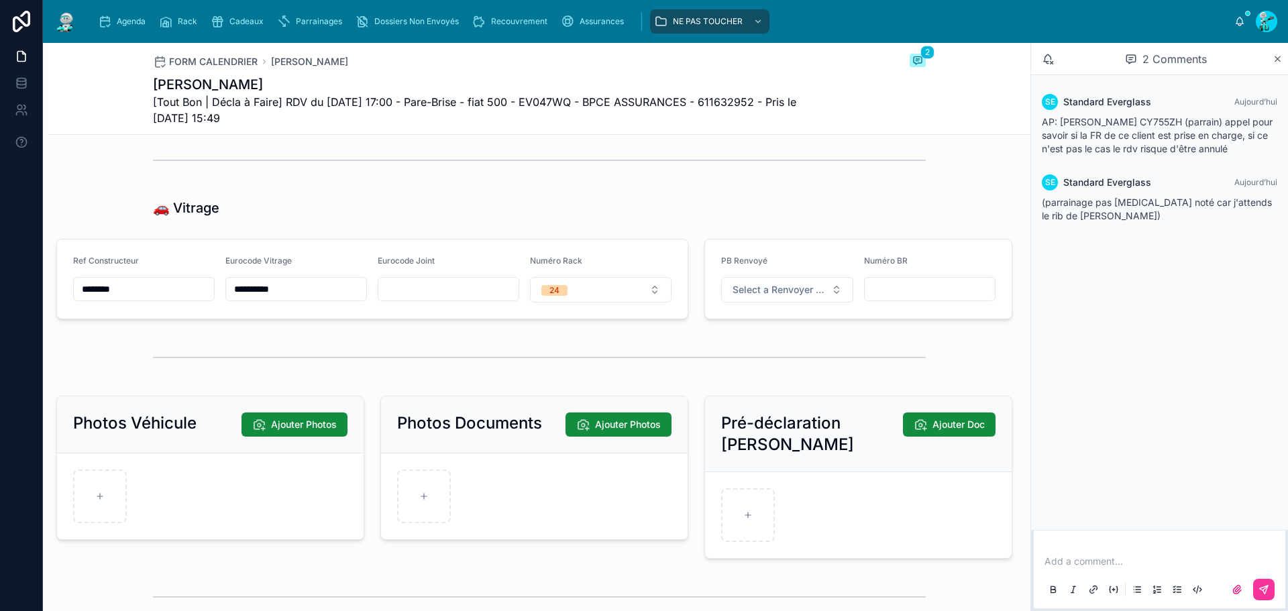
scroll to position [1921, 0]
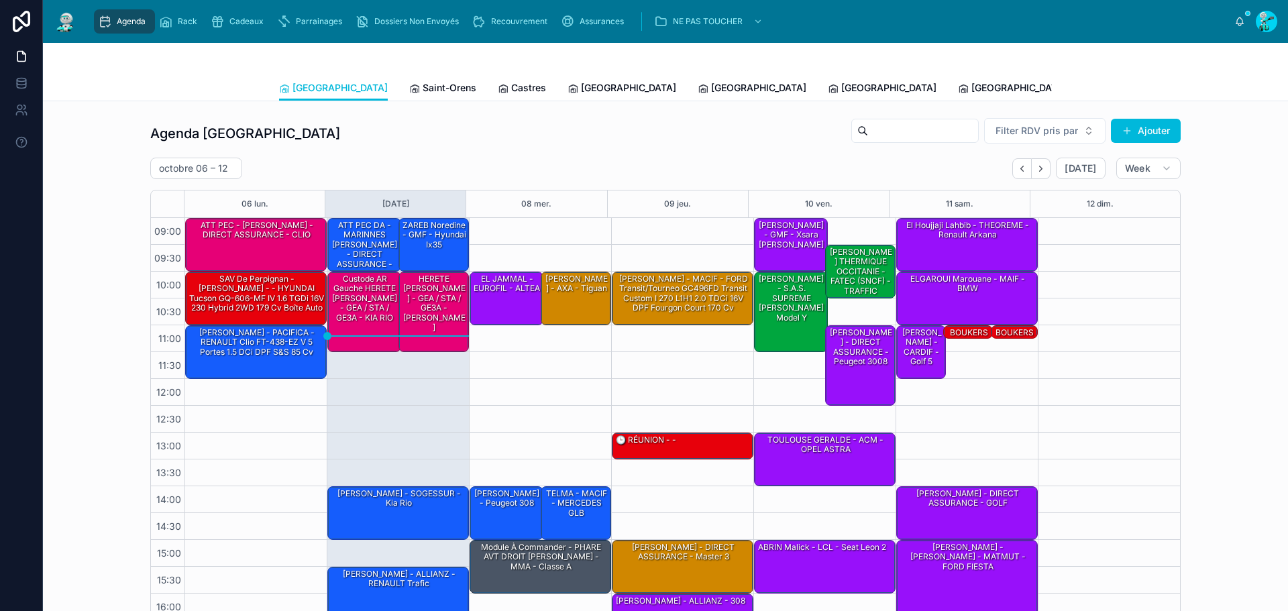
click at [370, 60] on div at bounding box center [665, 59] width 773 height 32
click at [409, 80] on link "Saint-Orens" at bounding box center [442, 89] width 67 height 27
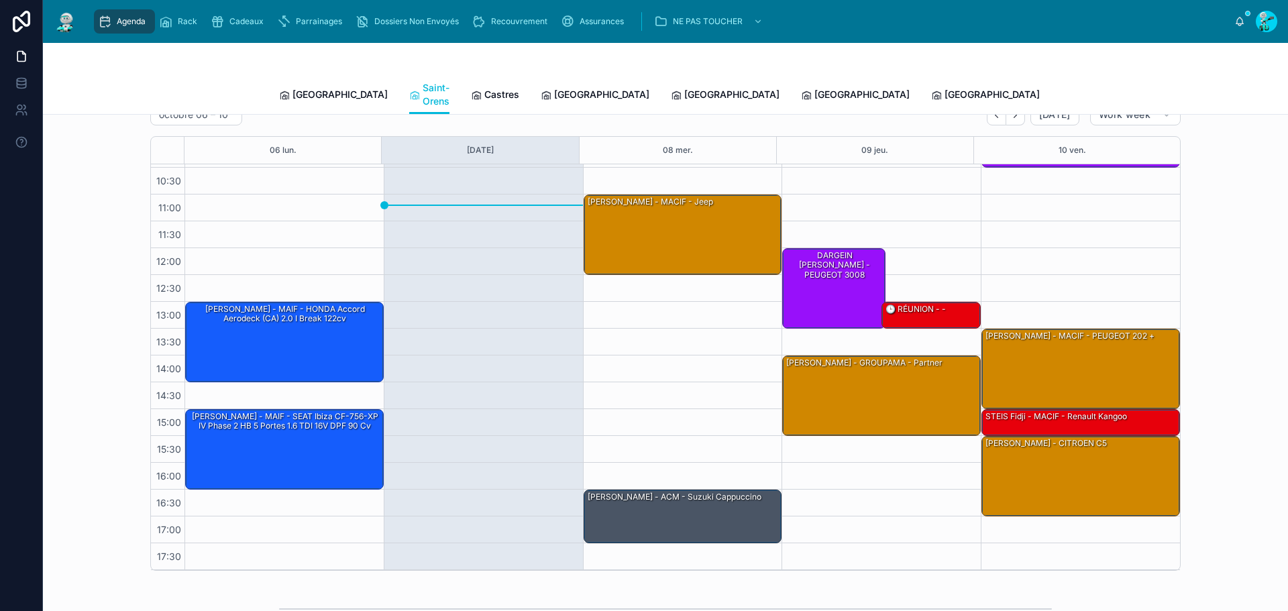
scroll to position [45, 0]
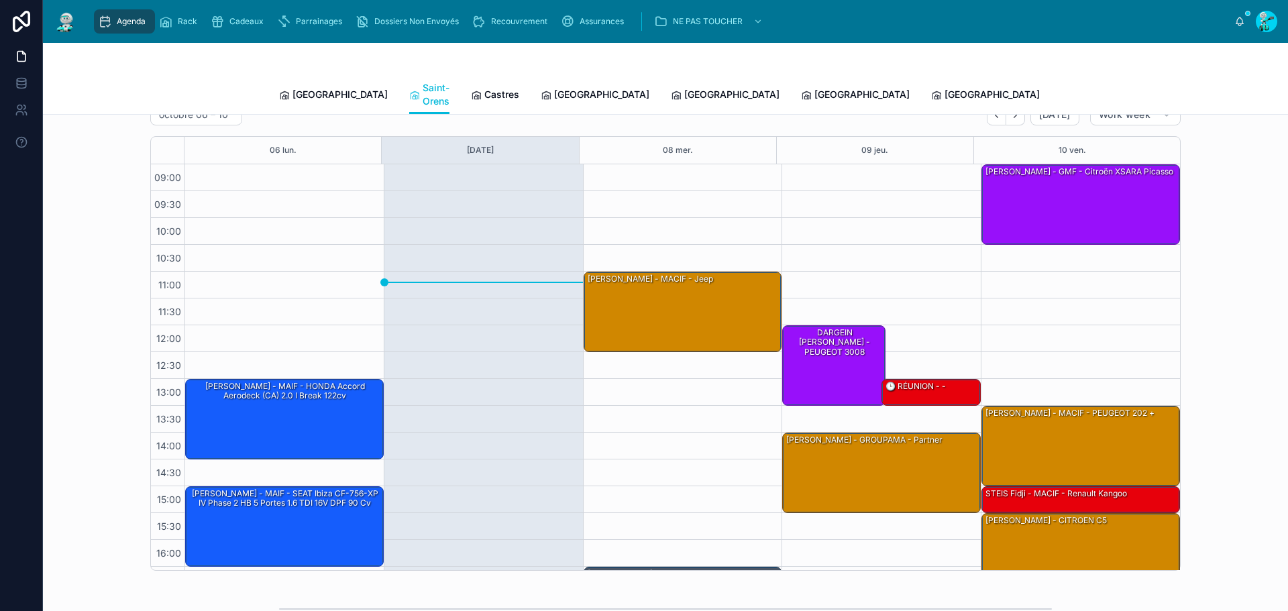
click at [484, 91] on span "Castres" at bounding box center [501, 94] width 35 height 13
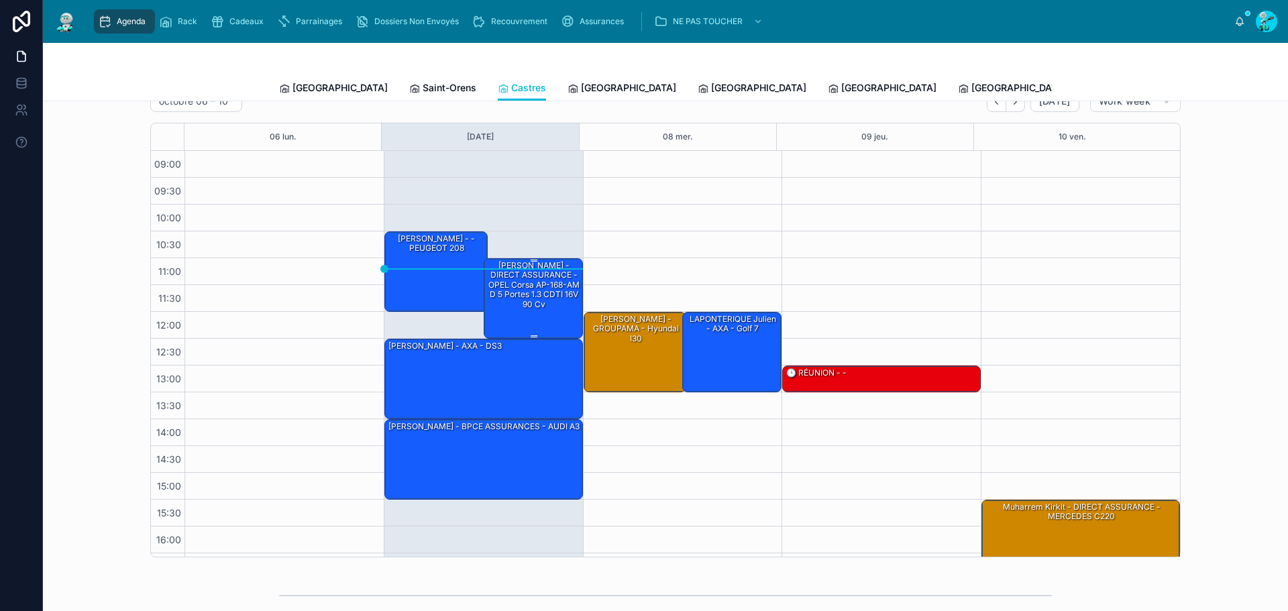
click at [537, 302] on div "[PERSON_NAME] - DIRECT ASSURANCE - OPEL Corsa AP-168-AM D 5 portes 1.3 CDTI 16V…" at bounding box center [533, 285] width 95 height 51
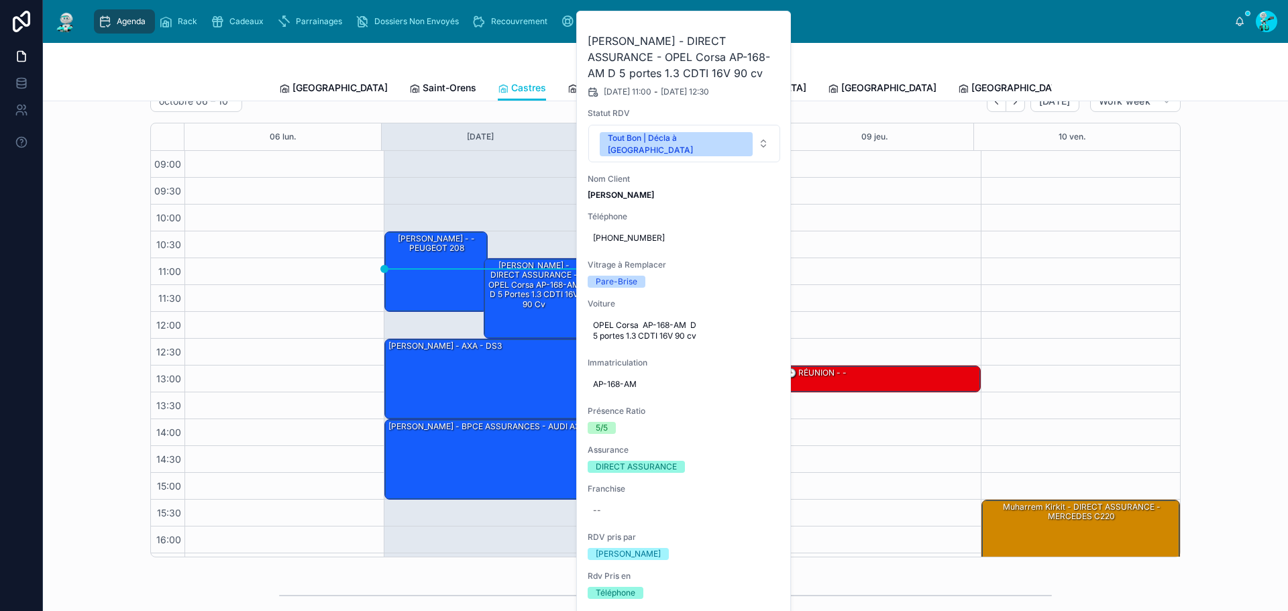
click at [0, 0] on icon at bounding box center [0, 0] width 0 height 0
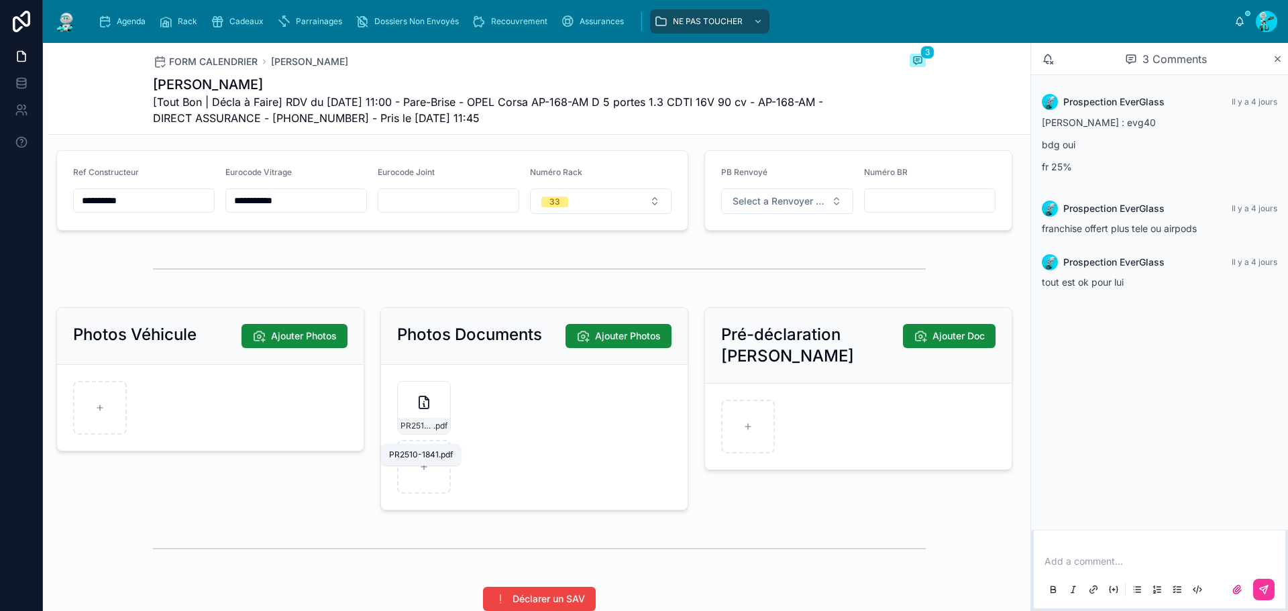
click at [433, 431] on span ".pdf" at bounding box center [440, 426] width 14 height 11
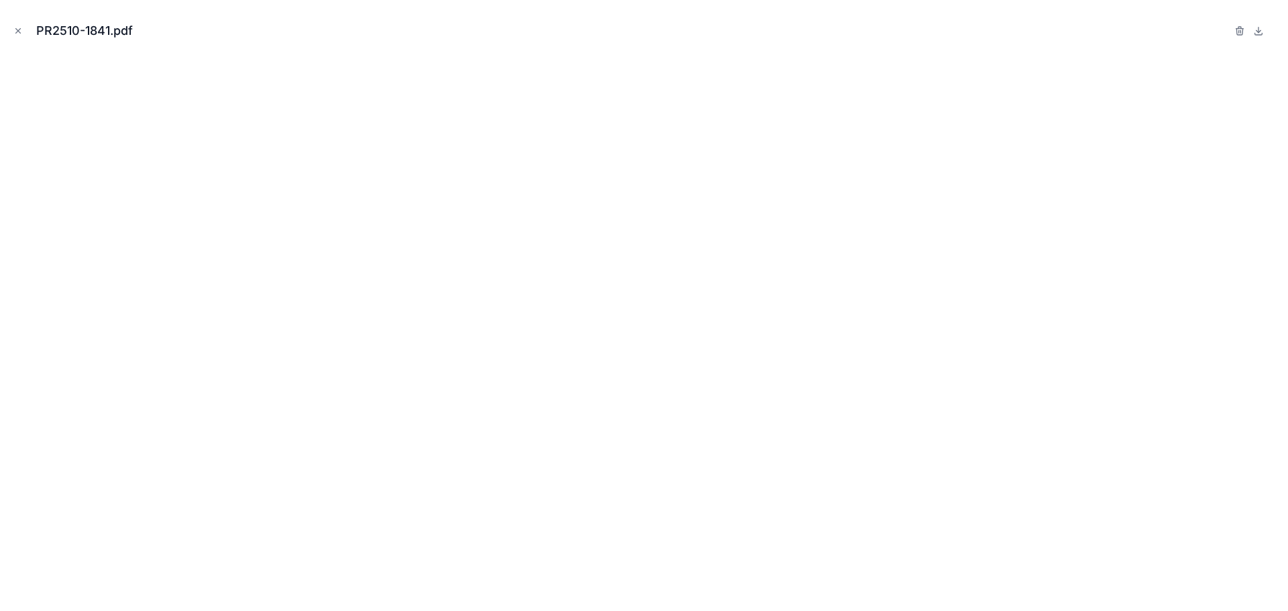
click at [23, 35] on button "Close modal" at bounding box center [18, 30] width 15 height 15
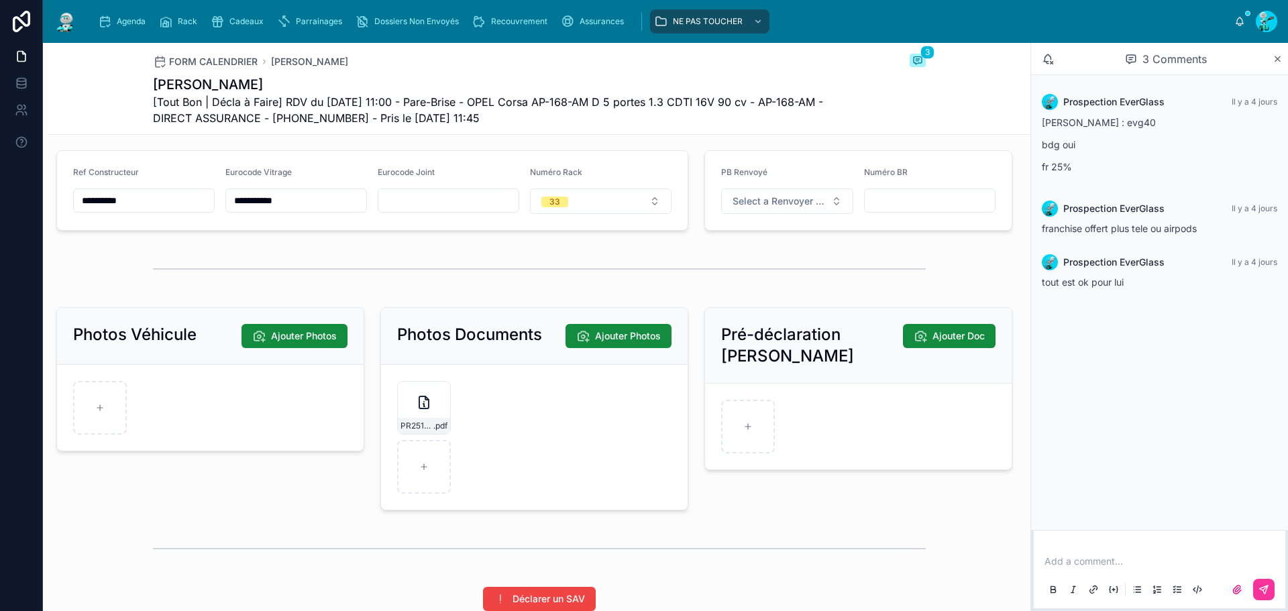
click at [0, 0] on icon at bounding box center [0, 0] width 0 height 0
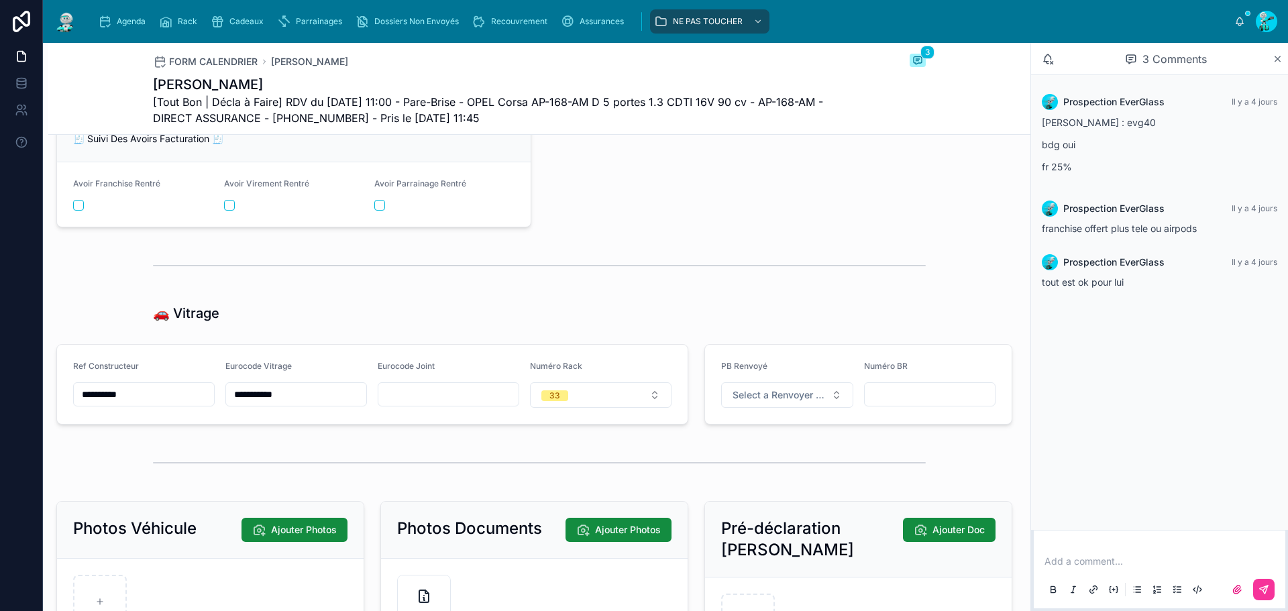
scroll to position [1677, 0]
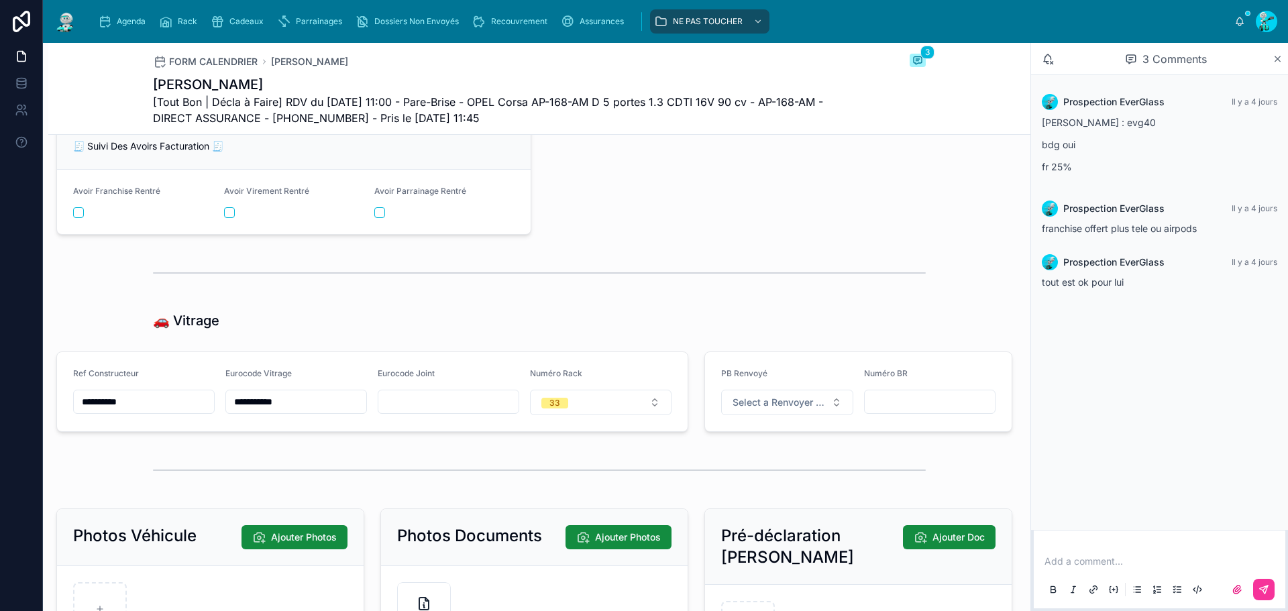
click at [93, 411] on input "**********" at bounding box center [144, 401] width 140 height 19
click at [93, 411] on input "********" at bounding box center [144, 401] width 140 height 19
type input "********"
click at [290, 411] on input "**********" at bounding box center [296, 401] width 140 height 19
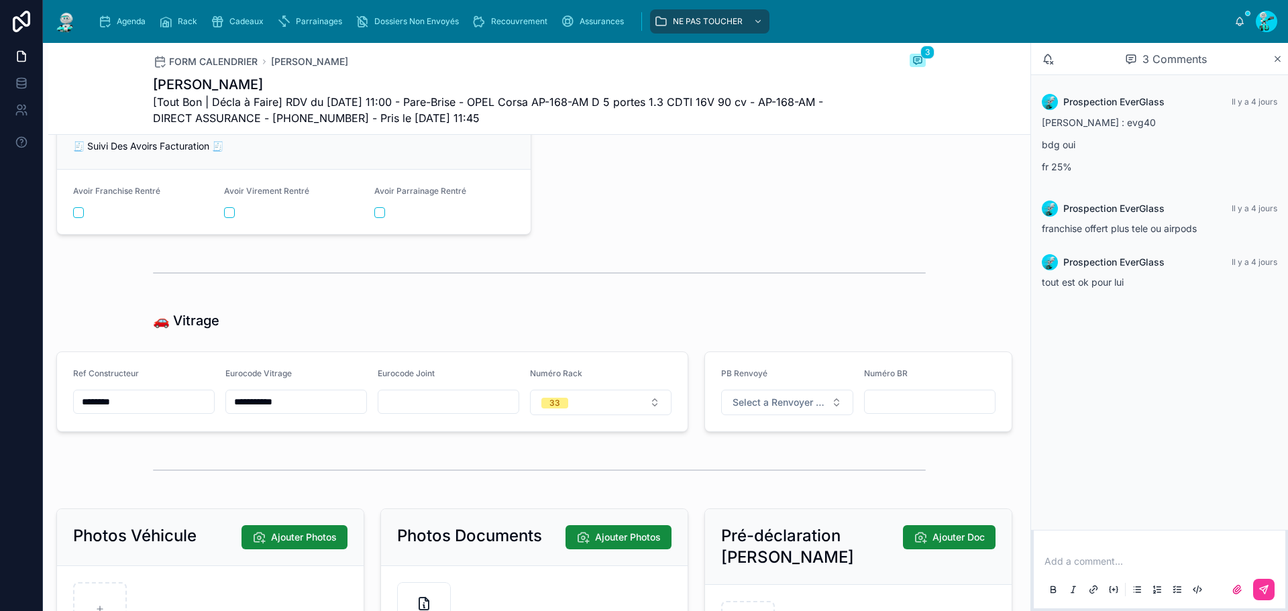
click at [290, 411] on input "**********" at bounding box center [296, 401] width 140 height 19
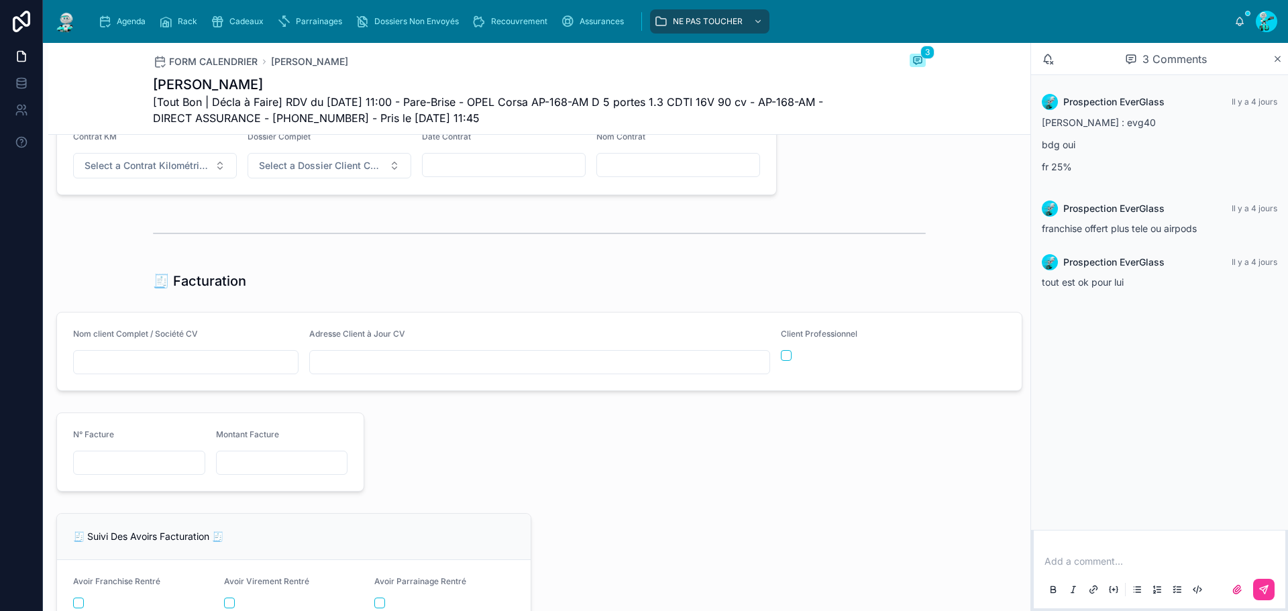
scroll to position [1220, 0]
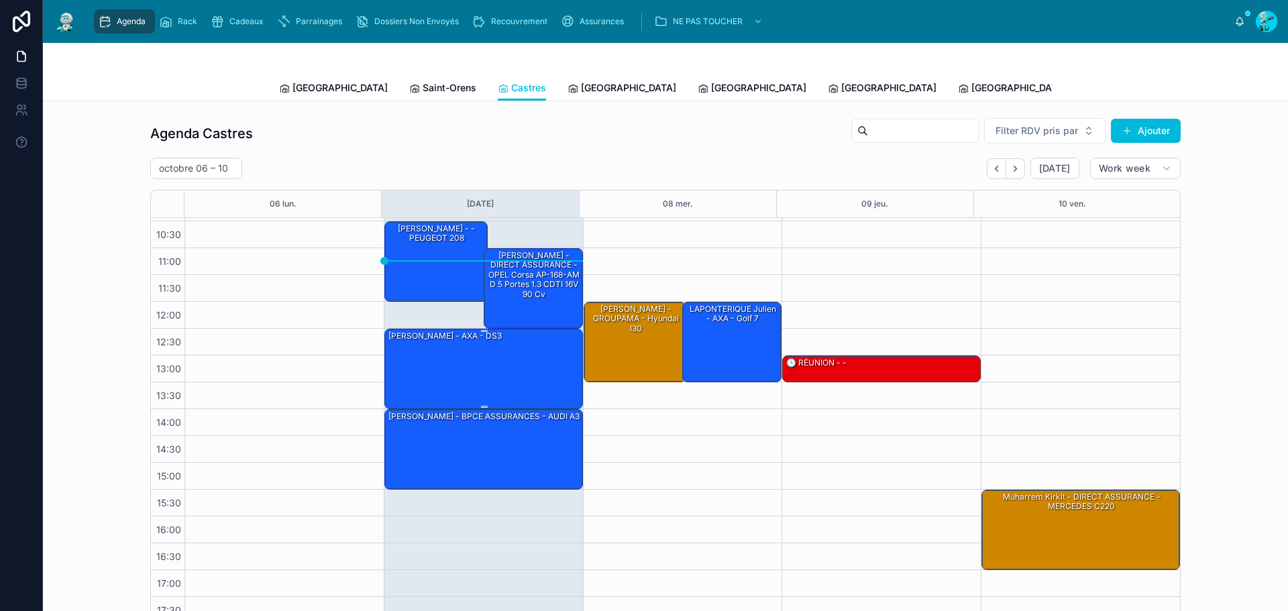
click at [494, 360] on div "[PERSON_NAME] - AXA - DS3" at bounding box center [484, 368] width 194 height 78
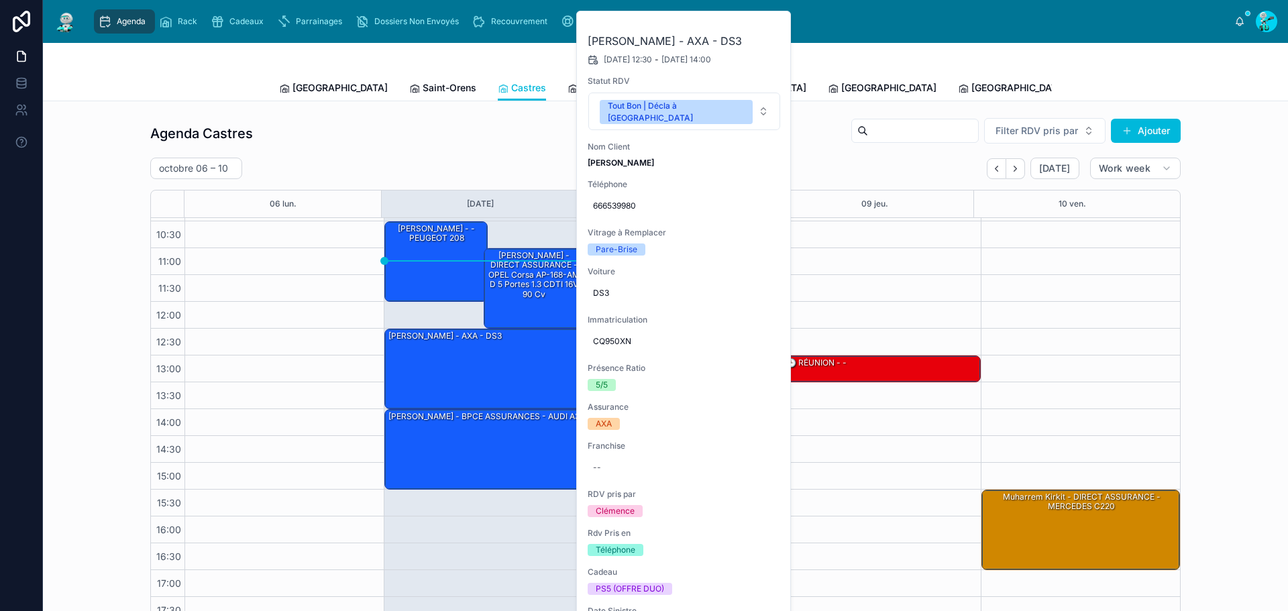
click at [0, 0] on button at bounding box center [0, 0] width 0 height 0
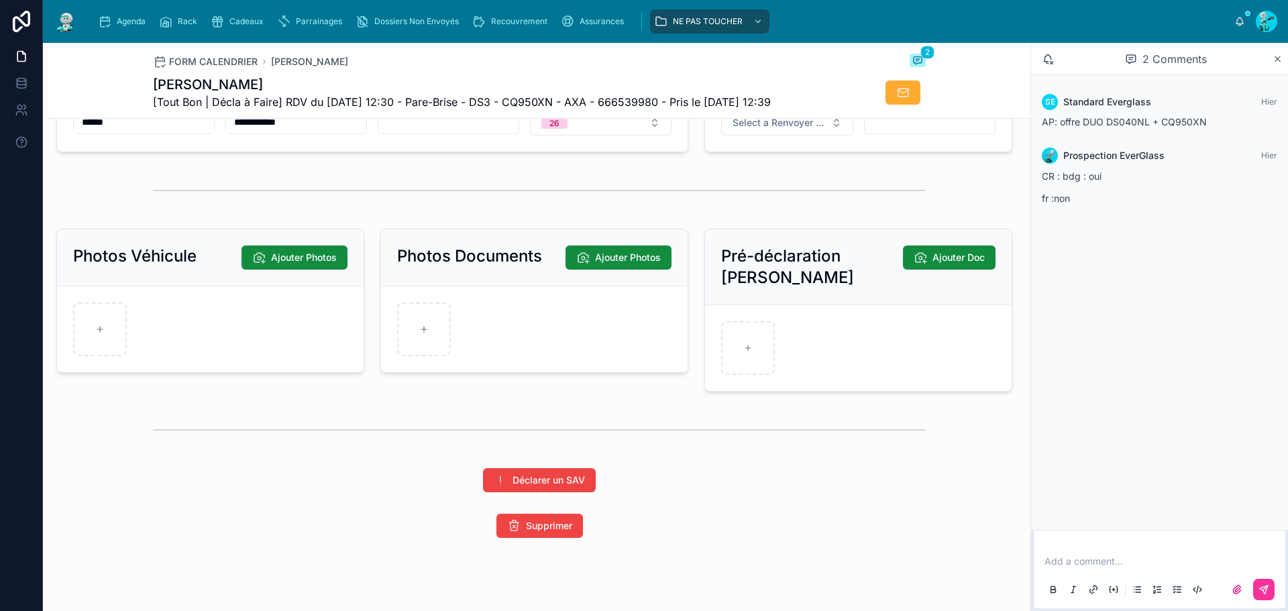
scroll to position [1878, 0]
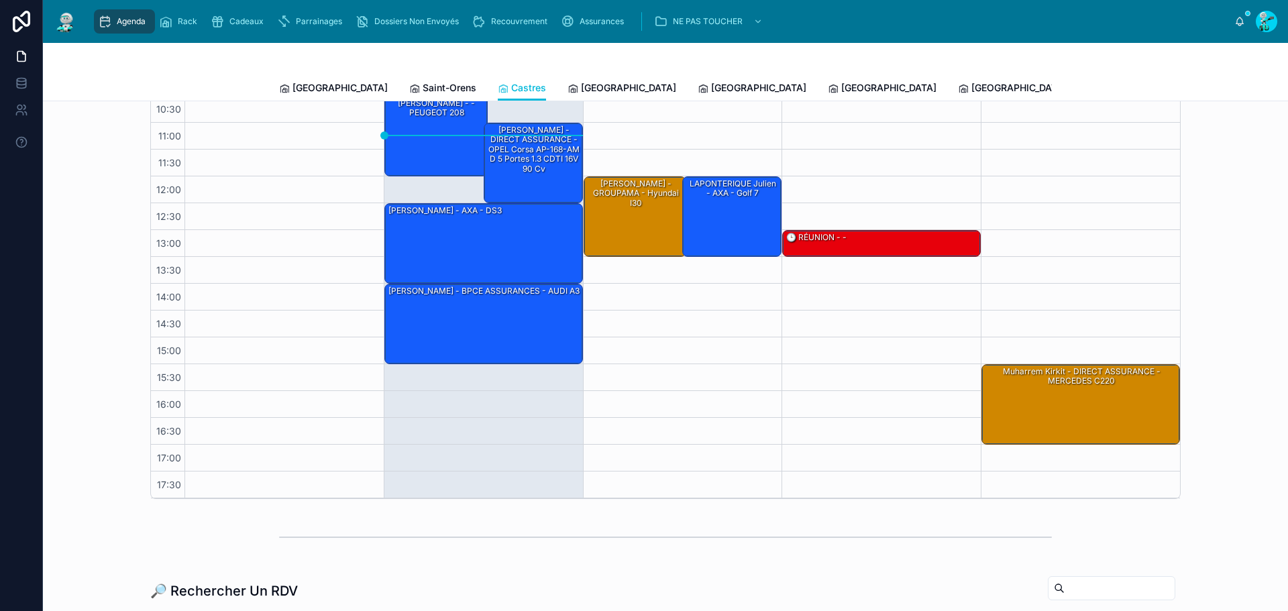
scroll to position [77, 0]
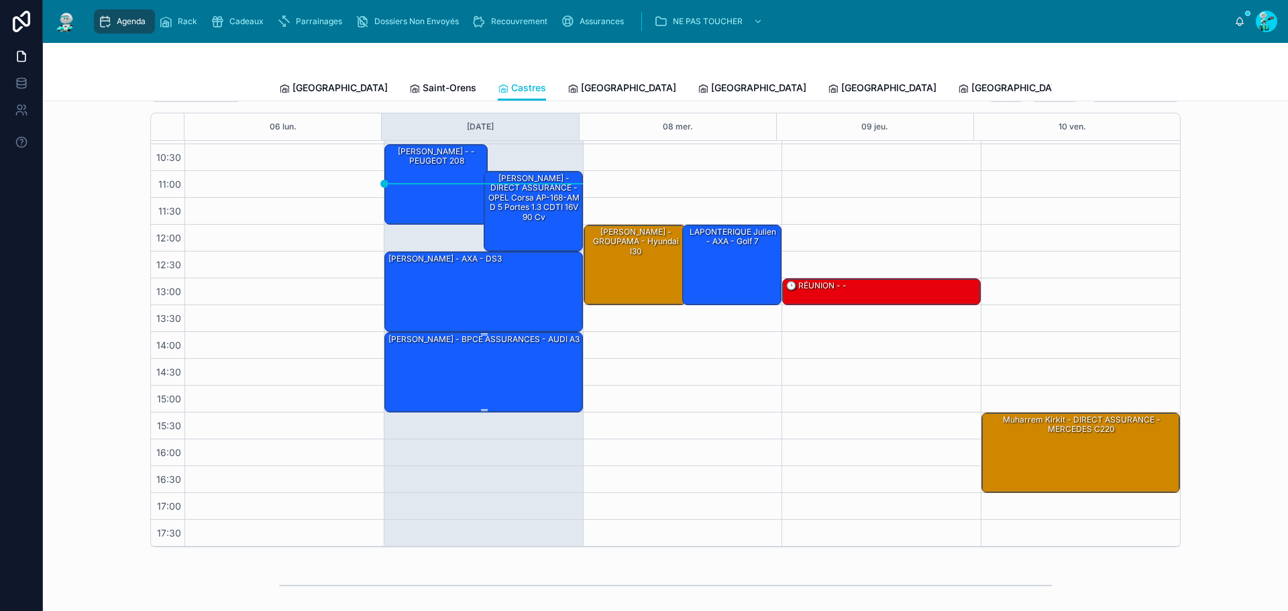
click at [456, 384] on div "[PERSON_NAME] - BPCE ASSURANCES - AUDI A3" at bounding box center [484, 372] width 194 height 78
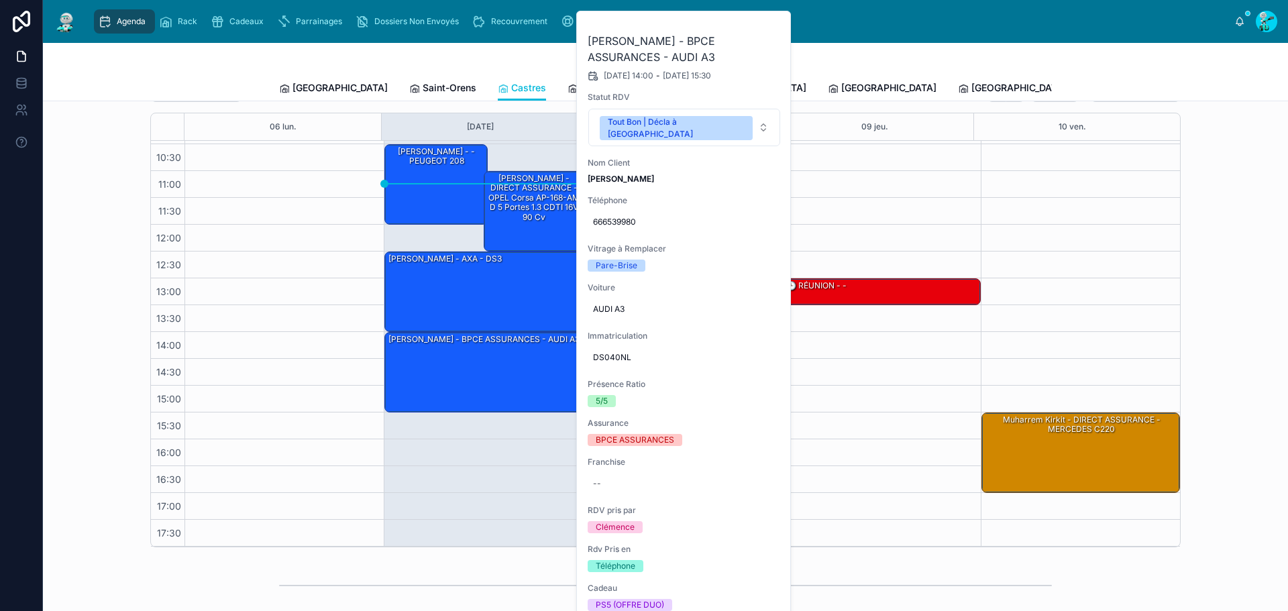
click at [0, 0] on icon at bounding box center [0, 0] width 0 height 0
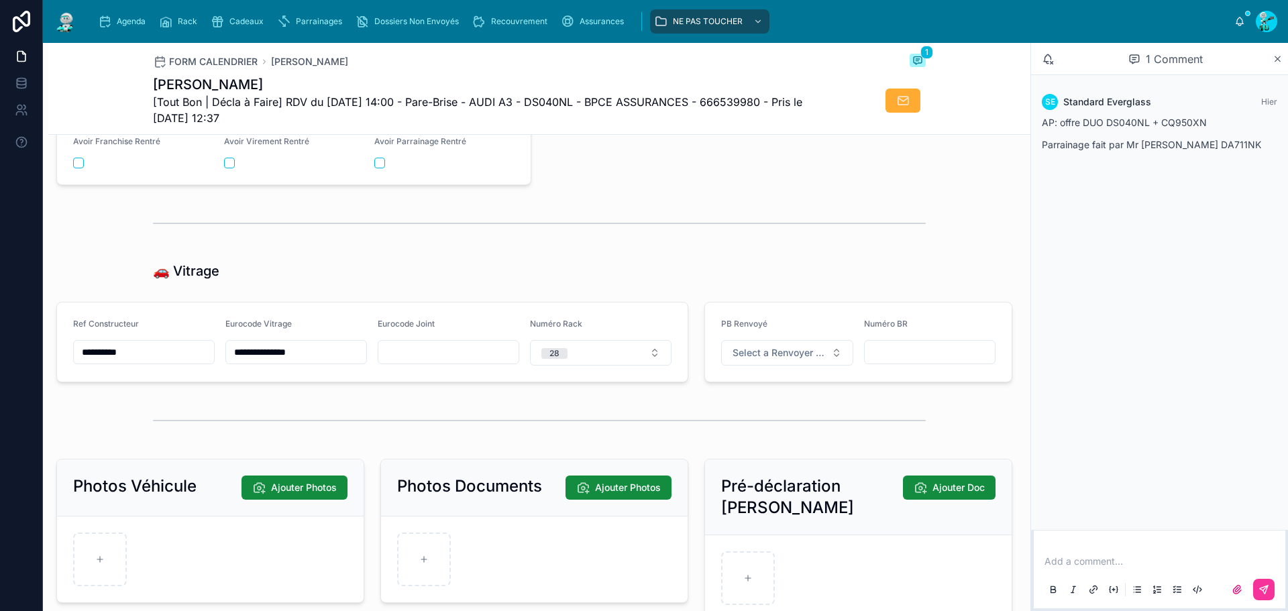
scroll to position [1744, 0]
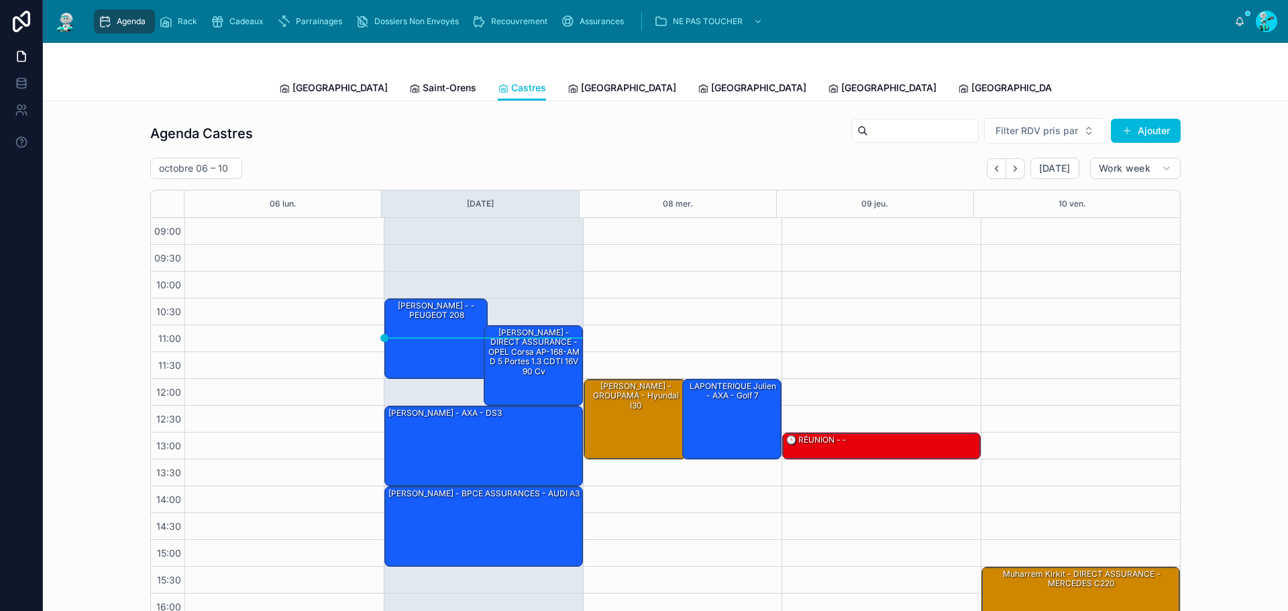
click at [581, 92] on span "[GEOGRAPHIC_DATA]" at bounding box center [628, 87] width 95 height 13
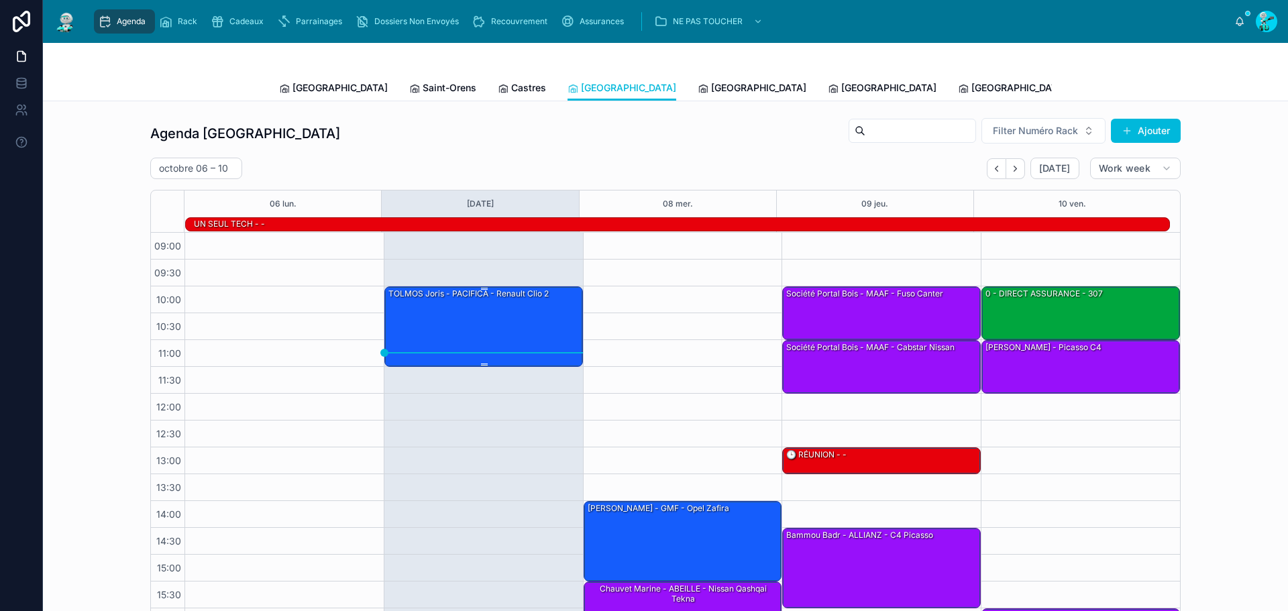
click at [553, 336] on div "TOLMOS Joris - PACIFICA - Renault Clio 2" at bounding box center [484, 326] width 194 height 78
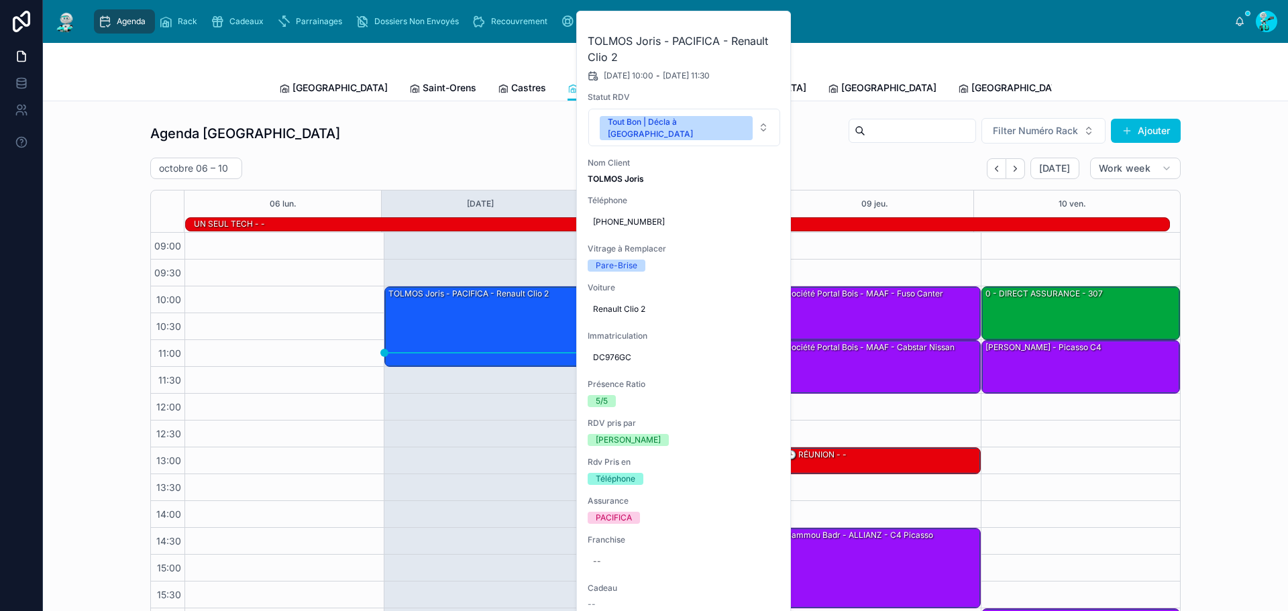
click at [0, 0] on button at bounding box center [0, 0] width 0 height 0
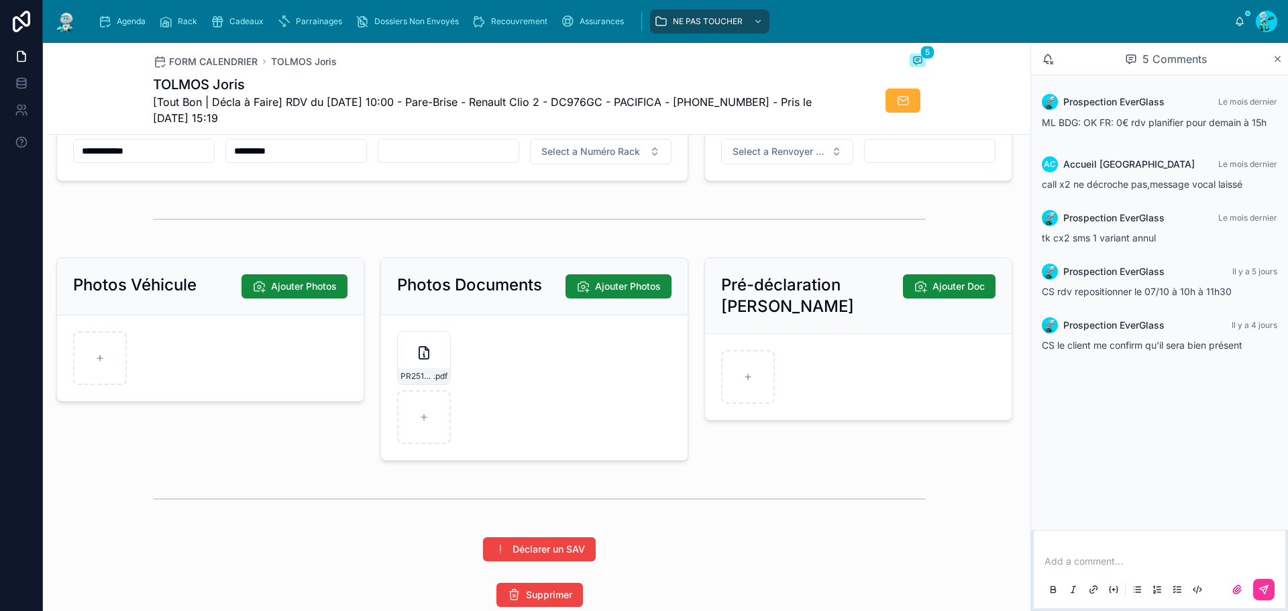
scroll to position [1945, 0]
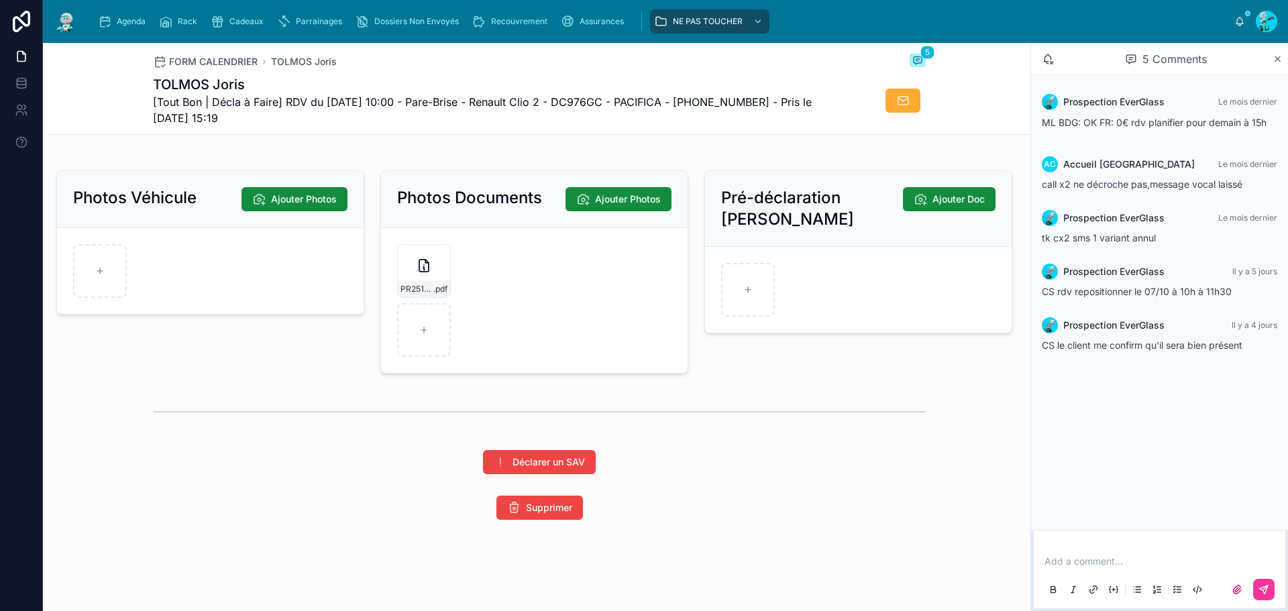
click at [0, 0] on icon at bounding box center [0, 0] width 0 height 0
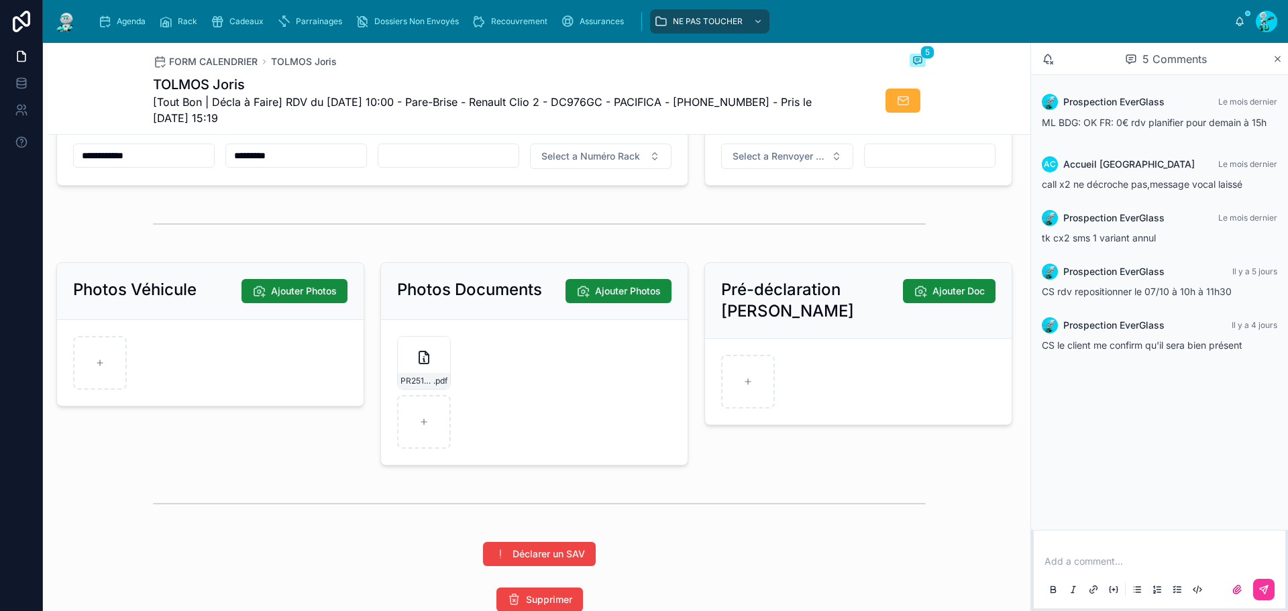
scroll to position [1677, 0]
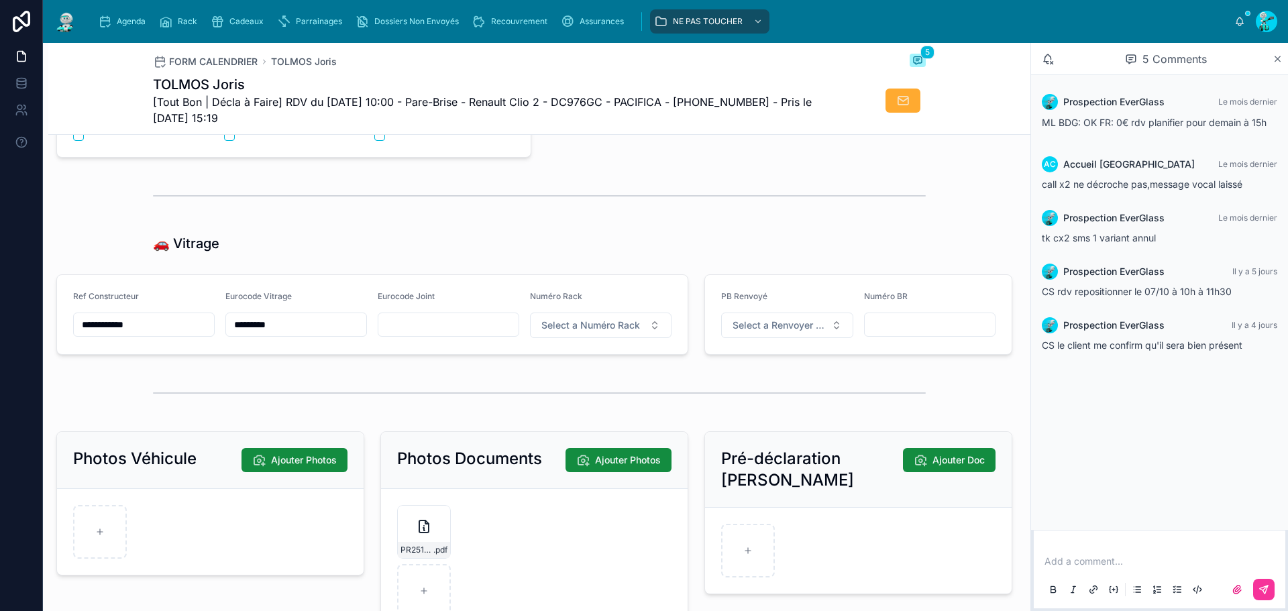
drag, startPoint x: 95, startPoint y: 335, endPoint x: 170, endPoint y: 333, distance: 75.1
click at [170, 333] on input "**********" at bounding box center [144, 324] width 140 height 19
click at [311, 334] on input "*********" at bounding box center [296, 324] width 140 height 19
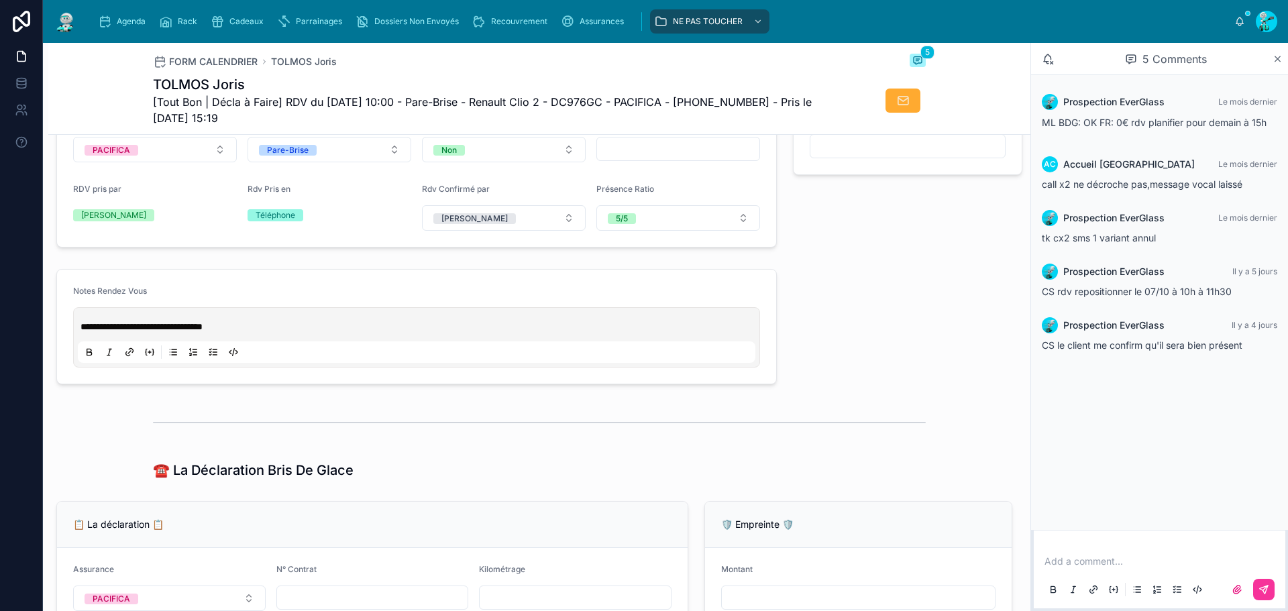
scroll to position [469, 0]
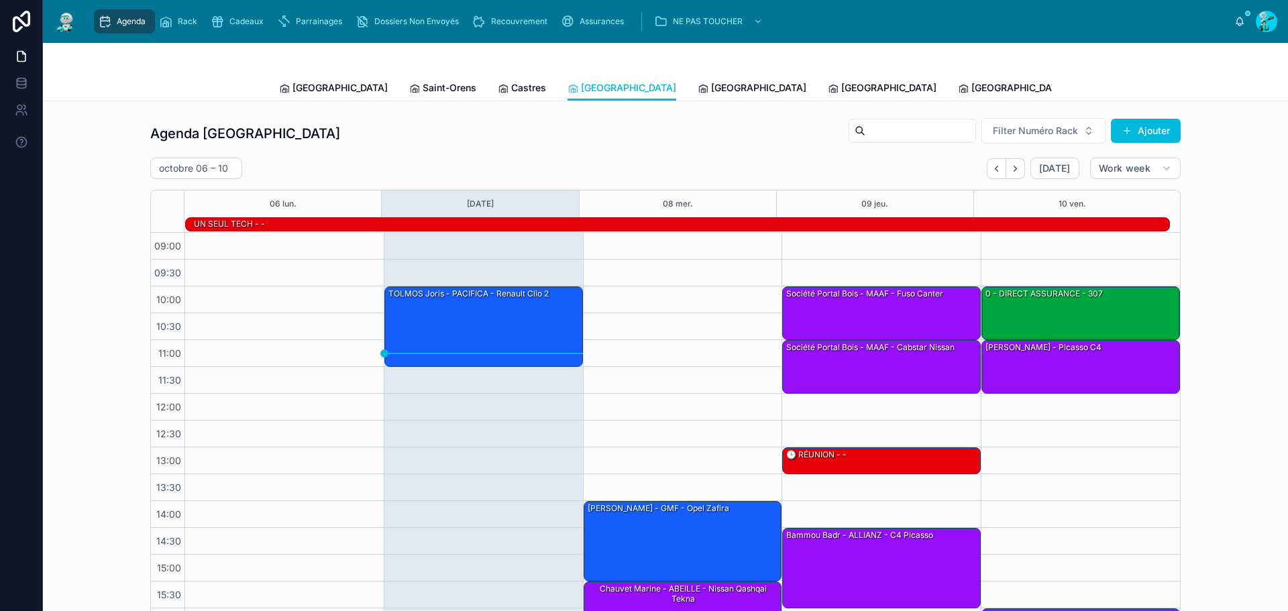
click at [711, 93] on span "[GEOGRAPHIC_DATA]" at bounding box center [758, 87] width 95 height 13
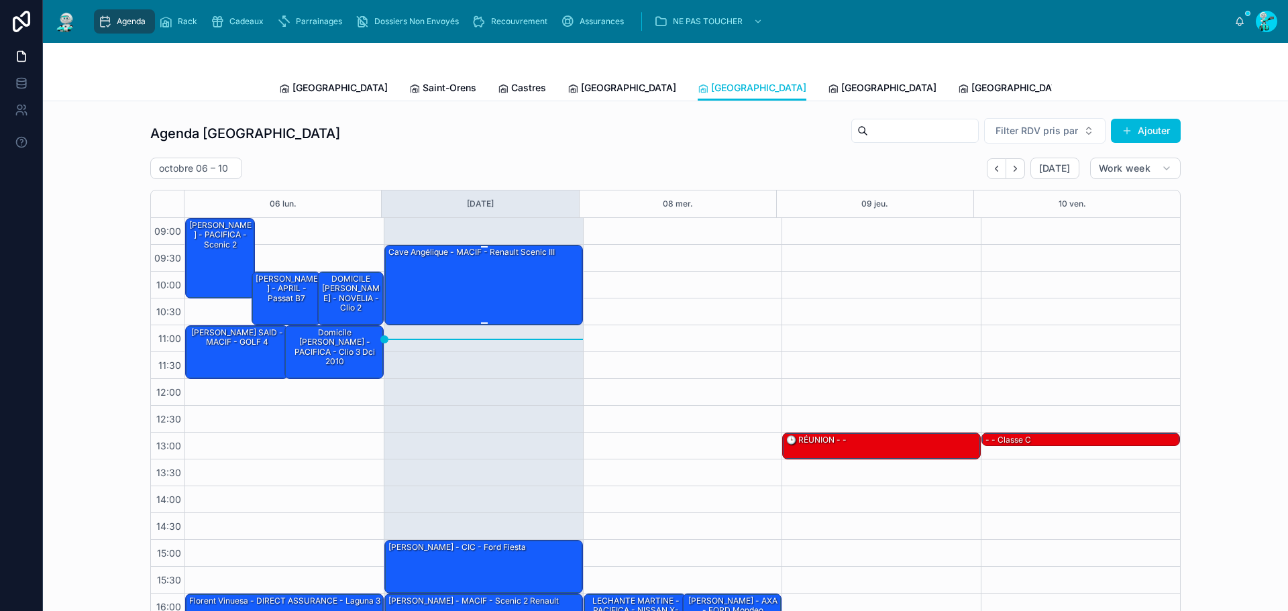
click at [472, 296] on div "Cave Angélique - MACIF - Renault scenic III" at bounding box center [484, 284] width 194 height 78
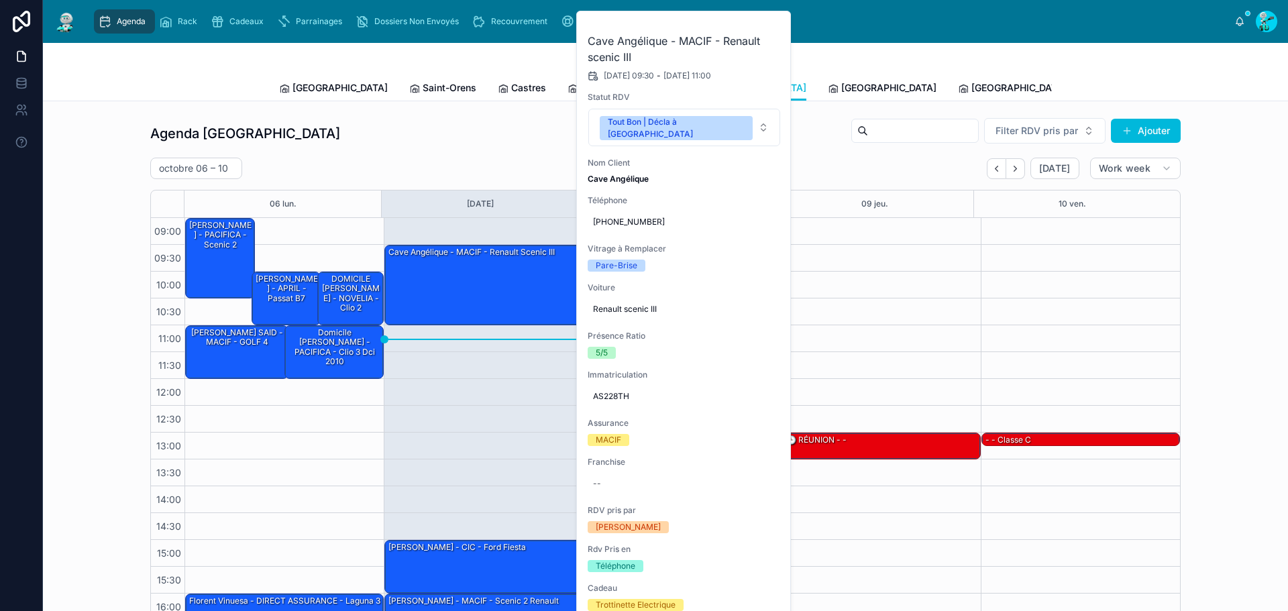
click at [0, 0] on icon at bounding box center [0, 0] width 0 height 0
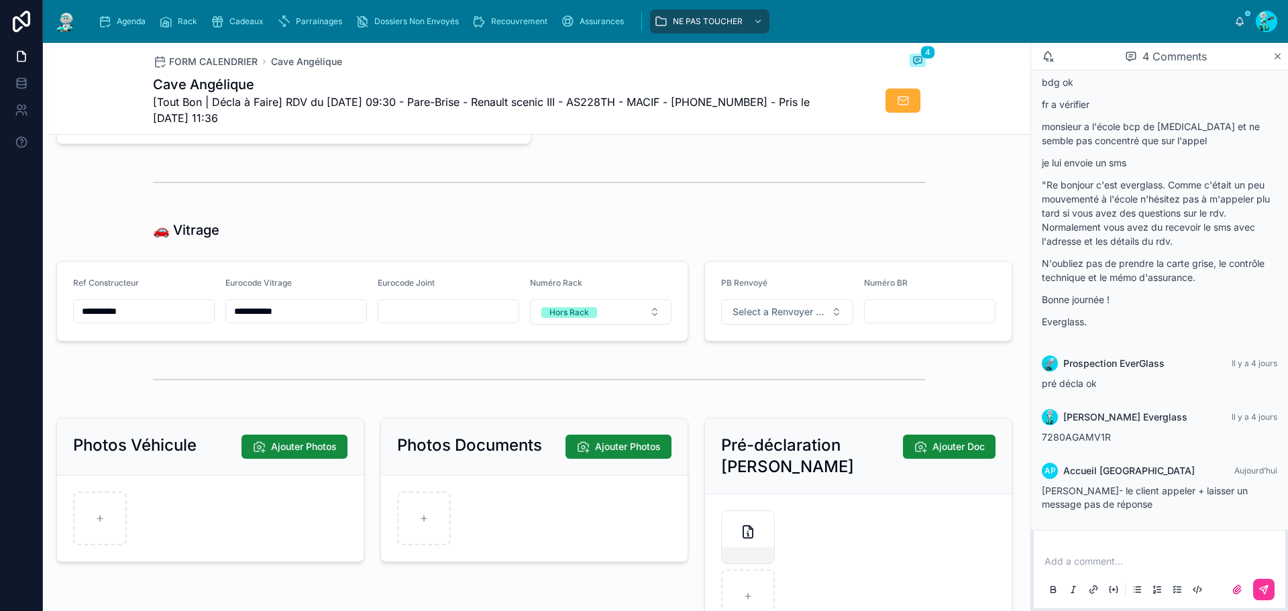
scroll to position [1811, 0]
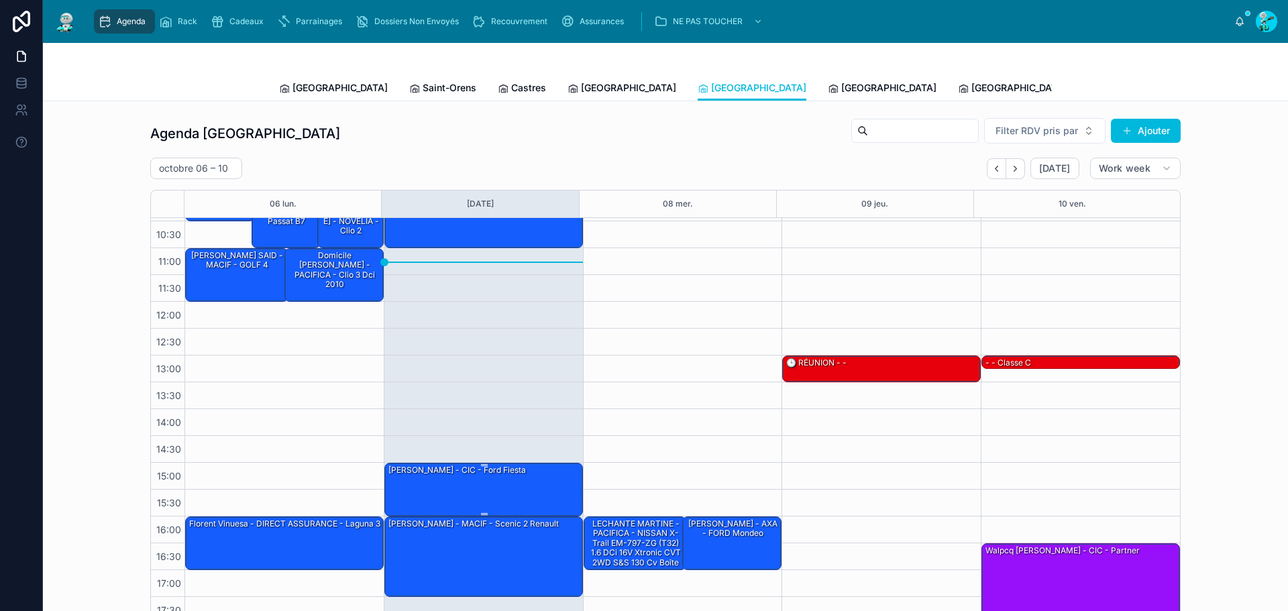
click at [443, 492] on div "[PERSON_NAME] - CIC - ford fiesta" at bounding box center [484, 488] width 194 height 51
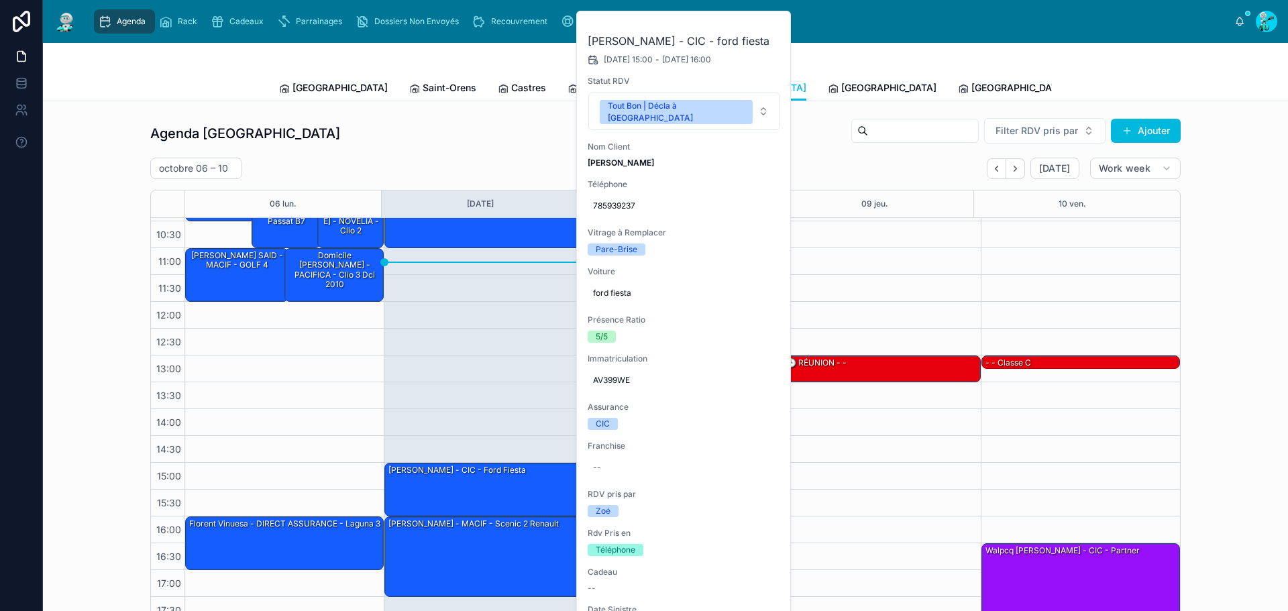
click at [0, 0] on icon at bounding box center [0, 0] width 0 height 0
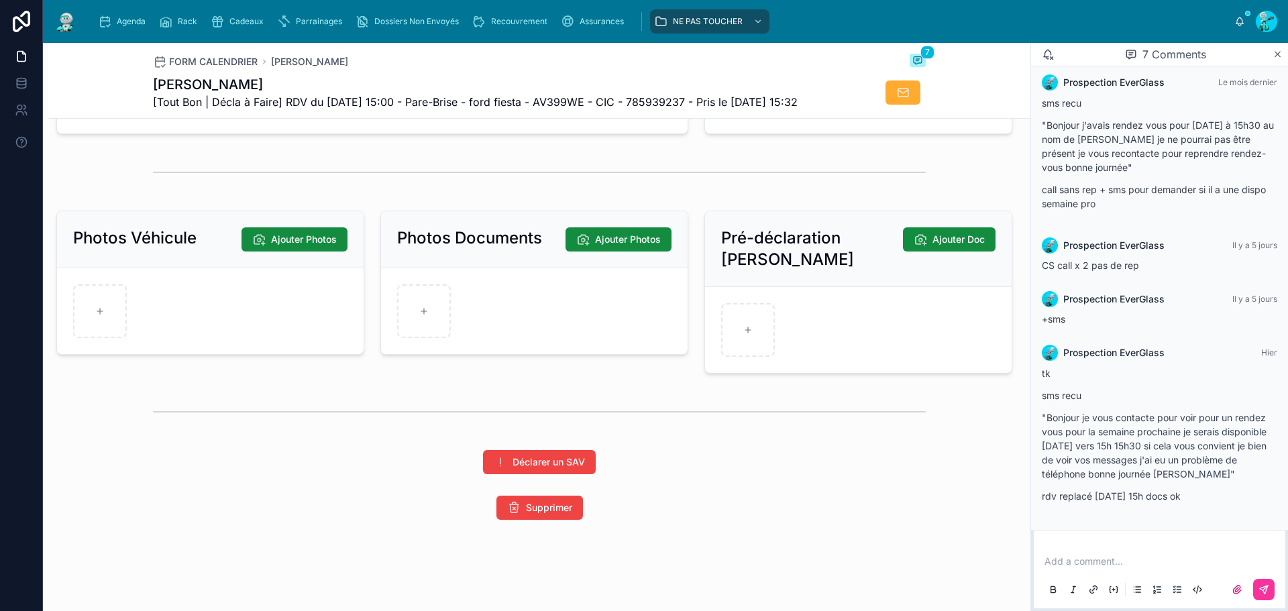
scroll to position [1907, 0]
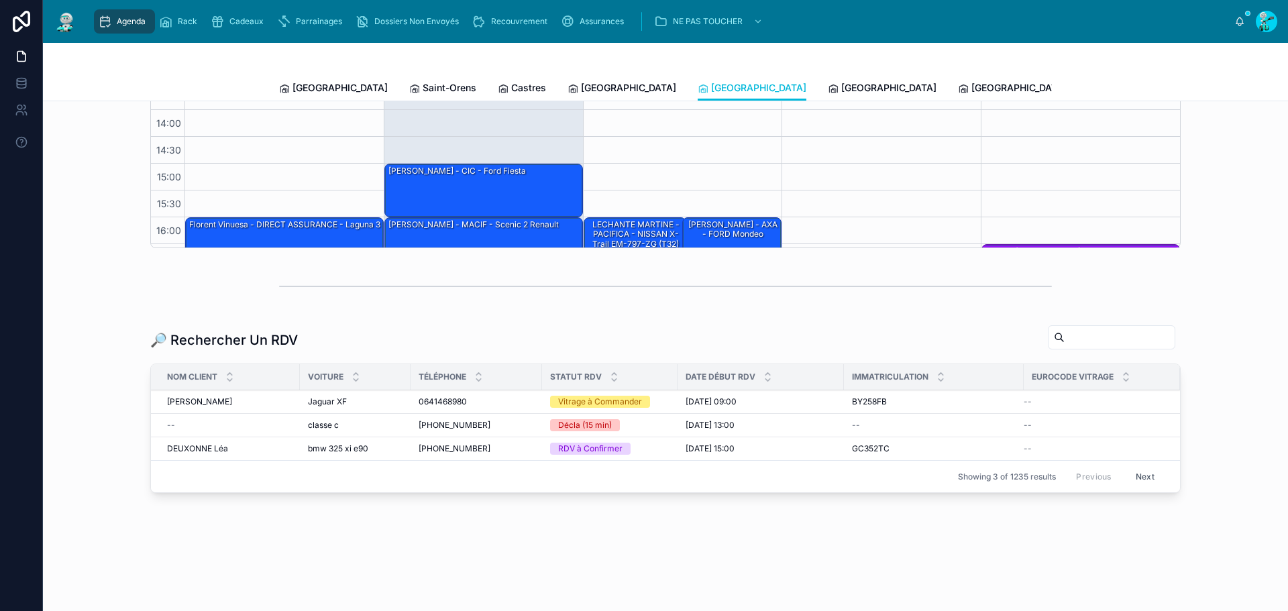
scroll to position [77, 0]
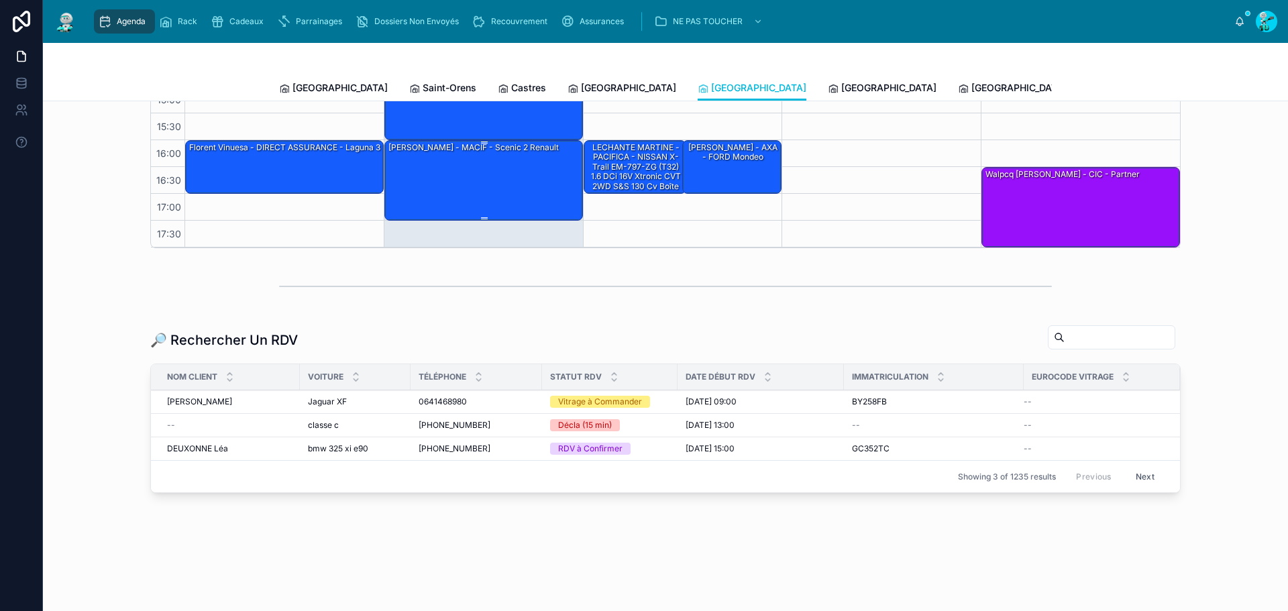
click at [487, 191] on div "[PERSON_NAME] - MACIF - scenic 2 renault" at bounding box center [484, 180] width 194 height 78
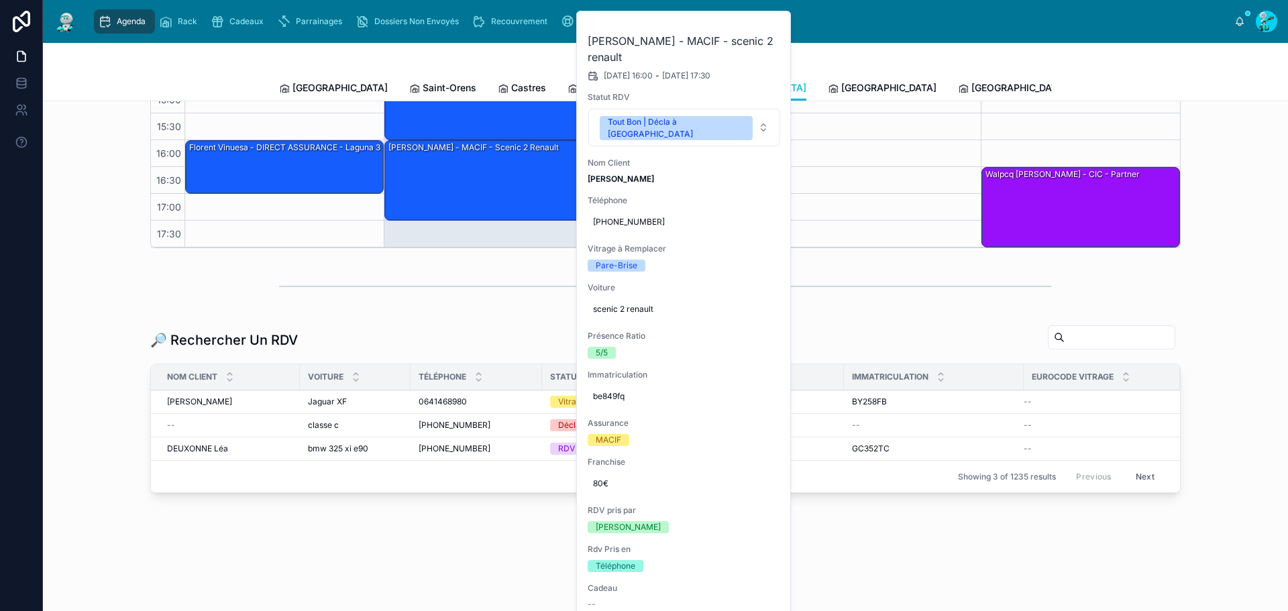
click at [777, 40] on h2 "[PERSON_NAME] - MACIF - scenic 2 renault" at bounding box center [684, 49] width 193 height 32
click at [0, 0] on button at bounding box center [0, 0] width 0 height 0
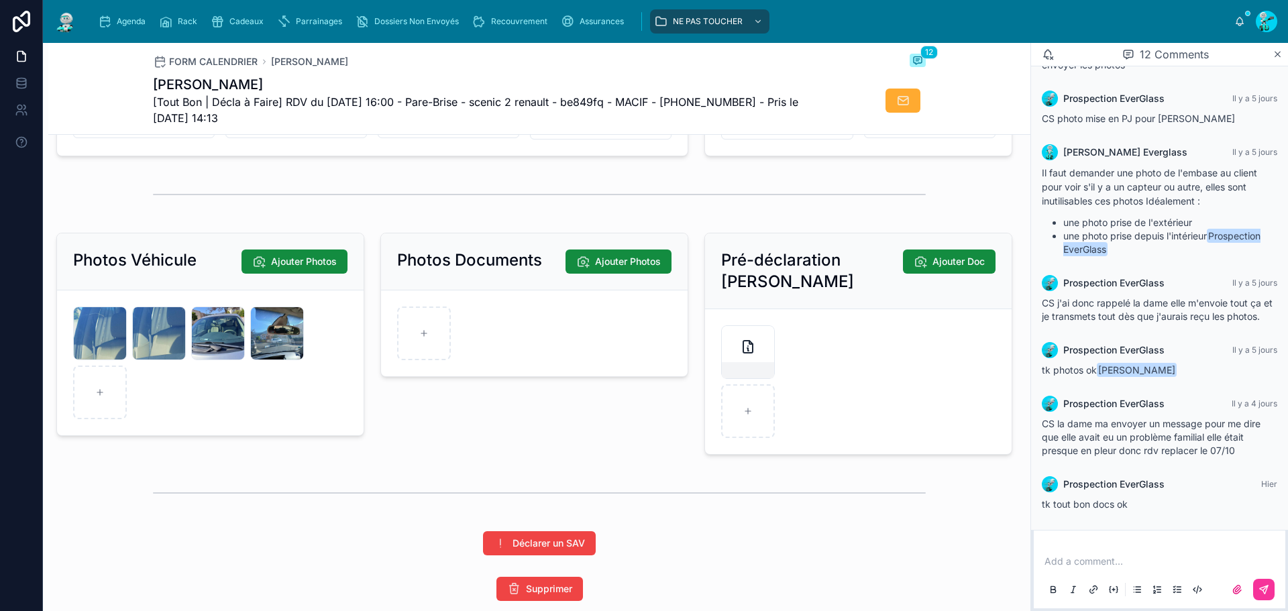
scroll to position [1878, 0]
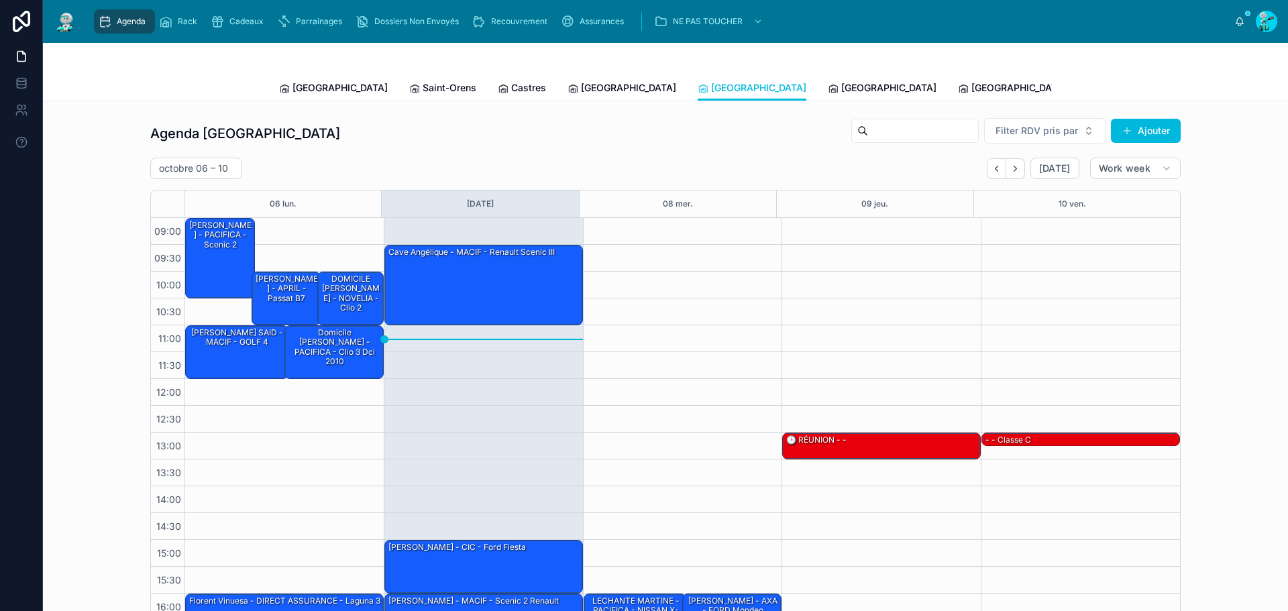
click at [828, 79] on link "[GEOGRAPHIC_DATA]" at bounding box center [882, 89] width 109 height 27
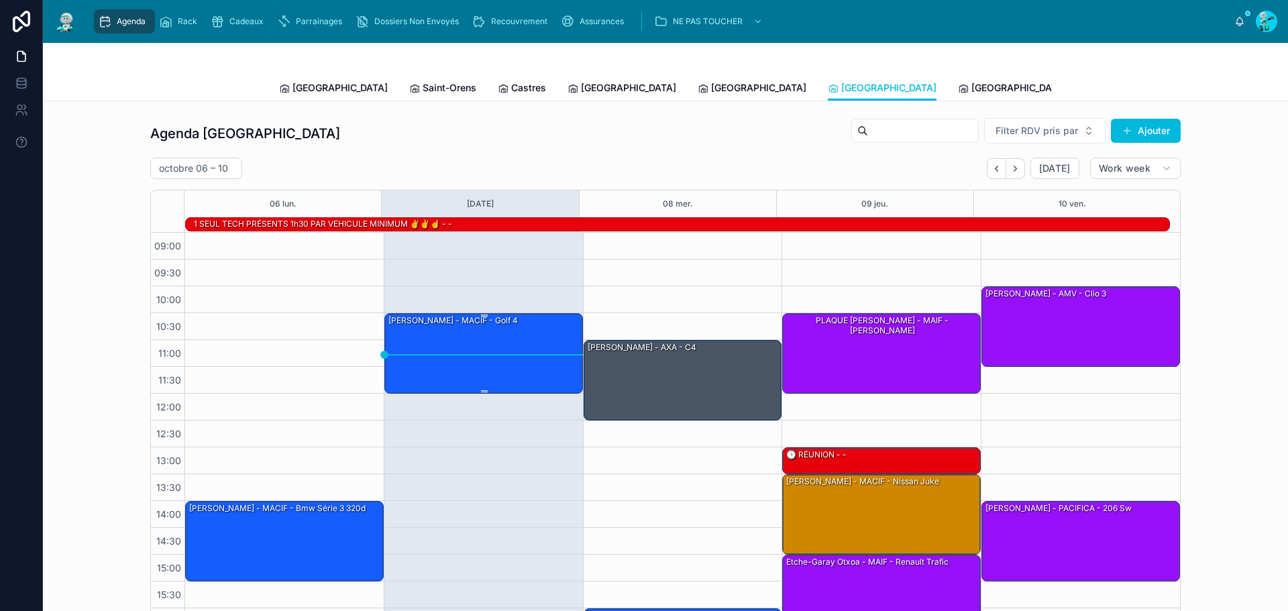
click at [466, 363] on div "[PERSON_NAME] - MACIF - Golf 4" at bounding box center [484, 353] width 194 height 78
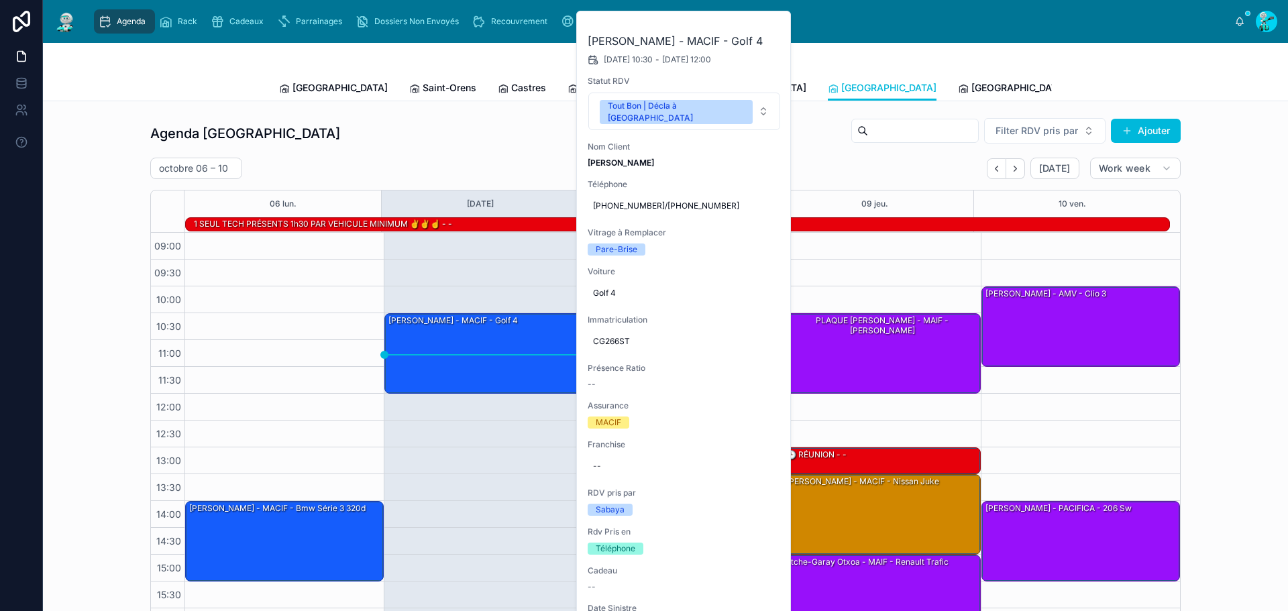
click at [0, 0] on icon at bounding box center [0, 0] width 0 height 0
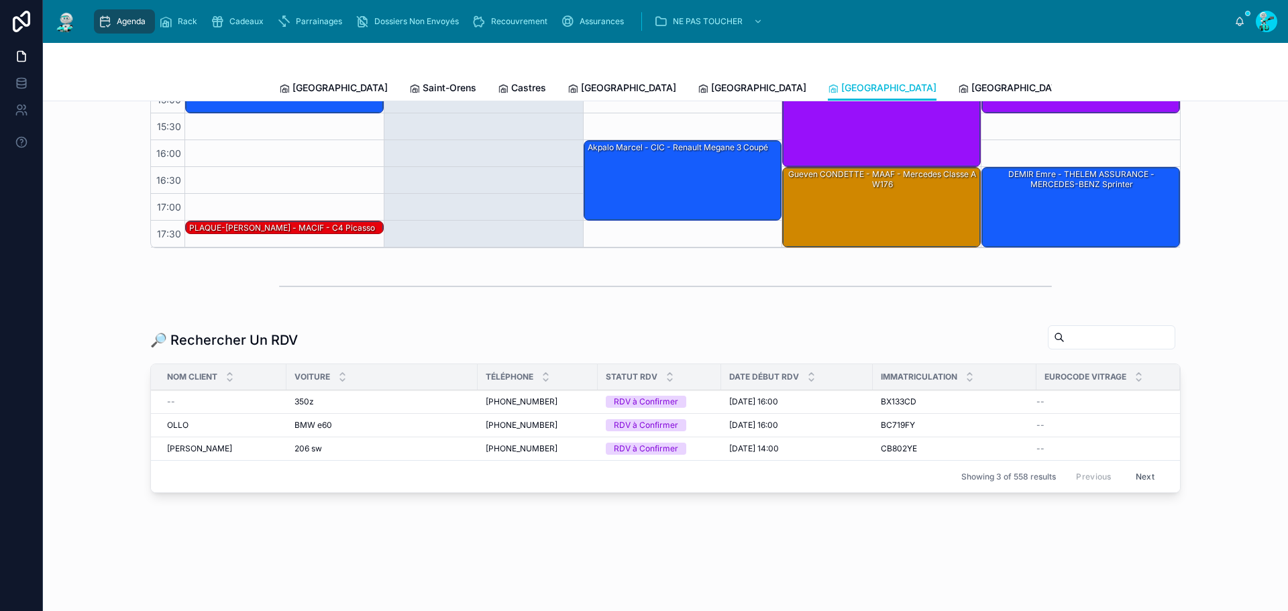
click at [958, 96] on link "[GEOGRAPHIC_DATA]" at bounding box center [1012, 89] width 109 height 27
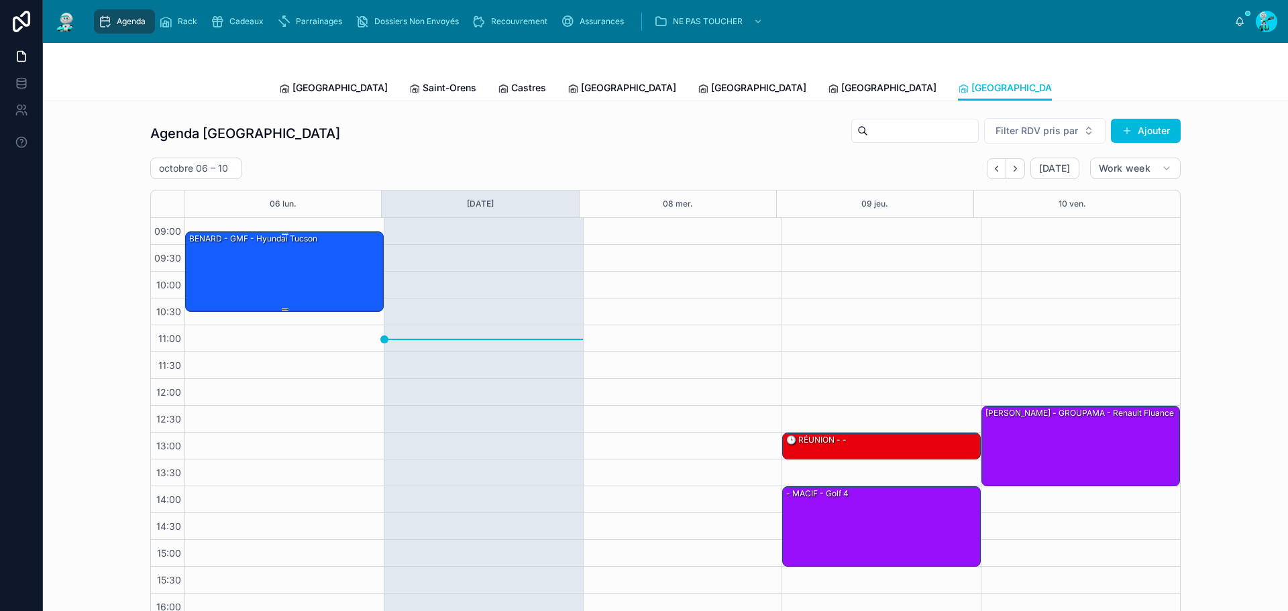
click at [282, 289] on div "BENARD - GMF - hyundai tucson" at bounding box center [285, 271] width 194 height 78
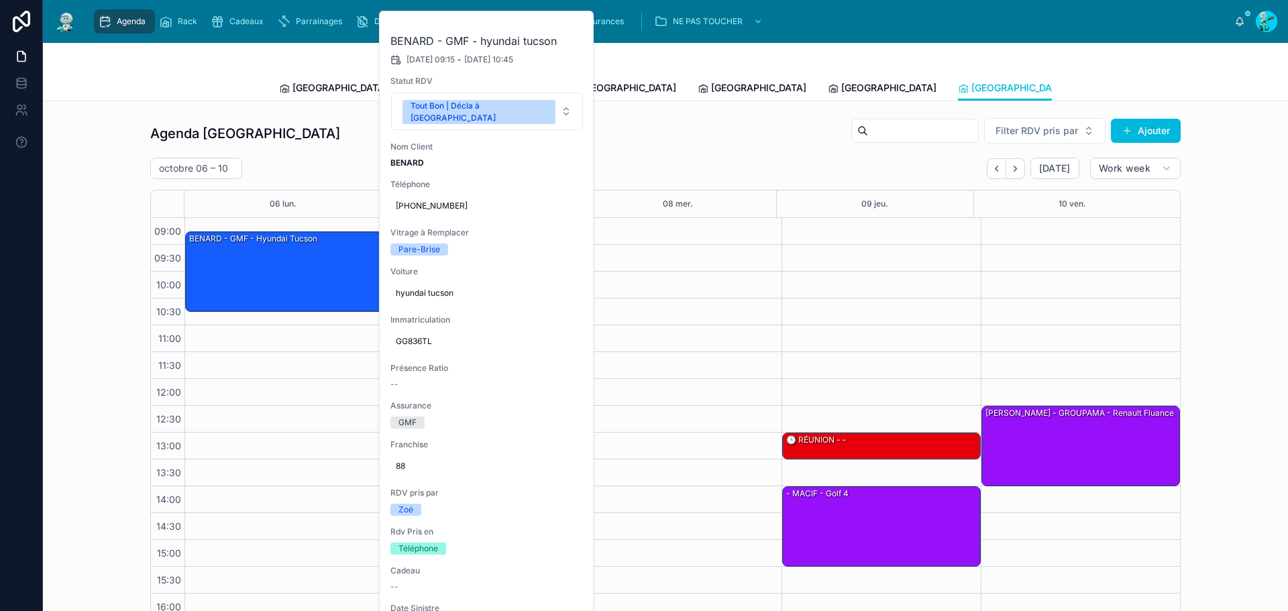
click at [355, 135] on div "Agenda Poitiers Filter RDV pris par [PERSON_NAME]" at bounding box center [665, 133] width 1030 height 32
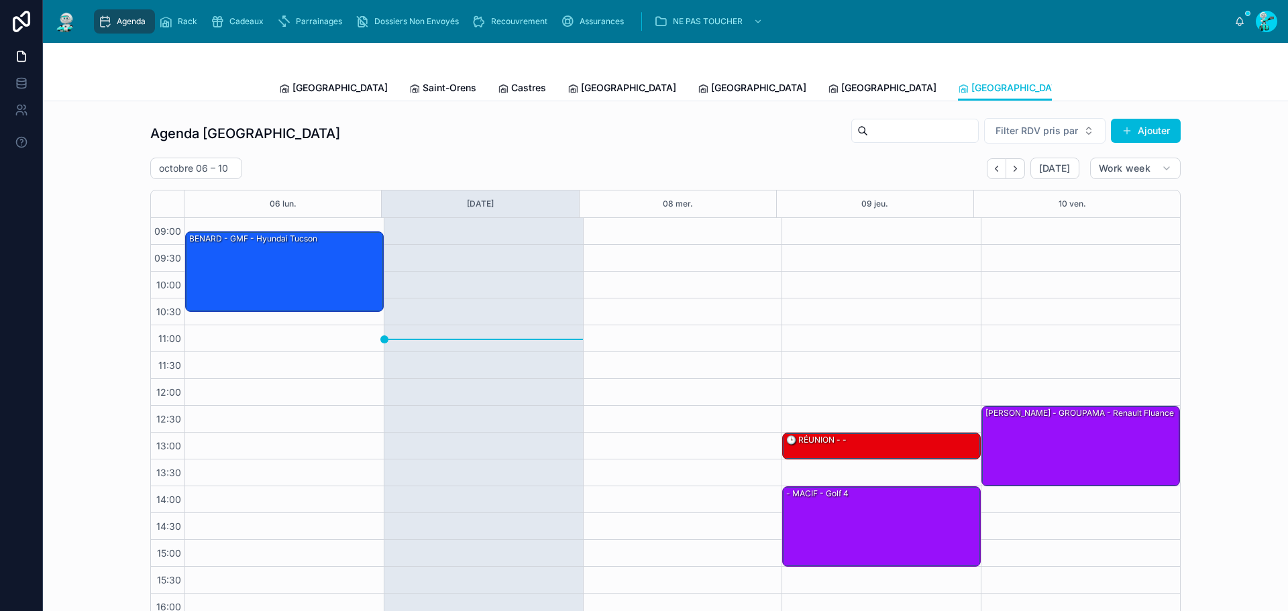
drag, startPoint x: 911, startPoint y: 95, endPoint x: 863, endPoint y: 109, distance: 50.3
click at [1200, 95] on link "Tous Centres" at bounding box center [1236, 89] width 72 height 27
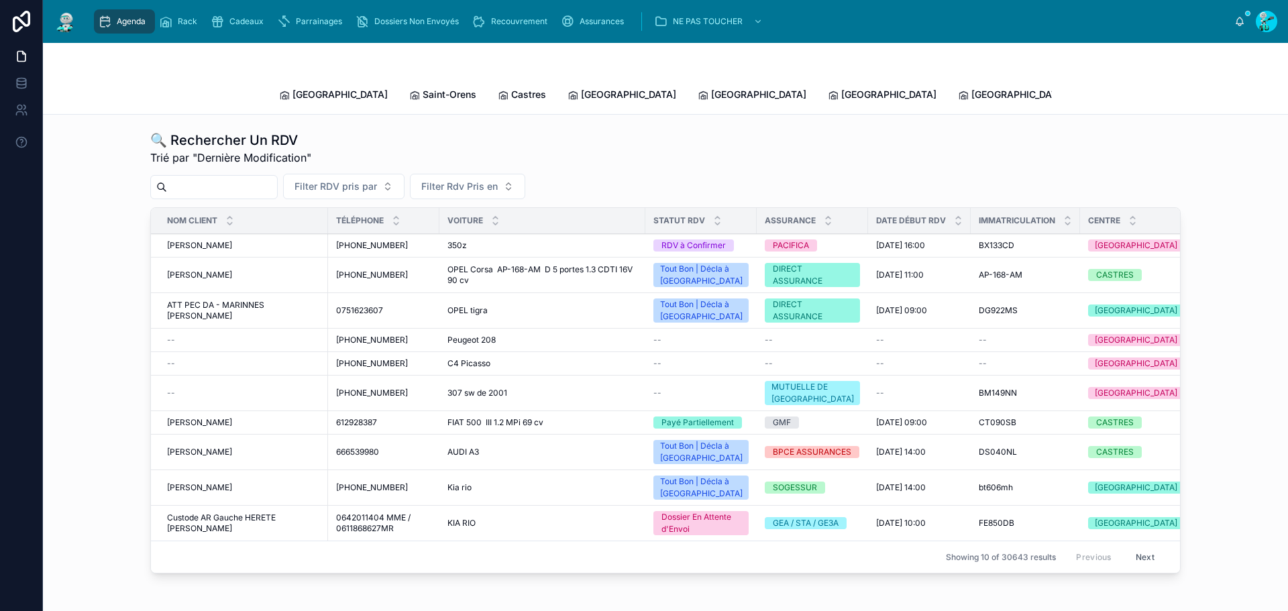
click at [227, 178] on input "text" at bounding box center [222, 187] width 110 height 19
paste input "*******"
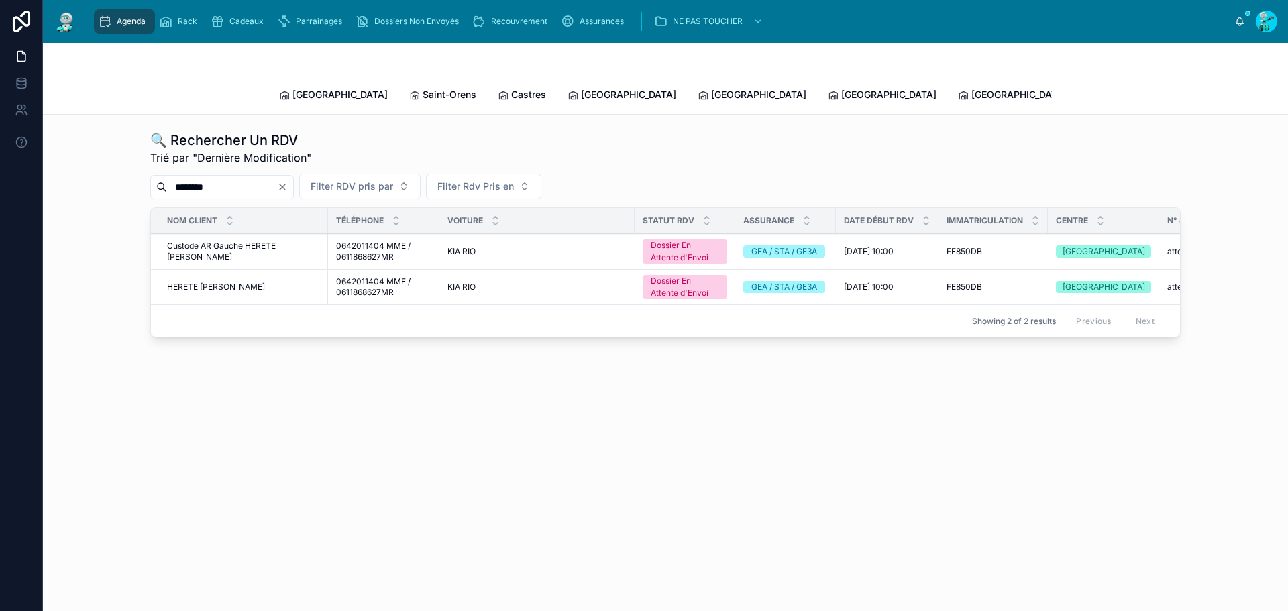
type input "*******"
click at [225, 282] on div "HERETE [PERSON_NAME] [PERSON_NAME]" at bounding box center [243, 287] width 153 height 11
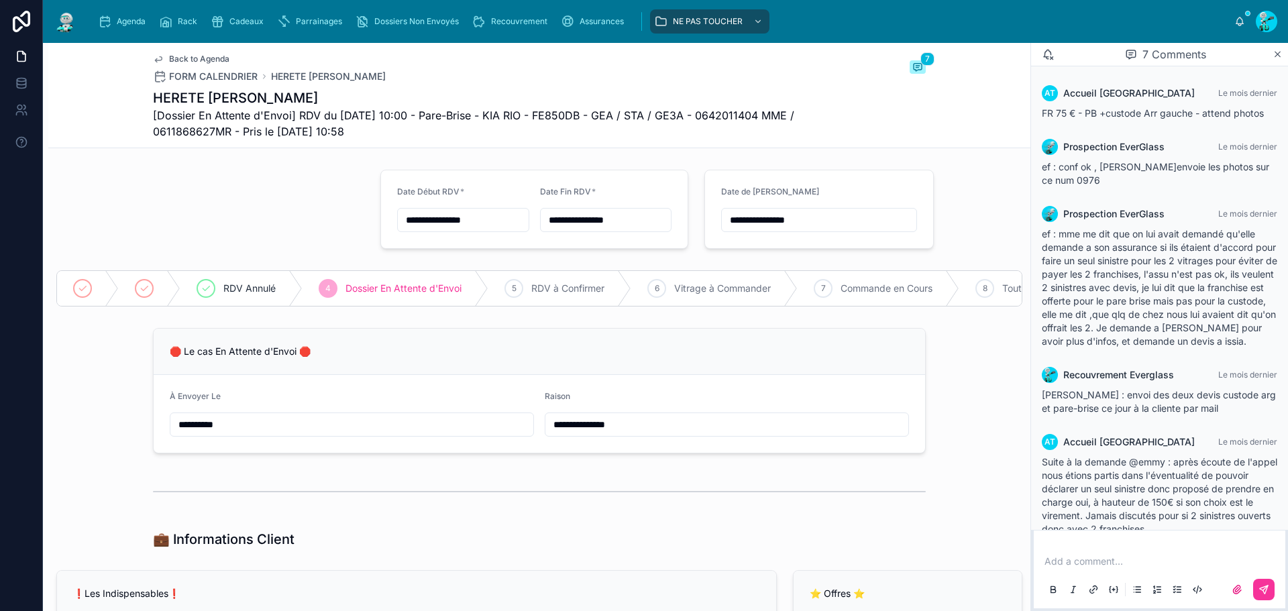
scroll to position [581, 0]
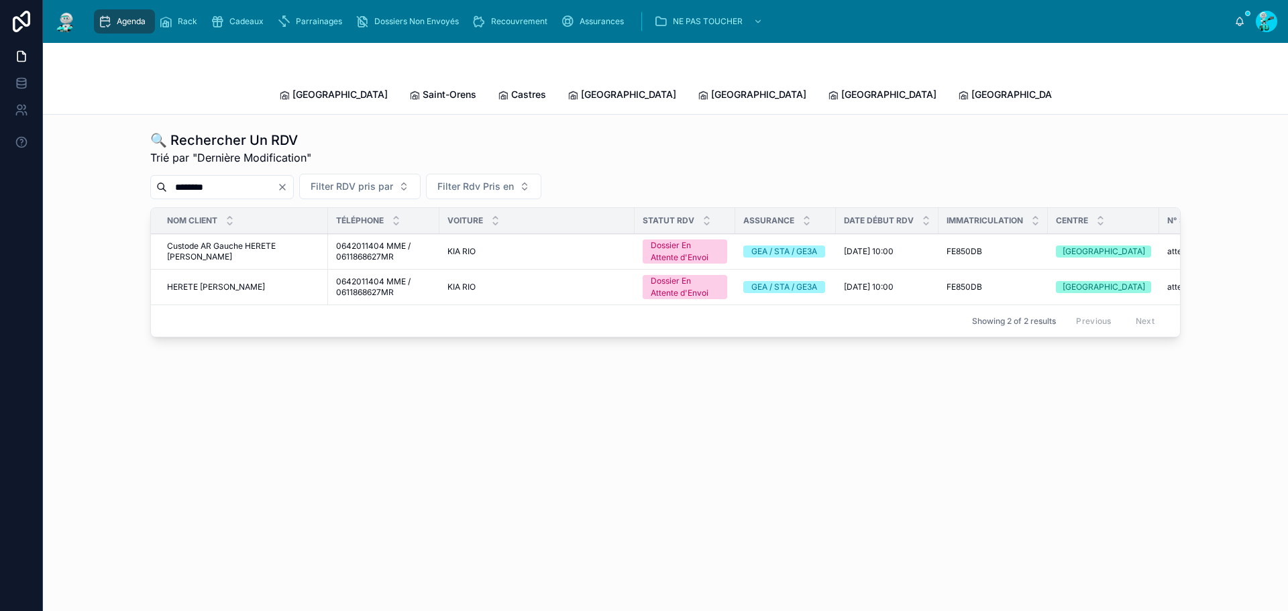
click at [247, 241] on span "Custode AR Gauche HERETE [PERSON_NAME]" at bounding box center [243, 251] width 153 height 21
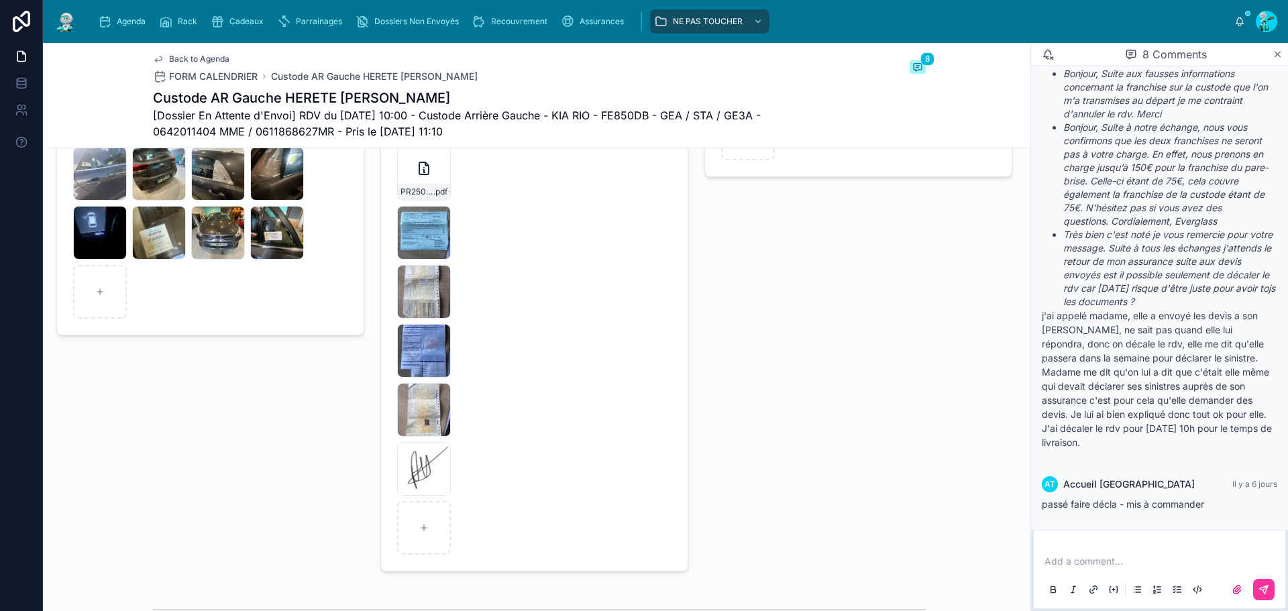
scroll to position [2146, 0]
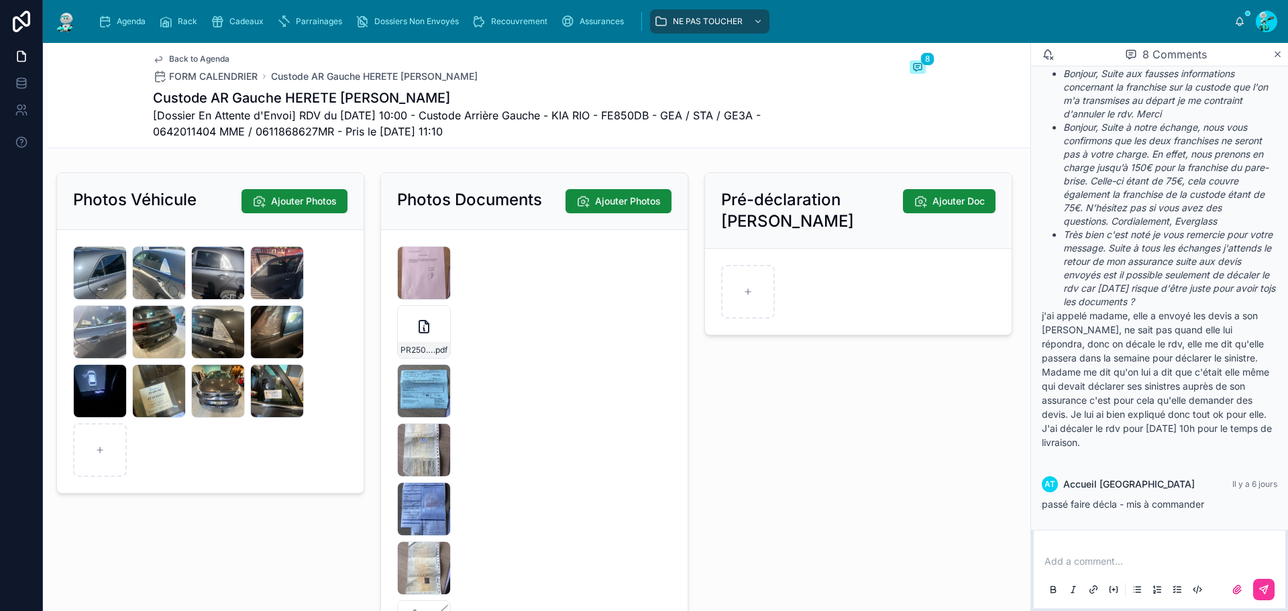
click at [443, 355] on span ".pdf" at bounding box center [440, 350] width 14 height 11
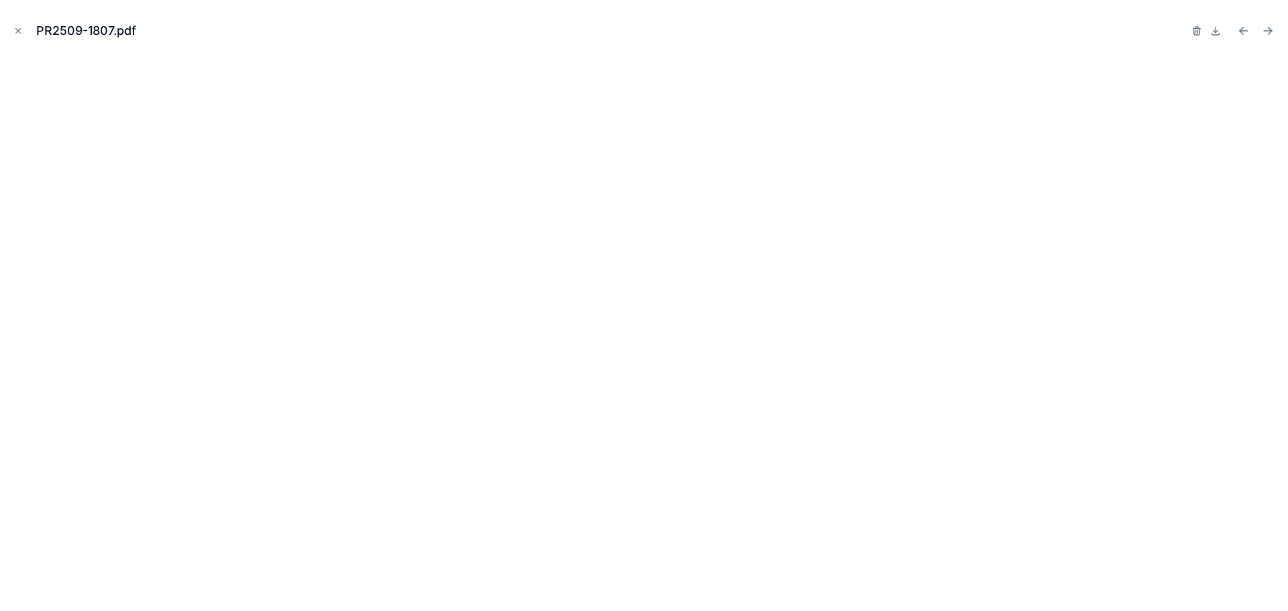
click at [21, 34] on icon "Close modal" at bounding box center [17, 30] width 9 height 9
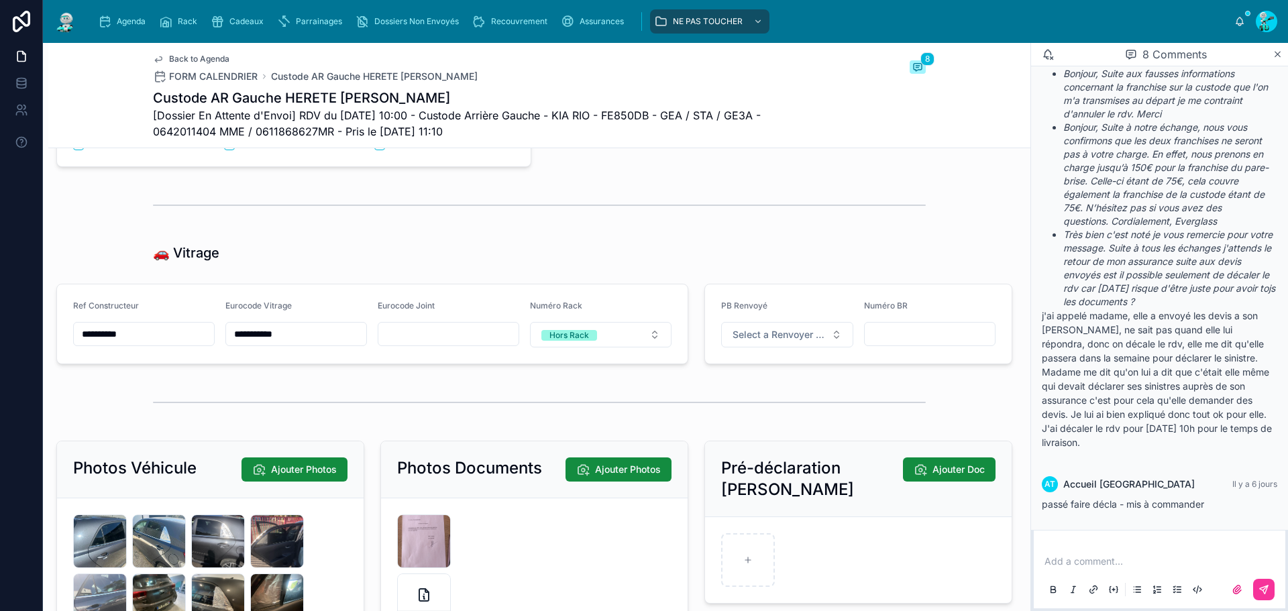
scroll to position [2213, 0]
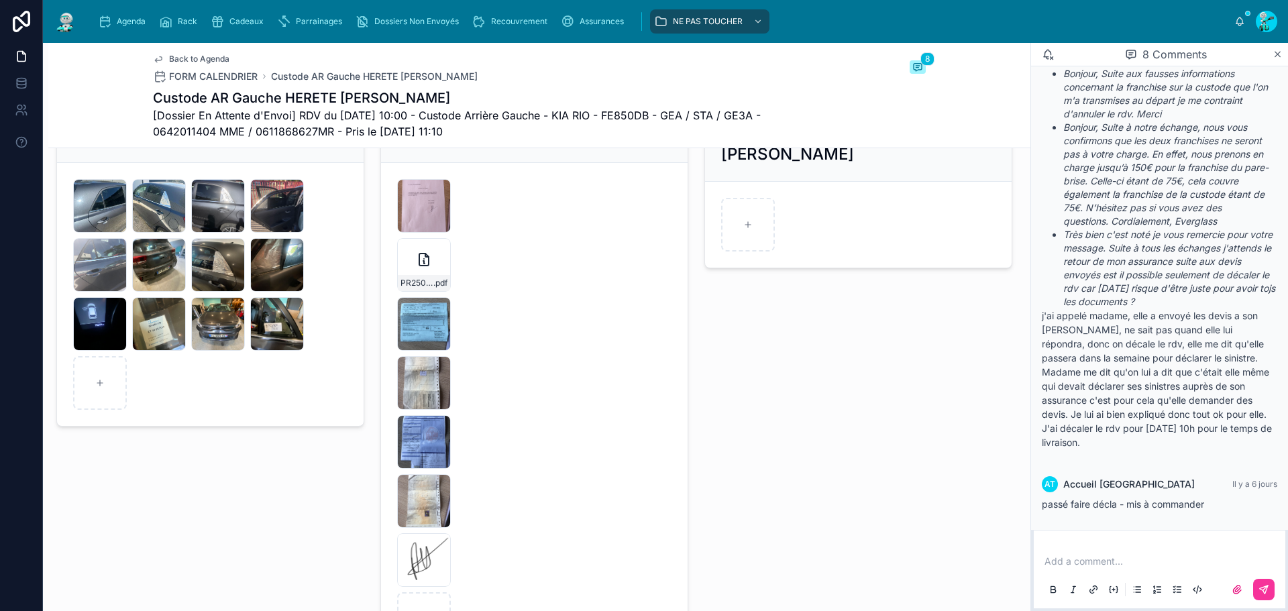
click at [407, 286] on div "PR2509-1807 .pdf" at bounding box center [424, 283] width 52 height 16
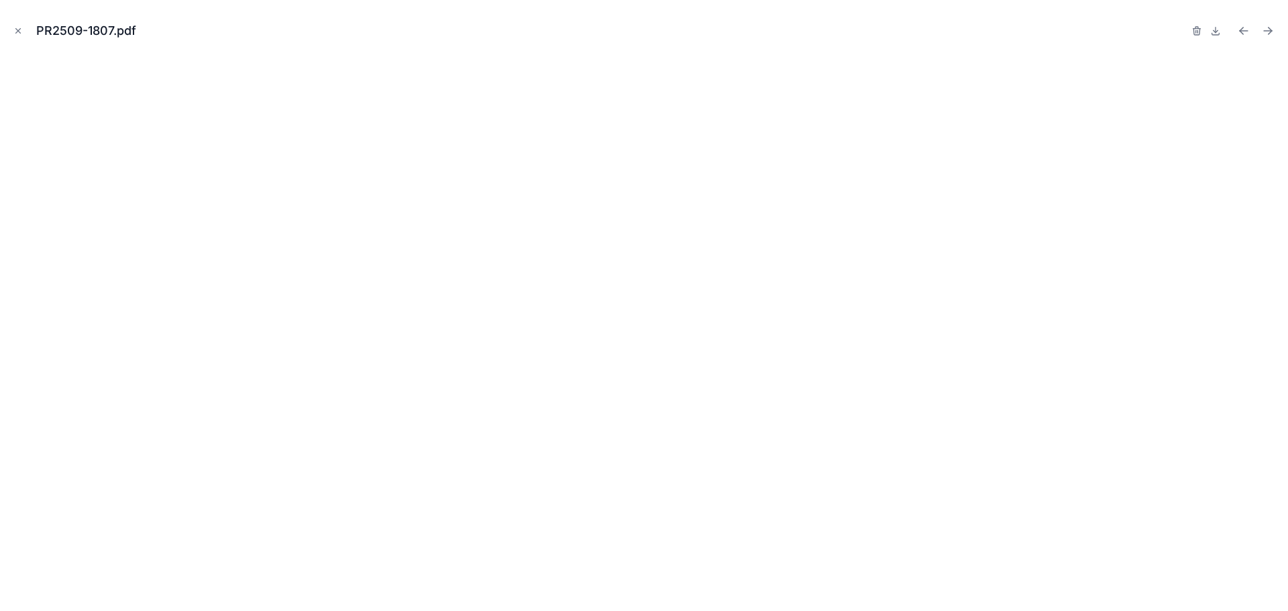
click at [11, 31] on button "Close modal" at bounding box center [18, 30] width 15 height 15
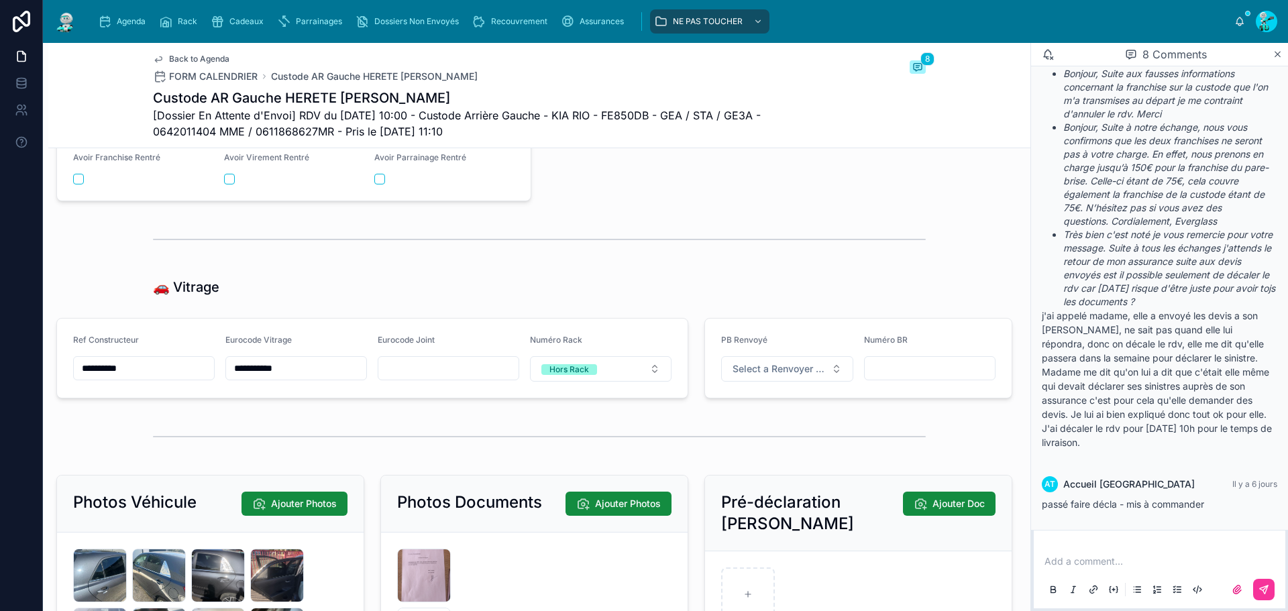
scroll to position [1811, 0]
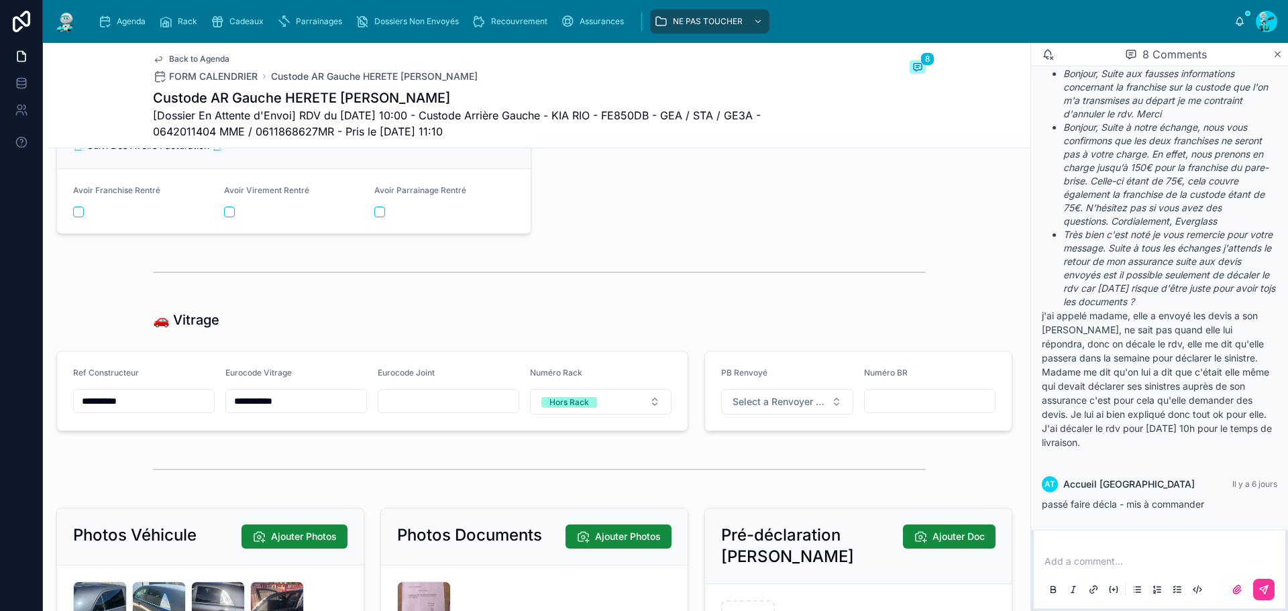
click at [166, 410] on input "**********" at bounding box center [144, 401] width 140 height 19
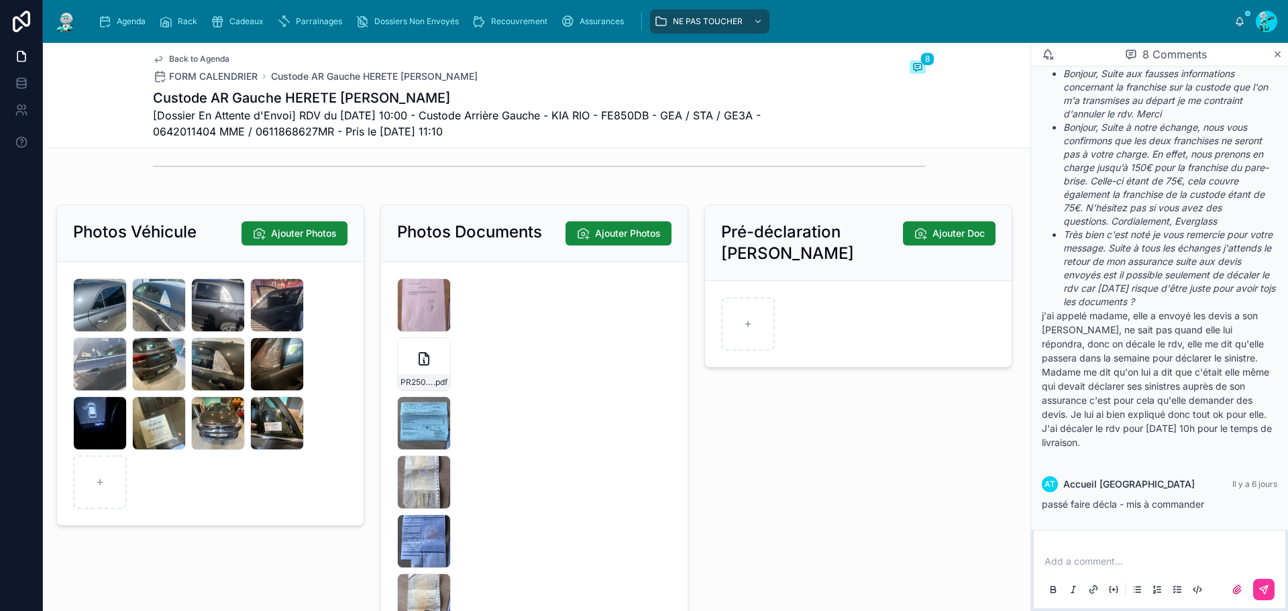
scroll to position [2146, 0]
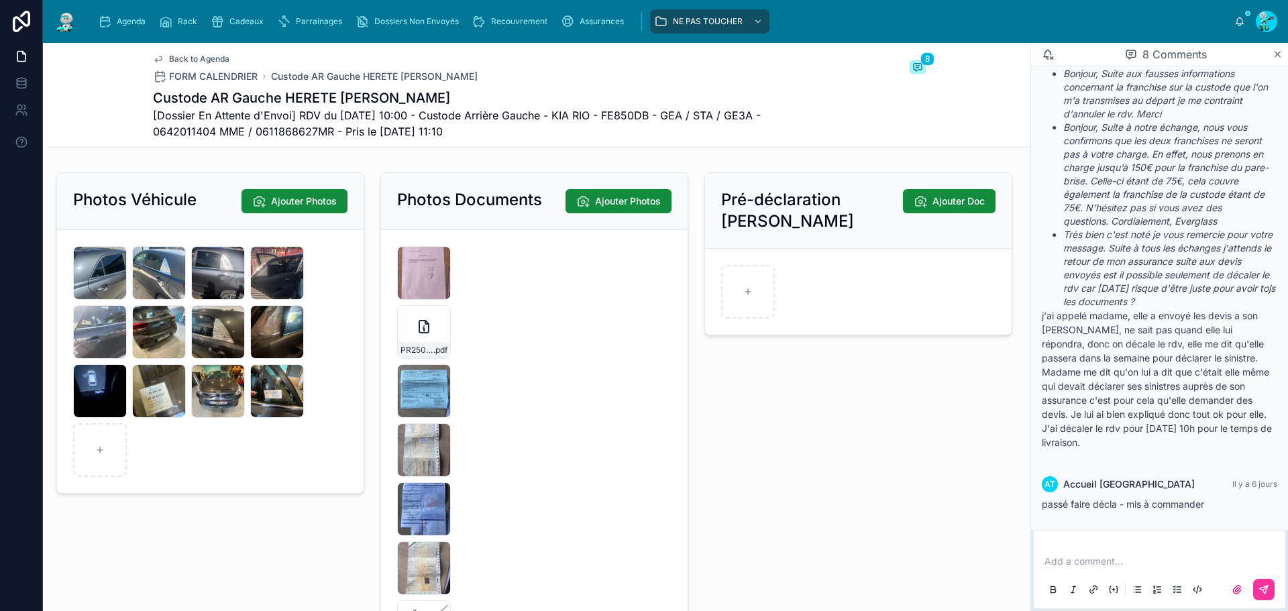
click at [415, 354] on div "PR2509-1807 .pdf" at bounding box center [424, 350] width 52 height 16
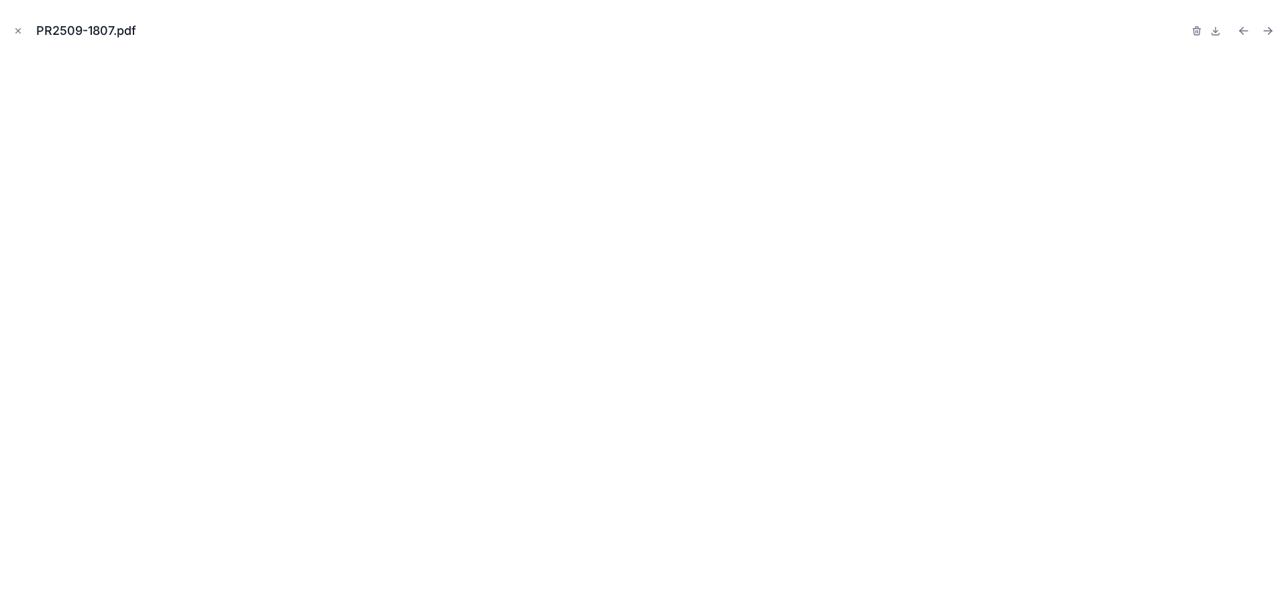
click at [18, 29] on icon "Close modal" at bounding box center [17, 30] width 9 height 9
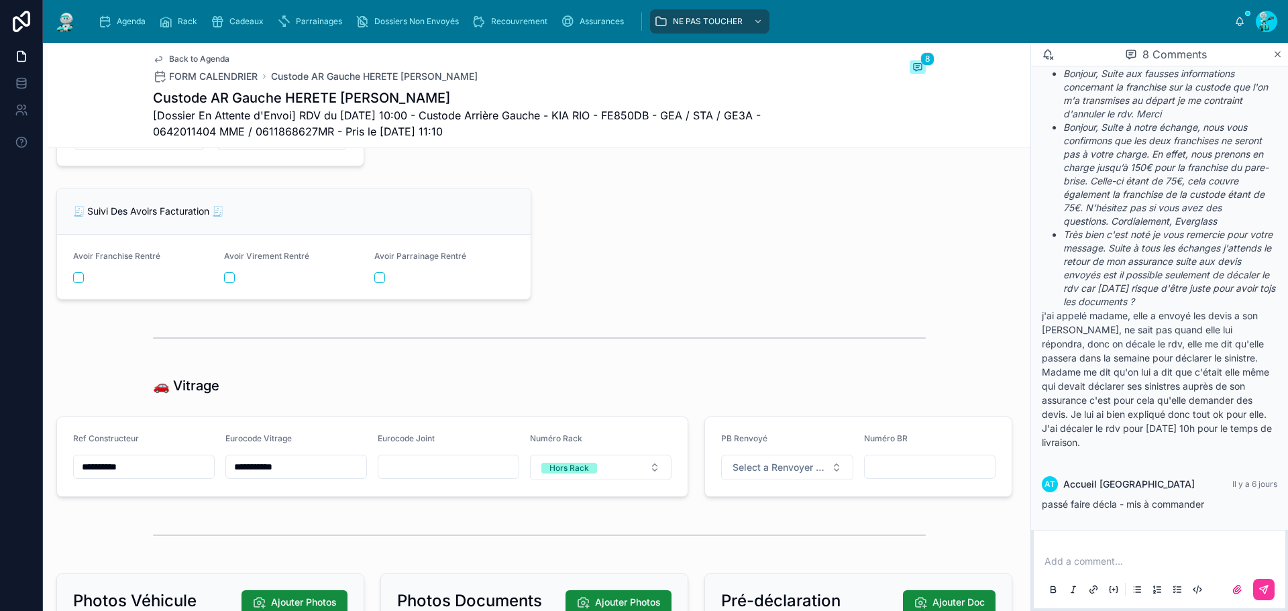
scroll to position [1744, 0]
click at [319, 477] on input "**********" at bounding box center [296, 468] width 140 height 19
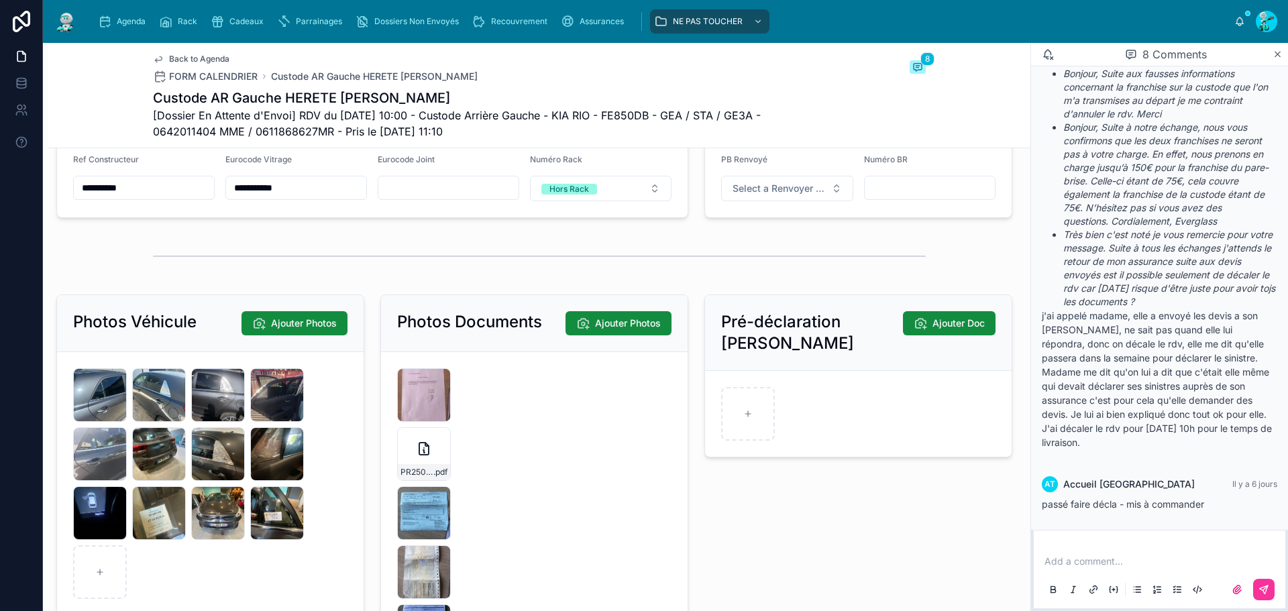
scroll to position [2213, 0]
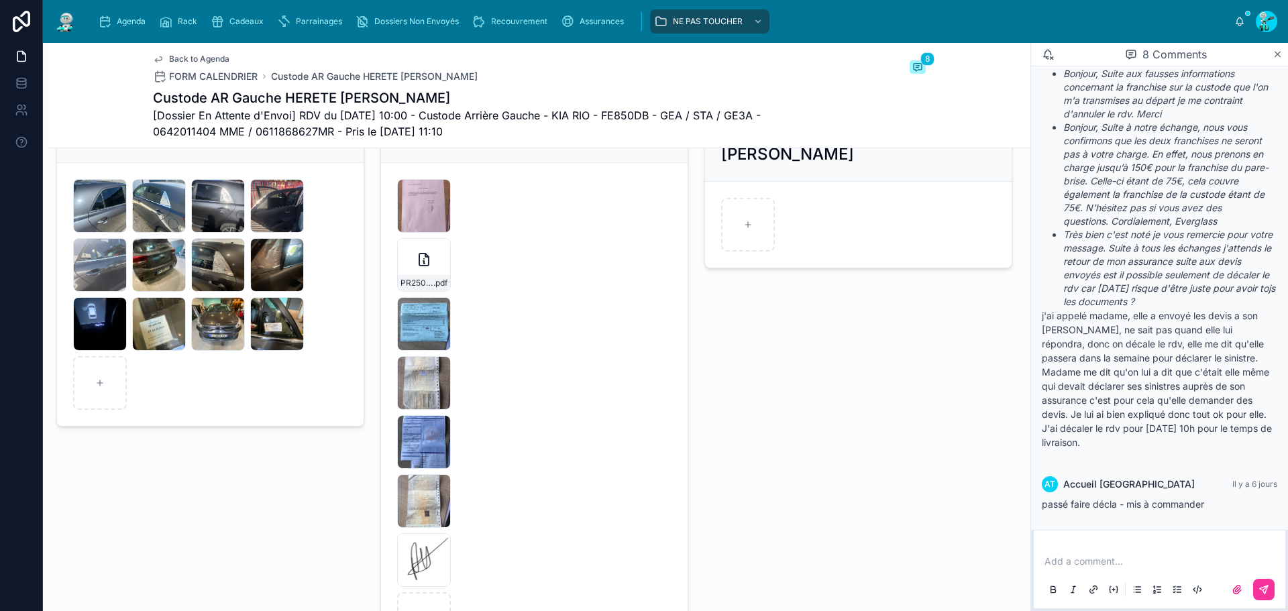
click at [433, 286] on div "PR2509-1807 .pdf" at bounding box center [424, 283] width 52 height 16
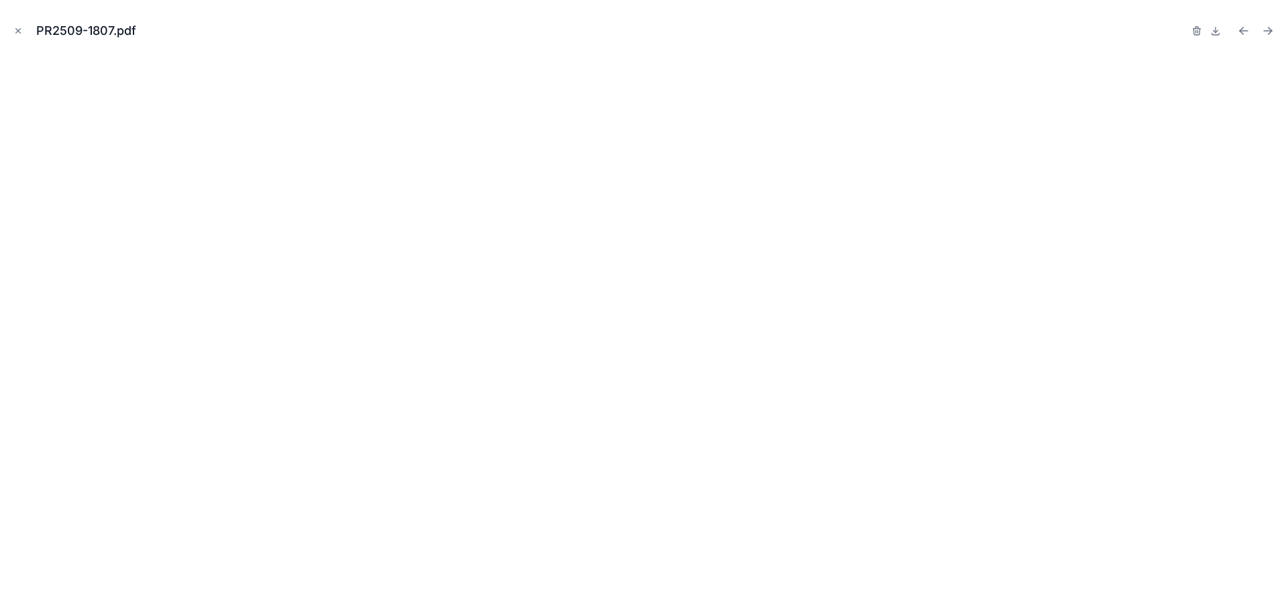
click at [9, 31] on div "PR2509-1807.pdf" at bounding box center [644, 305] width 1288 height 611
click at [17, 29] on icon "Close modal" at bounding box center [17, 30] width 9 height 9
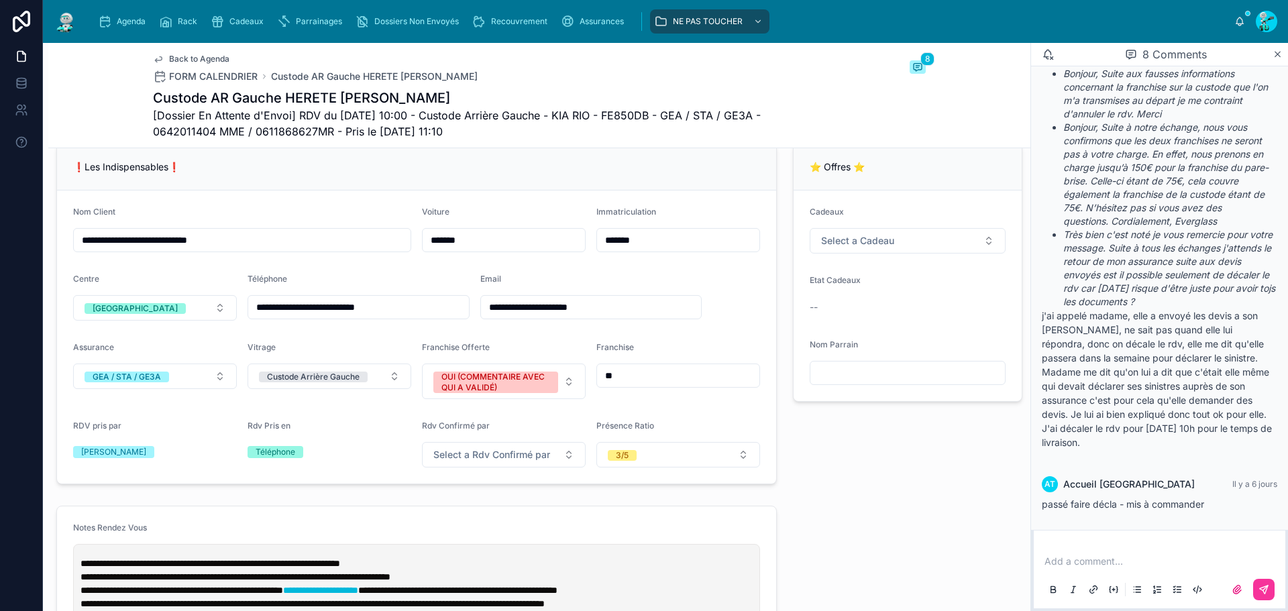
scroll to position [268, 0]
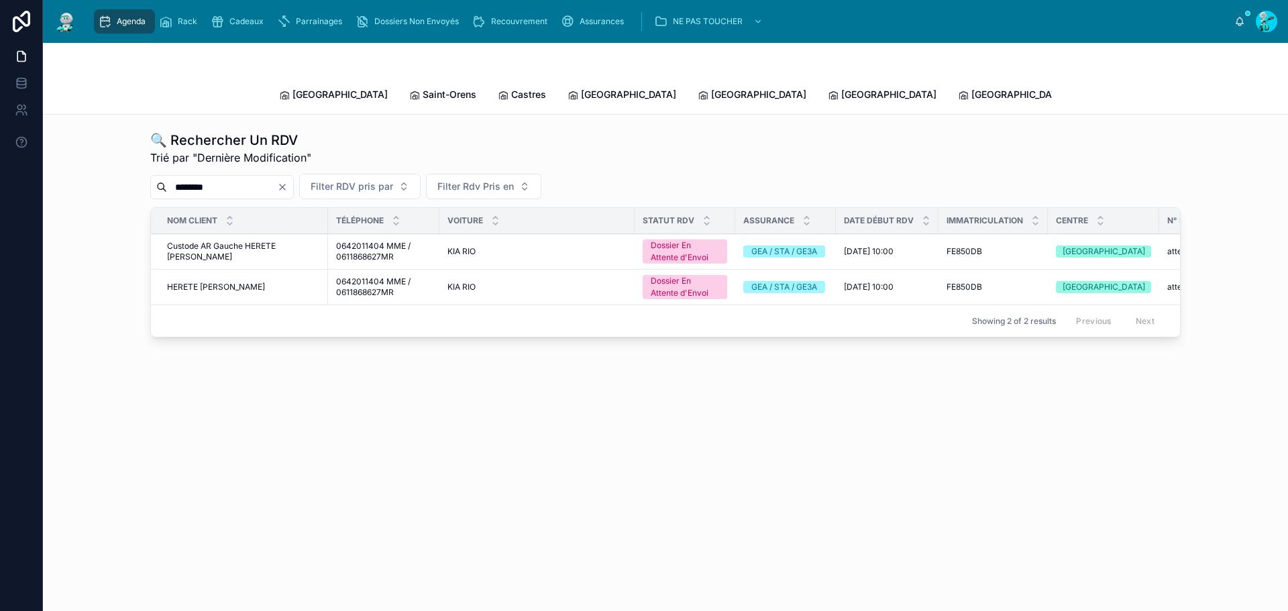
click at [971, 92] on span "[GEOGRAPHIC_DATA]" at bounding box center [1018, 94] width 95 height 13
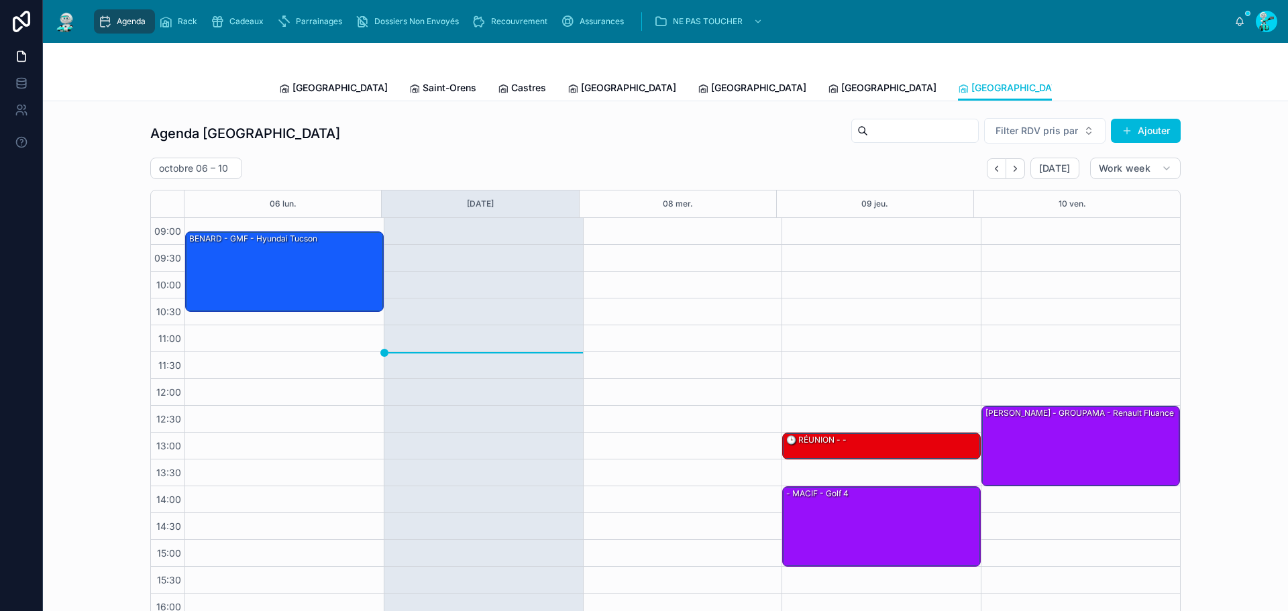
drag, startPoint x: 320, startPoint y: 87, endPoint x: 192, endPoint y: 8, distance: 150.6
click at [319, 87] on span "[GEOGRAPHIC_DATA]" at bounding box center [339, 87] width 95 height 13
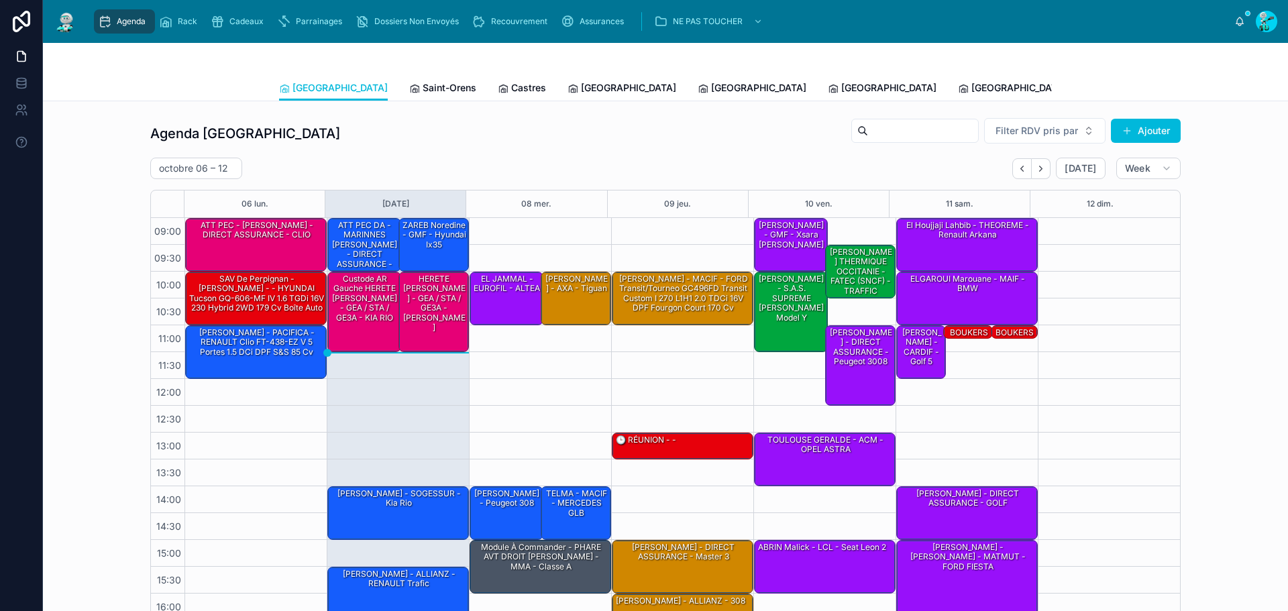
click at [1017, 171] on icon "Back" at bounding box center [1022, 169] width 10 height 10
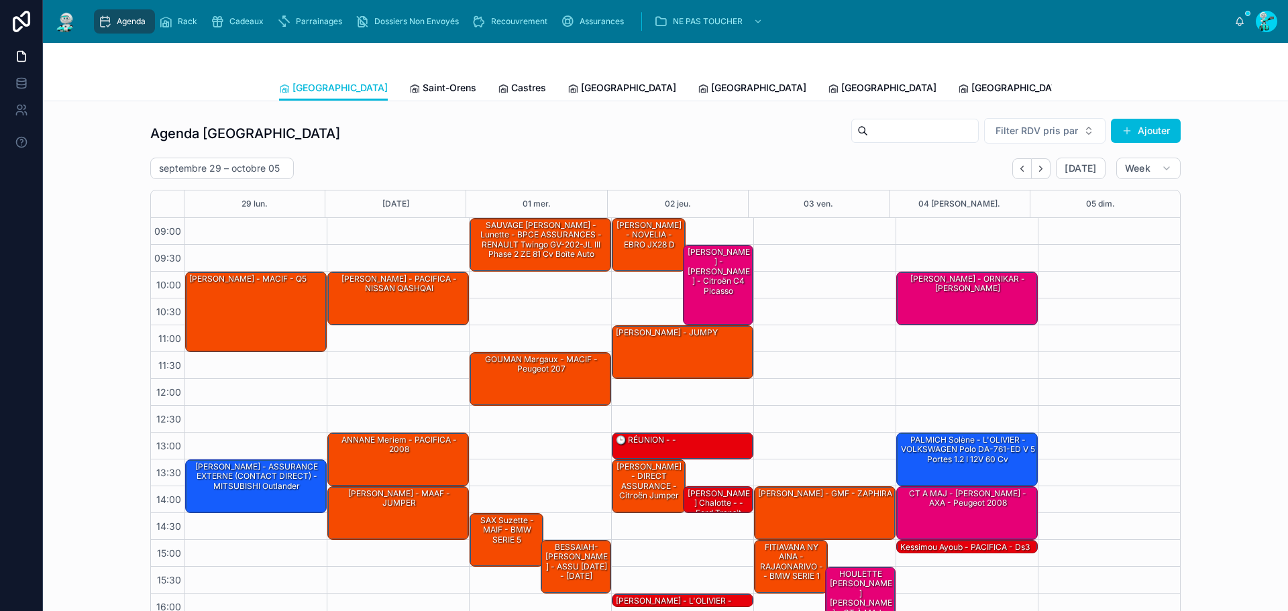
scroll to position [77, 0]
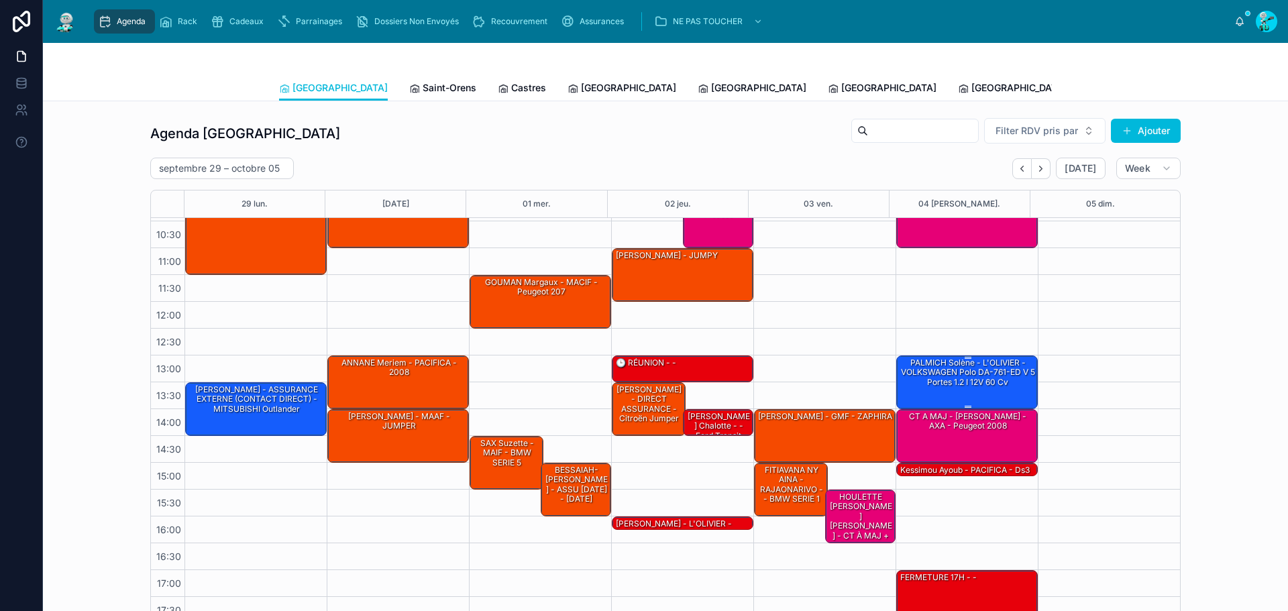
click at [977, 381] on div "PALMICH Solène - L'OLIVIER - VOLKSWAGEN Polo DA-761-ED V 5 portes 1.2 i 12V 60 …" at bounding box center [967, 373] width 137 height 32
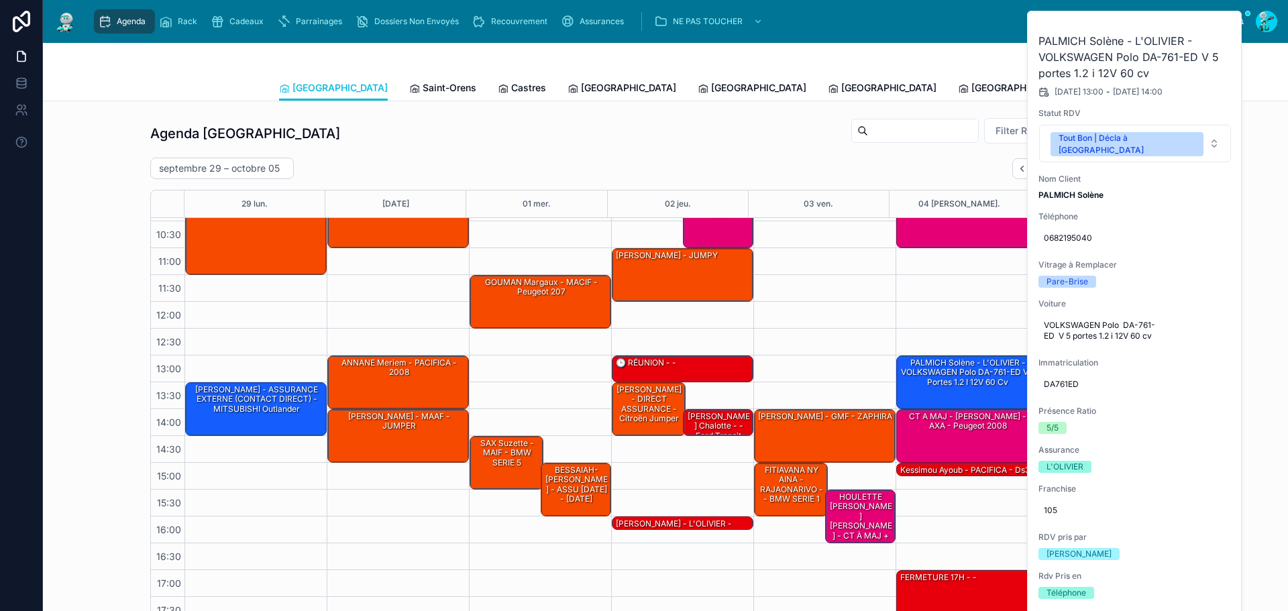
click at [0, 0] on button at bounding box center [0, 0] width 0 height 0
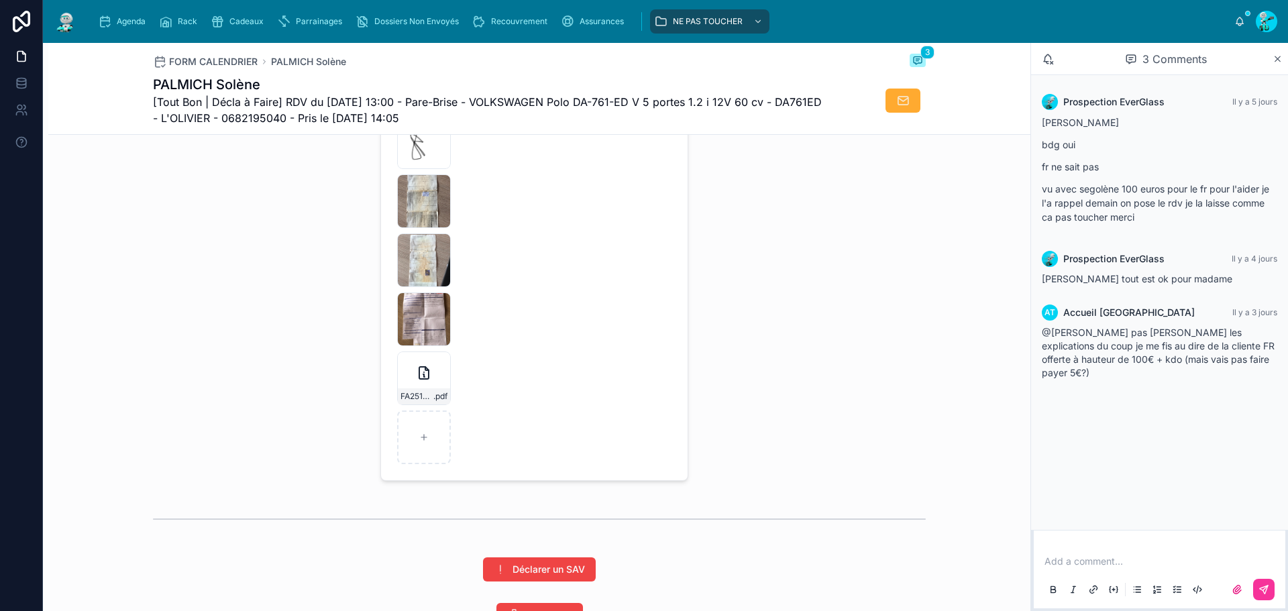
scroll to position [2280, 0]
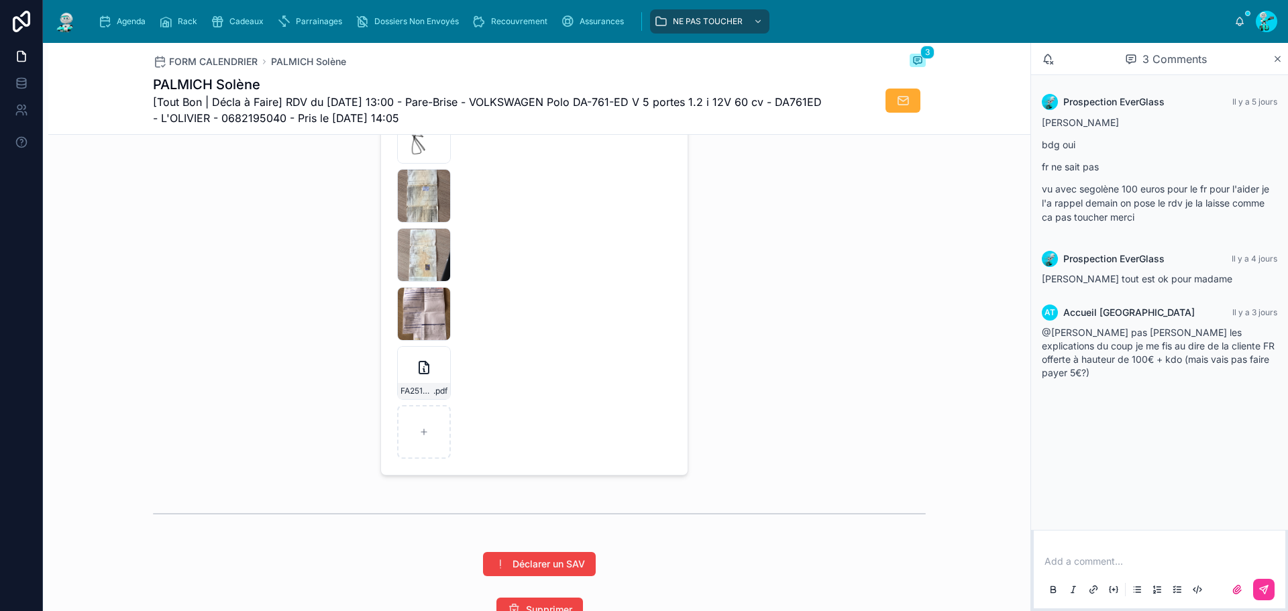
click at [0, 0] on icon at bounding box center [0, 0] width 0 height 0
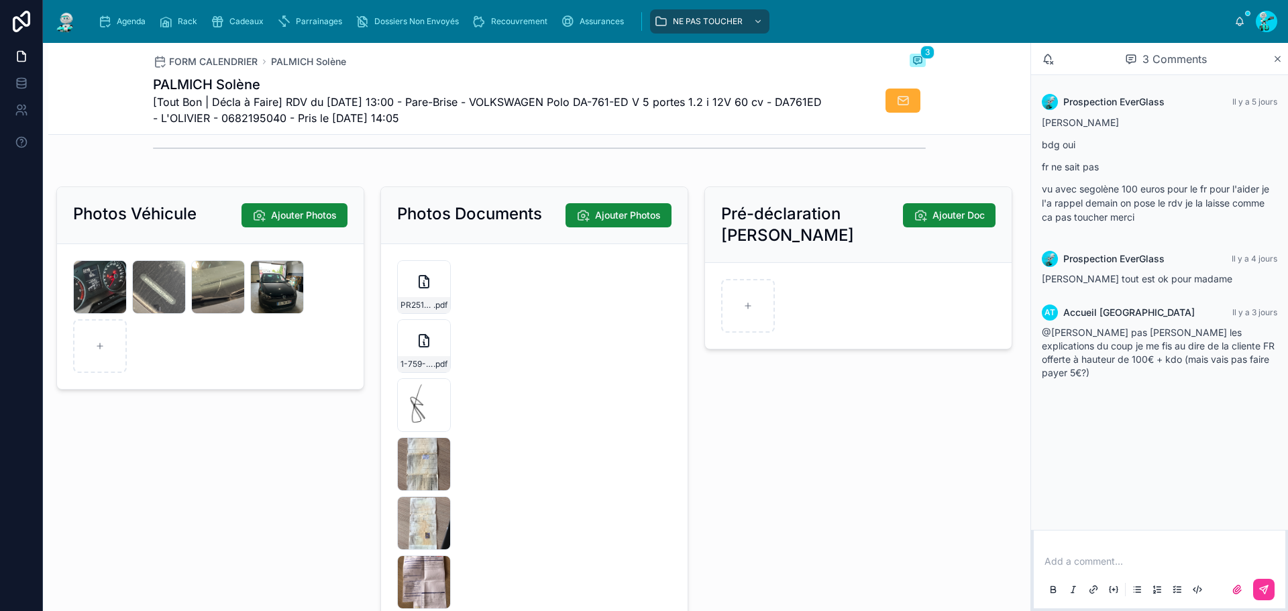
scroll to position [2213, 0]
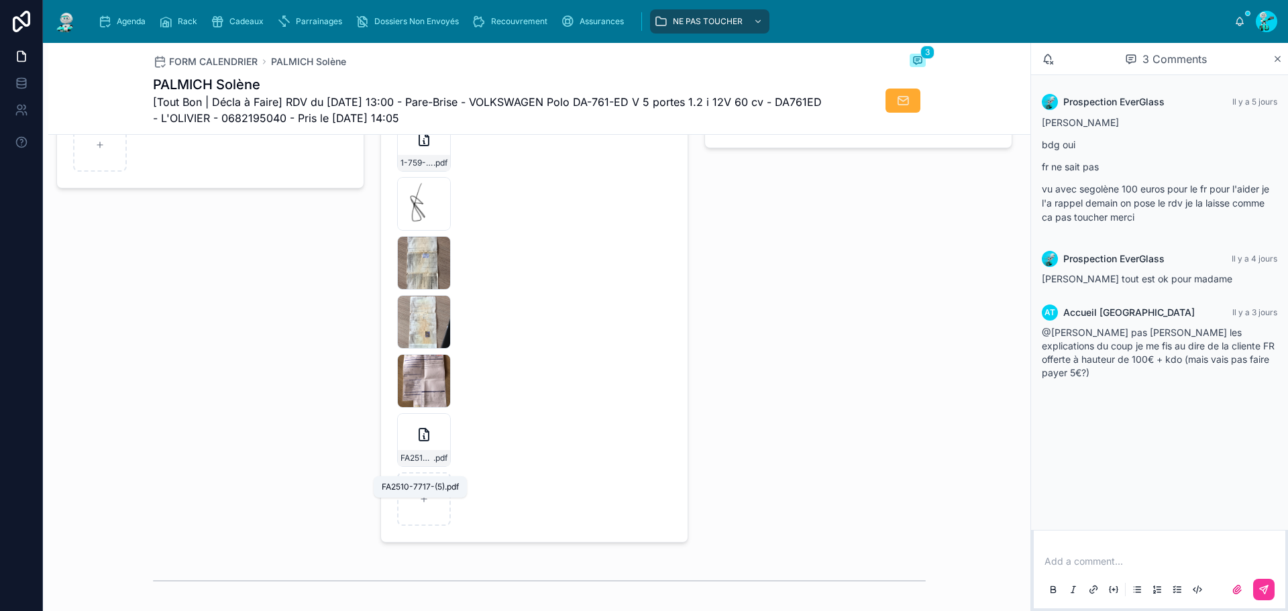
click at [433, 463] on span ".pdf" at bounding box center [440, 458] width 14 height 11
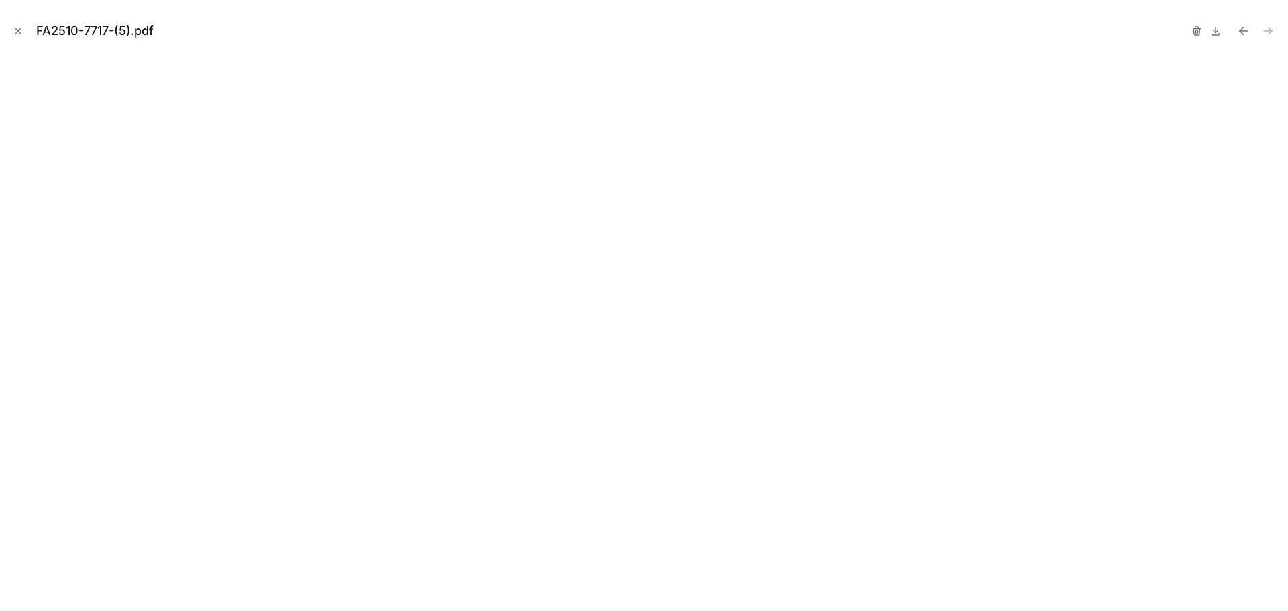
click at [23, 32] on button "Close modal" at bounding box center [18, 30] width 15 height 15
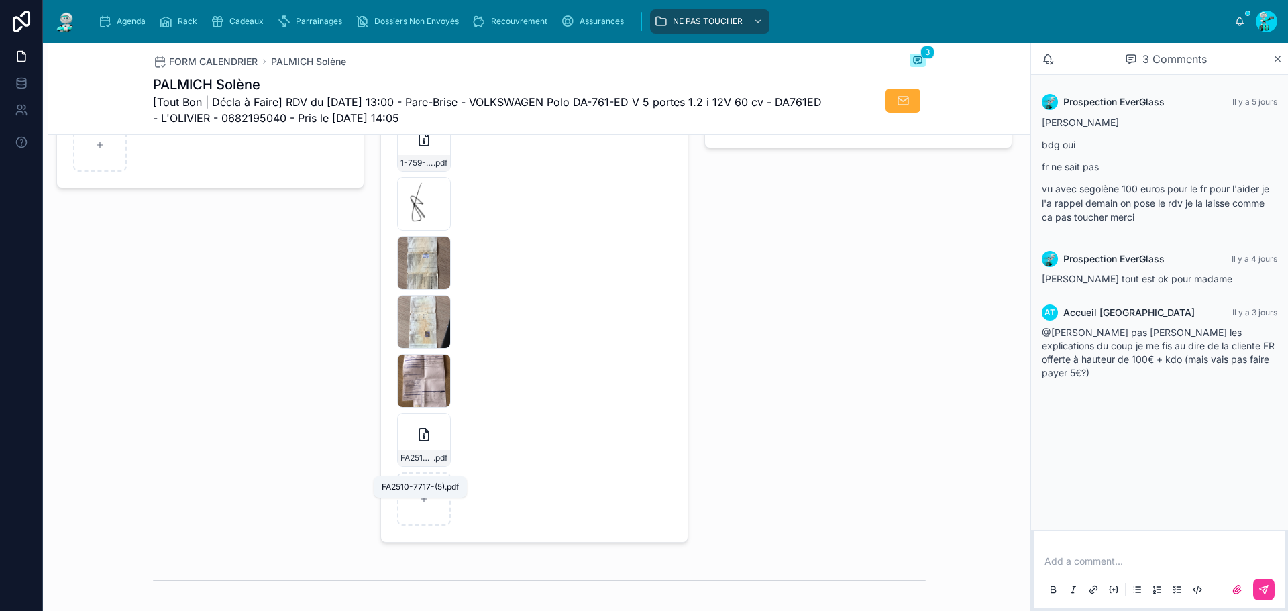
click at [433, 463] on span ".pdf" at bounding box center [440, 458] width 14 height 11
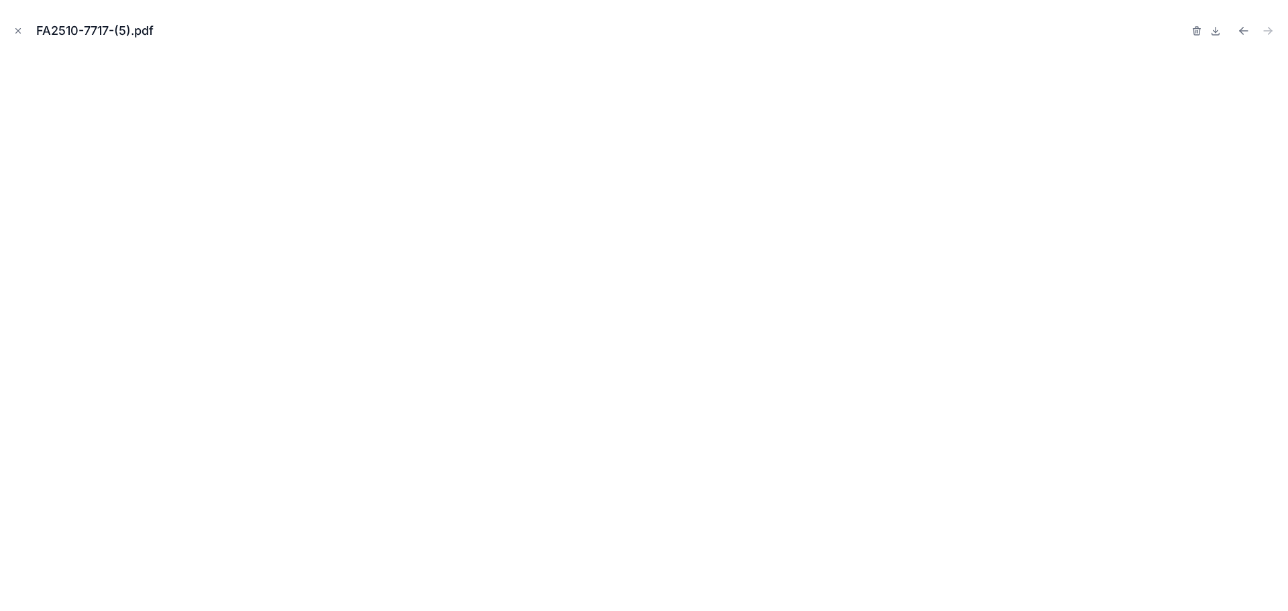
click at [14, 33] on icon "Close modal" at bounding box center [17, 30] width 9 height 9
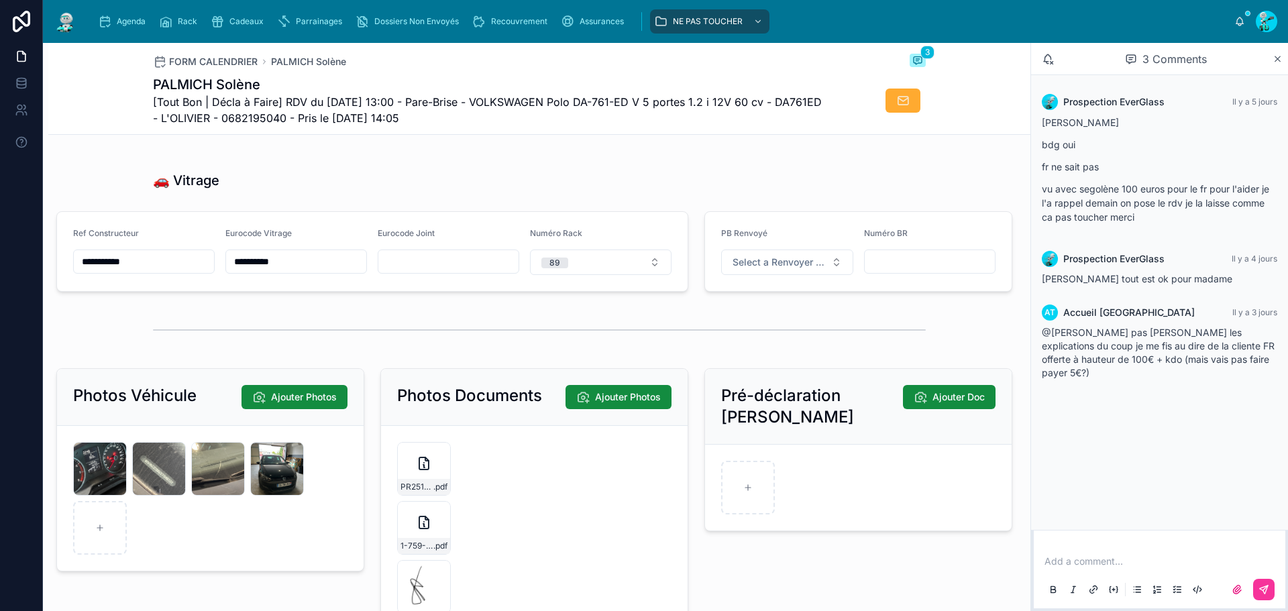
scroll to position [1811, 0]
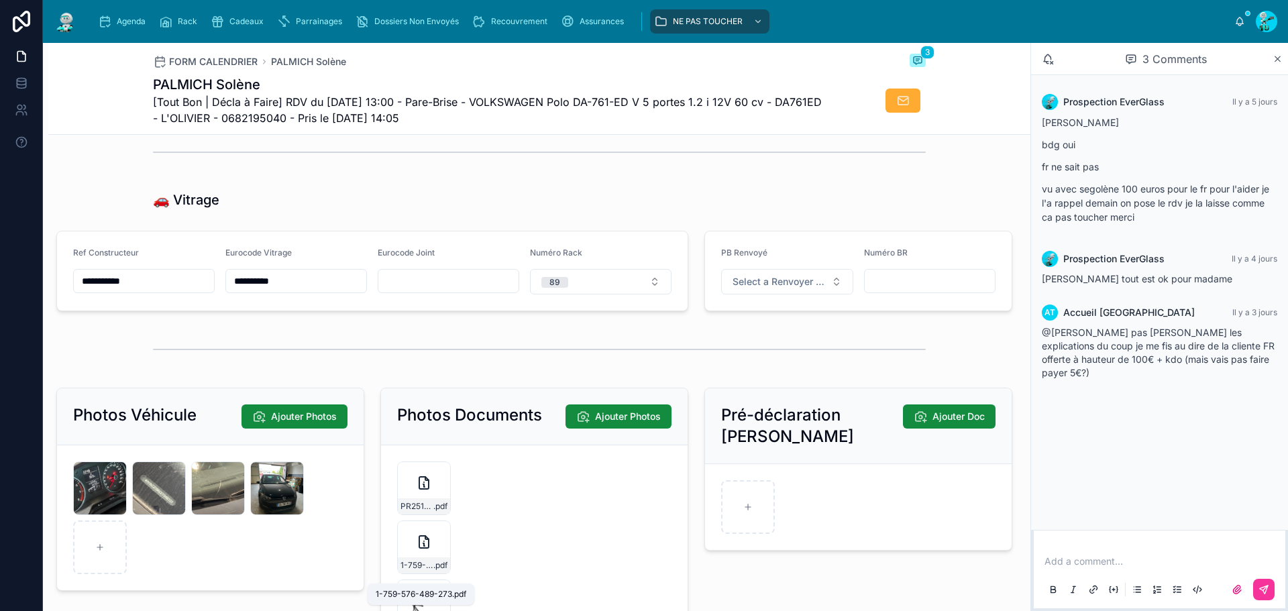
click at [435, 571] on span ".pdf" at bounding box center [440, 565] width 14 height 11
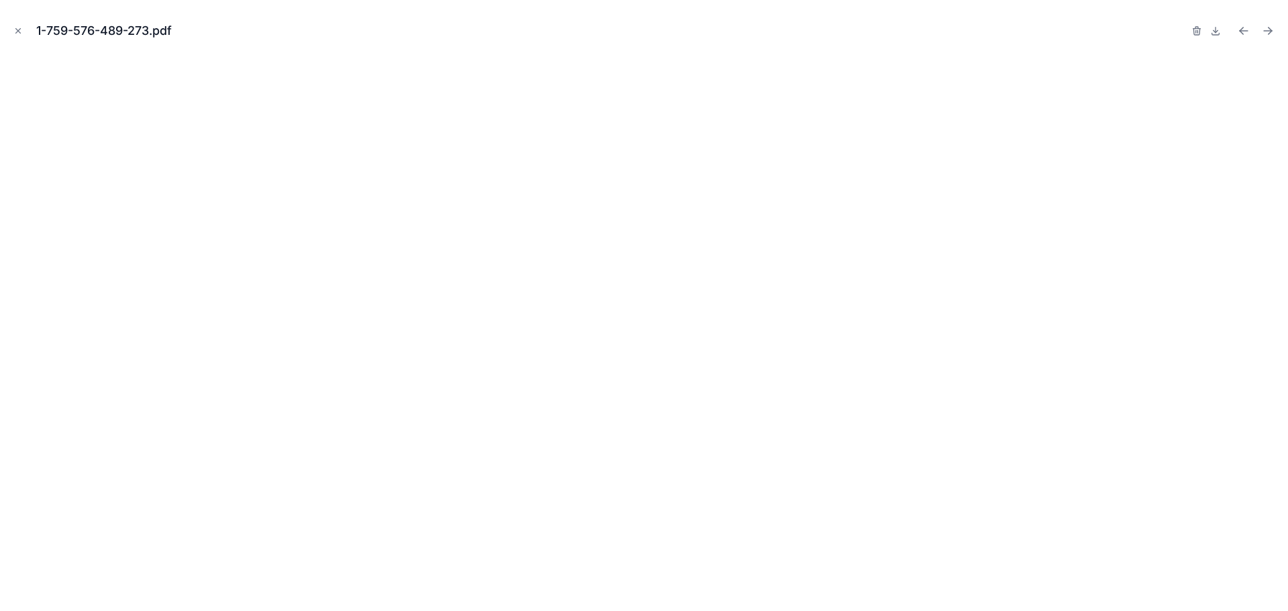
click at [21, 27] on icon "Close modal" at bounding box center [17, 30] width 9 height 9
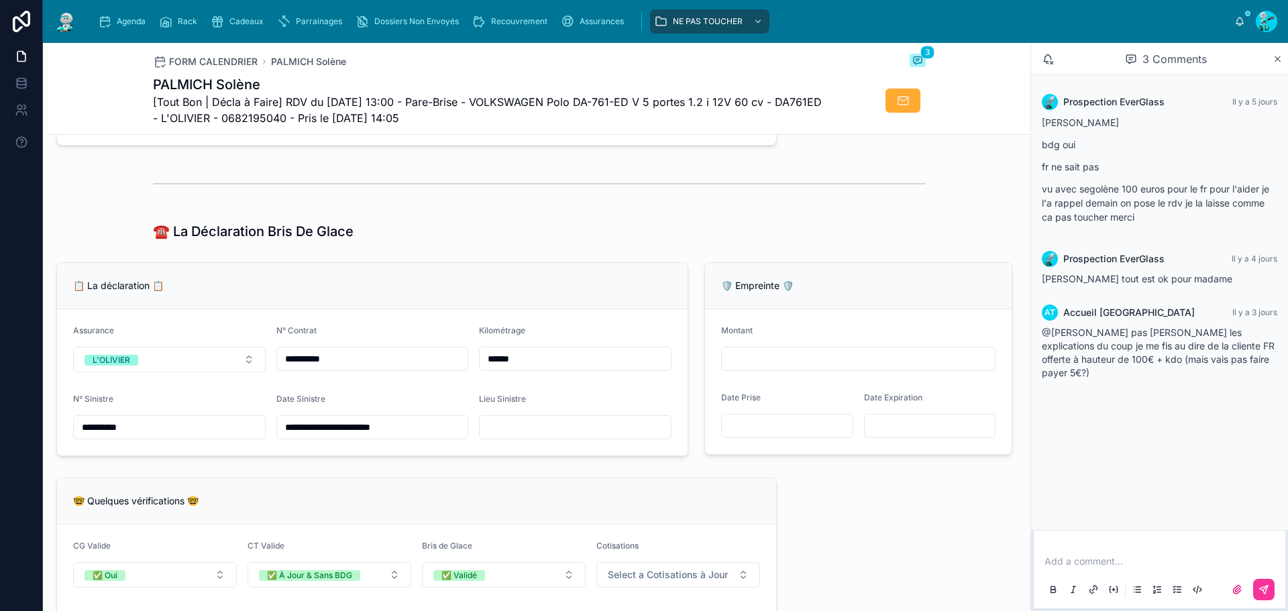
scroll to position [872, 0]
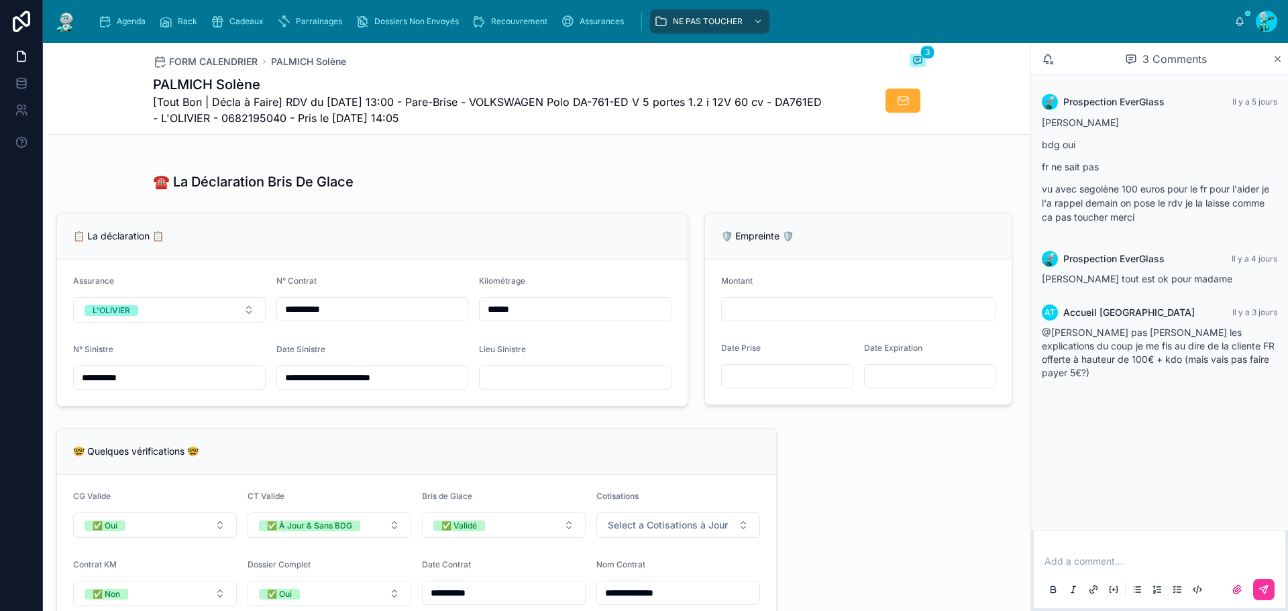
click at [152, 387] on input "**********" at bounding box center [169, 377] width 191 height 19
click at [552, 319] on input "******" at bounding box center [575, 309] width 191 height 19
click at [365, 360] on div "Date Sinistre" at bounding box center [372, 352] width 192 height 16
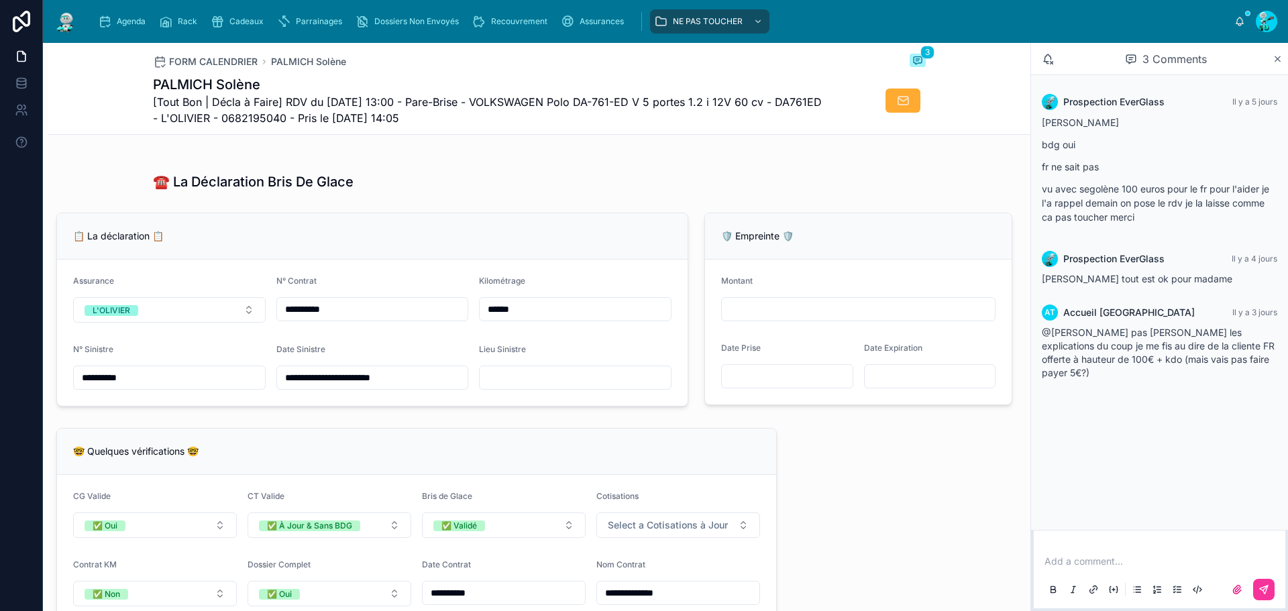
click at [366, 311] on input "**********" at bounding box center [372, 309] width 191 height 19
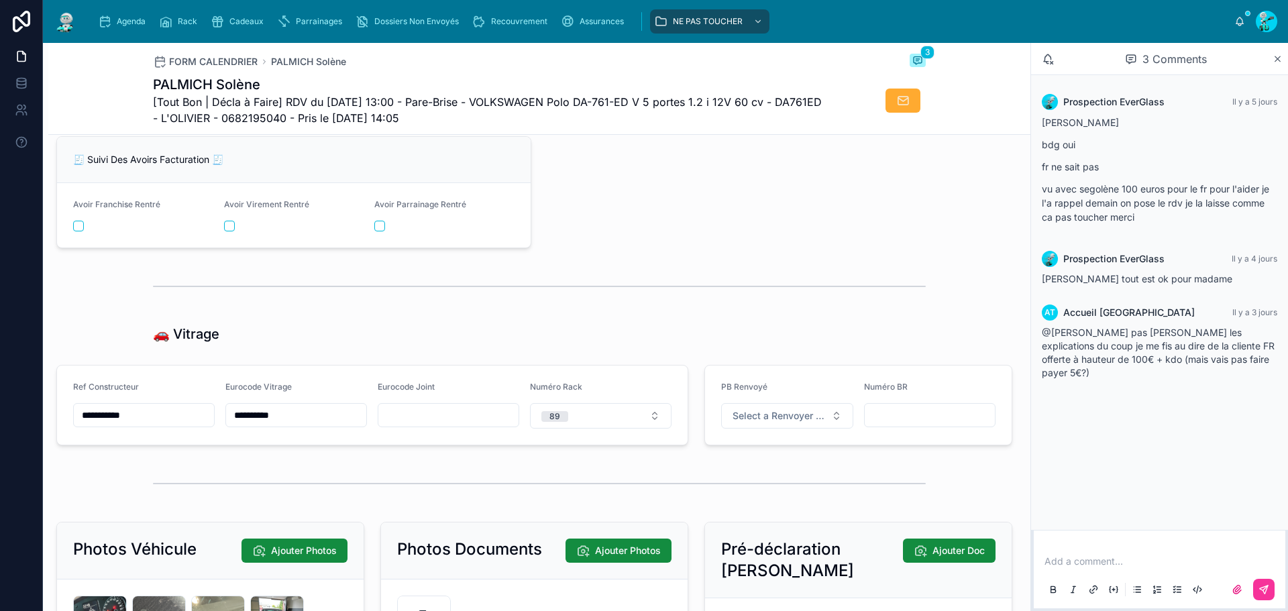
scroll to position [2012, 0]
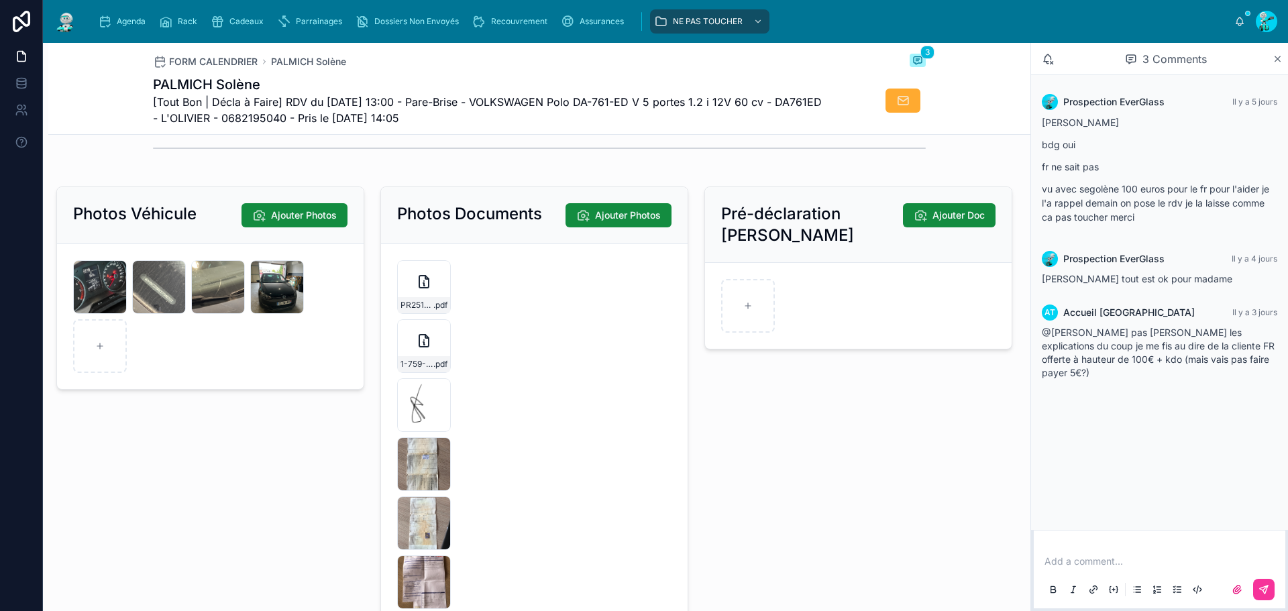
click at [419, 363] on div "1-759-576-489-273 .pdf" at bounding box center [424, 346] width 54 height 54
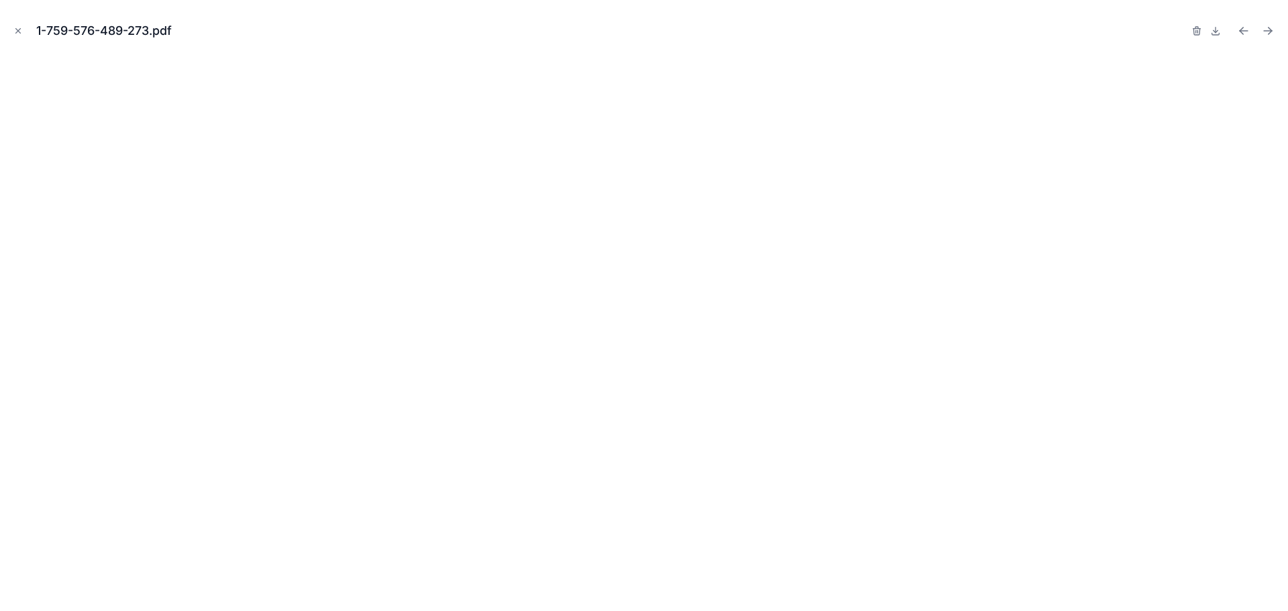
click at [18, 30] on icon "Close modal" at bounding box center [17, 30] width 9 height 9
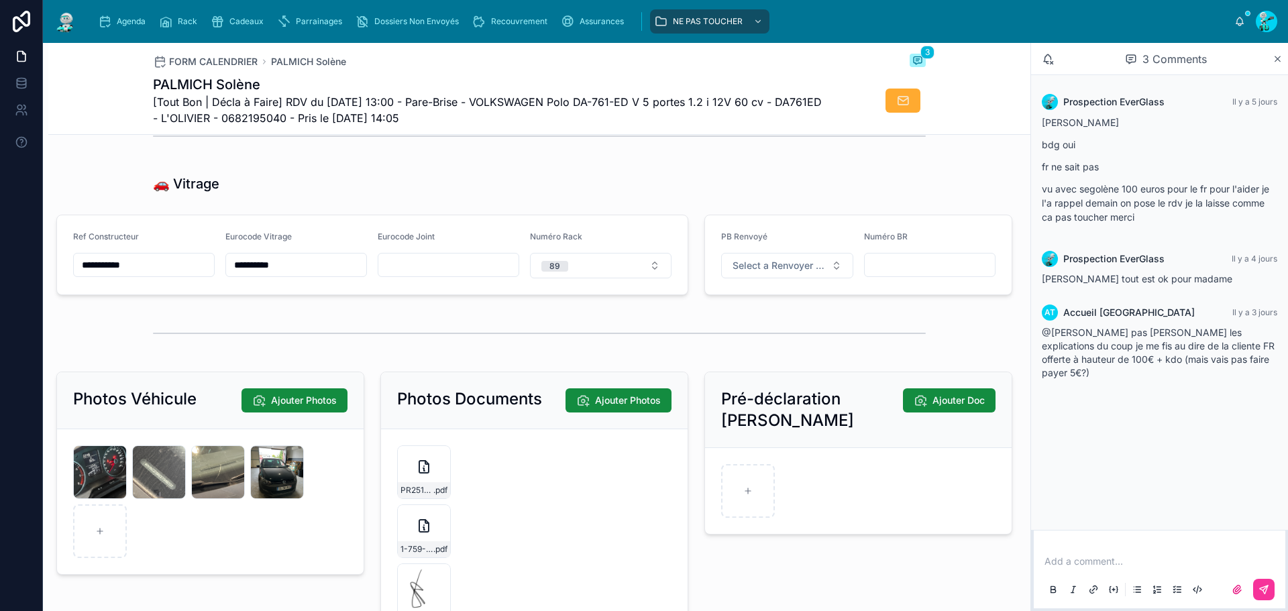
scroll to position [2146, 0]
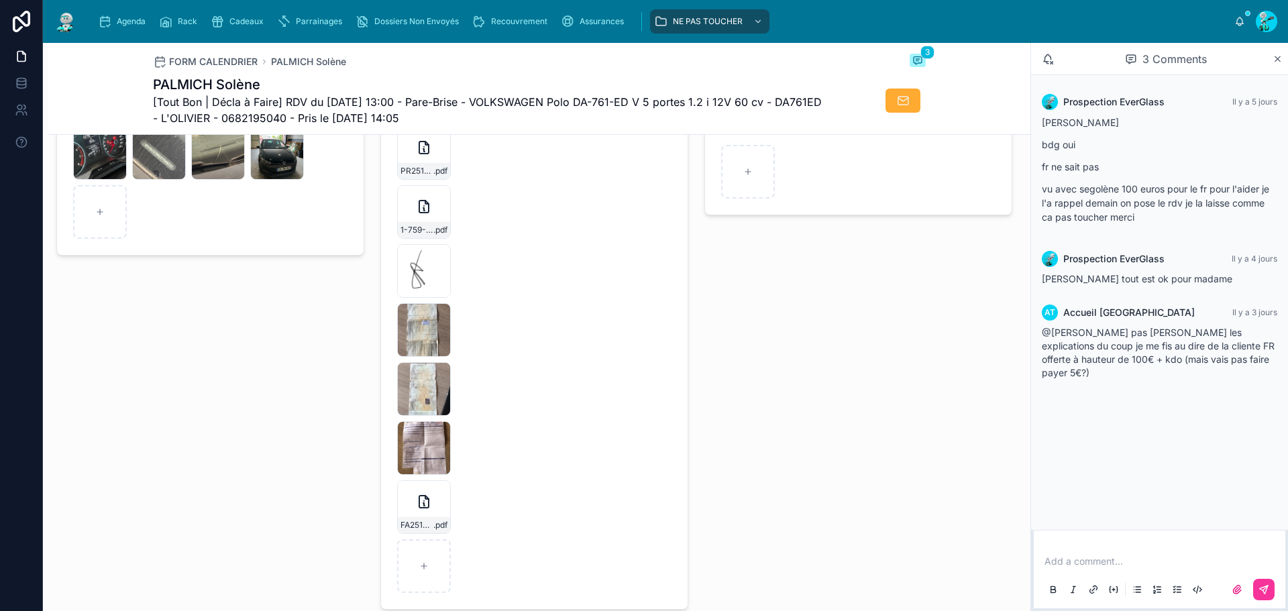
click at [0, 0] on div at bounding box center [0, 0] width 0 height 0
click at [0, 0] on icon at bounding box center [0, 0] width 0 height 0
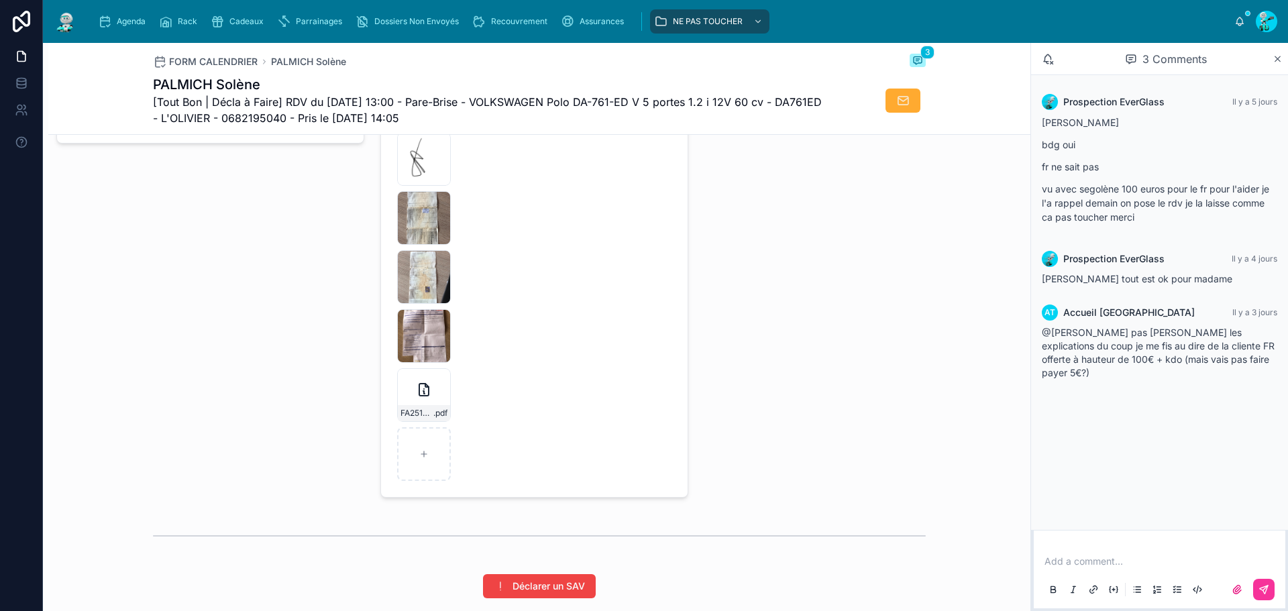
scroll to position [2057, 0]
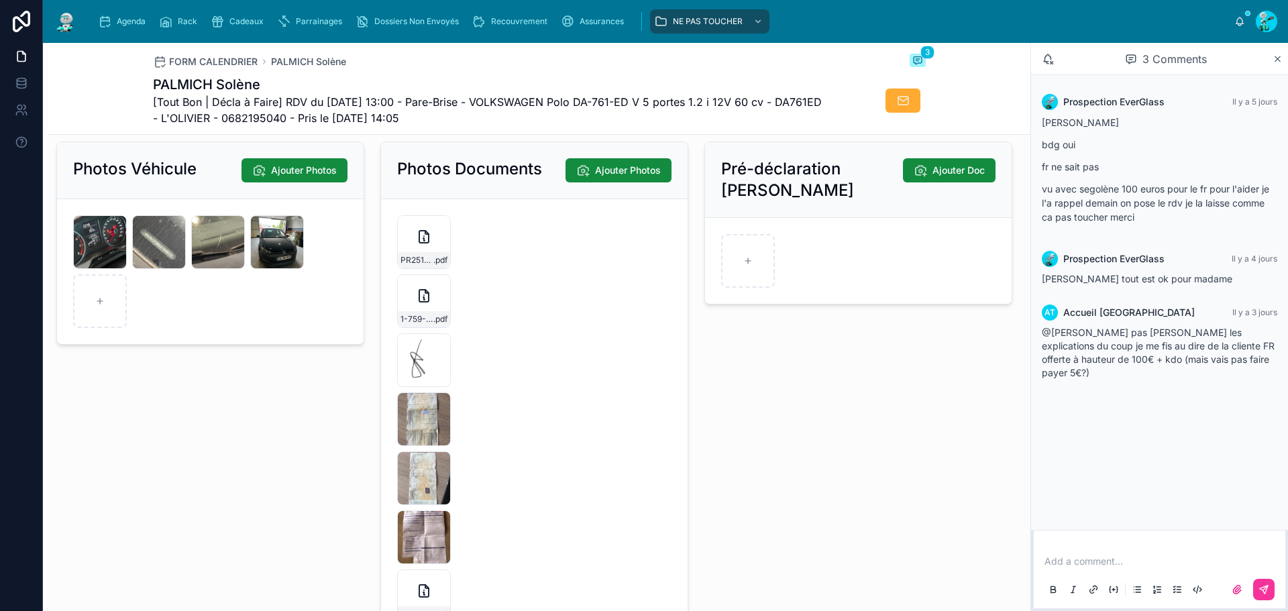
click at [429, 367] on div "IMG_9281 .jpg" at bounding box center [424, 360] width 54 height 54
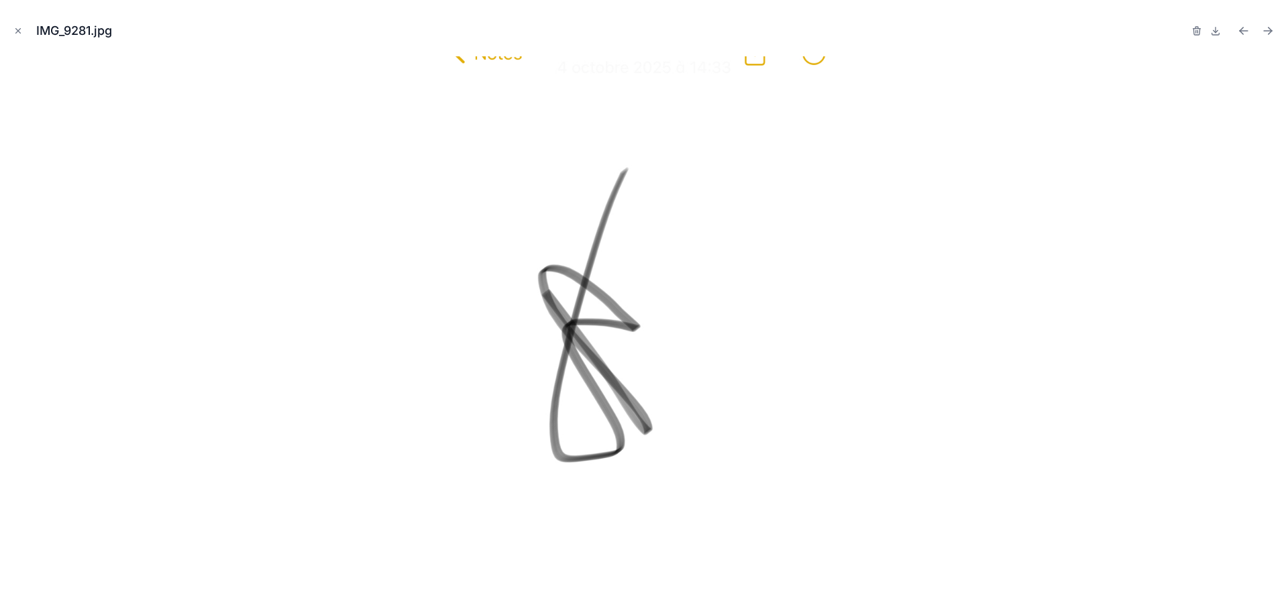
click at [11, 35] on button "Close modal" at bounding box center [18, 30] width 15 height 15
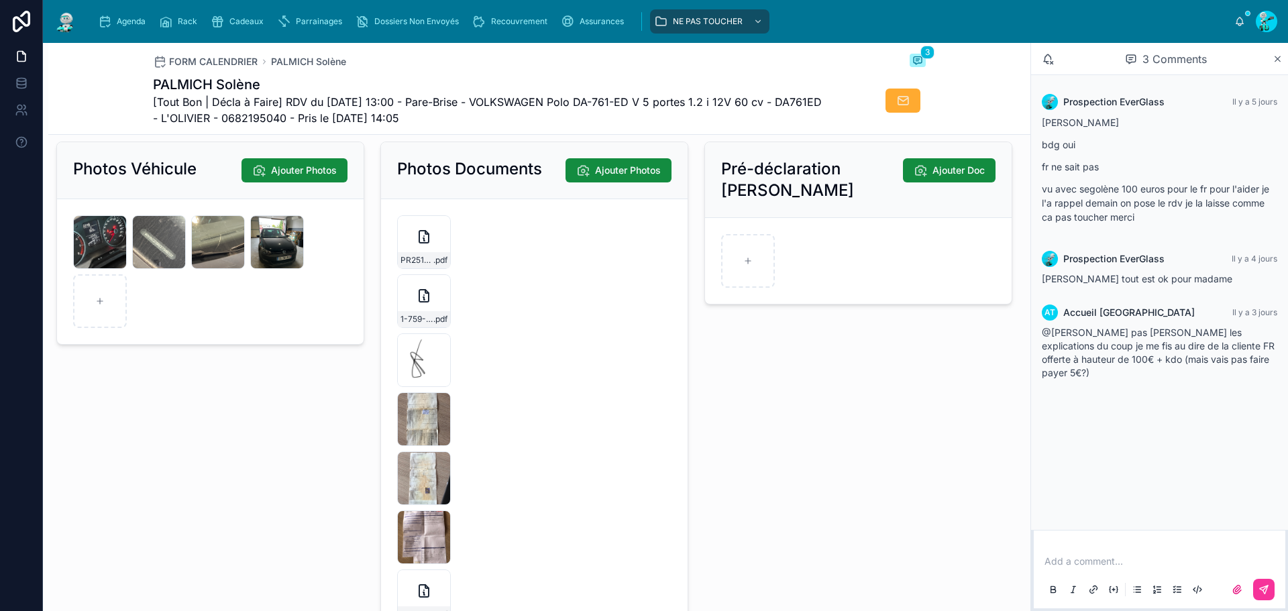
scroll to position [2325, 0]
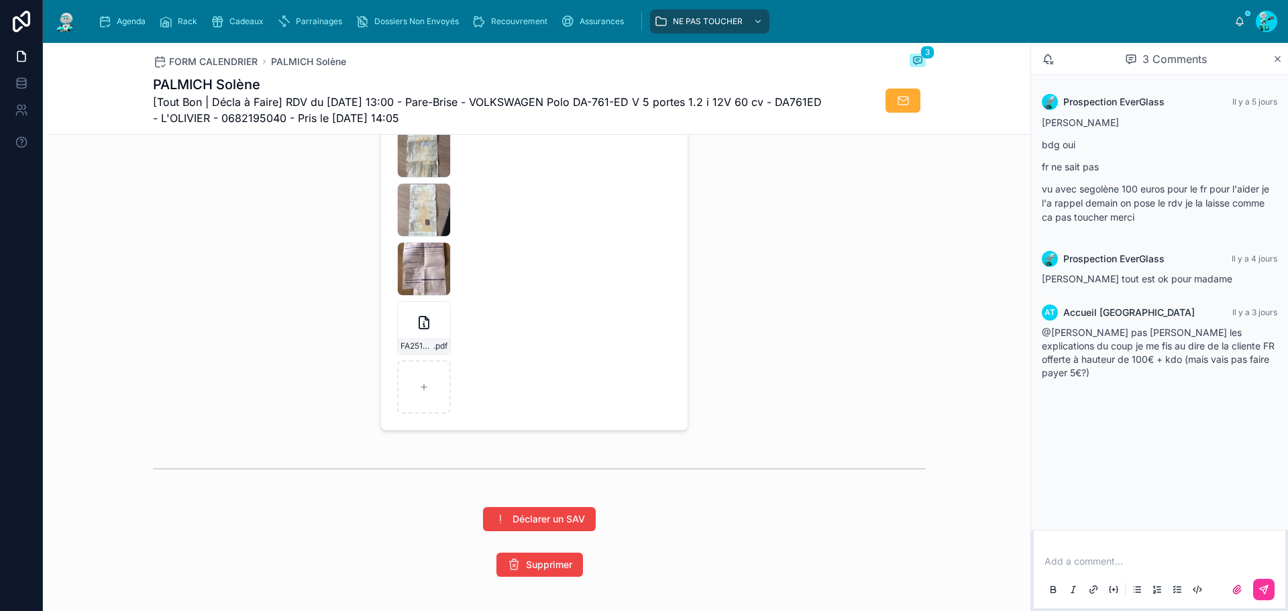
click at [425, 329] on icon at bounding box center [423, 323] width 9 height 12
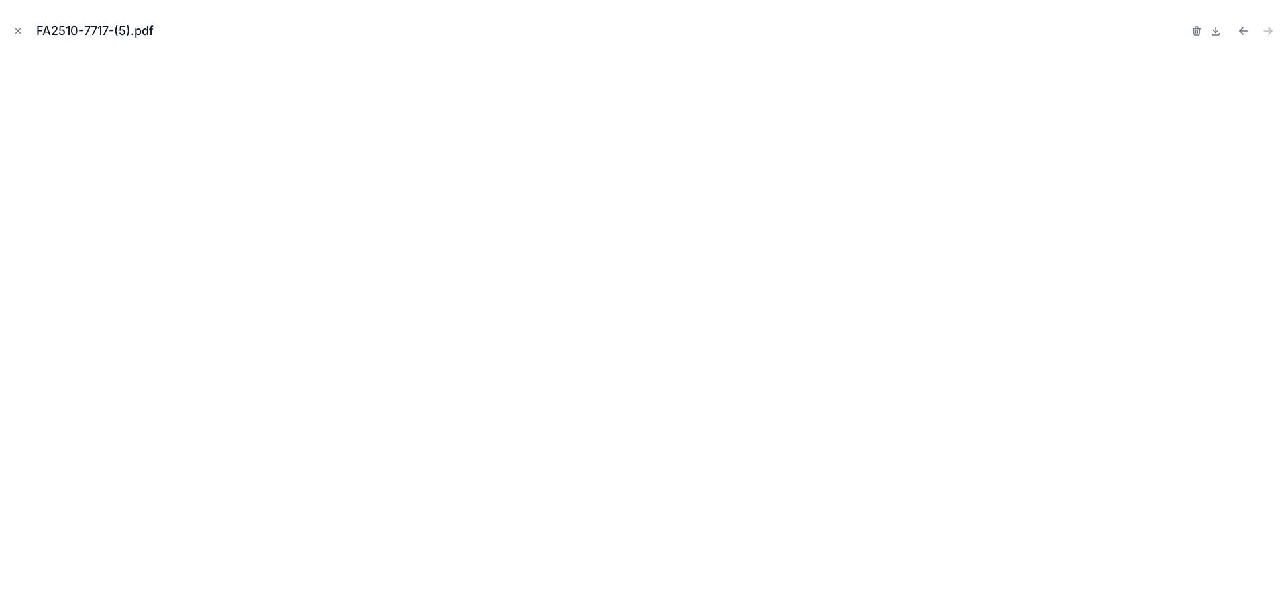
click at [20, 25] on button "Close modal" at bounding box center [18, 30] width 15 height 15
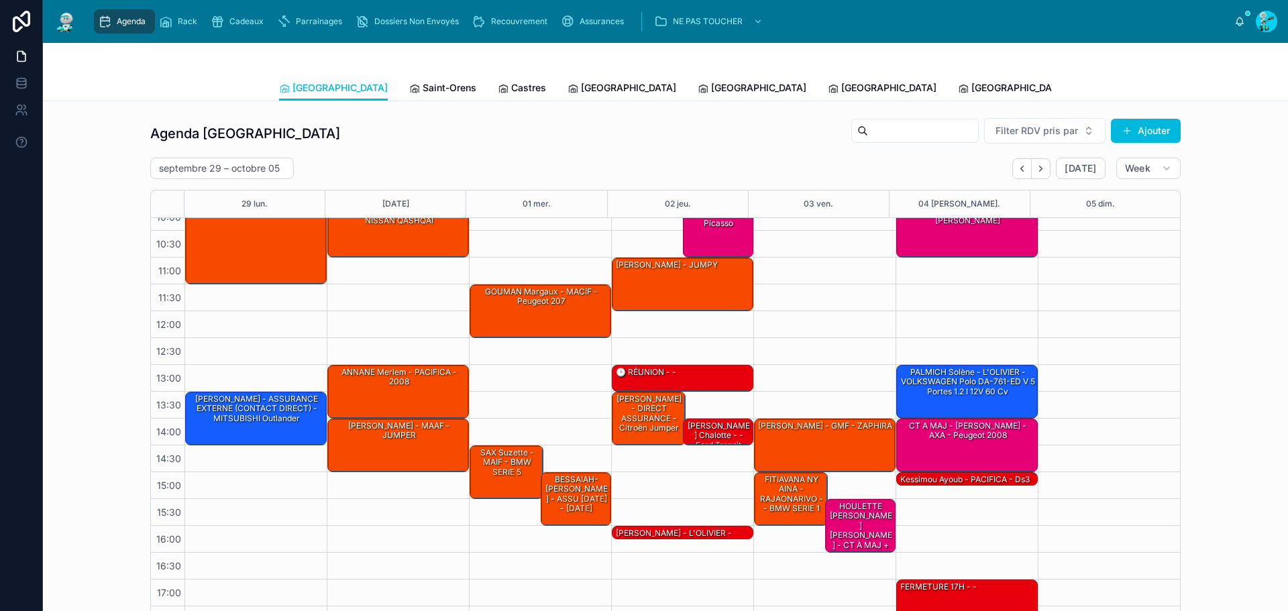
scroll to position [77, 0]
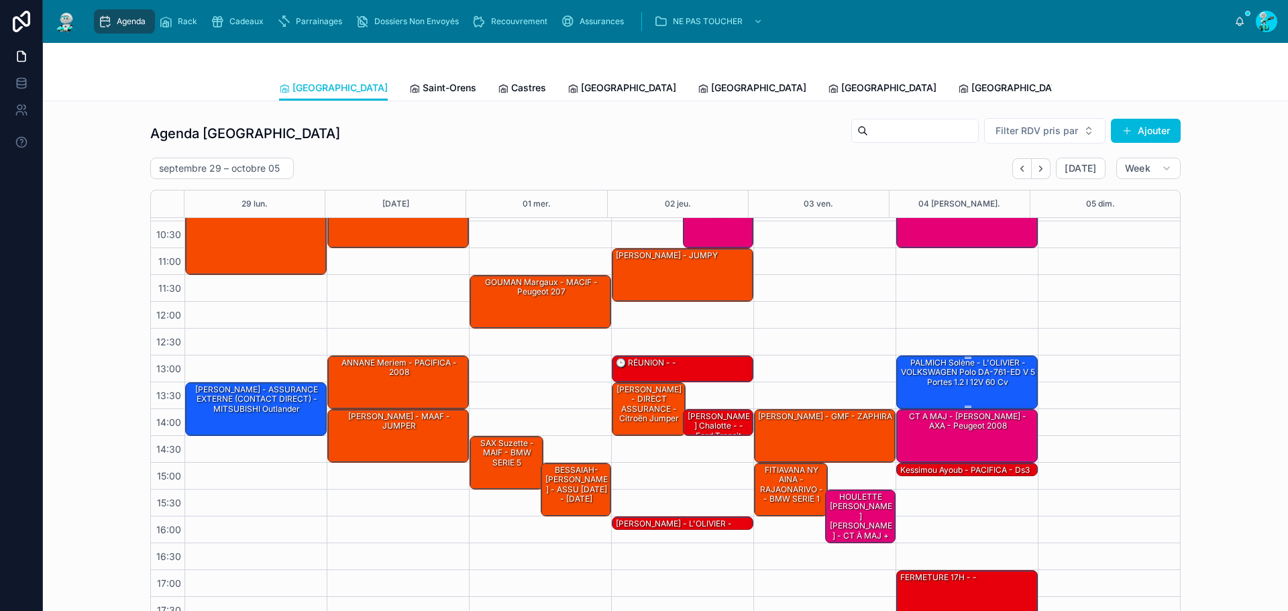
click at [1006, 390] on div "PALMICH Solène - L'OLIVIER - VOLKSWAGEN Polo DA-761-ED V 5 portes 1.2 i 12V 60 …" at bounding box center [967, 381] width 137 height 51
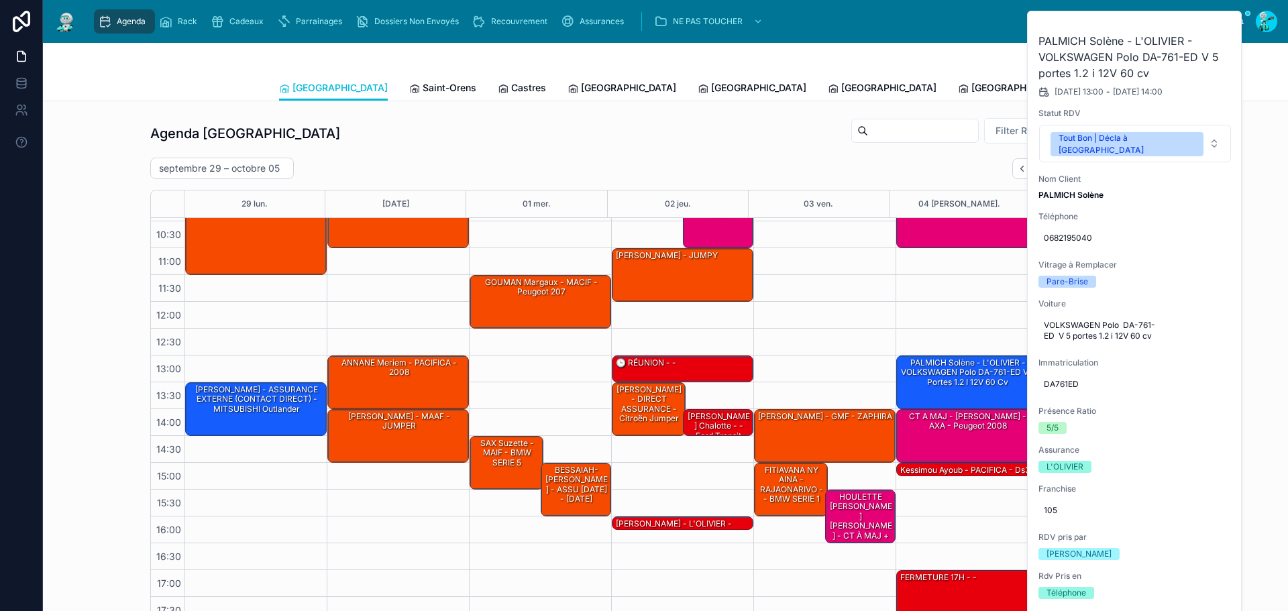
click at [869, 178] on div "[DATE] – [DATE] [DATE] Week" at bounding box center [665, 168] width 1030 height 21
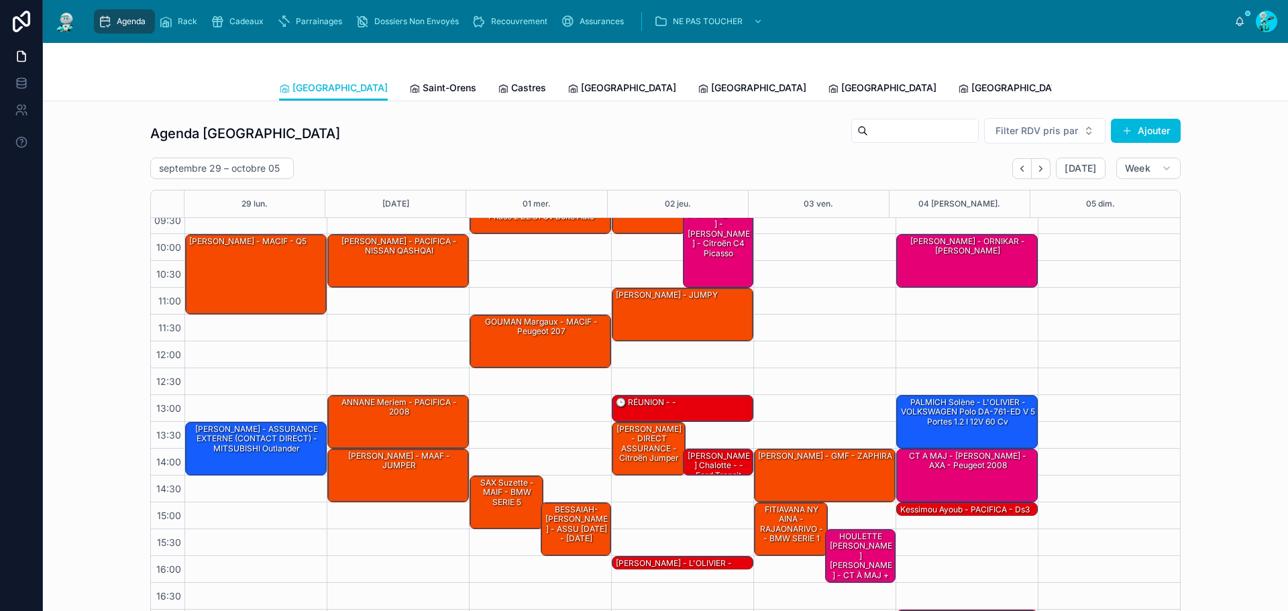
scroll to position [0, 0]
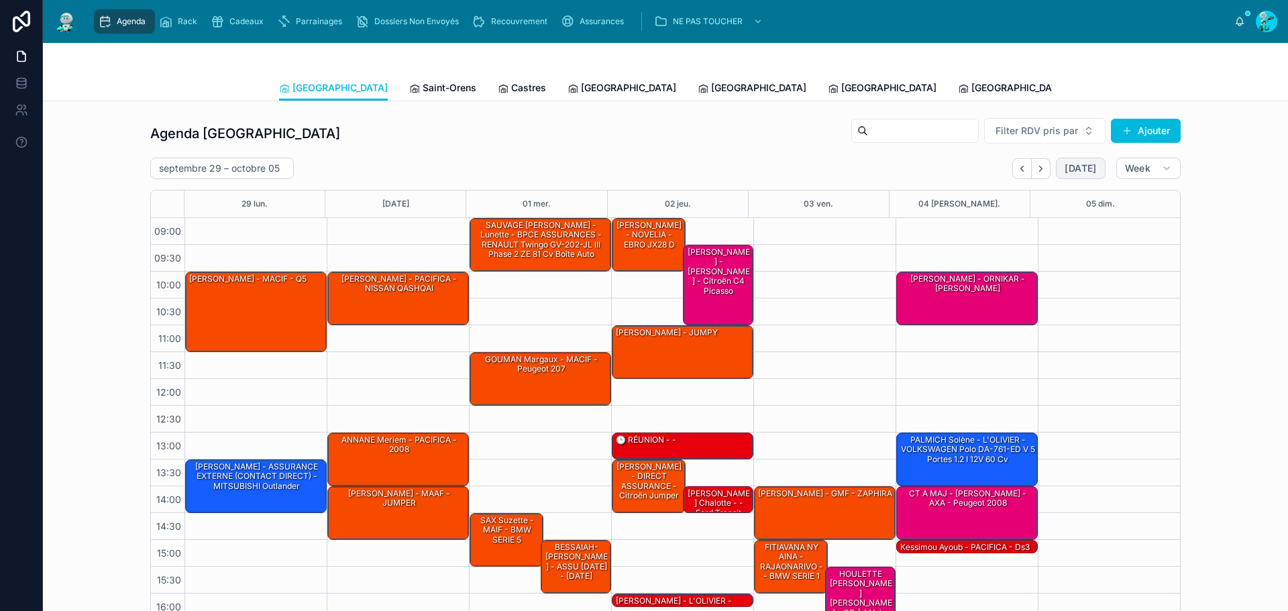
drag, startPoint x: 1068, startPoint y: 175, endPoint x: 406, endPoint y: 352, distance: 685.9
click at [1068, 175] on button "[DATE]" at bounding box center [1080, 168] width 49 height 21
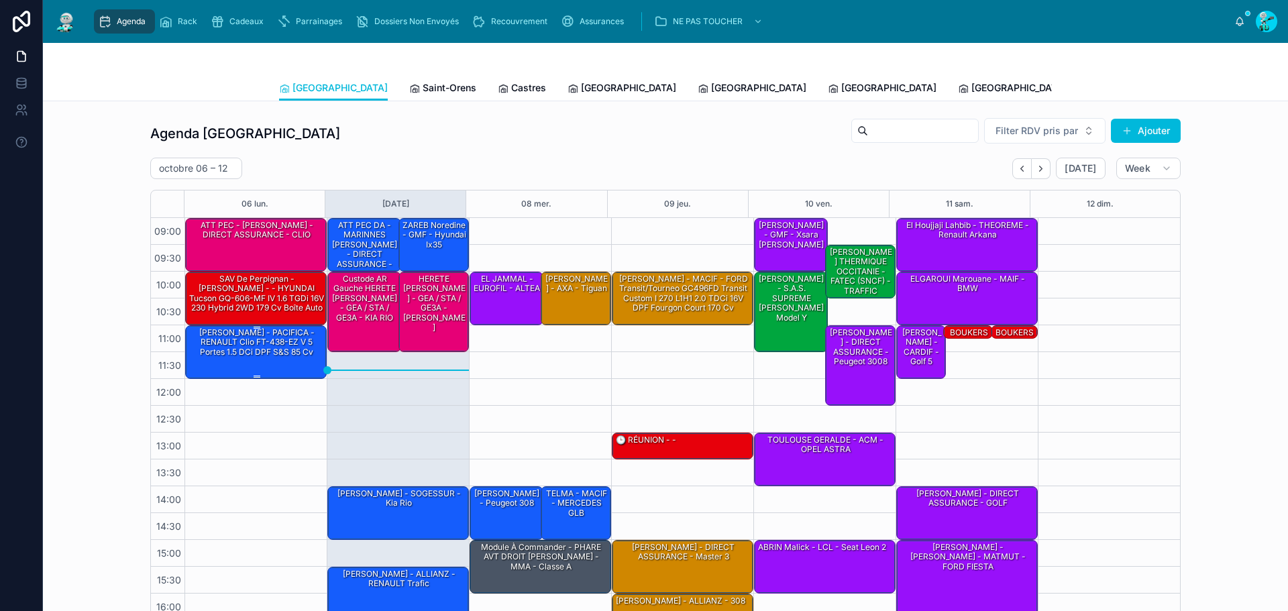
click at [243, 351] on div "[PERSON_NAME] - PACIFICA - RENAULT Clio FT-438-EZ V 5 Portes 1.5 dCi DPF S&S 85…" at bounding box center [256, 343] width 137 height 32
click at [273, 356] on div "[PERSON_NAME] - PACIFICA - RENAULT Clio FT-438-EZ V 5 Portes 1.5 dCi DPF S&S 85…" at bounding box center [256, 343] width 137 height 32
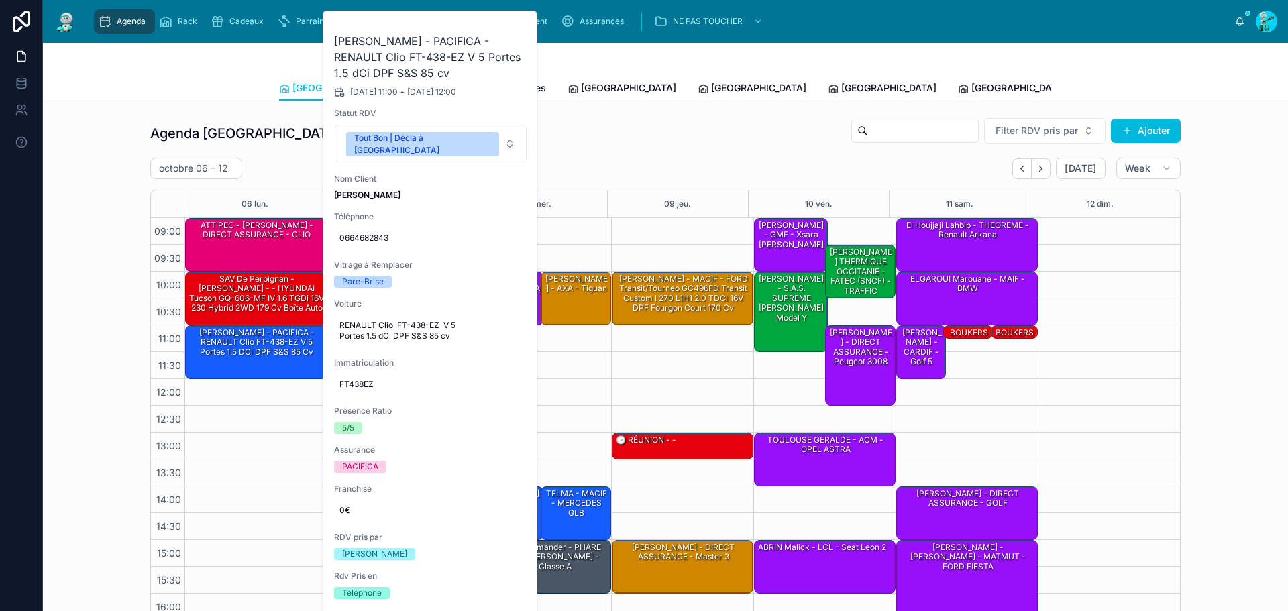
click at [0, 0] on button at bounding box center [0, 0] width 0 height 0
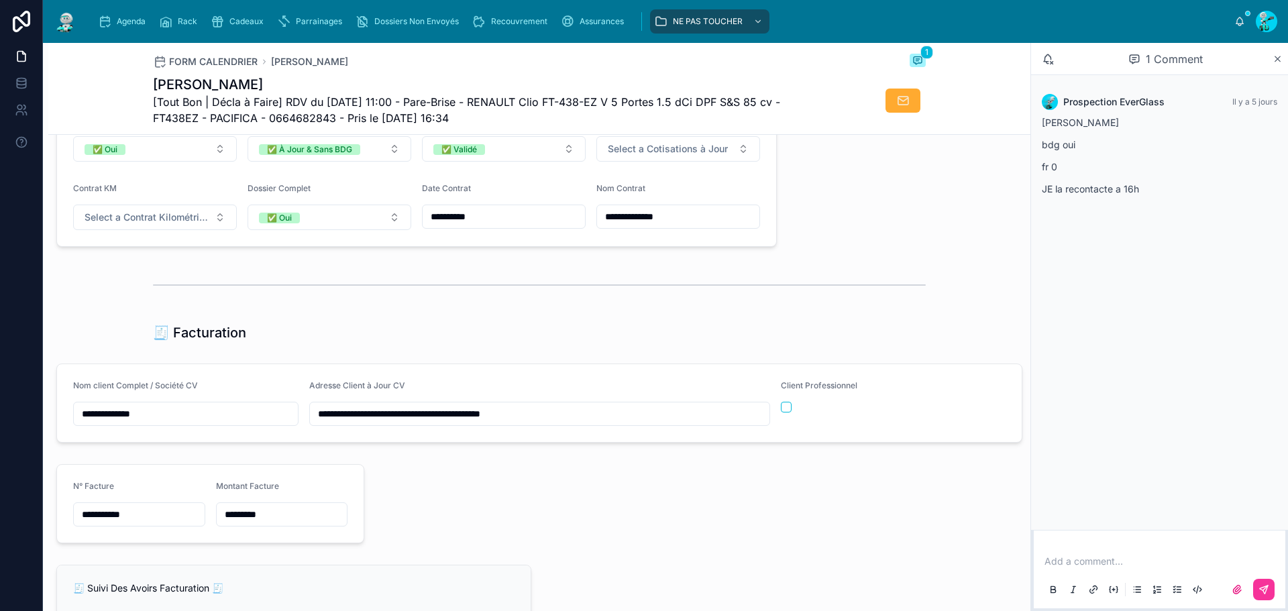
scroll to position [1543, 0]
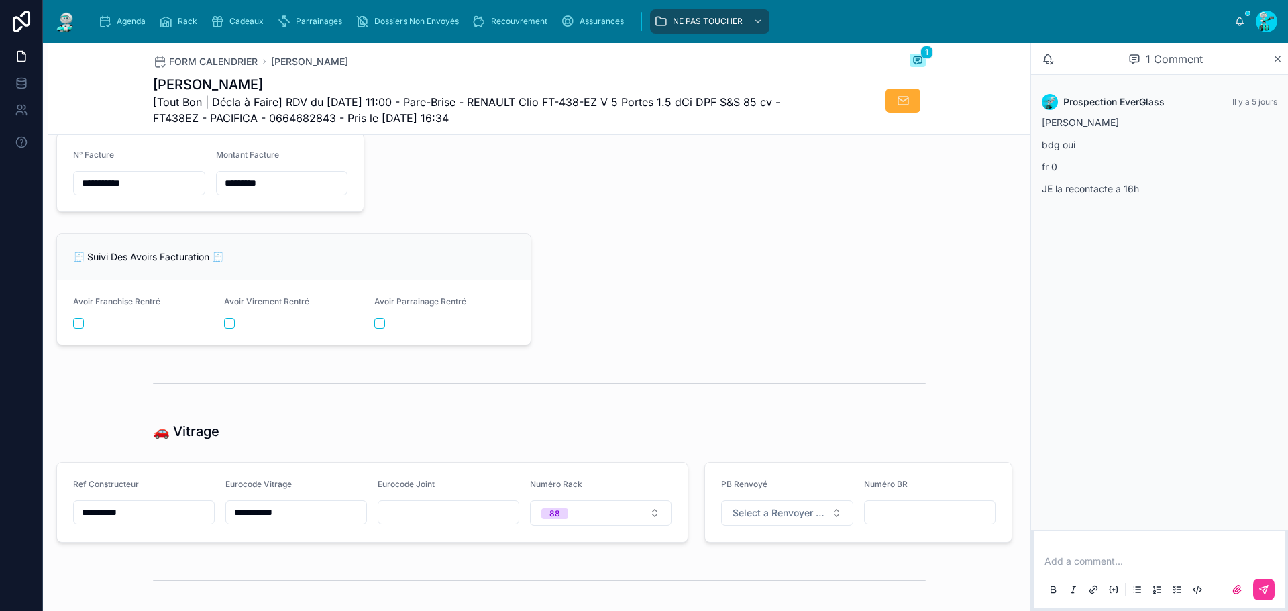
drag, startPoint x: 180, startPoint y: 378, endPoint x: 134, endPoint y: 378, distance: 45.6
click at [134, 378] on div at bounding box center [539, 383] width 982 height 44
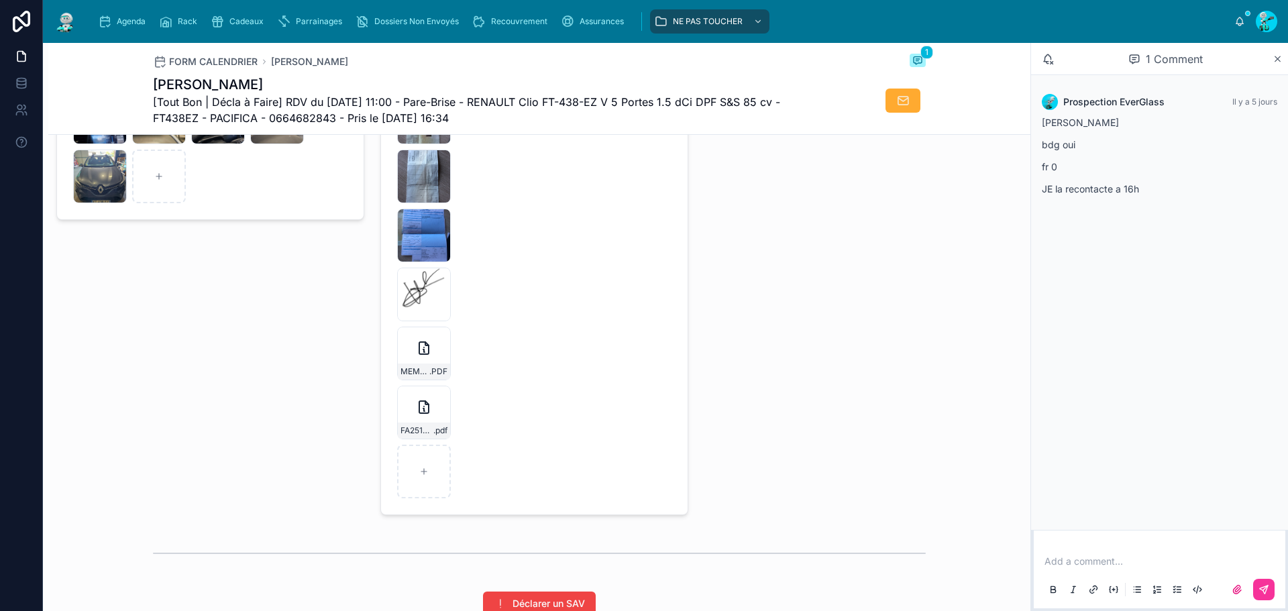
scroll to position [2213, 0]
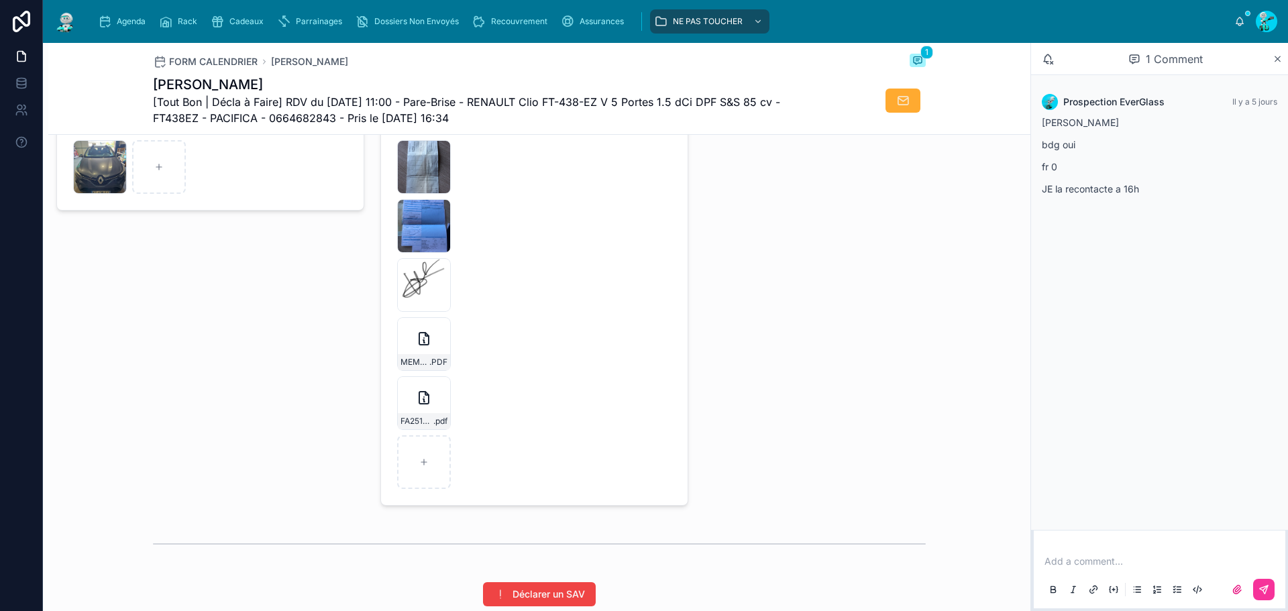
click at [0, 0] on icon at bounding box center [0, 0] width 0 height 0
drag, startPoint x: 131, startPoint y: 23, endPoint x: 160, endPoint y: 1, distance: 36.8
click at [131, 23] on span "Agenda" at bounding box center [131, 21] width 29 height 11
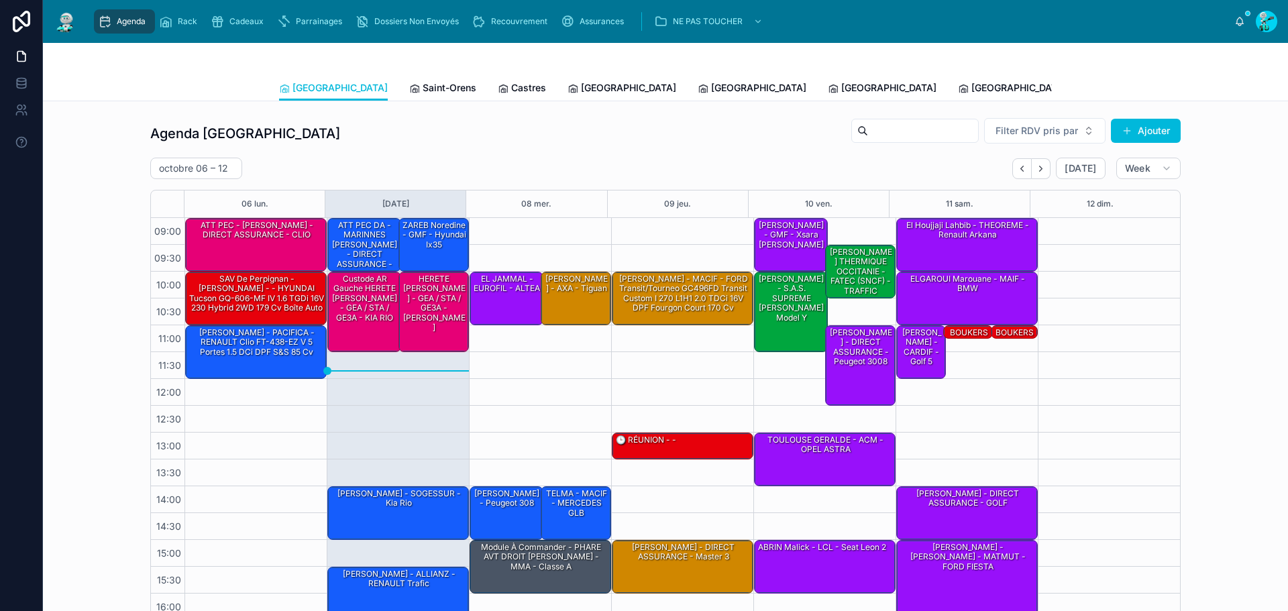
scroll to position [77, 0]
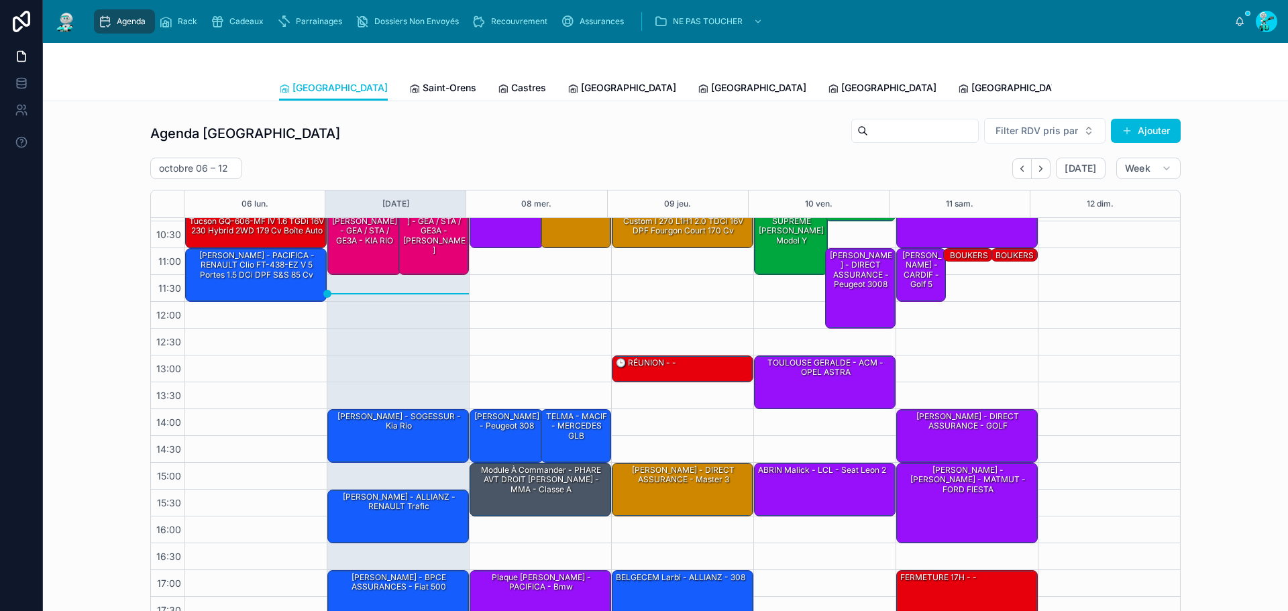
click at [1213, 88] on span "Tous Centres" at bounding box center [1242, 87] width 59 height 13
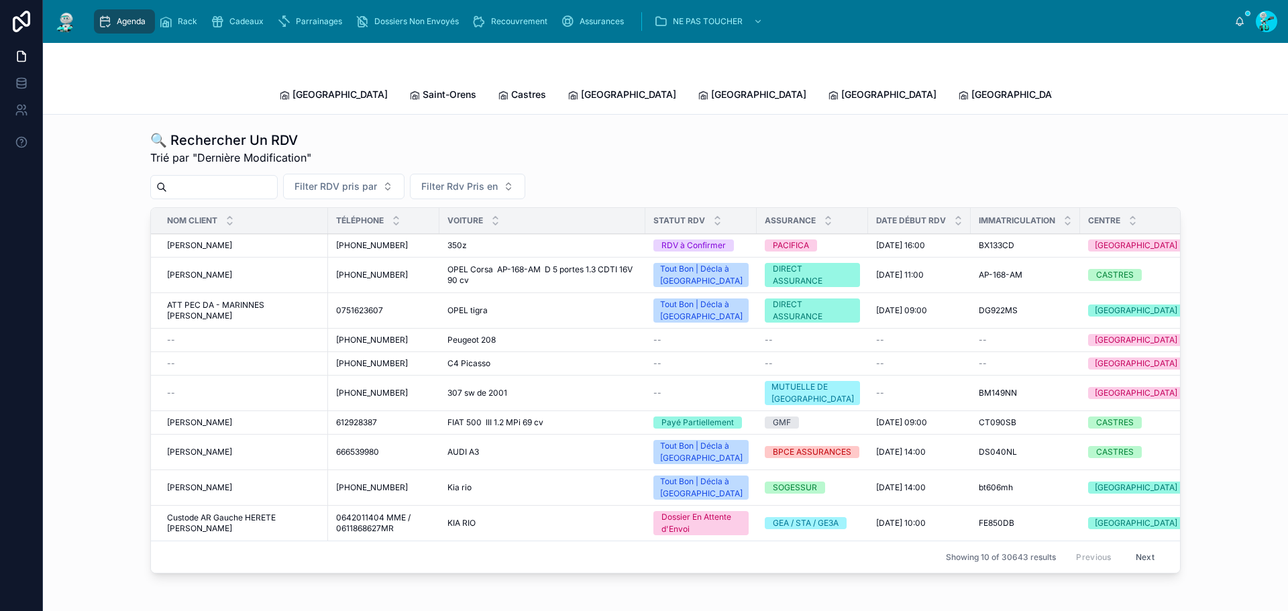
click at [224, 178] on input "text" at bounding box center [222, 187] width 110 height 19
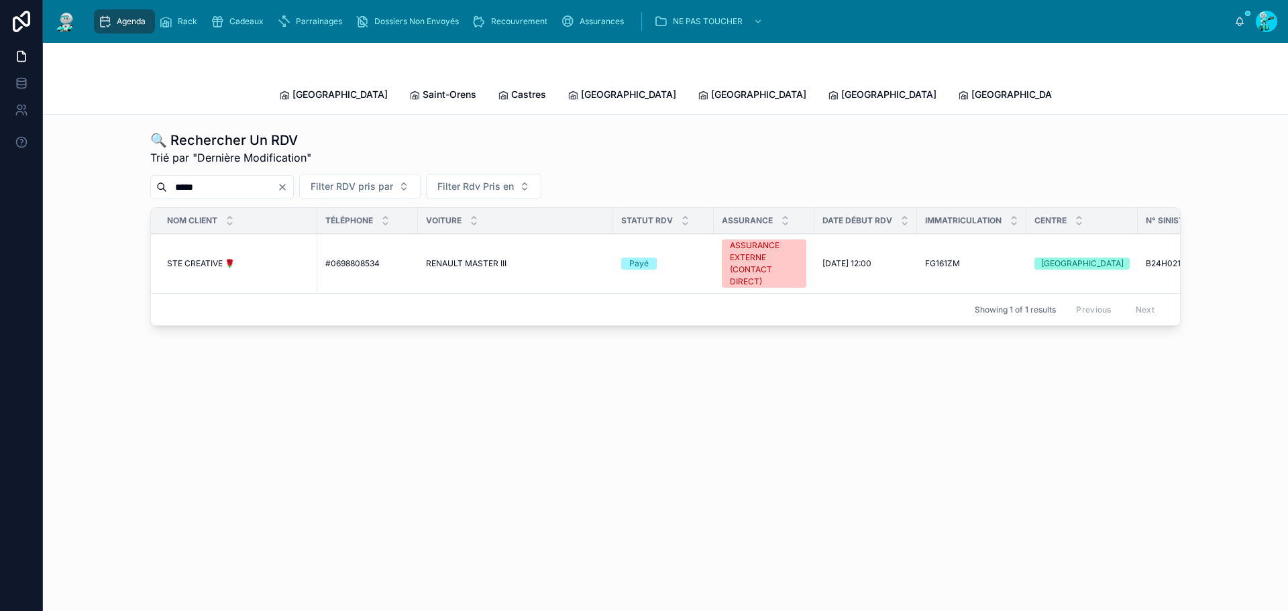
type input "*****"
click at [280, 257] on td "STE CREATIVE 🌹 STE CREATIVE 🌹" at bounding box center [234, 264] width 166 height 60
click at [266, 258] on div "STE CREATIVE 🌹 STE CREATIVE 🌹" at bounding box center [238, 263] width 142 height 11
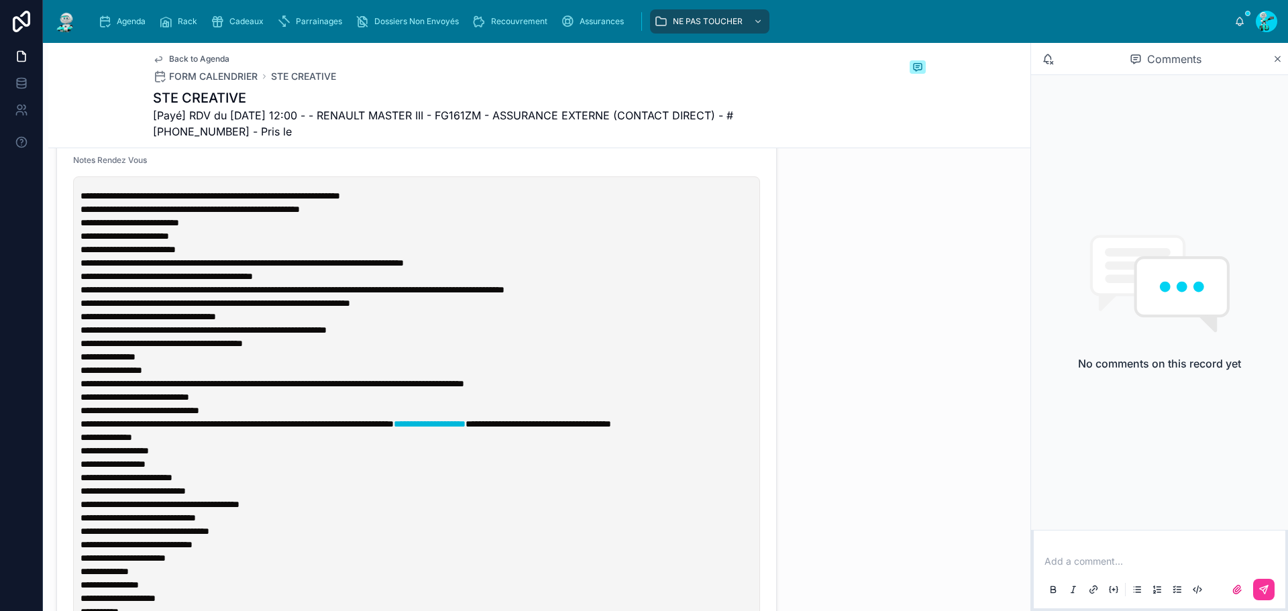
scroll to position [671, 0]
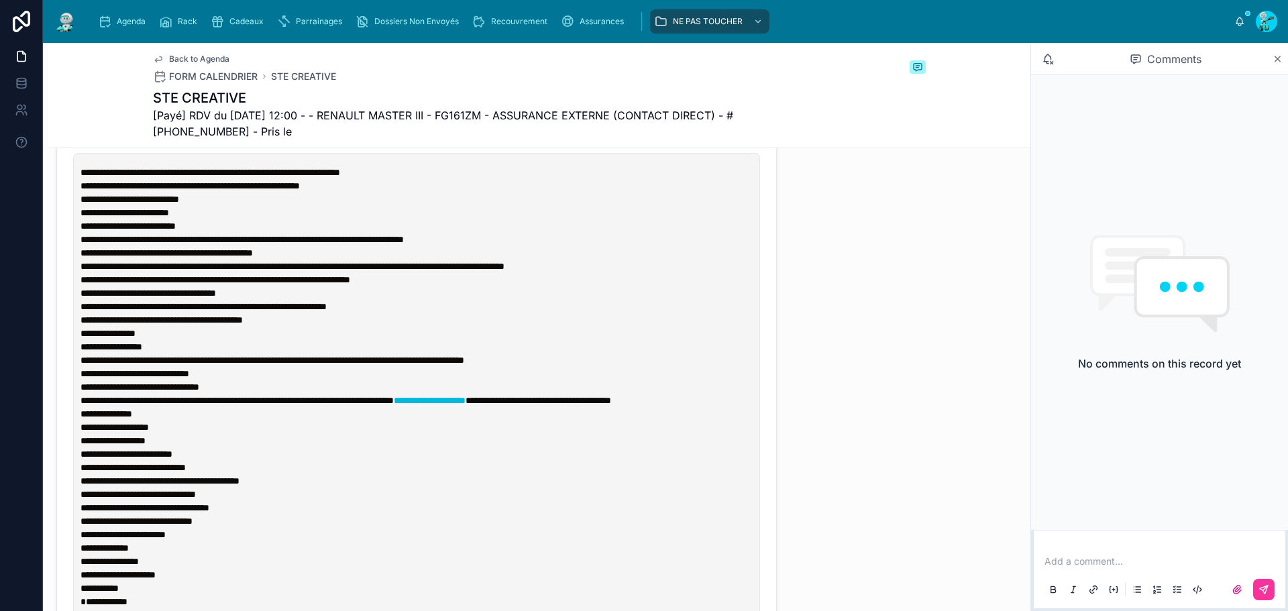
type input "**********"
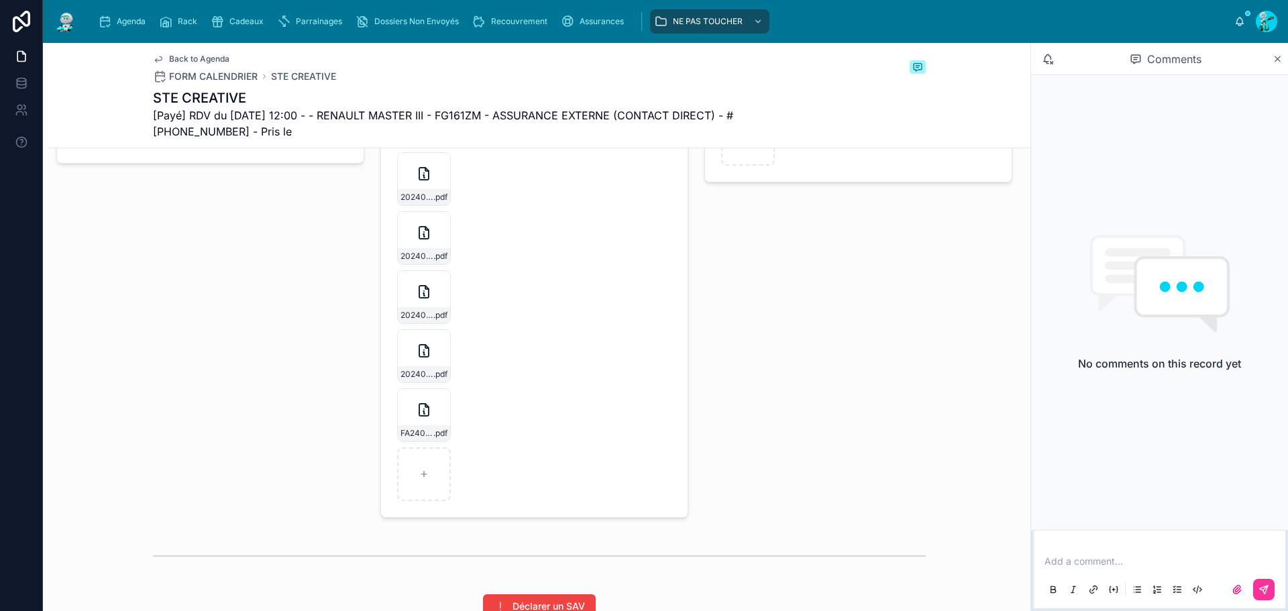
scroll to position [2616, 0]
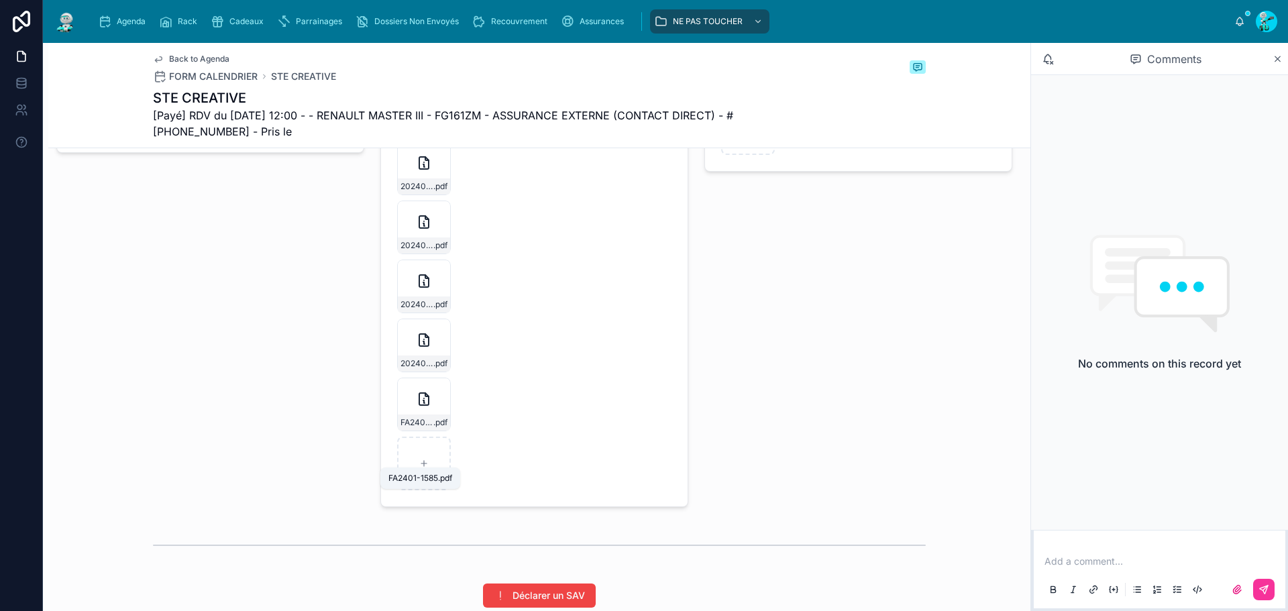
click at [423, 428] on span "FA2401-1585" at bounding box center [416, 422] width 33 height 11
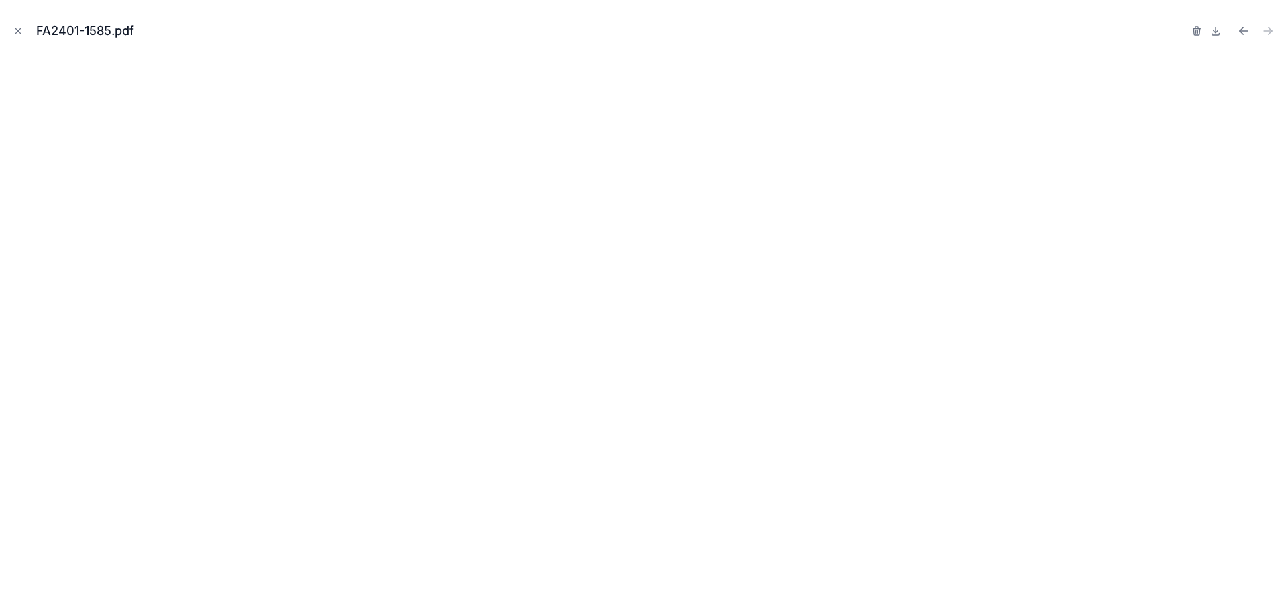
click at [18, 30] on icon "Close modal" at bounding box center [17, 30] width 9 height 9
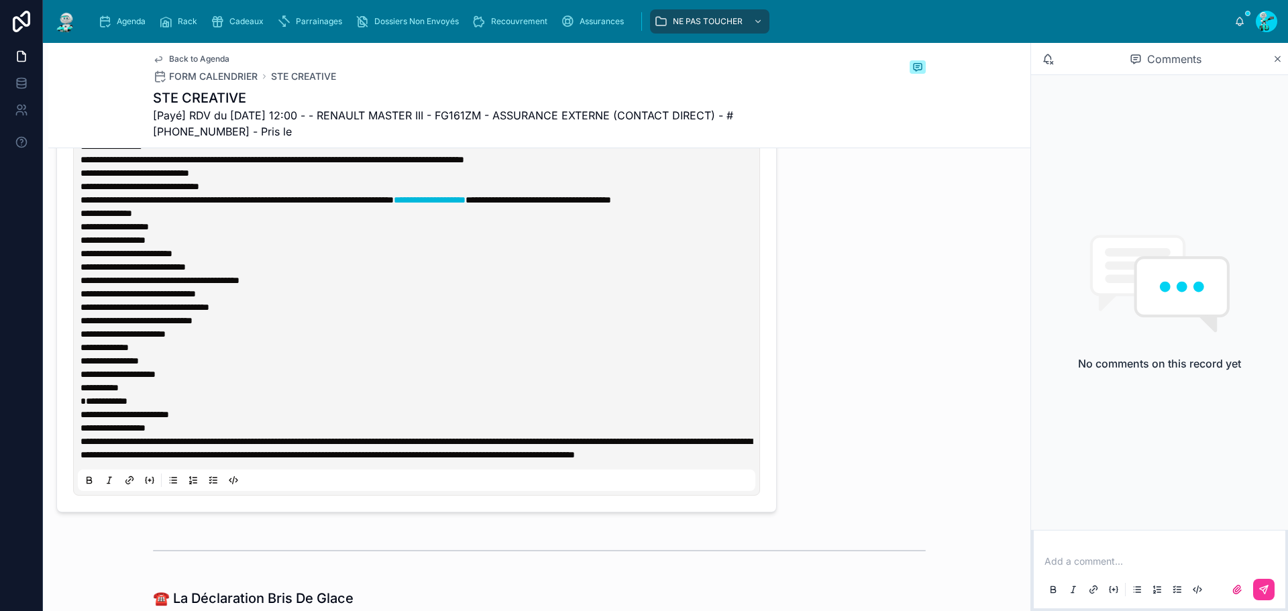
scroll to position [872, 0]
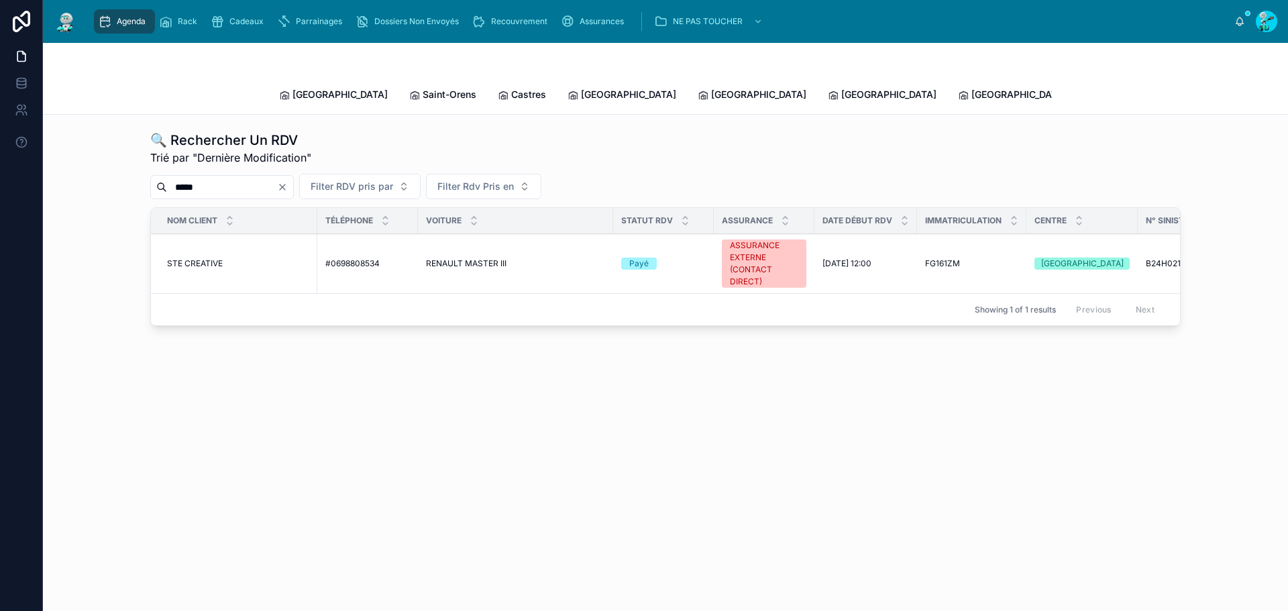
click at [120, 23] on span "Agenda" at bounding box center [131, 21] width 29 height 11
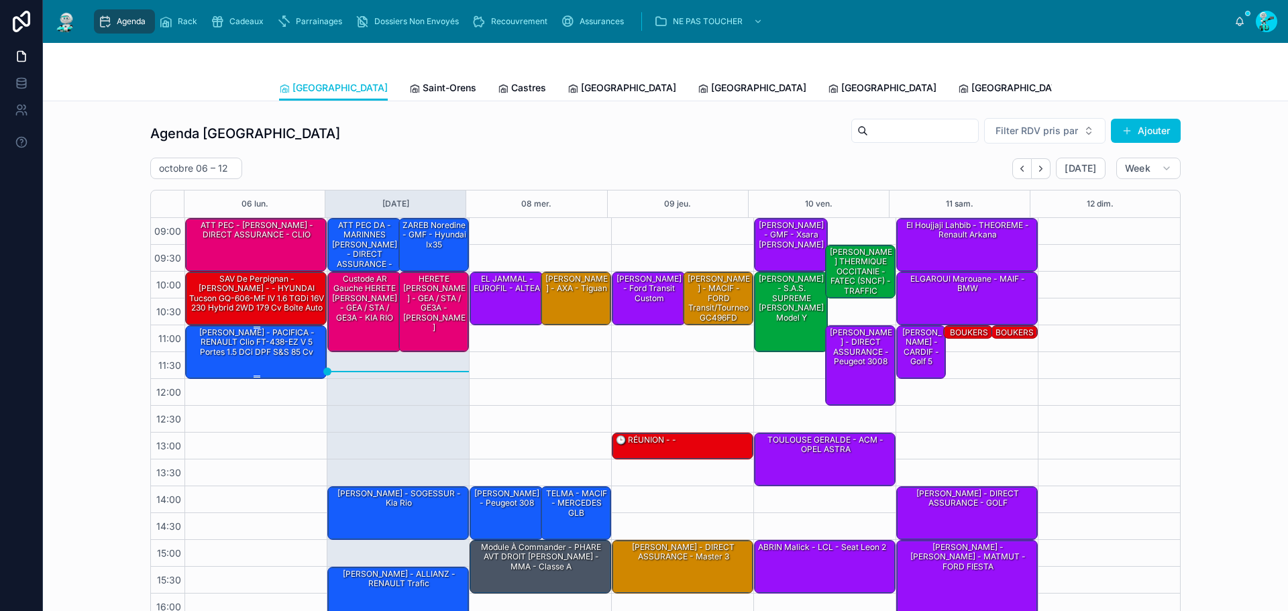
click at [208, 347] on div "[PERSON_NAME] - PACIFICA - RENAULT Clio FT-438-EZ V 5 Portes 1.5 dCi DPF S&S 85…" at bounding box center [256, 343] width 137 height 32
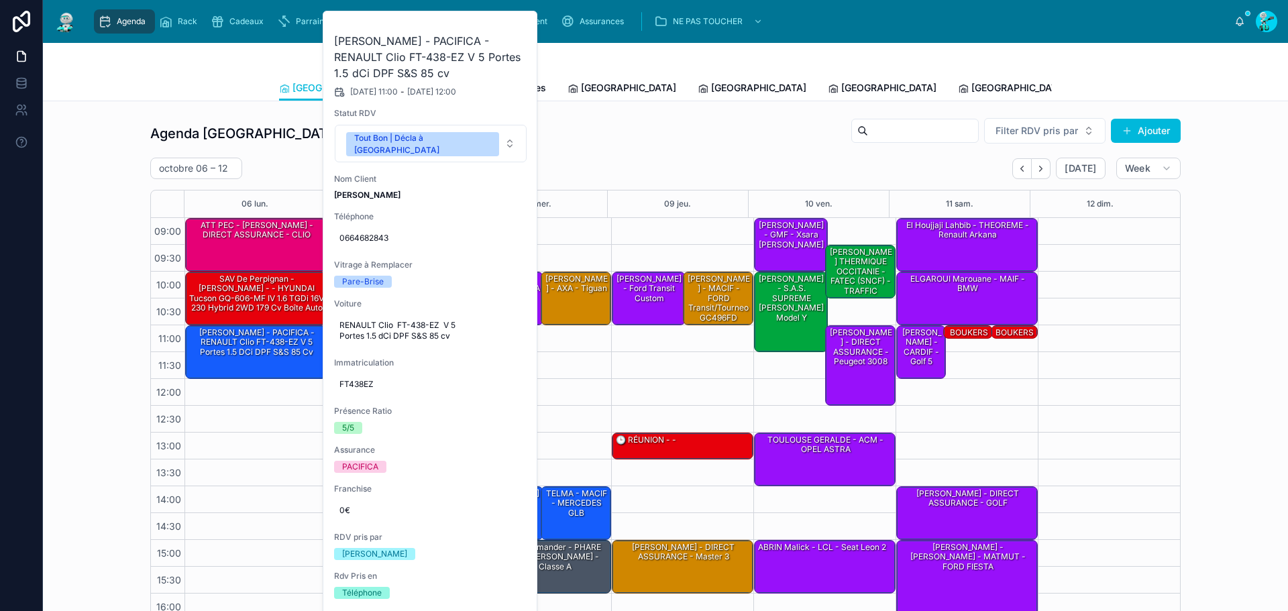
click at [0, 0] on icon at bounding box center [0, 0] width 0 height 0
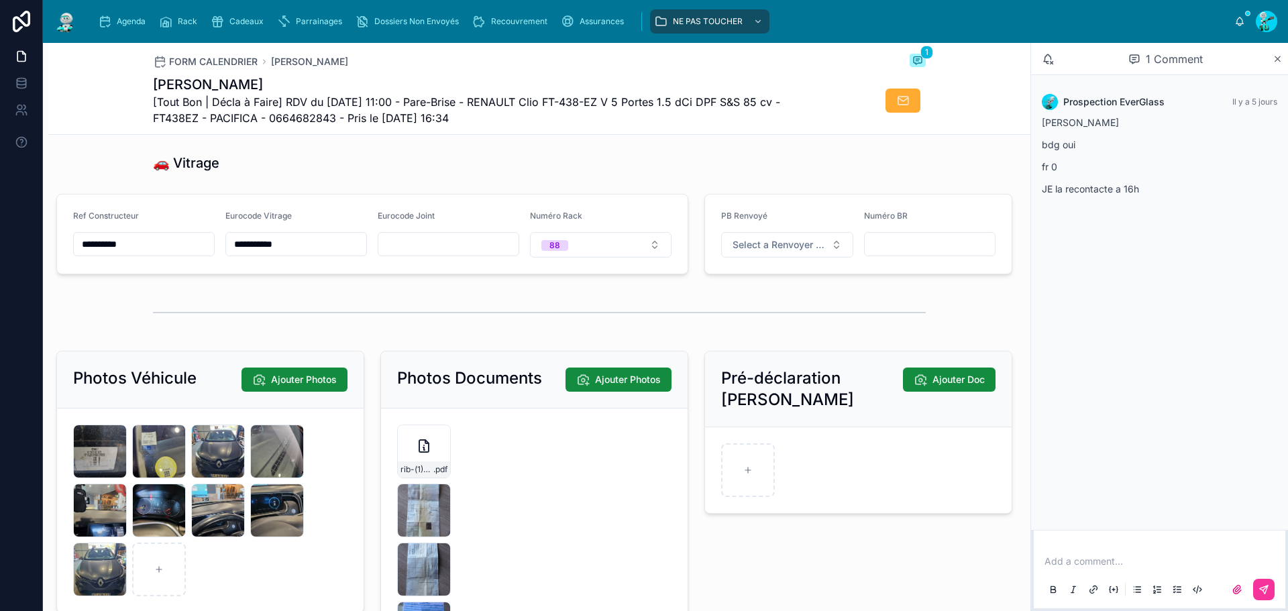
scroll to position [2079, 0]
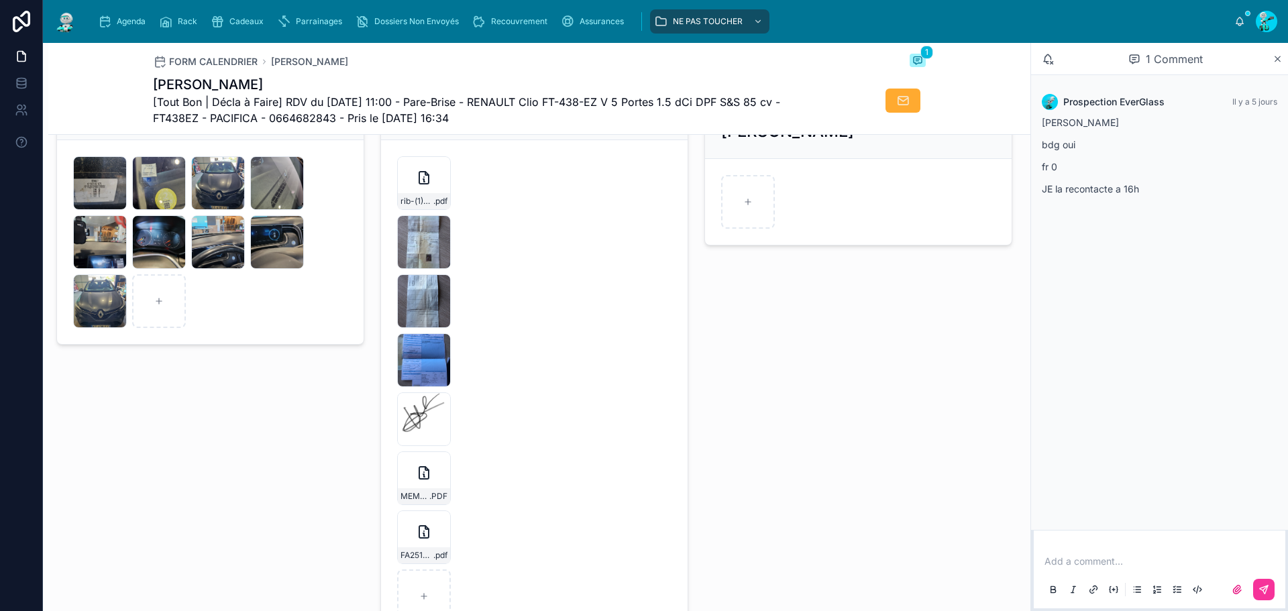
click at [0, 0] on icon at bounding box center [0, 0] width 0 height 0
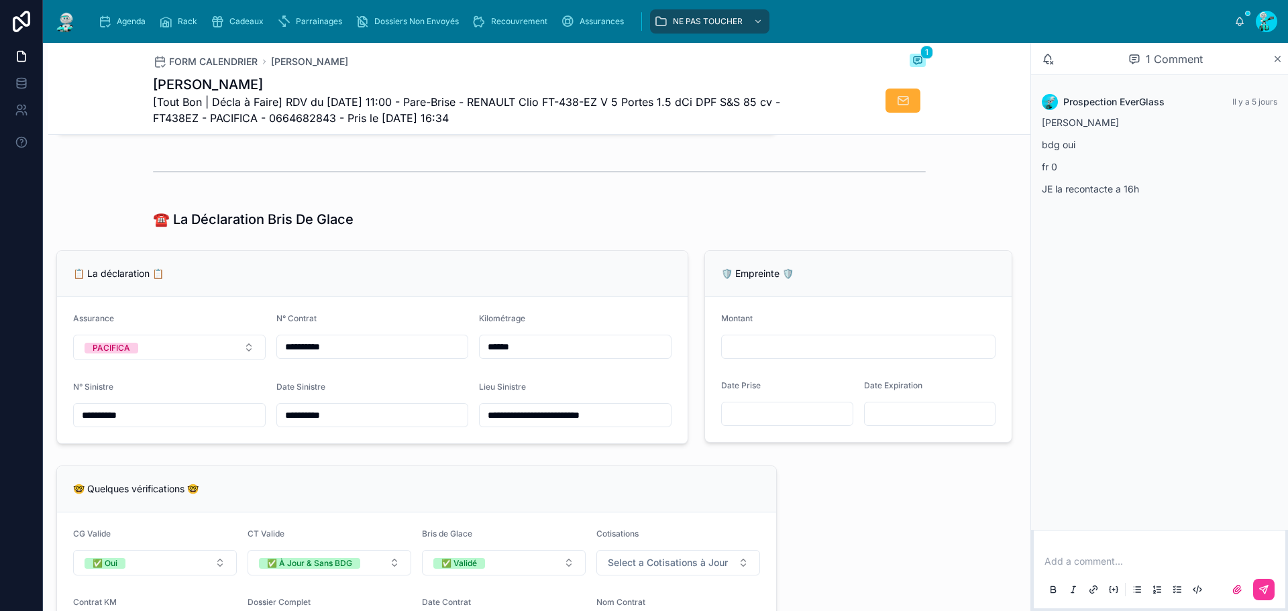
scroll to position [805, 0]
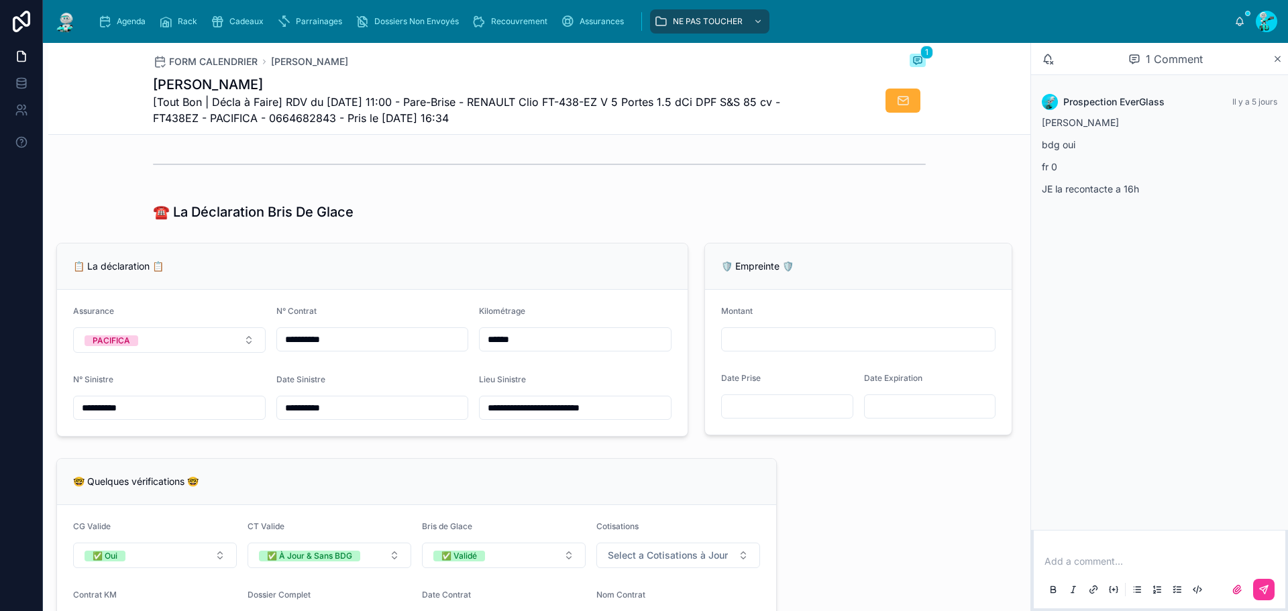
click at [178, 417] on input "**********" at bounding box center [169, 407] width 191 height 19
click at [413, 349] on input "**********" at bounding box center [372, 339] width 191 height 19
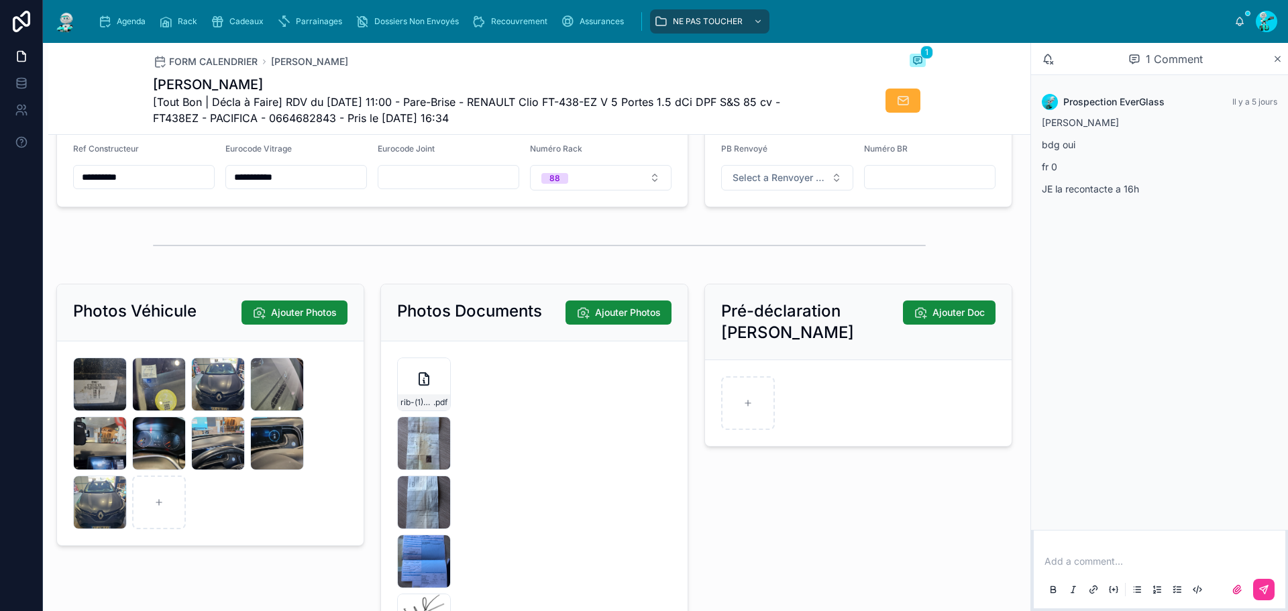
scroll to position [2079, 0]
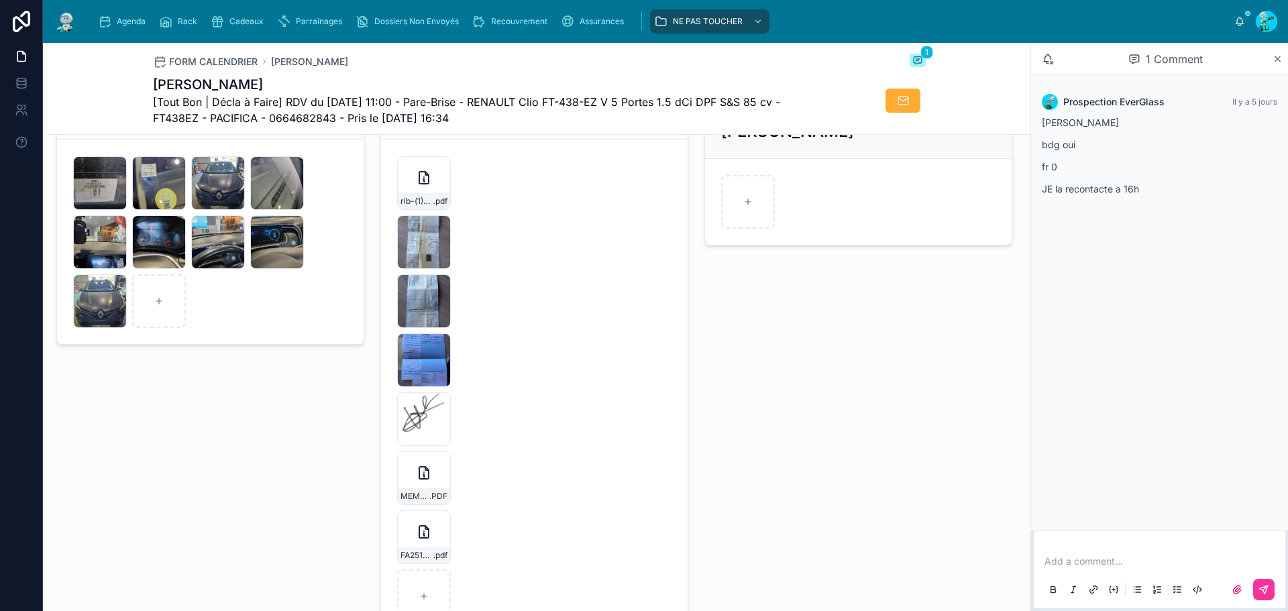
click at [424, 437] on div "IMG_9299 .jpg" at bounding box center [424, 419] width 54 height 54
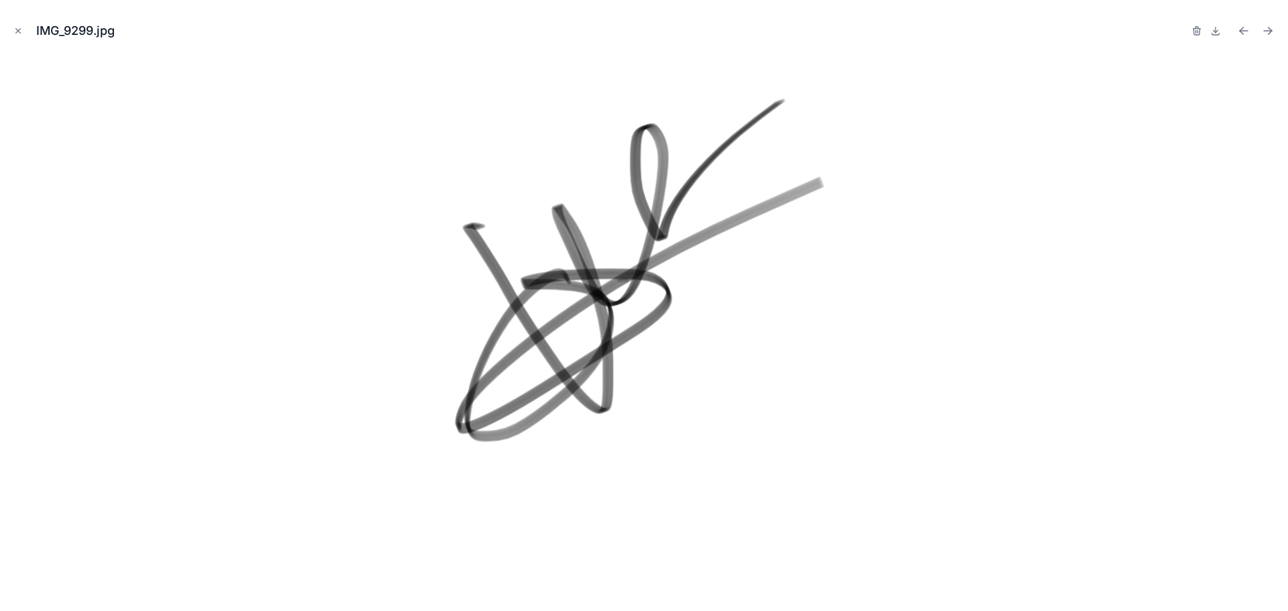
click at [21, 32] on icon "Close modal" at bounding box center [17, 30] width 9 height 9
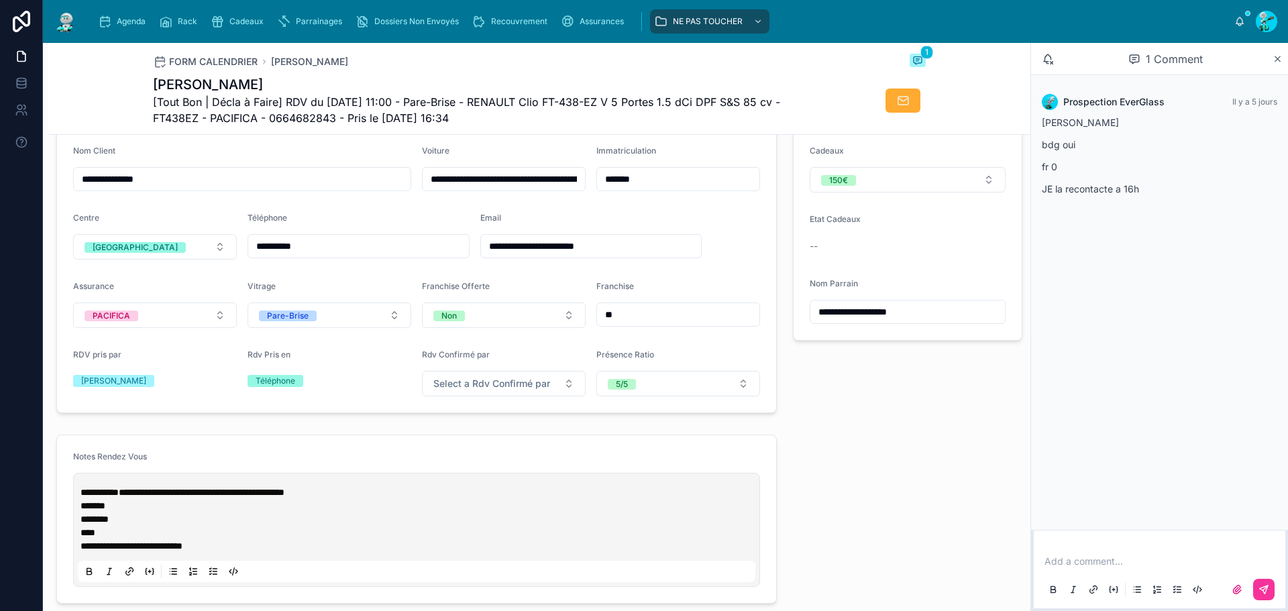
scroll to position [67, 0]
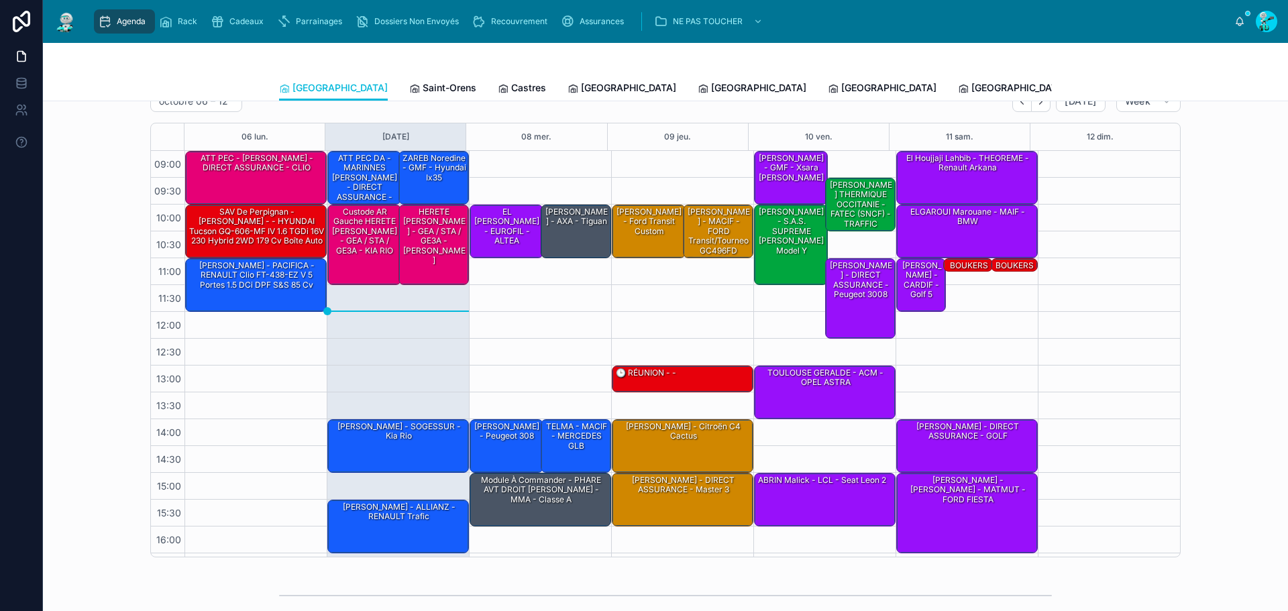
click at [1200, 79] on link "Tous Centres" at bounding box center [1236, 89] width 72 height 27
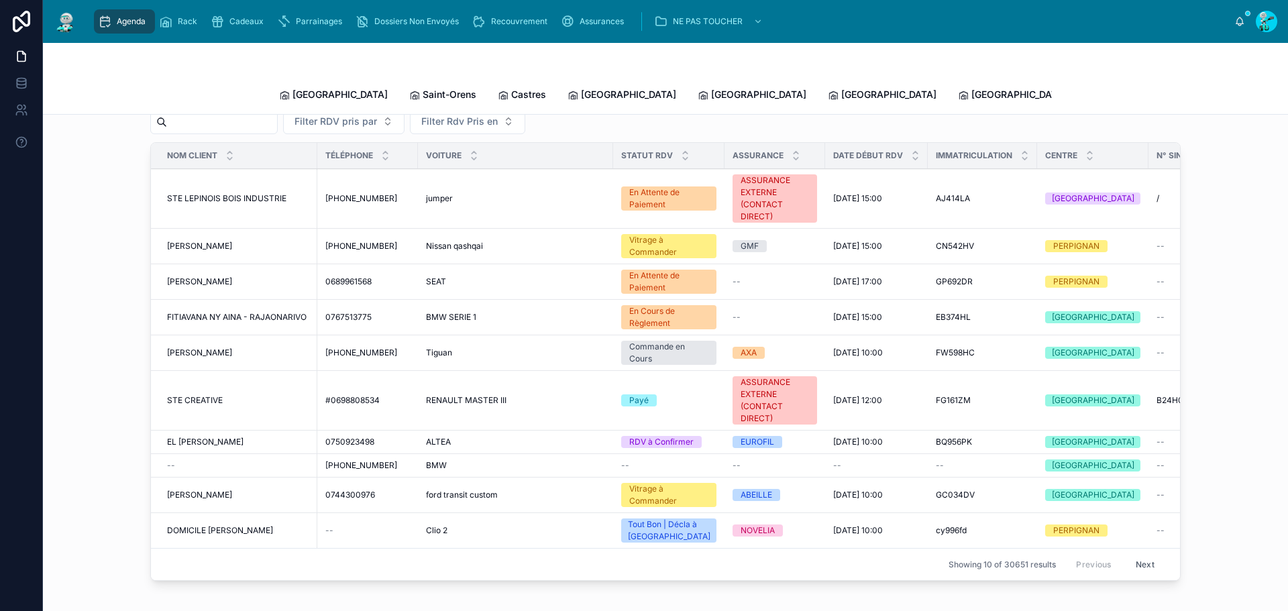
scroll to position [67, 0]
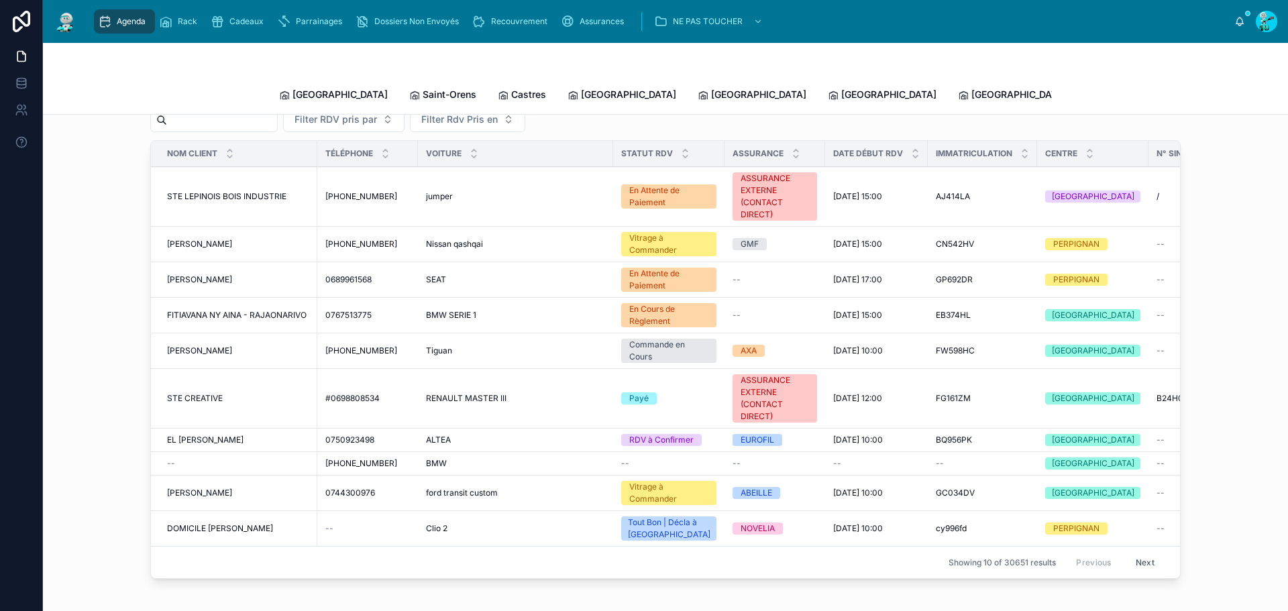
click at [215, 115] on input "text" at bounding box center [222, 120] width 110 height 19
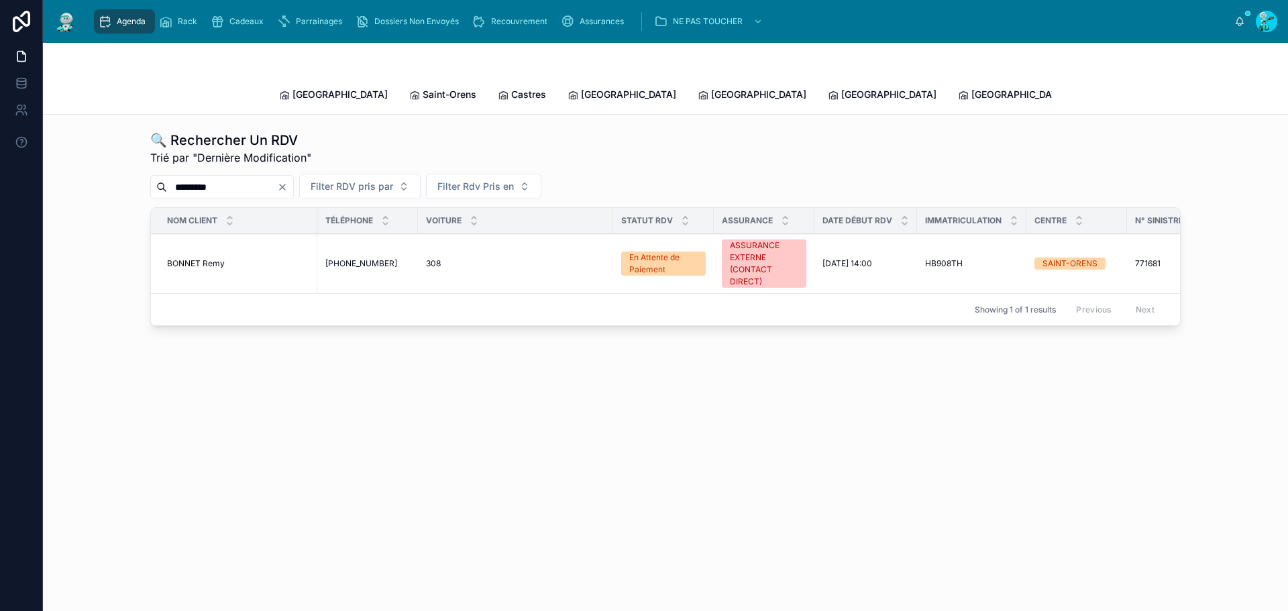
type input "*********"
click at [234, 258] on div "BONNET Remy BONNET Remy" at bounding box center [238, 263] width 142 height 11
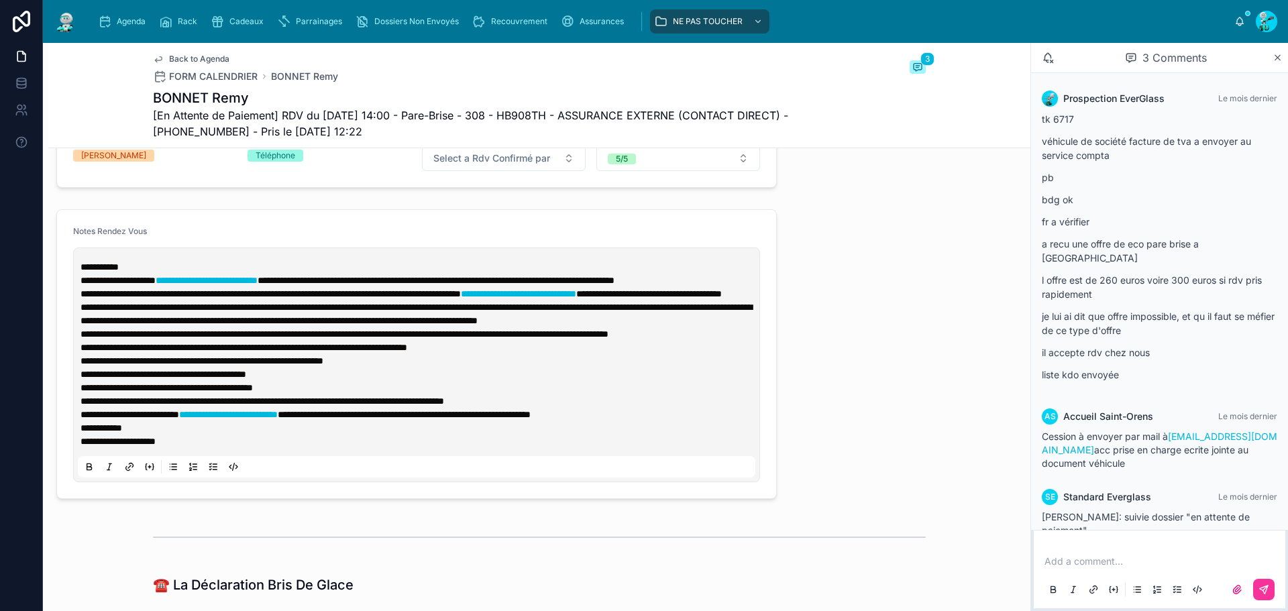
scroll to position [402, 0]
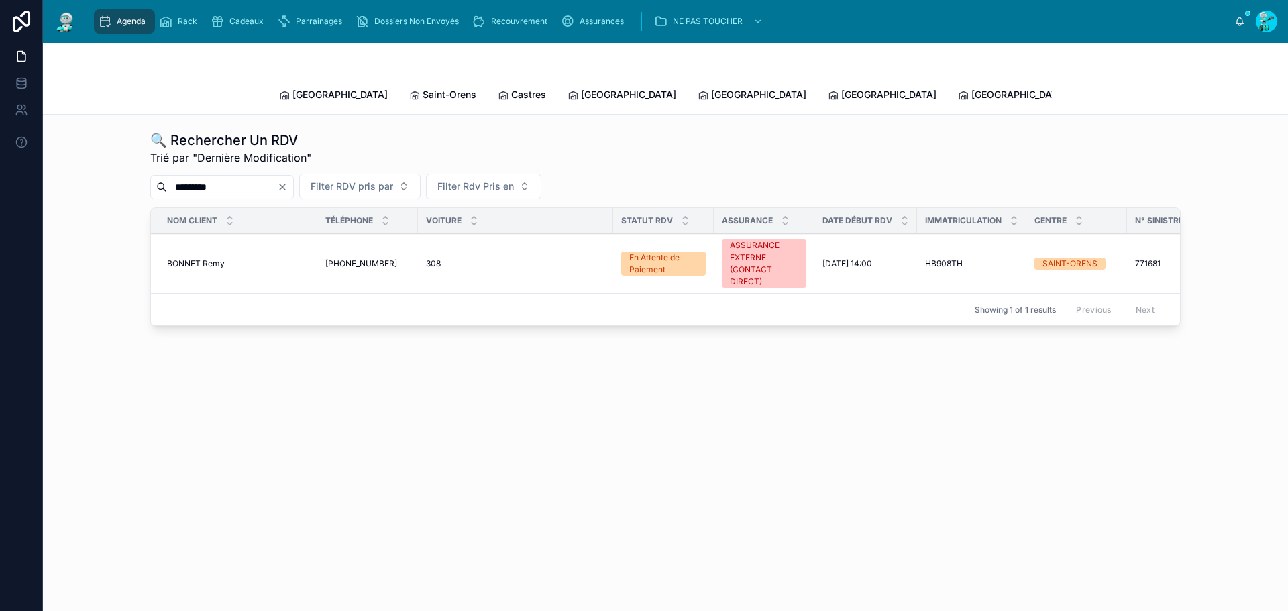
click at [321, 88] on span "[GEOGRAPHIC_DATA]" at bounding box center [339, 94] width 95 height 13
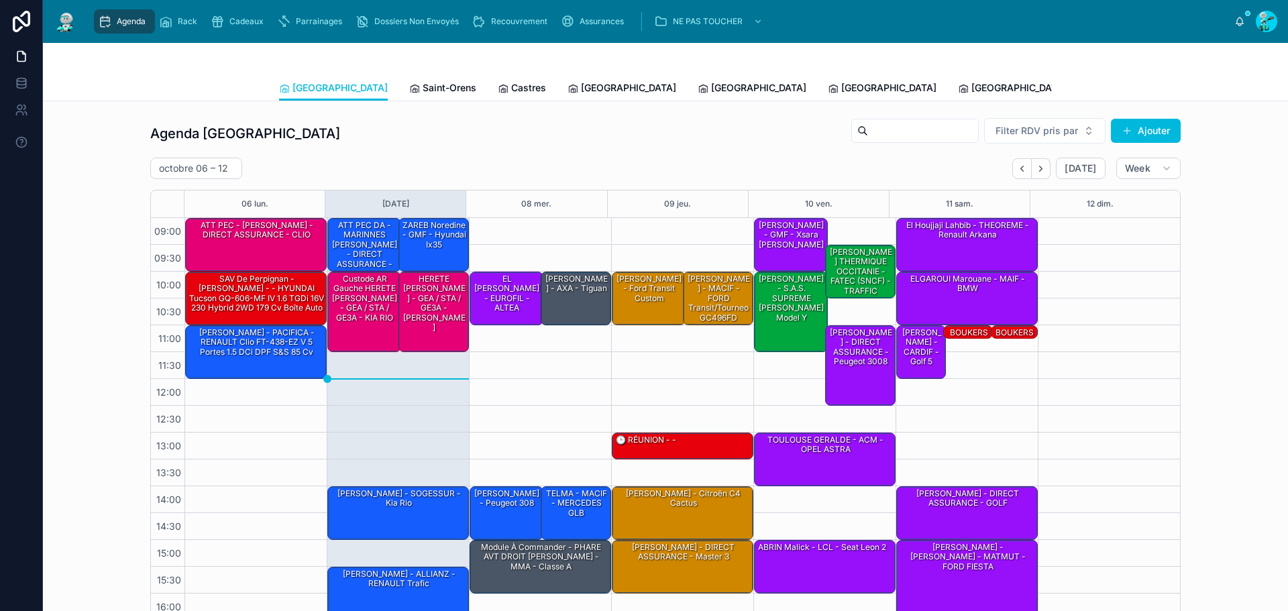
click at [423, 82] on span "Saint-Orens" at bounding box center [450, 87] width 54 height 13
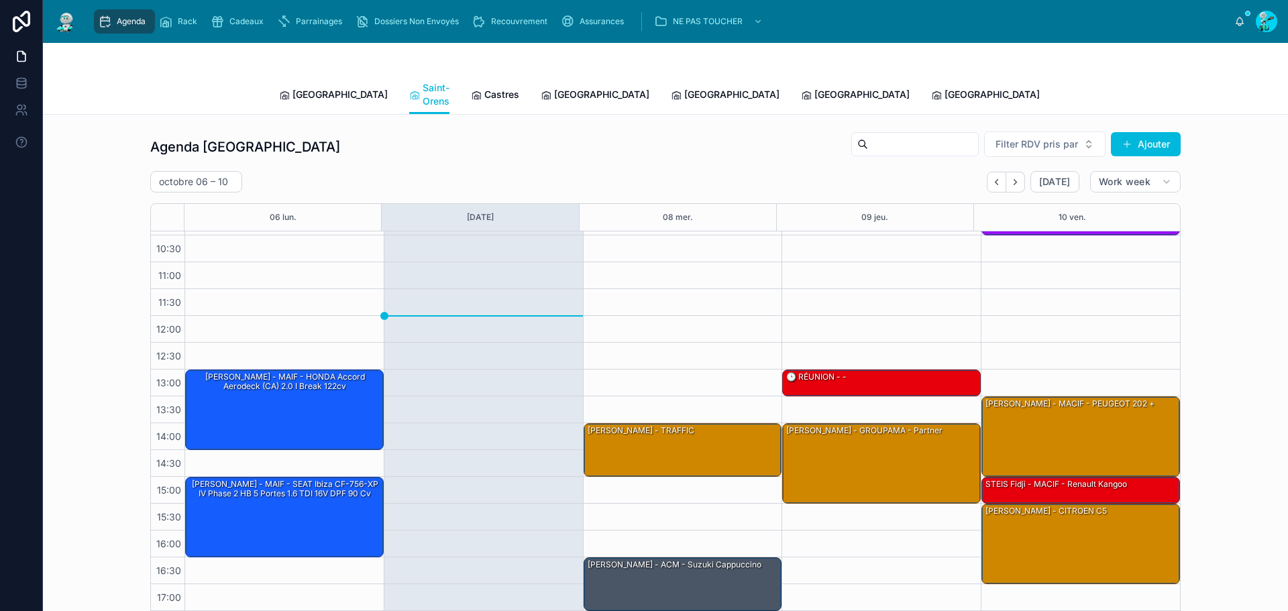
scroll to position [77, 0]
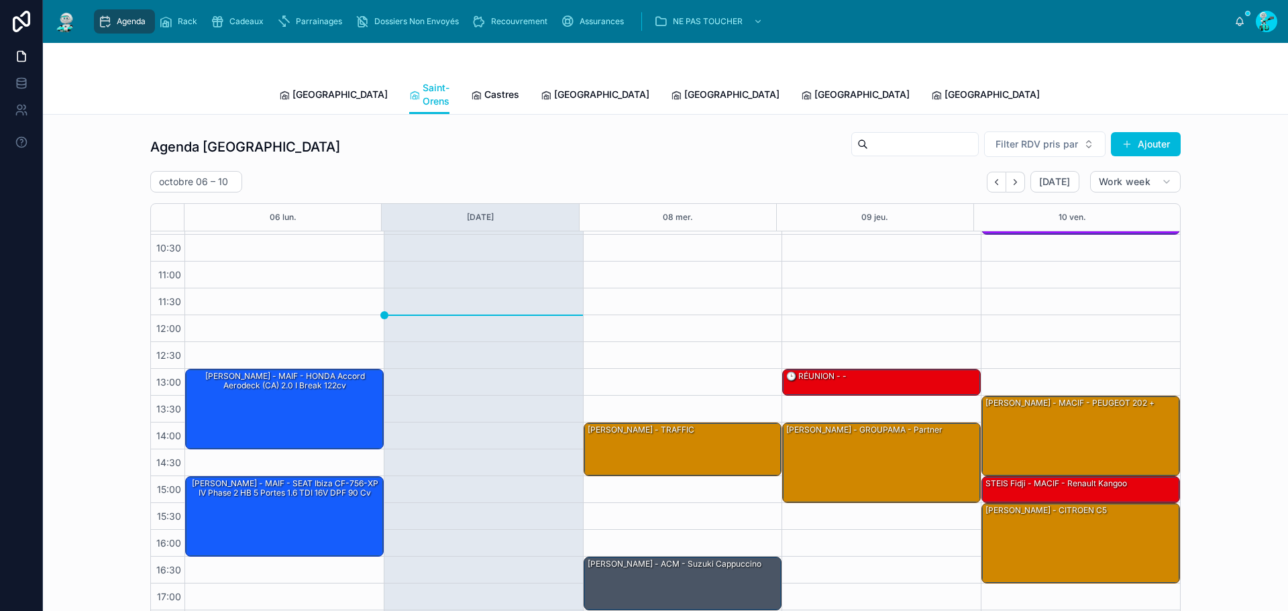
click at [308, 91] on span "[GEOGRAPHIC_DATA]" at bounding box center [339, 94] width 95 height 13
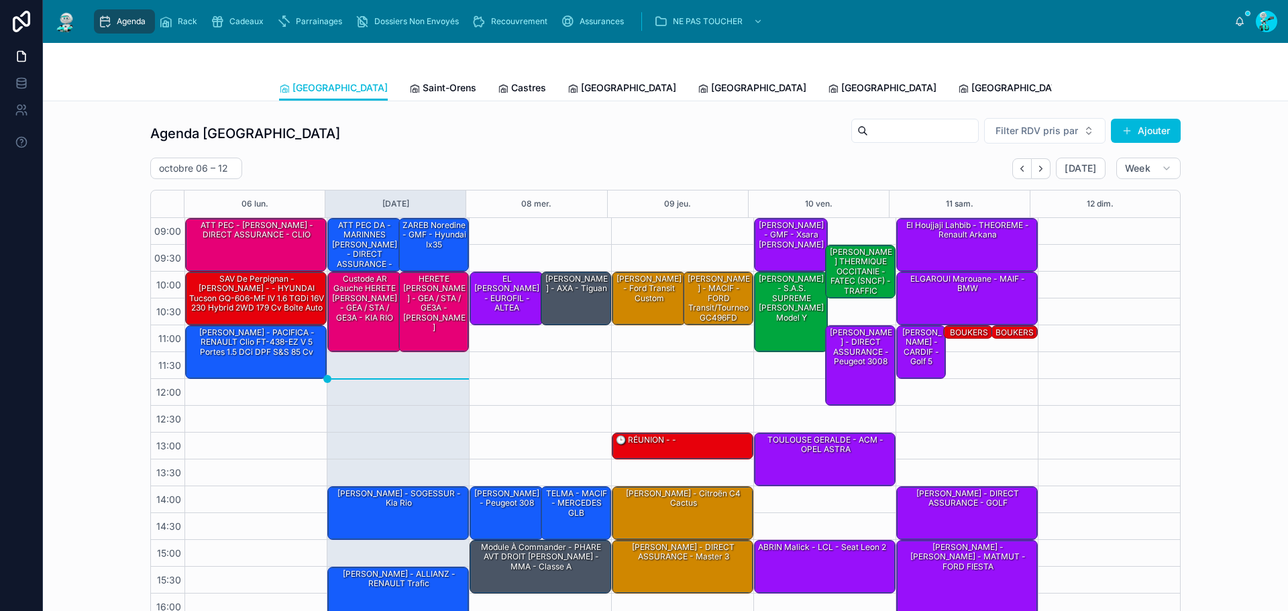
click at [423, 85] on span "Saint-Orens" at bounding box center [450, 87] width 54 height 13
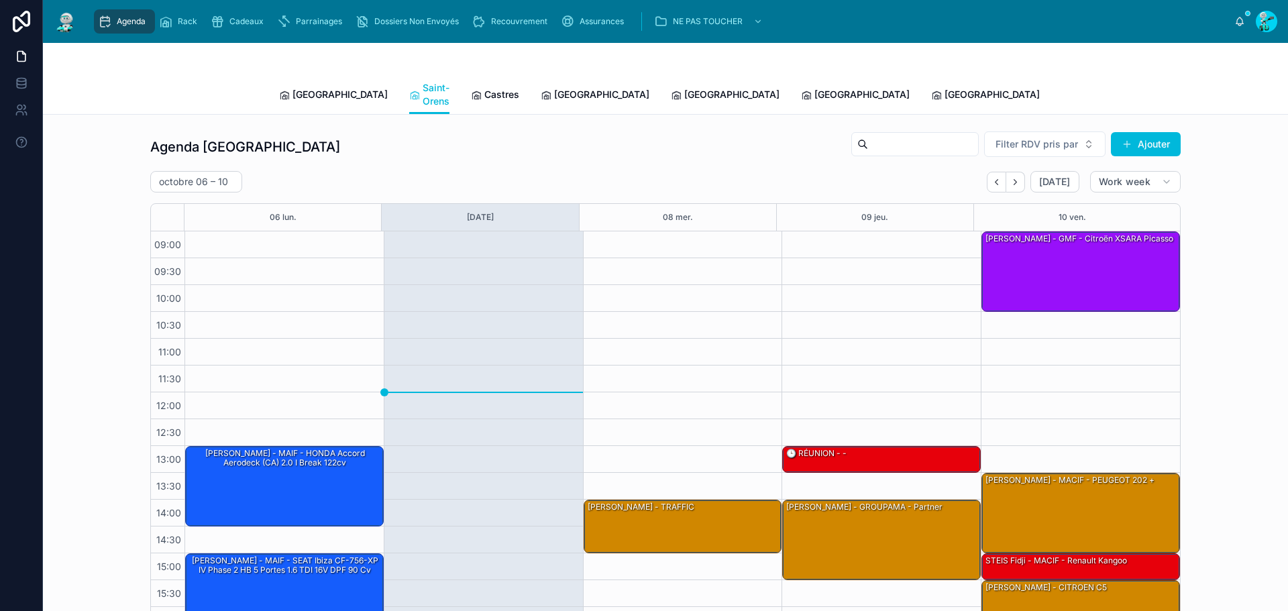
scroll to position [77, 0]
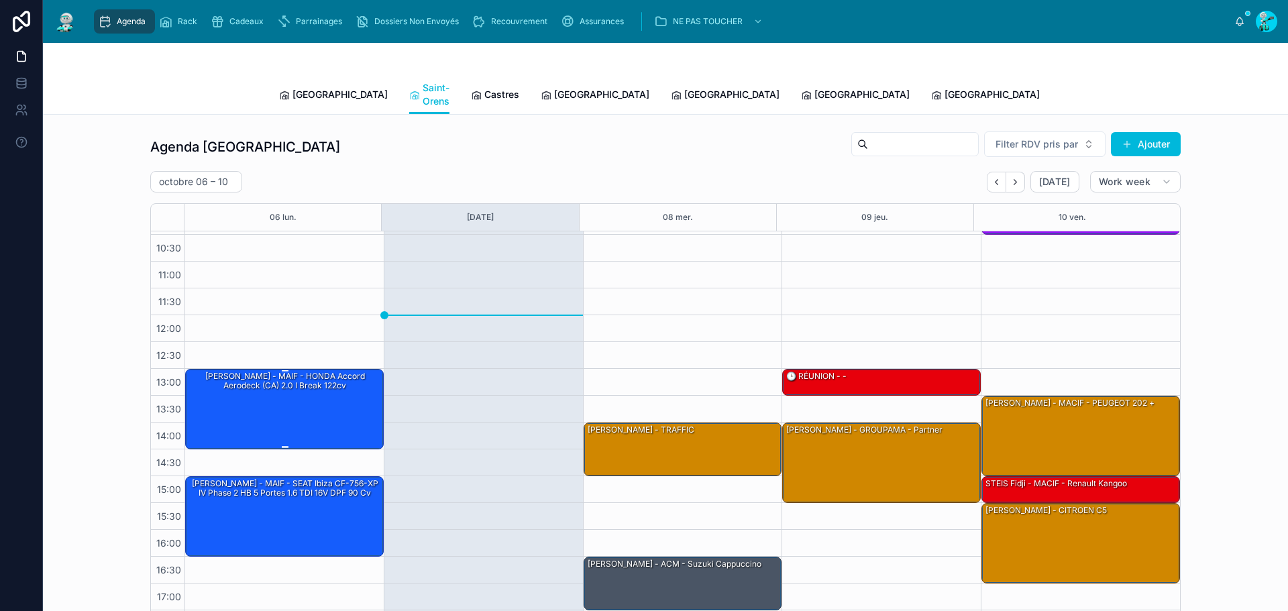
click at [270, 376] on div "[PERSON_NAME] - MAIF - HONDA Accord Aerodeck (CA) 2.0 i Break 122cv" at bounding box center [285, 381] width 194 height 22
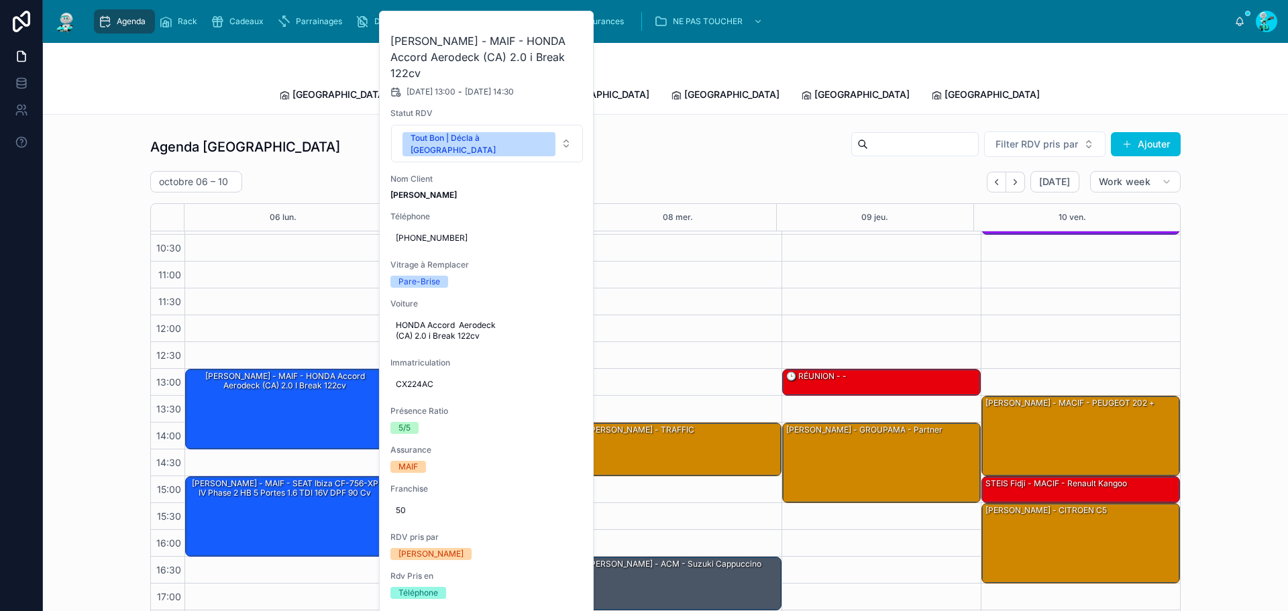
click at [0, 0] on icon at bounding box center [0, 0] width 0 height 0
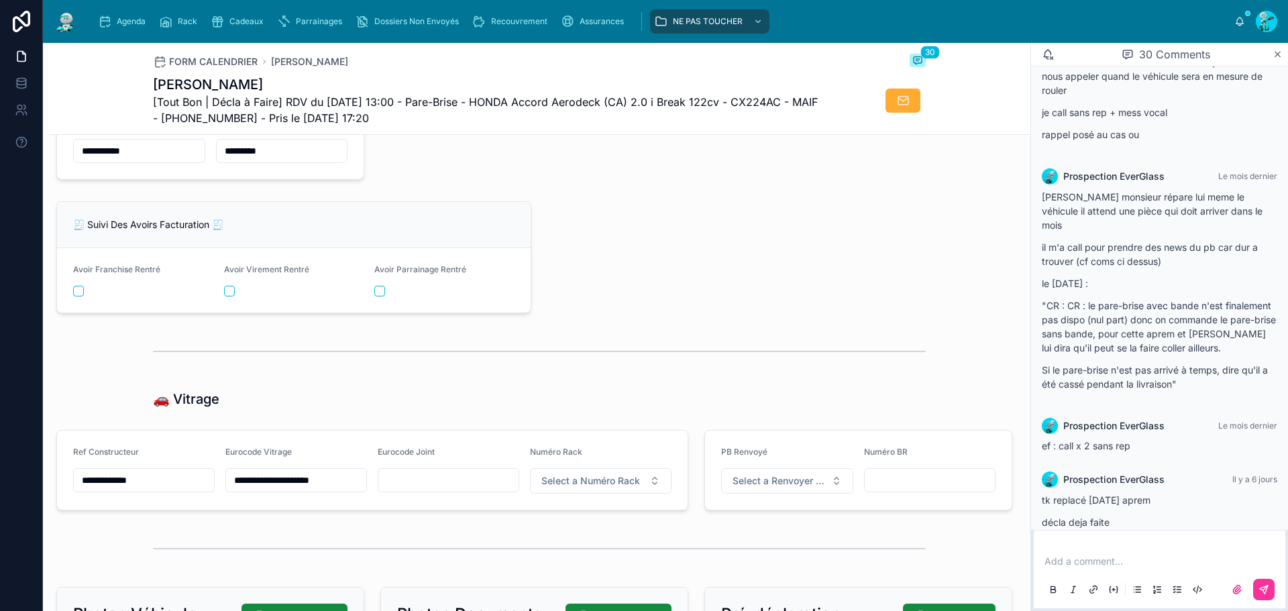
scroll to position [2012, 0]
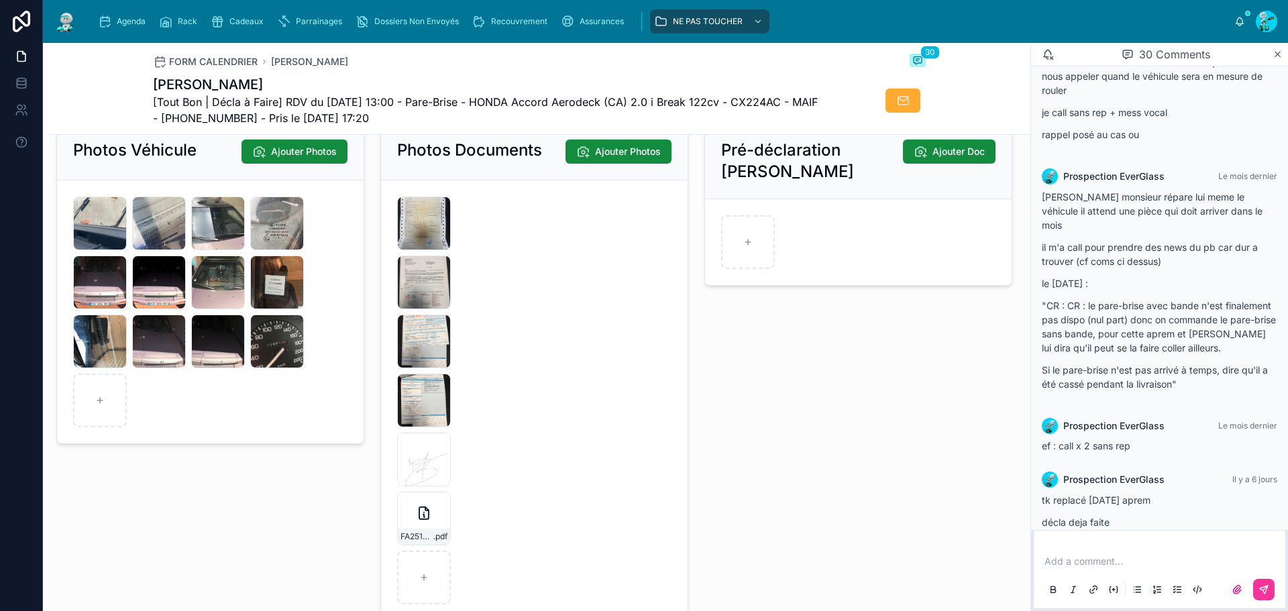
click at [0, 0] on icon at bounding box center [0, 0] width 0 height 0
click at [426, 295] on div "IMG_7714 .jpeg" at bounding box center [424, 283] width 54 height 54
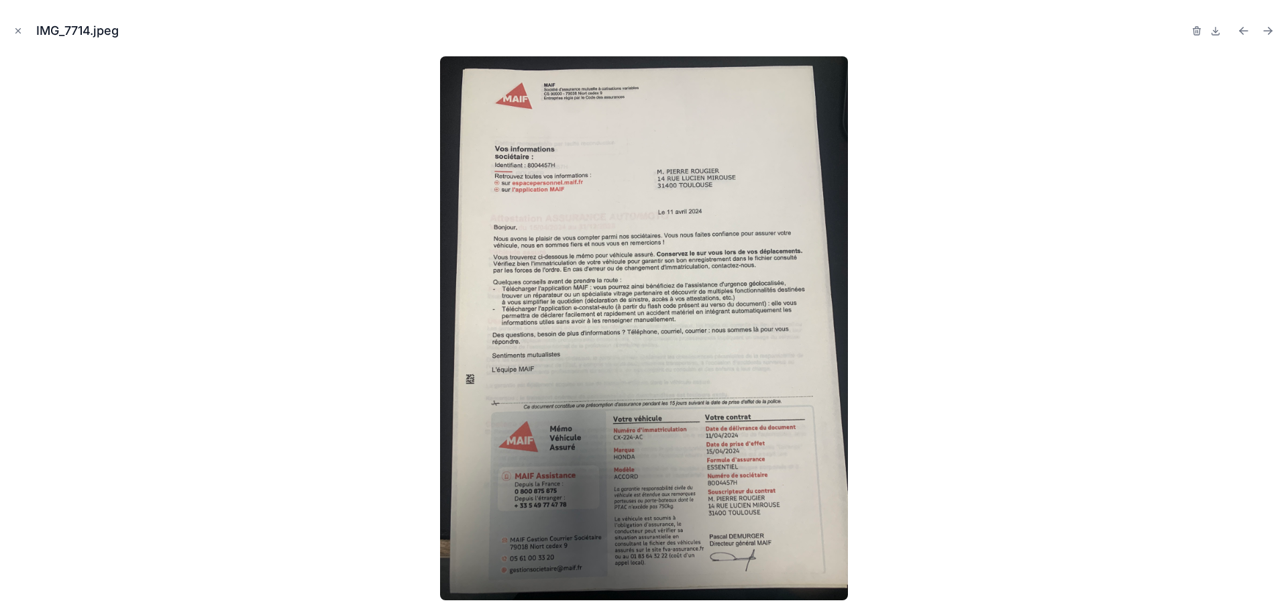
click at [13, 31] on button "Close modal" at bounding box center [18, 30] width 15 height 15
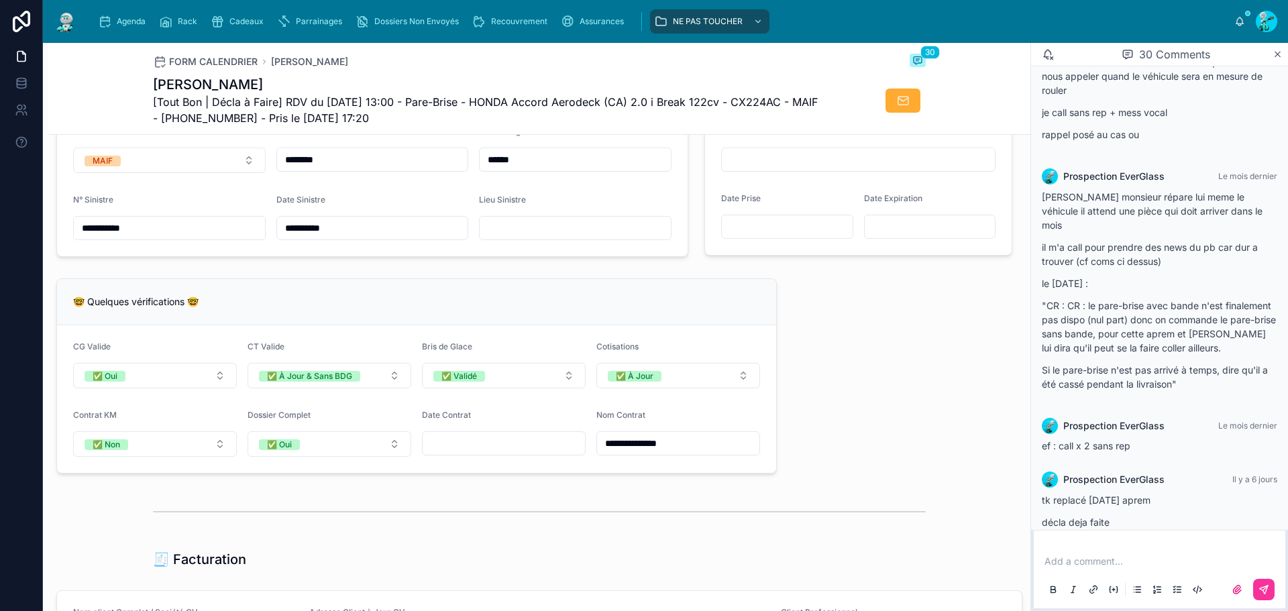
scroll to position [738, 0]
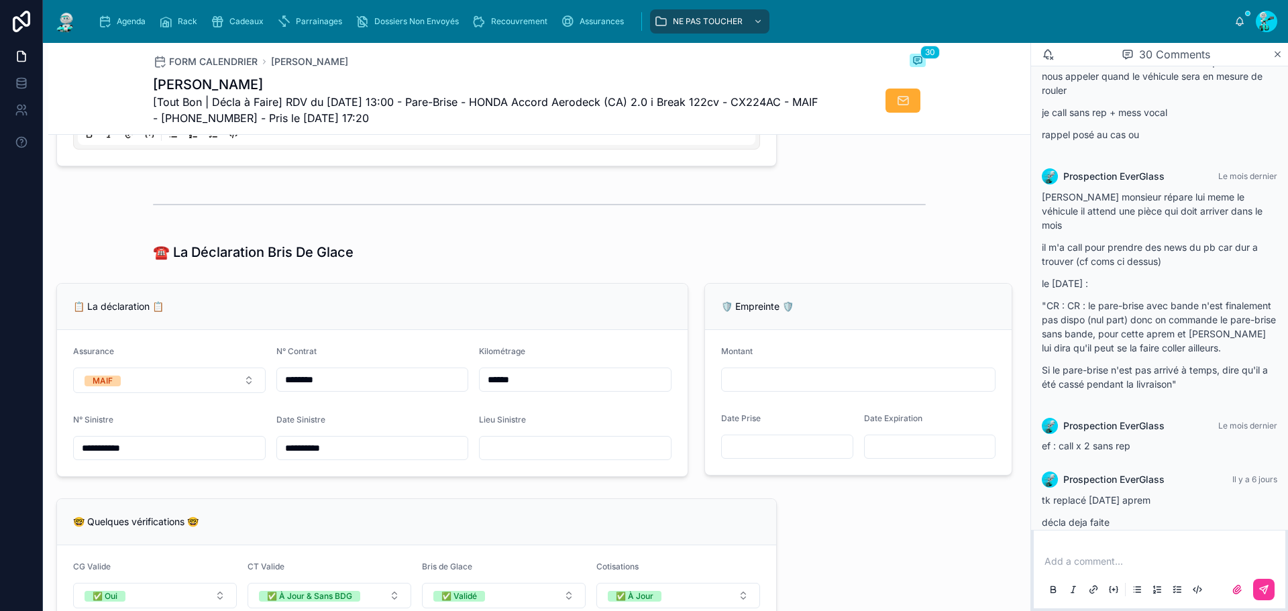
click at [196, 457] on input "**********" at bounding box center [169, 448] width 191 height 19
click at [360, 382] on input "********" at bounding box center [372, 379] width 191 height 19
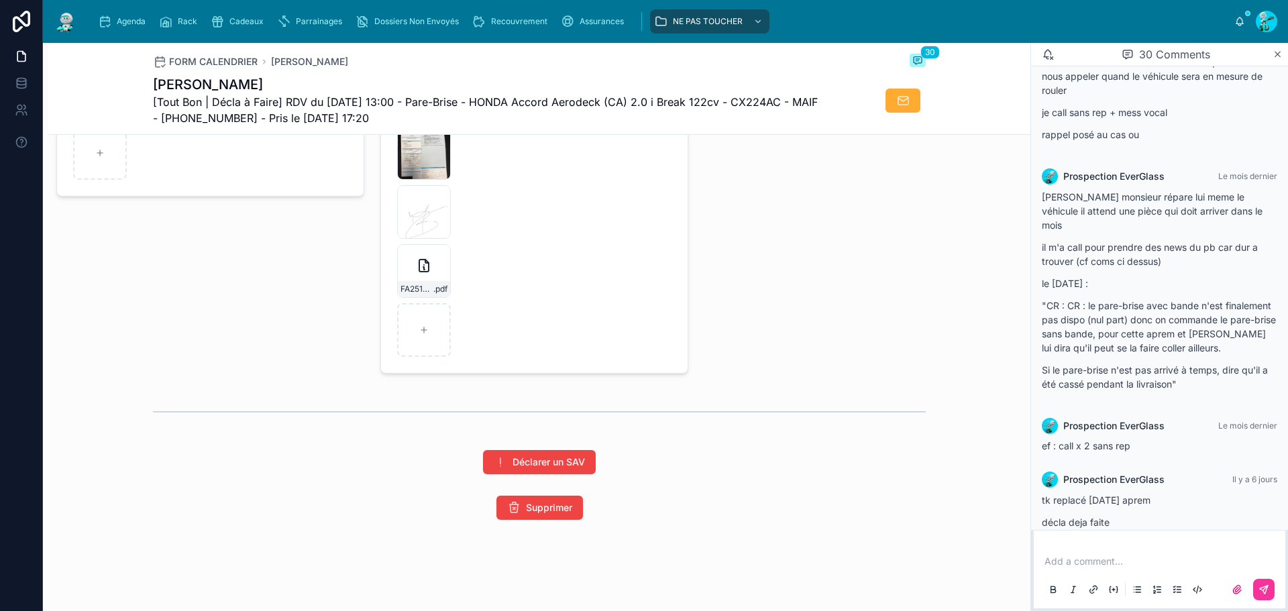
scroll to position [2068, 0]
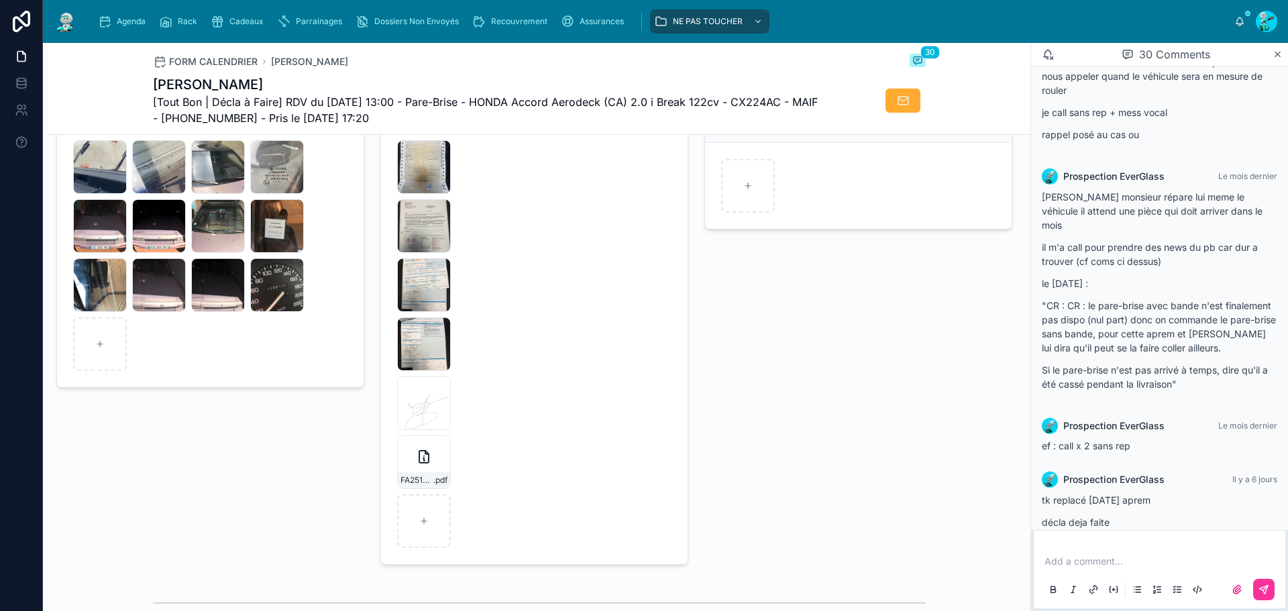
click at [0, 0] on div at bounding box center [0, 0] width 0 height 0
click at [0, 0] on span "IMG_7714" at bounding box center [0, 0] width 0 height 0
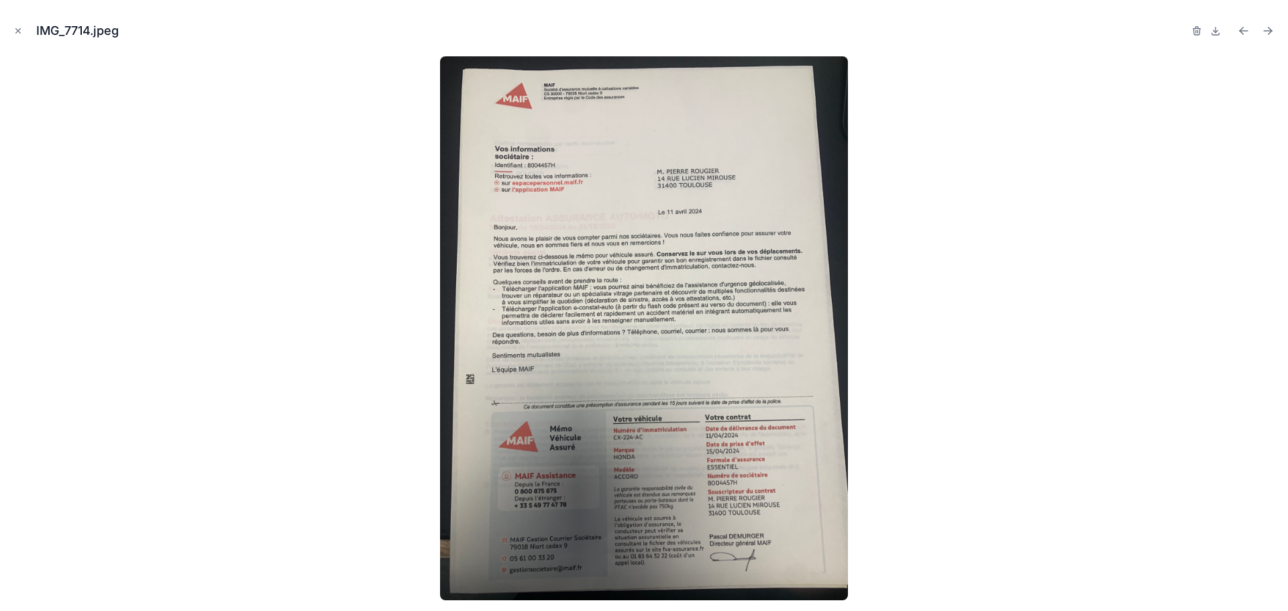
scroll to position [1403, 0]
click at [13, 29] on icon "Close modal" at bounding box center [17, 30] width 9 height 9
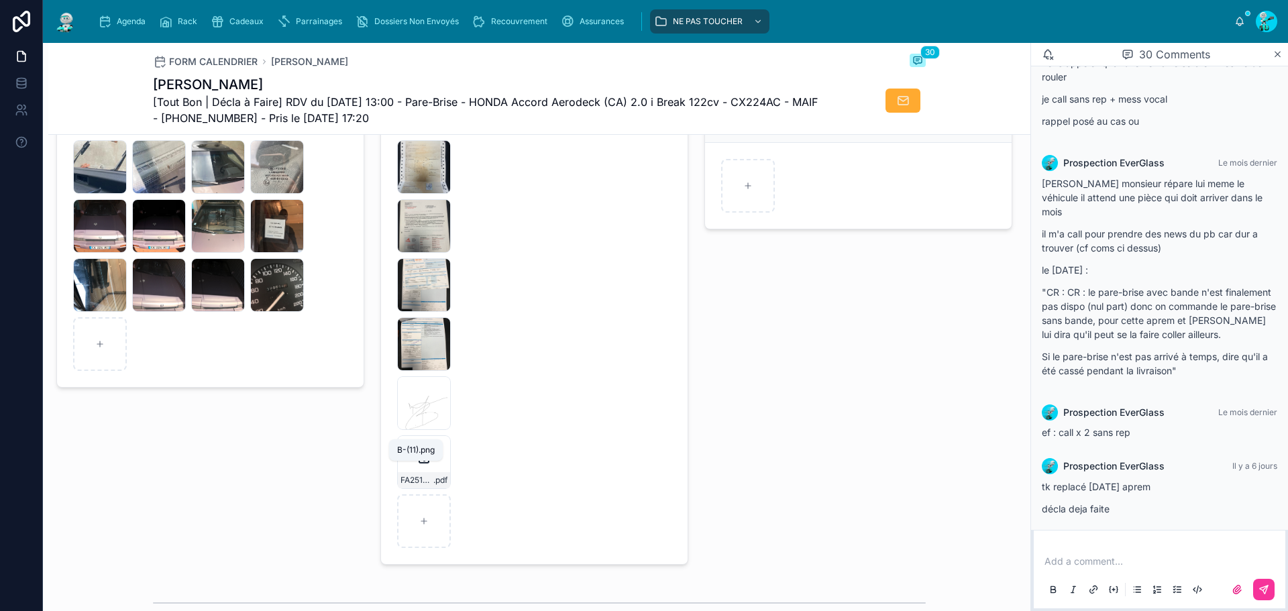
click at [0, 0] on span ".png" at bounding box center [0, 0] width 0 height 0
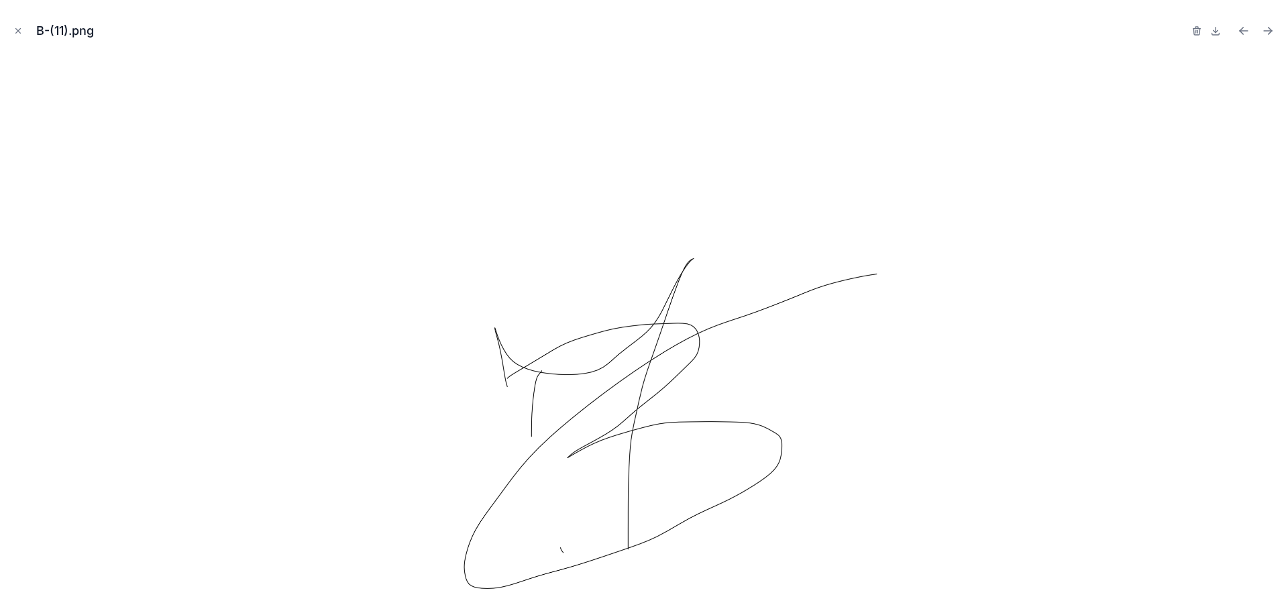
click at [18, 34] on icon "Close modal" at bounding box center [17, 30] width 9 height 9
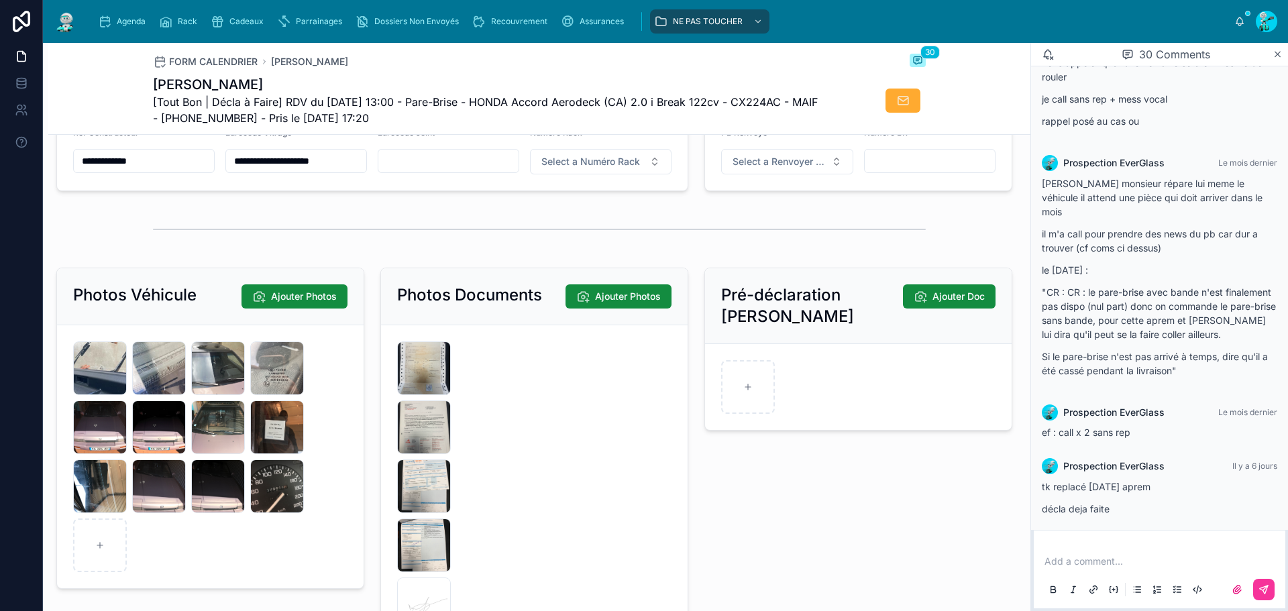
scroll to position [2068, 0]
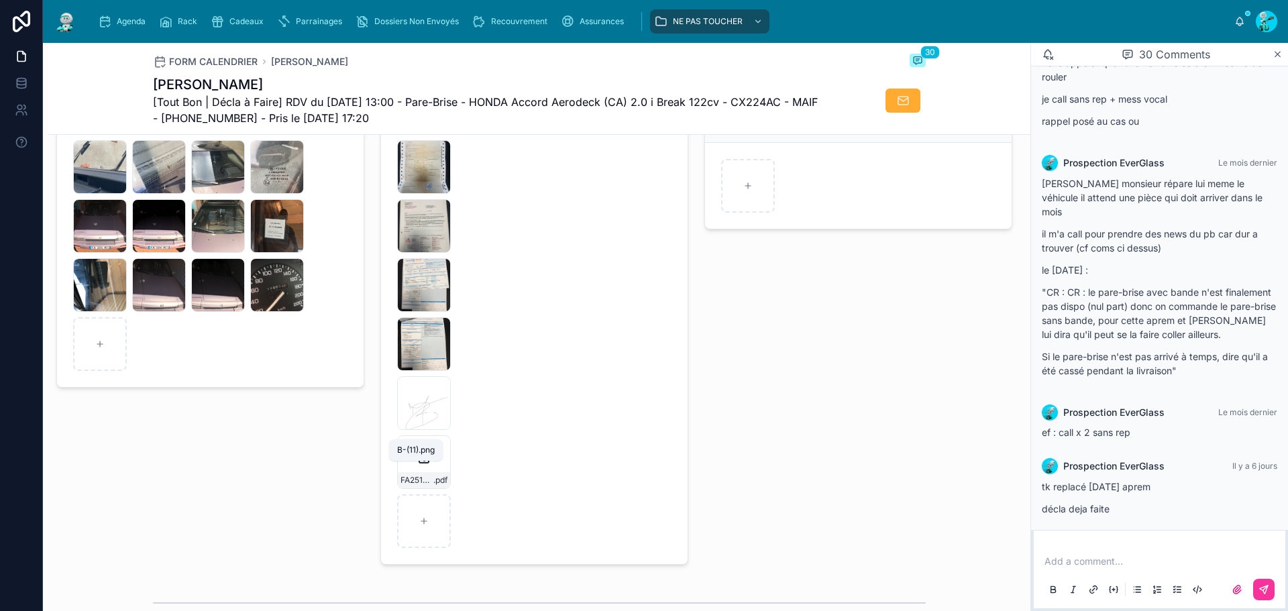
click at [0, 0] on span ".png" at bounding box center [0, 0] width 0 height 0
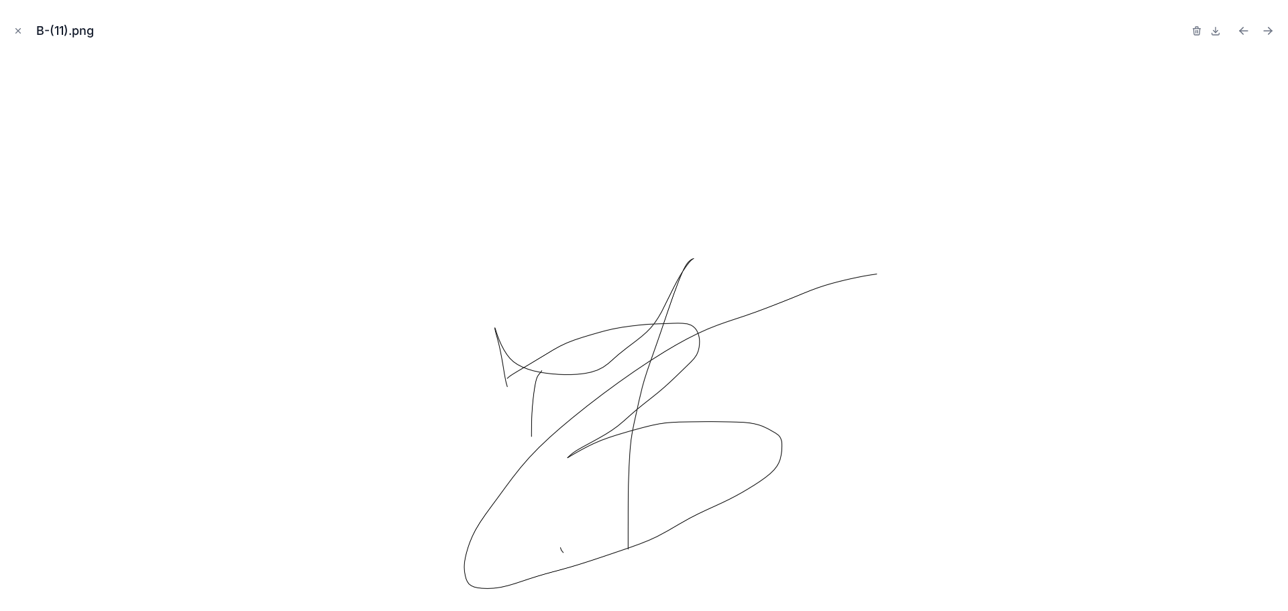
click at [15, 30] on icon "Close modal" at bounding box center [17, 30] width 9 height 9
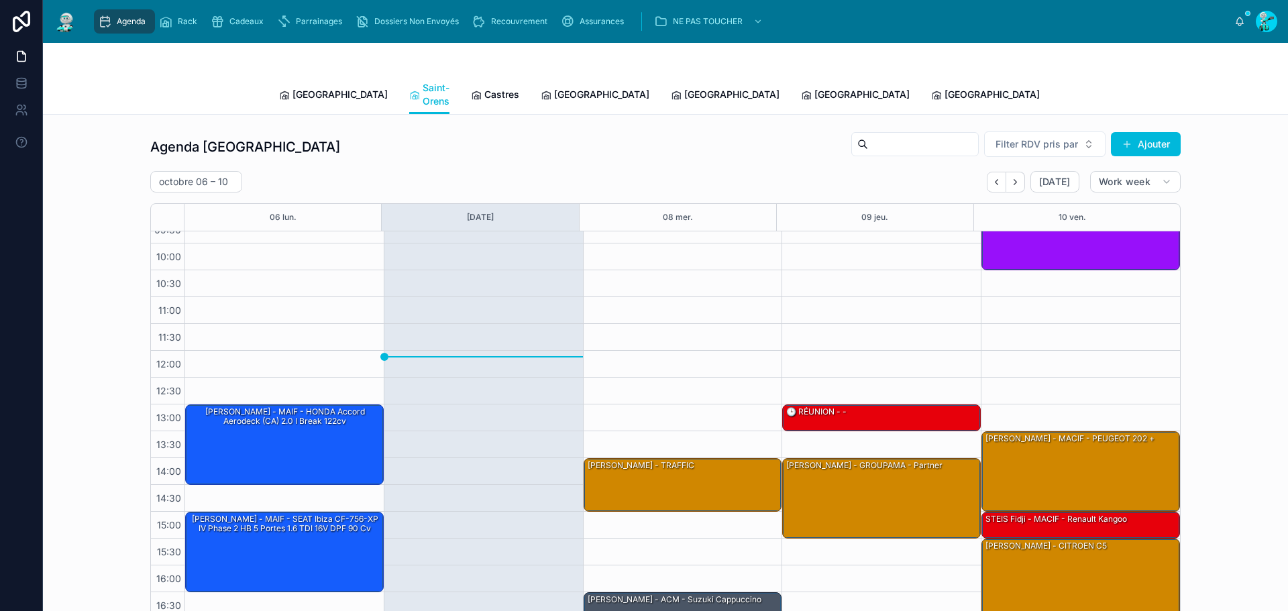
scroll to position [77, 0]
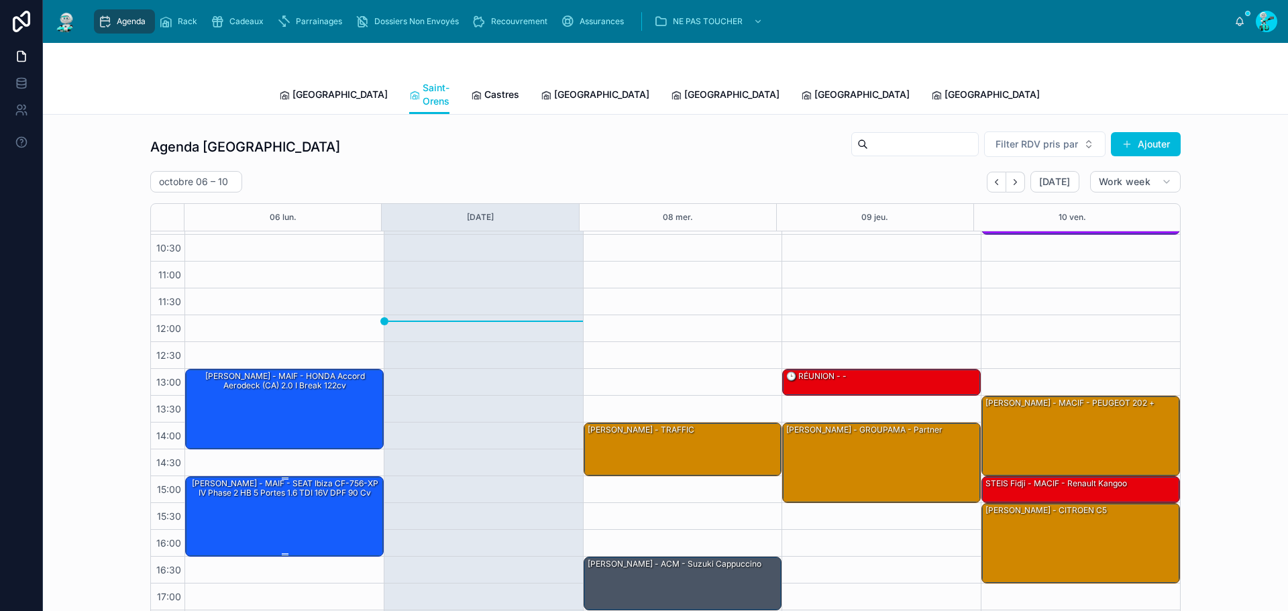
click at [304, 522] on div "[PERSON_NAME] - MAIF - SEAT Ibiza CF-756-XP IV Phase 2 HB 5 Portes 1.6 TDI 16V …" at bounding box center [285, 516] width 194 height 78
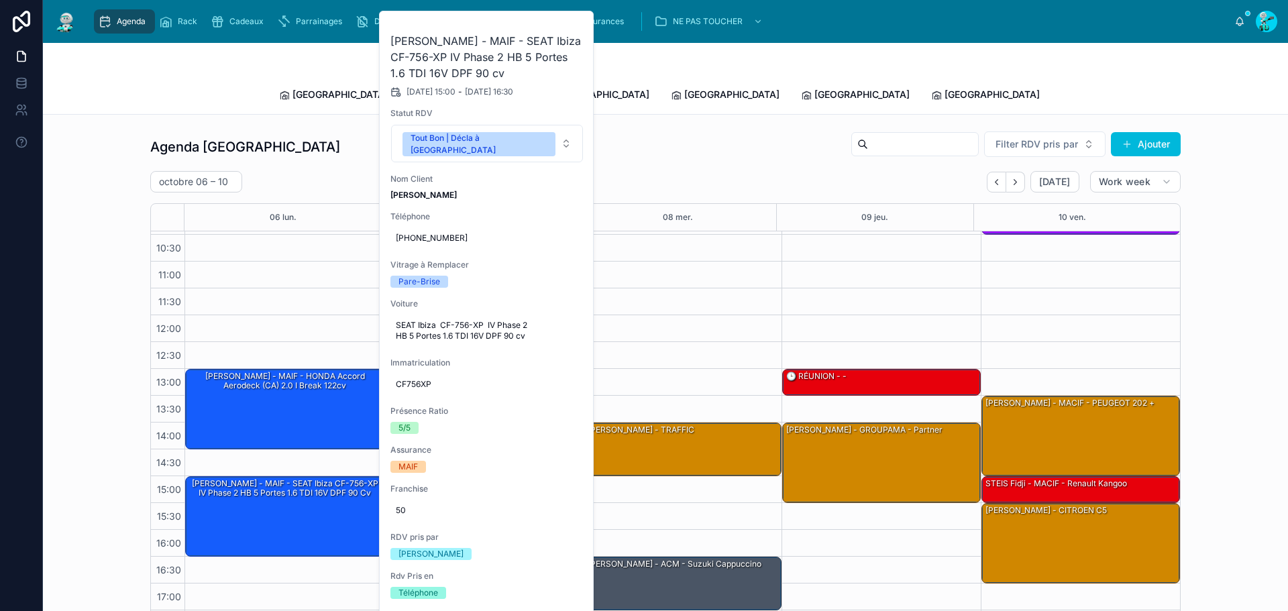
click at [0, 0] on button at bounding box center [0, 0] width 0 height 0
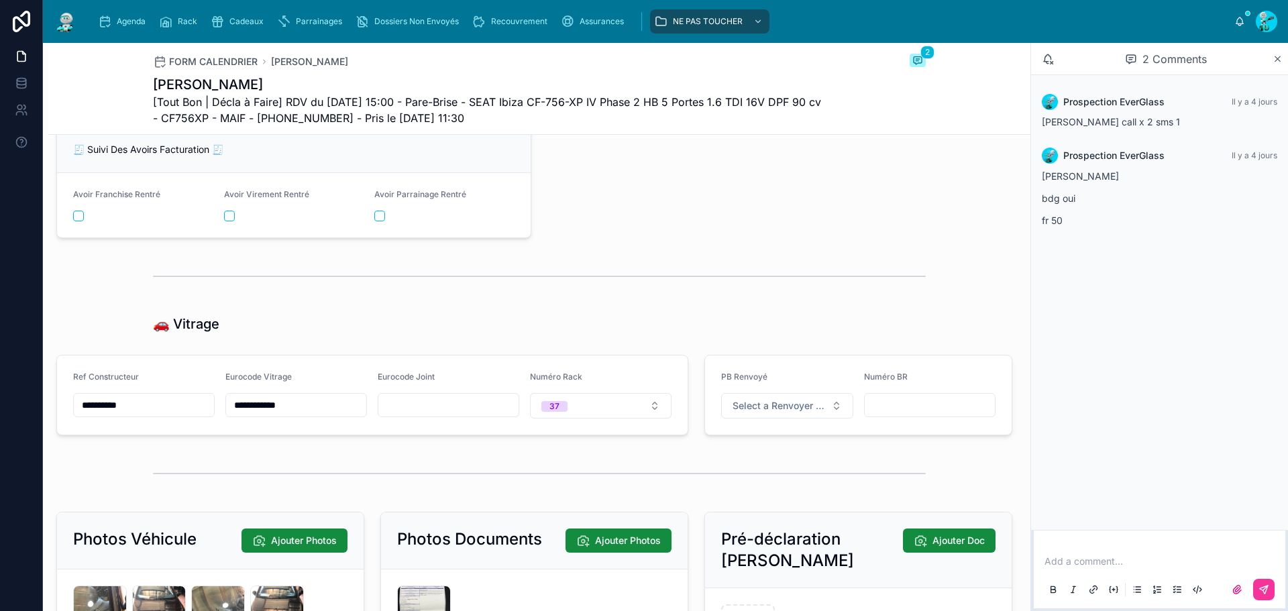
scroll to position [1945, 0]
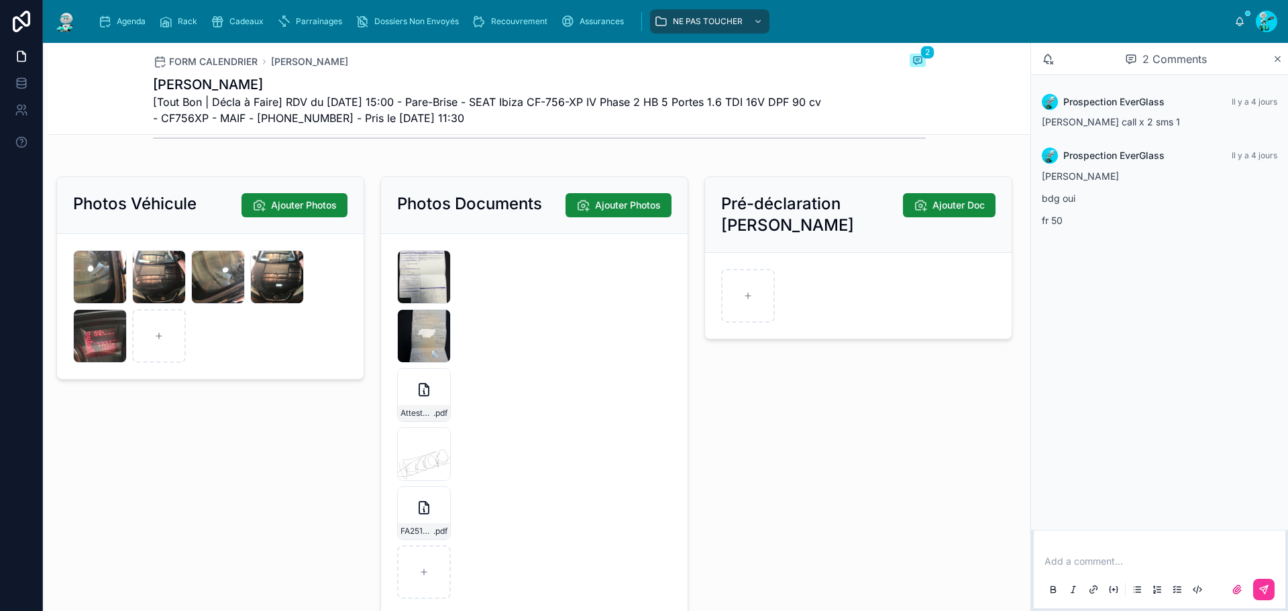
click at [0, 0] on icon at bounding box center [0, 0] width 0 height 0
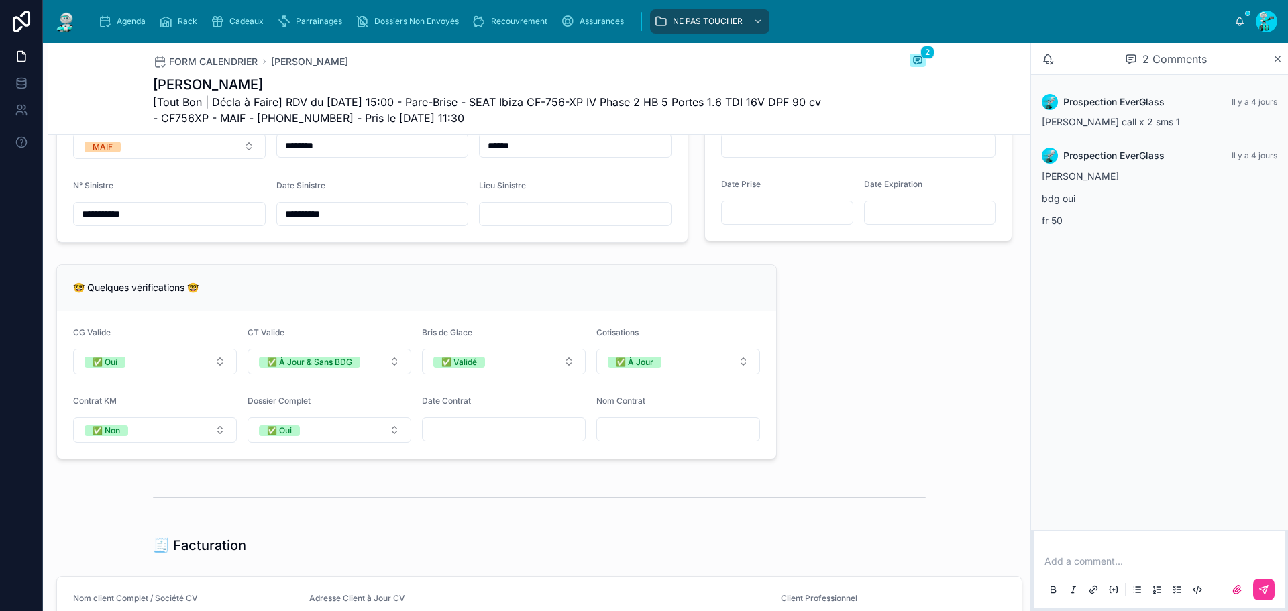
scroll to position [872, 0]
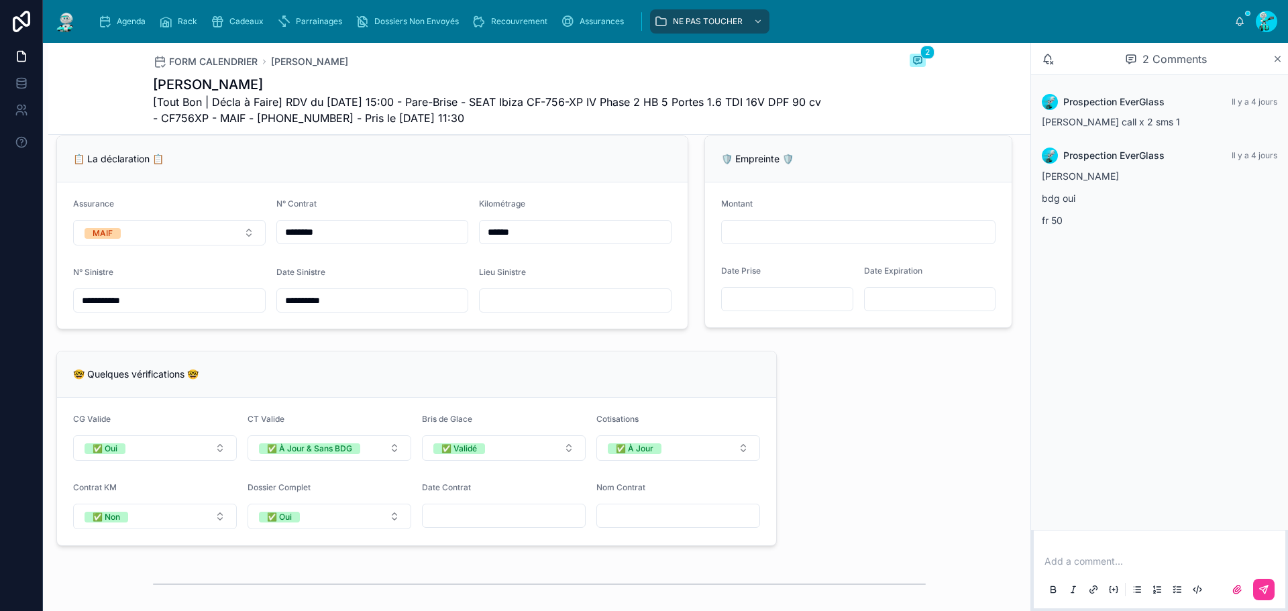
click at [174, 307] on input "**********" at bounding box center [169, 300] width 191 height 19
click at [347, 241] on input "********" at bounding box center [372, 232] width 191 height 19
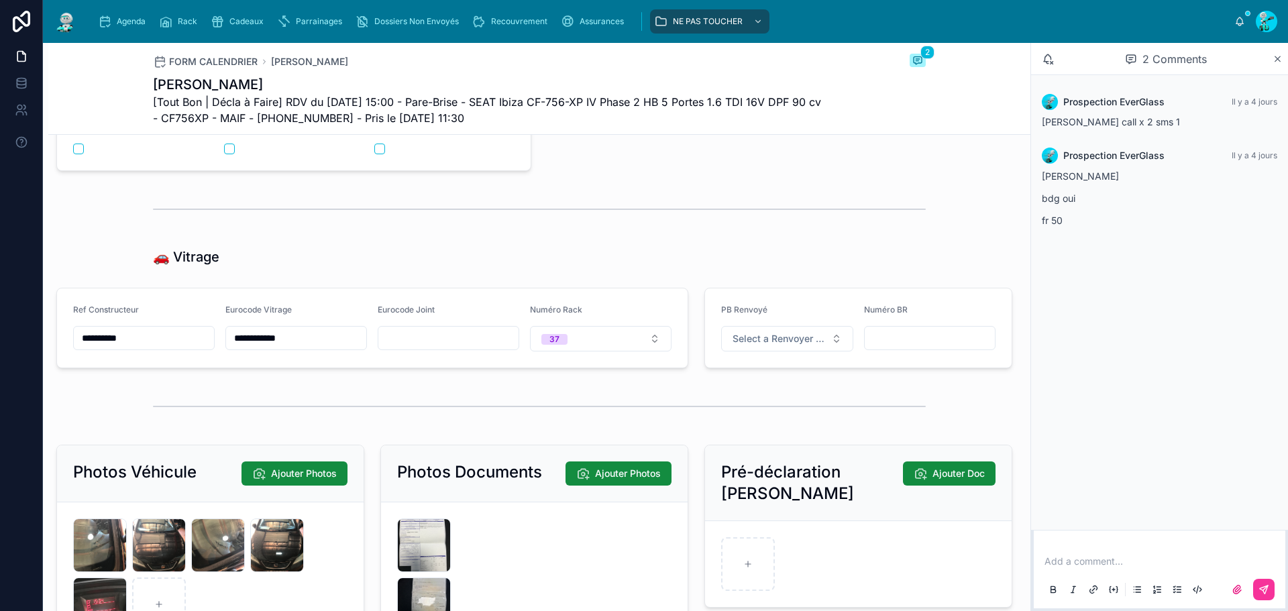
scroll to position [2079, 0]
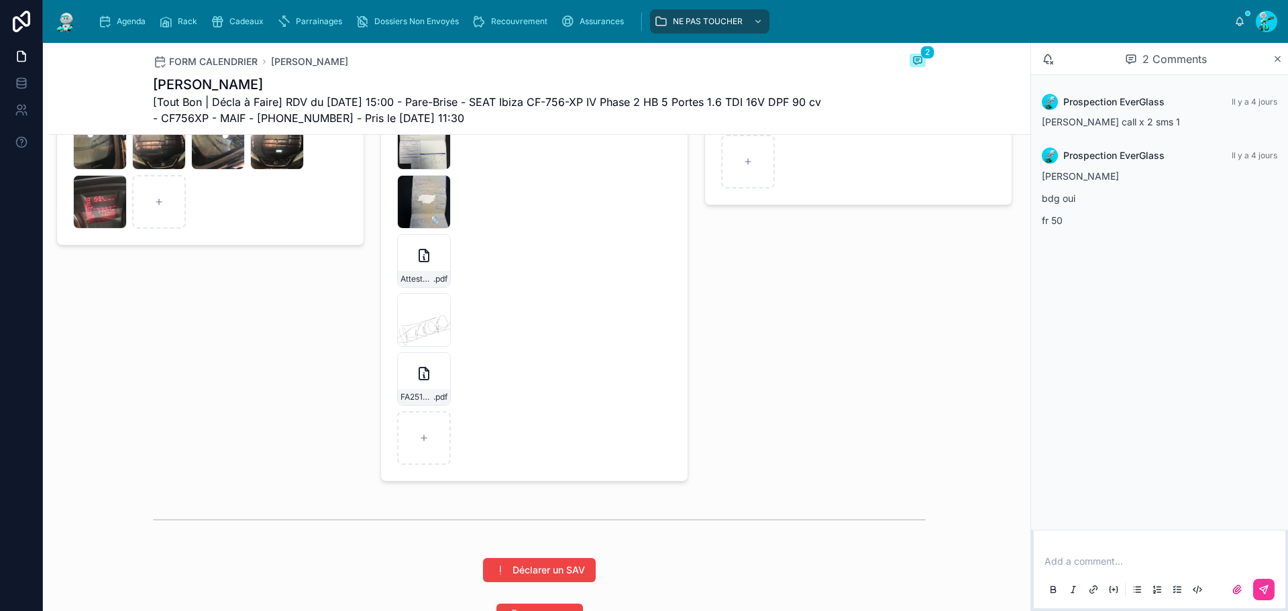
click at [427, 328] on div "VERRONS .png" at bounding box center [424, 320] width 54 height 54
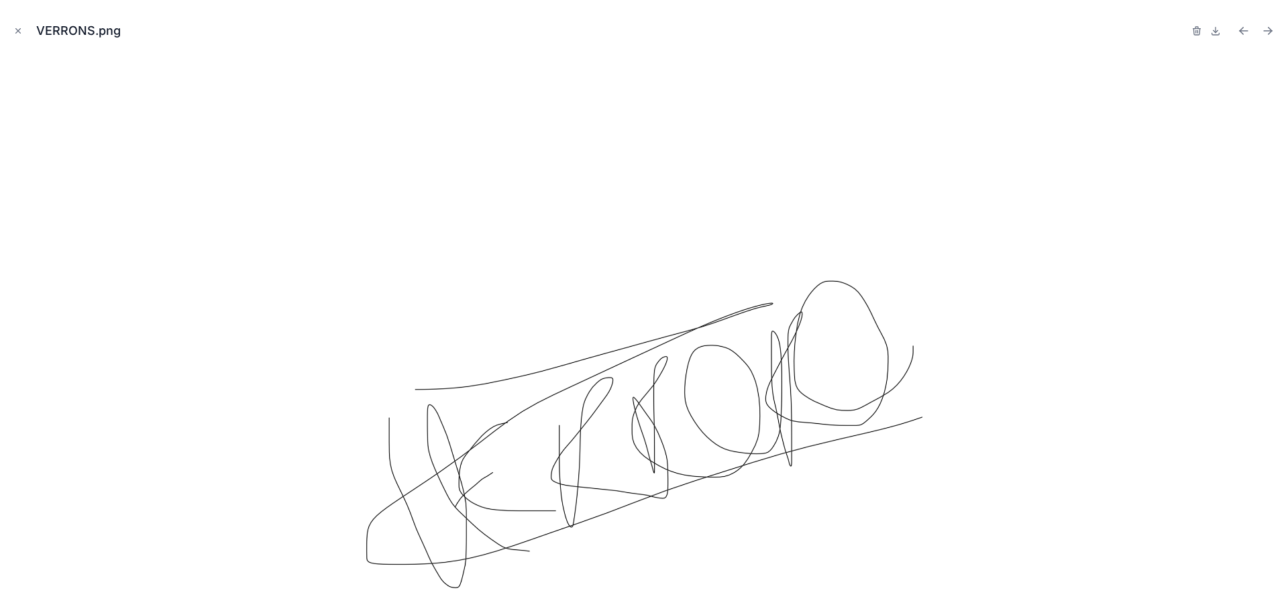
click at [19, 27] on icon "Close modal" at bounding box center [17, 30] width 9 height 9
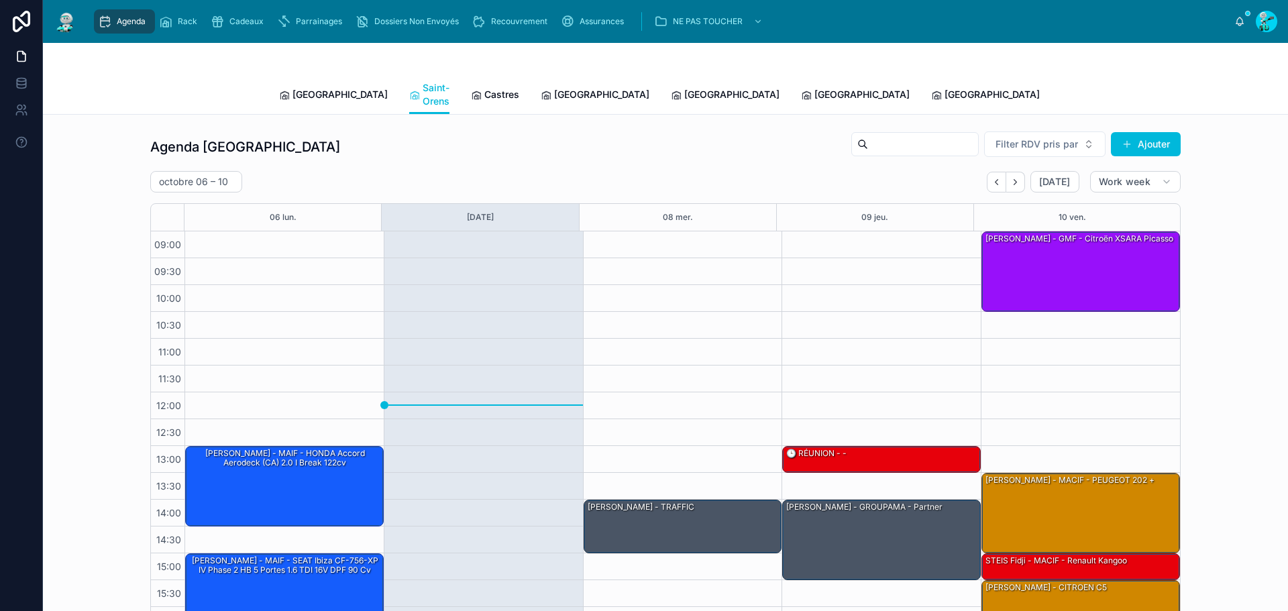
click at [484, 89] on span "Castres" at bounding box center [501, 94] width 35 height 13
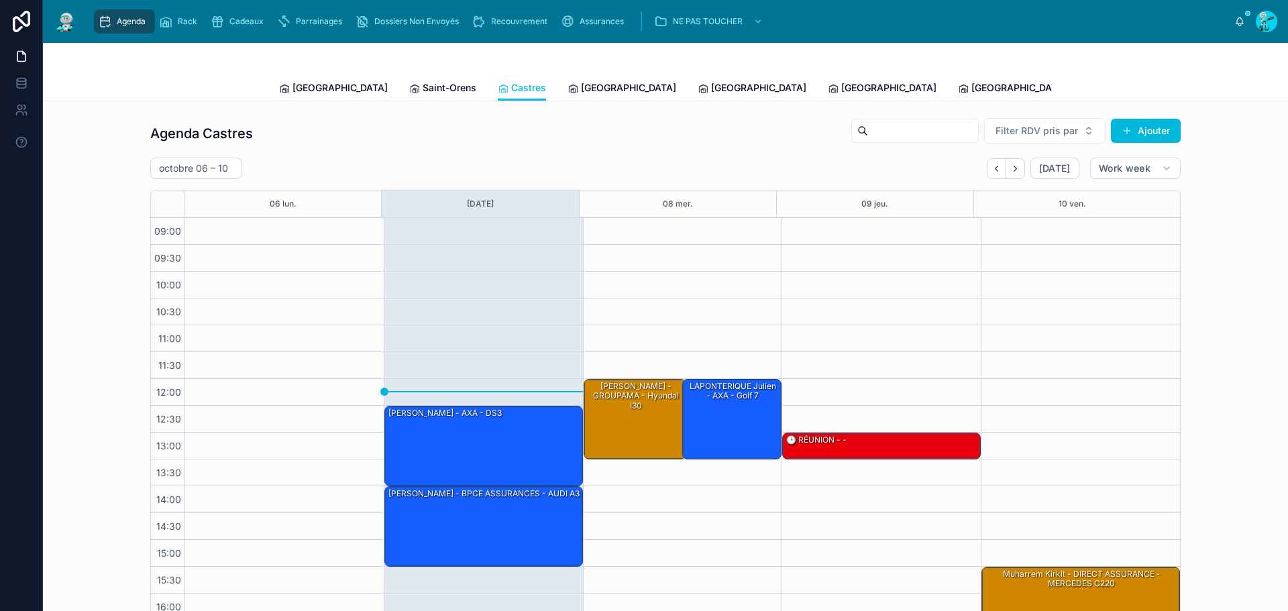
click at [581, 89] on span "[GEOGRAPHIC_DATA]" at bounding box center [628, 87] width 95 height 13
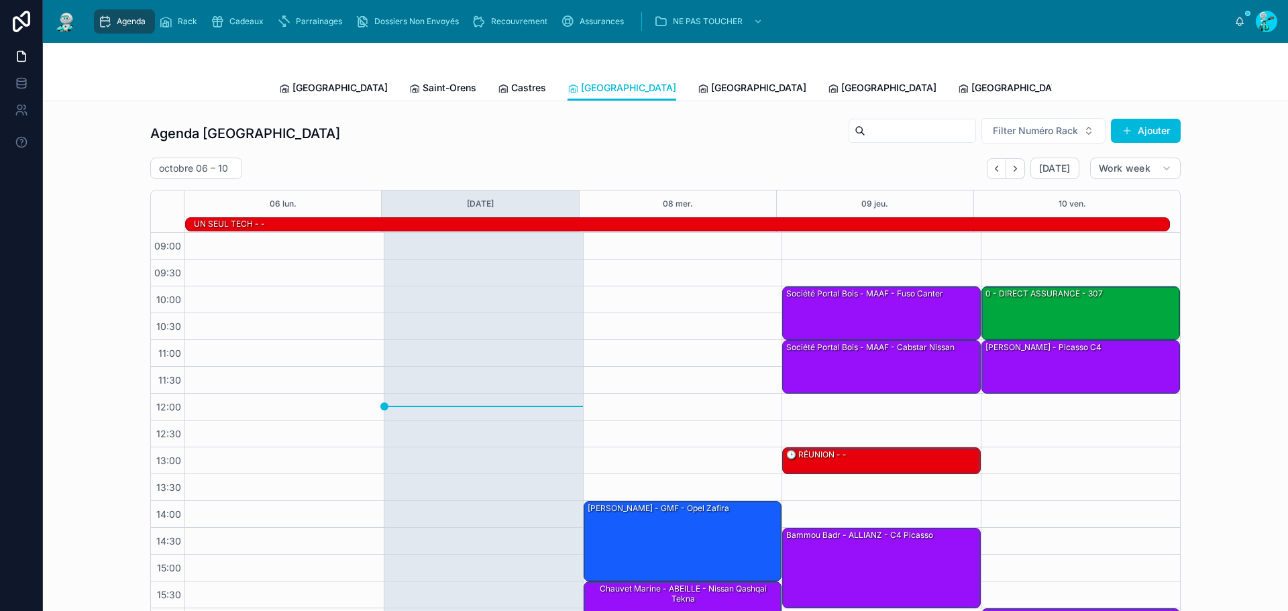
click at [698, 82] on div "[GEOGRAPHIC_DATA]" at bounding box center [752, 87] width 109 height 13
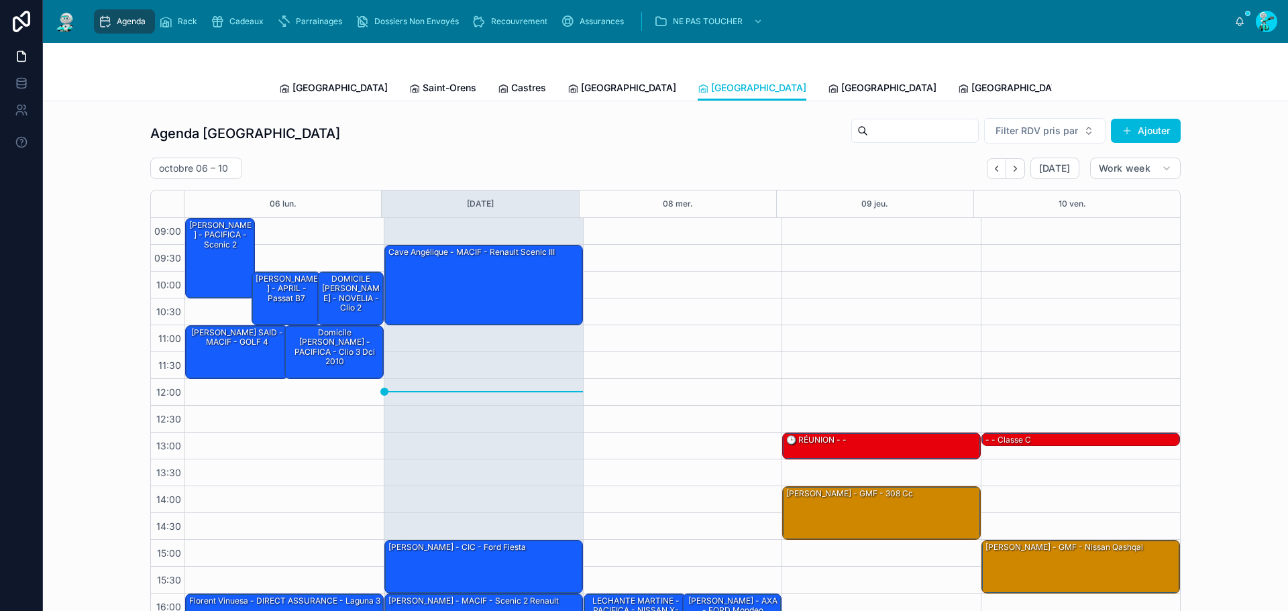
click at [841, 91] on span "[GEOGRAPHIC_DATA]" at bounding box center [888, 87] width 95 height 13
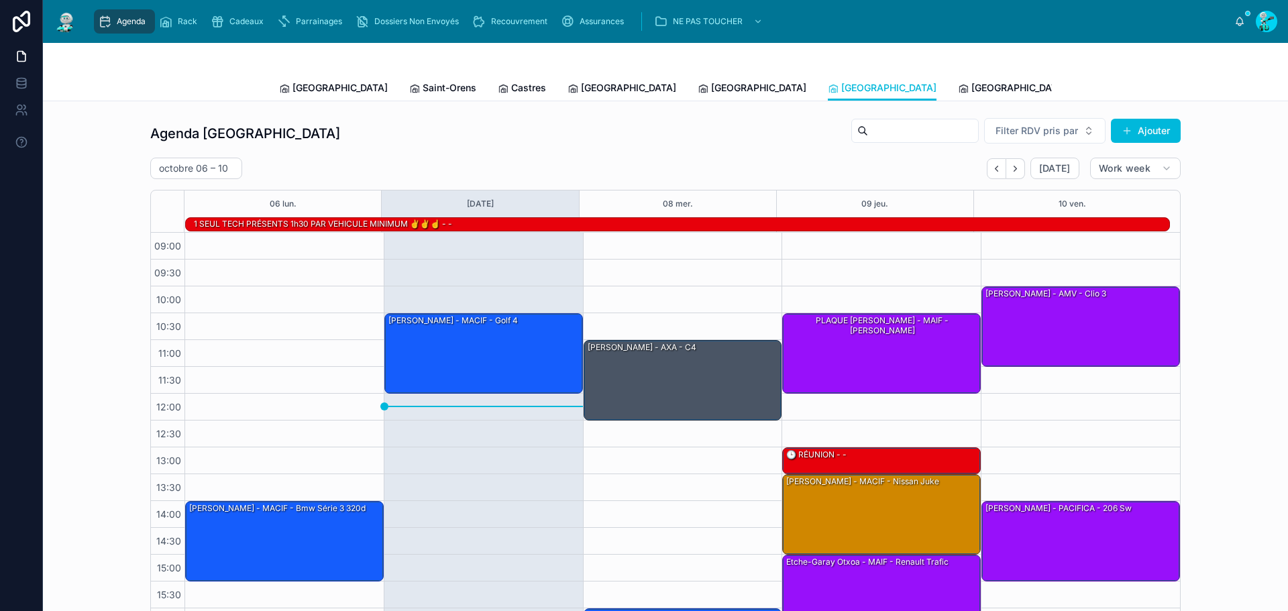
drag, startPoint x: 762, startPoint y: 78, endPoint x: 680, endPoint y: 93, distance: 83.1
click at [958, 77] on link "[GEOGRAPHIC_DATA]" at bounding box center [1012, 89] width 109 height 27
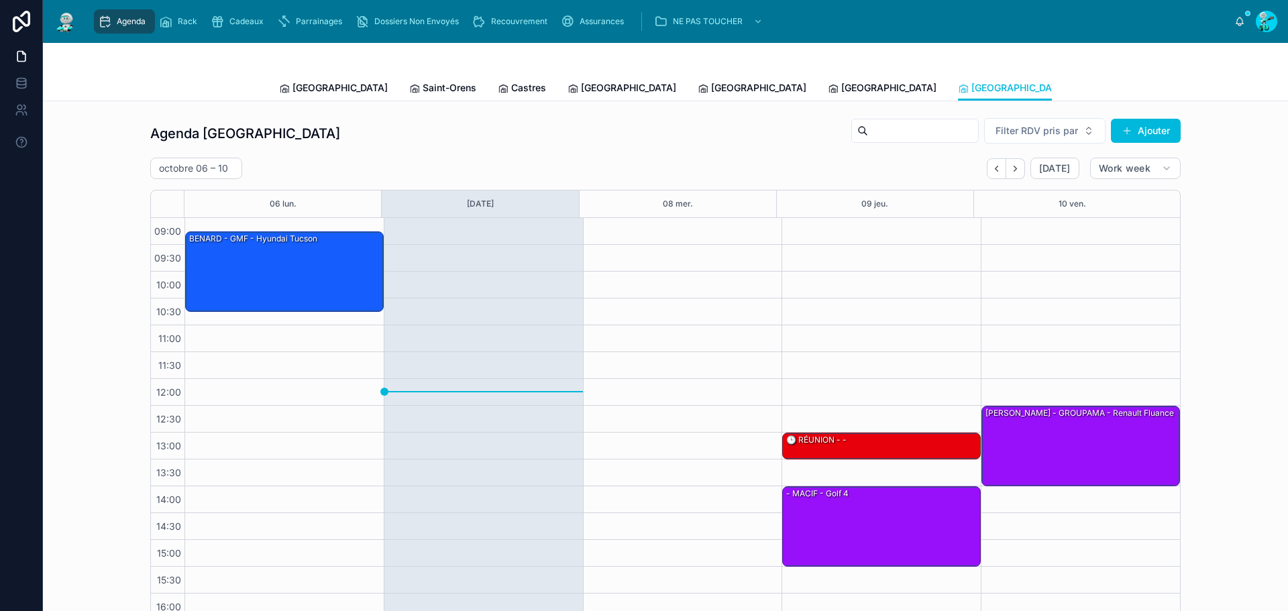
scroll to position [77, 0]
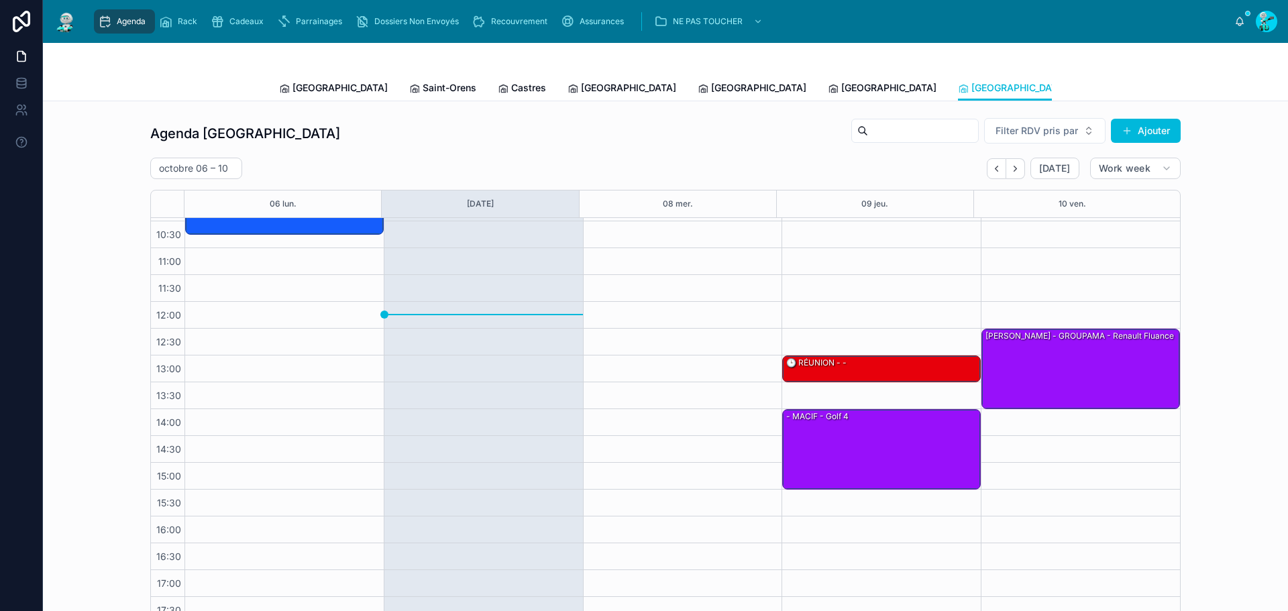
click at [711, 88] on span "[GEOGRAPHIC_DATA]" at bounding box center [758, 87] width 95 height 13
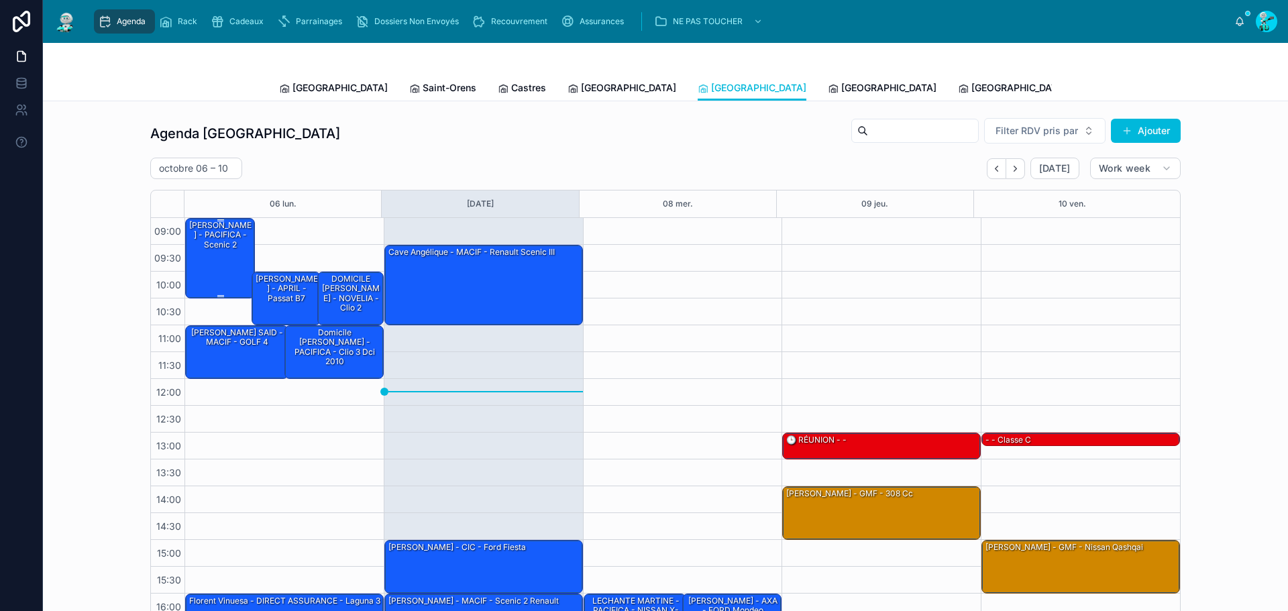
click at [211, 266] on div "[PERSON_NAME] - PACIFICA - scenic 2" at bounding box center [221, 258] width 66 height 78
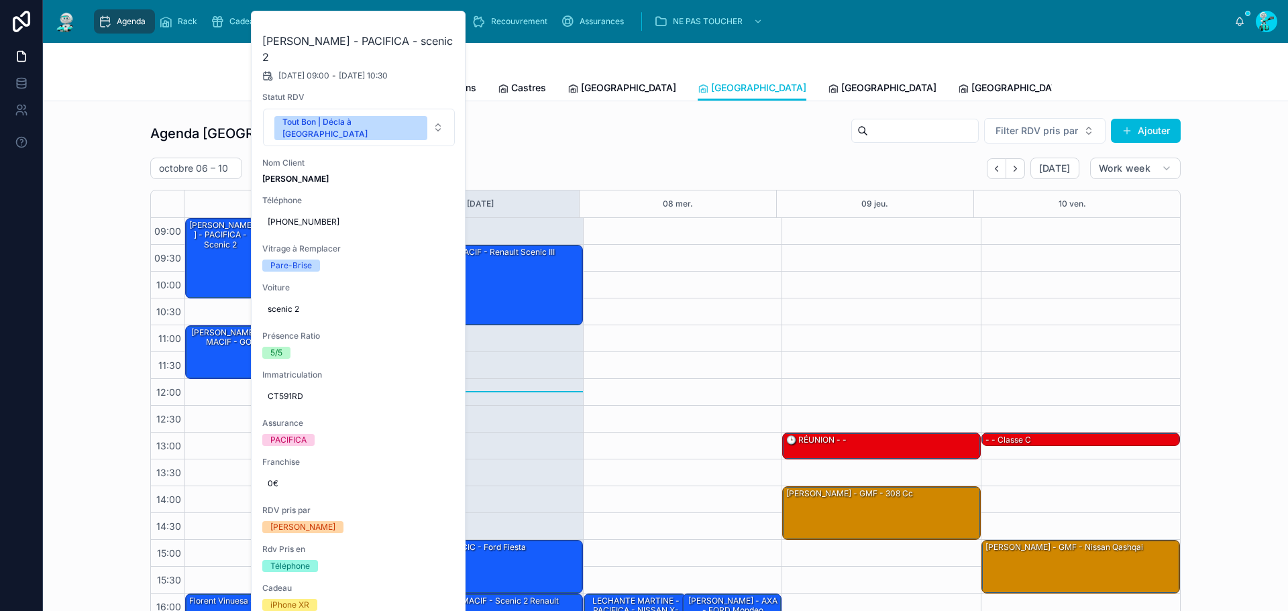
click at [0, 0] on icon at bounding box center [0, 0] width 0 height 0
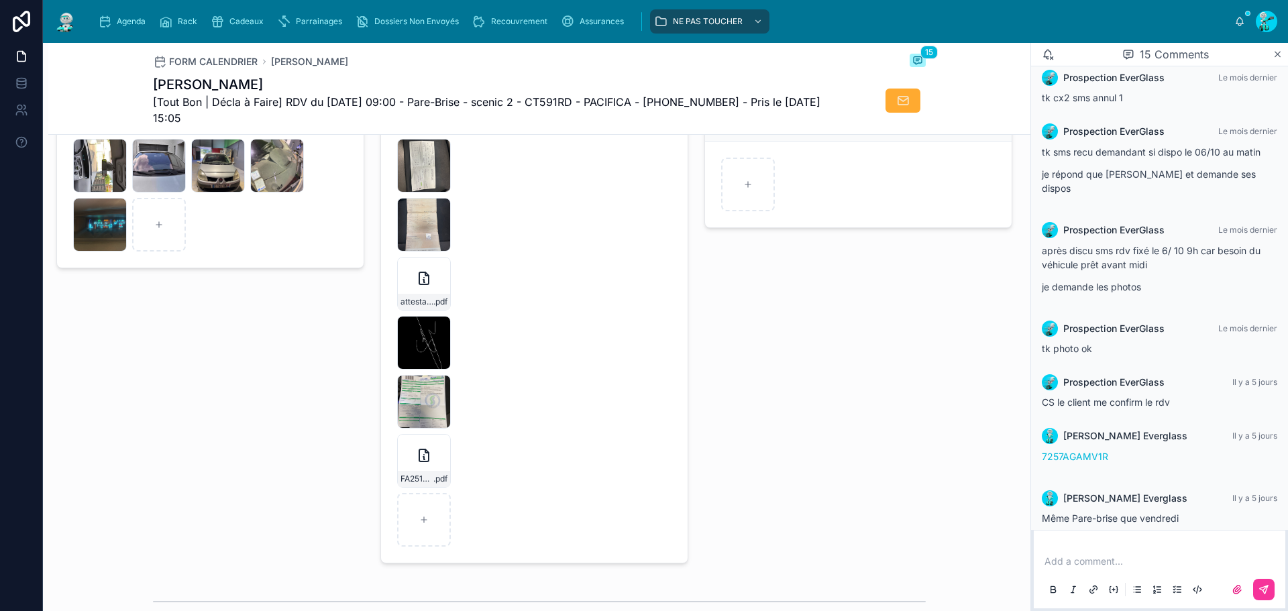
scroll to position [2213, 0]
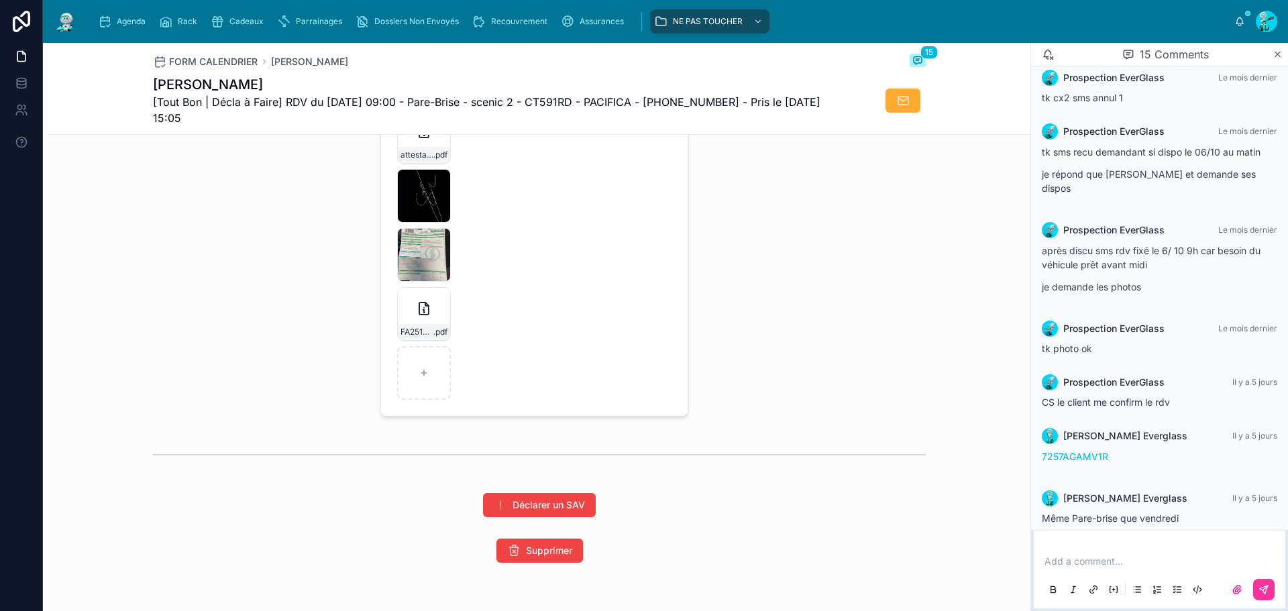
click at [0, 0] on icon at bounding box center [0, 0] width 0 height 0
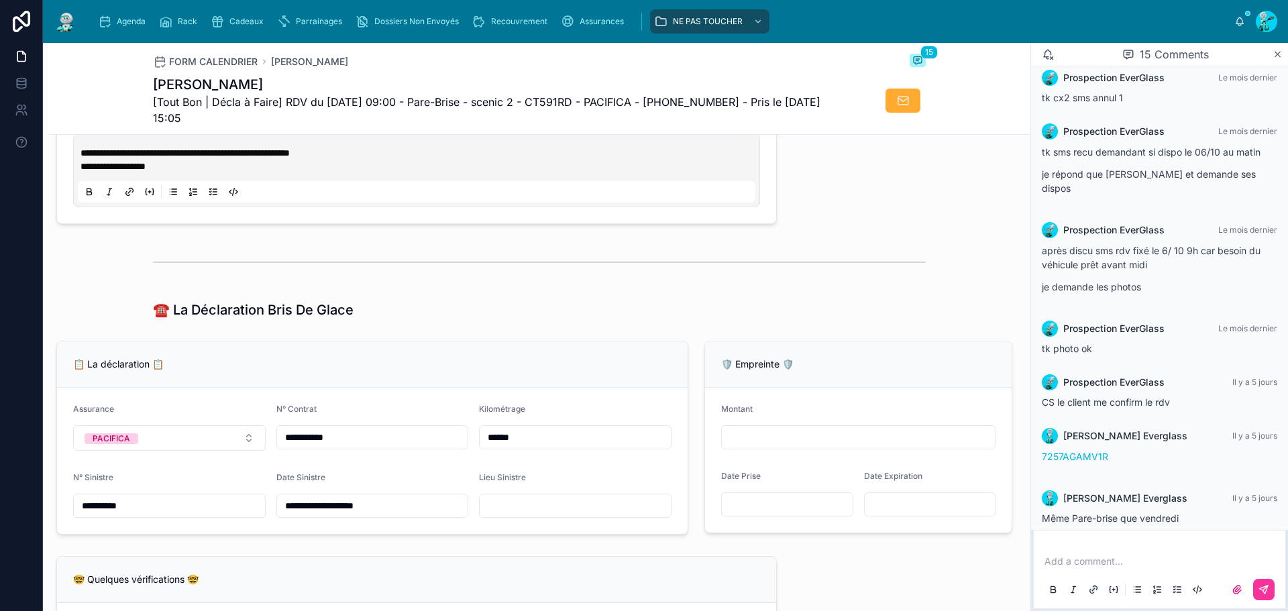
scroll to position [671, 0]
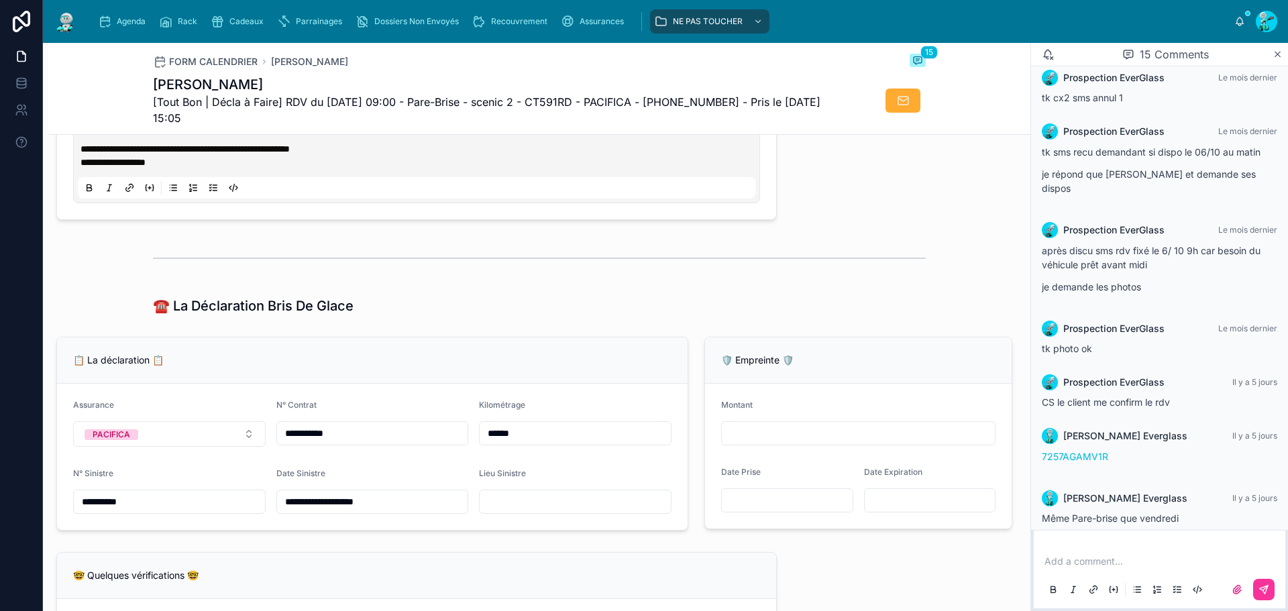
click at [166, 510] on input "**********" at bounding box center [169, 501] width 191 height 19
click at [396, 443] on input "**********" at bounding box center [372, 433] width 191 height 19
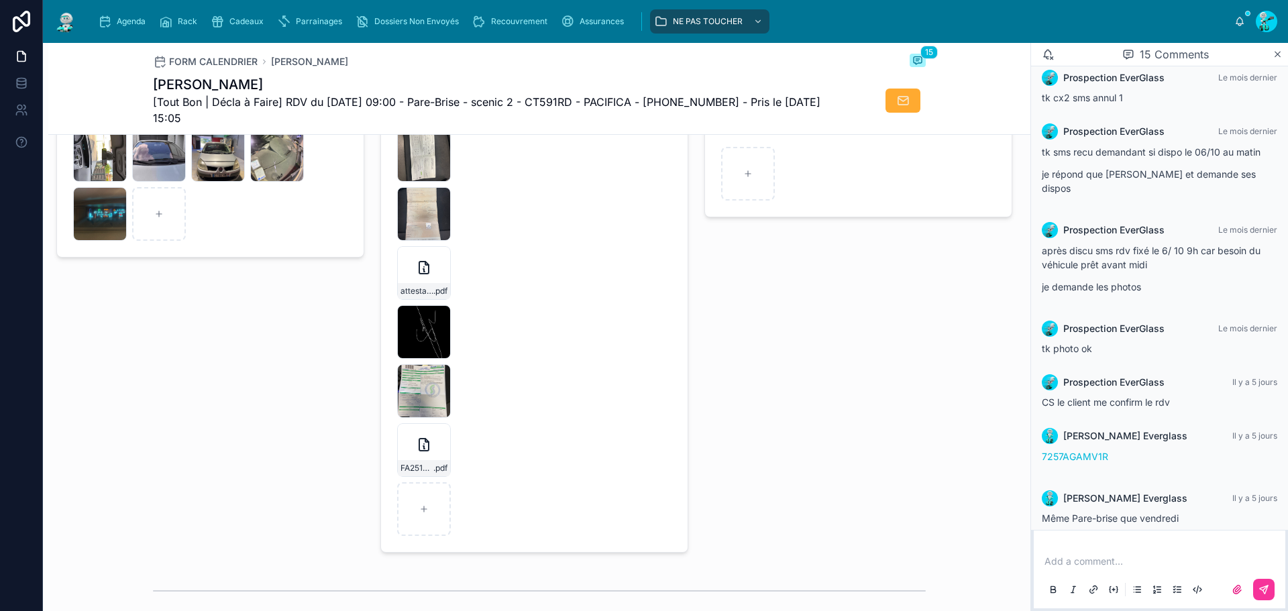
scroll to position [2079, 0]
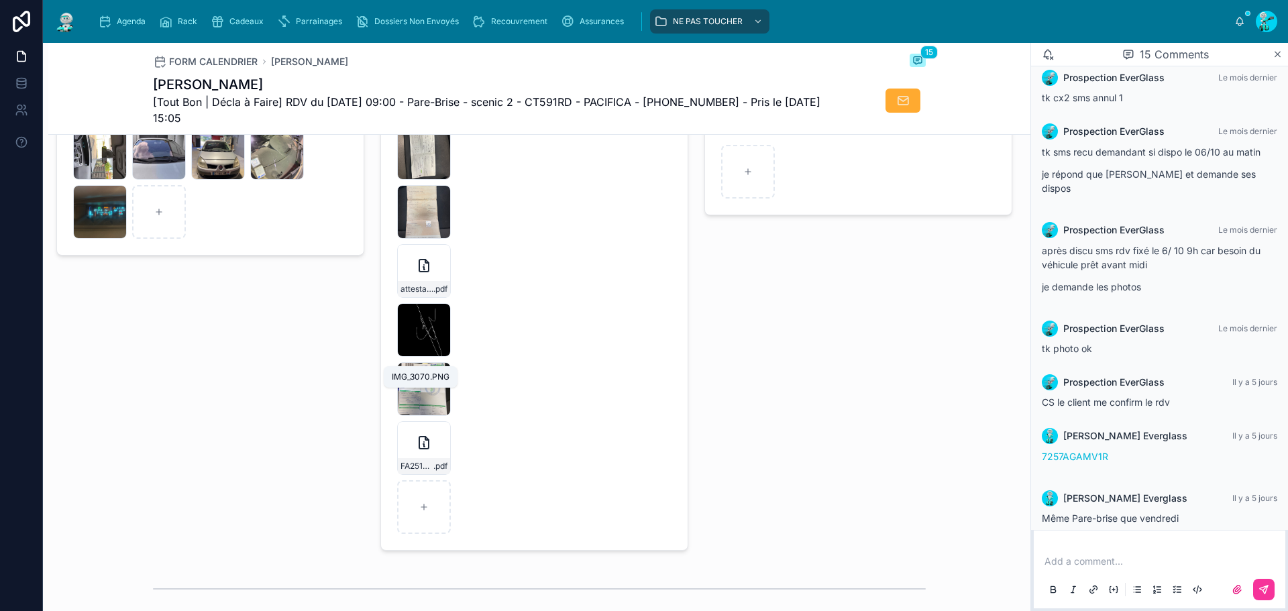
click at [0, 0] on span ".PNG" at bounding box center [0, 0] width 0 height 0
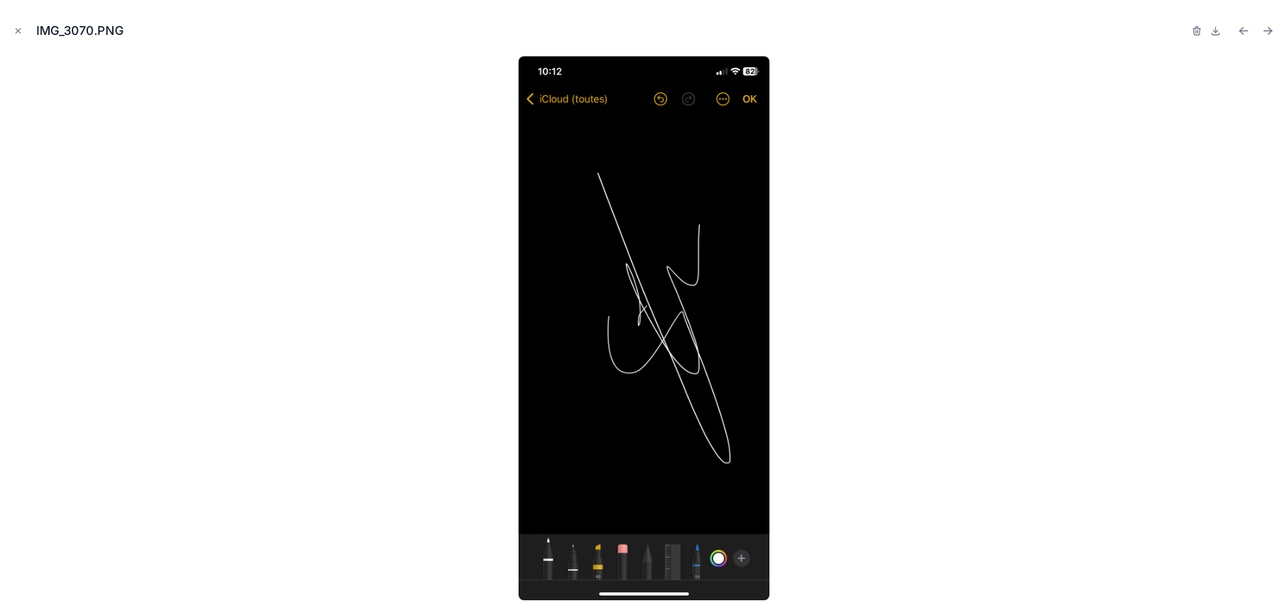
click at [11, 25] on button "Close modal" at bounding box center [18, 30] width 15 height 15
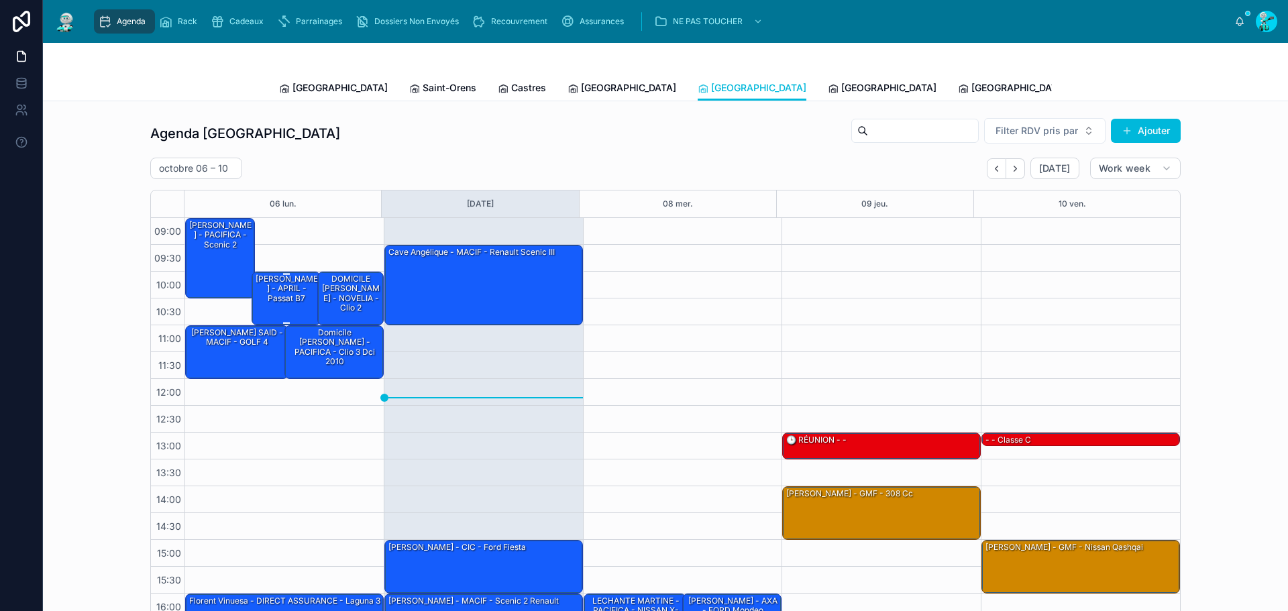
click at [289, 296] on div "[PERSON_NAME] - APRIL - passat B7" at bounding box center [287, 289] width 66 height 32
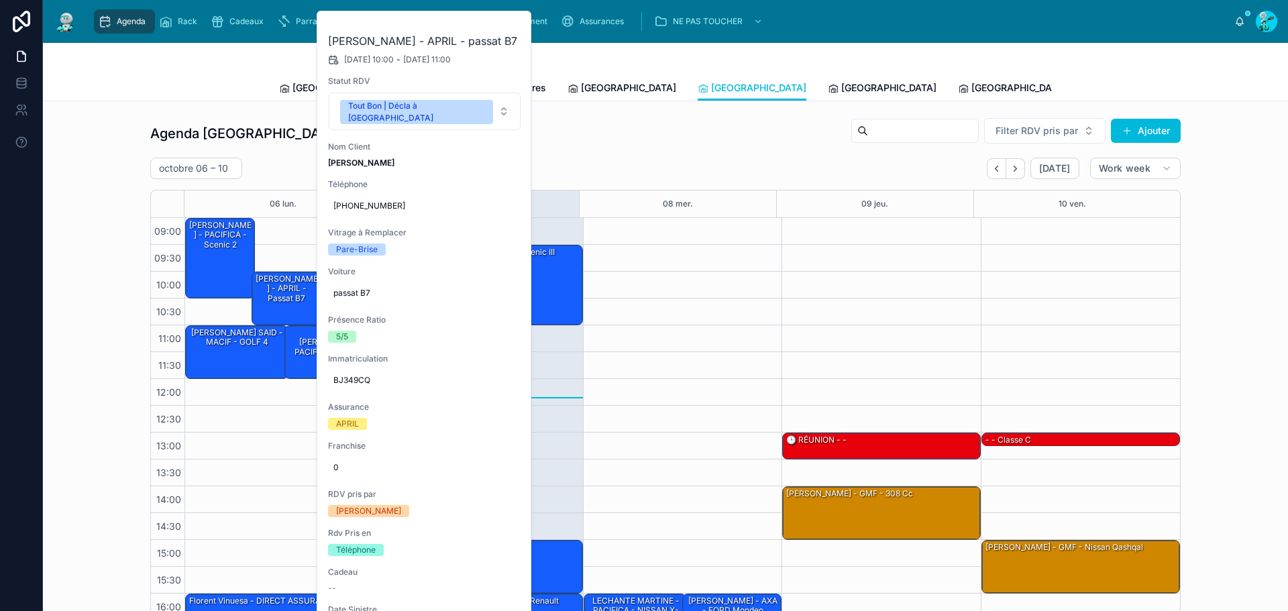
click at [0, 0] on button at bounding box center [0, 0] width 0 height 0
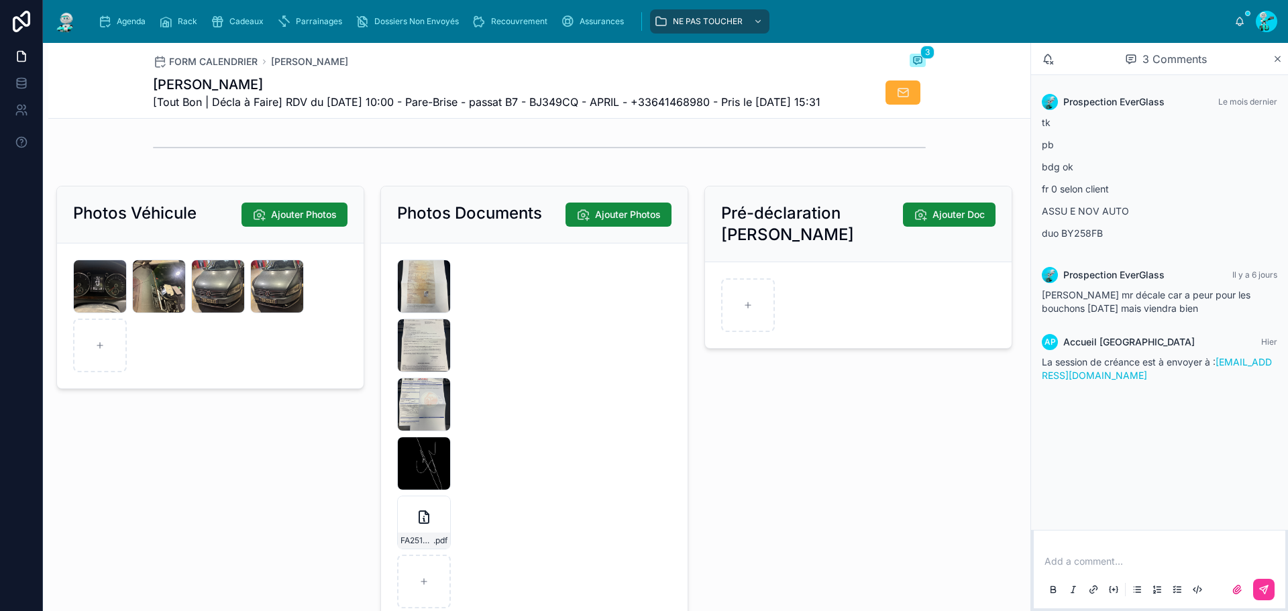
scroll to position [2079, 0]
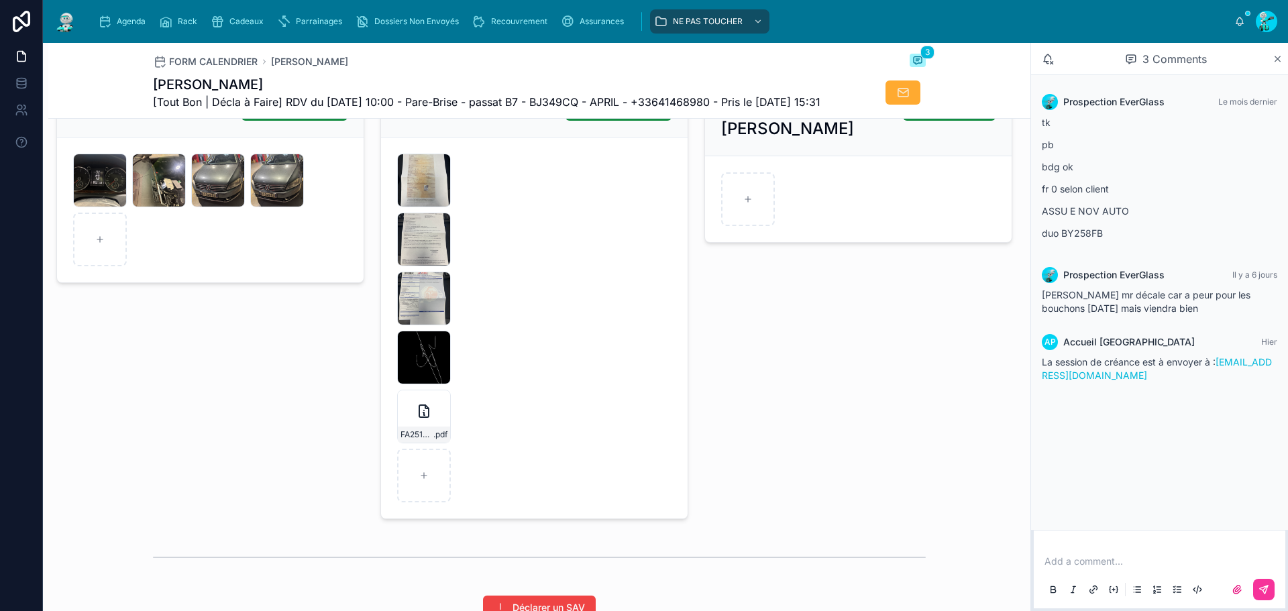
click at [0, 0] on icon at bounding box center [0, 0] width 0 height 0
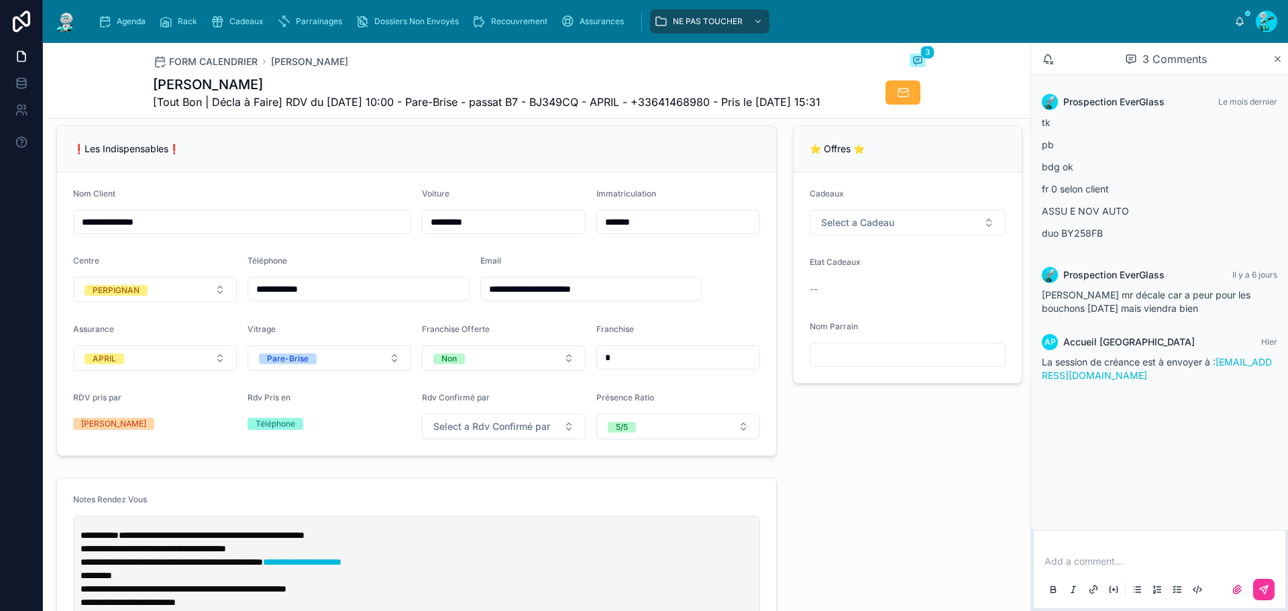
scroll to position [738, 0]
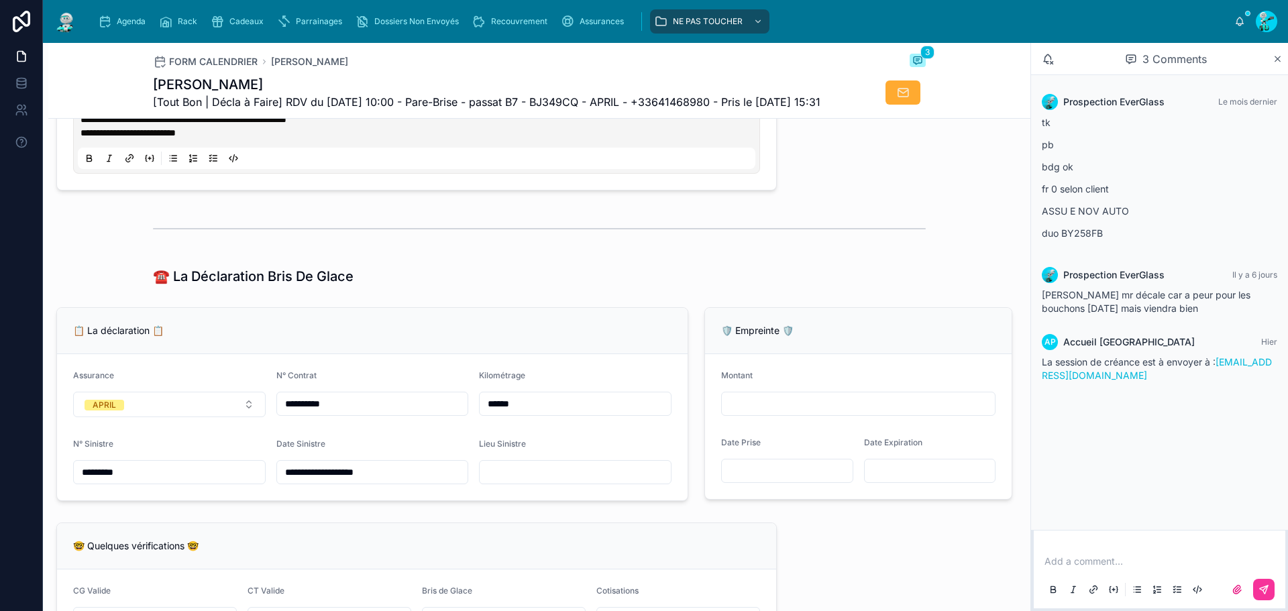
click at [184, 482] on input "*********" at bounding box center [169, 472] width 191 height 19
click at [574, 413] on input "******" at bounding box center [575, 403] width 191 height 19
click at [575, 413] on input "******" at bounding box center [575, 403] width 191 height 19
click at [427, 413] on input "**********" at bounding box center [372, 403] width 191 height 19
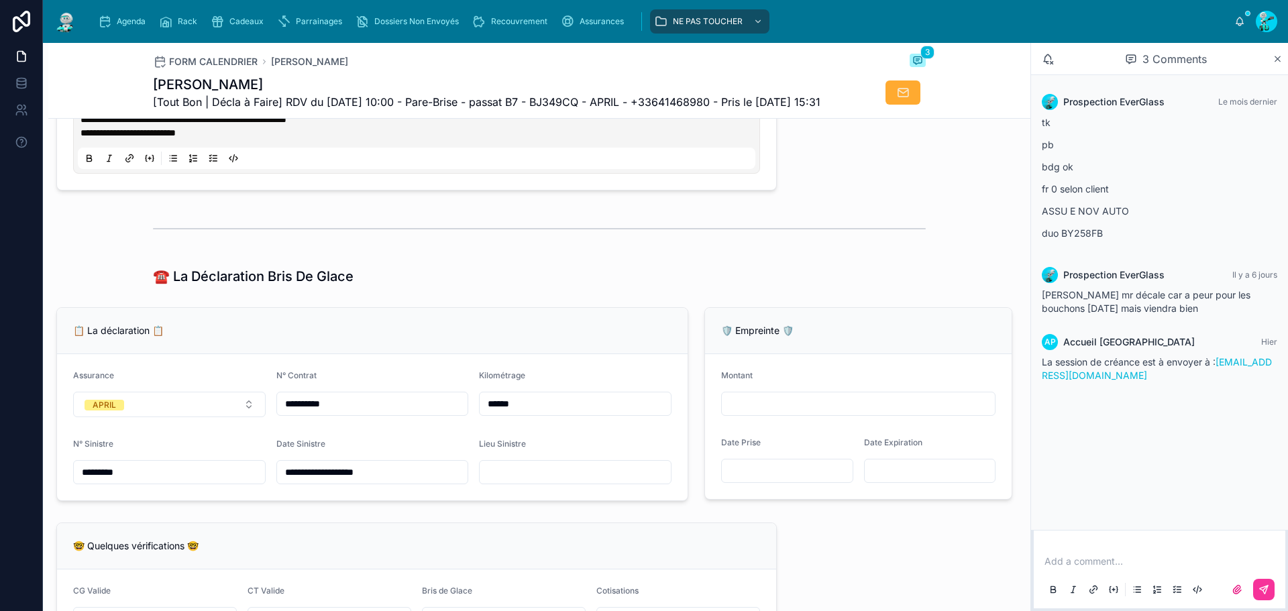
click at [427, 413] on input "**********" at bounding box center [372, 403] width 191 height 19
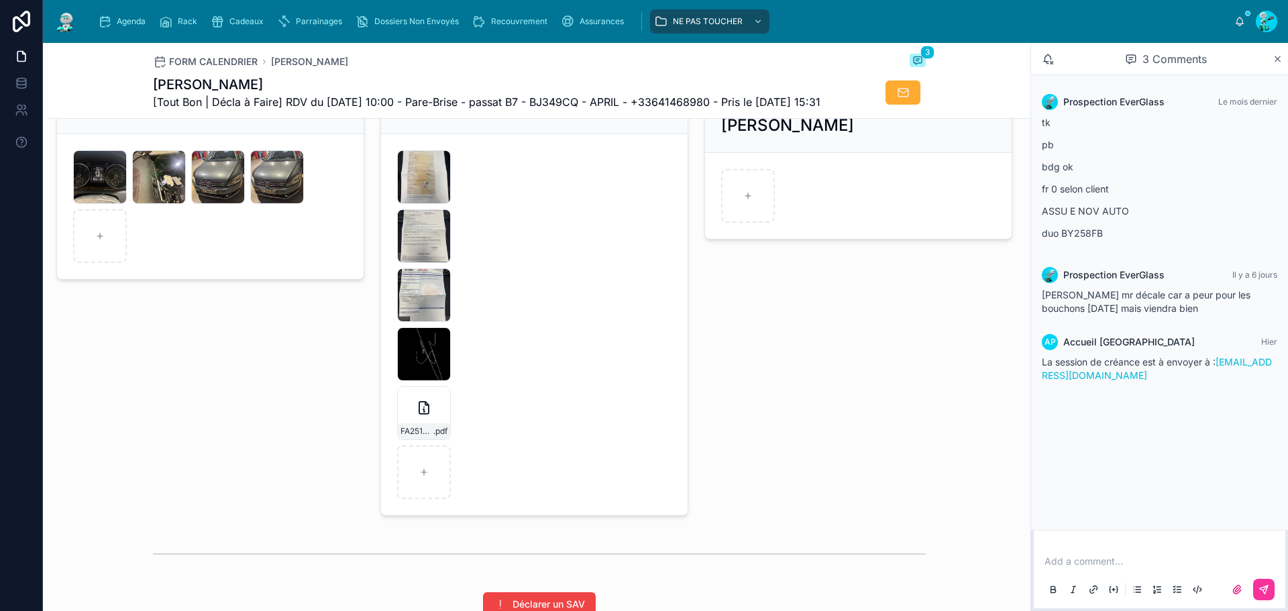
scroll to position [2146, 0]
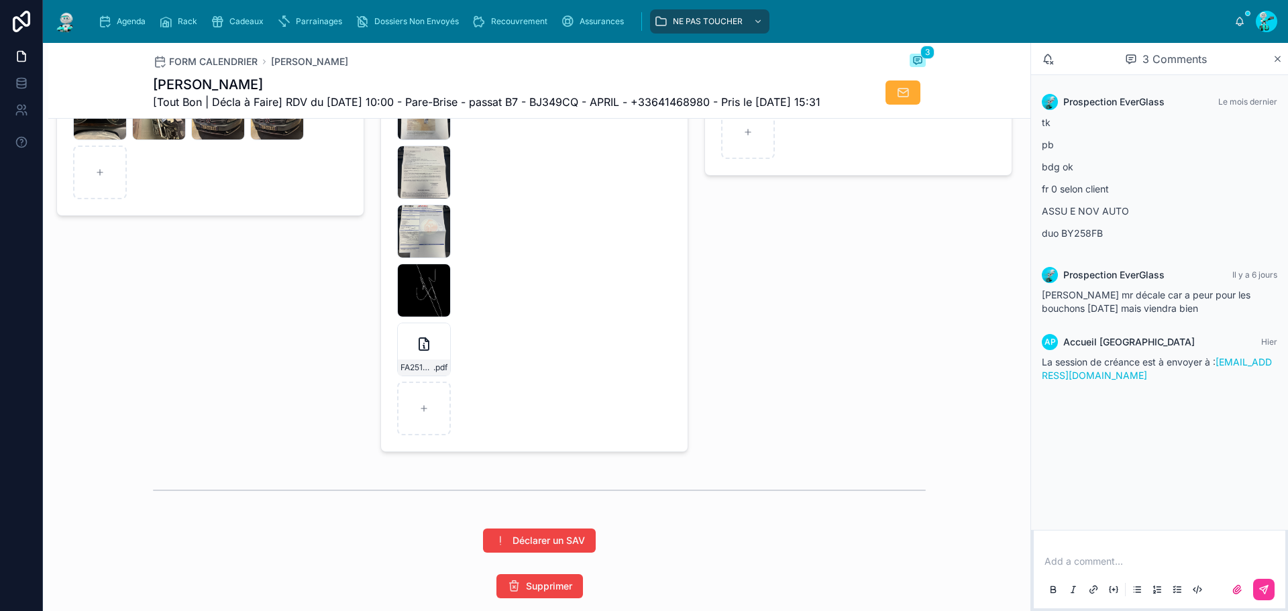
click at [425, 199] on div "IMG_5691 .jpeg" at bounding box center [424, 173] width 54 height 54
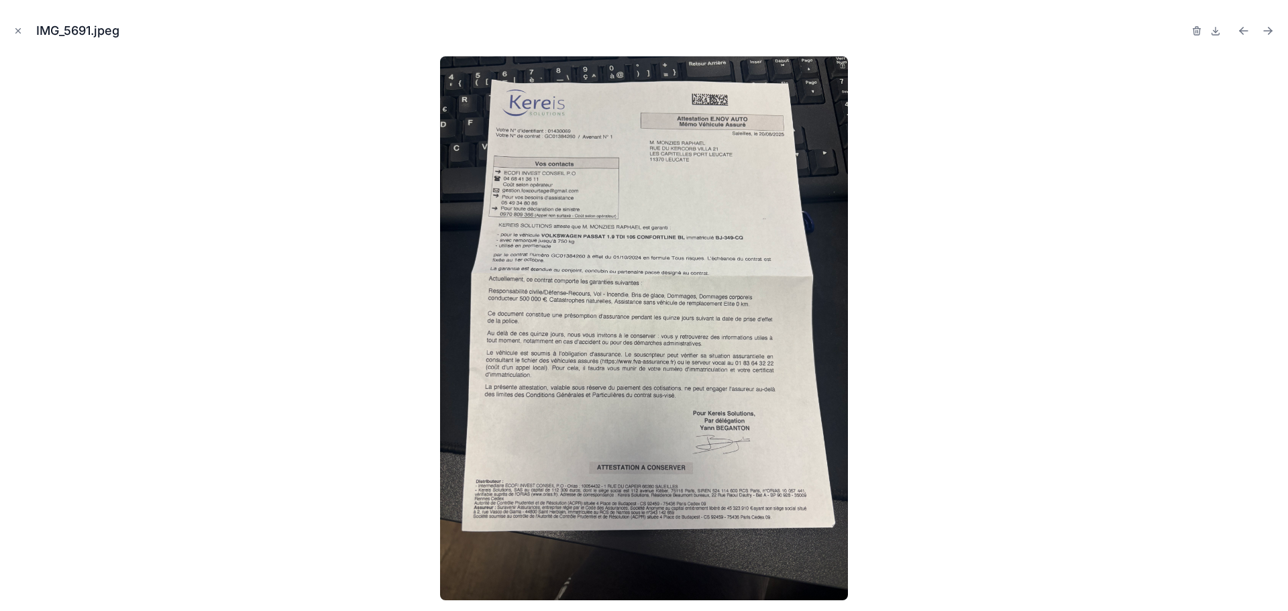
click at [21, 29] on icon "Close modal" at bounding box center [17, 30] width 9 height 9
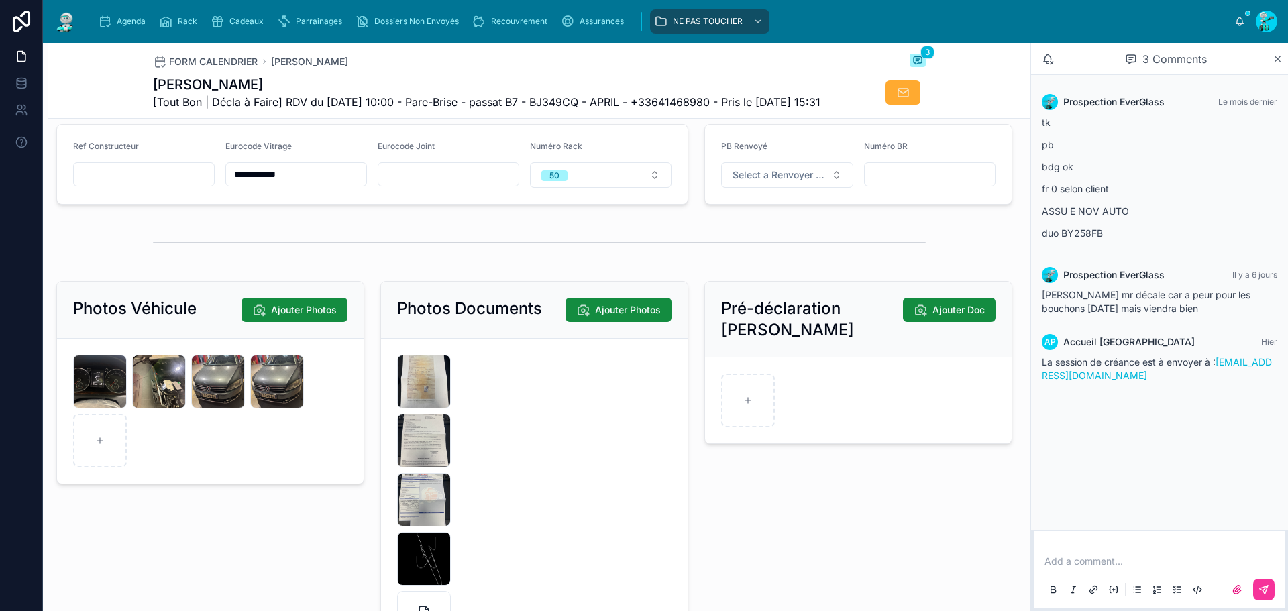
scroll to position [2146, 0]
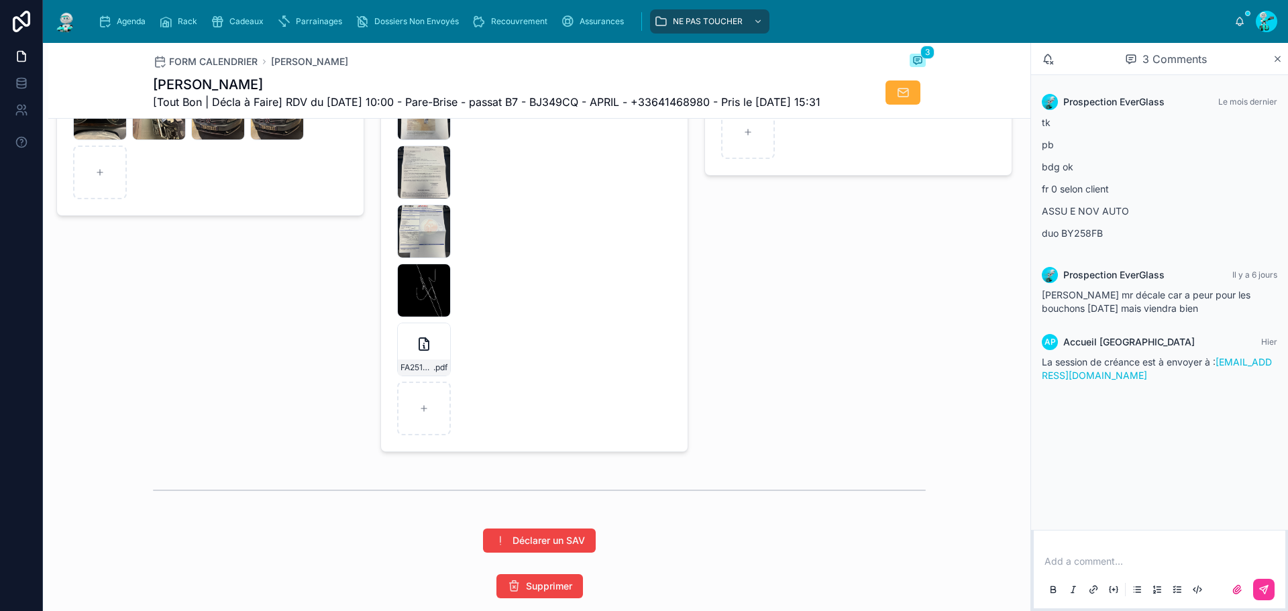
click at [440, 317] on div "IMG_3070 .PNG" at bounding box center [424, 291] width 54 height 54
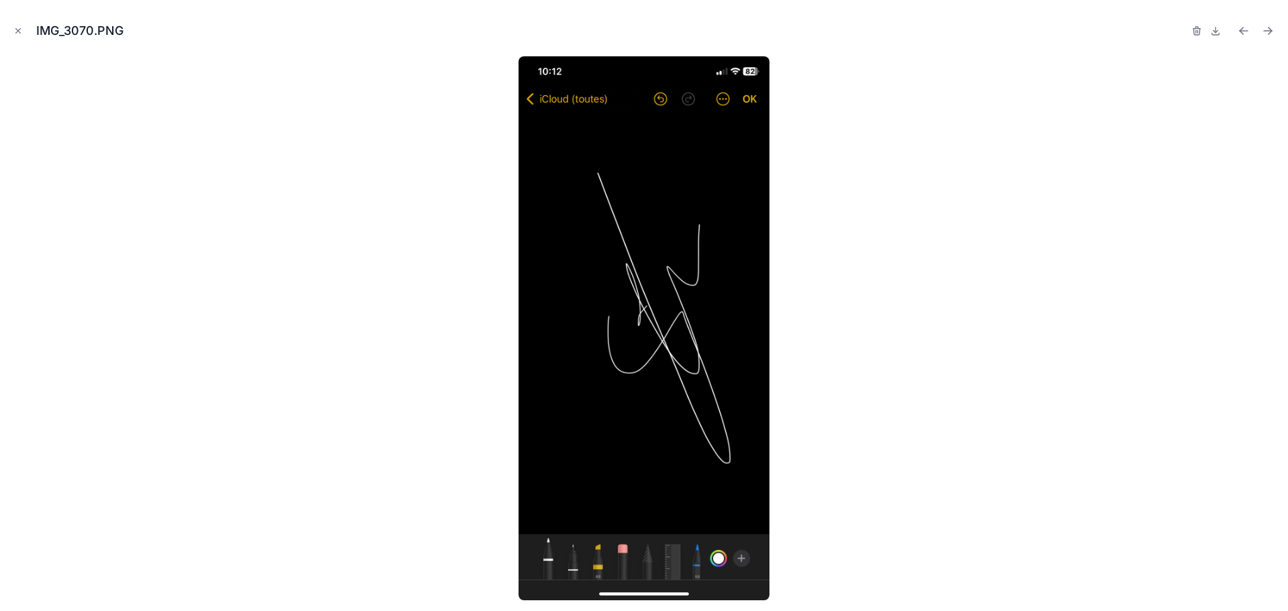
click at [24, 32] on button "Close modal" at bounding box center [18, 30] width 15 height 15
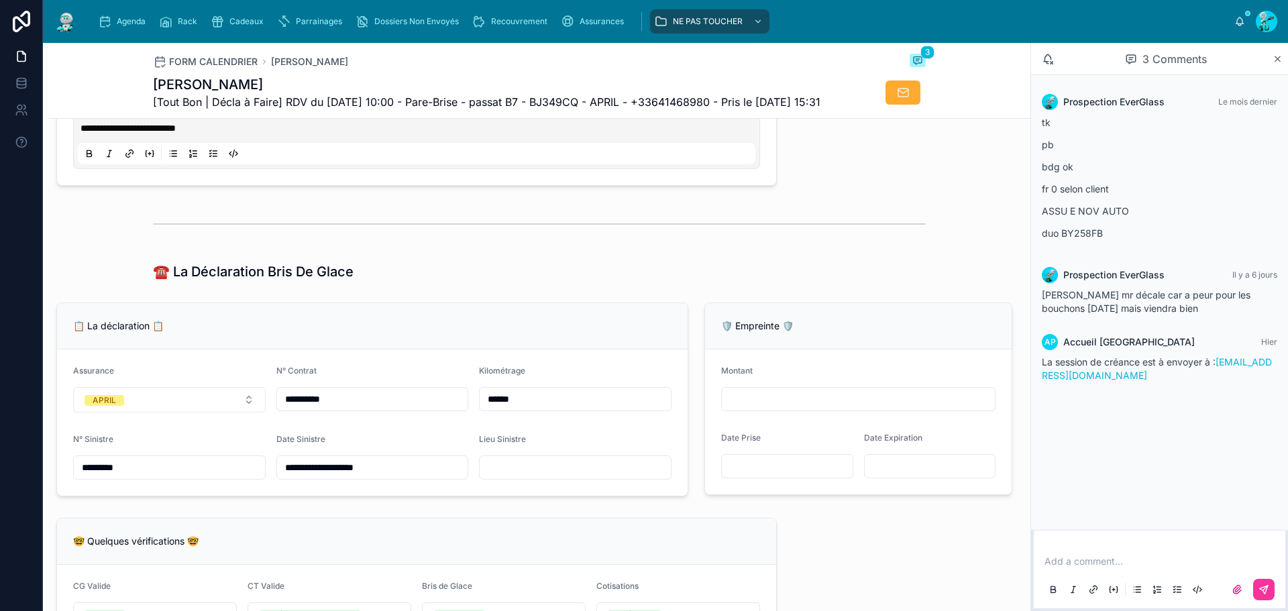
scroll to position [604, 0]
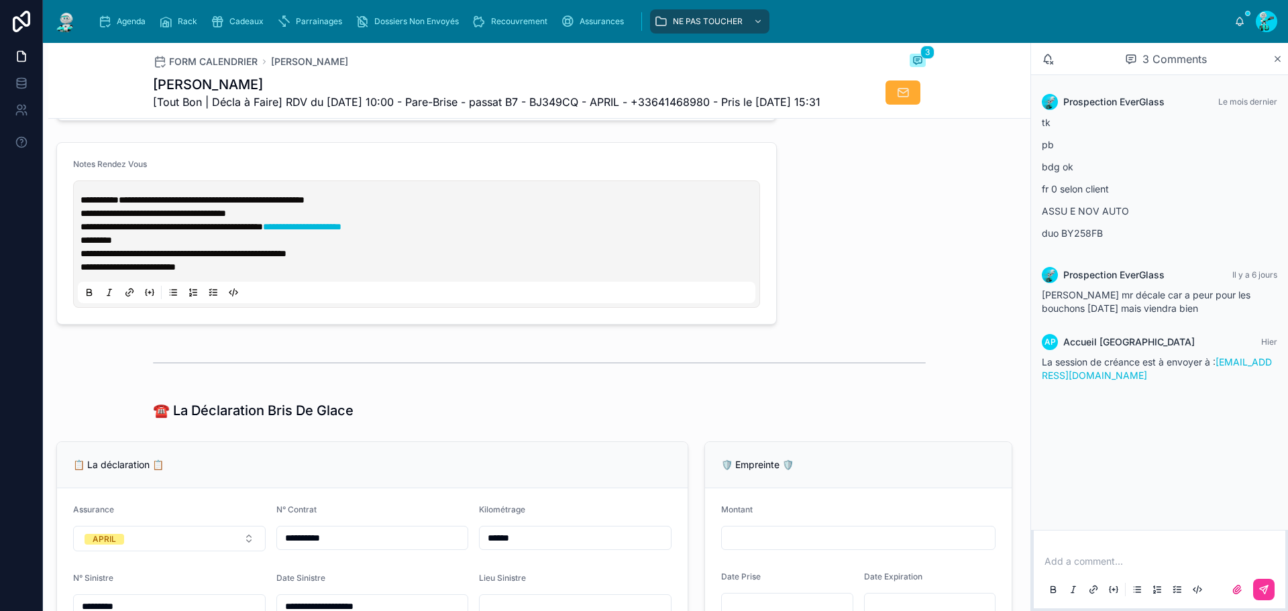
click at [265, 205] on span "**********" at bounding box center [212, 199] width 186 height 9
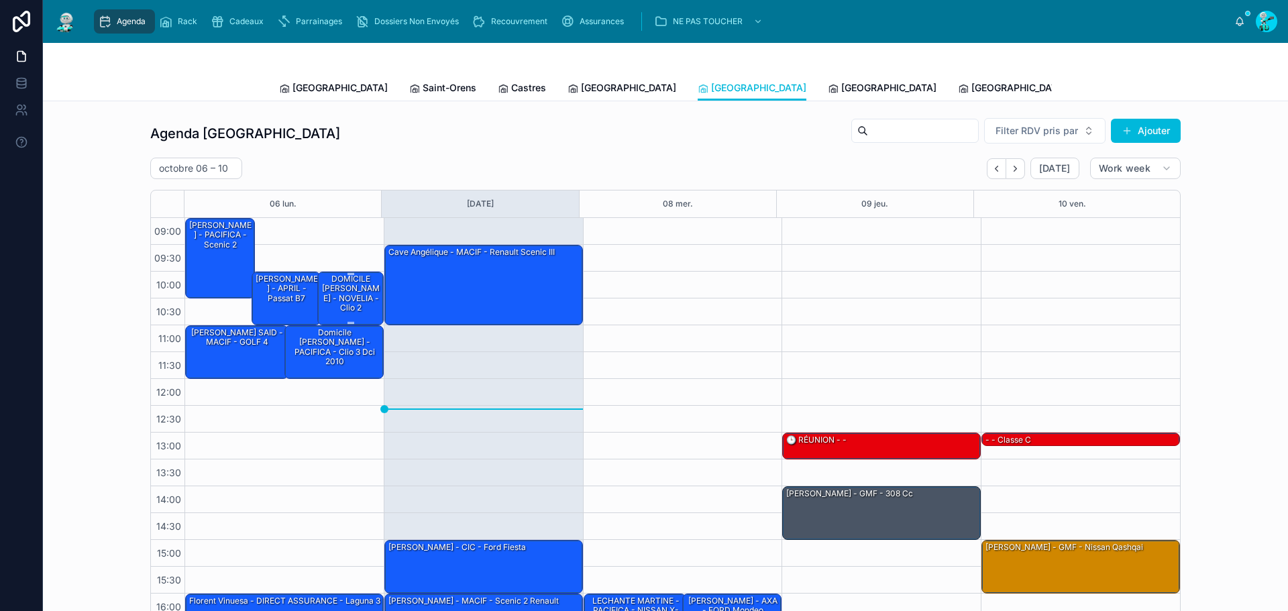
click at [323, 311] on div "DOMICILE [PERSON_NAME] - NOVELIA - Clio 2" at bounding box center [351, 294] width 62 height 42
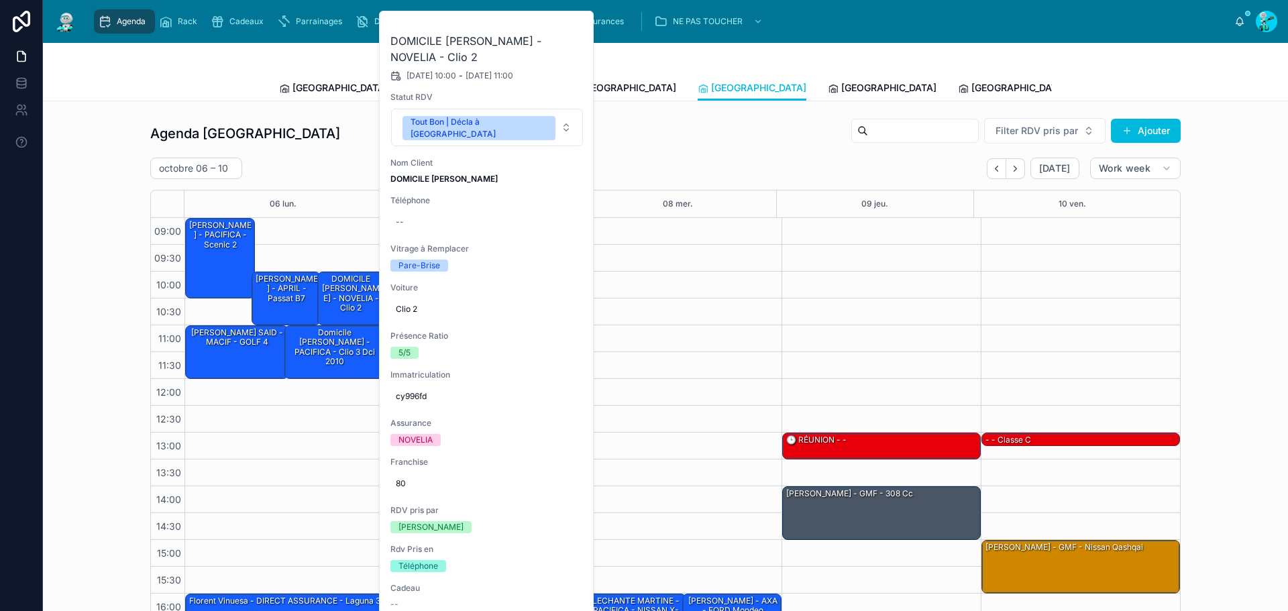
click at [0, 0] on icon at bounding box center [0, 0] width 0 height 0
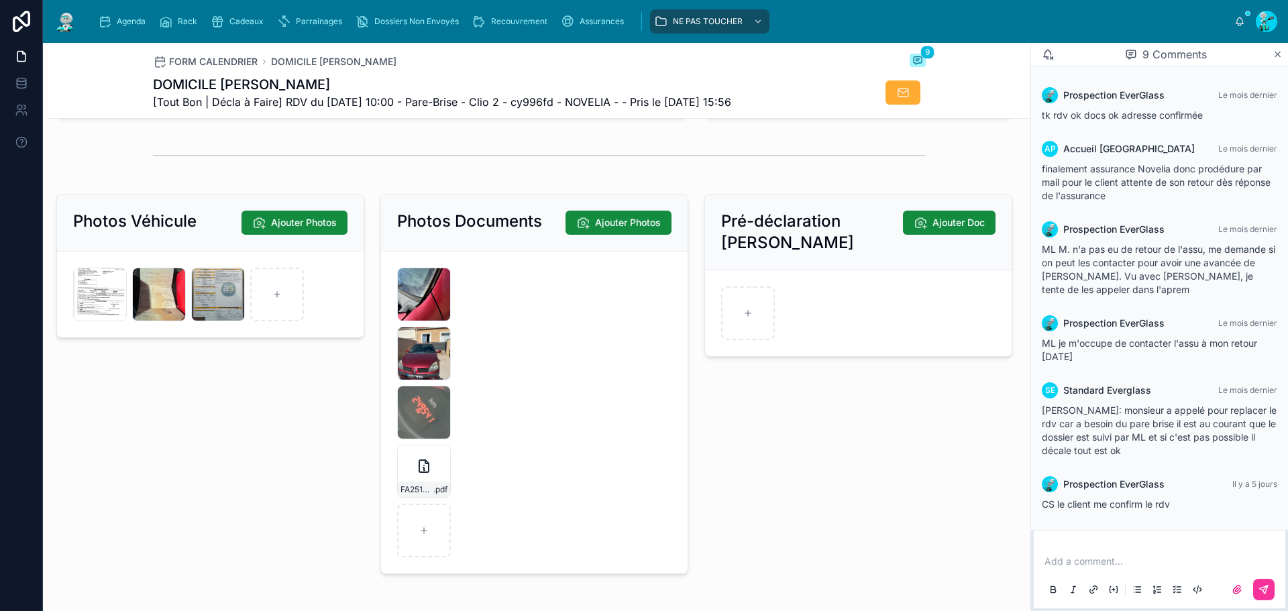
scroll to position [2012, 0]
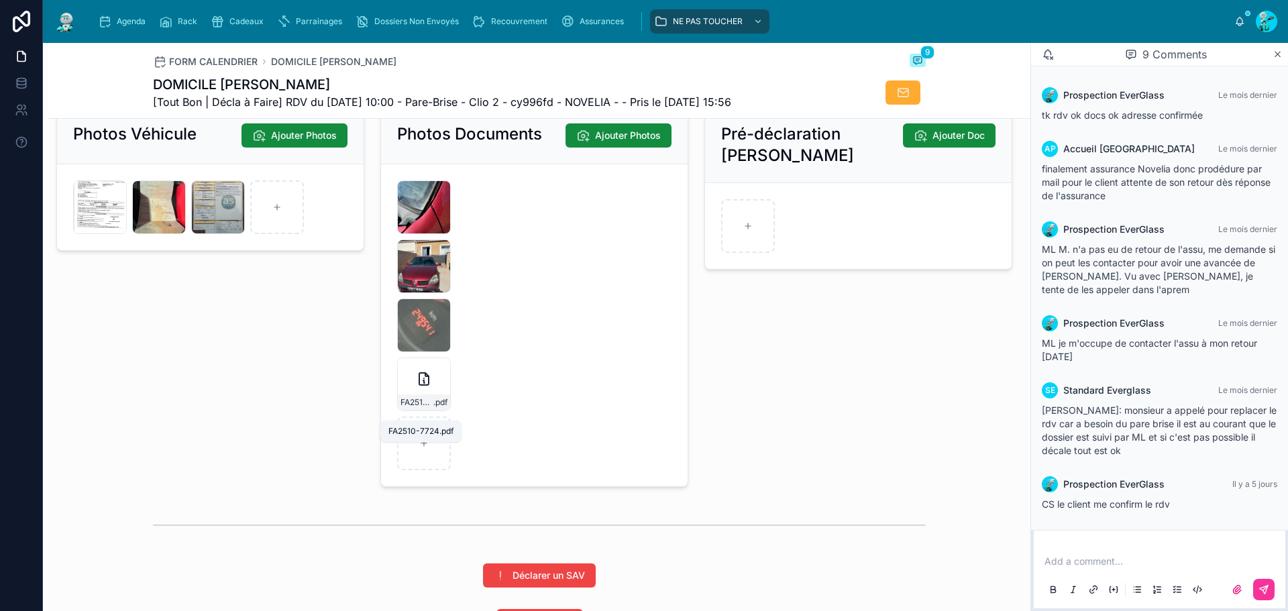
click at [415, 408] on span "FA2510-7724" at bounding box center [416, 402] width 33 height 11
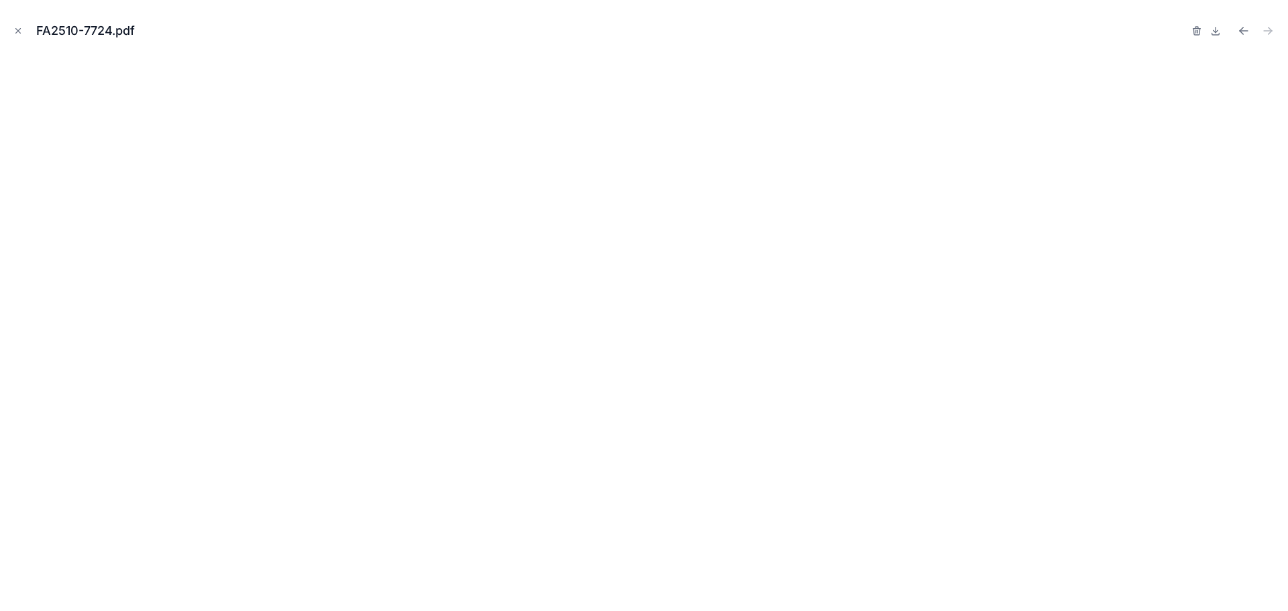
click at [23, 32] on button "Close modal" at bounding box center [18, 30] width 15 height 15
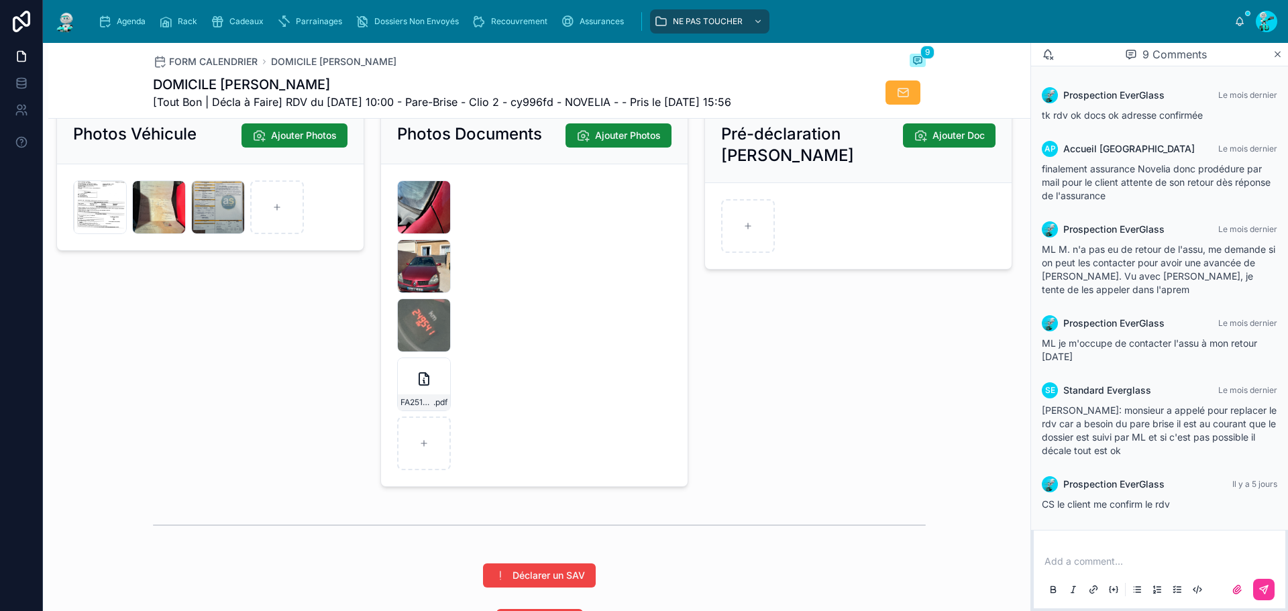
click at [0, 0] on div at bounding box center [0, 0] width 0 height 0
click at [0, 0] on icon at bounding box center [0, 0] width 0 height 0
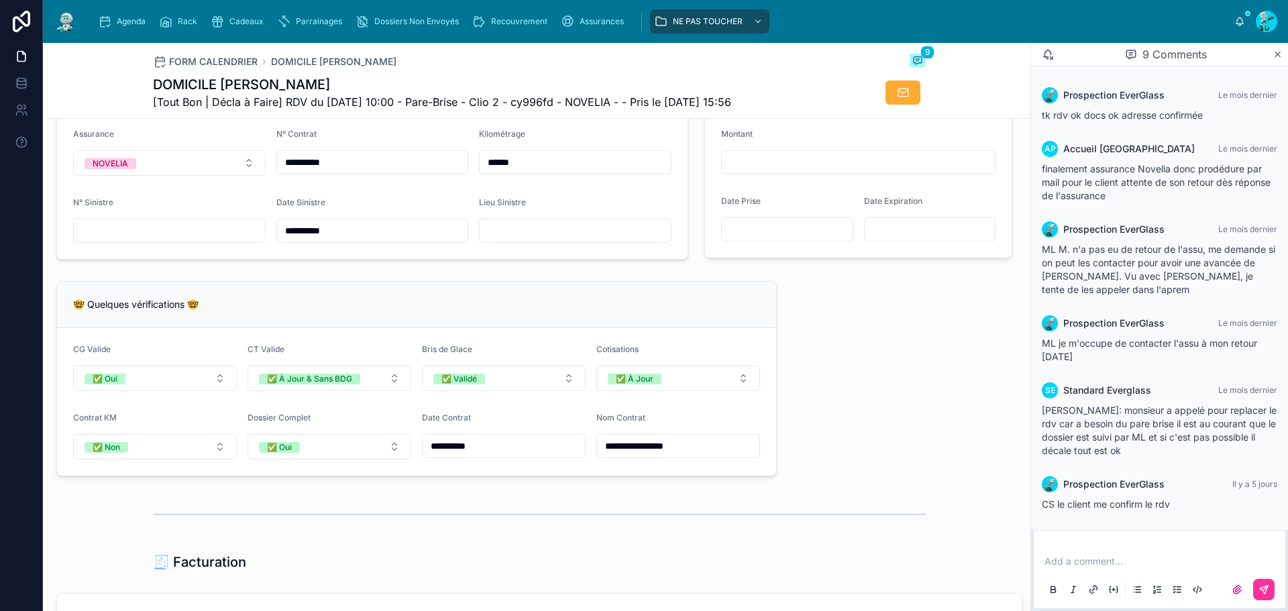
scroll to position [604, 0]
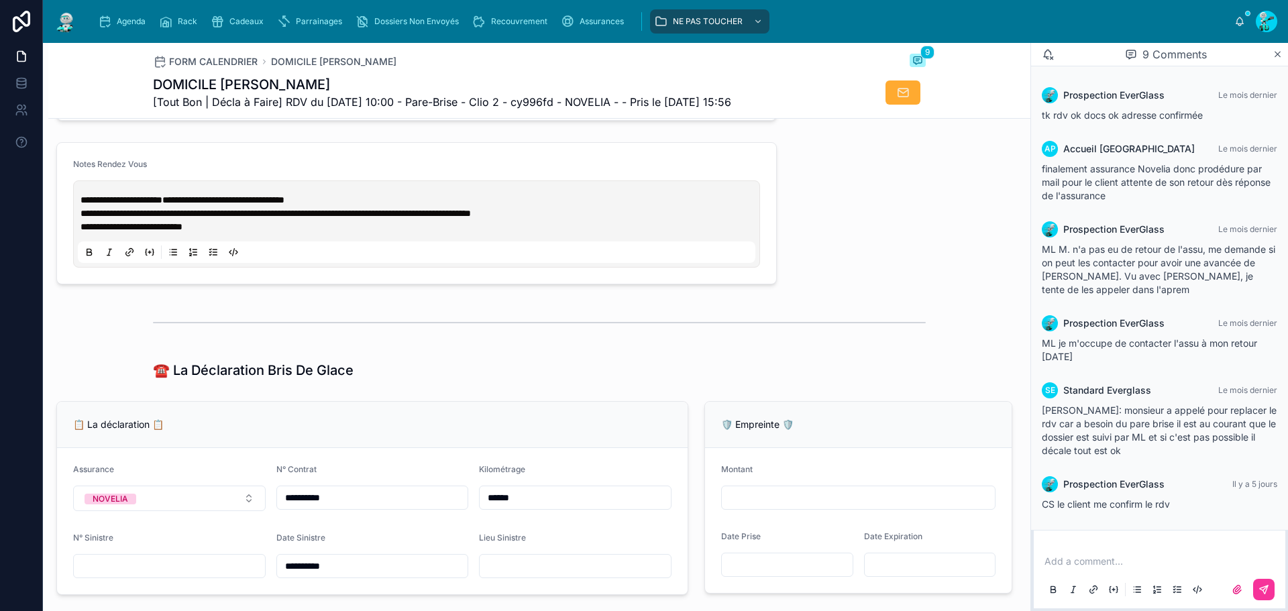
click at [380, 207] on p "**********" at bounding box center [418, 199] width 677 height 13
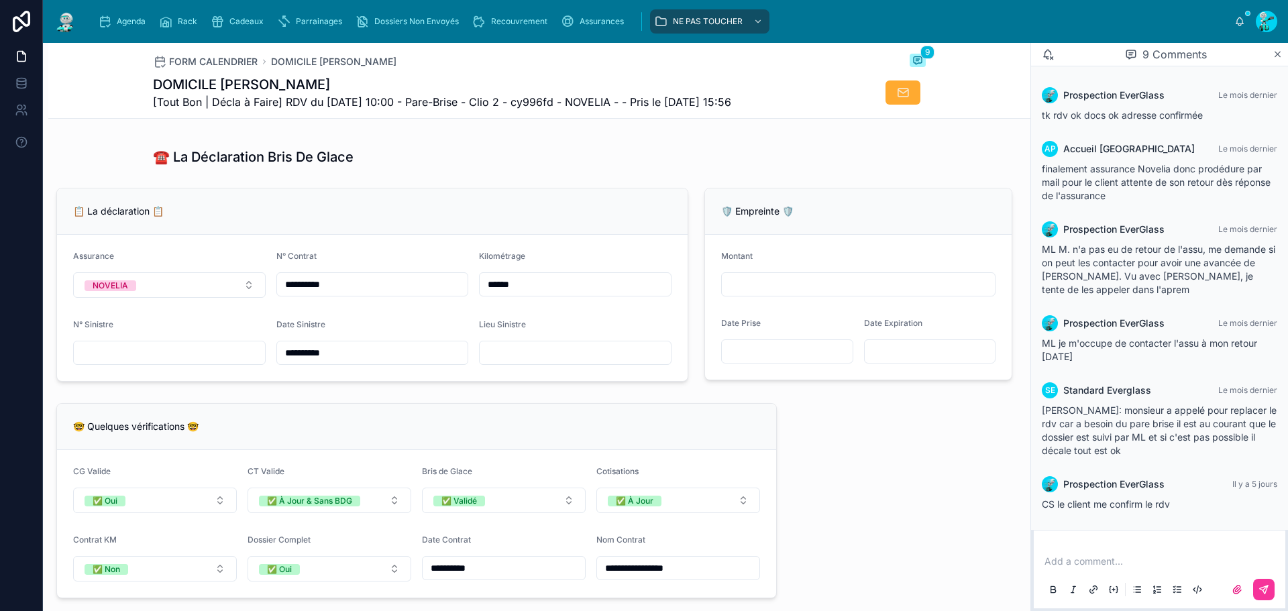
scroll to position [939, 0]
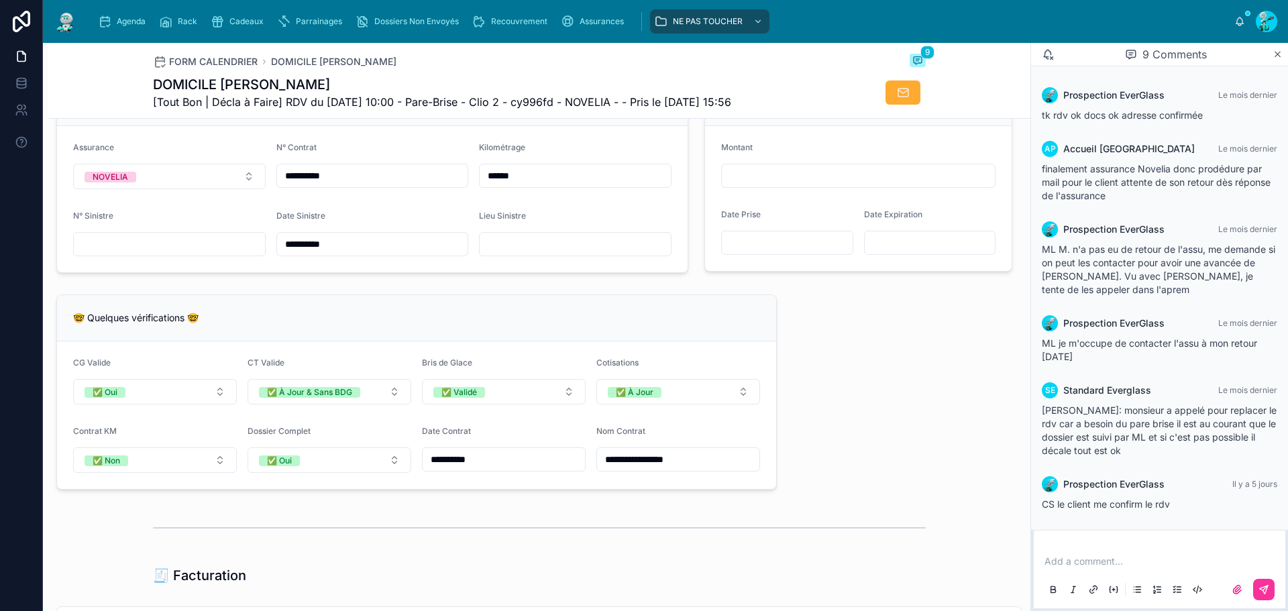
click at [544, 182] on input "******" at bounding box center [575, 175] width 191 height 19
click at [392, 185] on input "**********" at bounding box center [372, 175] width 191 height 19
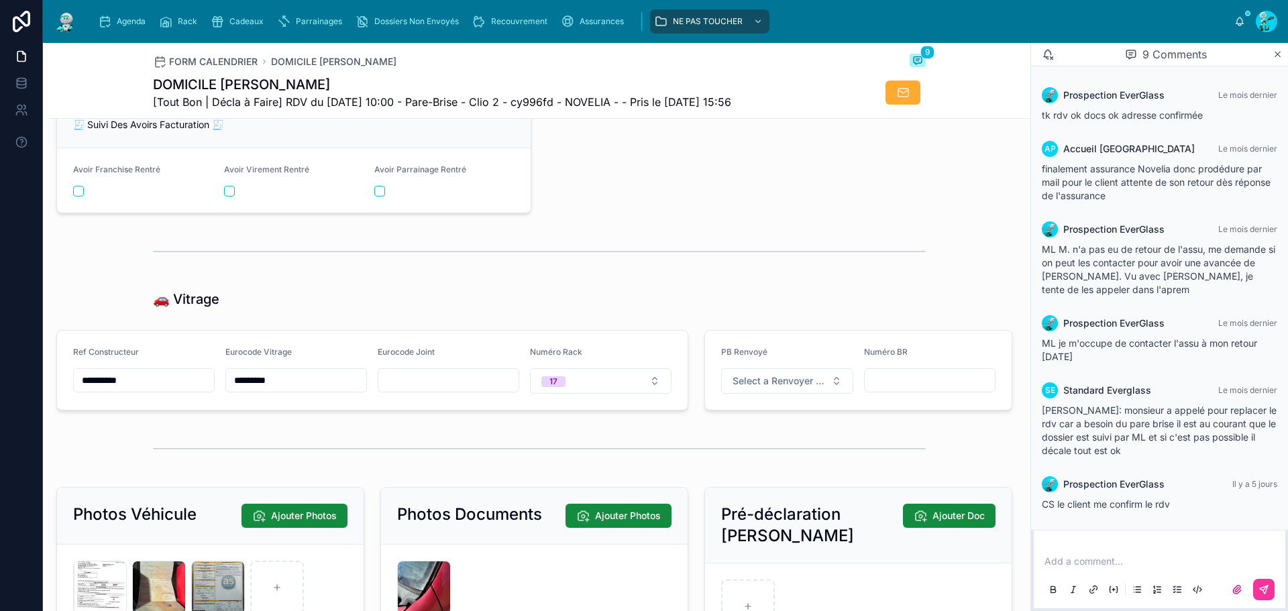
scroll to position [1411, 0]
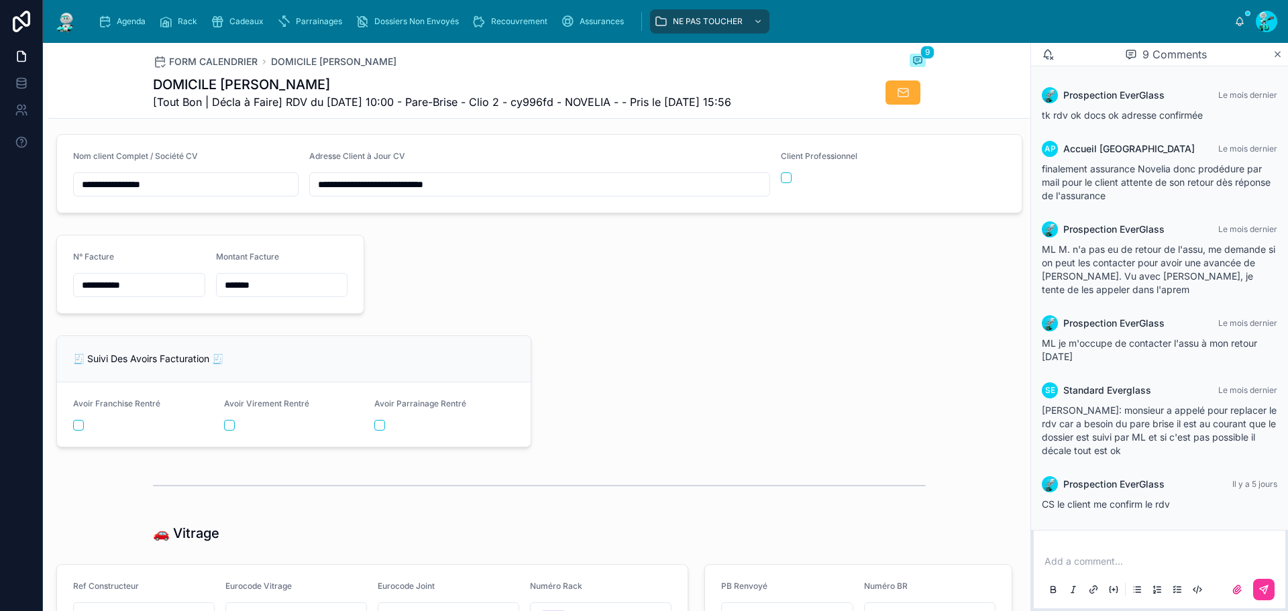
click at [260, 292] on input "*******" at bounding box center [282, 285] width 131 height 19
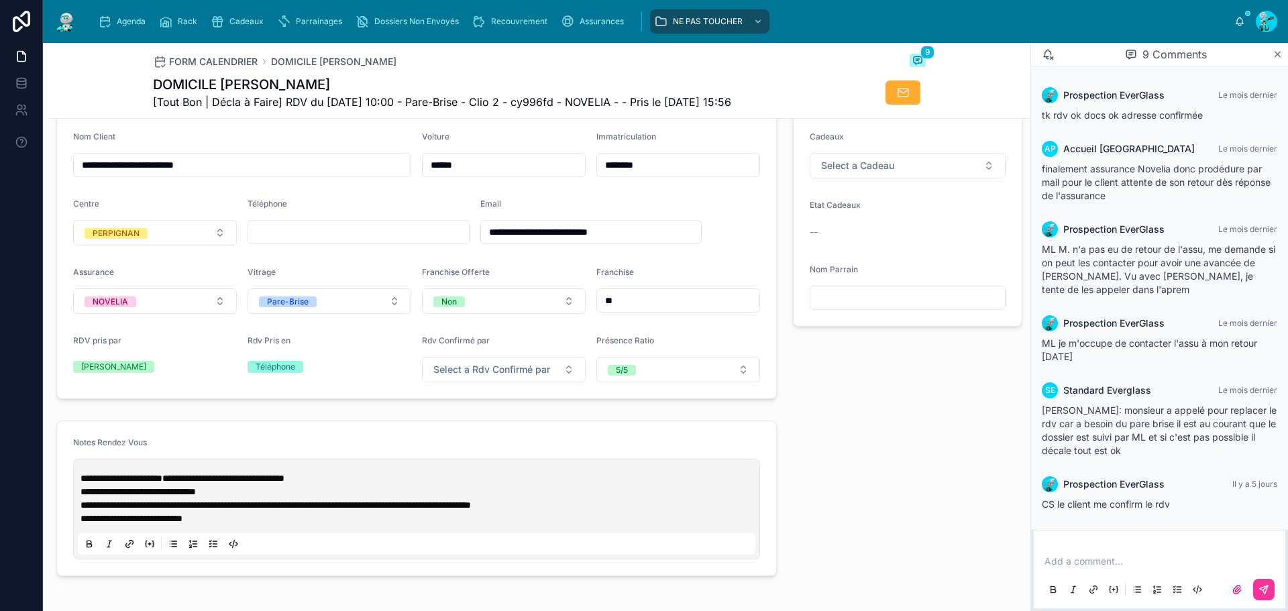
scroll to position [338, 0]
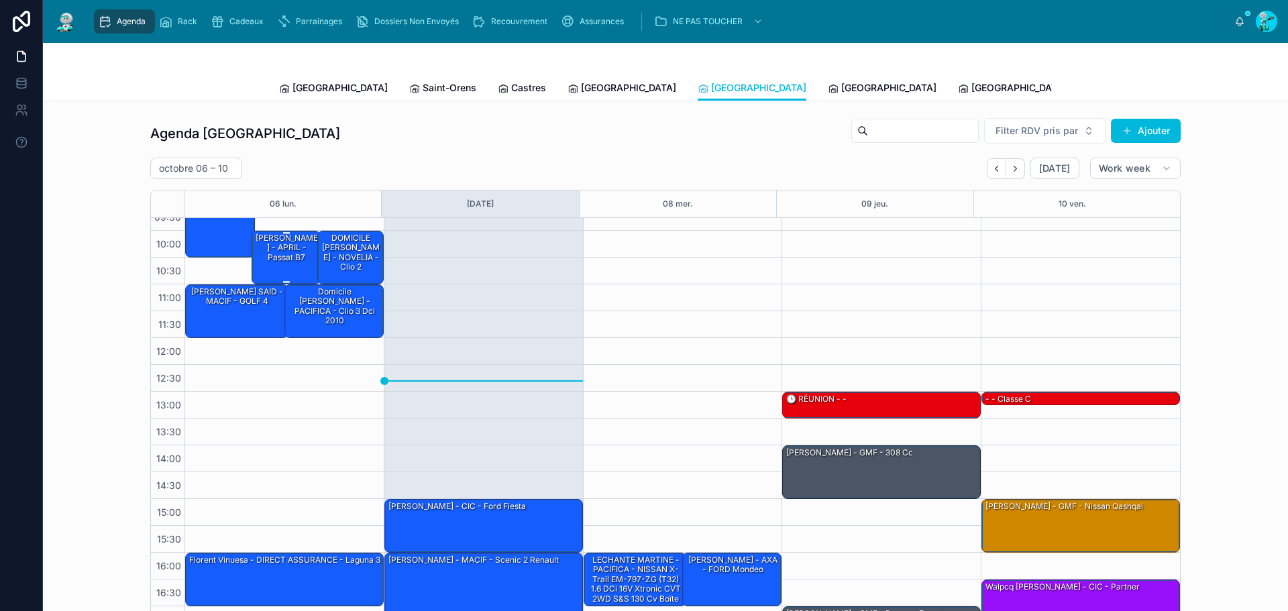
scroll to position [77, 0]
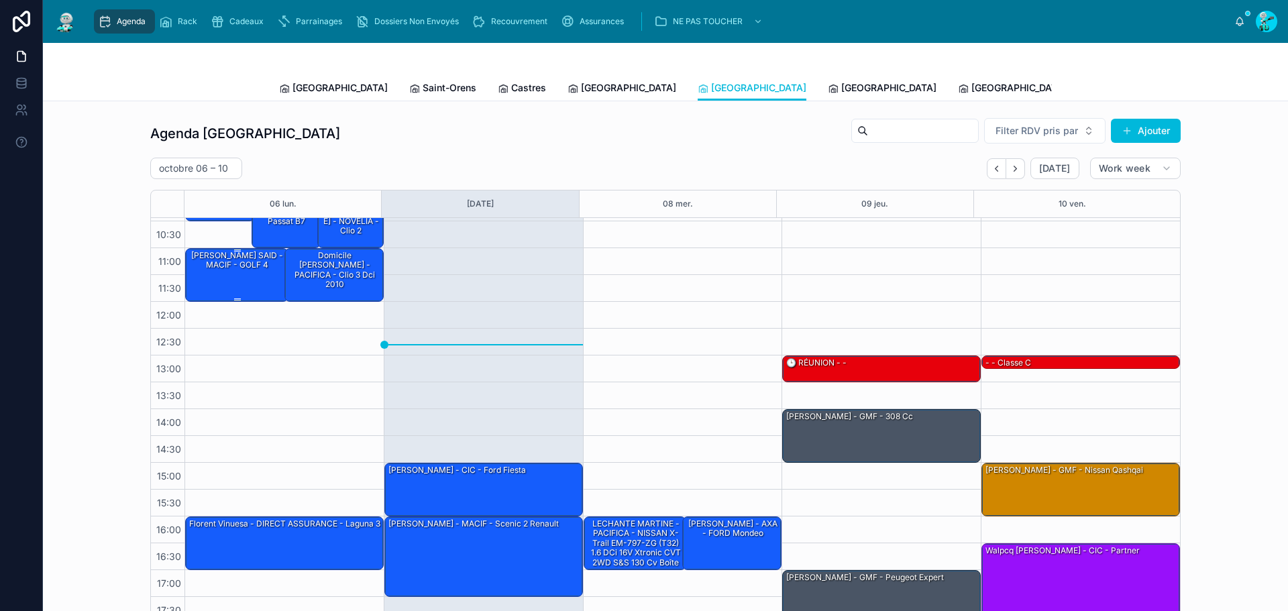
click at [212, 274] on div "[PERSON_NAME] SAID - MACIF - GOLF 4" at bounding box center [237, 274] width 99 height 51
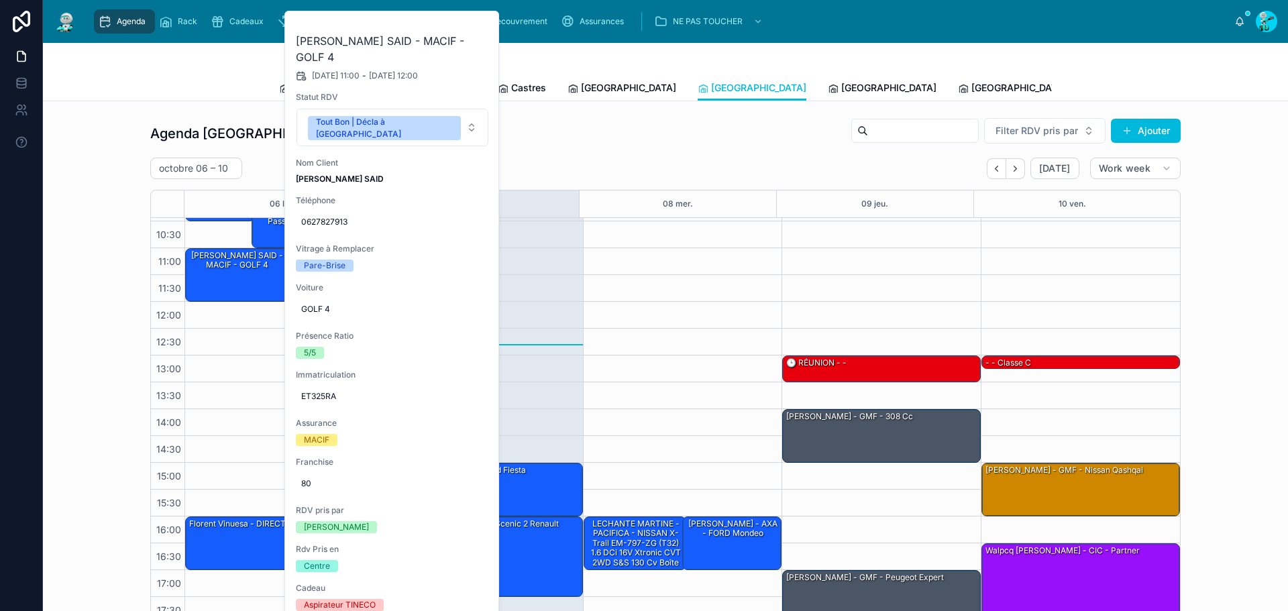
click at [0, 0] on icon at bounding box center [0, 0] width 0 height 0
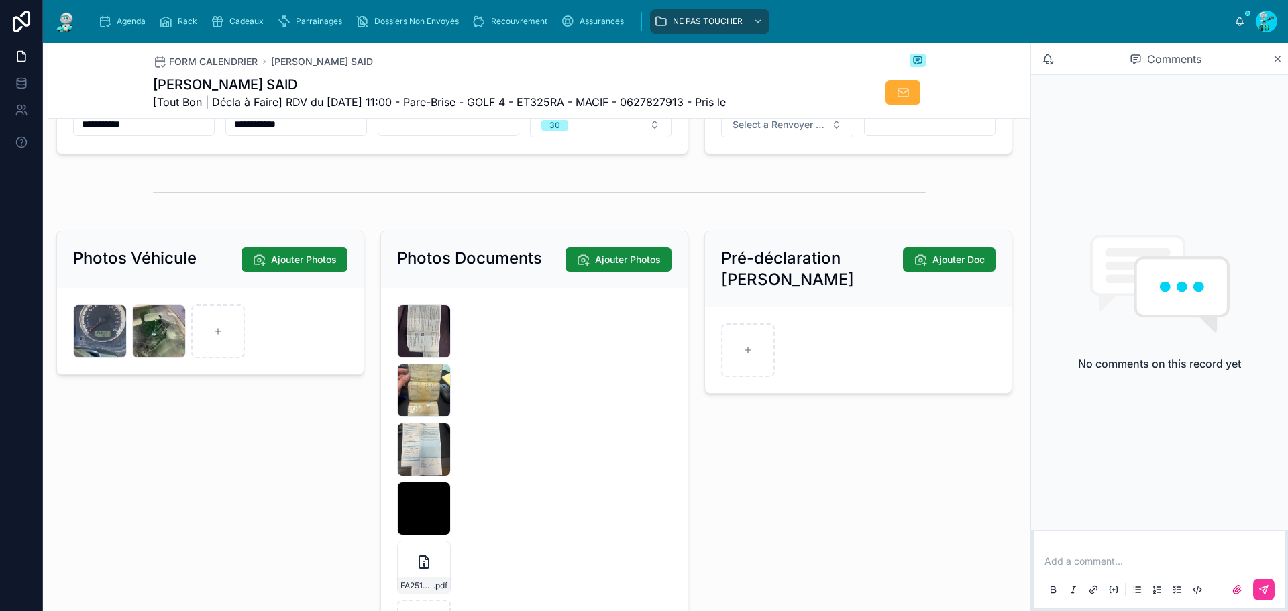
scroll to position [2012, 0]
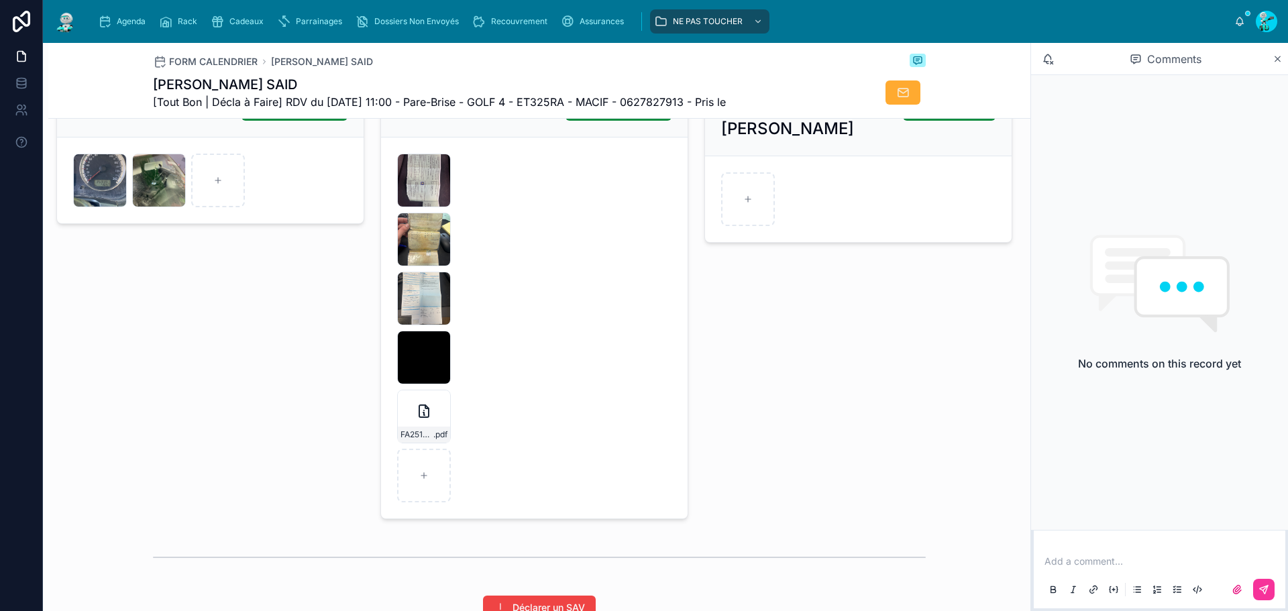
click at [0, 0] on div at bounding box center [0, 0] width 0 height 0
click at [0, 0] on icon at bounding box center [0, 0] width 0 height 0
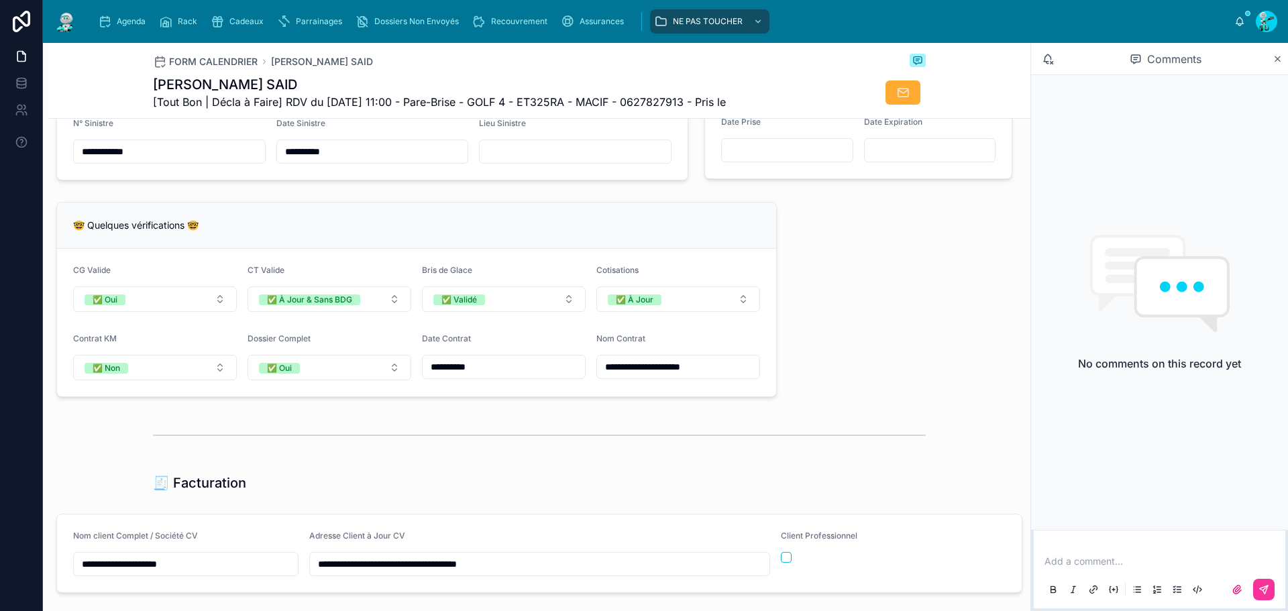
scroll to position [805, 0]
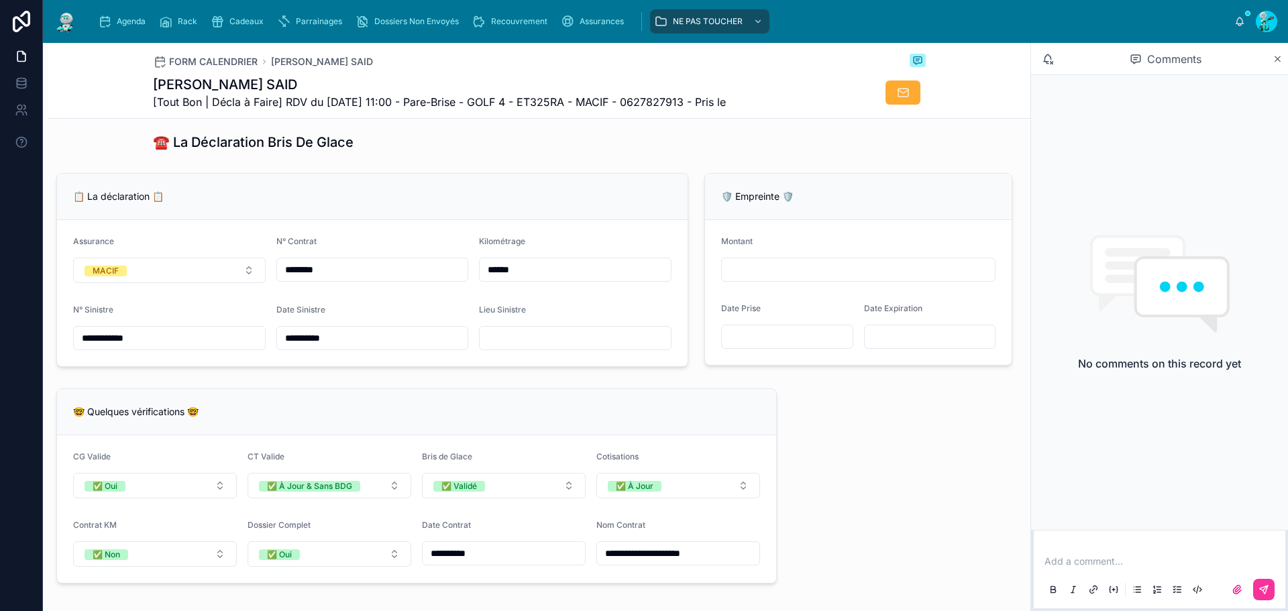
click at [366, 274] on input "********" at bounding box center [372, 269] width 191 height 19
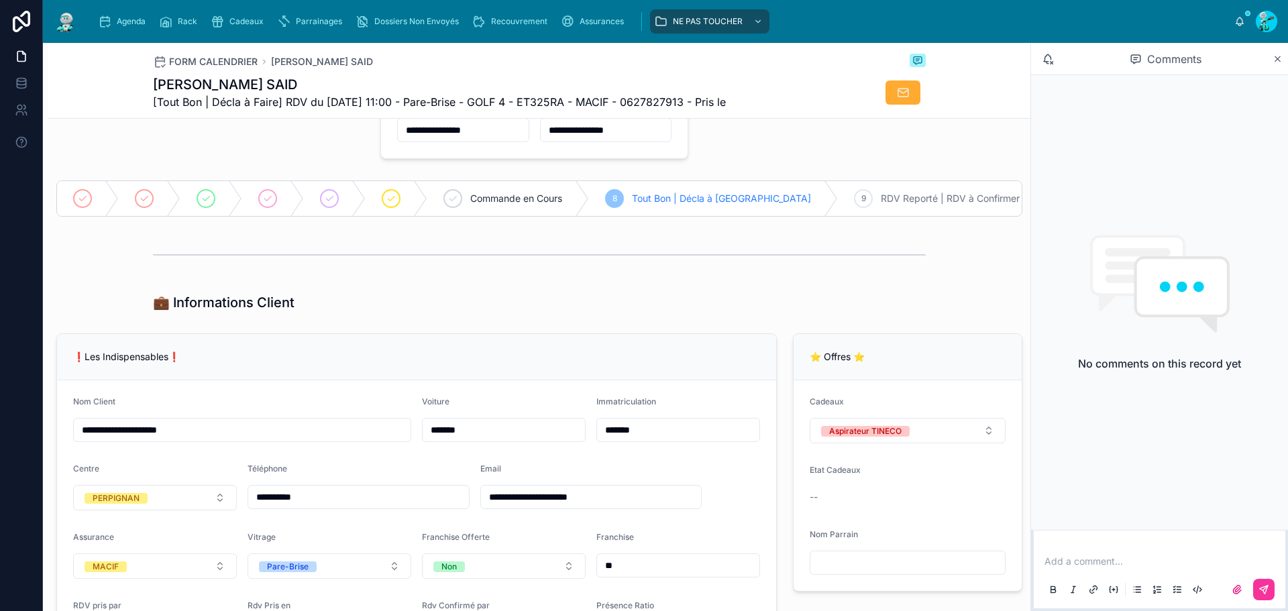
scroll to position [0, 0]
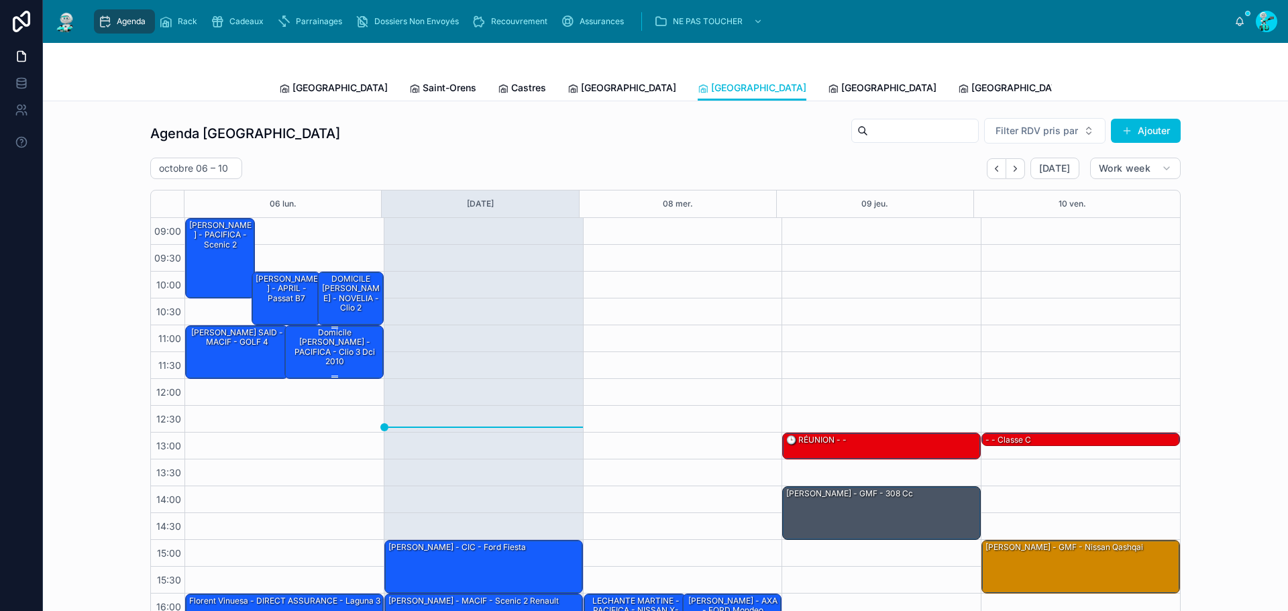
click at [349, 357] on div "Domicile [PERSON_NAME] - PACIFICA - clio 3 dci 2010" at bounding box center [334, 348] width 95 height 42
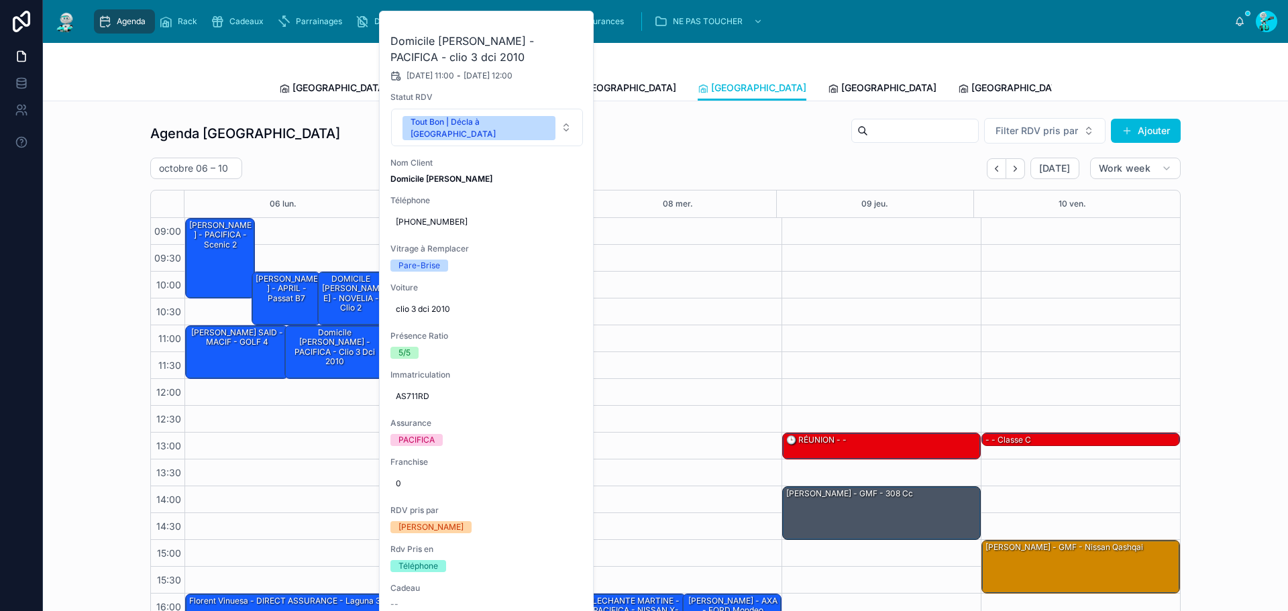
click at [0, 0] on button at bounding box center [0, 0] width 0 height 0
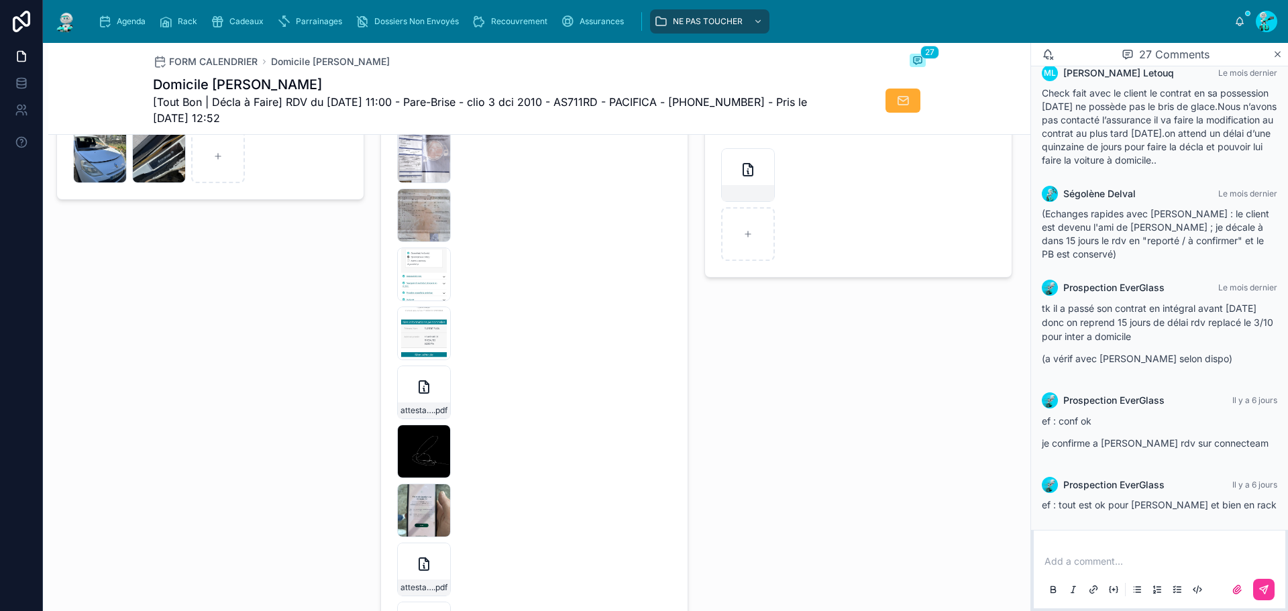
scroll to position [2280, 0]
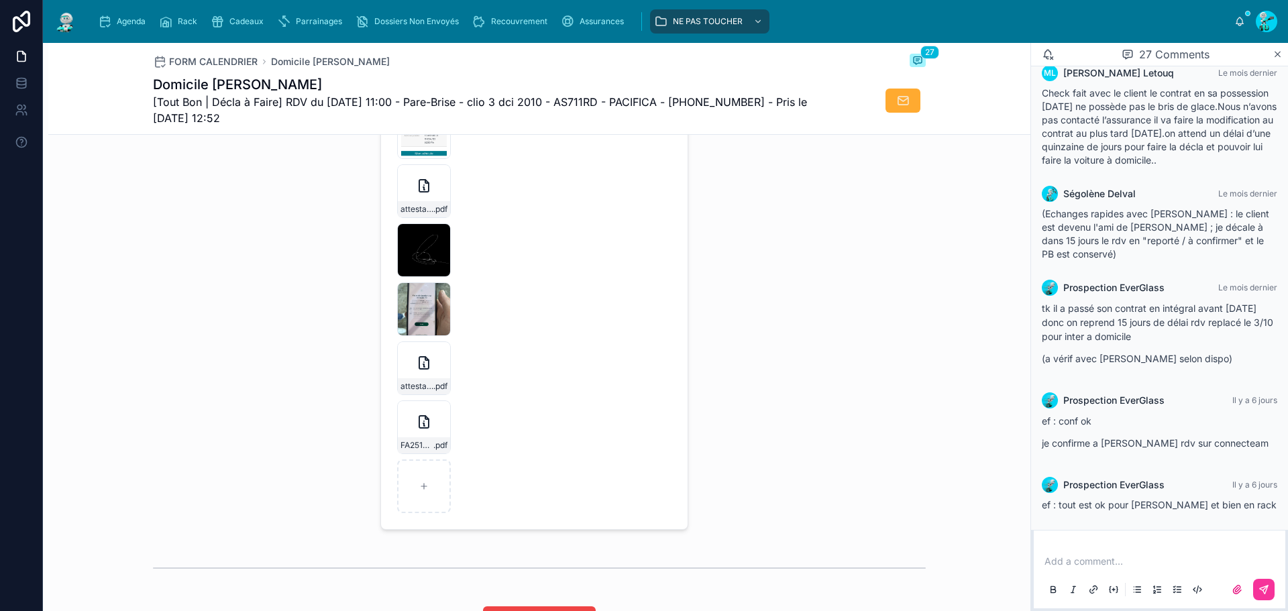
click at [0, 0] on div at bounding box center [0, 0] width 0 height 0
click at [0, 0] on icon at bounding box center [0, 0] width 0 height 0
click at [419, 446] on div "FA2510-7726-(2) .pdf" at bounding box center [424, 427] width 54 height 54
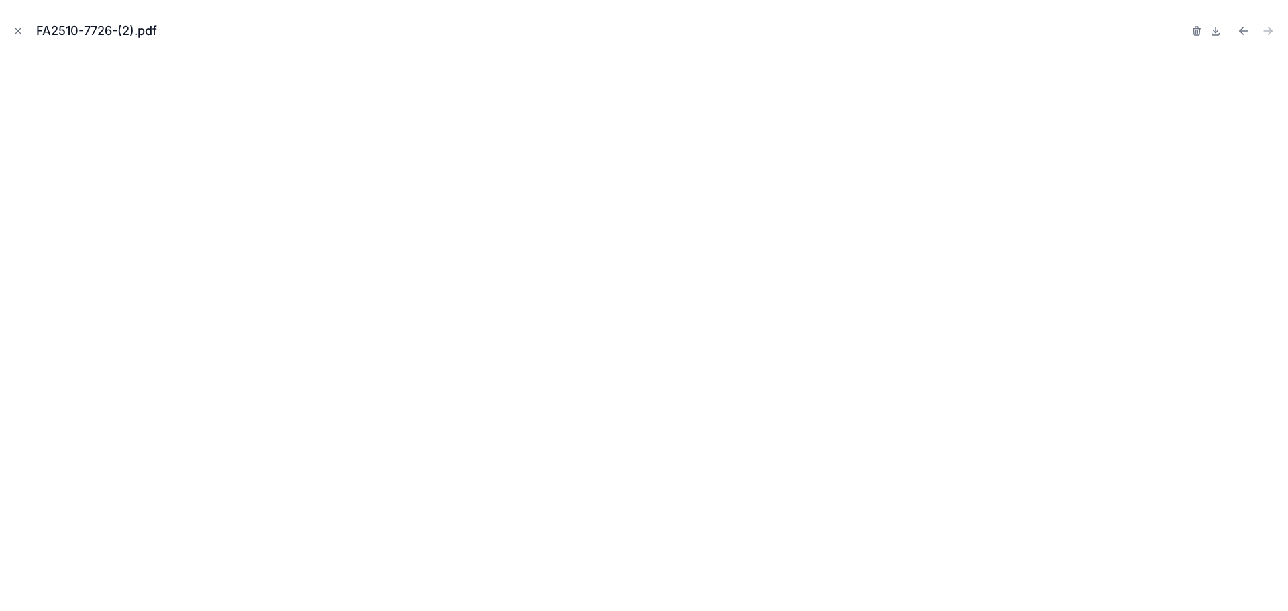
click at [17, 30] on icon "Close modal" at bounding box center [18, 31] width 5 height 5
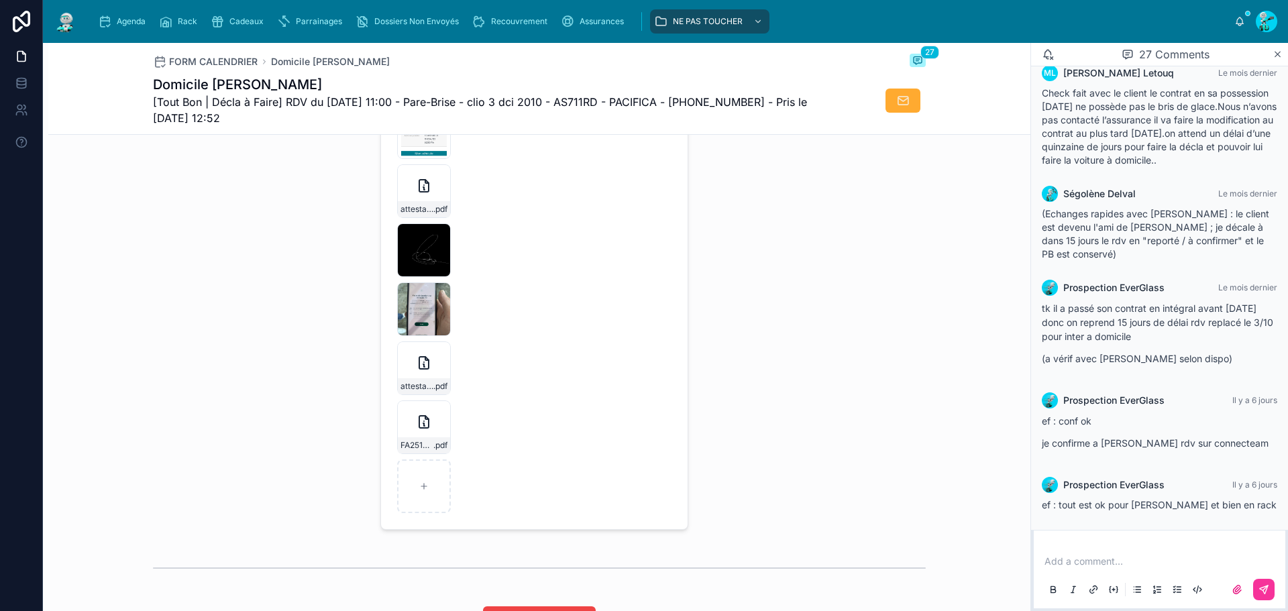
click at [411, 376] on div "attestation_PCID-(25) .pdf" at bounding box center [424, 368] width 54 height 54
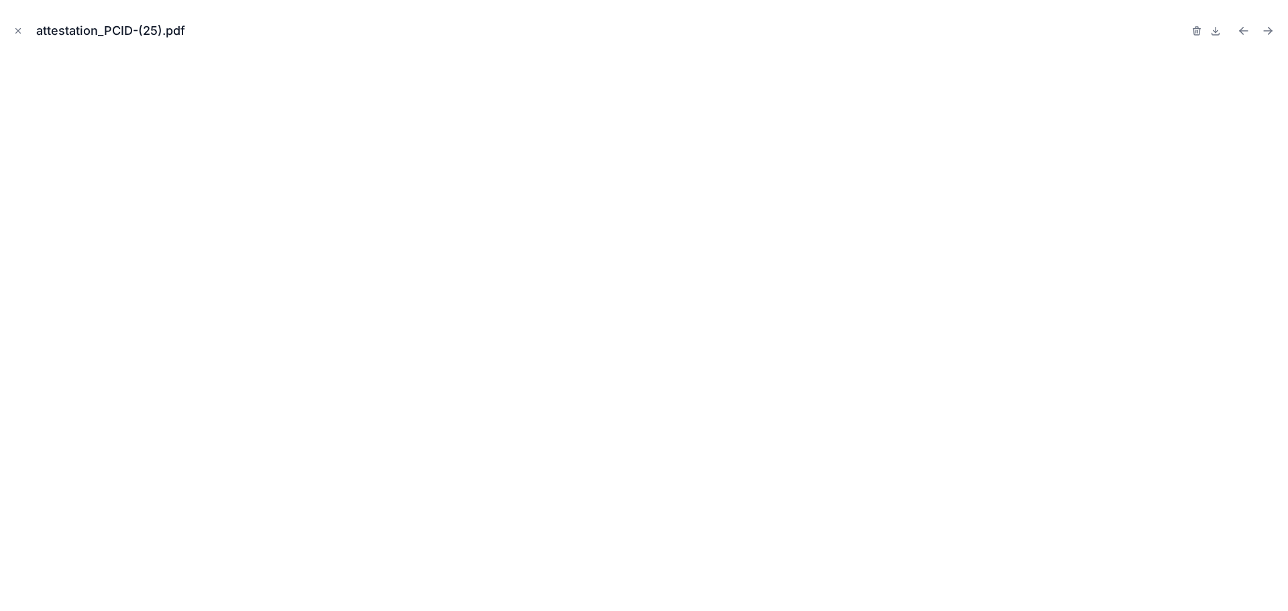
click at [19, 27] on icon "Close modal" at bounding box center [17, 30] width 9 height 9
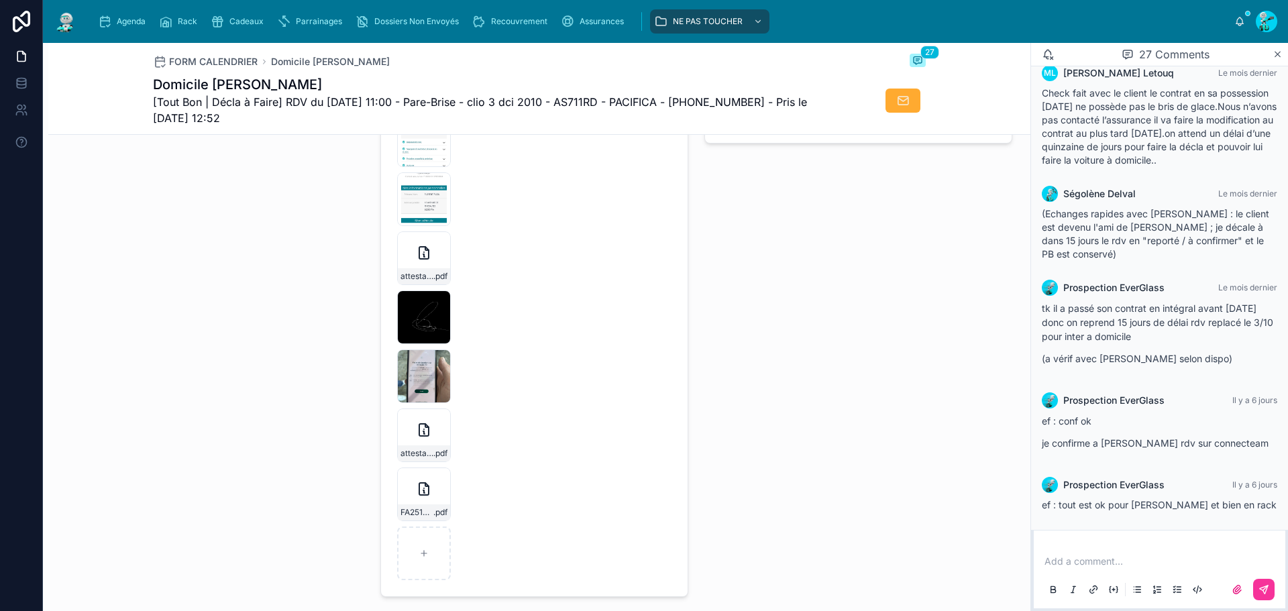
scroll to position [2447, 0]
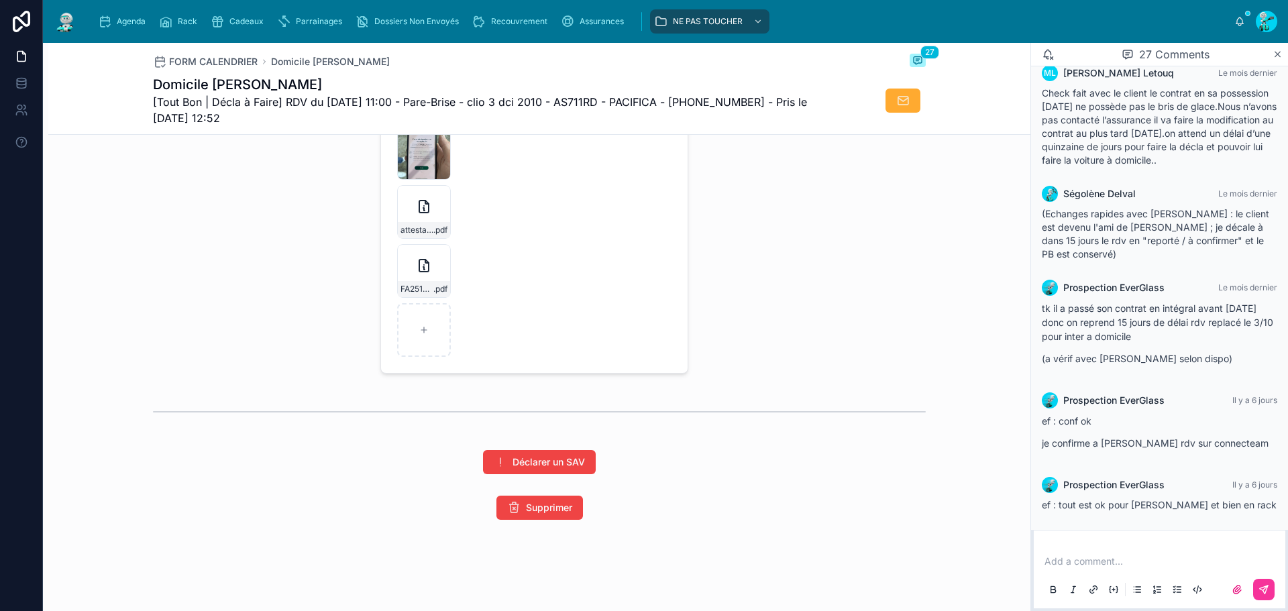
click at [413, 274] on div "FA2510-7726-(2) .pdf" at bounding box center [424, 271] width 54 height 54
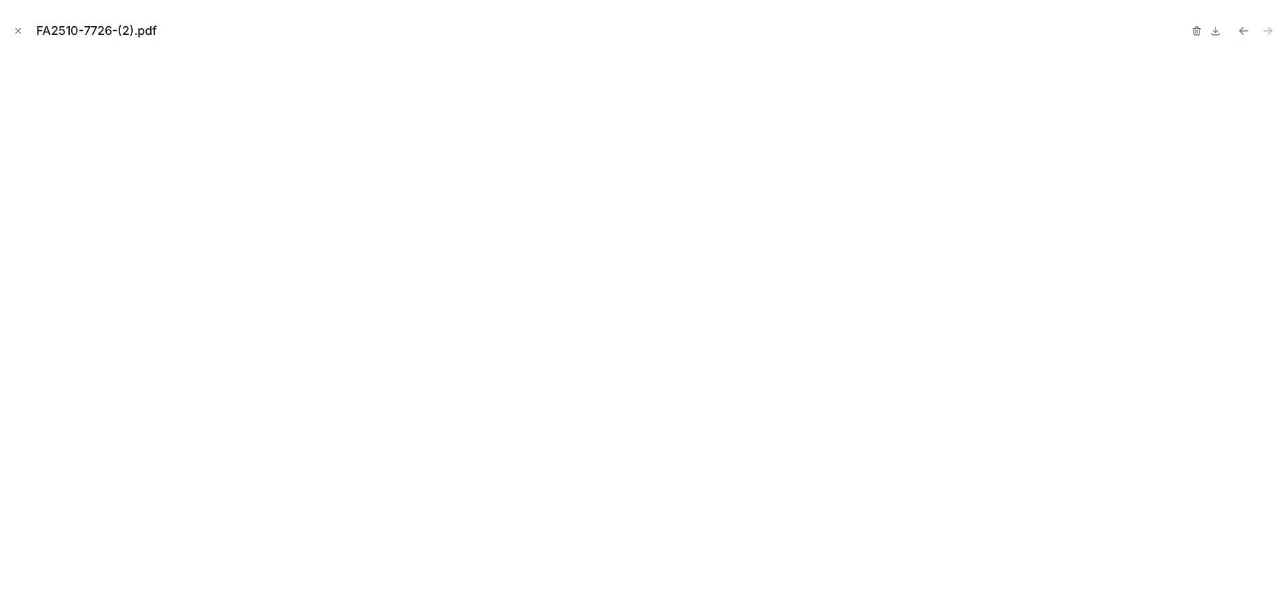
drag, startPoint x: 21, startPoint y: 32, endPoint x: 397, endPoint y: 112, distance: 384.0
click at [22, 34] on icon "Close modal" at bounding box center [17, 30] width 9 height 9
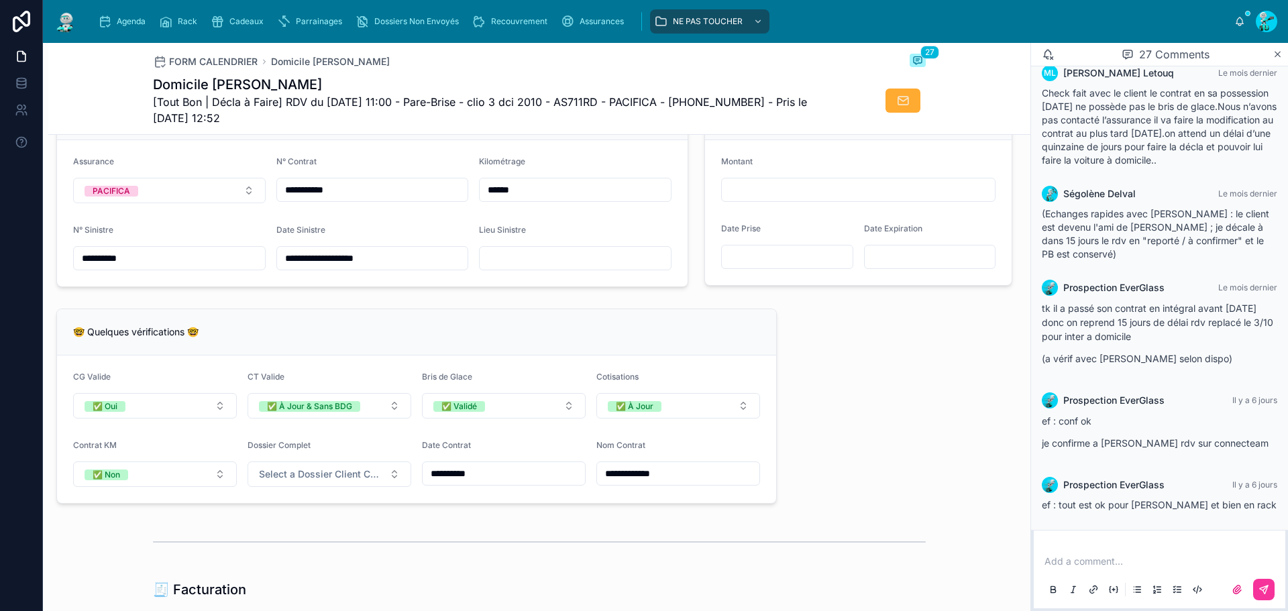
scroll to position [904, 0]
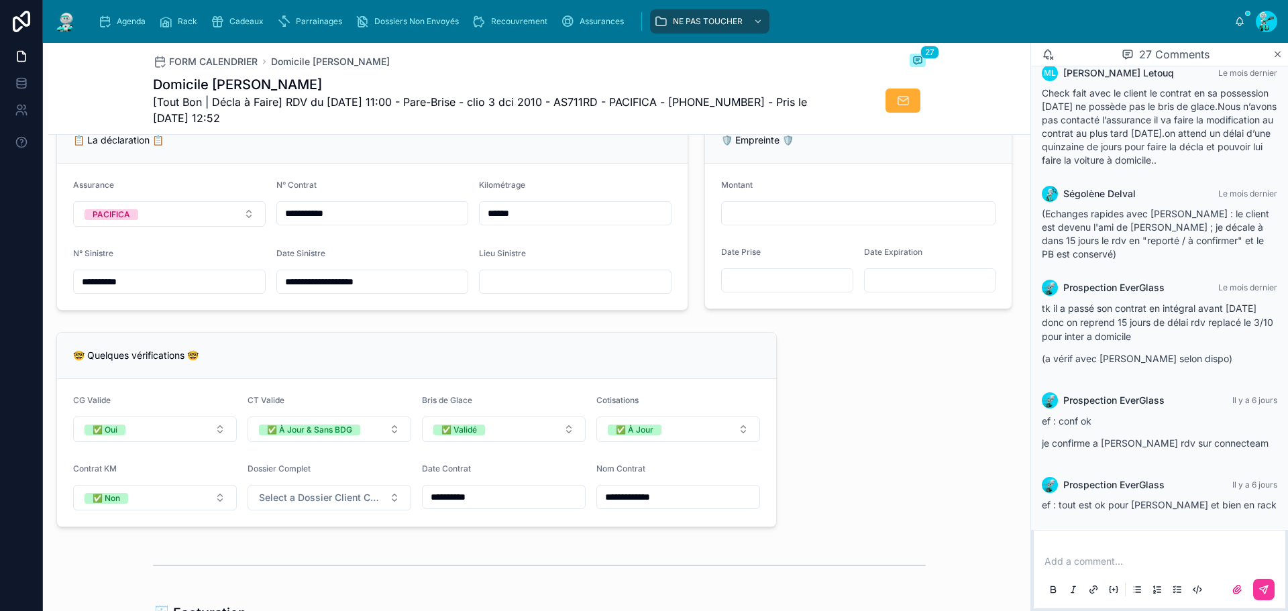
click at [182, 288] on input "**********" at bounding box center [169, 281] width 191 height 19
click at [563, 223] on input "******" at bounding box center [575, 213] width 191 height 19
click at [349, 223] on input "**********" at bounding box center [372, 213] width 191 height 19
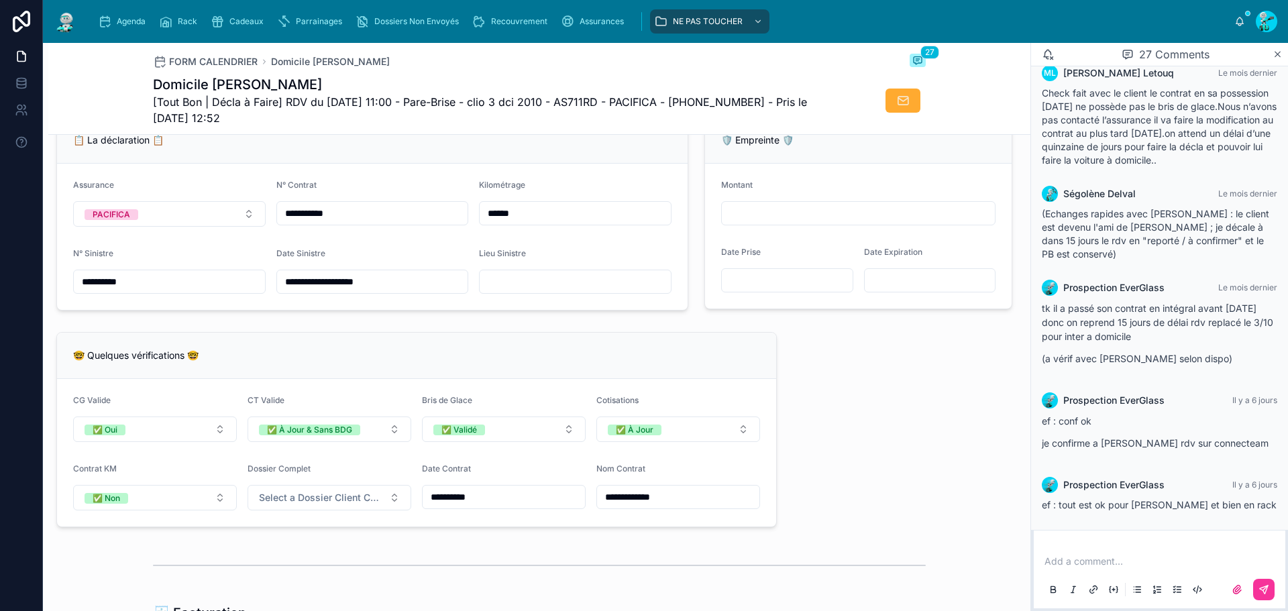
click at [349, 223] on input "**********" at bounding box center [372, 213] width 191 height 19
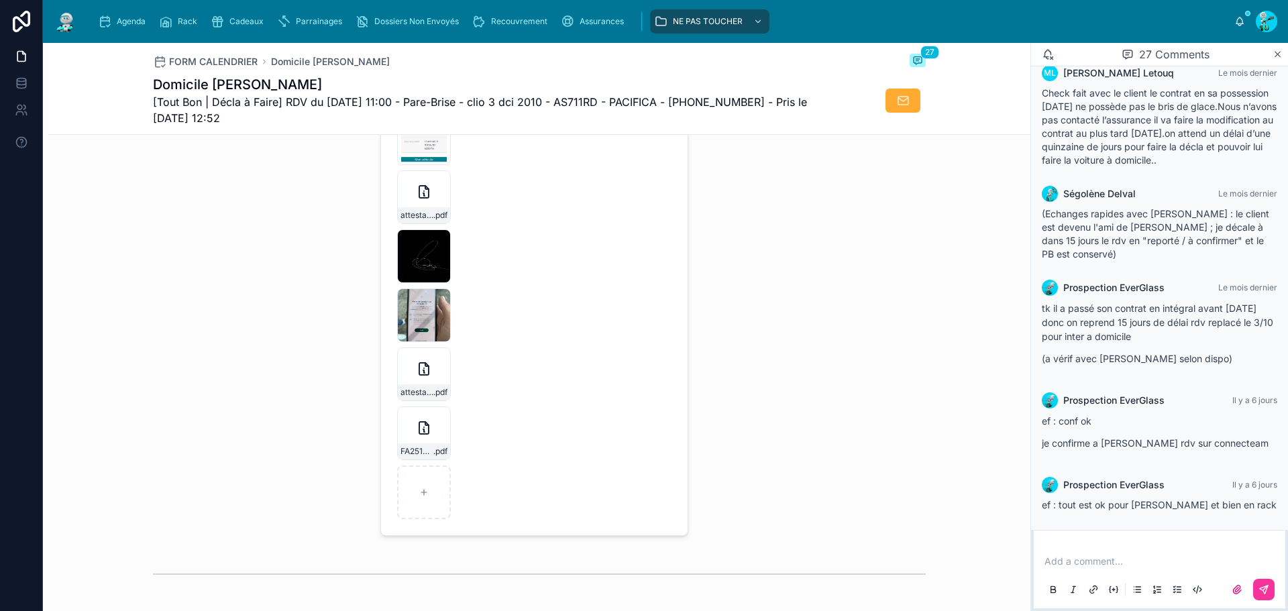
scroll to position [2313, 0]
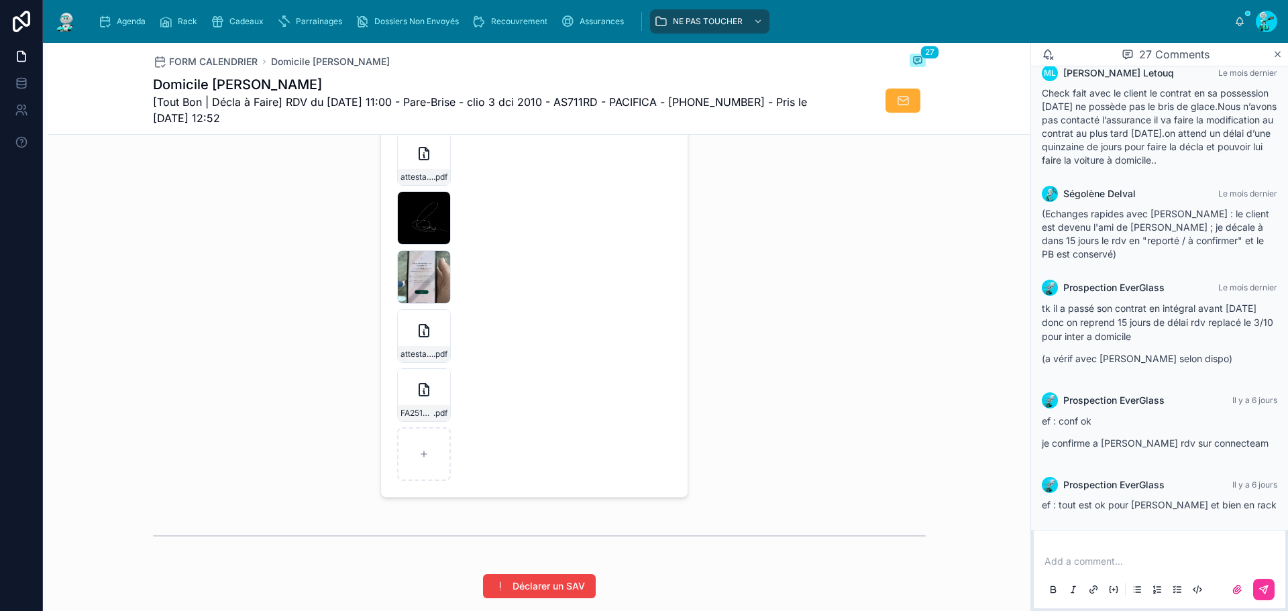
click at [0, 0] on div "IMG_5699 .jpg" at bounding box center [0, 0] width 0 height 0
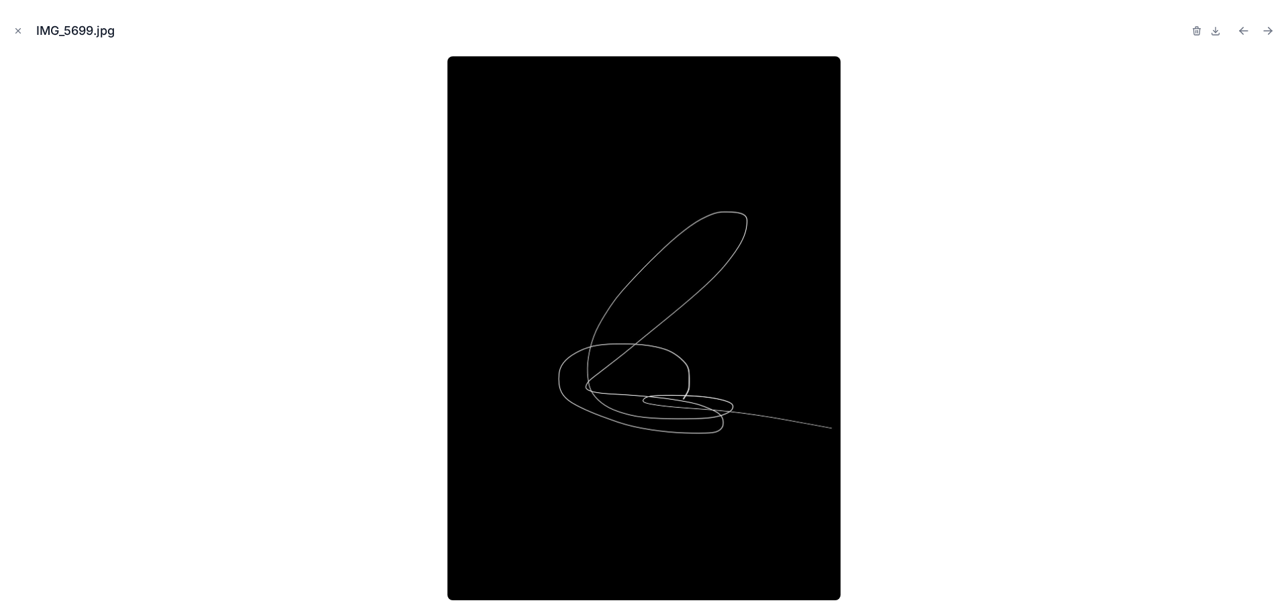
click at [24, 31] on button "Close modal" at bounding box center [18, 30] width 15 height 15
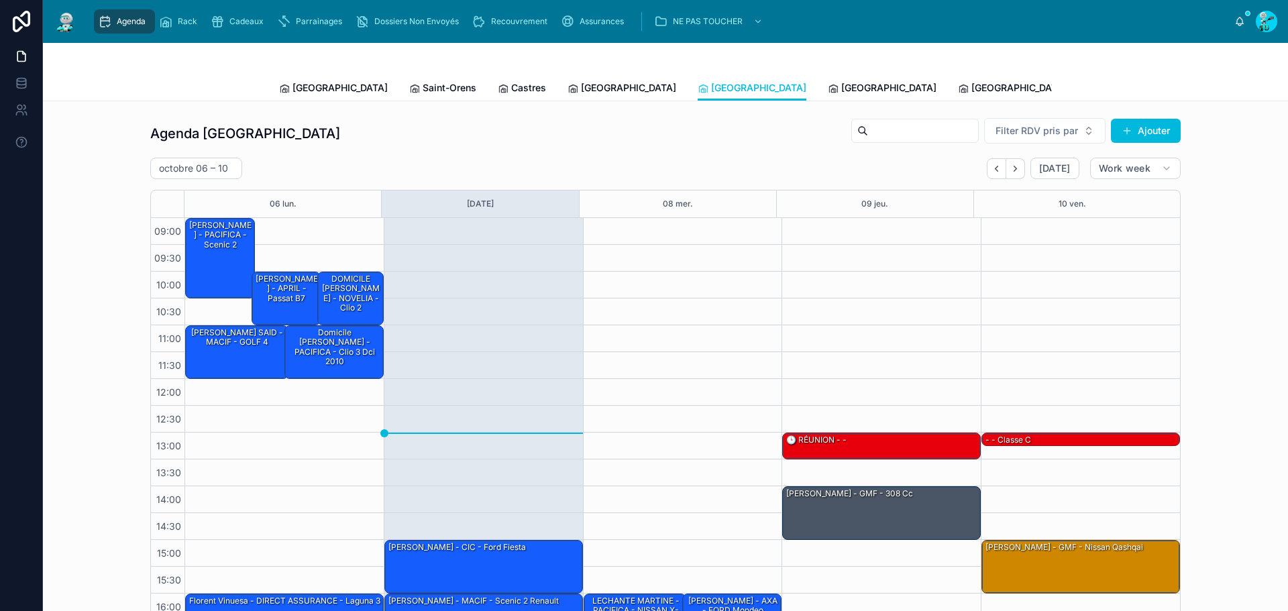
scroll to position [77, 0]
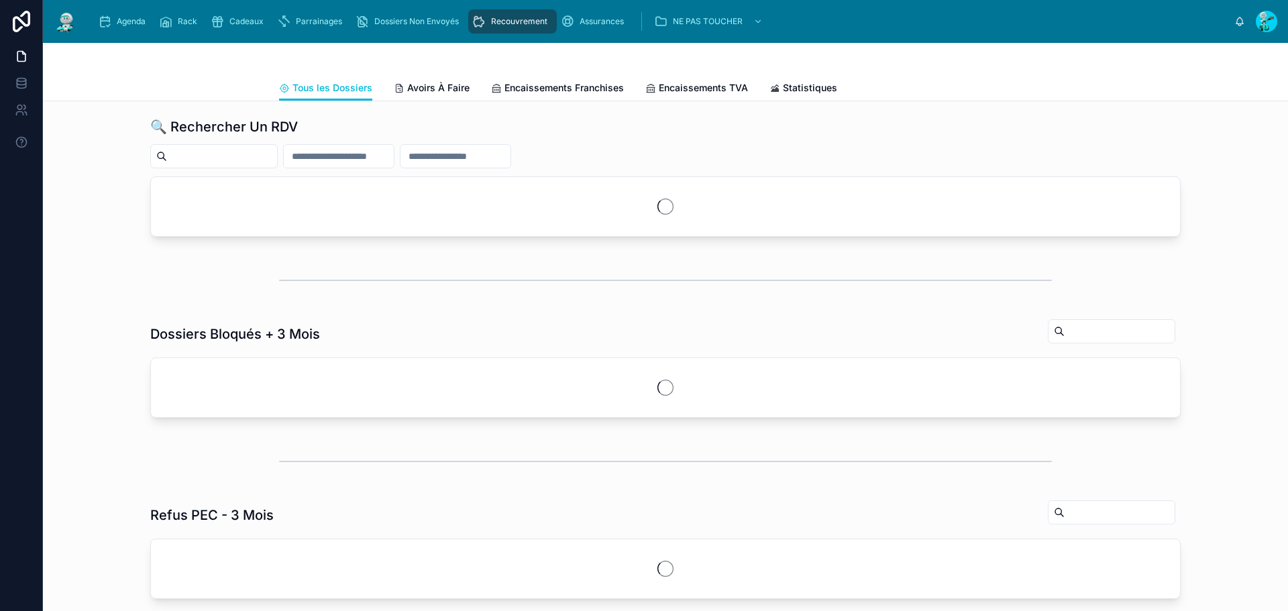
click at [121, 21] on span "Agenda" at bounding box center [131, 21] width 29 height 11
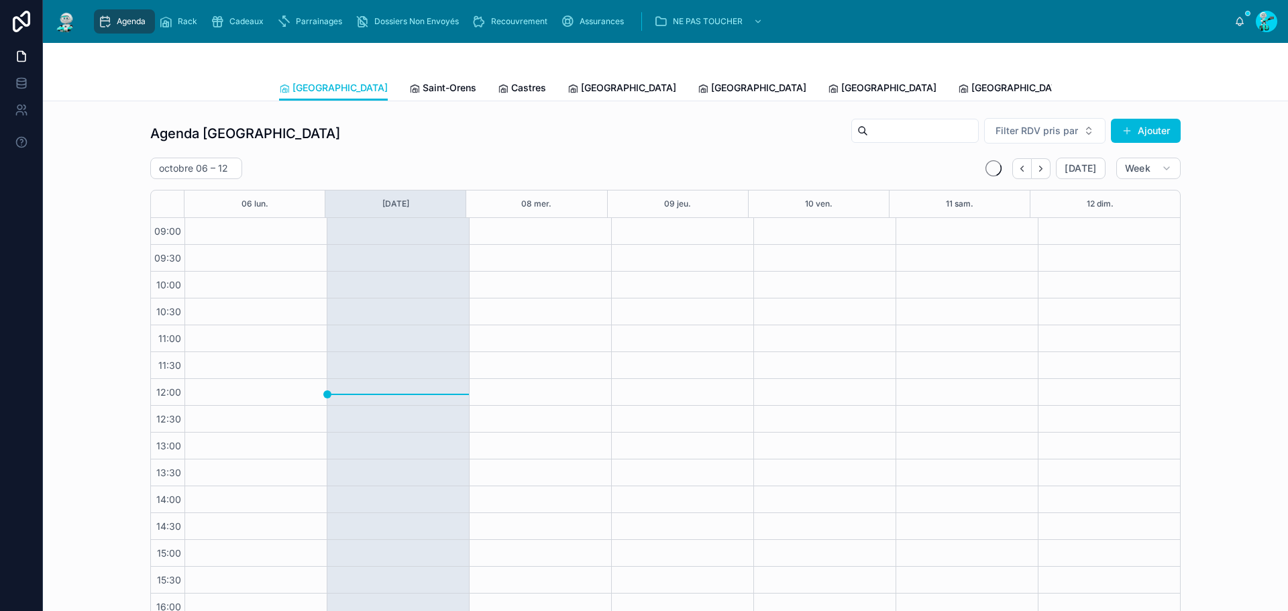
scroll to position [77, 0]
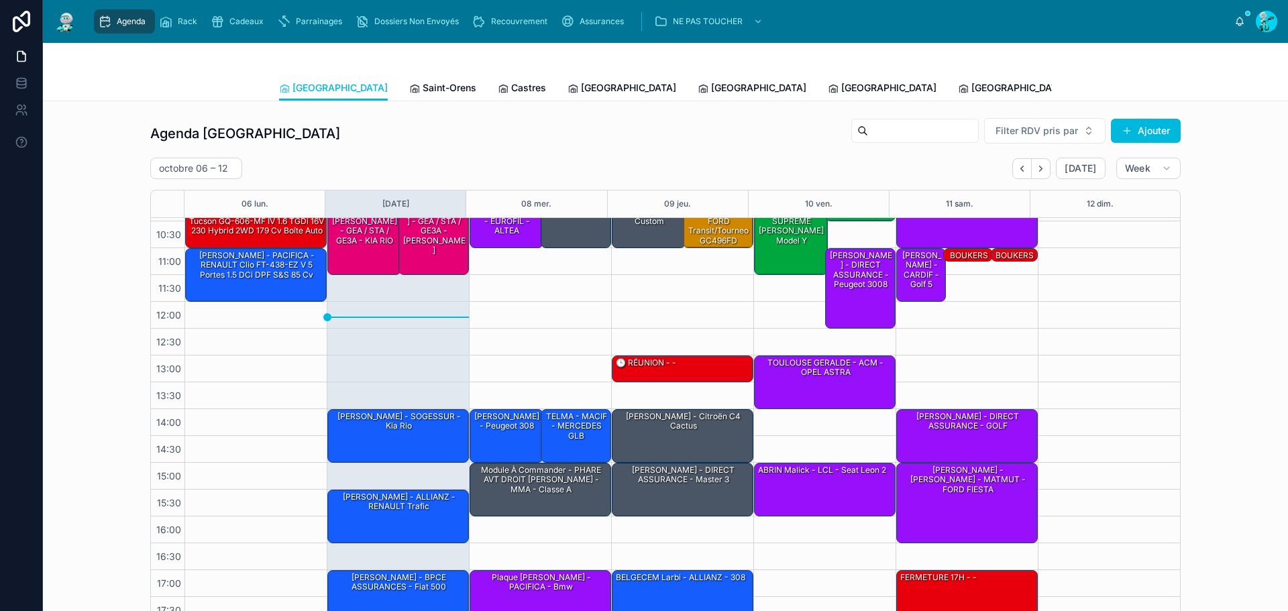
click at [1017, 168] on icon "Back" at bounding box center [1022, 169] width 10 height 10
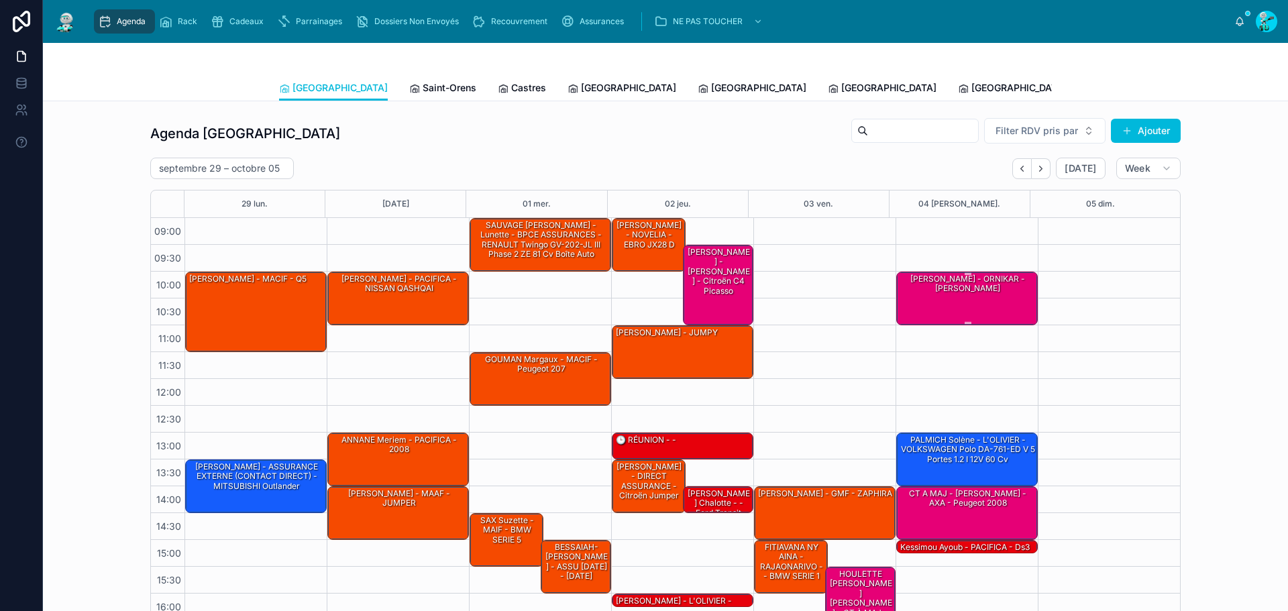
click at [991, 298] on div "[PERSON_NAME] - ORNIKAR - [PERSON_NAME]" at bounding box center [967, 297] width 137 height 51
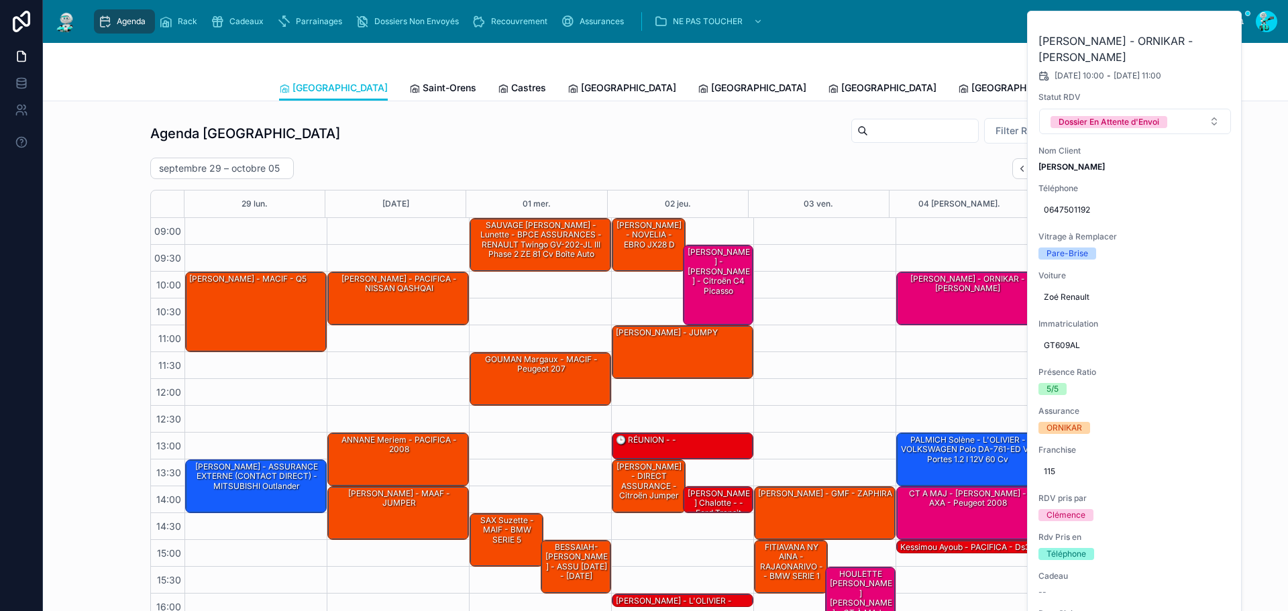
click at [0, 0] on icon at bounding box center [0, 0] width 0 height 0
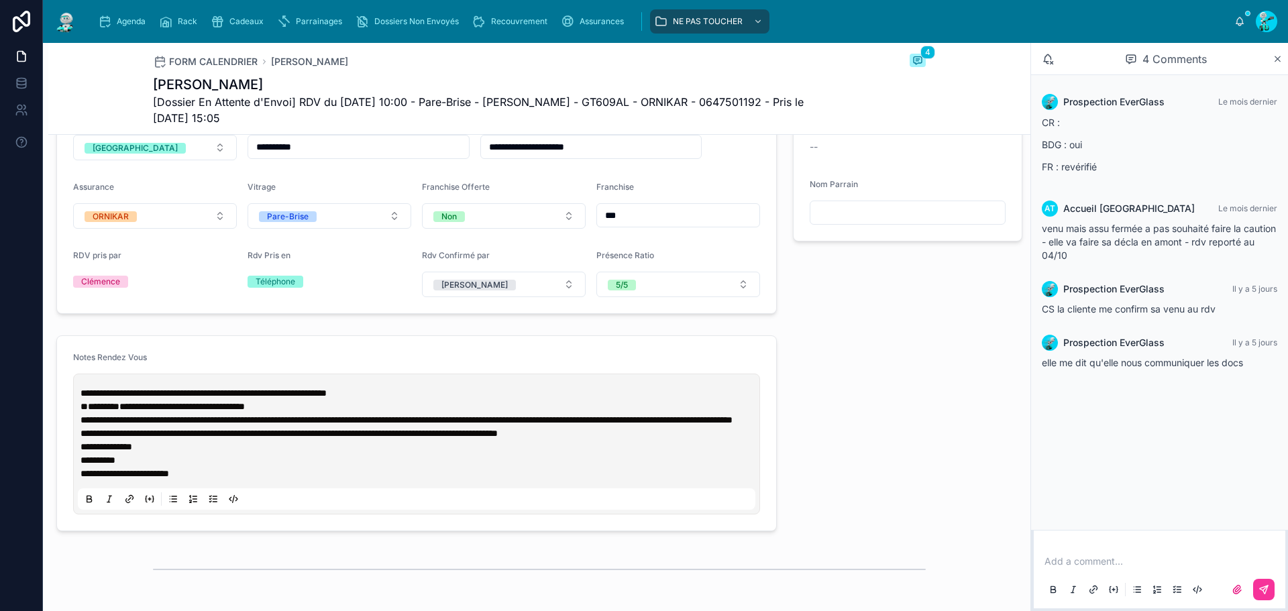
scroll to position [604, 0]
